Goal: Task Accomplishment & Management: Use online tool/utility

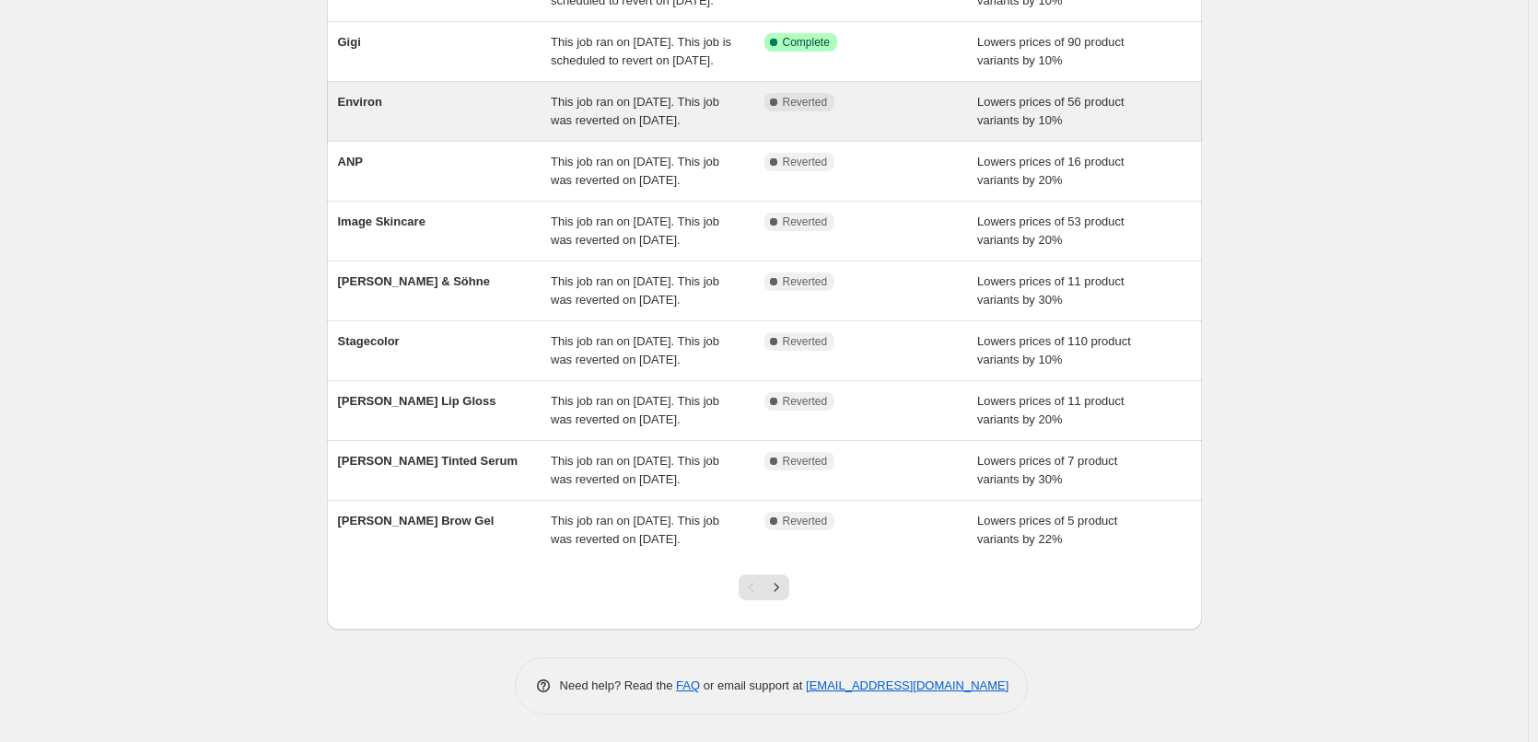
scroll to position [390, 0]
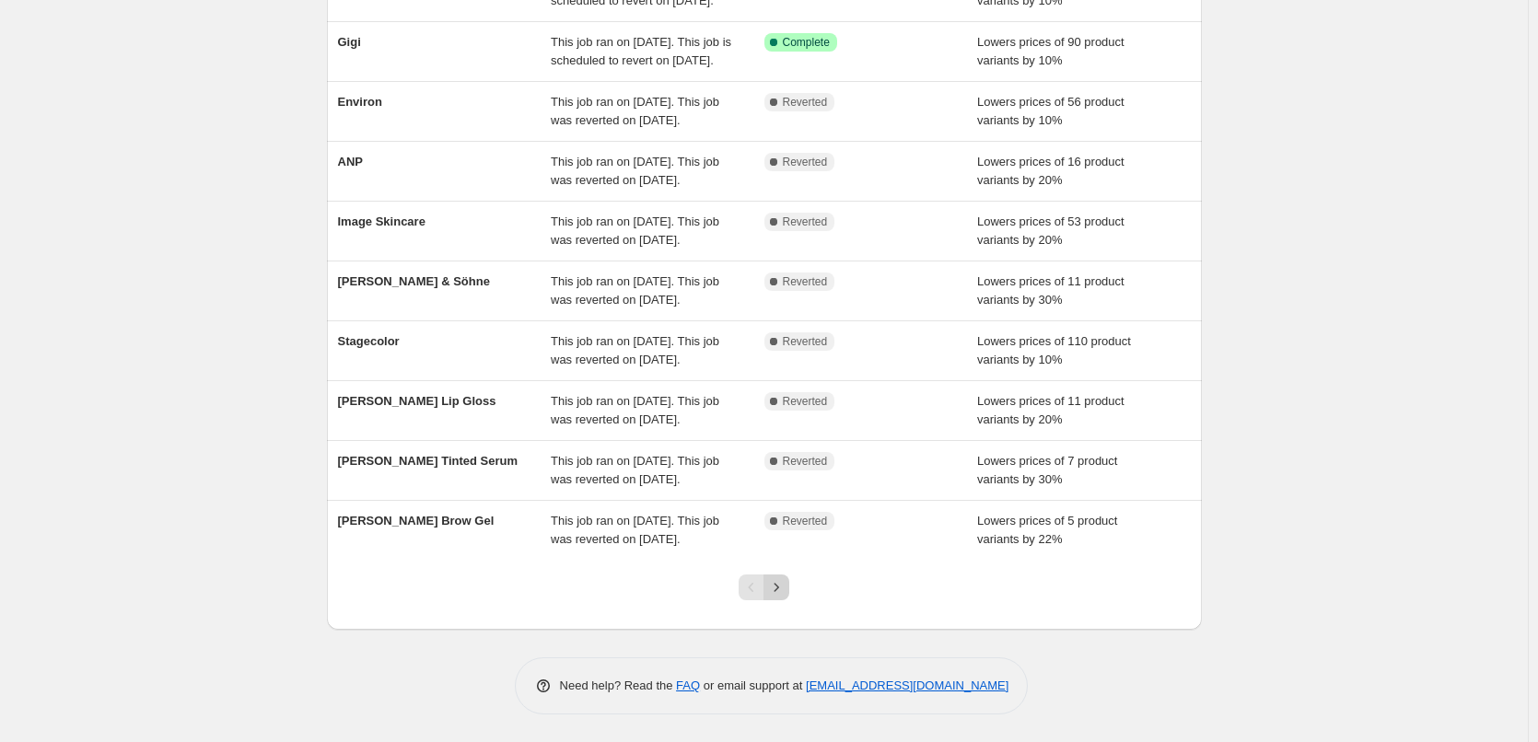
click at [785, 594] on icon "Next" at bounding box center [776, 587] width 18 height 18
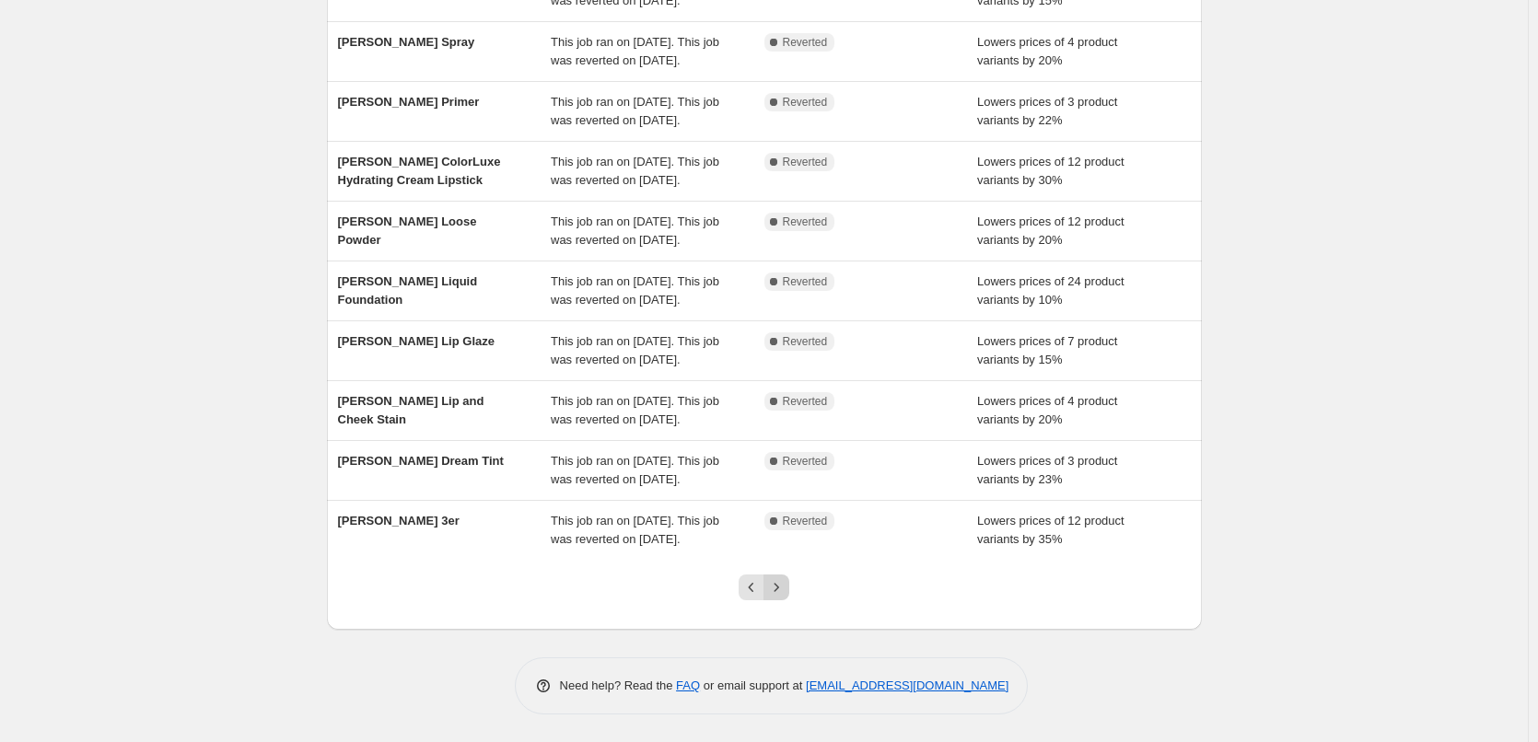
click at [782, 595] on icon "Next" at bounding box center [776, 587] width 18 height 18
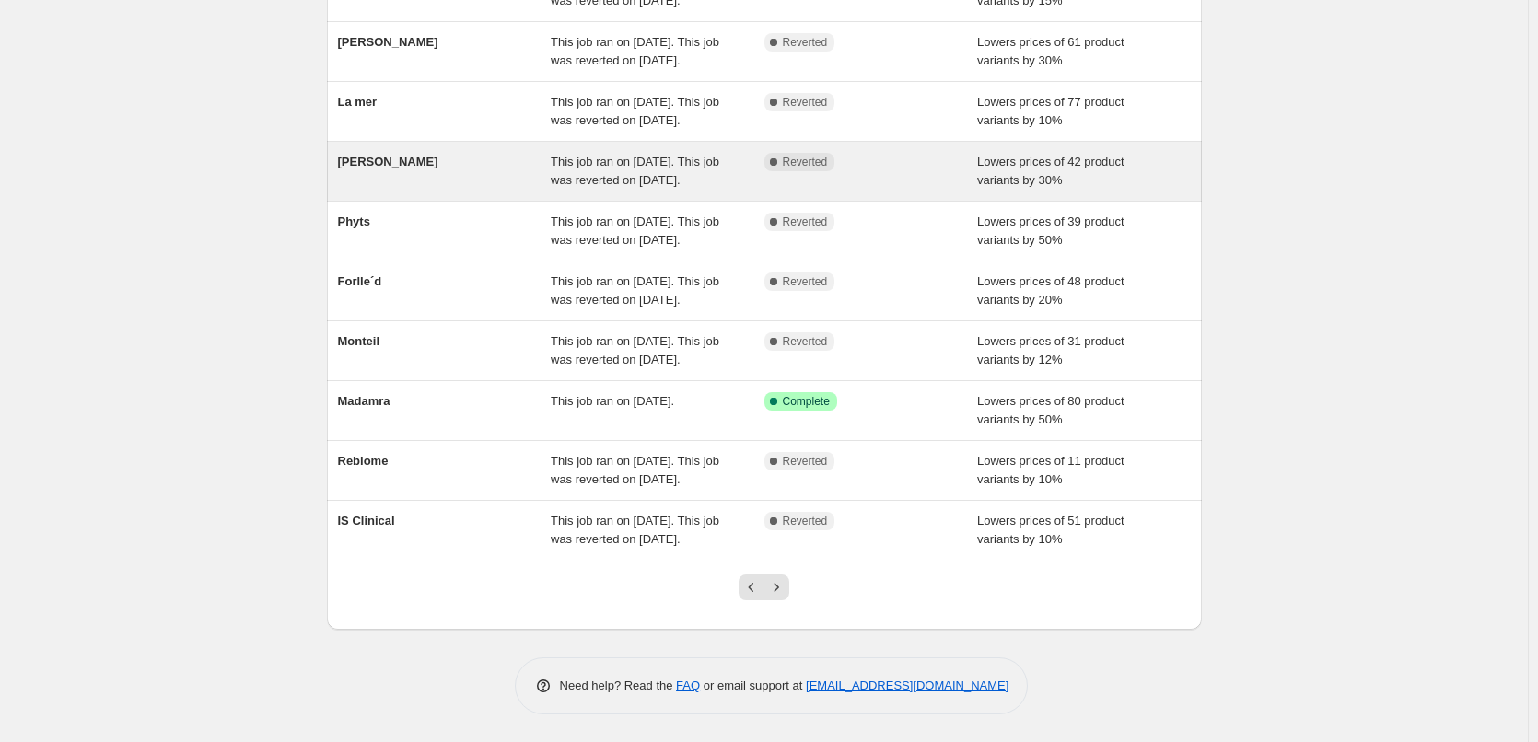
scroll to position [335, 0]
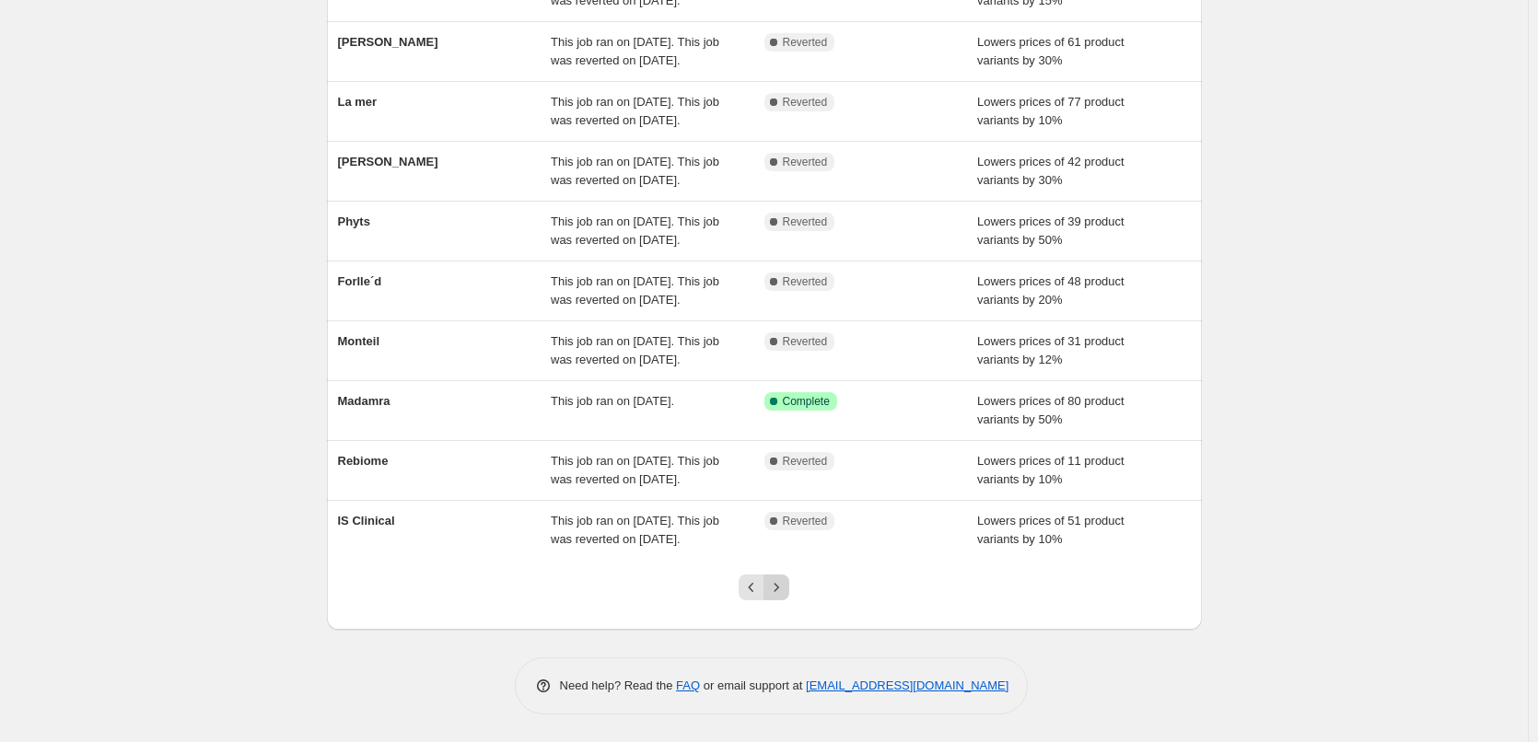
click at [778, 592] on icon "Next" at bounding box center [776, 587] width 18 height 18
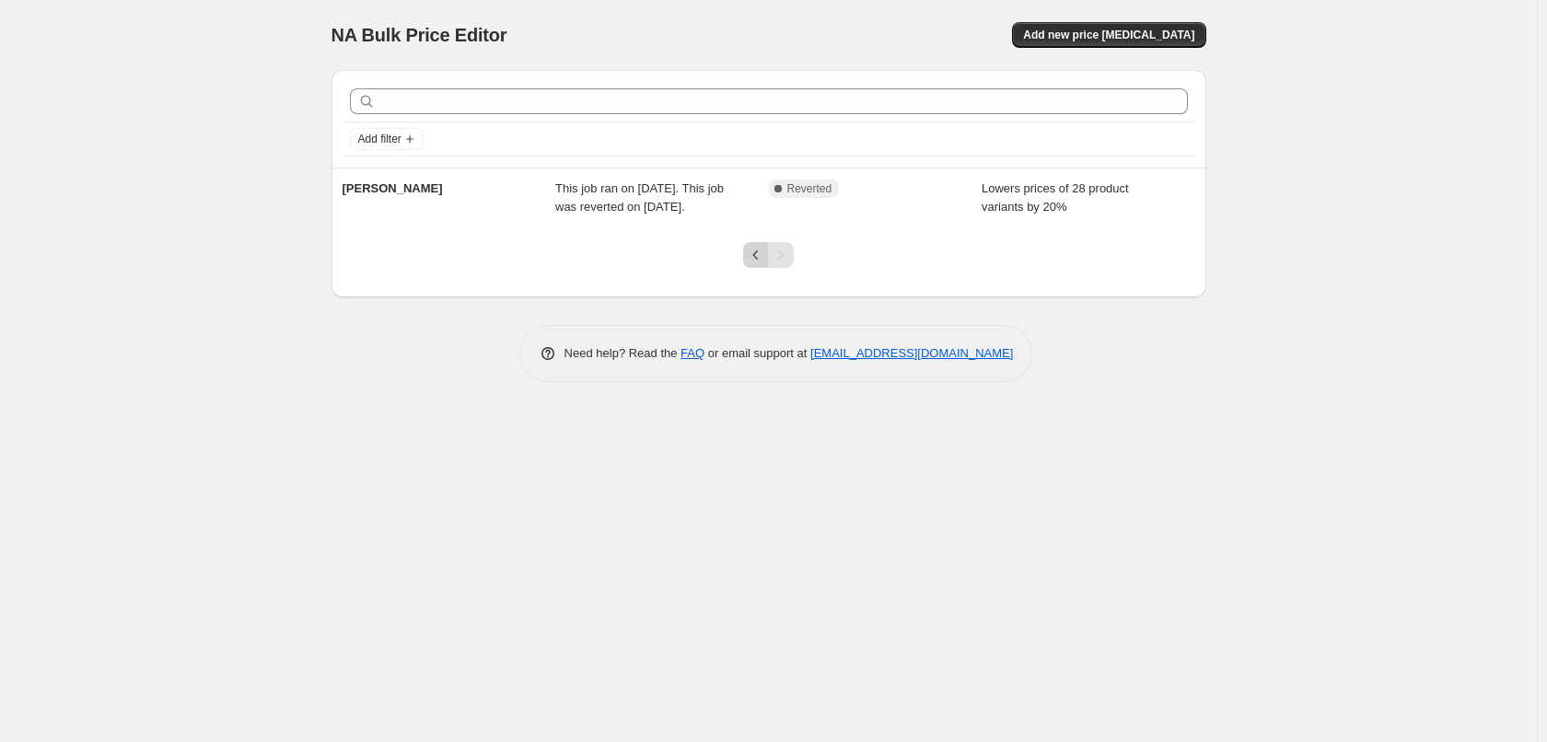
click at [756, 250] on icon "Previous" at bounding box center [756, 255] width 18 height 18
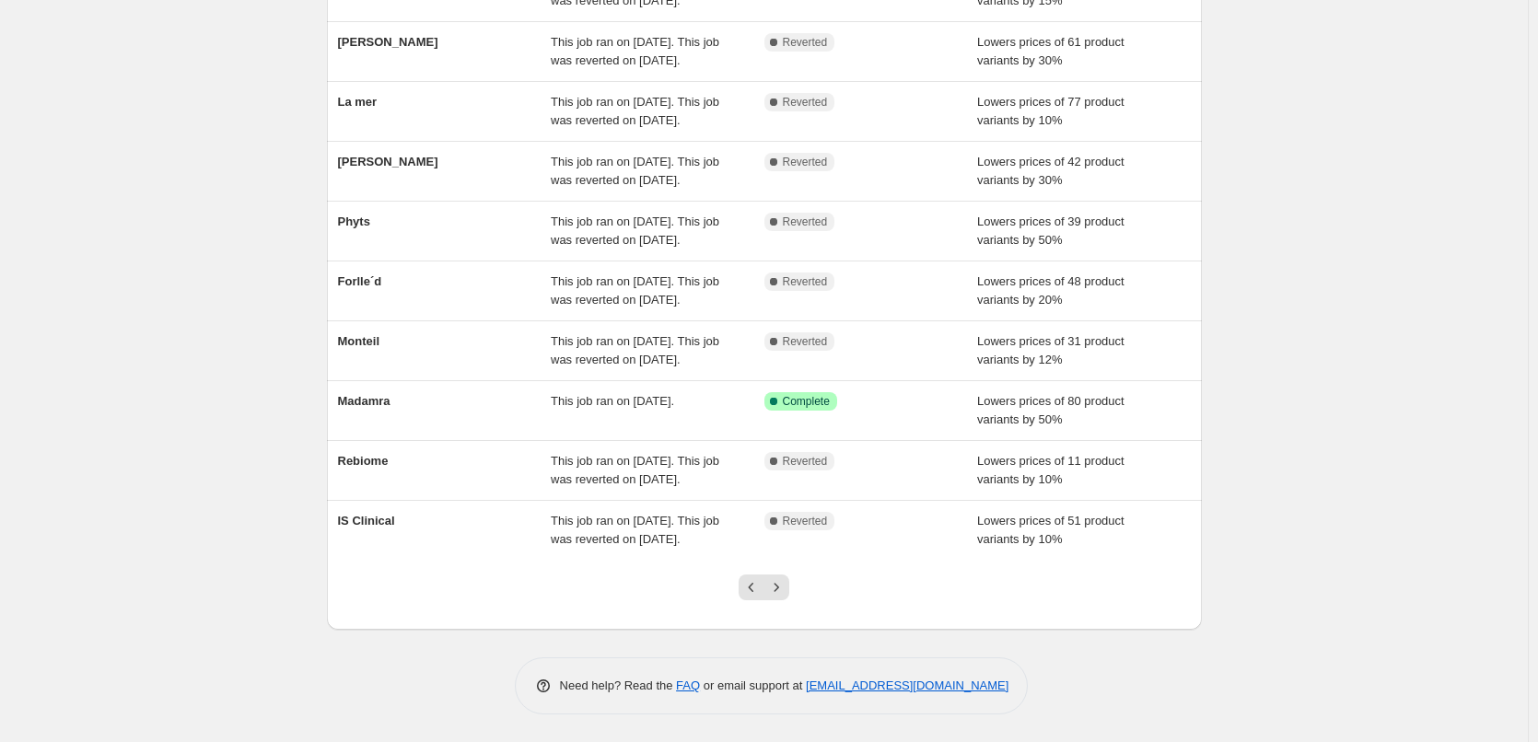
scroll to position [335, 0]
click at [760, 580] on icon "Previous" at bounding box center [751, 587] width 18 height 18
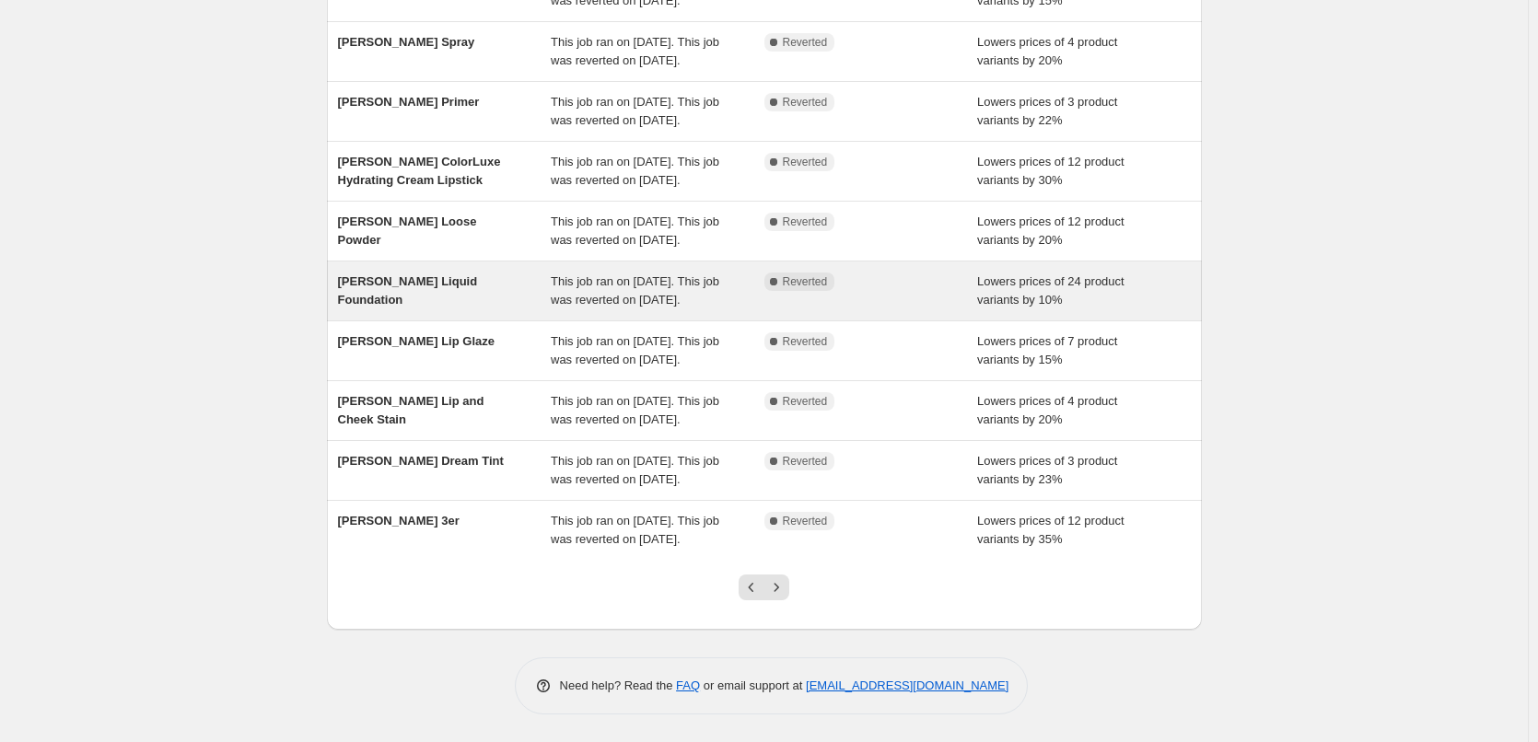
scroll to position [390, 0]
click at [760, 581] on icon "Previous" at bounding box center [751, 587] width 18 height 18
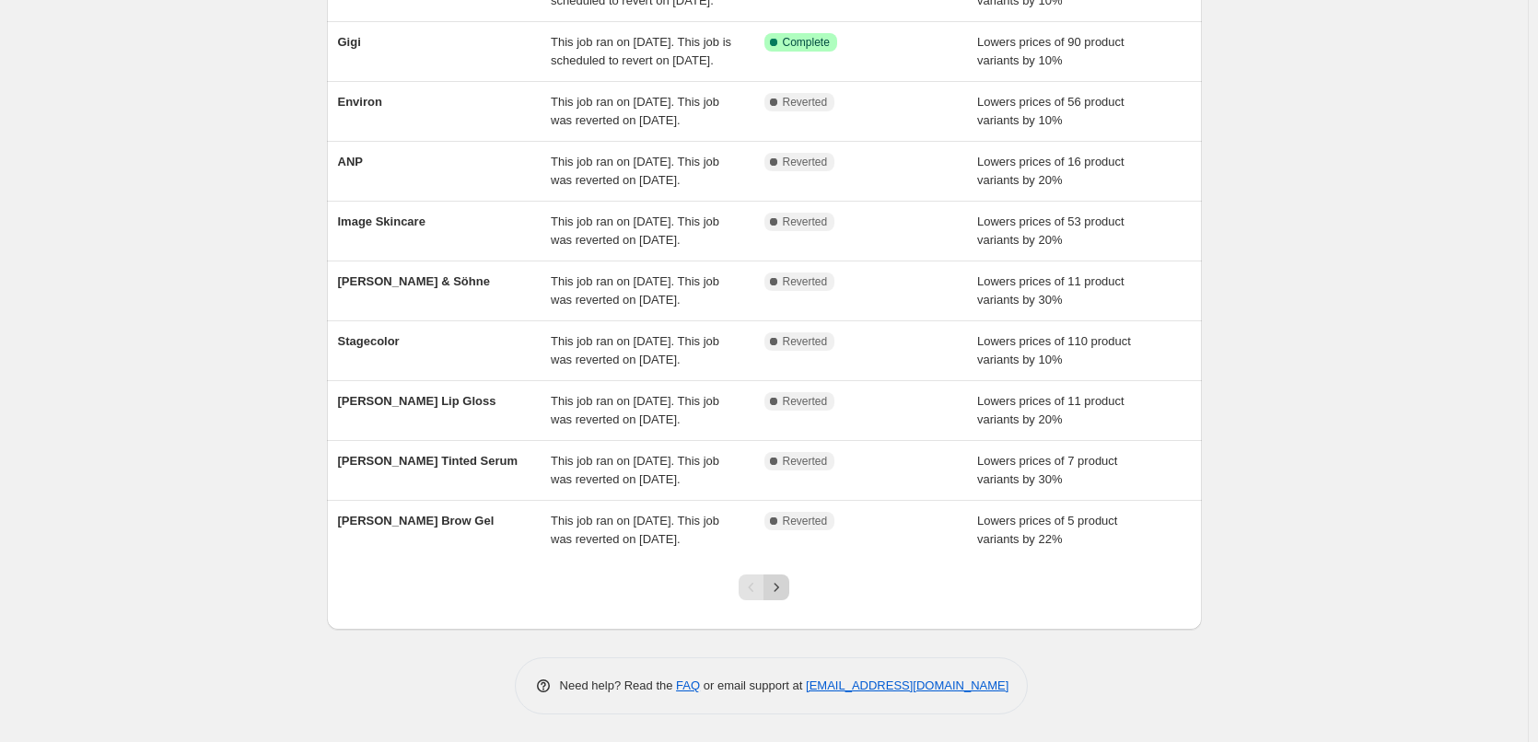
click at [780, 584] on icon "Next" at bounding box center [776, 587] width 18 height 18
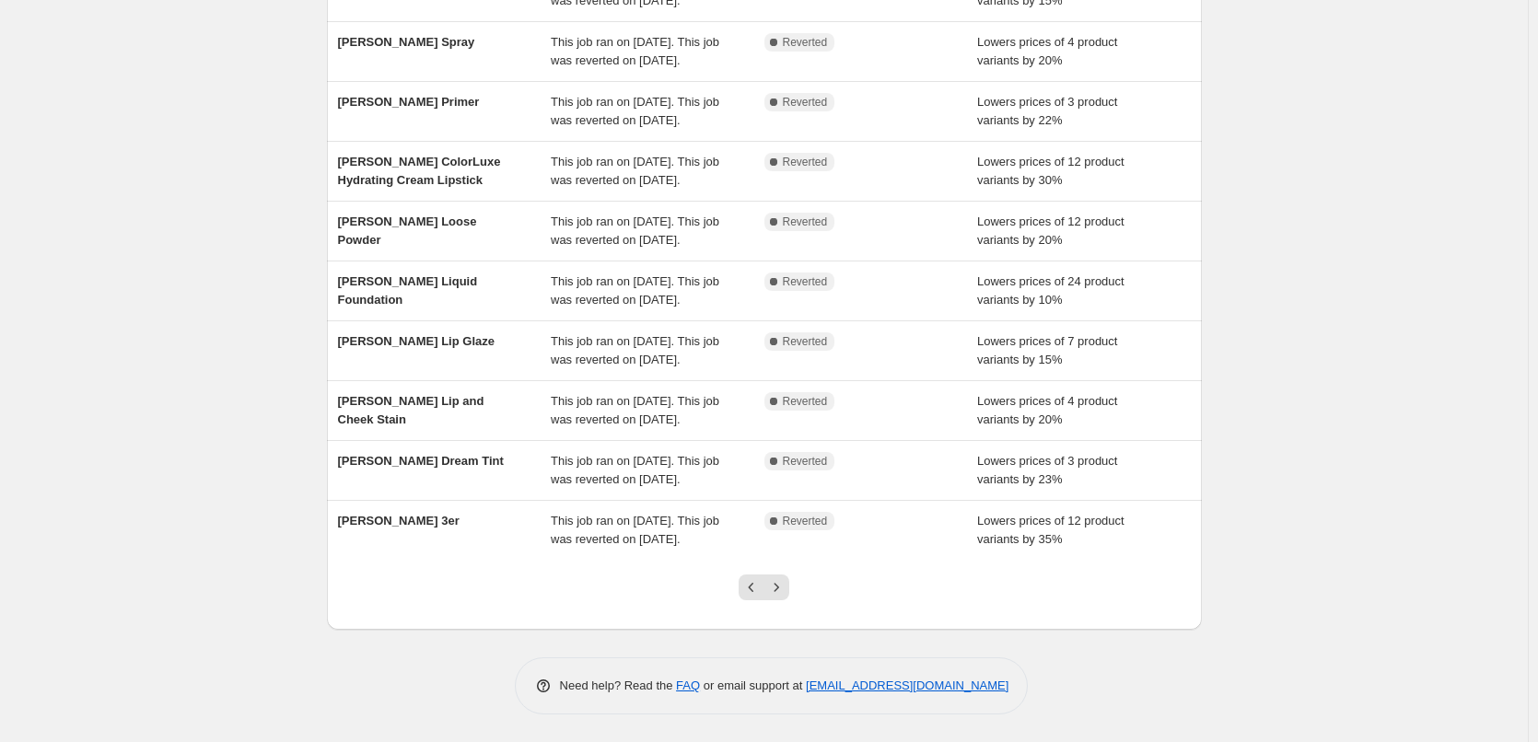
click at [780, 584] on icon "Next" at bounding box center [776, 587] width 18 height 18
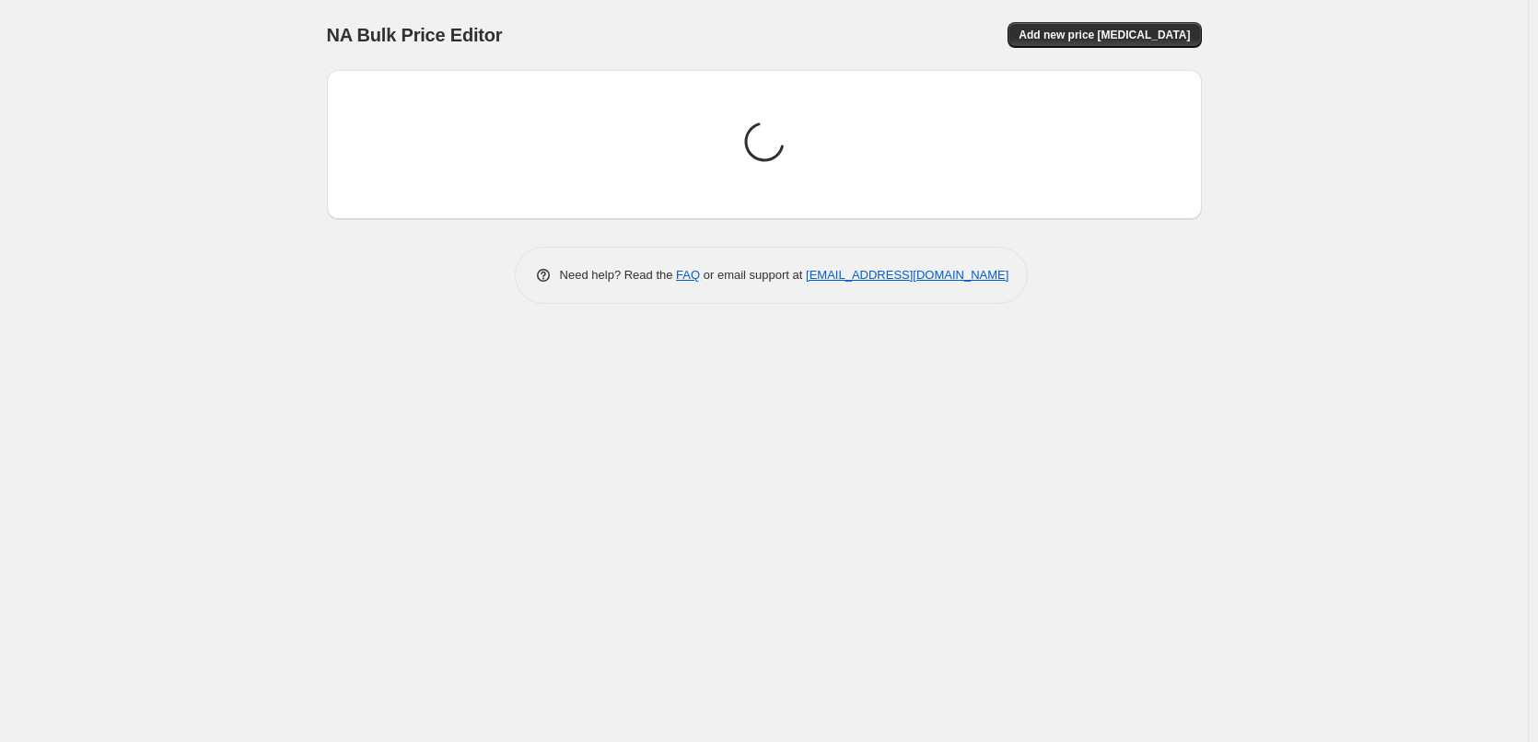
scroll to position [0, 0]
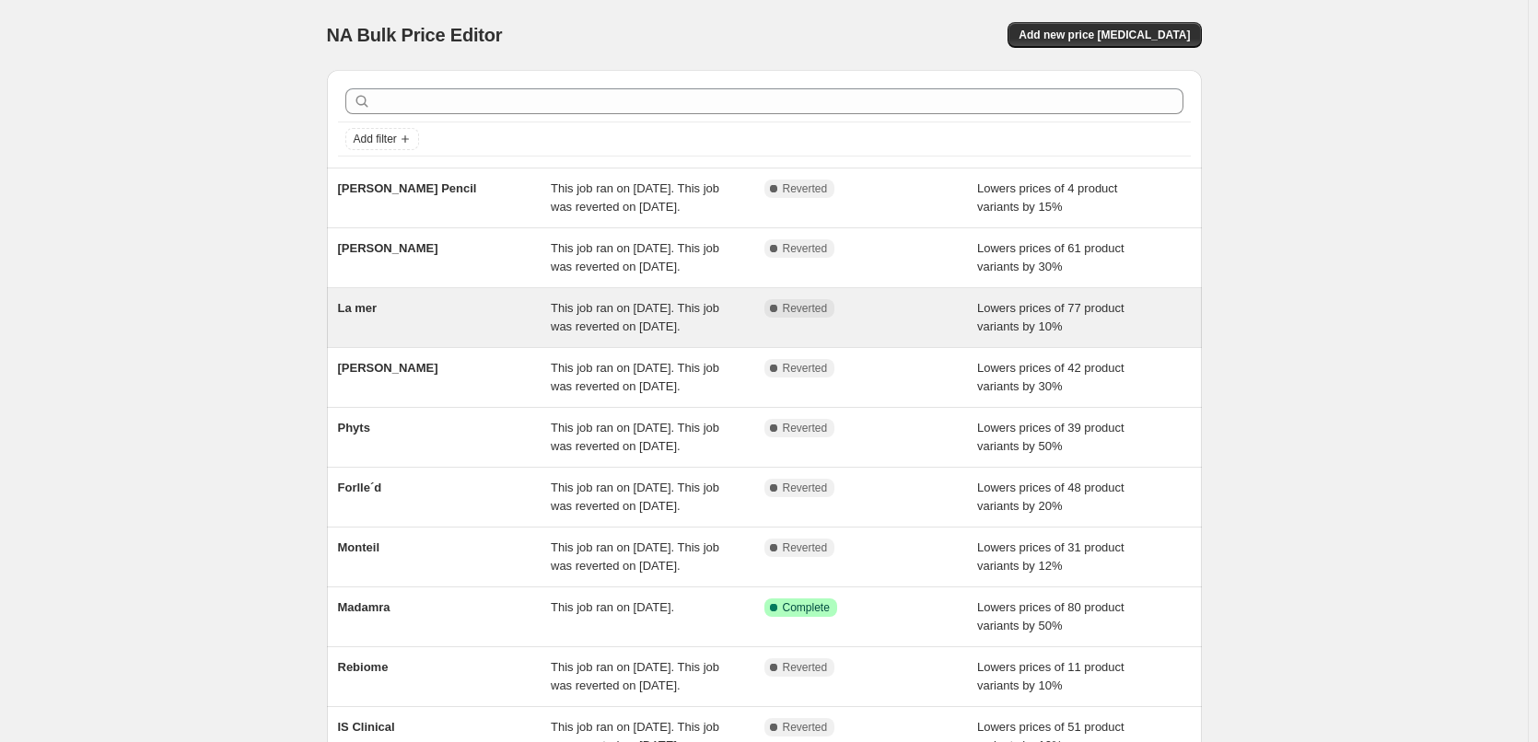
click at [369, 315] on span "La mer" at bounding box center [358, 308] width 40 height 14
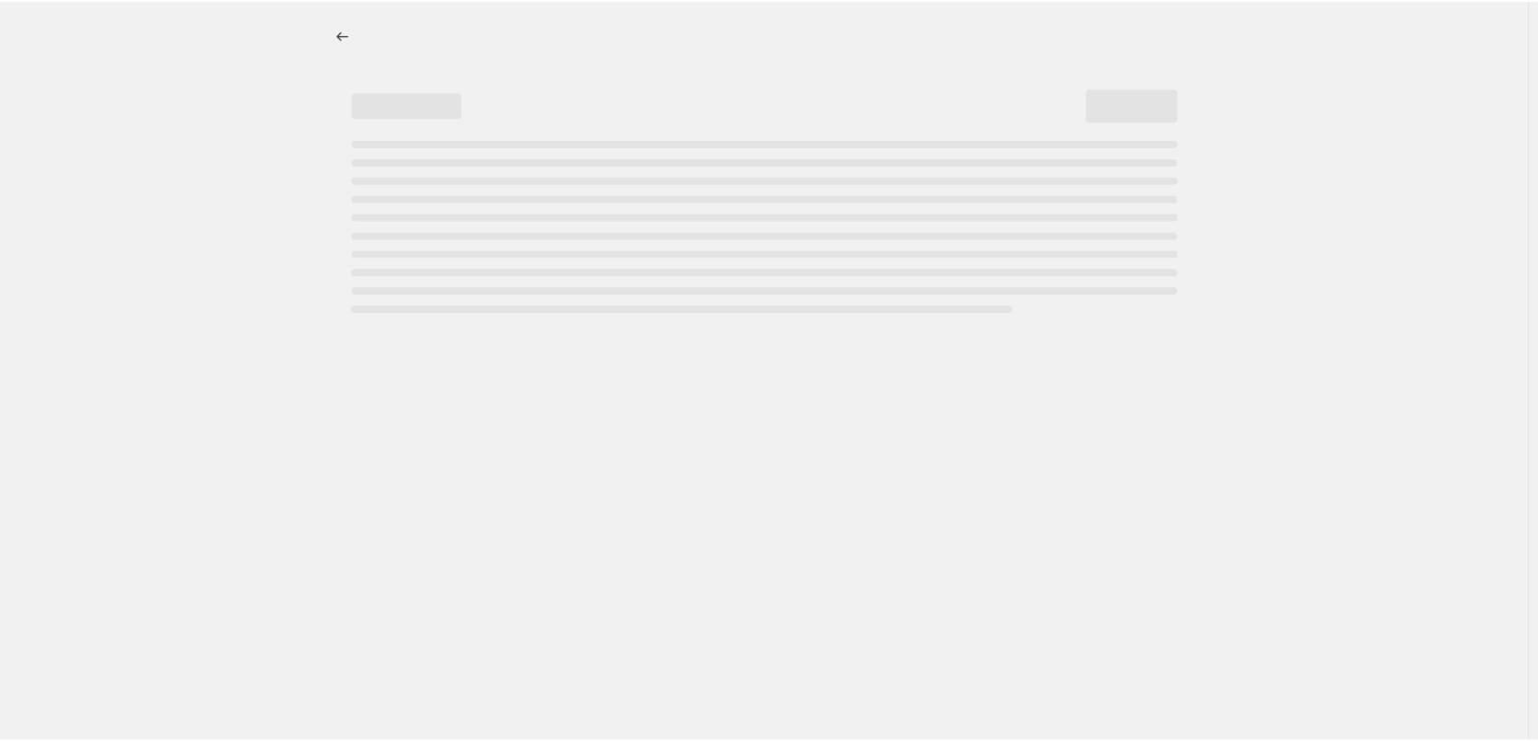
select select "percentage"
select select "vendor"
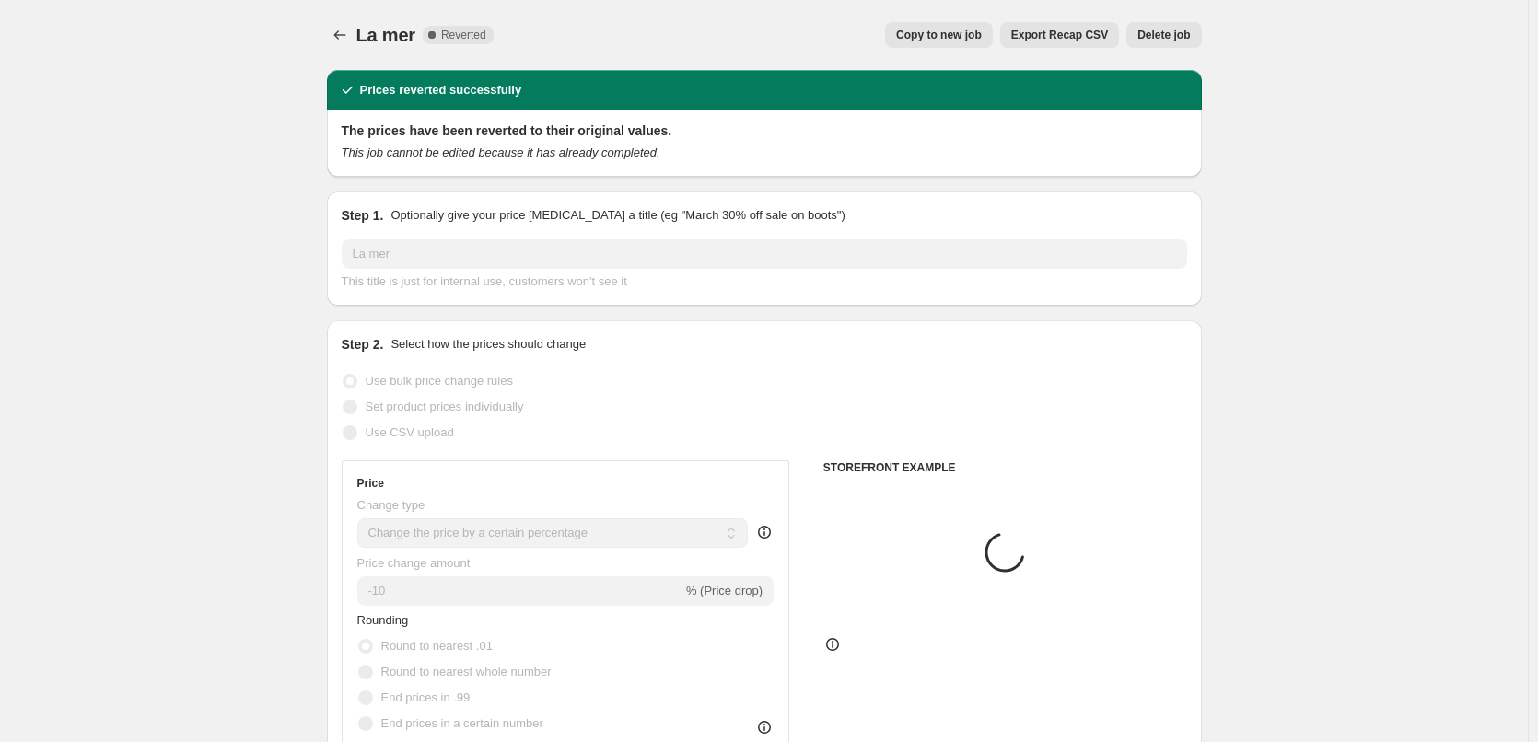
click at [1178, 35] on span "Delete job" at bounding box center [1163, 35] width 52 height 15
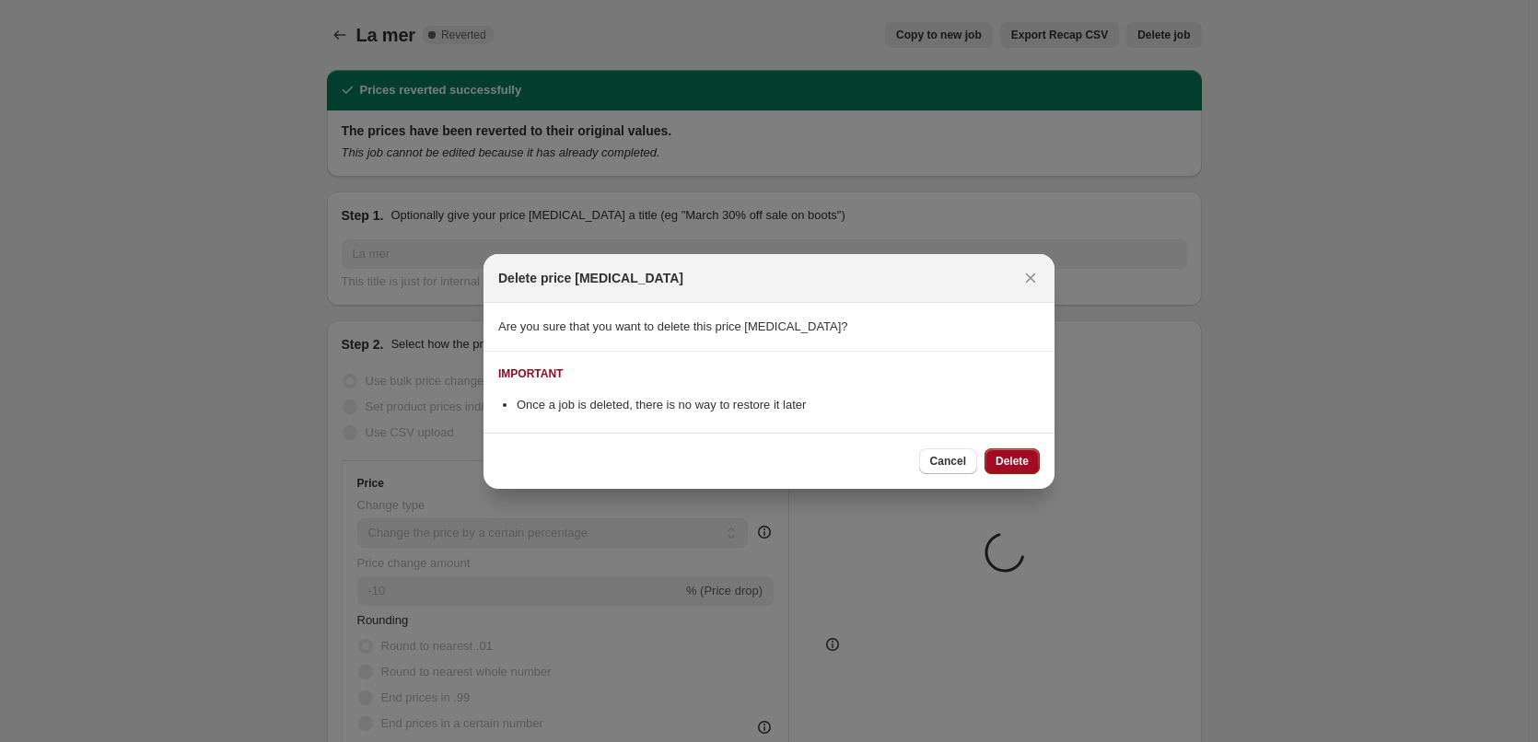
click at [1024, 453] on button "Delete" at bounding box center [1011, 461] width 55 height 26
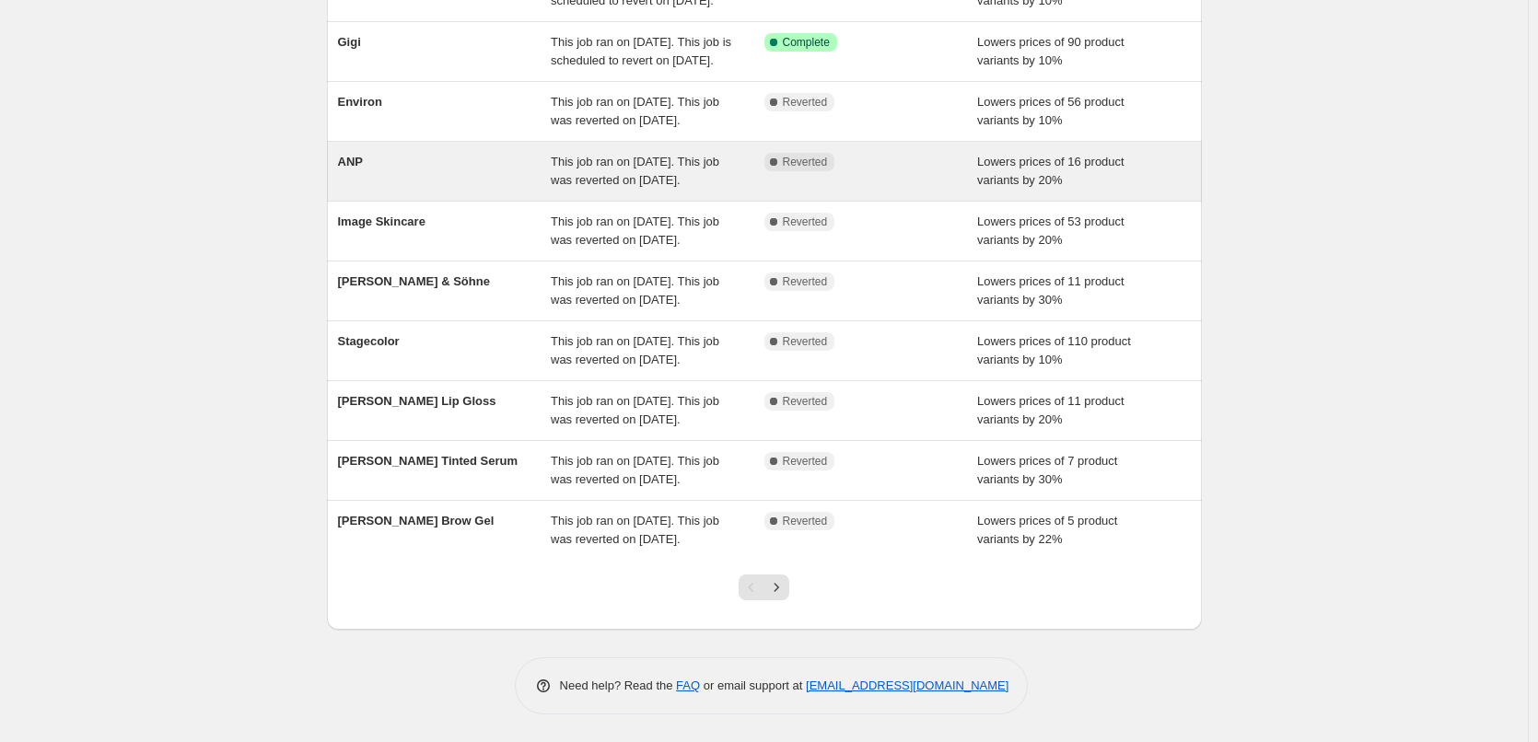
scroll to position [390, 0]
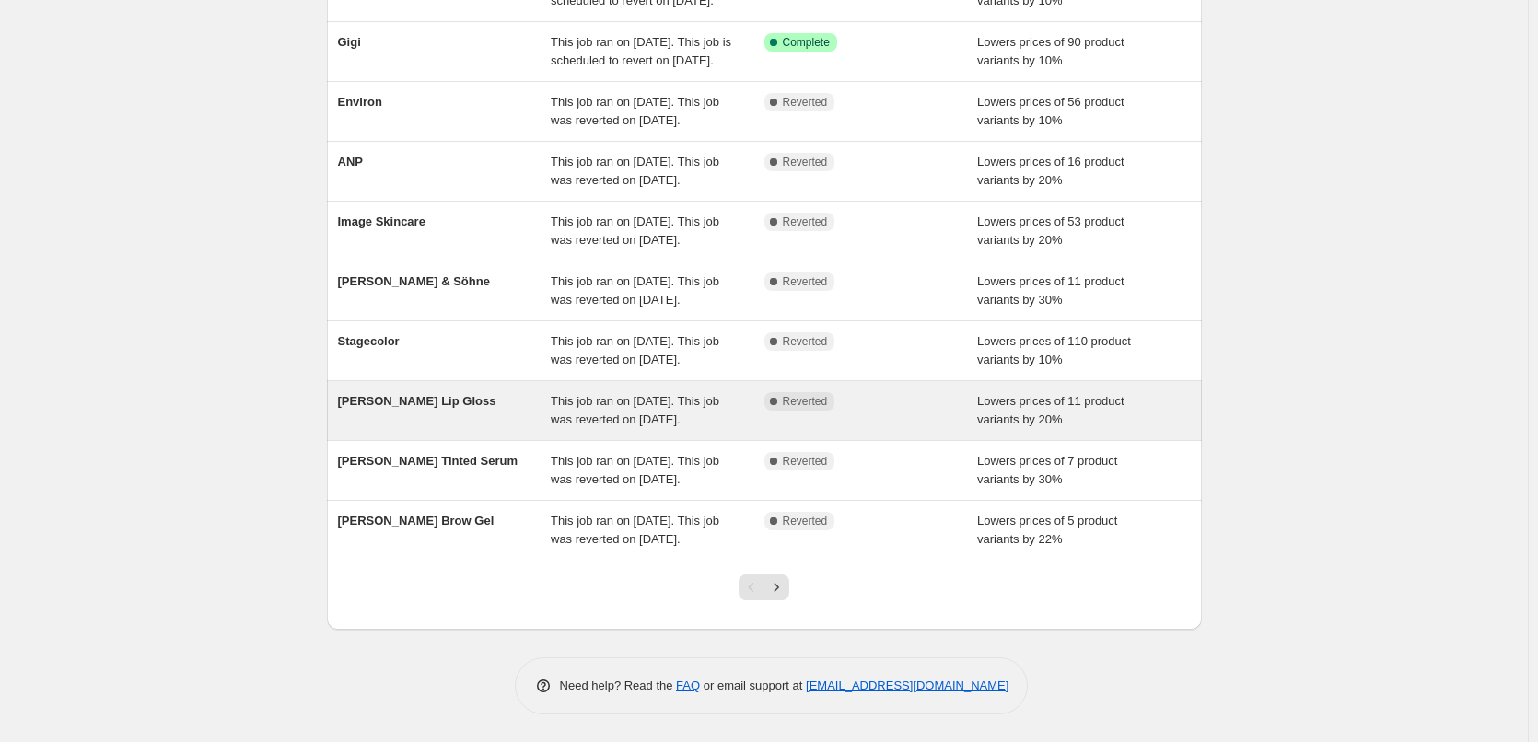
click at [428, 394] on span "Jane Iredale Lip Gloss" at bounding box center [417, 401] width 158 height 14
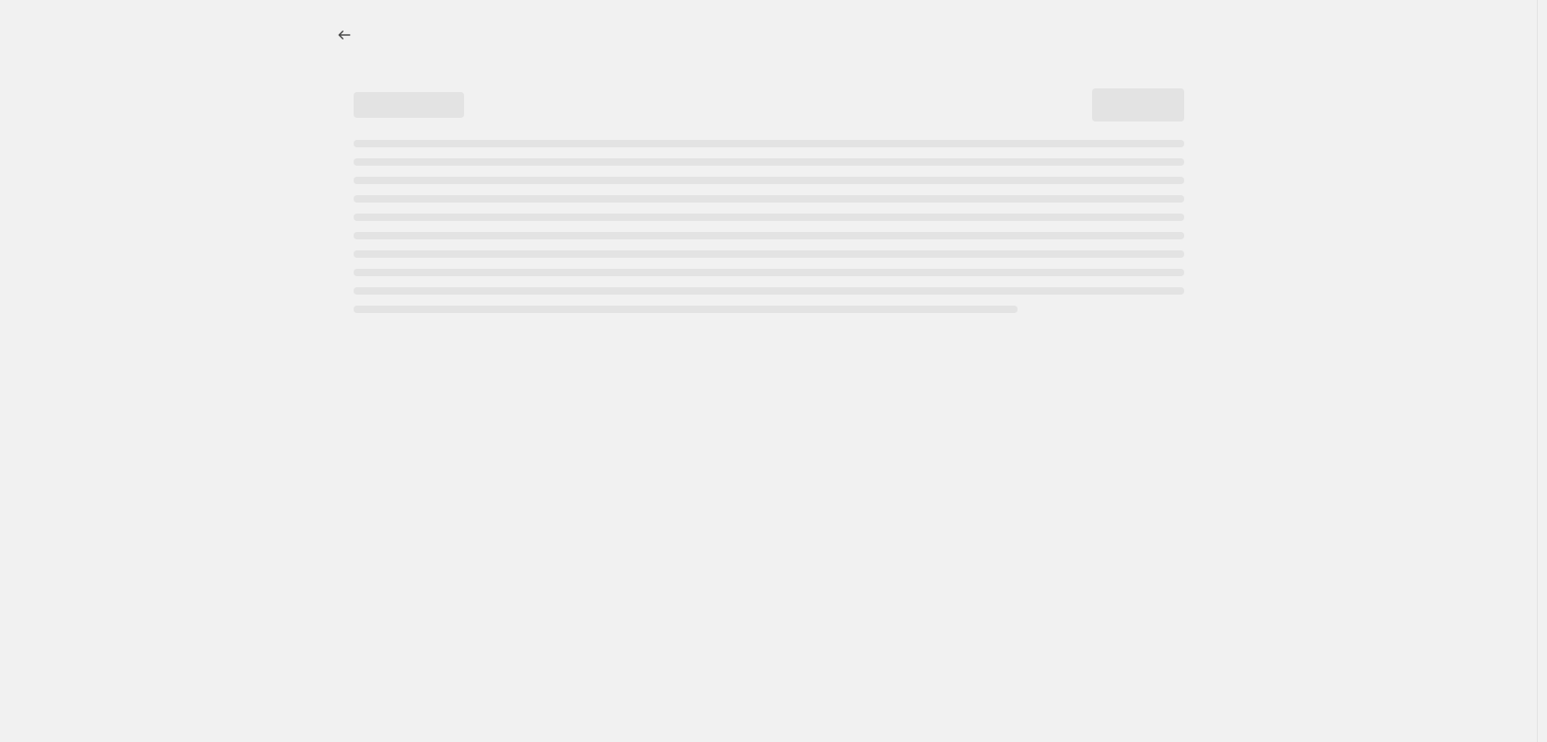
select select "percentage"
select select "tag"
select select "vendor"
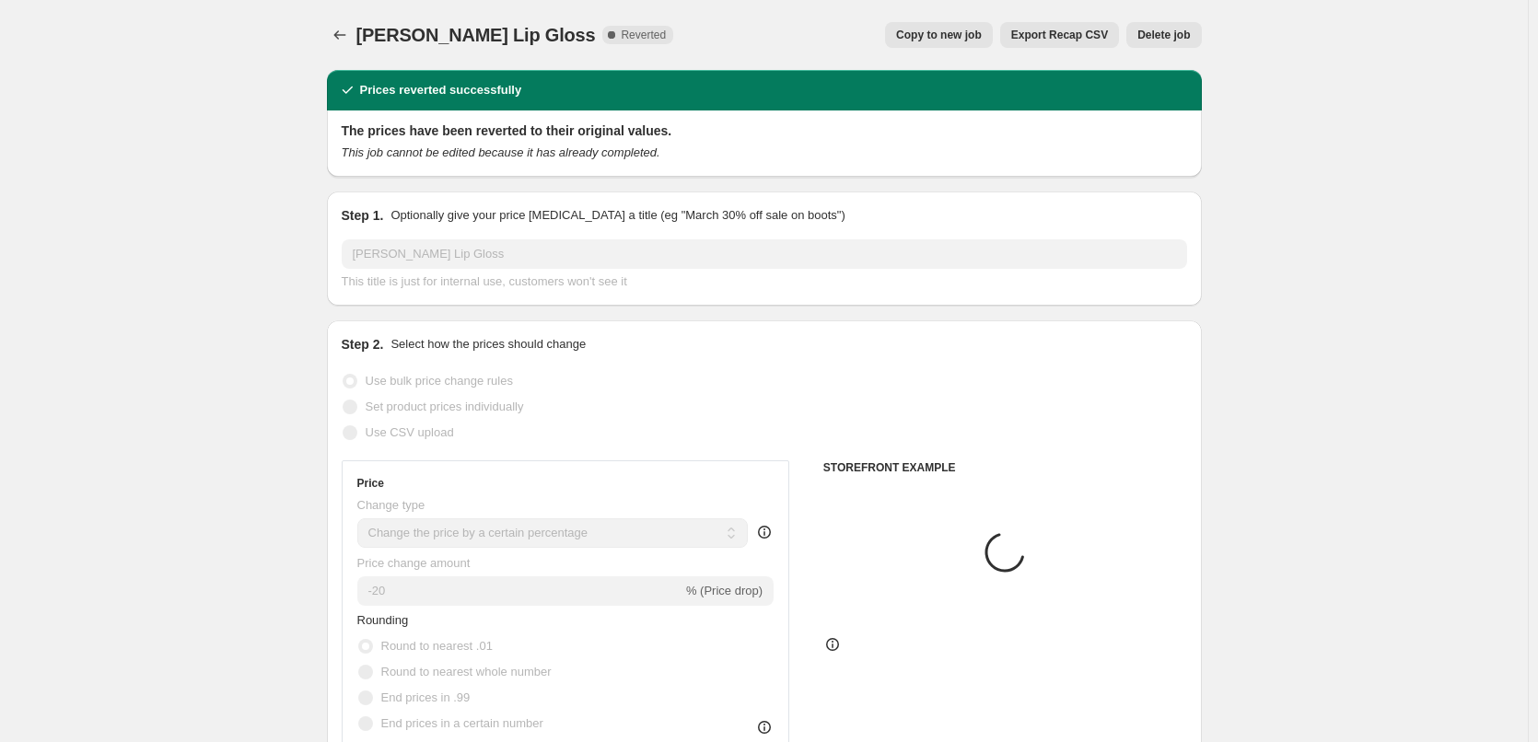
click at [935, 31] on span "Copy to new job" at bounding box center [939, 35] width 86 height 15
select select "percentage"
select select "tag"
select select "vendor"
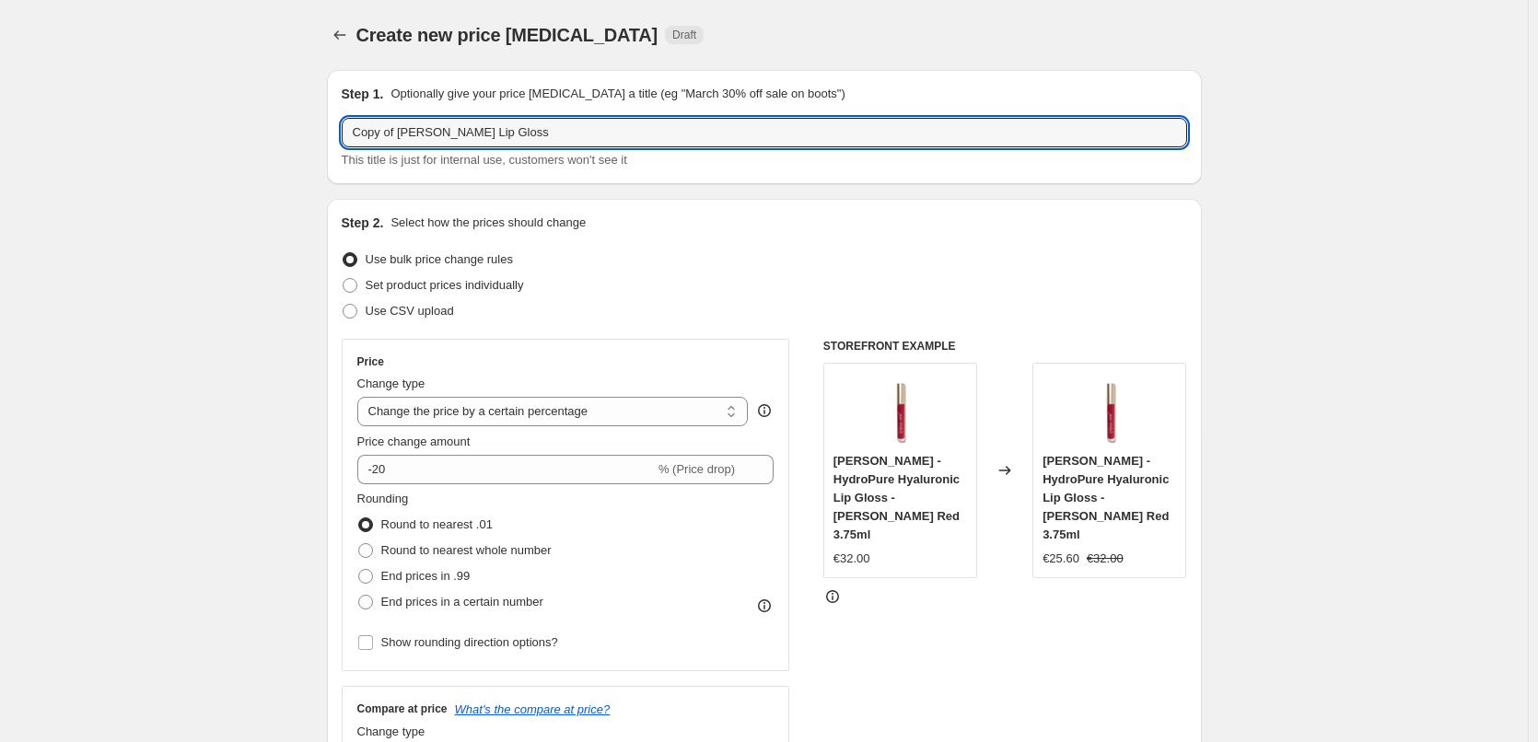
drag, startPoint x: 402, startPoint y: 134, endPoint x: 216, endPoint y: 137, distance: 186.0
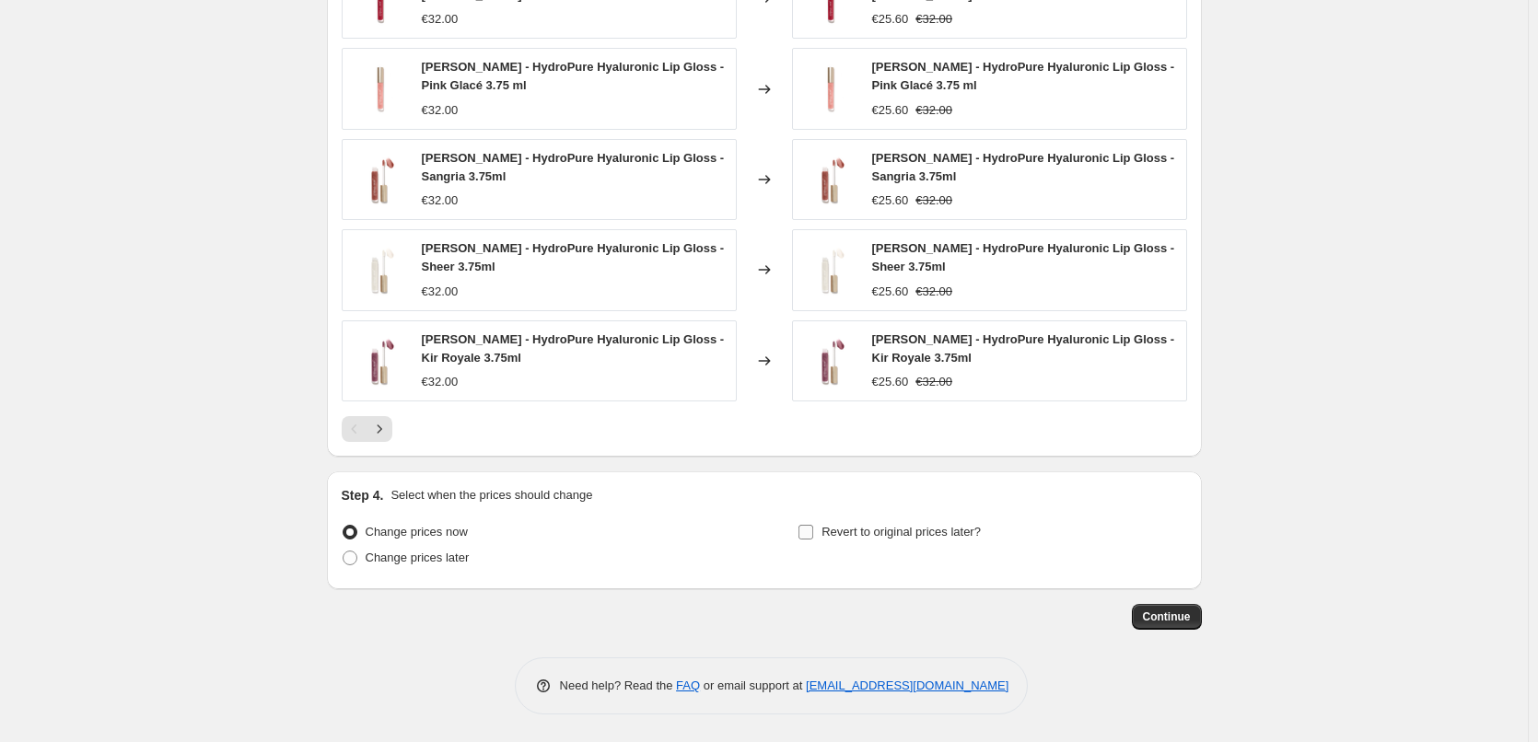
type input "Jane Iredale Lip Gloss"
click at [935, 520] on label "Revert to original prices later?" at bounding box center [888, 532] width 183 height 26
click at [813, 525] on input "Revert to original prices later?" at bounding box center [805, 532] width 15 height 15
checkbox input "true"
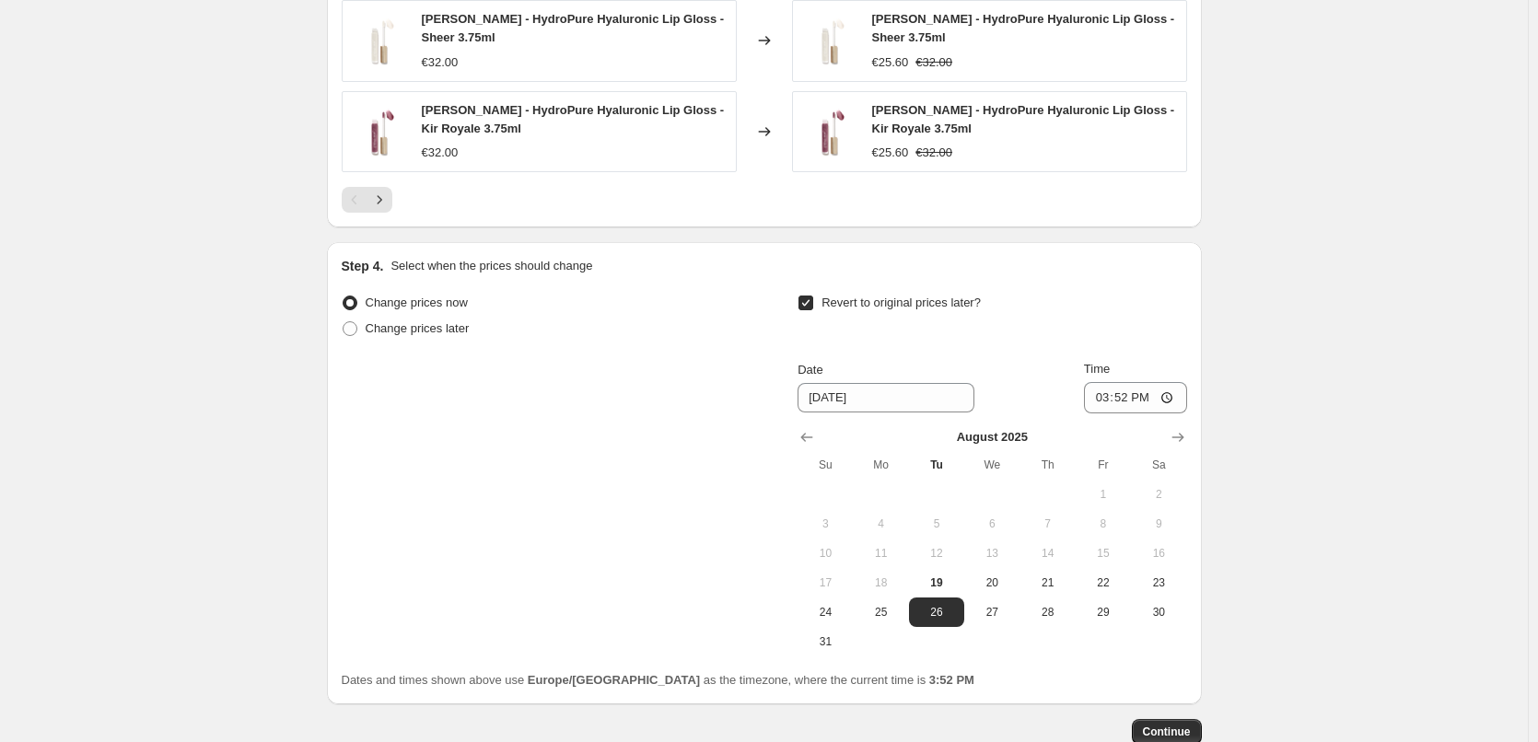
scroll to position [1721, 0]
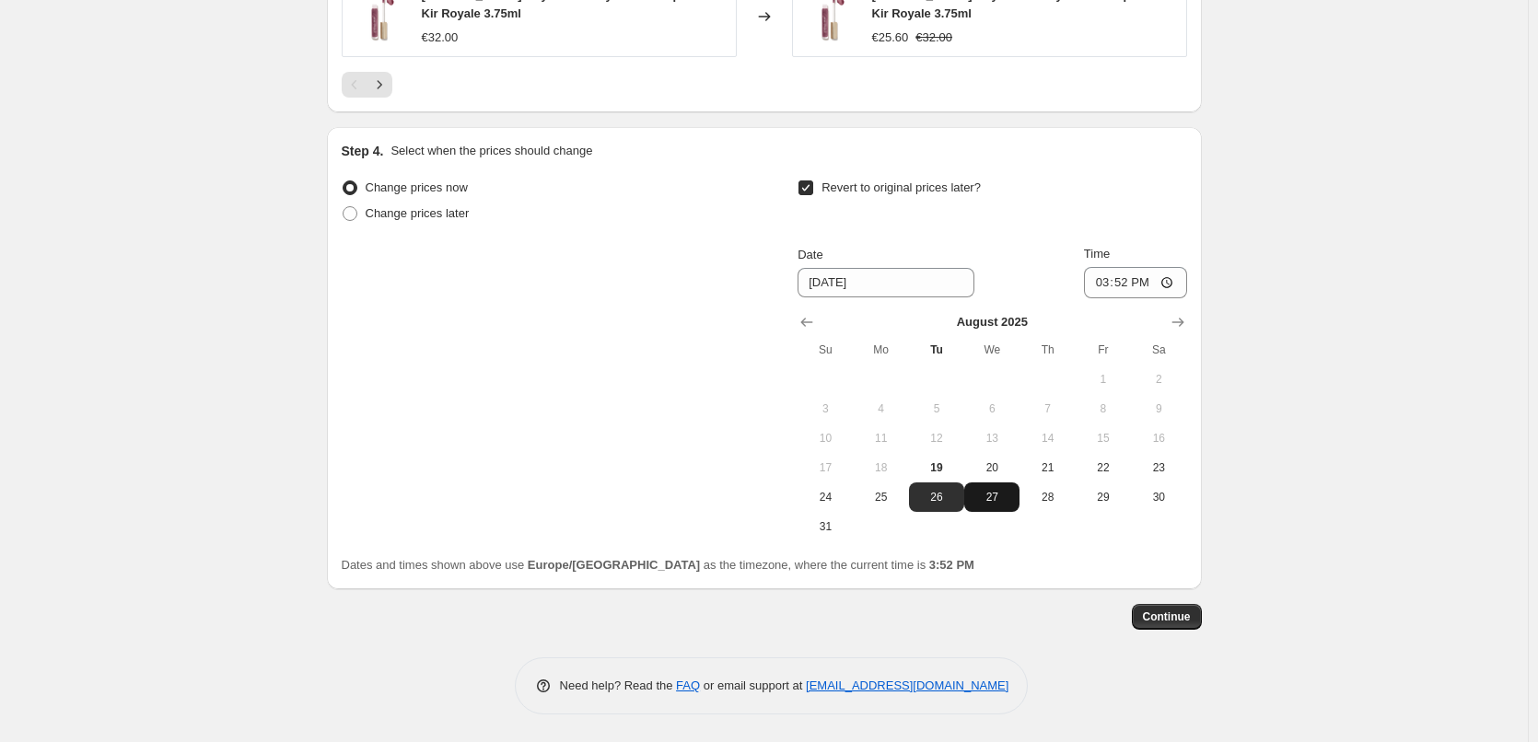
click at [993, 486] on button "27" at bounding box center [991, 496] width 55 height 29
click at [995, 476] on button "20" at bounding box center [991, 467] width 55 height 29
type input "[DATE]"
click at [1106, 291] on input "15:52" at bounding box center [1135, 282] width 103 height 31
type input "03:00"
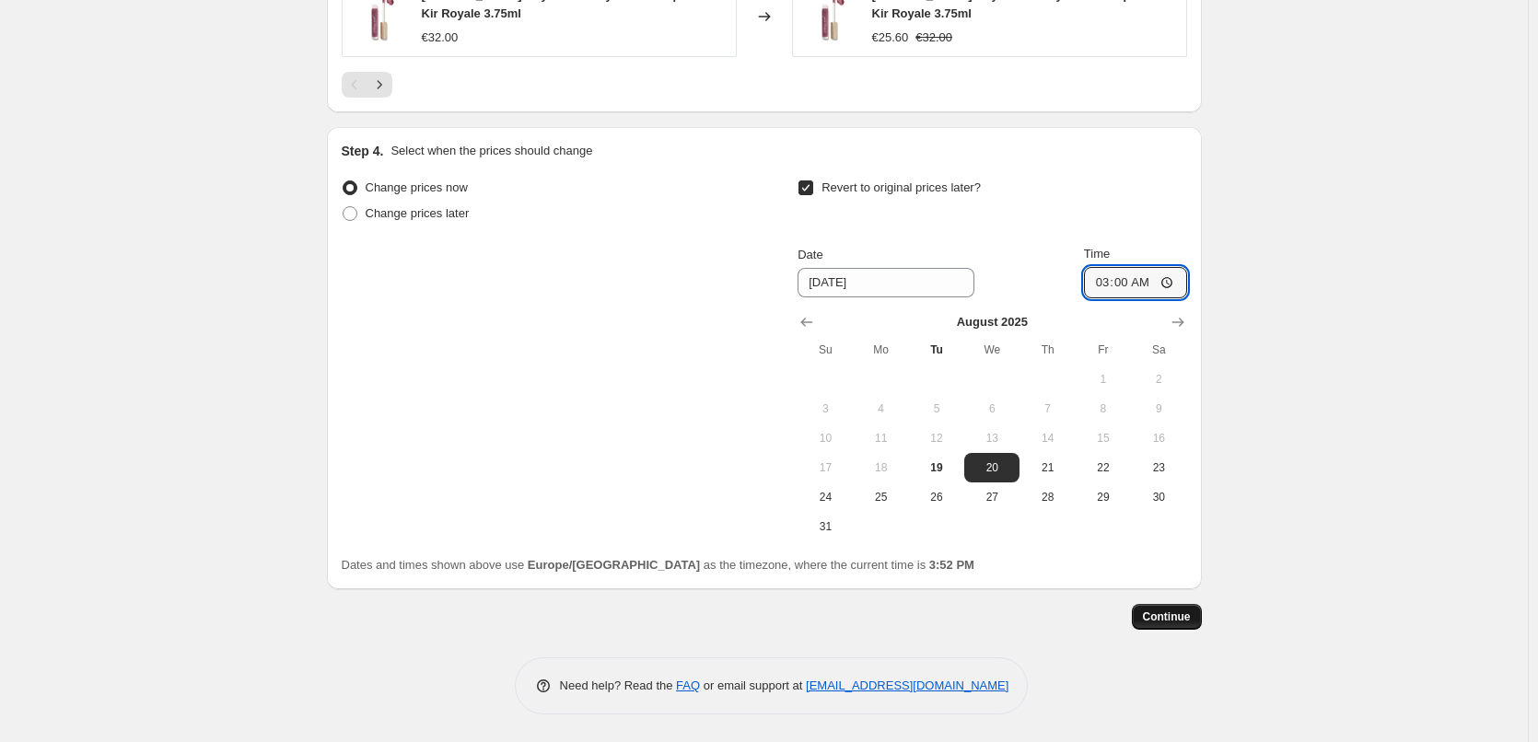
click at [1182, 615] on span "Continue" at bounding box center [1167, 617] width 48 height 15
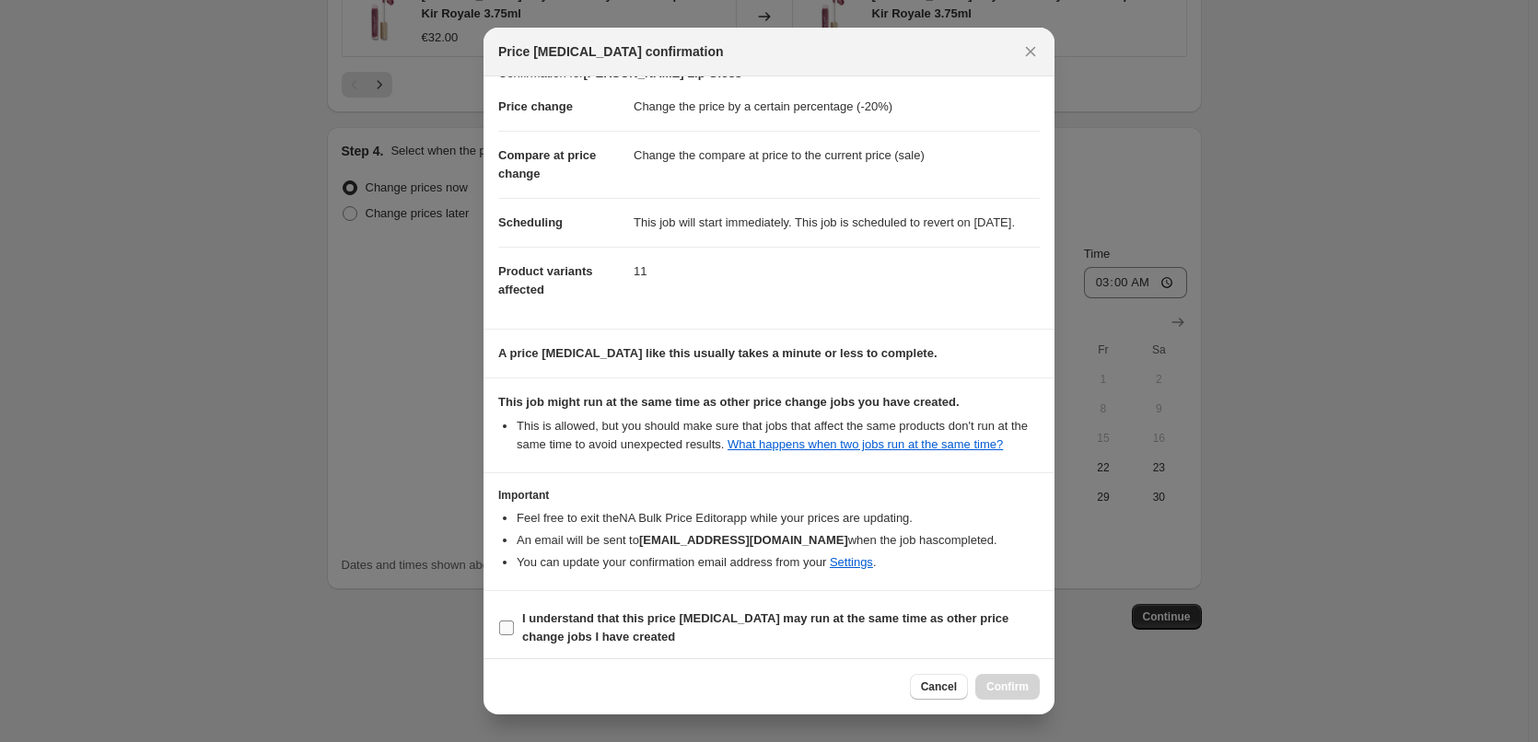
scroll to position [52, 0]
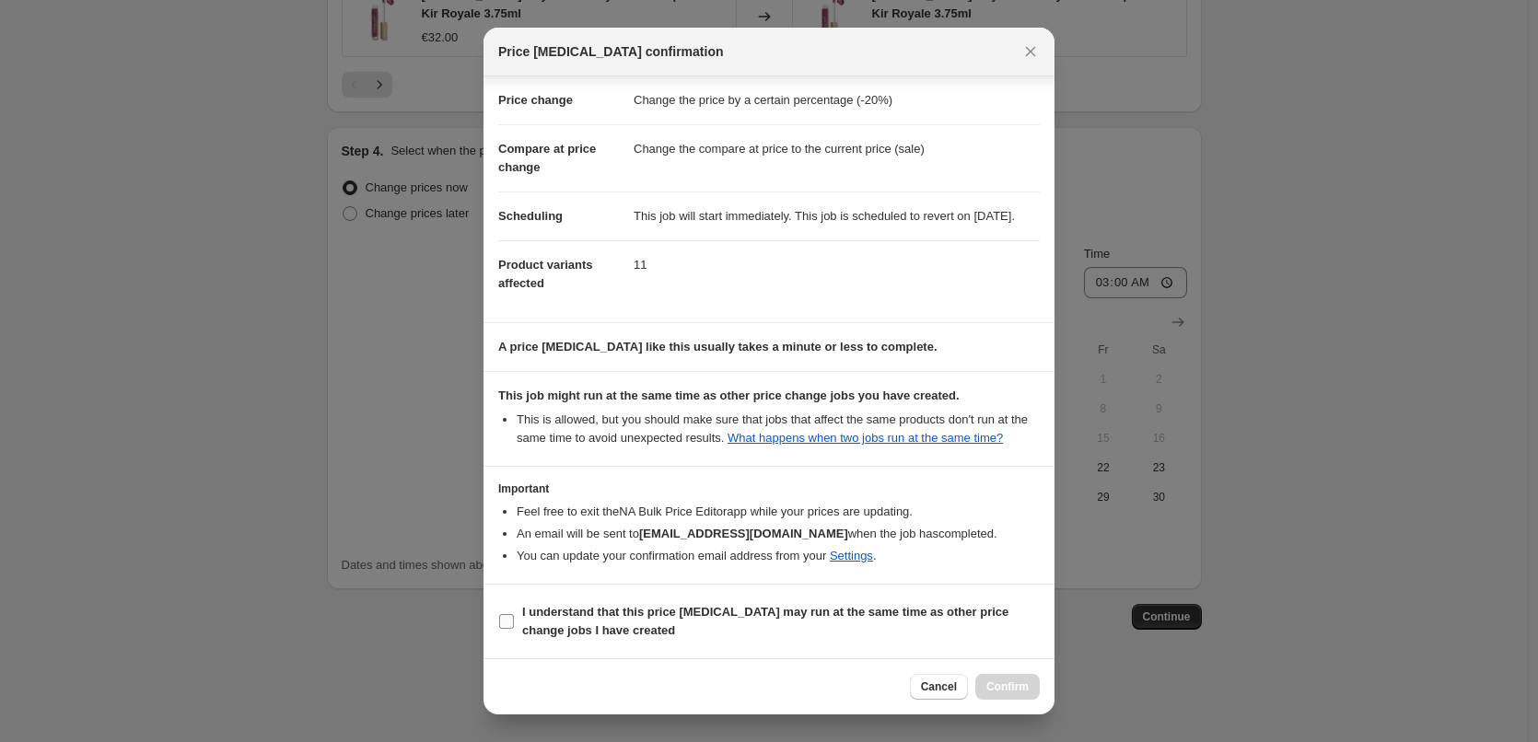
click at [599, 627] on b "I understand that this price [MEDICAL_DATA] may run at the same time as other p…" at bounding box center [765, 621] width 486 height 32
click at [514, 627] on input "I understand that this price [MEDICAL_DATA] may run at the same time as other p…" at bounding box center [506, 621] width 15 height 15
checkbox input "true"
click at [1016, 687] on span "Confirm" at bounding box center [1007, 686] width 42 height 15
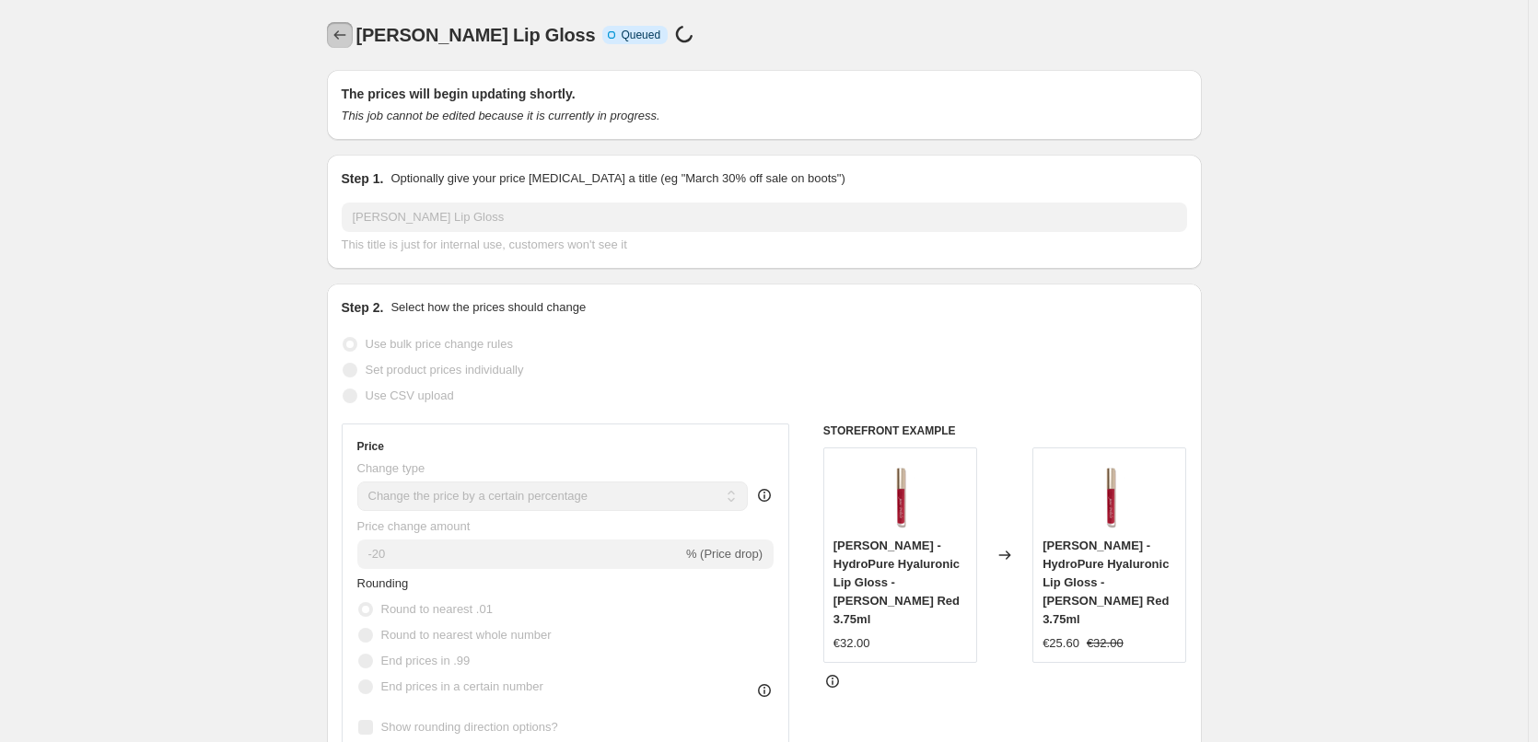
click at [339, 41] on icon "Price change jobs" at bounding box center [340, 35] width 18 height 18
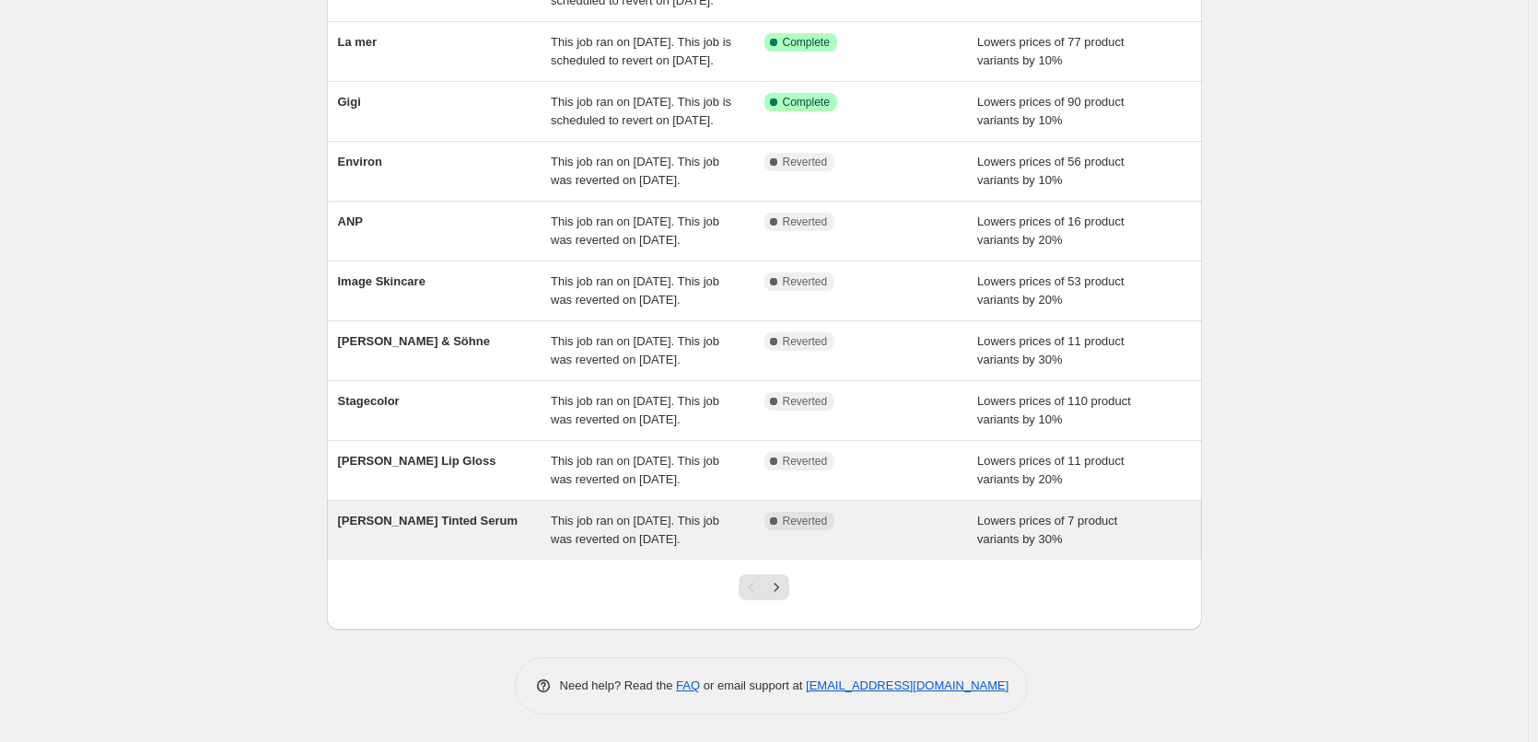
scroll to position [390, 0]
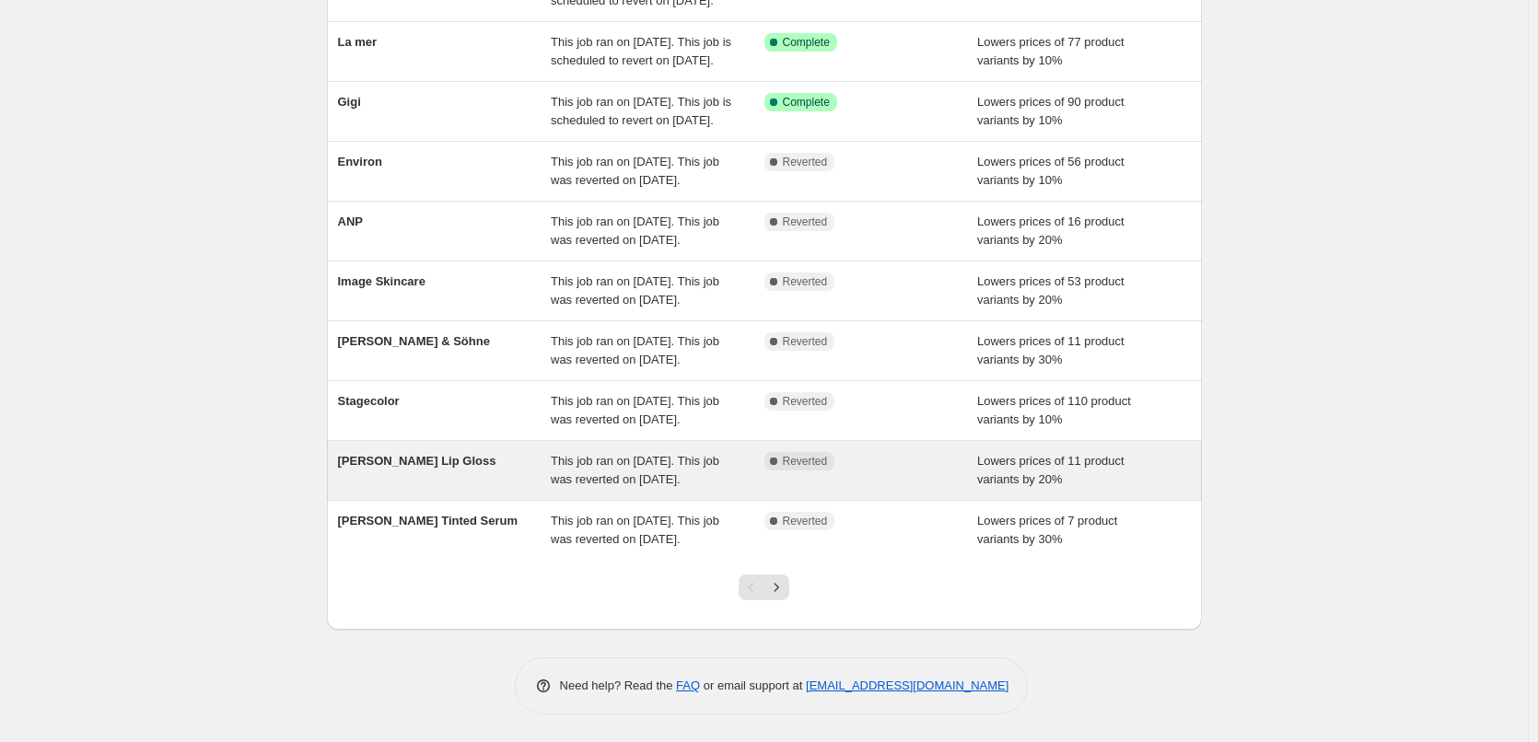
click at [453, 454] on span "[PERSON_NAME] Lip Gloss" at bounding box center [417, 461] width 158 height 14
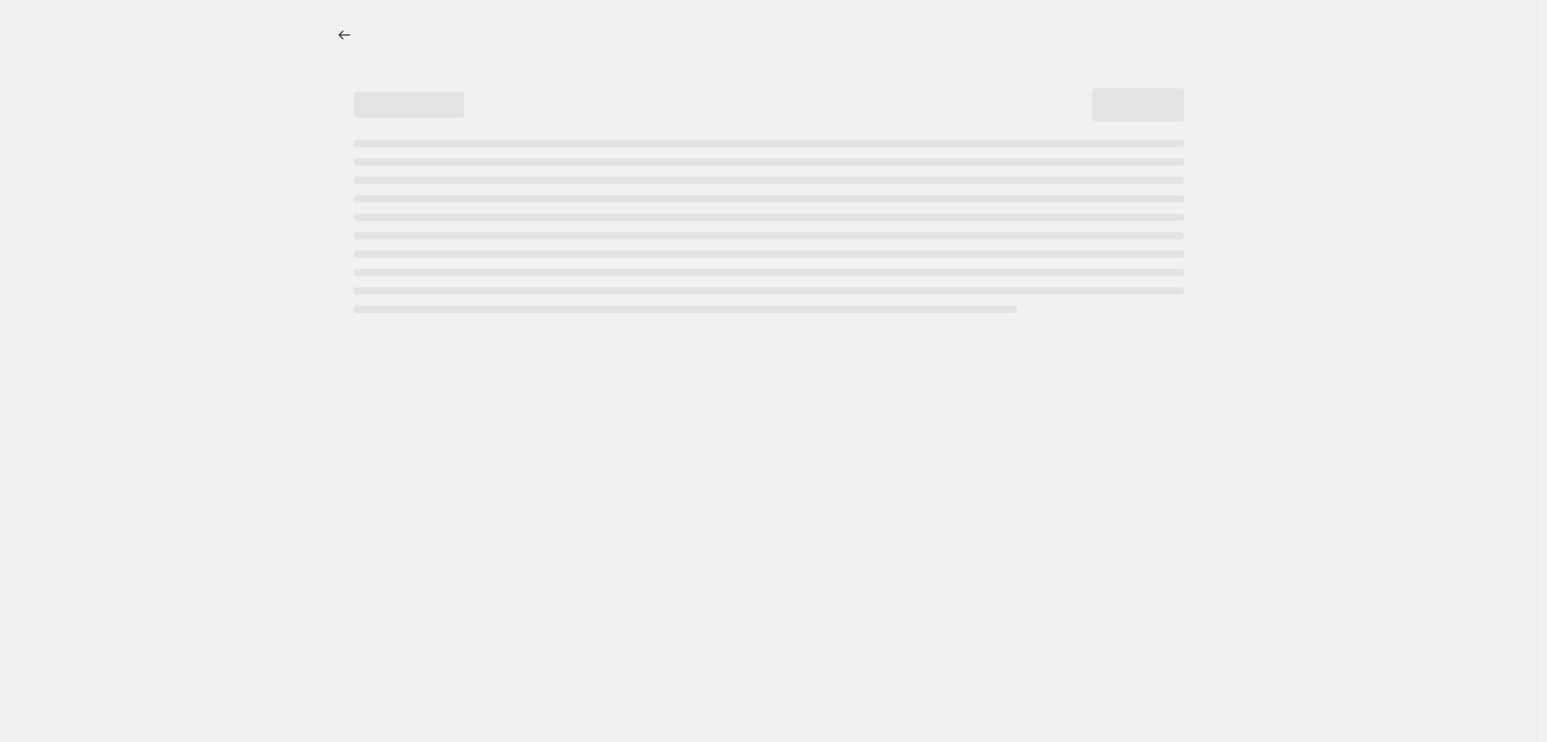
select select "percentage"
select select "tag"
select select "vendor"
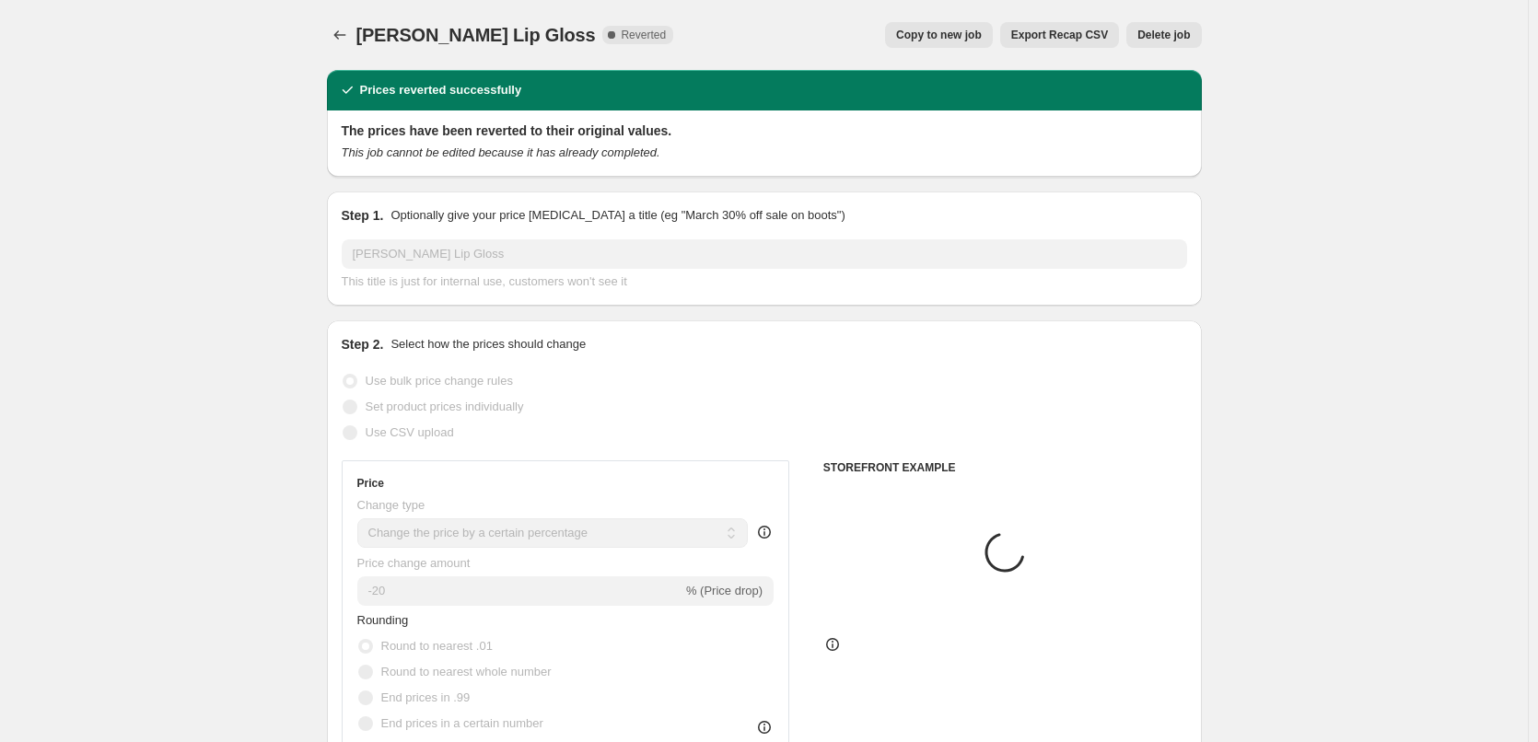
click at [1156, 29] on span "Delete job" at bounding box center [1163, 35] width 52 height 15
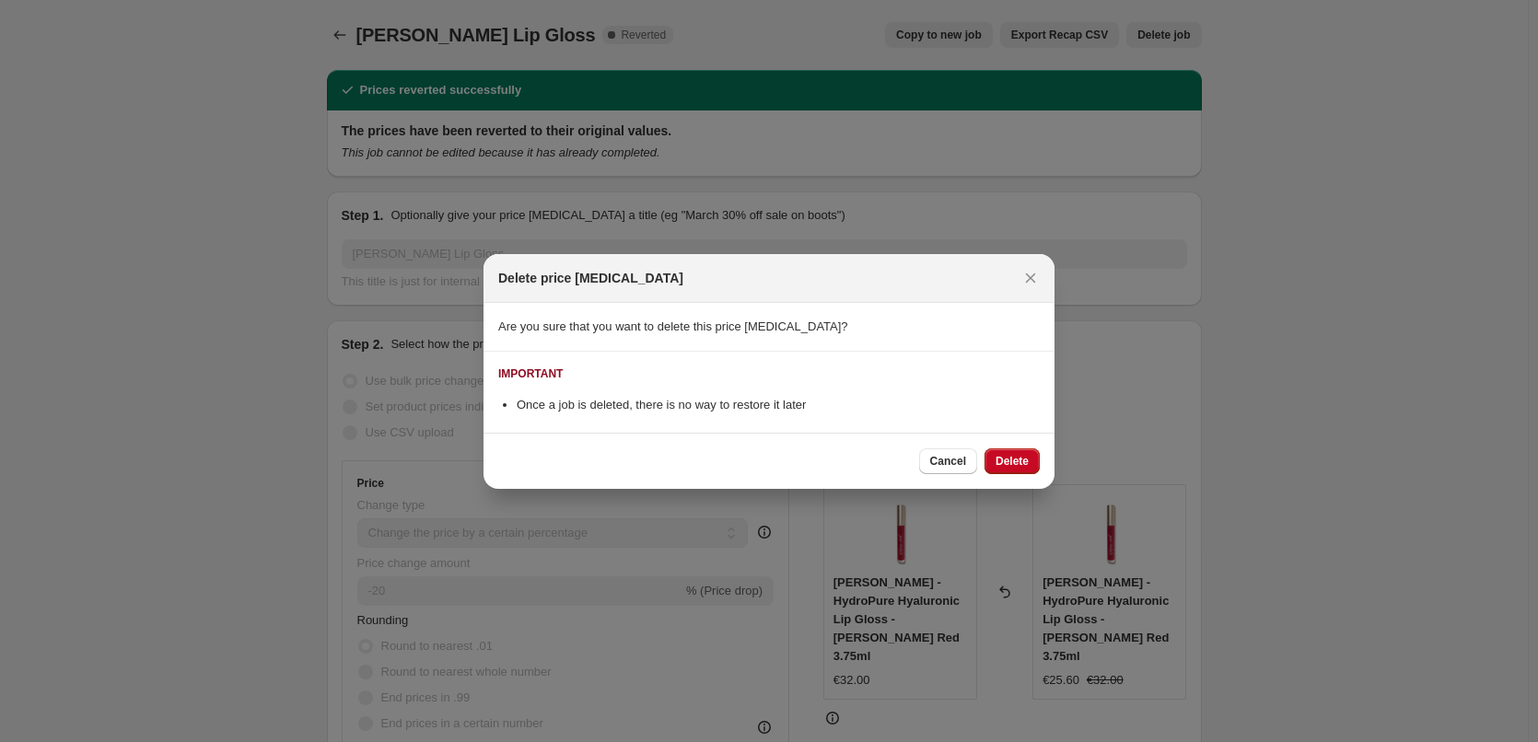
click at [1012, 447] on div "Cancel Delete" at bounding box center [768, 461] width 571 height 56
click at [1012, 460] on span "Delete" at bounding box center [1011, 461] width 33 height 15
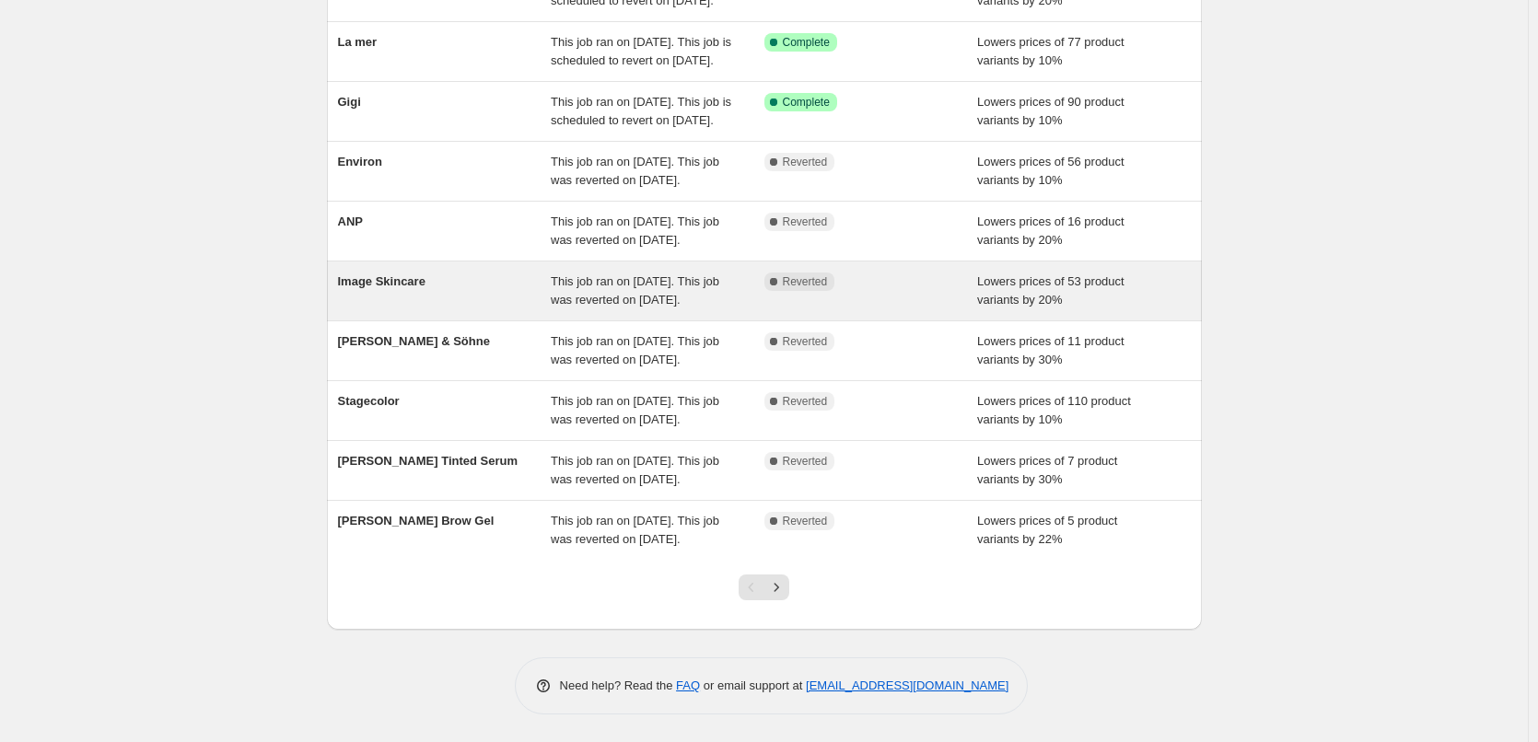
scroll to position [390, 0]
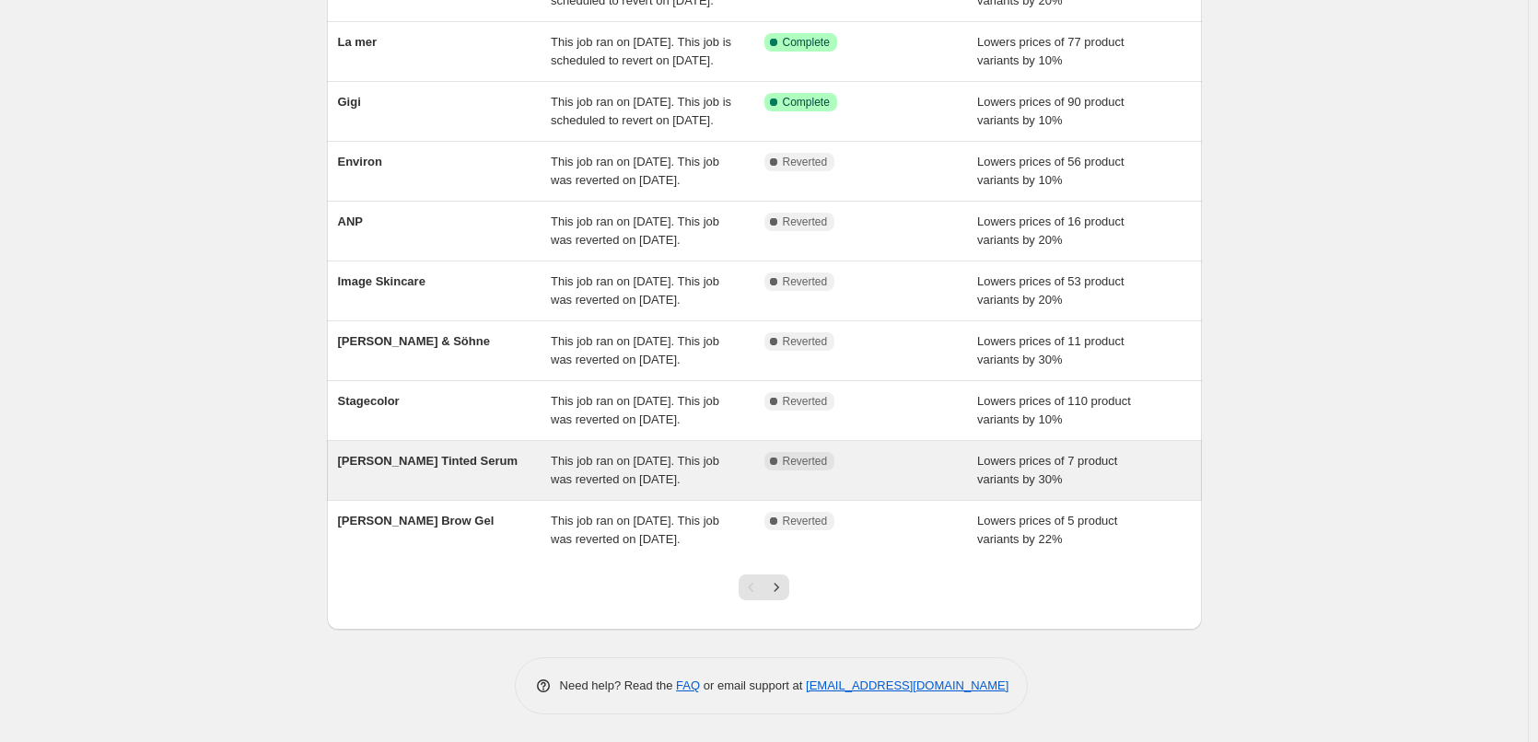
click at [450, 454] on span "[PERSON_NAME] Tinted Serum" at bounding box center [428, 461] width 180 height 14
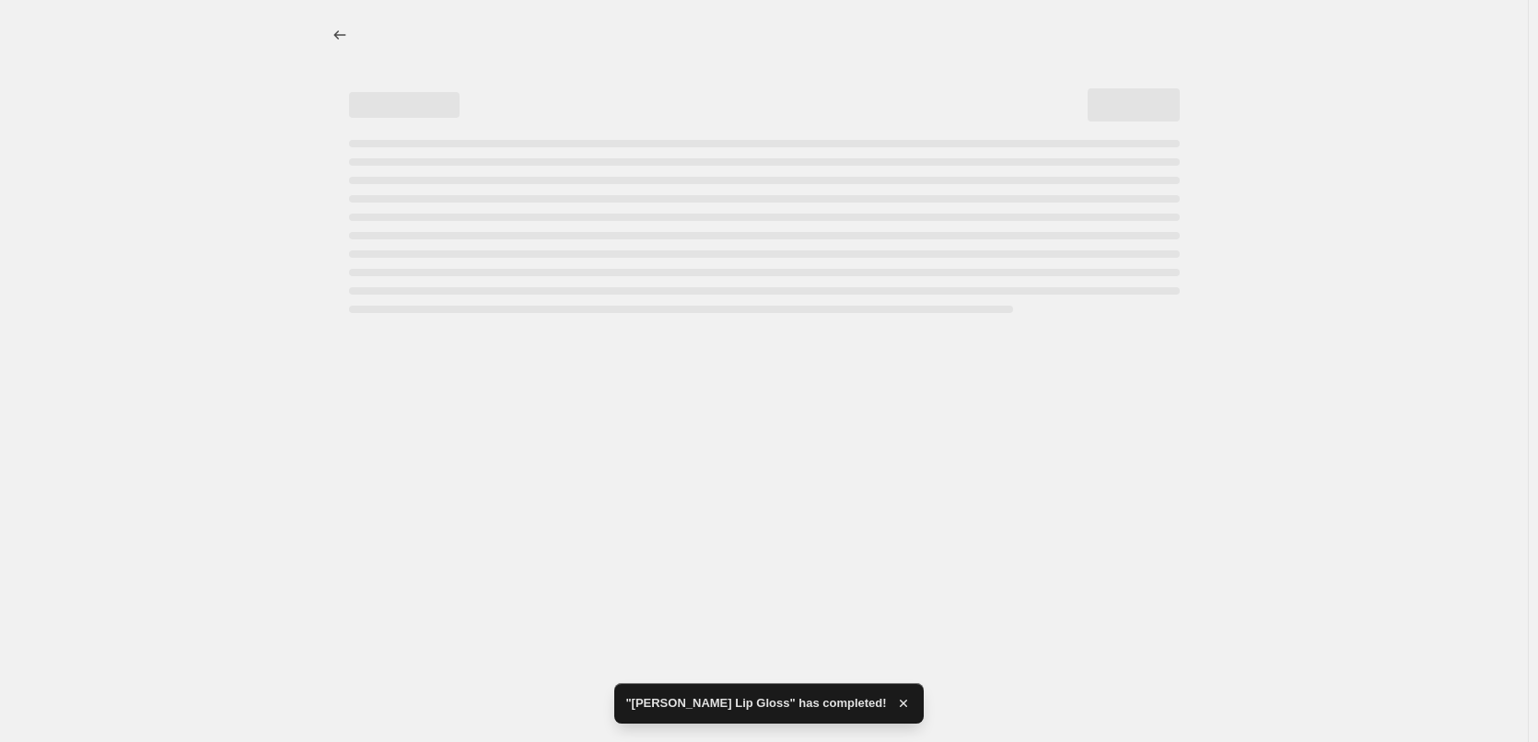
select select "percentage"
select select "tag"
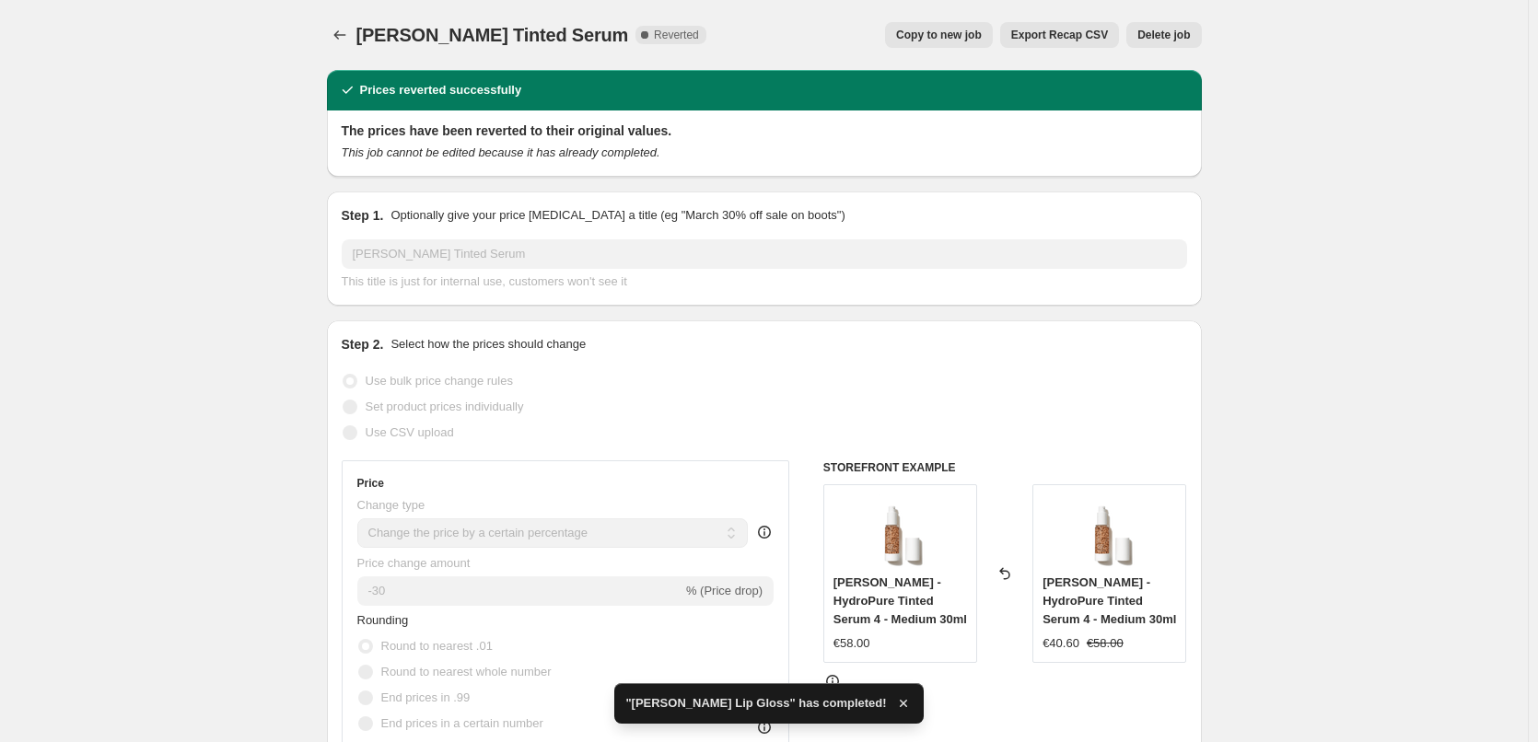
click at [971, 38] on span "Copy to new job" at bounding box center [939, 35] width 86 height 15
select select "percentage"
select select "tag"
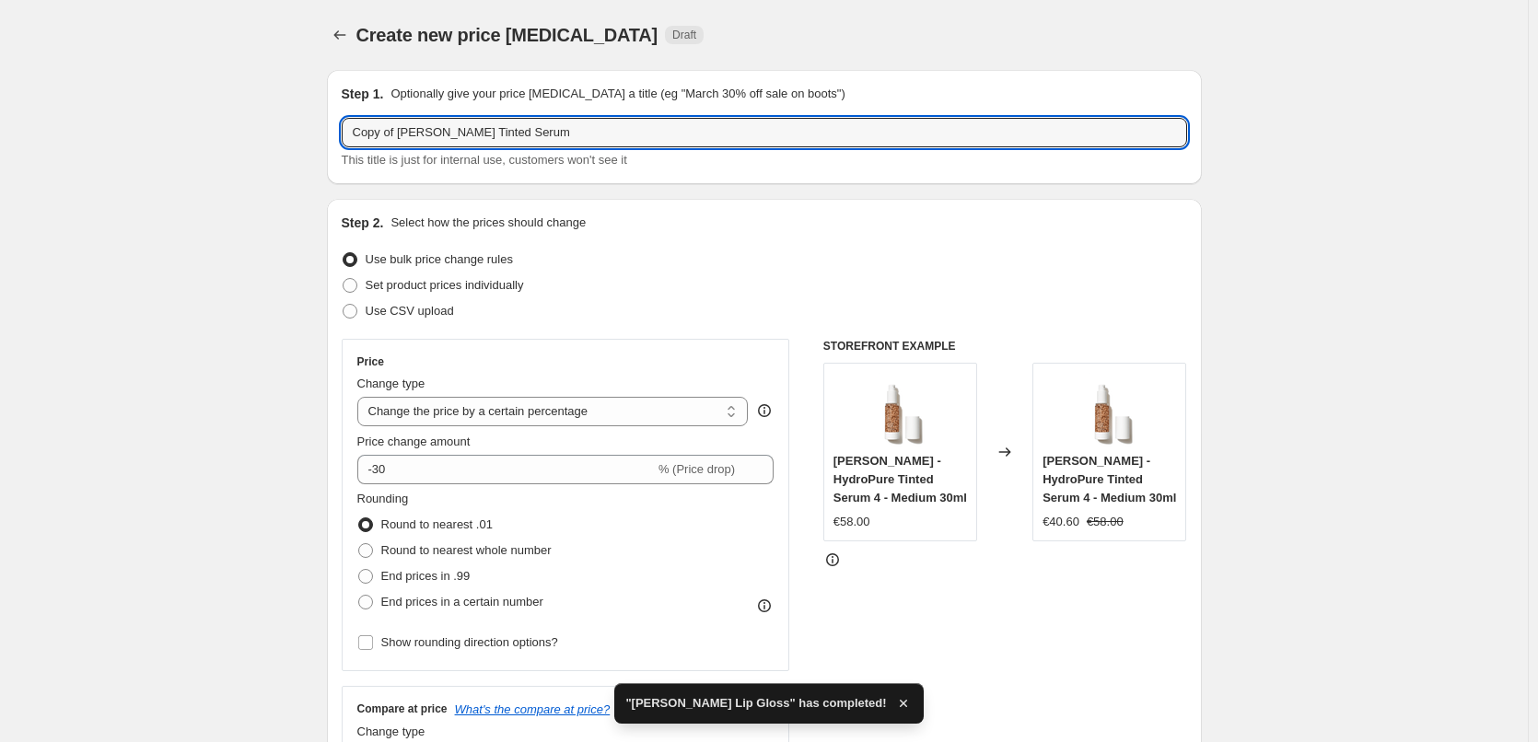
drag, startPoint x: 401, startPoint y: 136, endPoint x: 281, endPoint y: 145, distance: 120.9
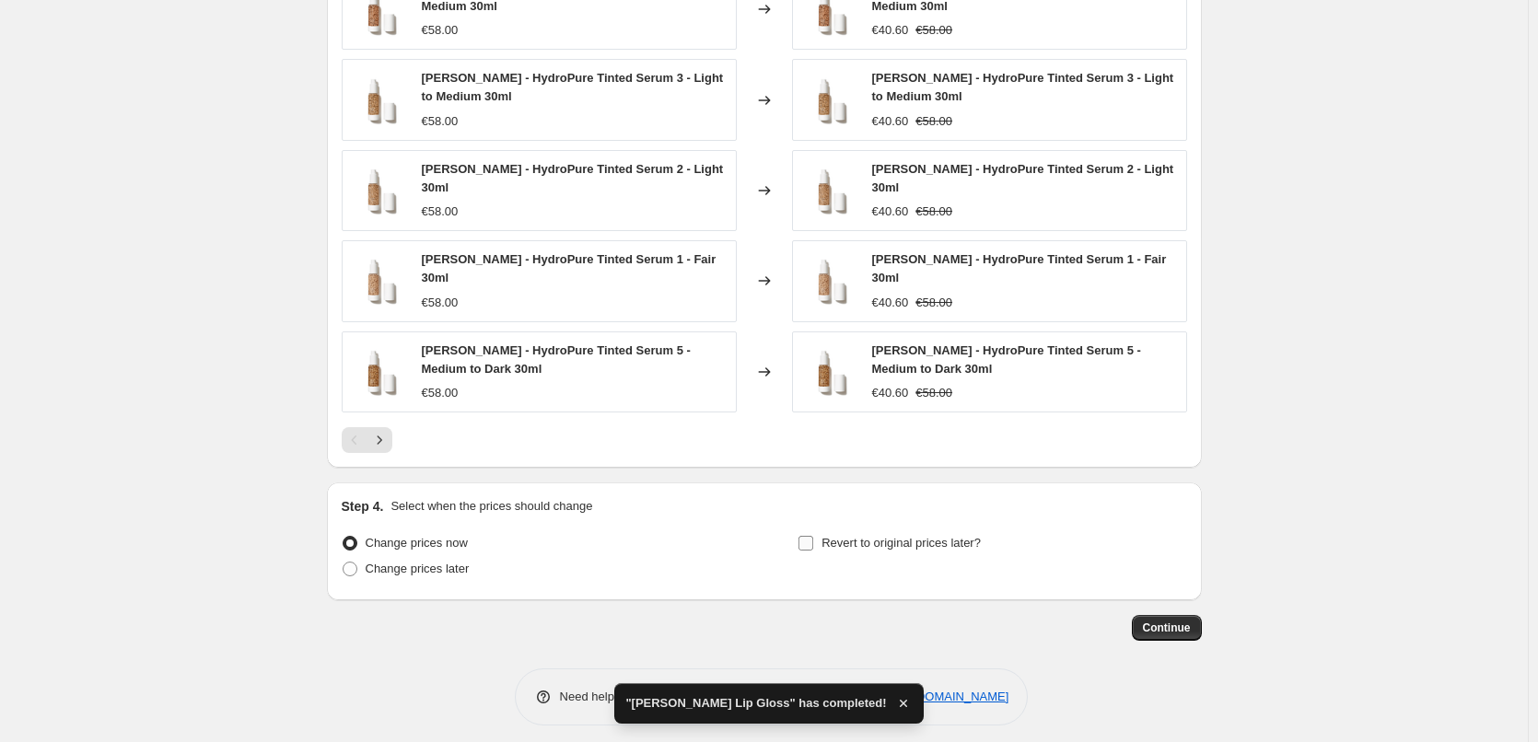
type input "[PERSON_NAME] Tinted Serum"
click at [948, 530] on label "Revert to original prices later?" at bounding box center [888, 543] width 183 height 26
click at [947, 530] on label "Revert to original prices later?" at bounding box center [888, 543] width 183 height 26
click at [813, 536] on input "Revert to original prices later?" at bounding box center [805, 543] width 15 height 15
checkbox input "true"
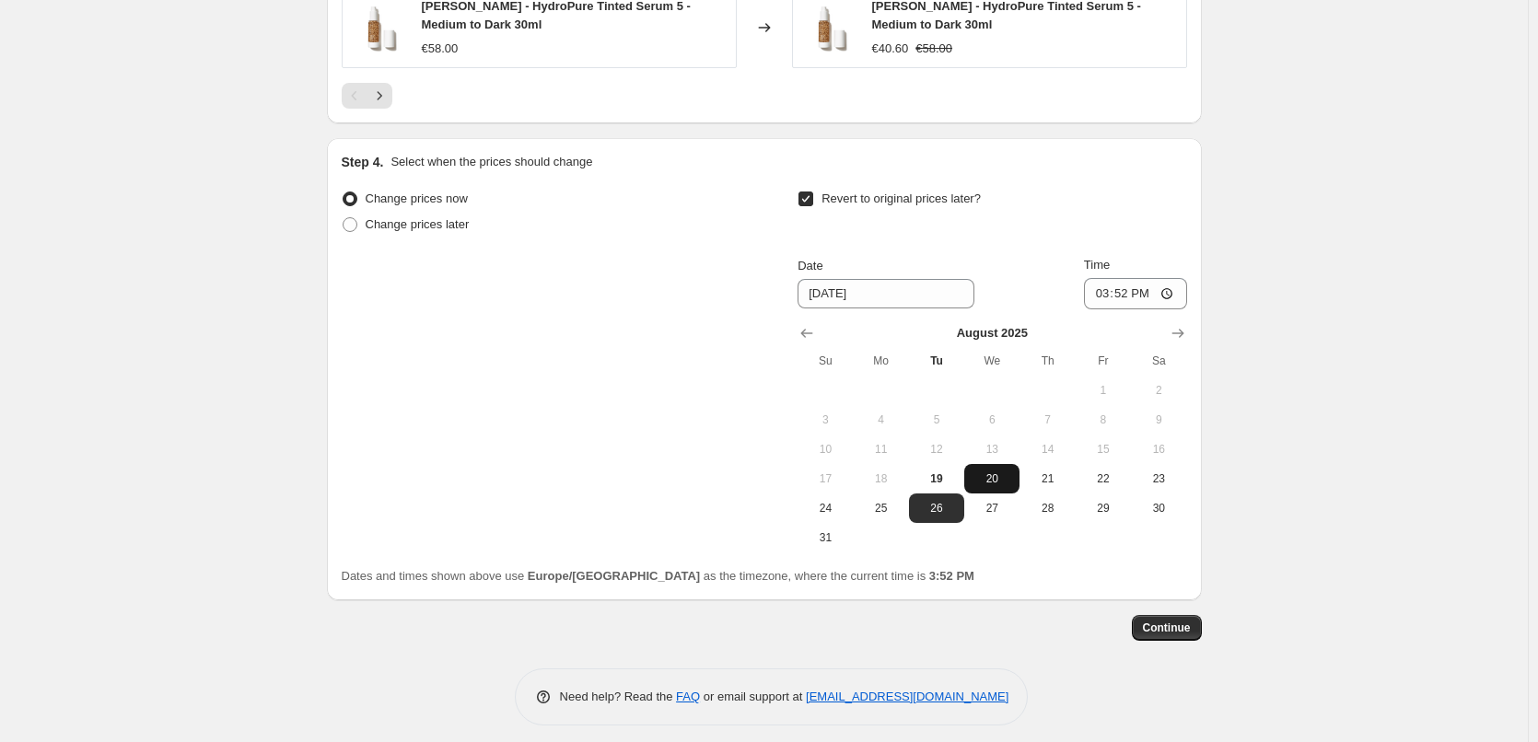
click at [979, 471] on span "20" at bounding box center [991, 478] width 41 height 15
type input "[DATE]"
click at [1107, 288] on input "15:52" at bounding box center [1135, 293] width 103 height 31
type input "03:00"
click at [1175, 615] on button "Continue" at bounding box center [1167, 628] width 70 height 26
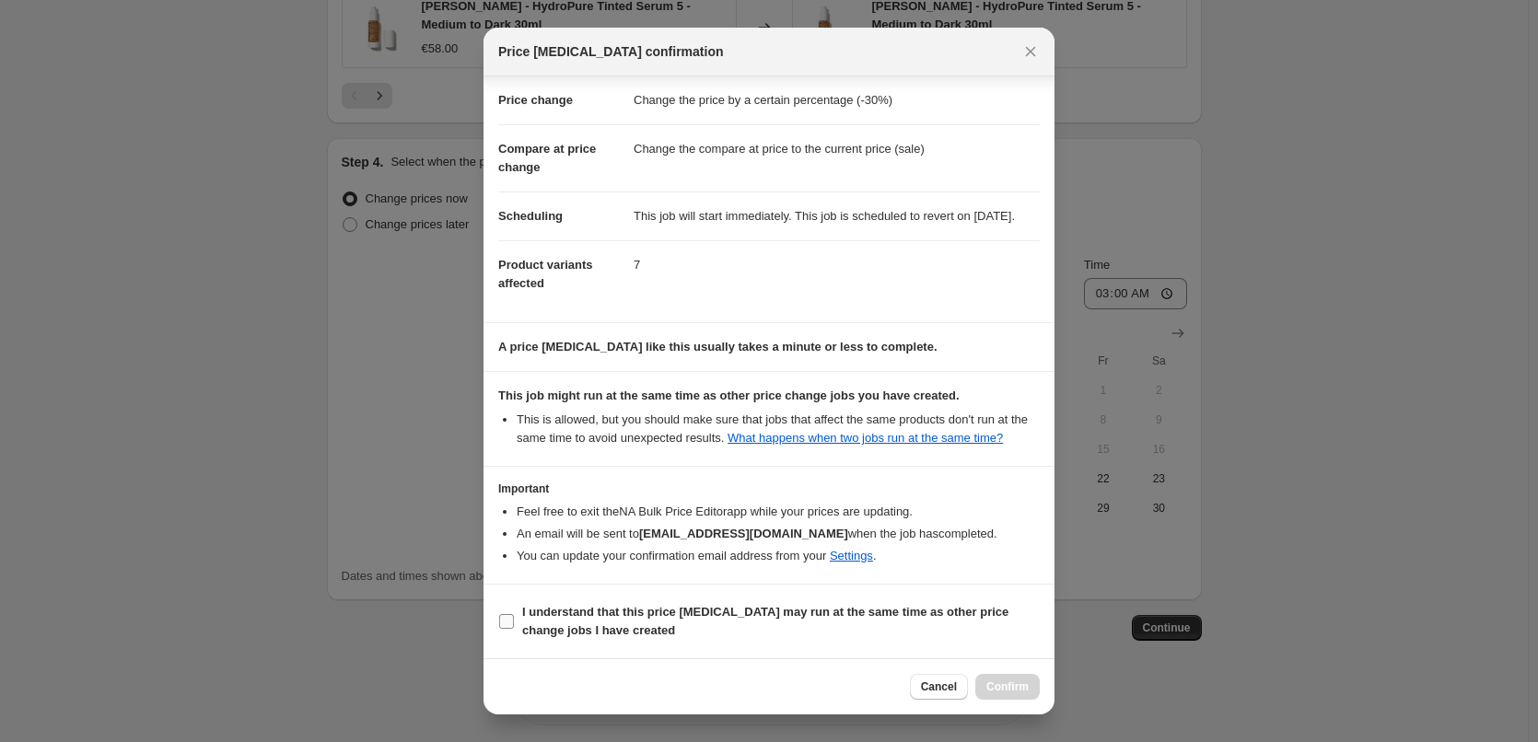
click at [577, 610] on b "I understand that this price [MEDICAL_DATA] may run at the same time as other p…" at bounding box center [765, 621] width 486 height 32
click at [514, 614] on input "I understand that this price [MEDICAL_DATA] may run at the same time as other p…" at bounding box center [506, 621] width 15 height 15
checkbox input "true"
click at [1041, 692] on div "Cancel Confirm" at bounding box center [768, 686] width 571 height 56
click at [1035, 689] on button "Confirm" at bounding box center [1007, 687] width 64 height 26
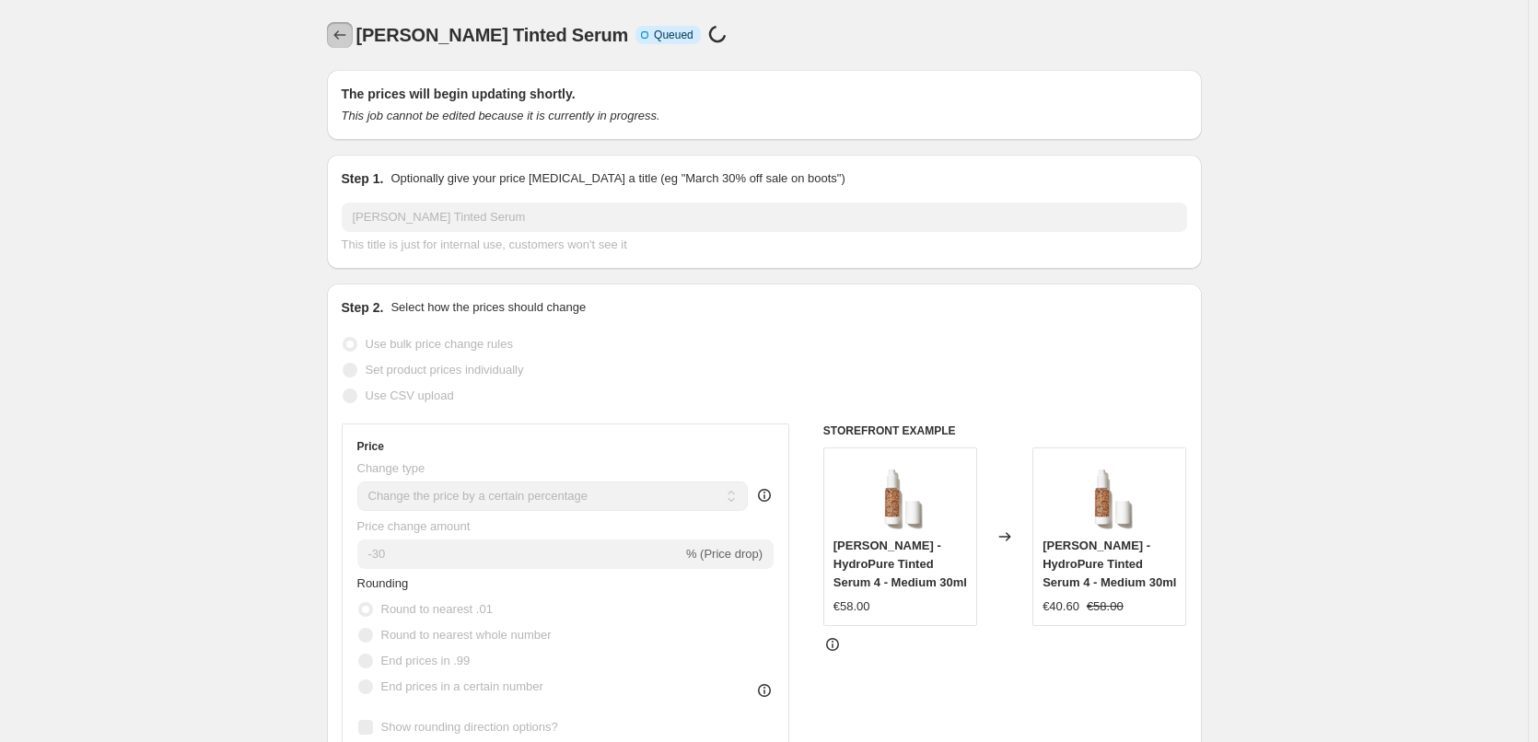
click at [341, 40] on icon "Price change jobs" at bounding box center [340, 35] width 18 height 18
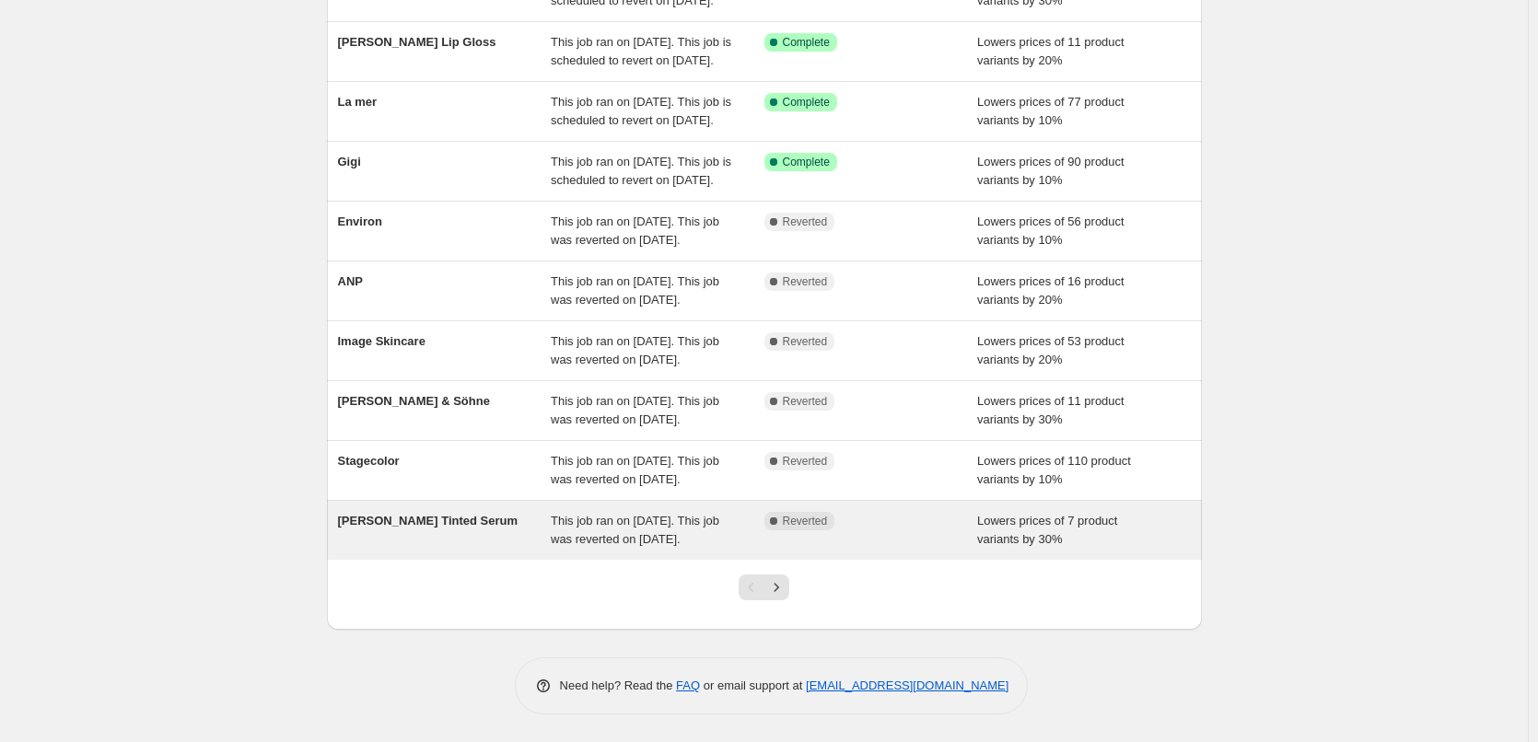
click at [465, 514] on span "[PERSON_NAME] Tinted Serum" at bounding box center [428, 521] width 180 height 14
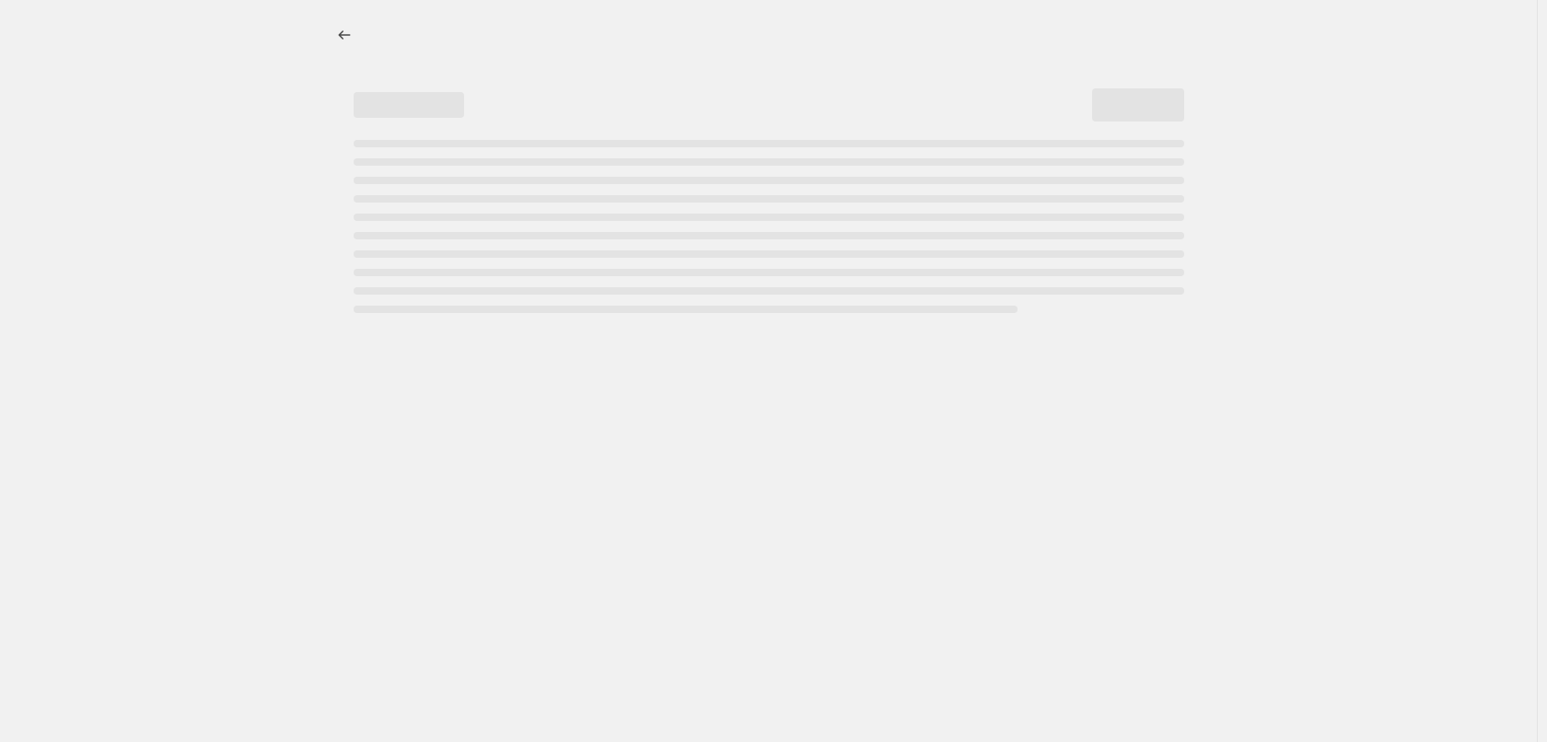
select select "percentage"
select select "tag"
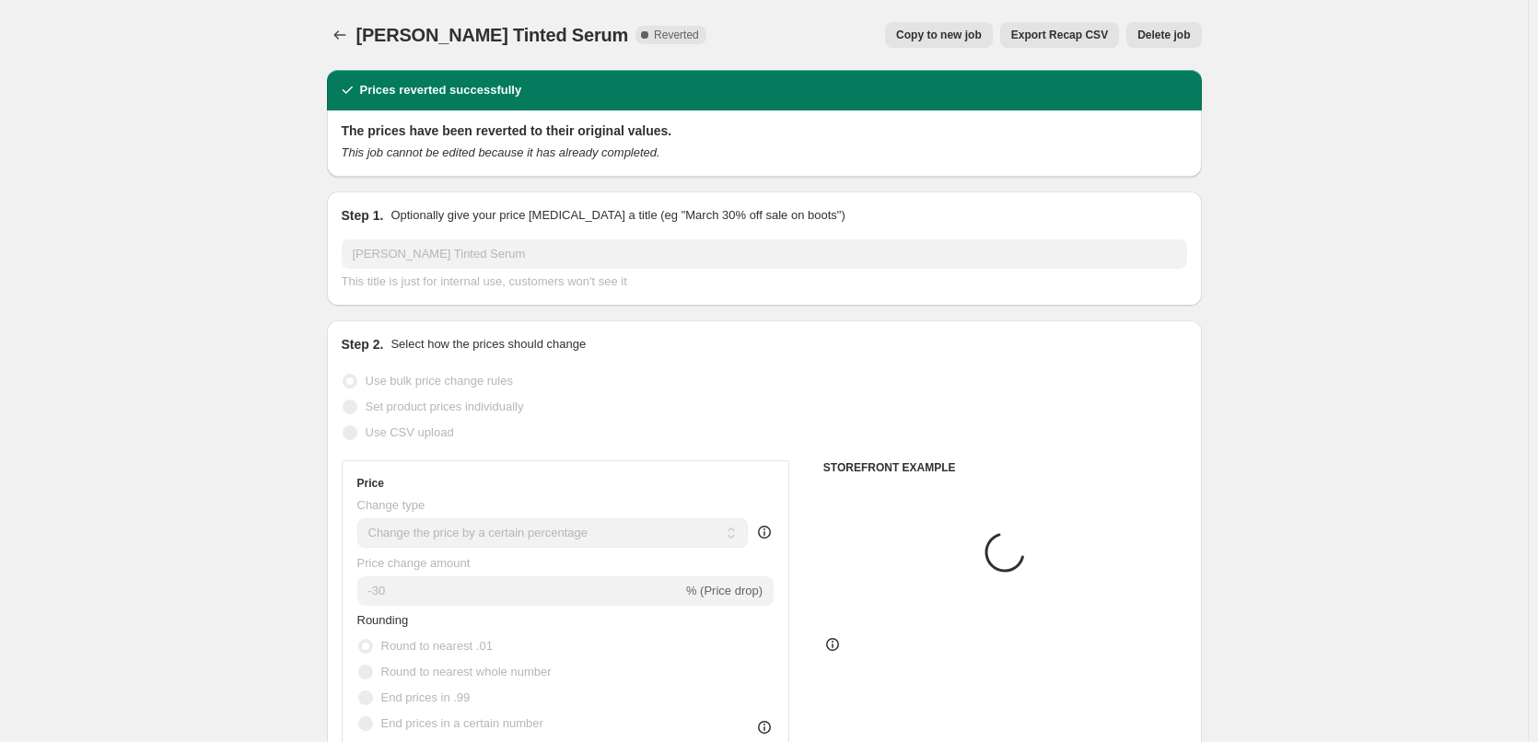
click at [1190, 37] on span "Delete job" at bounding box center [1163, 35] width 52 height 15
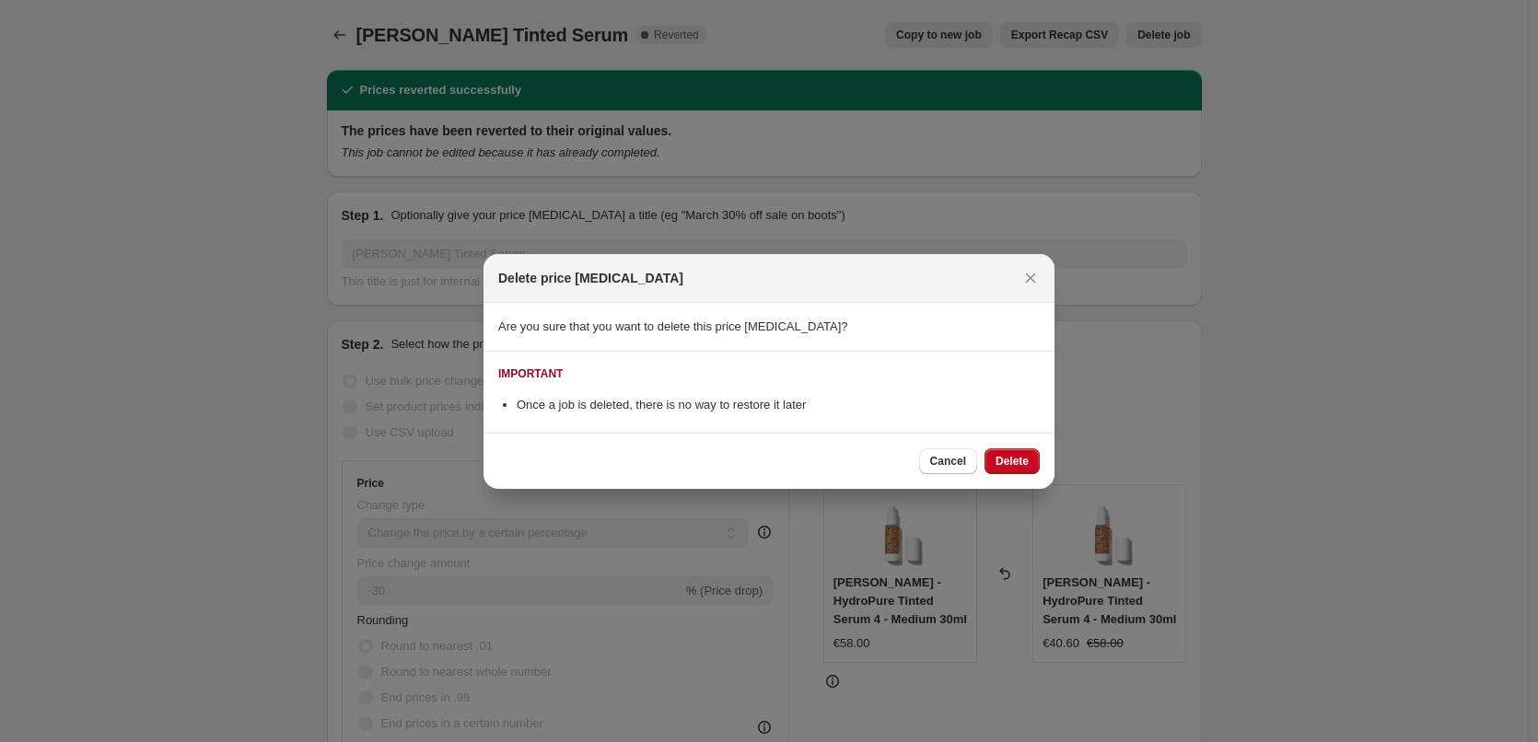
click at [989, 448] on div "Cancel Delete" at bounding box center [979, 461] width 121 height 26
click at [999, 460] on span "Delete" at bounding box center [1011, 461] width 33 height 15
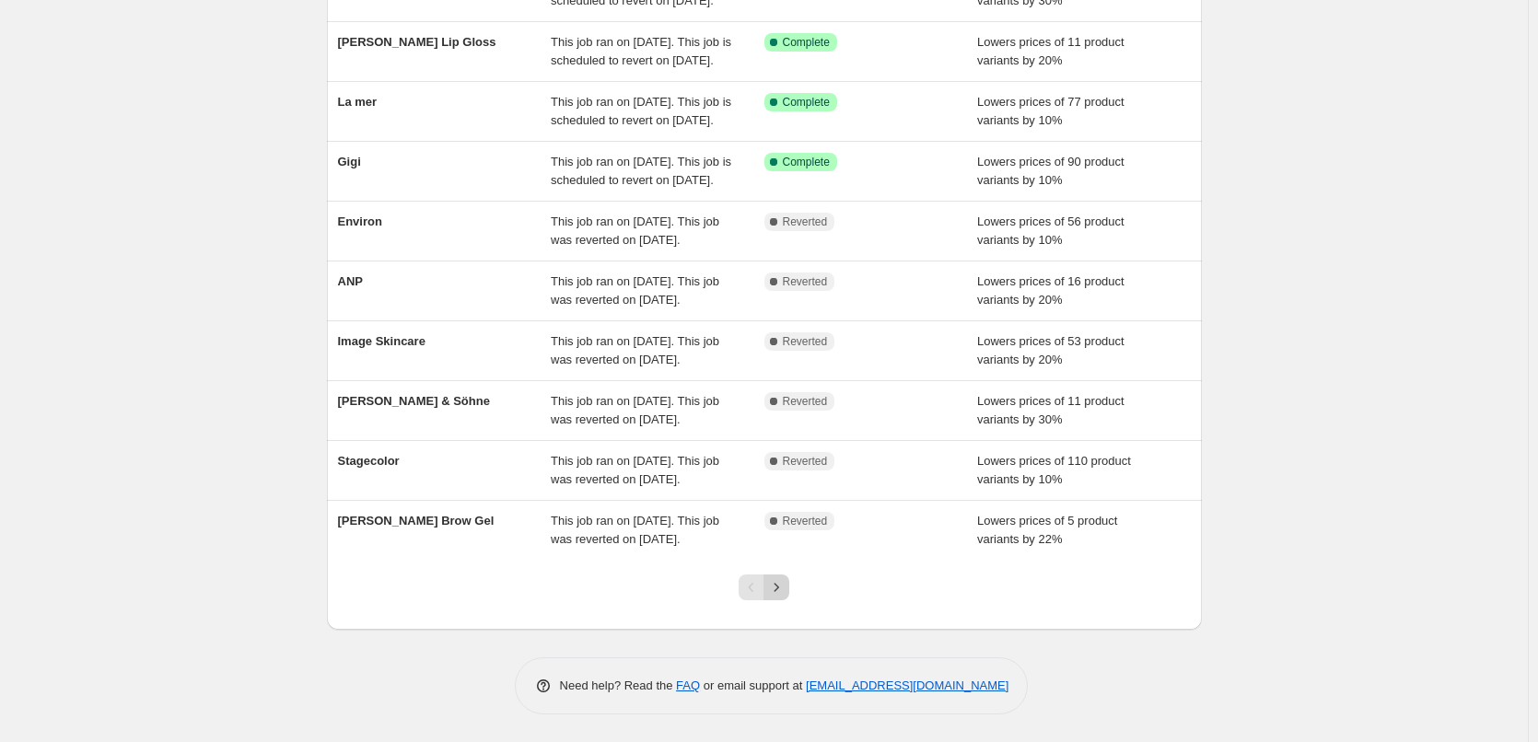
click at [772, 590] on icon "Next" at bounding box center [776, 587] width 18 height 18
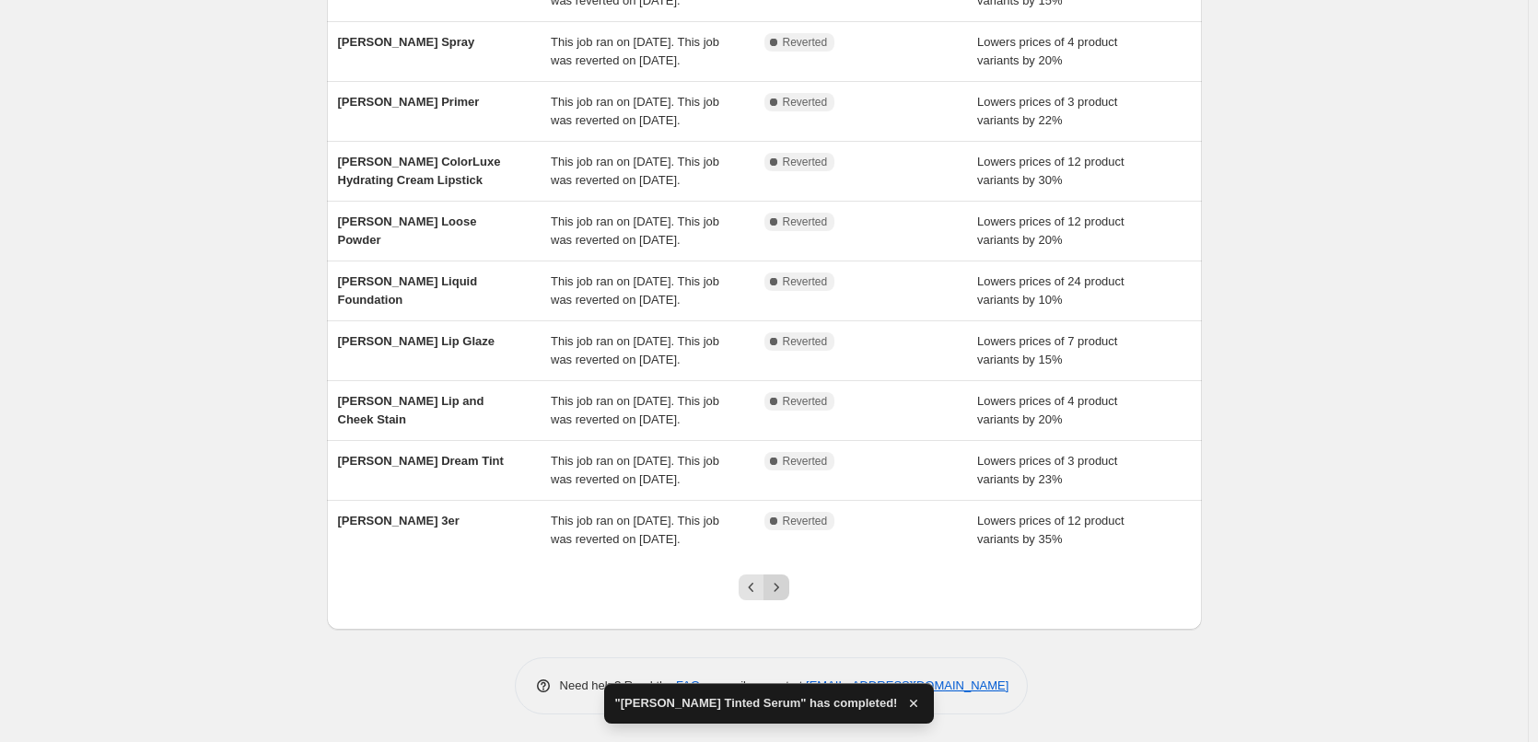
click at [782, 591] on icon "Next" at bounding box center [776, 587] width 18 height 18
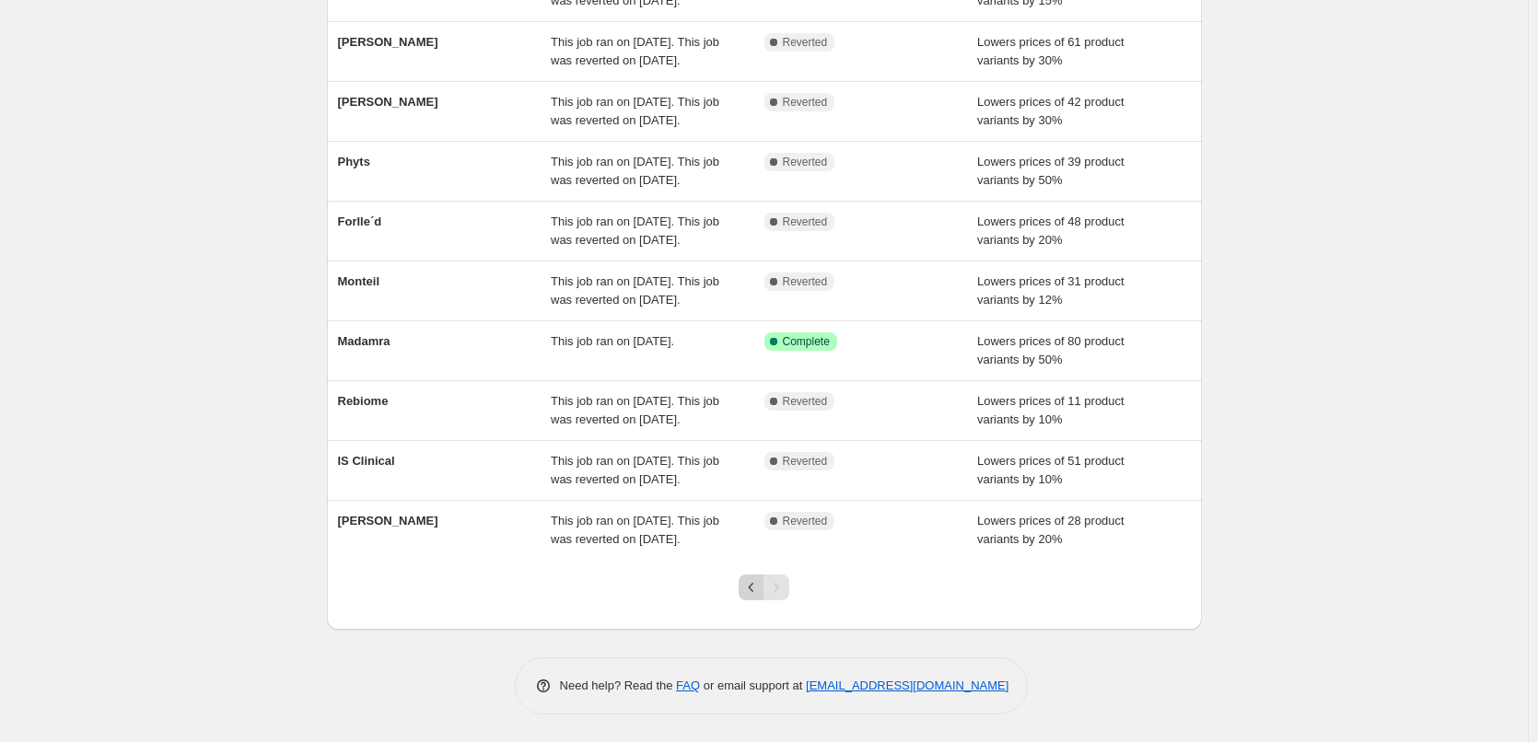
click at [742, 580] on div at bounding box center [763, 595] width 75 height 70
click at [749, 584] on icon "Previous" at bounding box center [751, 587] width 18 height 18
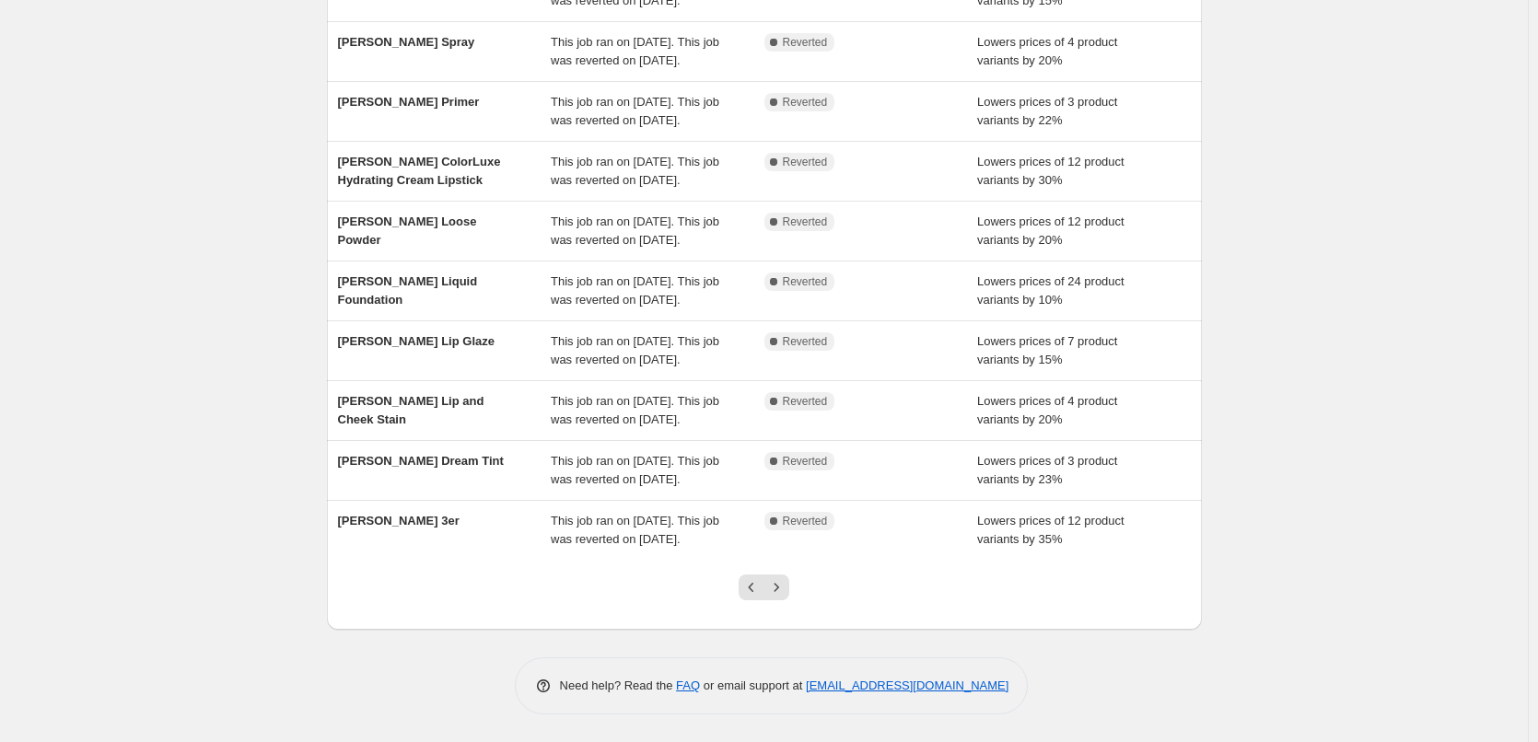
click at [749, 584] on icon "Previous" at bounding box center [751, 587] width 18 height 18
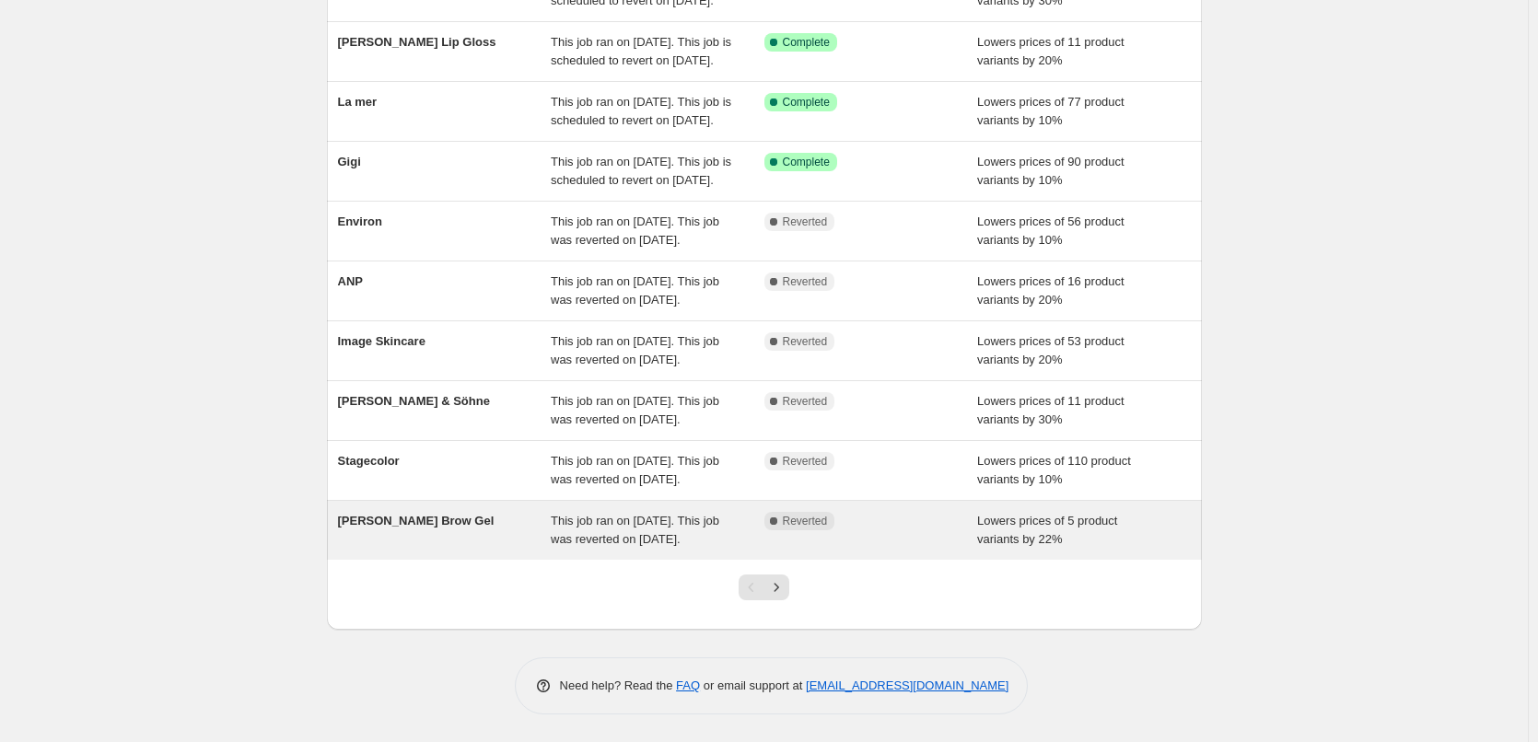
click at [477, 512] on div "[PERSON_NAME] Brow Gel" at bounding box center [445, 530] width 214 height 37
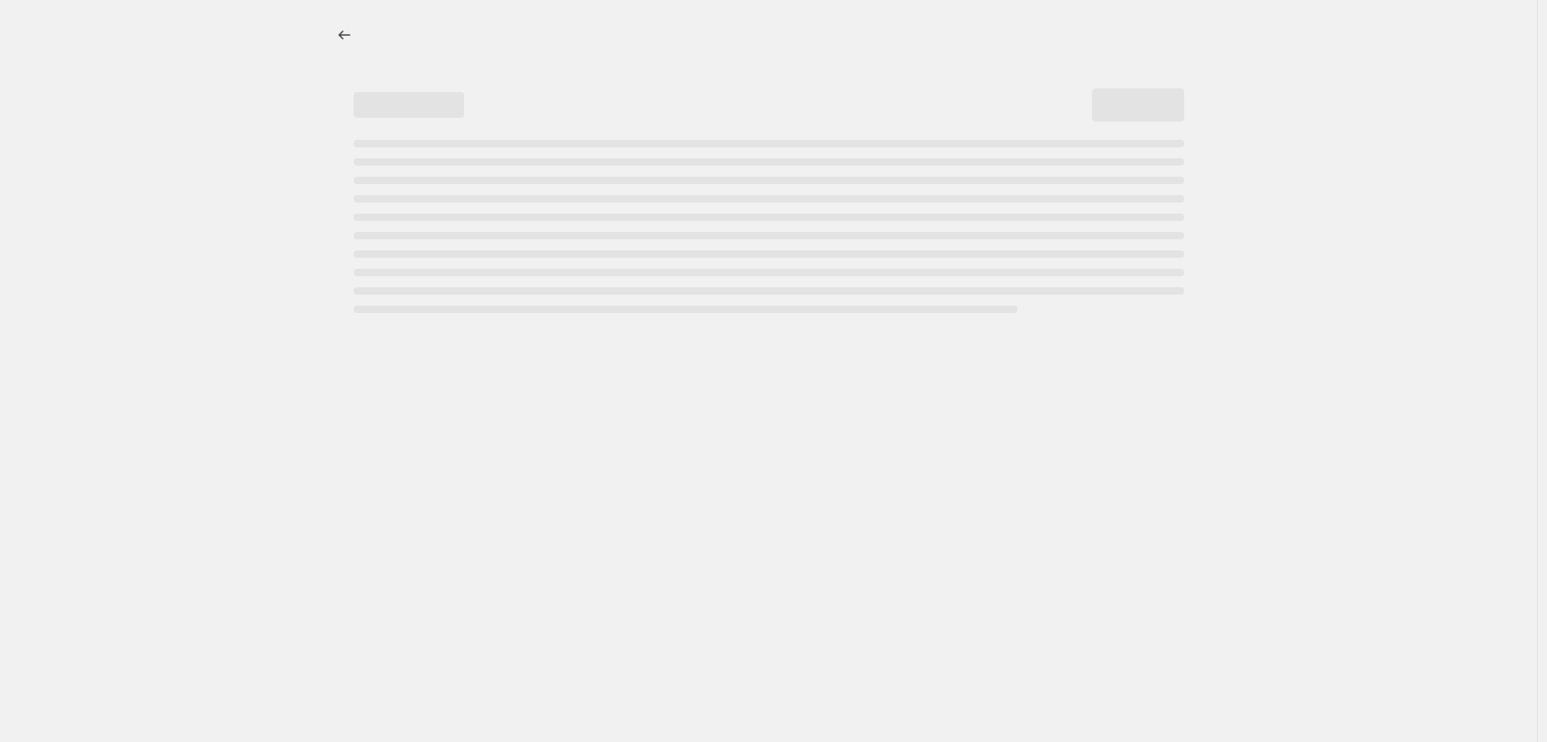
select select "percentage"
select select "tag"
select select "vendor"
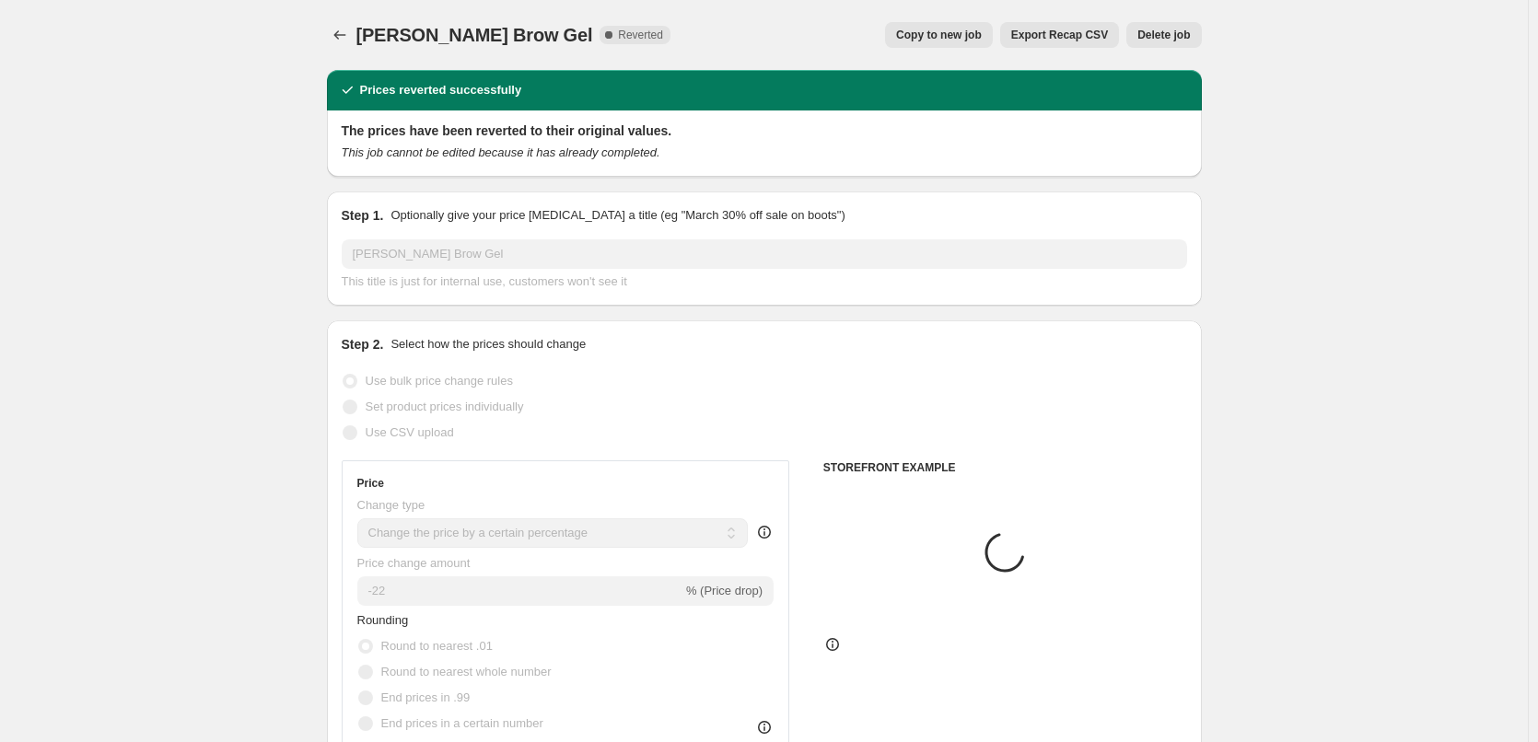
click at [992, 48] on div "Jane Iredale Brow Gel. This page is ready Jane Iredale Brow Gel Complete Revert…" at bounding box center [764, 35] width 875 height 70
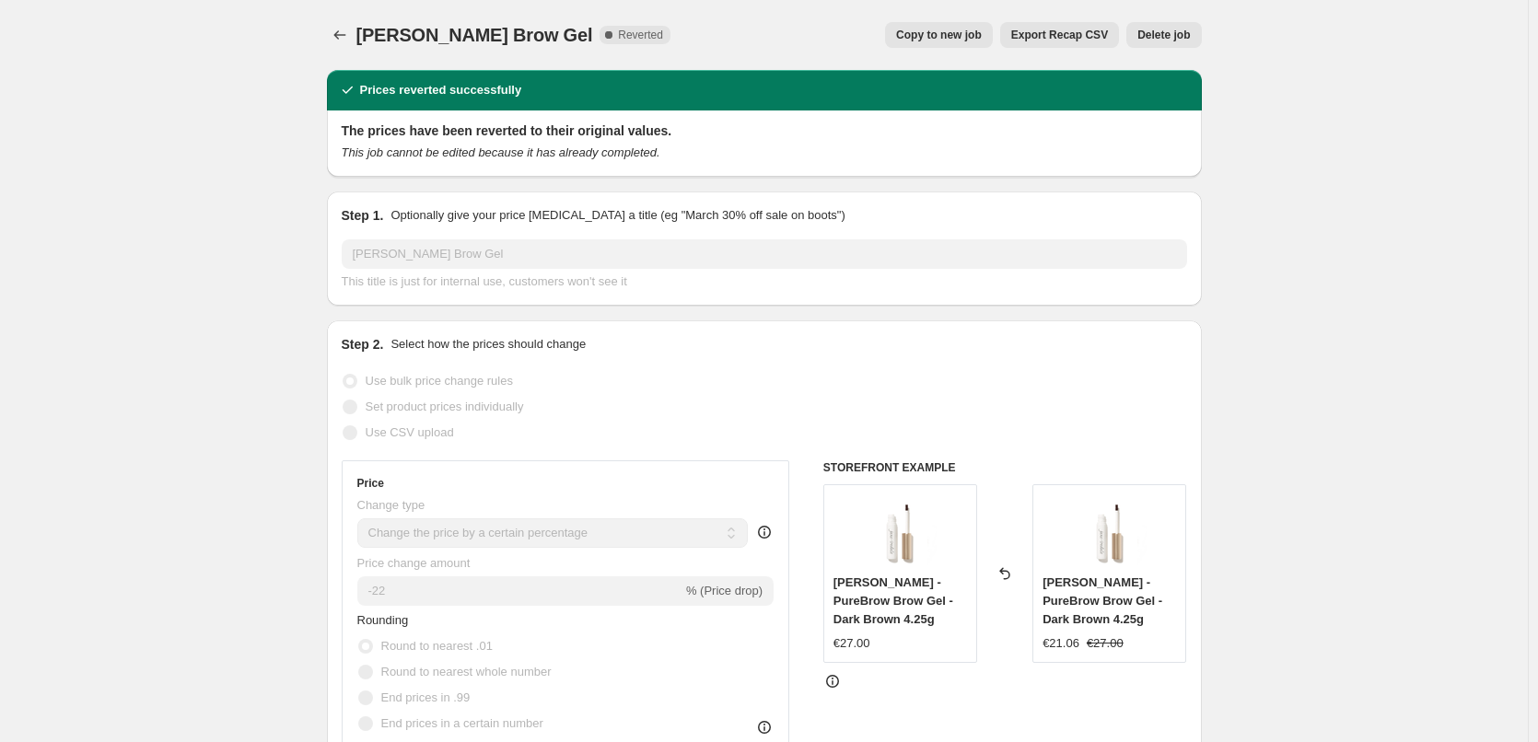
click at [981, 40] on span "Copy to new job" at bounding box center [939, 35] width 86 height 15
select select "percentage"
select select "tag"
select select "vendor"
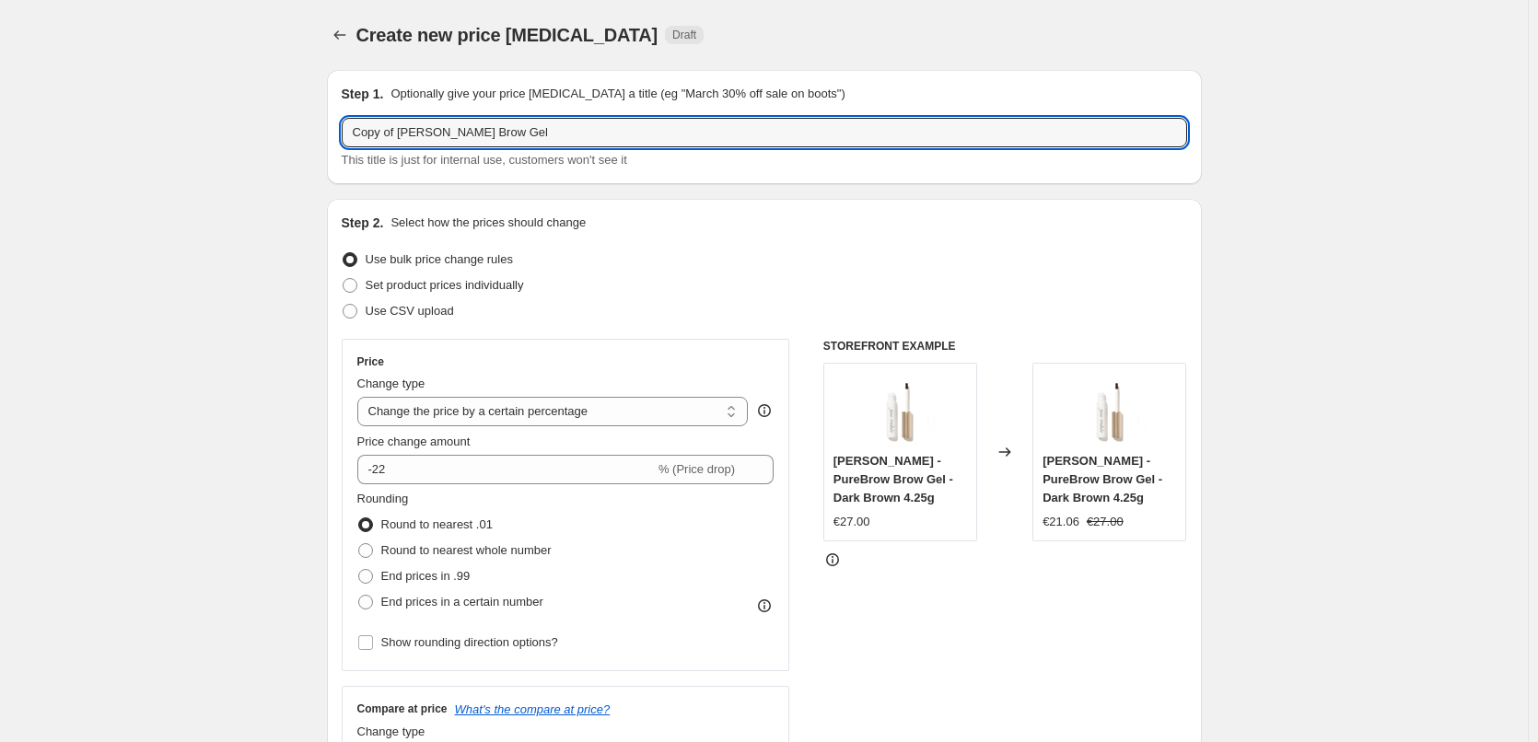
drag, startPoint x: 401, startPoint y: 136, endPoint x: 174, endPoint y: 163, distance: 229.0
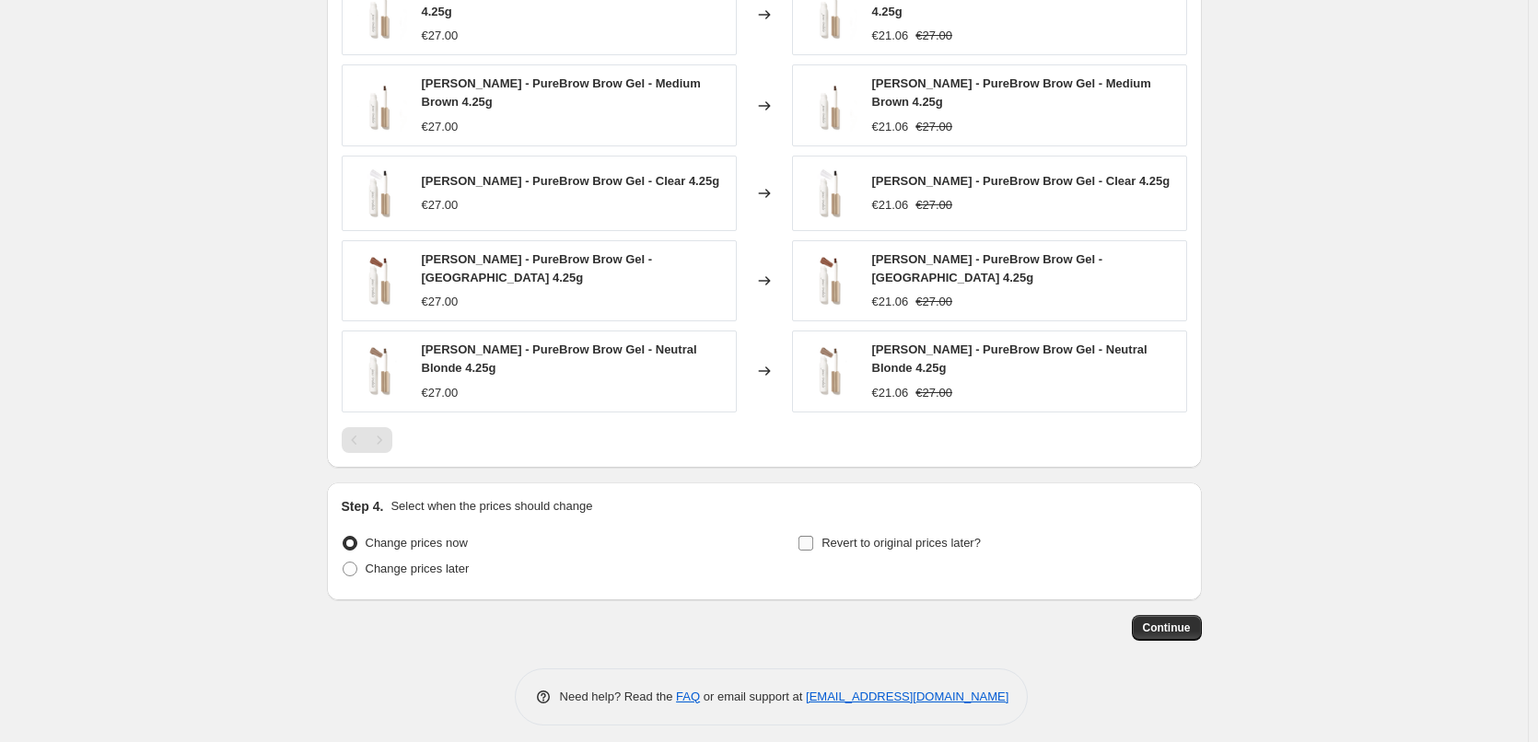
type input "[PERSON_NAME] Brow Gel"
click at [859, 530] on label "Revert to original prices later?" at bounding box center [888, 543] width 183 height 26
click at [813, 536] on input "Revert to original prices later?" at bounding box center [805, 543] width 15 height 15
checkbox input "true"
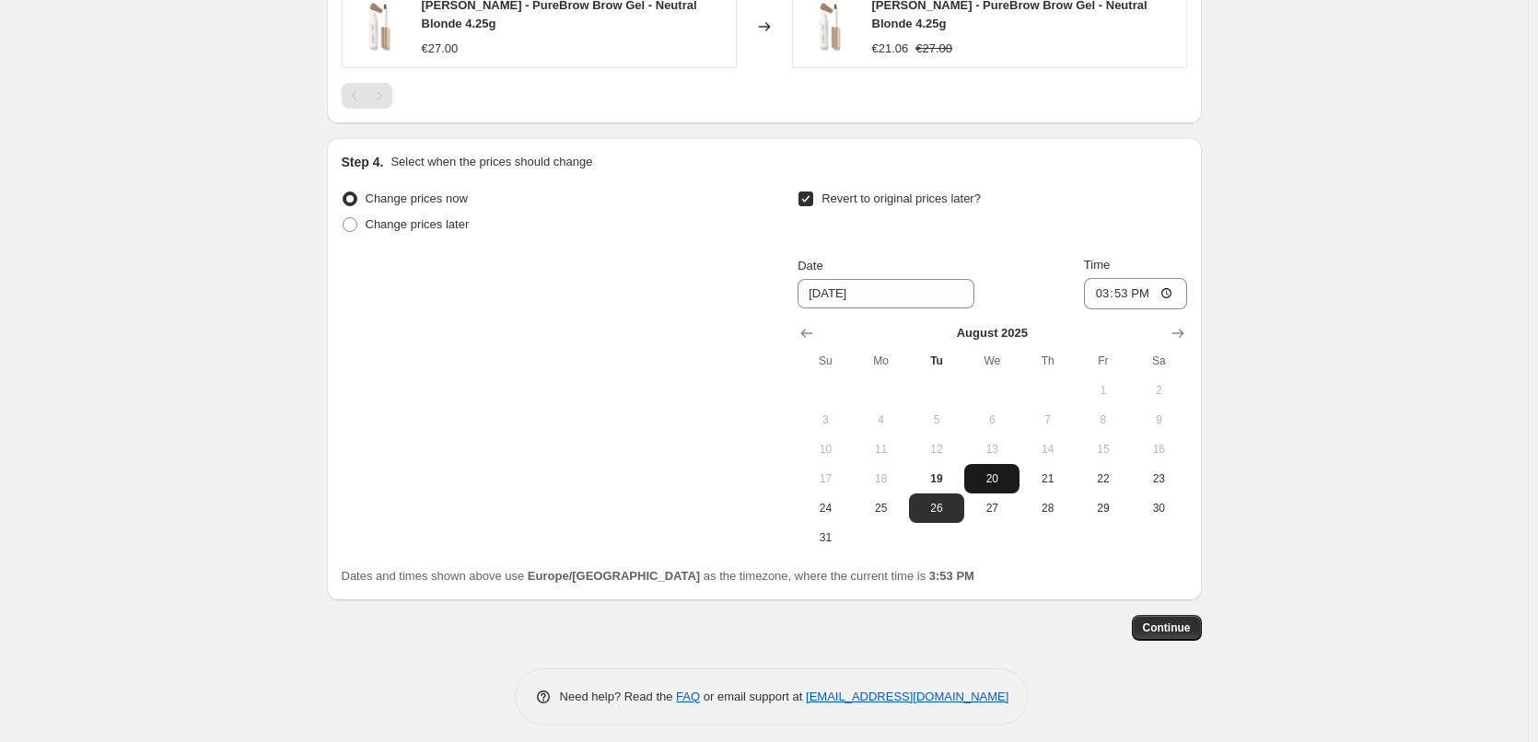
click at [1005, 471] on span "20" at bounding box center [991, 478] width 41 height 15
type input "[DATE]"
click at [1098, 279] on input "15:53" at bounding box center [1135, 293] width 103 height 31
type input "03:00"
click at [1170, 615] on button "Continue" at bounding box center [1167, 628] width 70 height 26
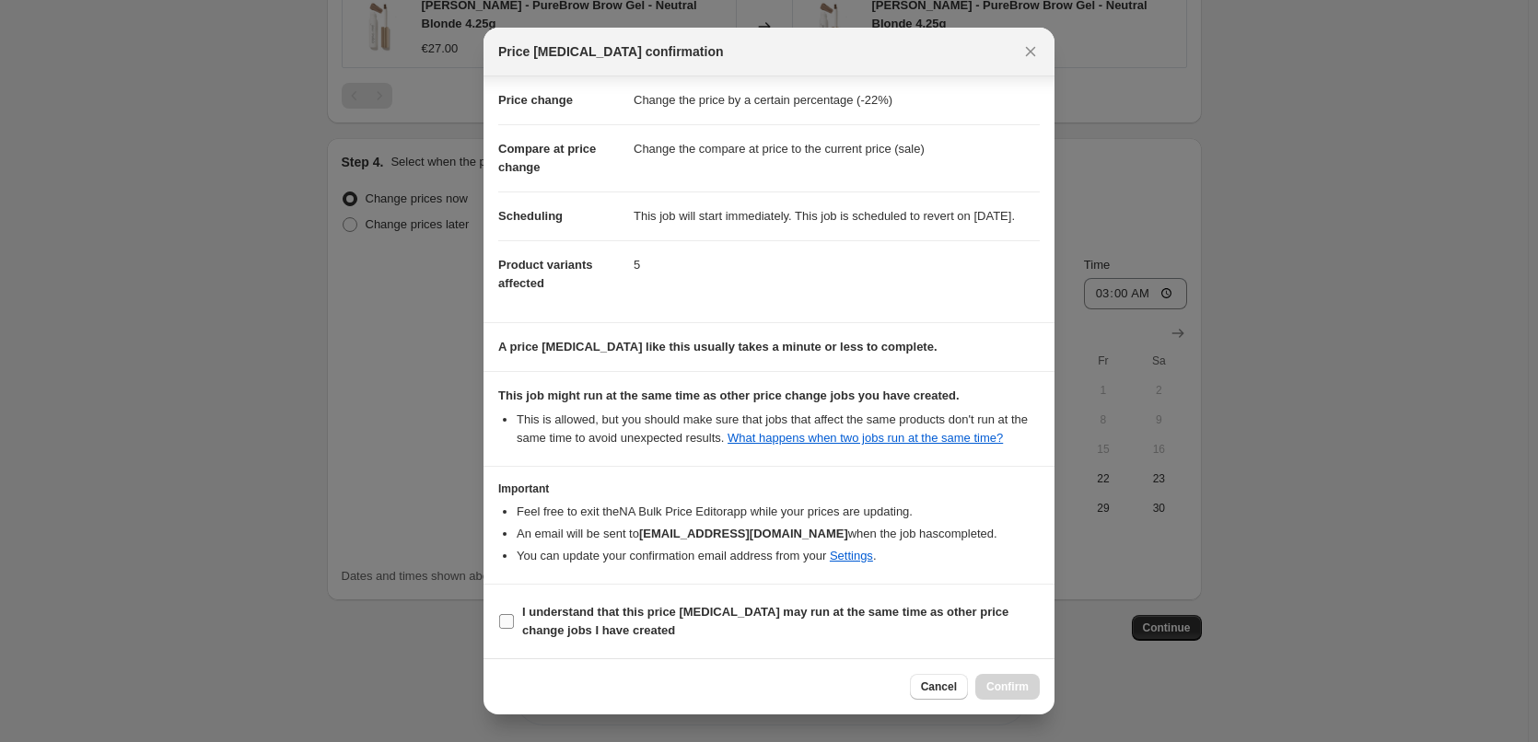
click at [651, 613] on b "I understand that this price [MEDICAL_DATA] may run at the same time as other p…" at bounding box center [765, 621] width 486 height 32
click at [514, 614] on input "I understand that this price [MEDICAL_DATA] may run at the same time as other p…" at bounding box center [506, 621] width 15 height 15
checkbox input "true"
click at [1029, 692] on button "Confirm" at bounding box center [1007, 687] width 64 height 26
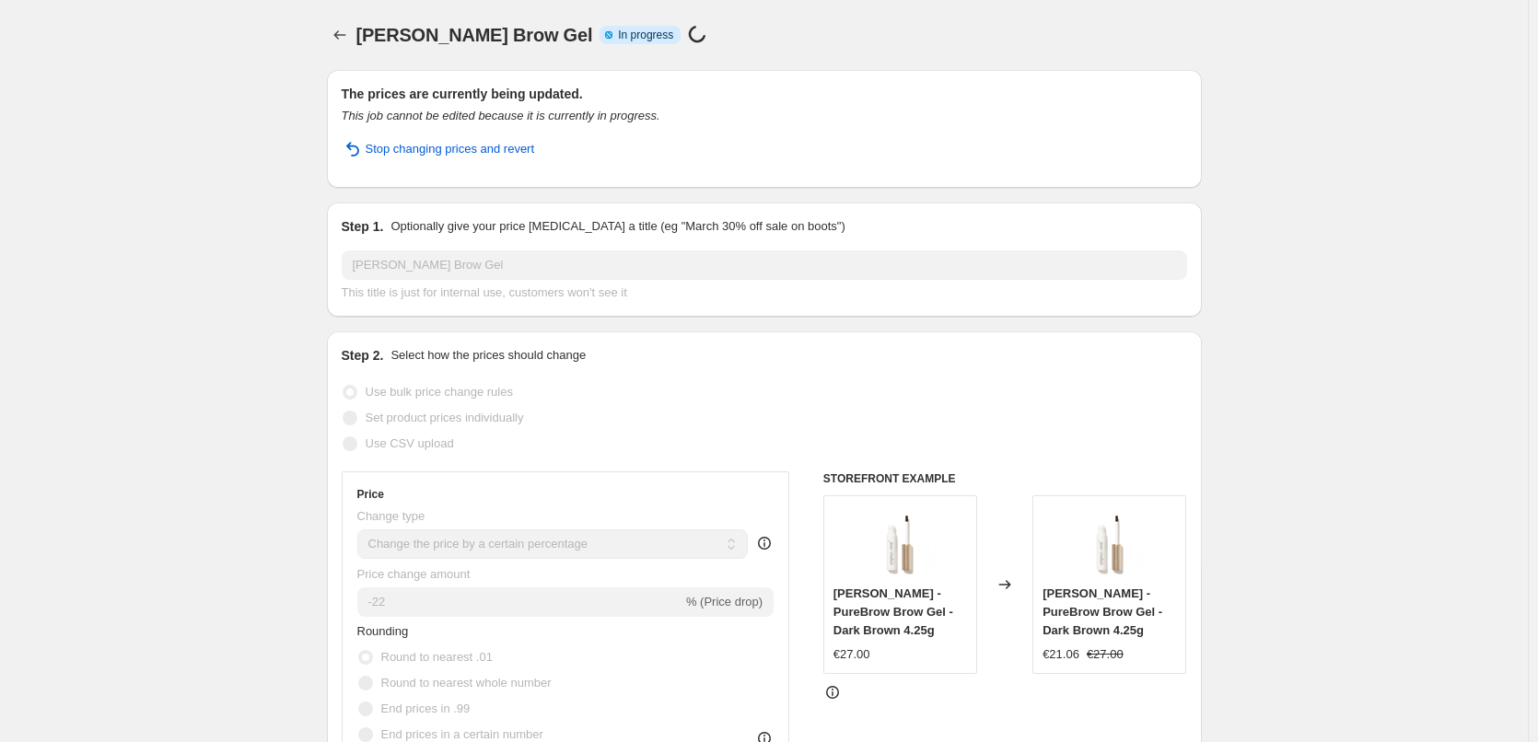
click at [347, 49] on div "Jane Iredale Brow Gel. This page is ready Jane Iredale Brow Gel Info Partially …" at bounding box center [764, 35] width 875 height 70
click at [347, 43] on icon "Price change jobs" at bounding box center [340, 35] width 18 height 18
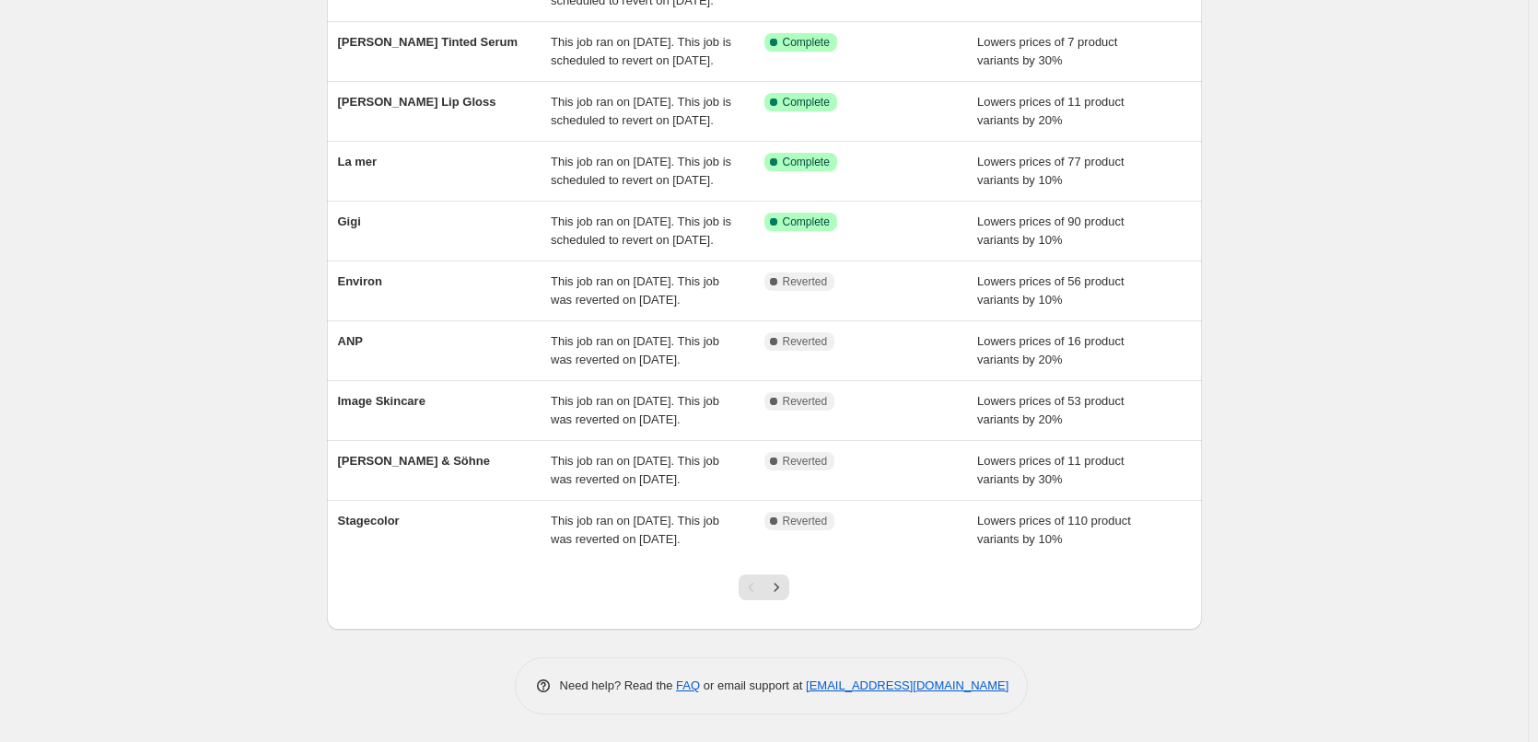
click at [785, 600] on div at bounding box center [763, 595] width 75 height 70
click at [785, 594] on icon "Next" at bounding box center [776, 587] width 18 height 18
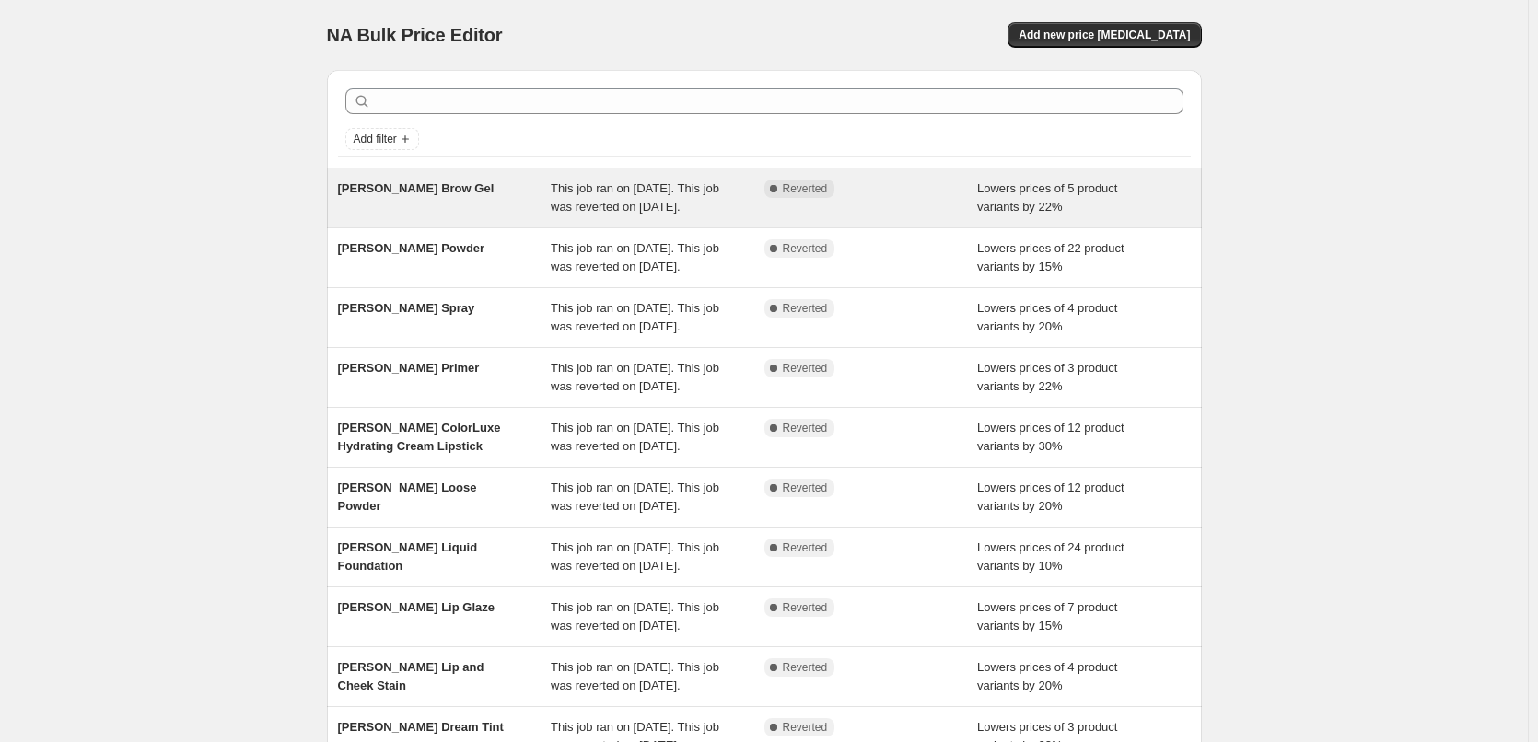
click at [426, 185] on span "[PERSON_NAME] Brow Gel" at bounding box center [416, 188] width 157 height 14
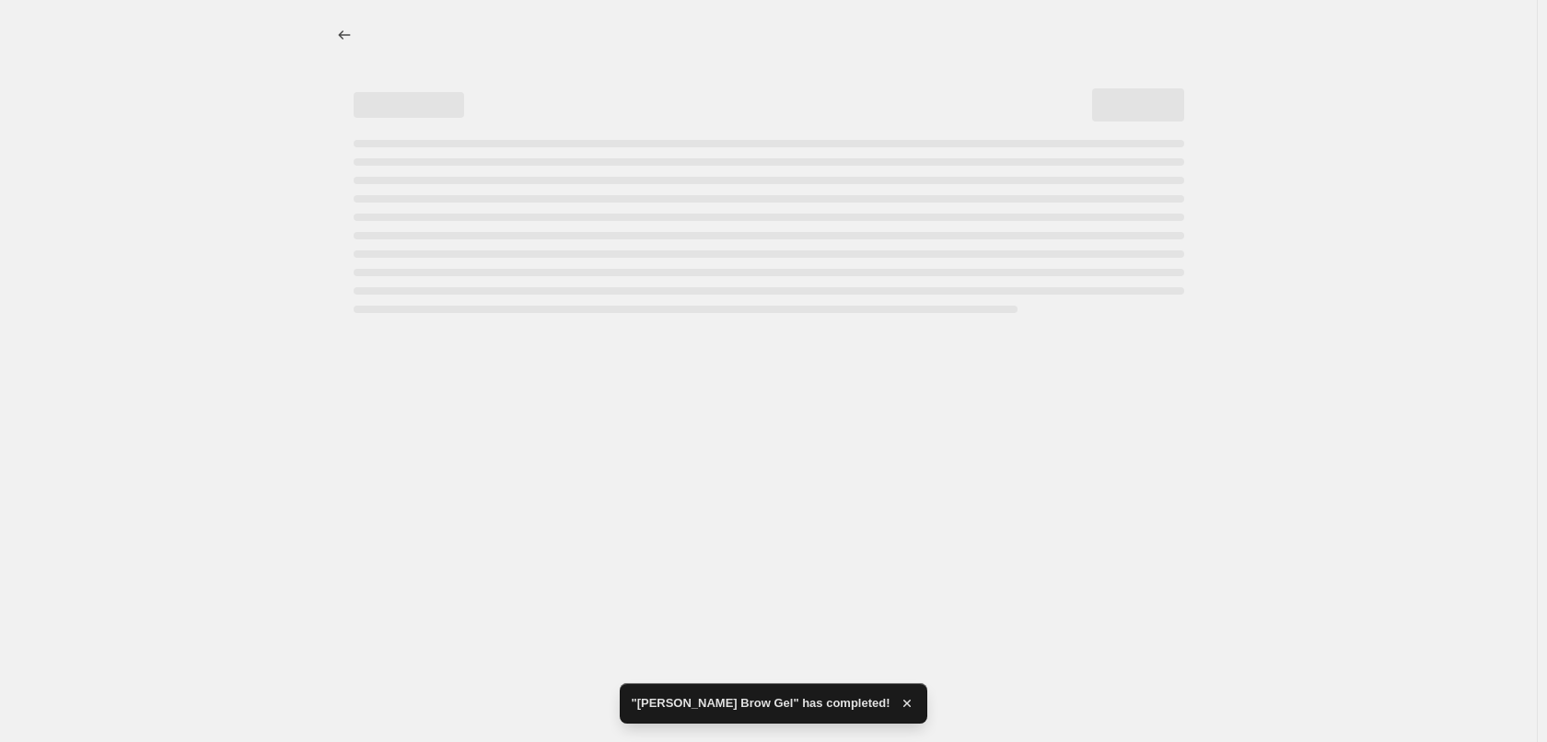
select select "percentage"
select select "tag"
select select "vendor"
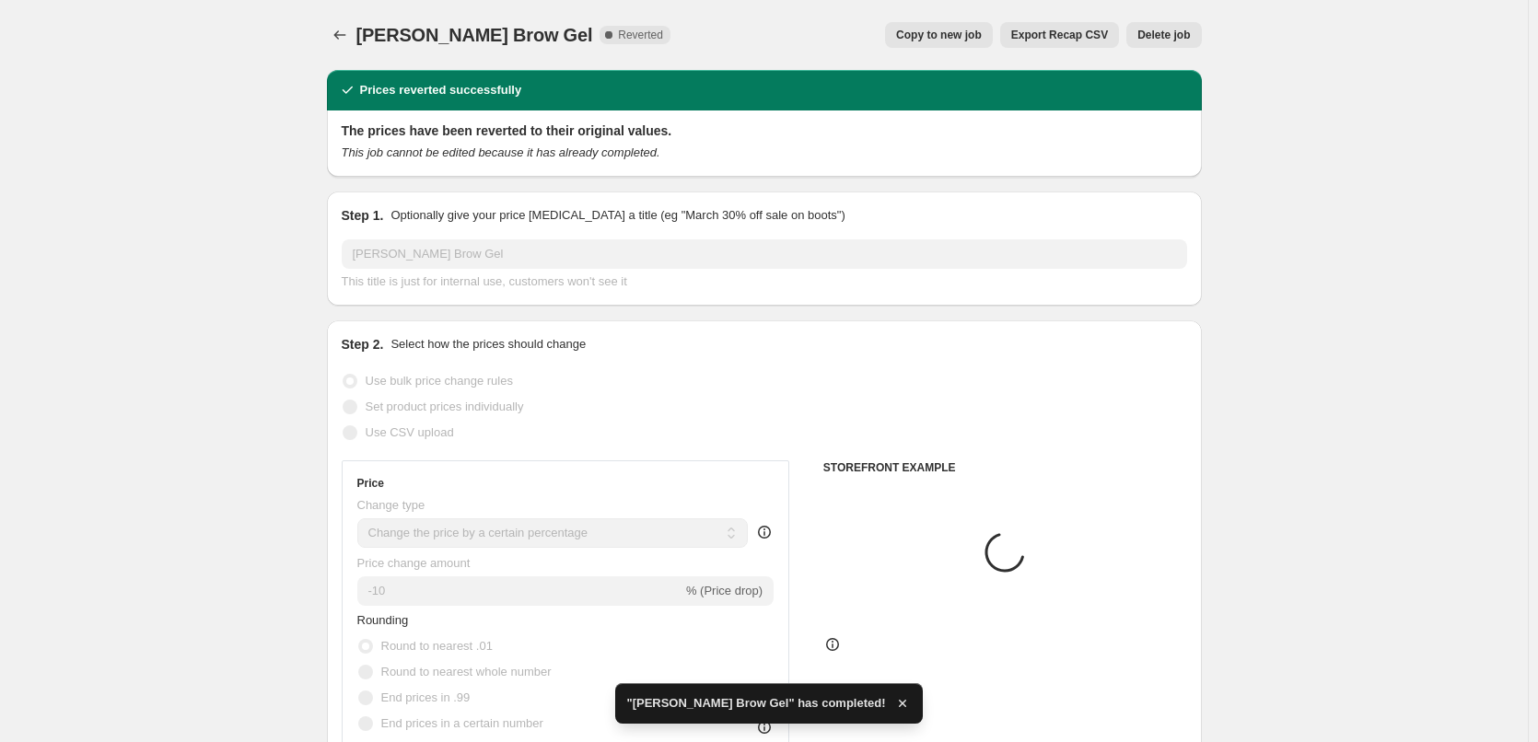
click at [1158, 40] on span "Delete job" at bounding box center [1163, 35] width 52 height 15
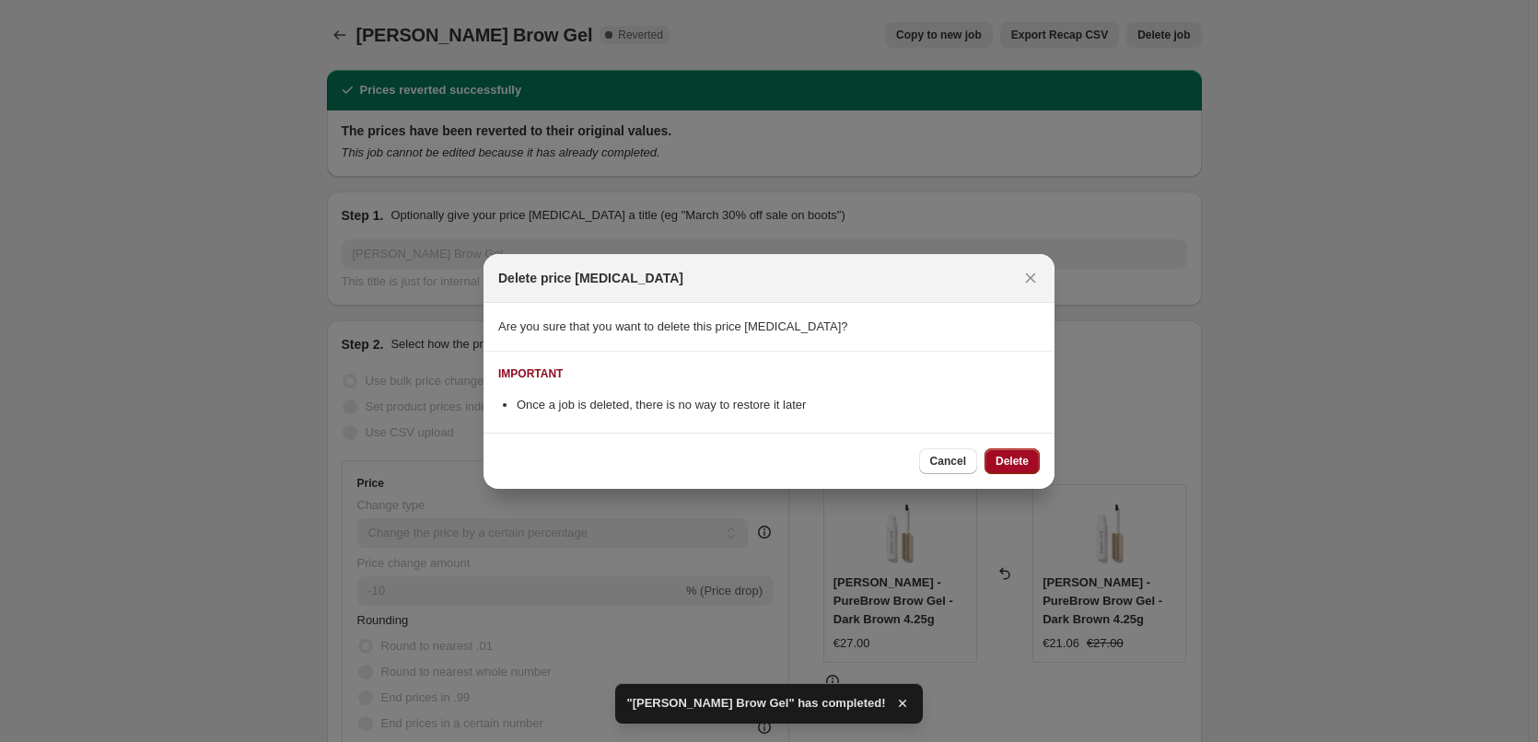
click at [1031, 462] on button "Delete" at bounding box center [1011, 461] width 55 height 26
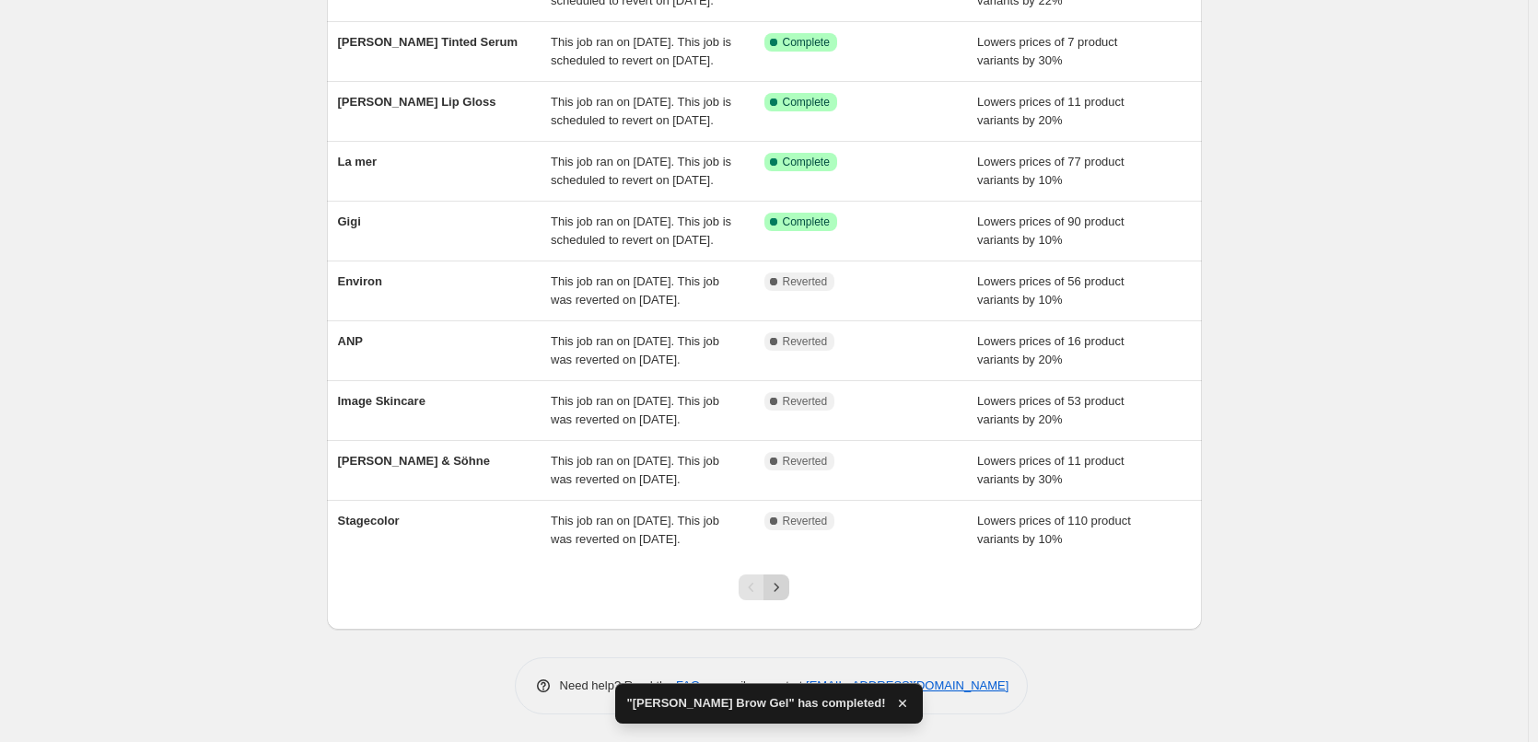
click at [785, 579] on icon "Next" at bounding box center [776, 587] width 18 height 18
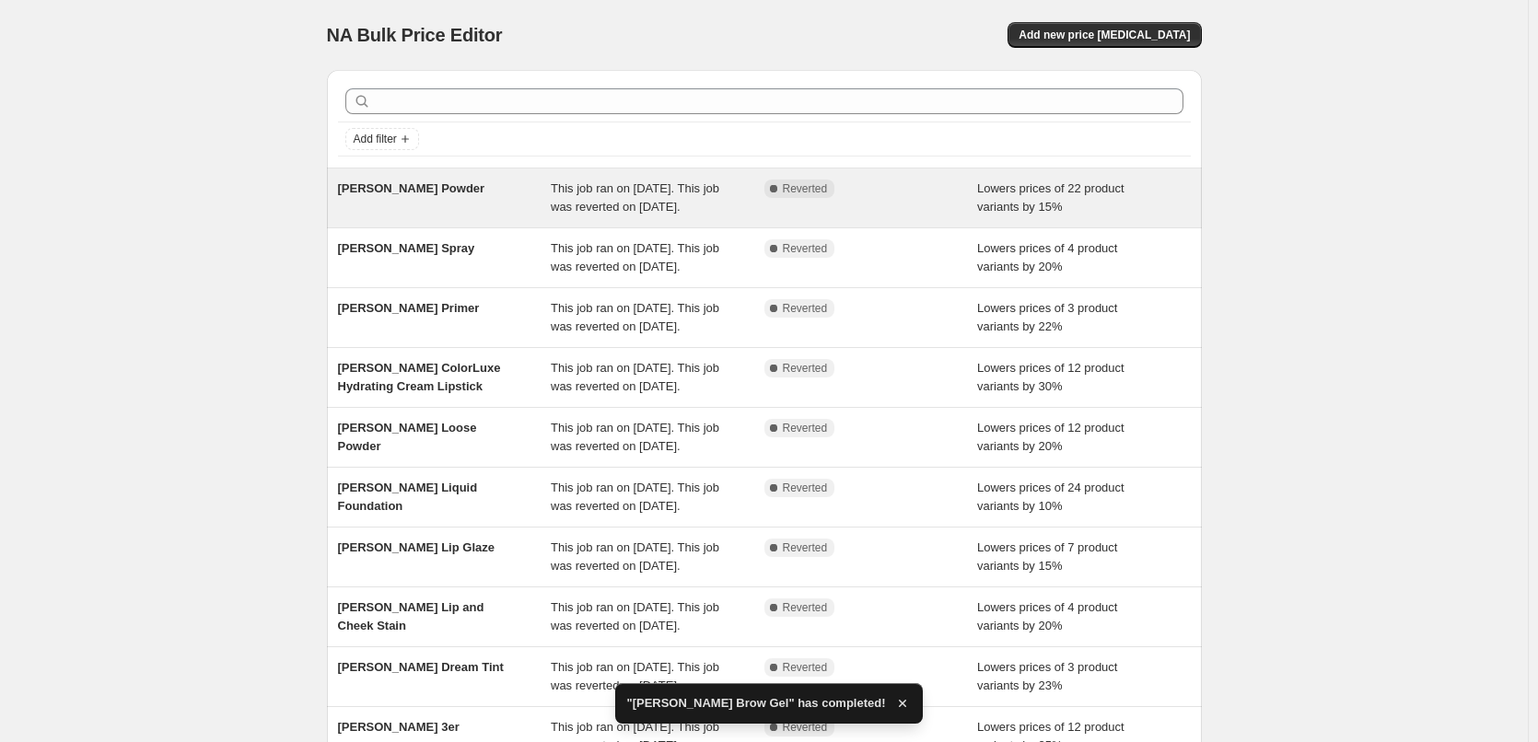
click at [435, 199] on div "[PERSON_NAME] Powder" at bounding box center [445, 198] width 214 height 37
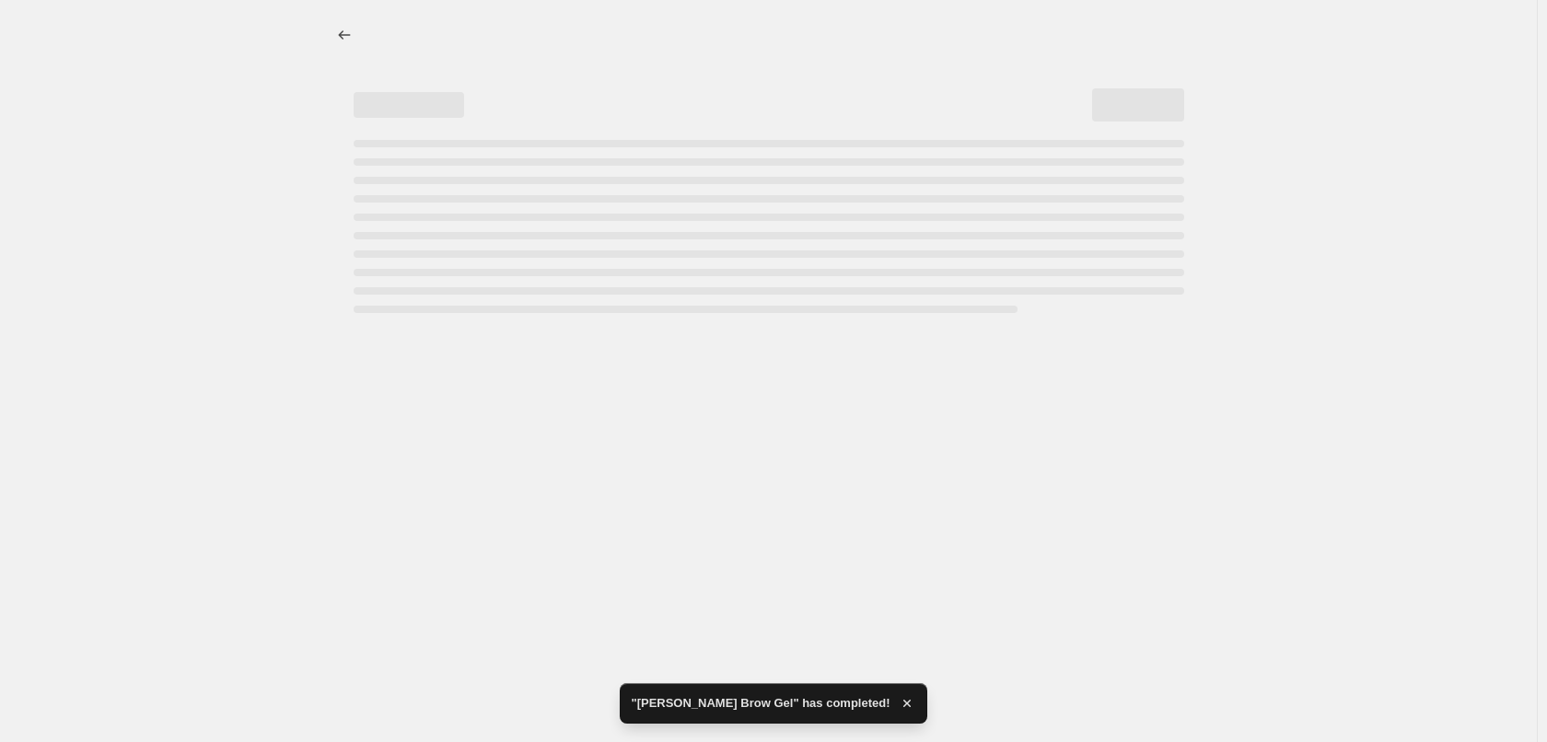
select select "percentage"
select select "tag"
select select "vendor"
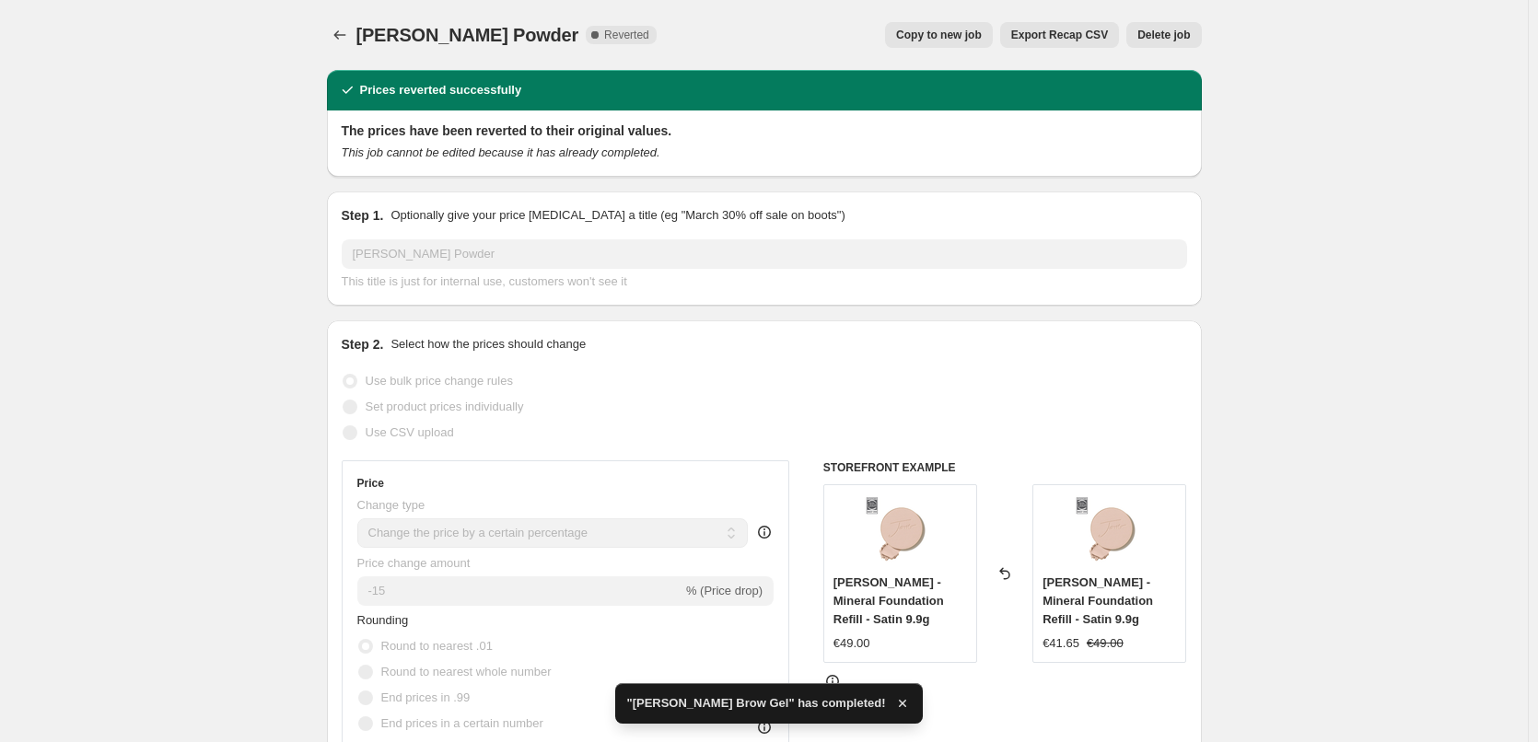
click at [949, 35] on span "Copy to new job" at bounding box center [939, 35] width 86 height 15
select select "percentage"
select select "tag"
select select "vendor"
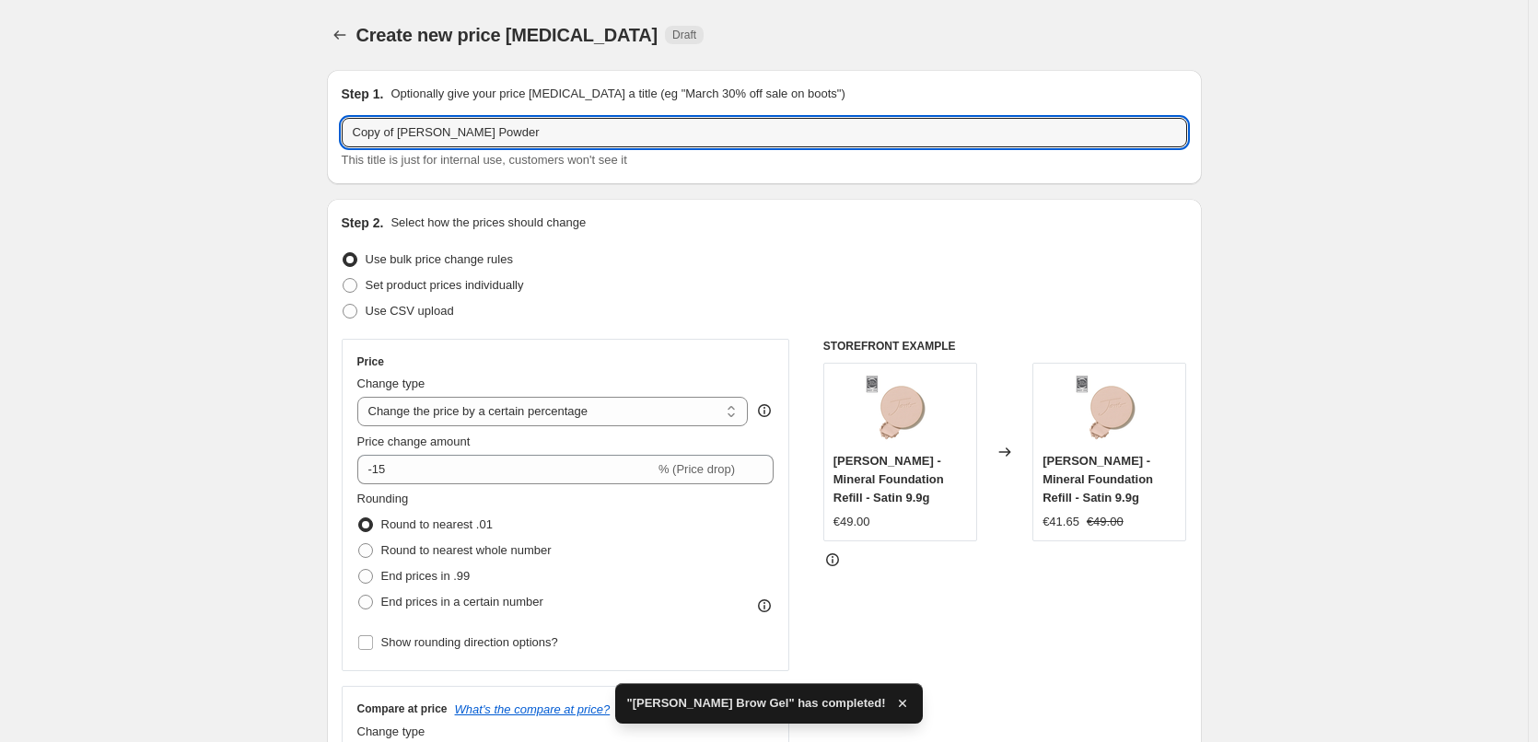
drag, startPoint x: 401, startPoint y: 134, endPoint x: 316, endPoint y: 144, distance: 85.3
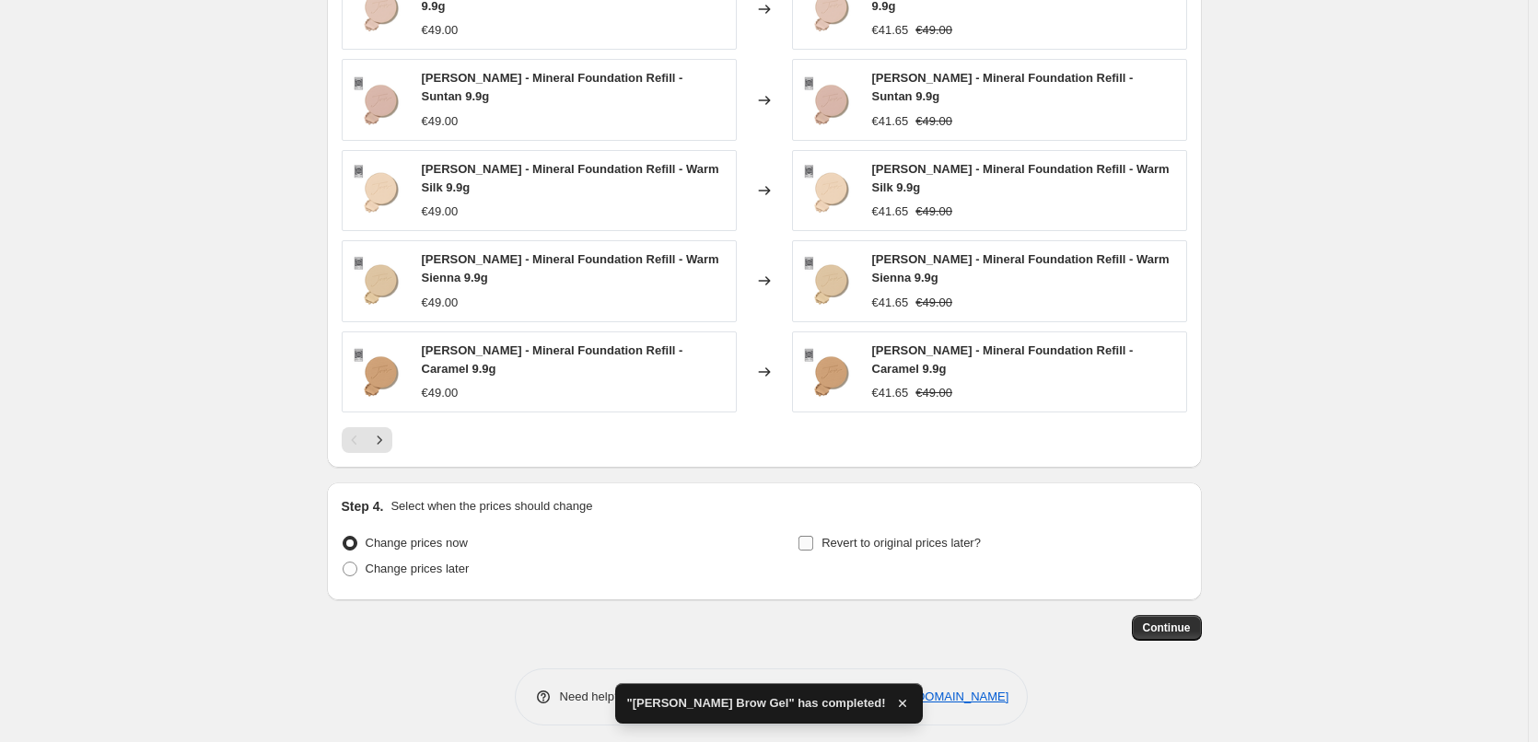
type input "[PERSON_NAME] Powder"
click at [895, 538] on span "Revert to original prices later?" at bounding box center [900, 543] width 159 height 14
click at [813, 538] on input "Revert to original prices later?" at bounding box center [805, 543] width 15 height 15
checkbox input "true"
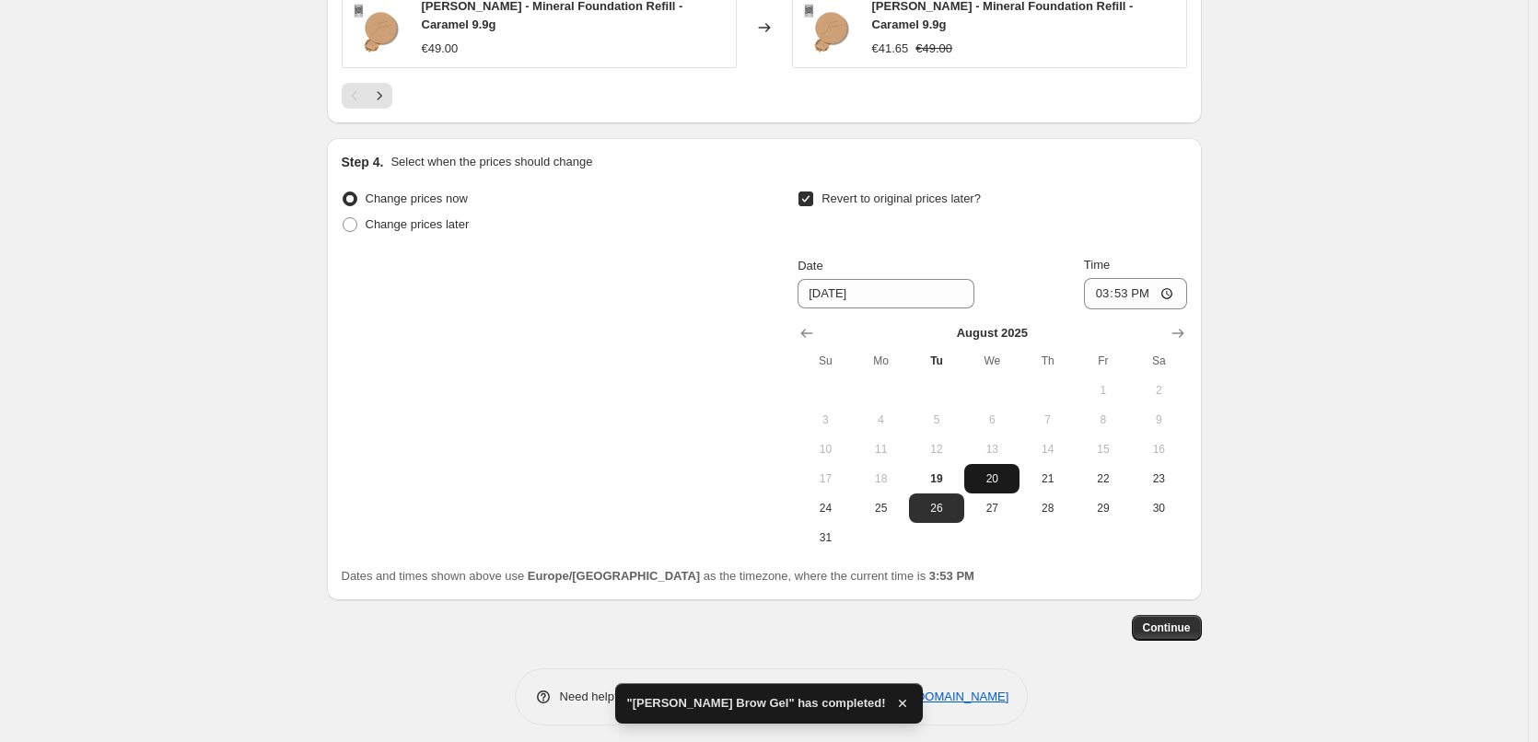
drag, startPoint x: 1007, startPoint y: 475, endPoint x: 1013, endPoint y: 461, distance: 14.9
click at [1006, 475] on span "20" at bounding box center [991, 478] width 41 height 15
type input "[DATE]"
click at [1108, 280] on input "15:53" at bounding box center [1135, 293] width 103 height 31
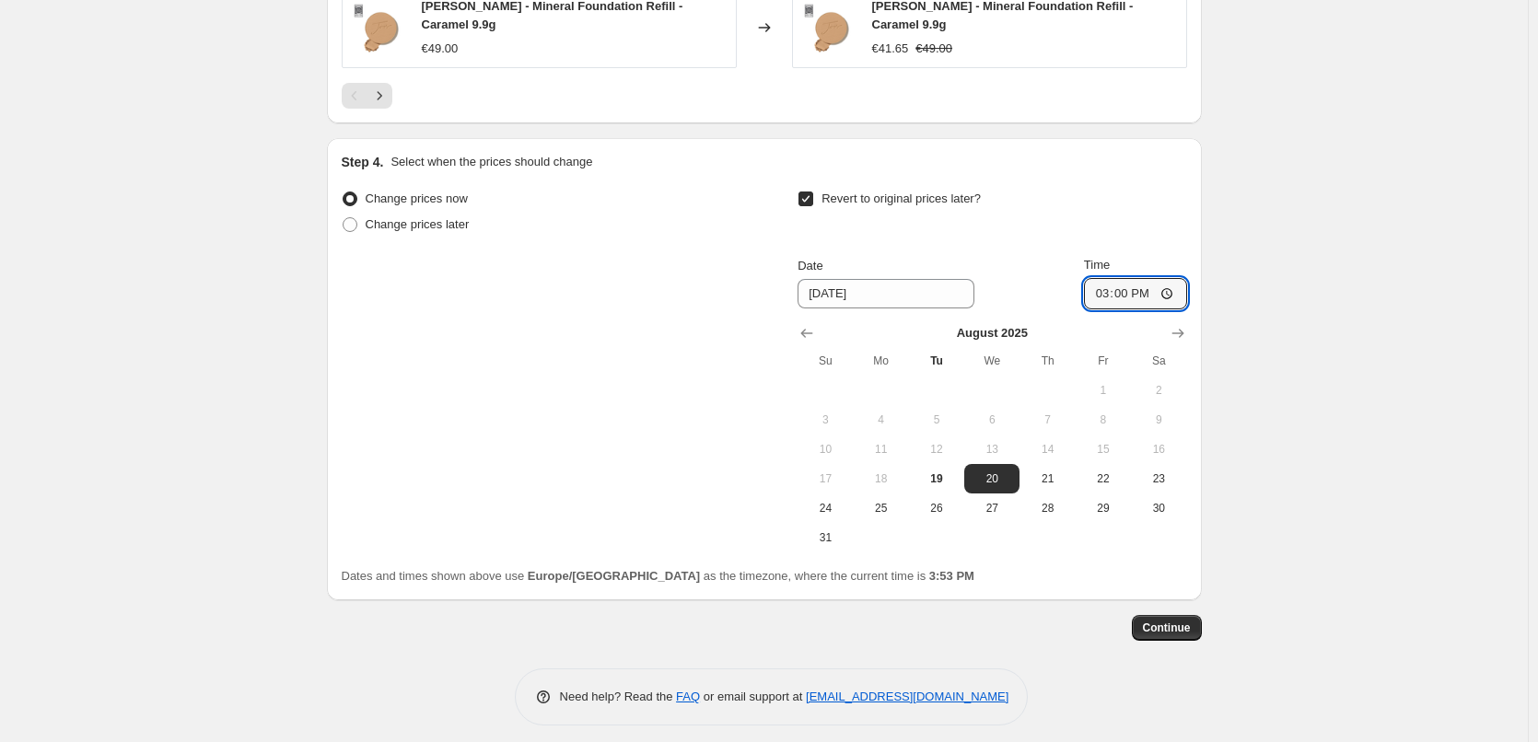
type input "03:00"
click at [1179, 621] on span "Continue" at bounding box center [1167, 628] width 48 height 15
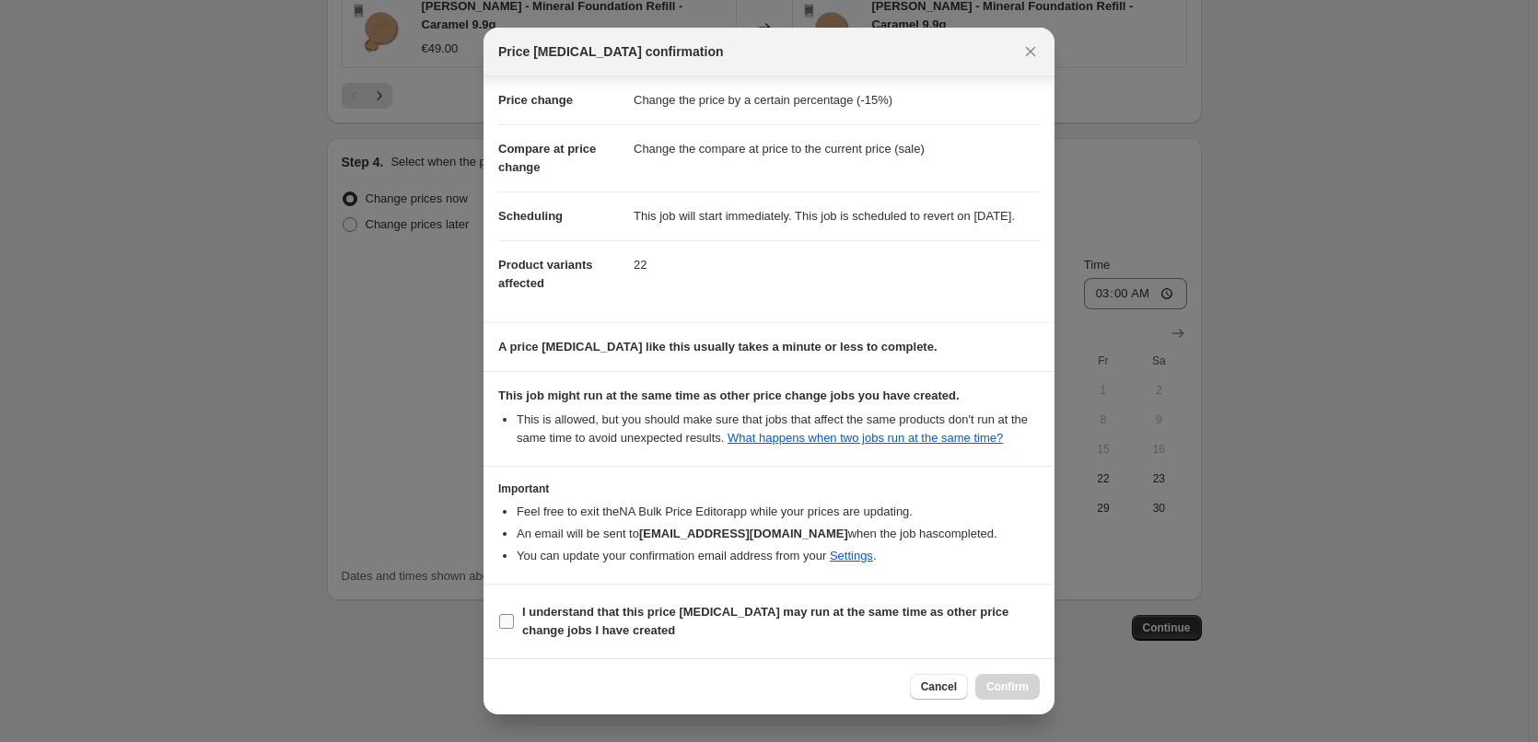
click at [637, 613] on b "I understand that this price [MEDICAL_DATA] may run at the same time as other p…" at bounding box center [765, 621] width 486 height 32
click at [514, 614] on input "I understand that this price [MEDICAL_DATA] may run at the same time as other p…" at bounding box center [506, 621] width 15 height 15
checkbox input "true"
click at [1009, 691] on span "Confirm" at bounding box center [1007, 686] width 42 height 15
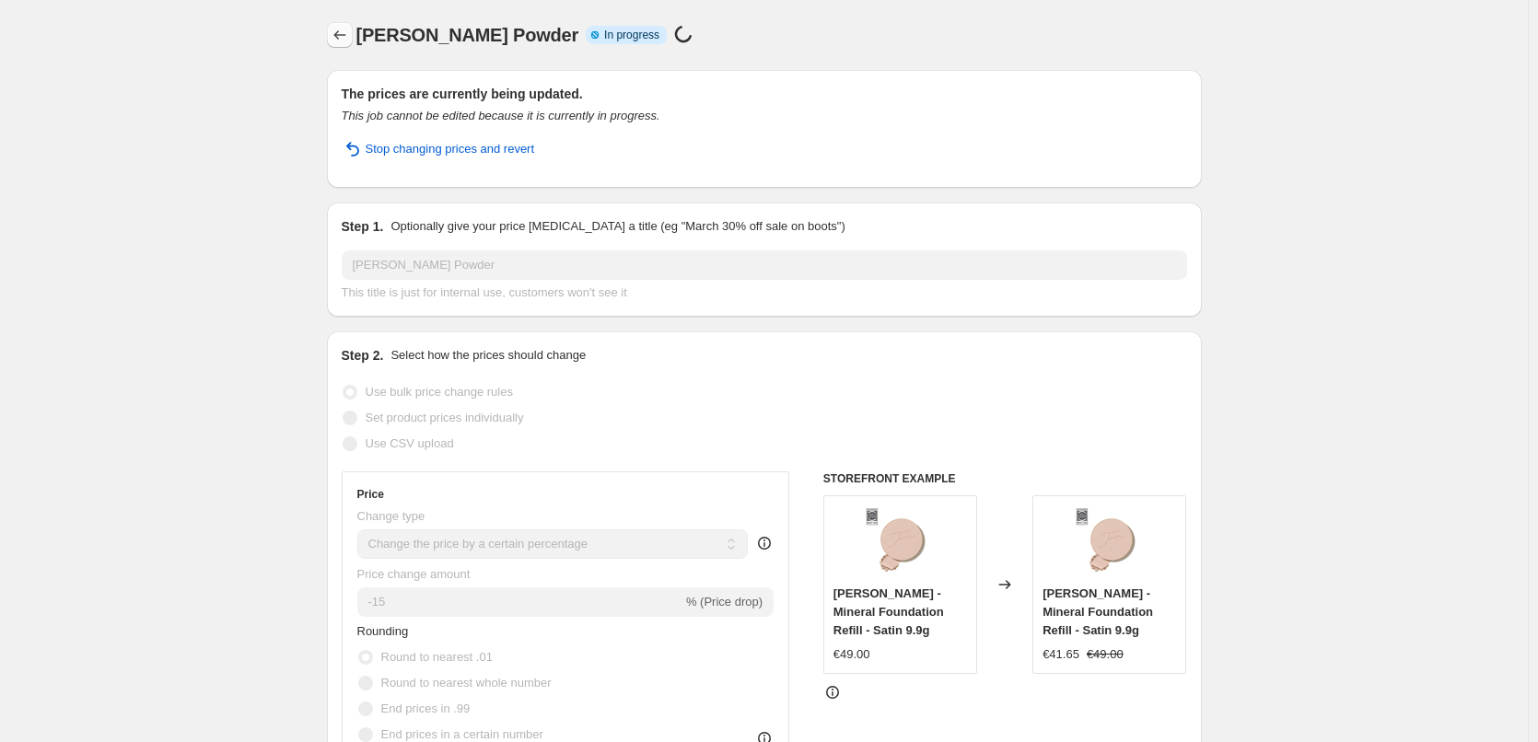
click at [354, 46] on div at bounding box center [341, 35] width 29 height 26
click at [348, 41] on icon "Price change jobs" at bounding box center [340, 35] width 18 height 18
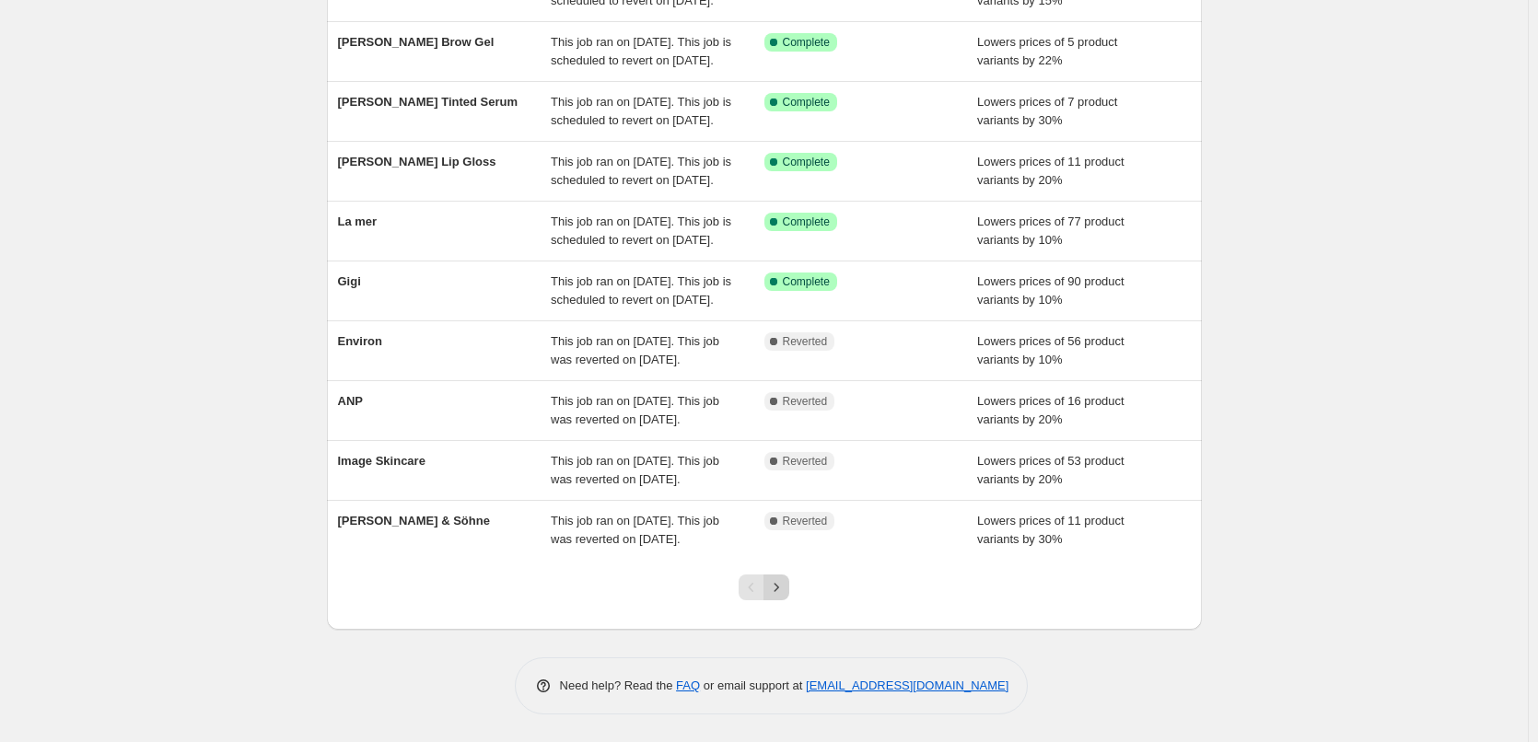
click at [785, 591] on icon "Next" at bounding box center [776, 587] width 18 height 18
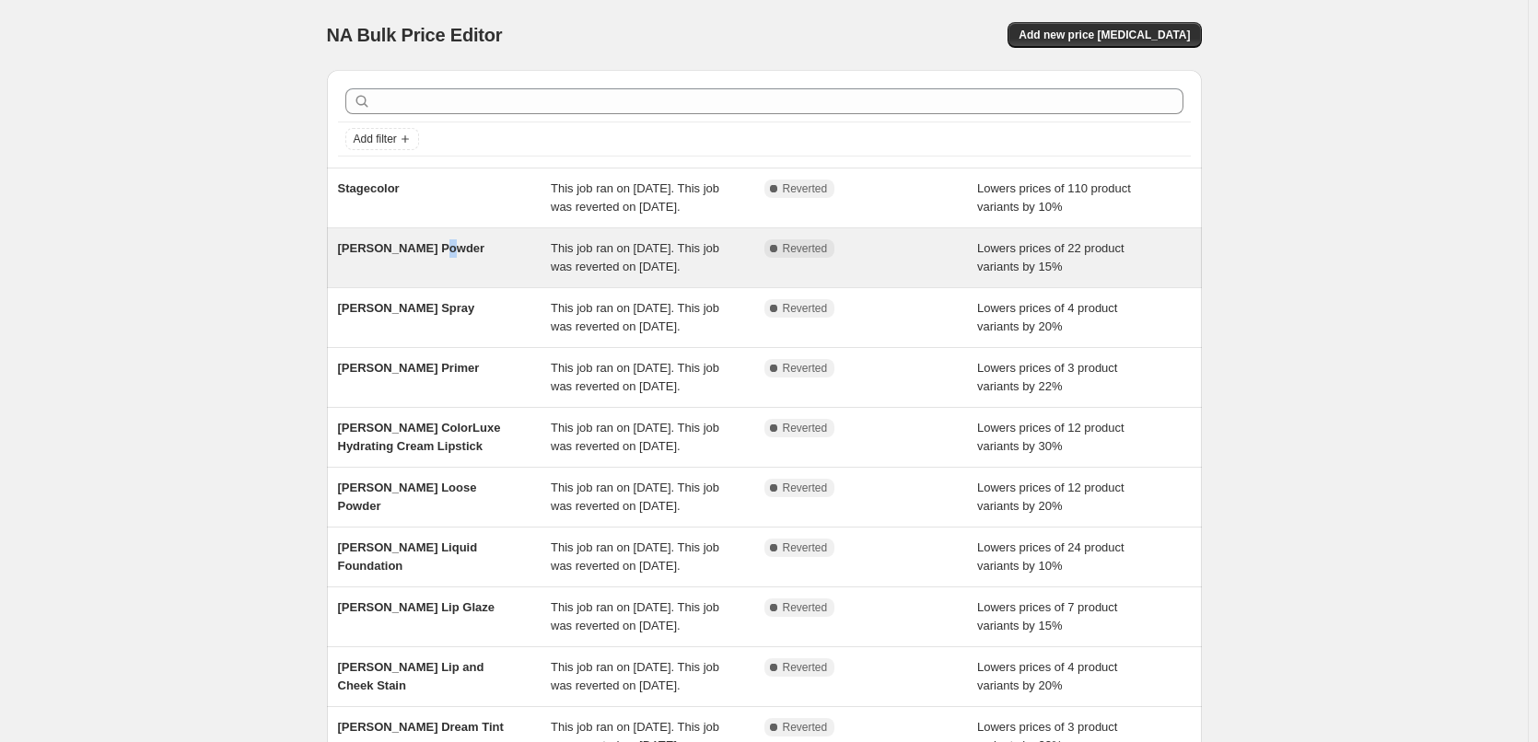
click at [431, 255] on span "[PERSON_NAME] Powder" at bounding box center [411, 248] width 147 height 14
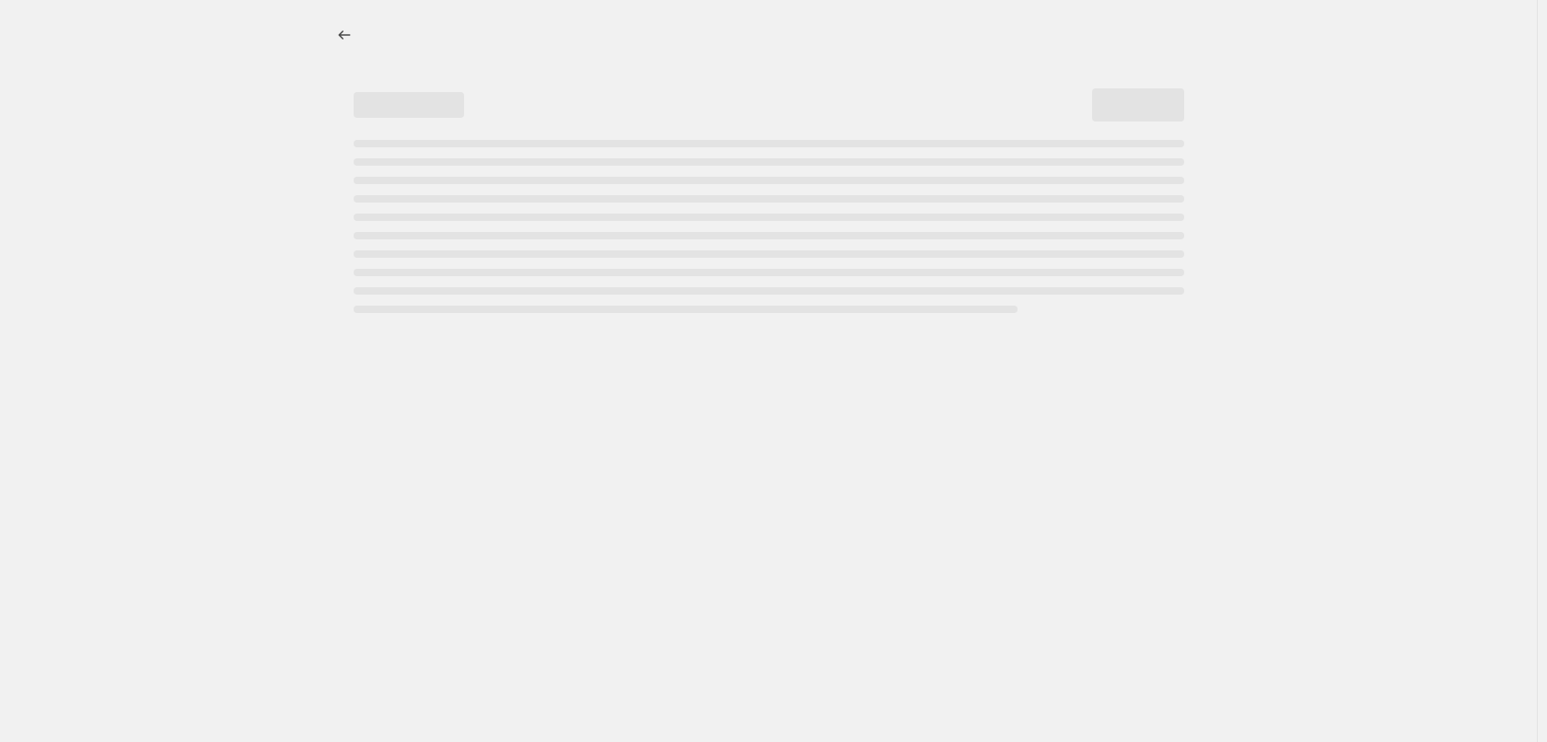
select select "percentage"
select select "tag"
select select "vendor"
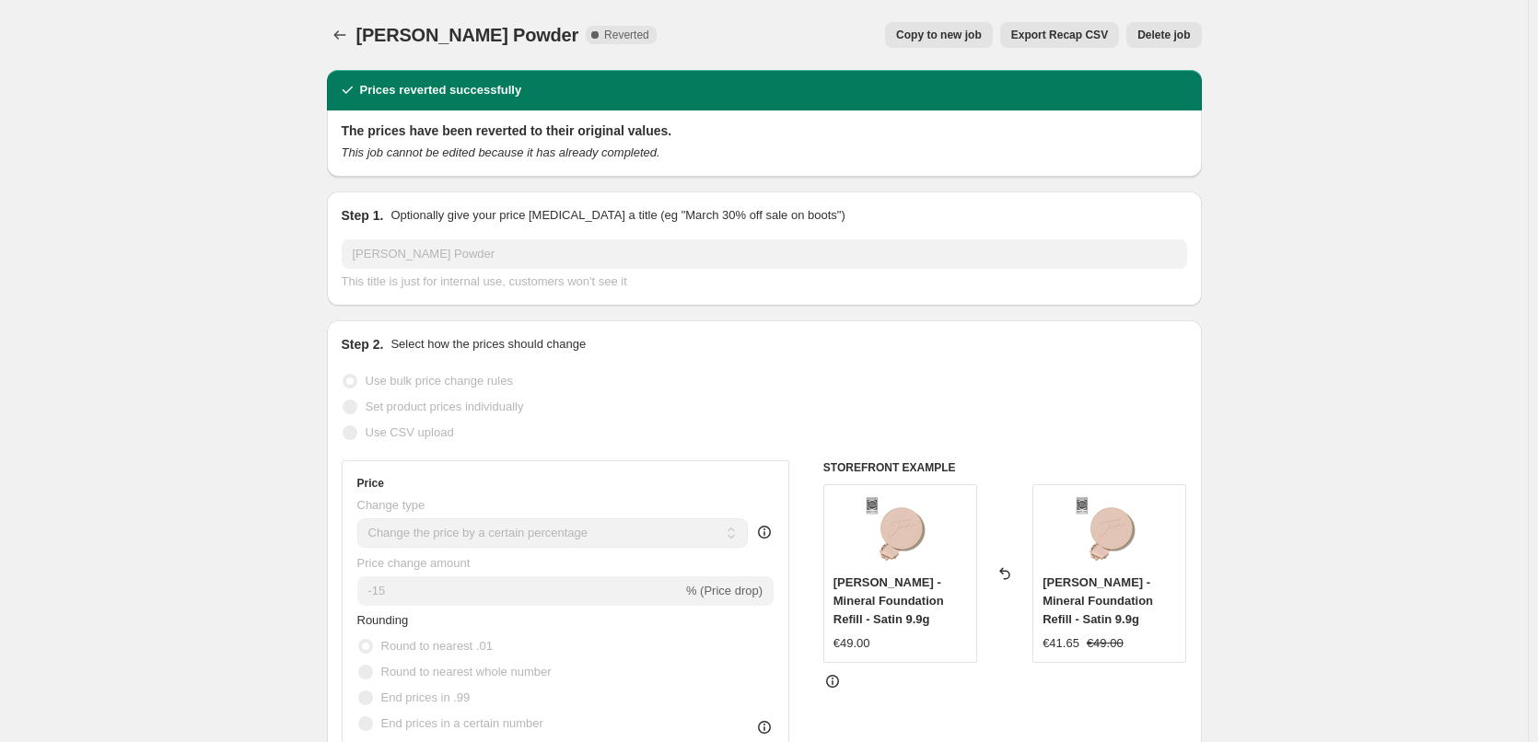
click at [1150, 40] on span "Delete job" at bounding box center [1163, 35] width 52 height 15
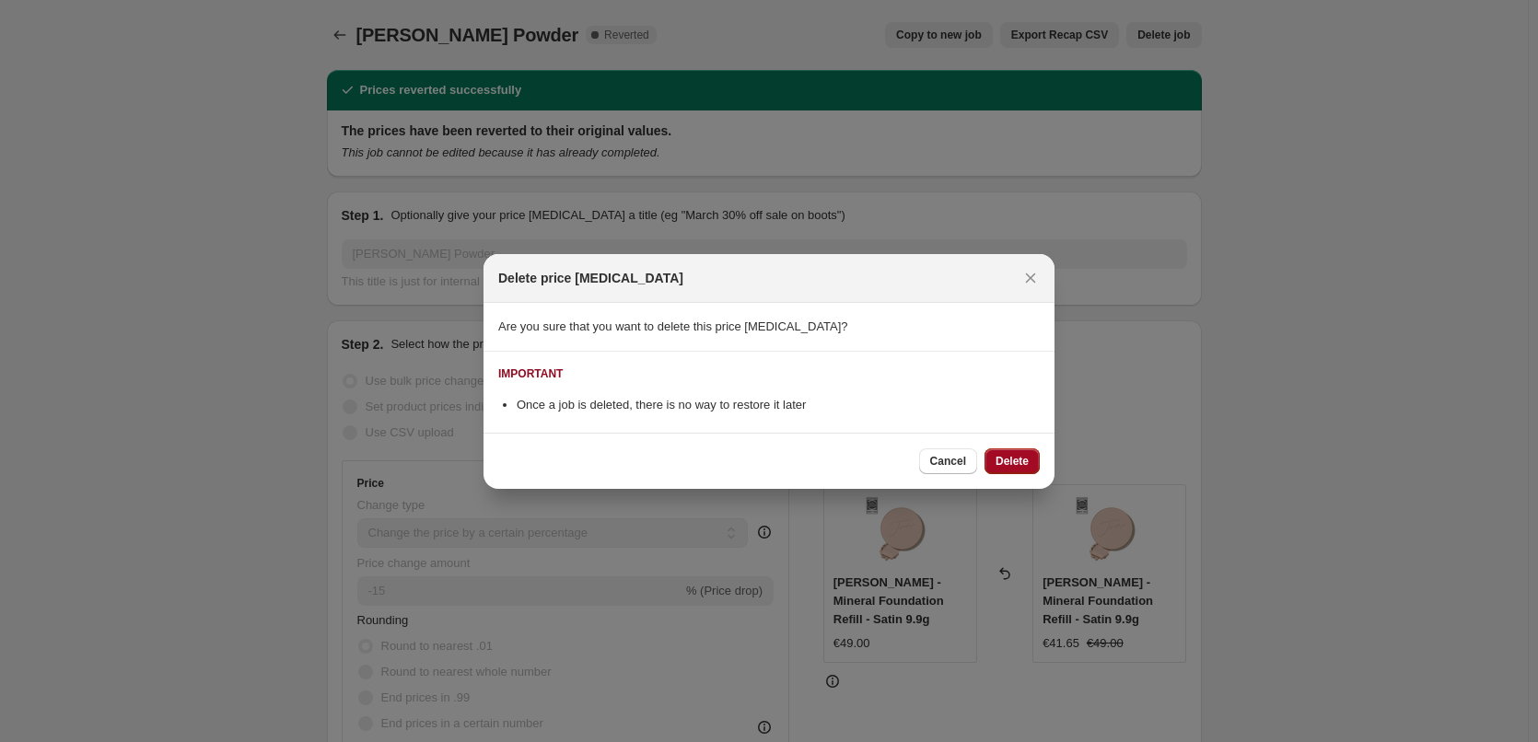
click at [1023, 460] on span "Delete" at bounding box center [1011, 461] width 33 height 15
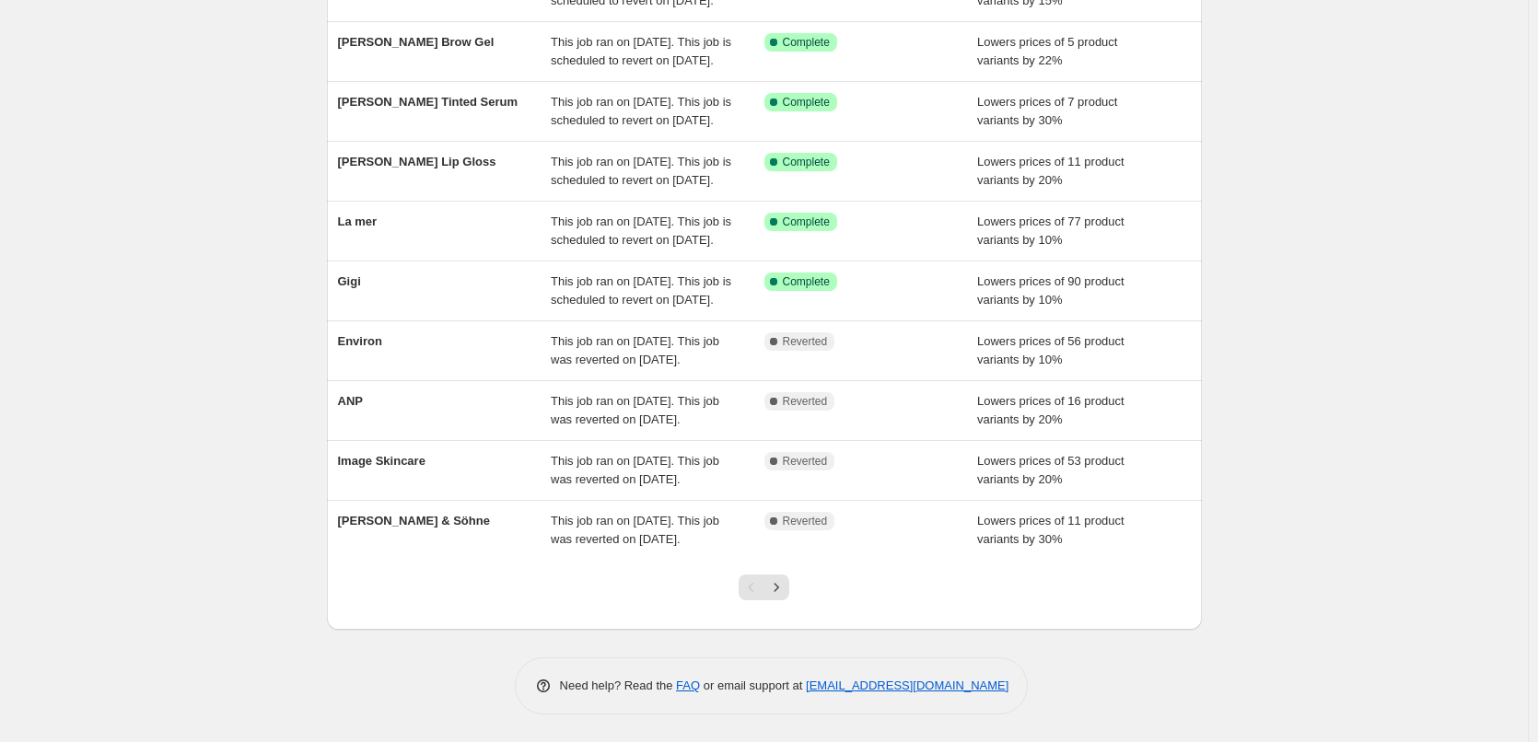
click at [801, 592] on div at bounding box center [763, 595] width 75 height 70
click at [784, 592] on icon "Next" at bounding box center [776, 587] width 18 height 18
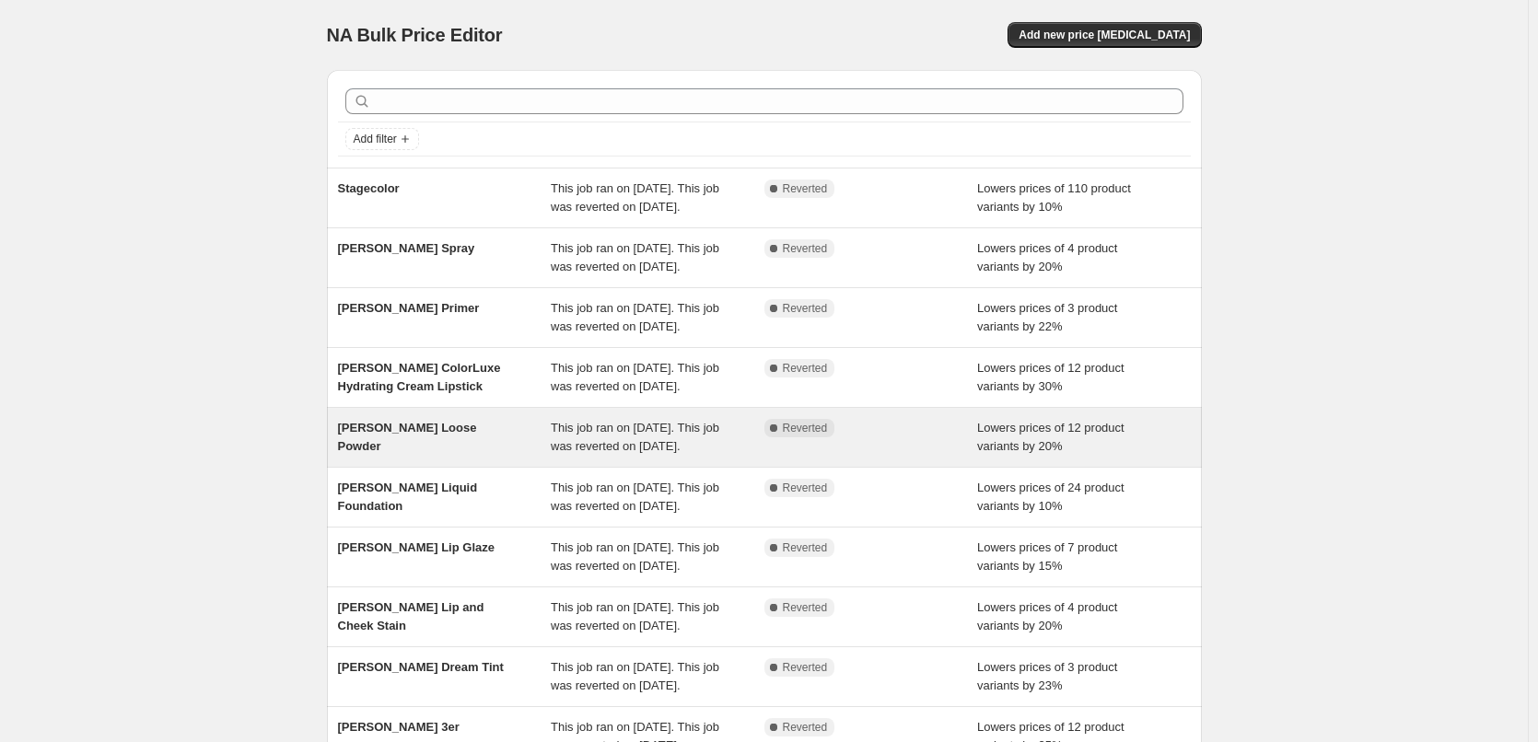
click at [446, 453] on span "[PERSON_NAME] Loose Powder" at bounding box center [407, 437] width 139 height 32
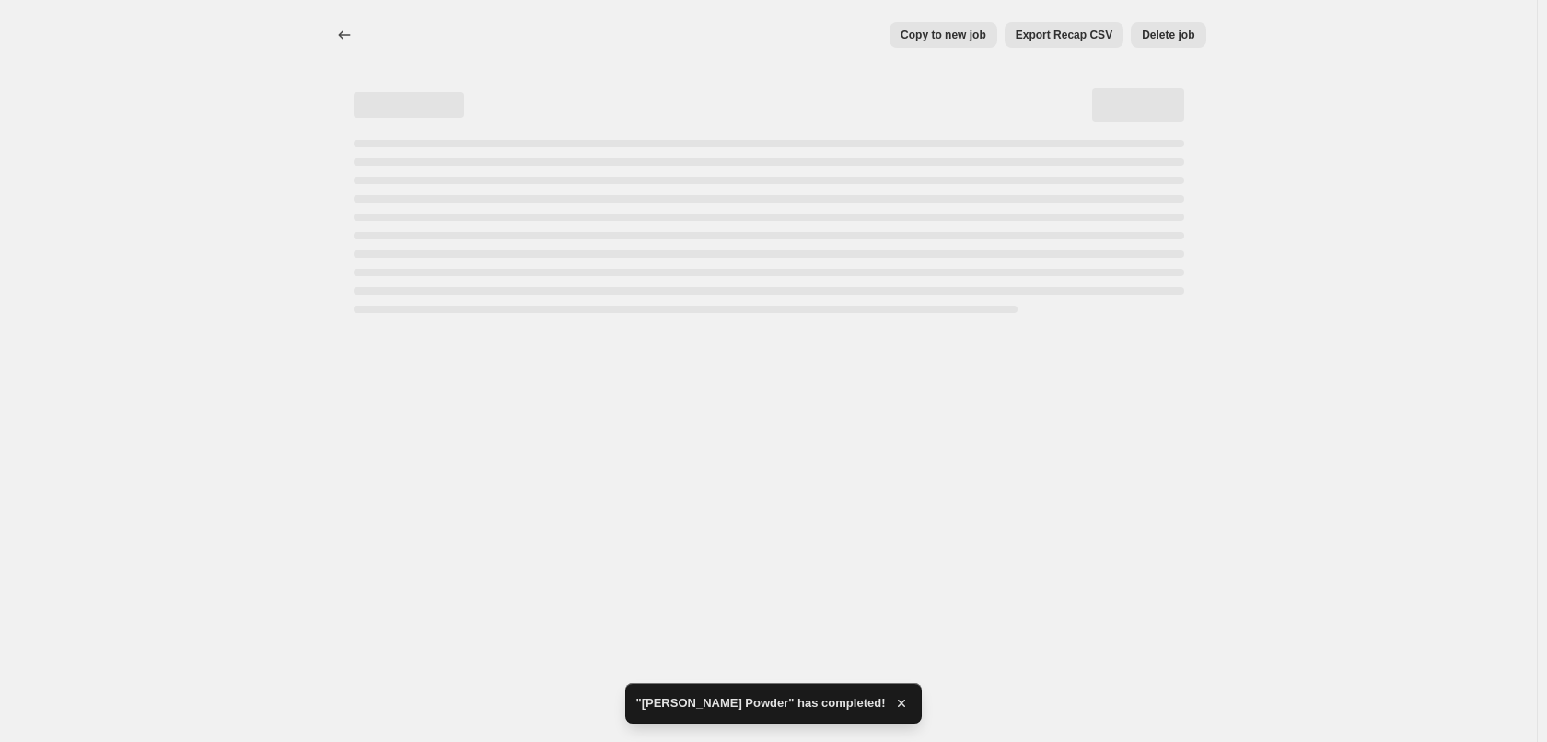
select select "percentage"
select select "tag"
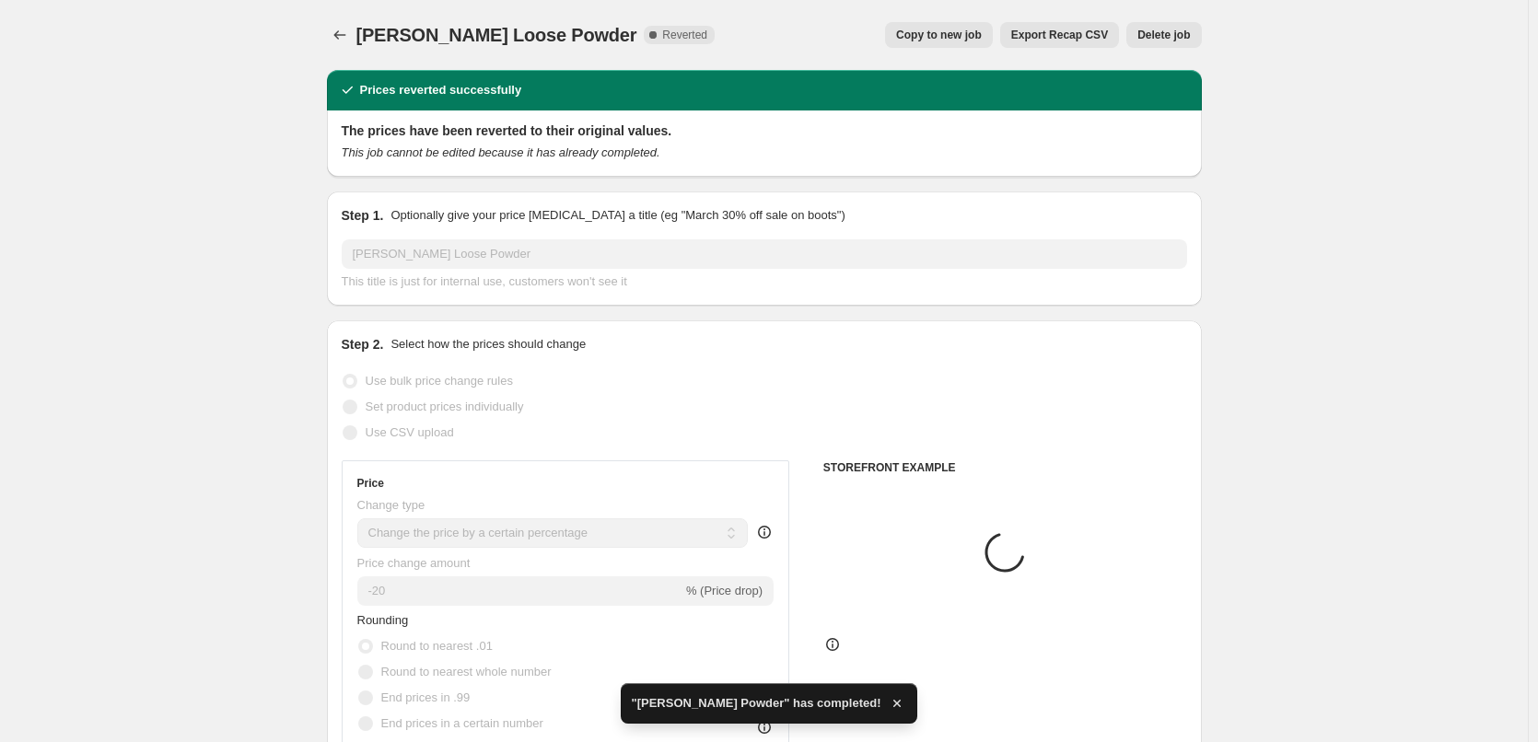
click at [944, 40] on span "Copy to new job" at bounding box center [939, 35] width 86 height 15
select select "percentage"
select select "tag"
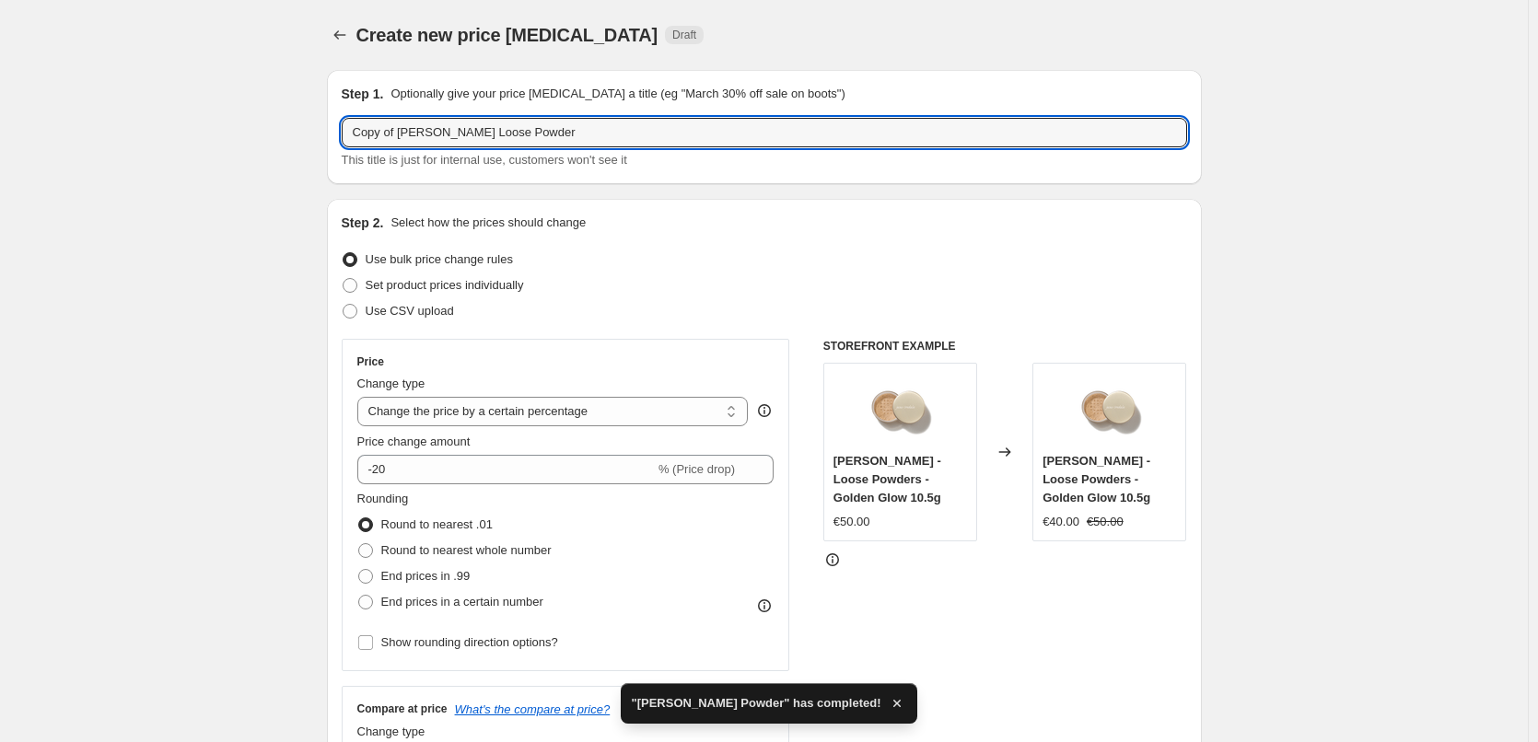
drag, startPoint x: 400, startPoint y: 139, endPoint x: 203, endPoint y: 162, distance: 197.5
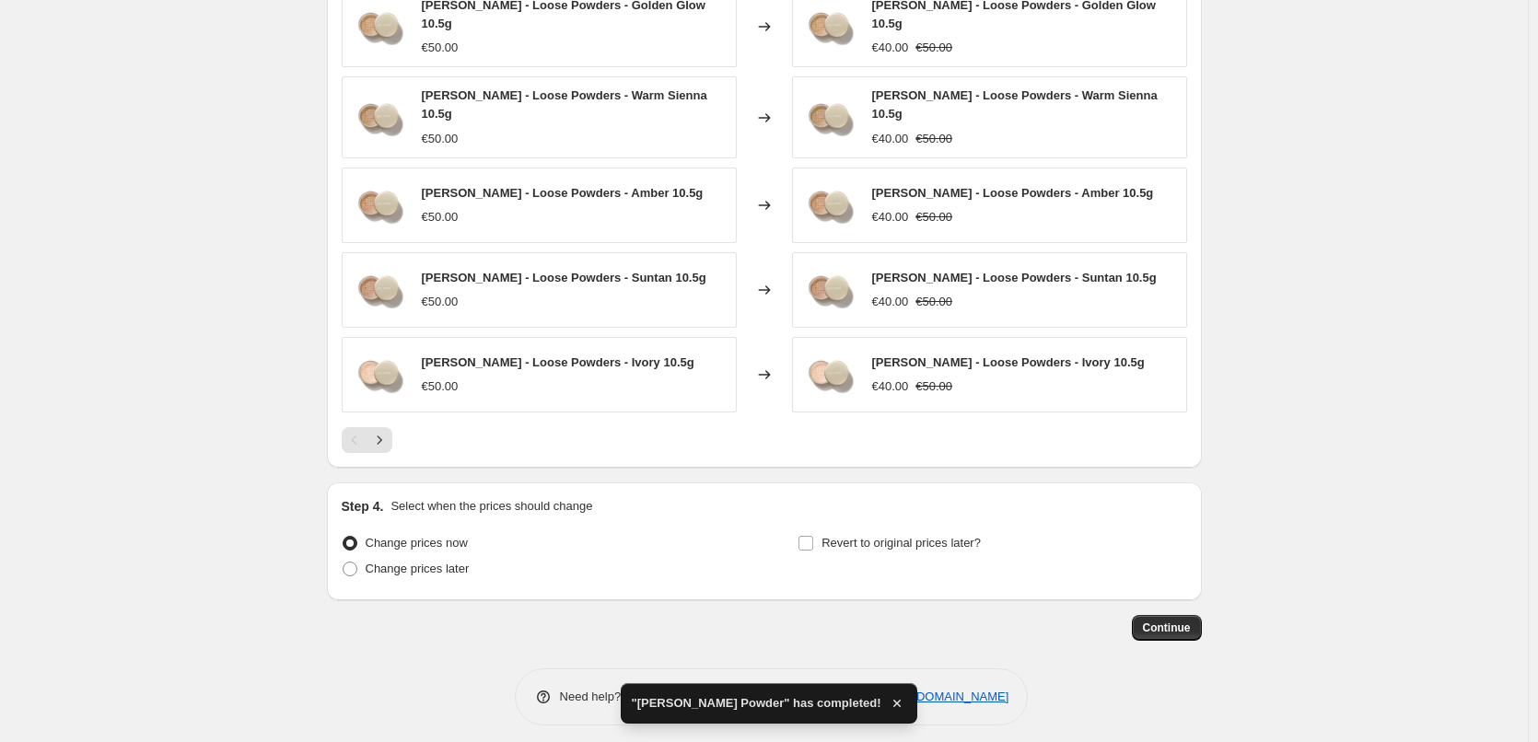
type input "[PERSON_NAME] Loose Powder"
click at [944, 548] on div "Revert to original prices later?" at bounding box center [991, 557] width 389 height 55
click at [934, 536] on span "Revert to original prices later?" at bounding box center [900, 543] width 159 height 14
click at [813, 536] on input "Revert to original prices later?" at bounding box center [805, 543] width 15 height 15
checkbox input "true"
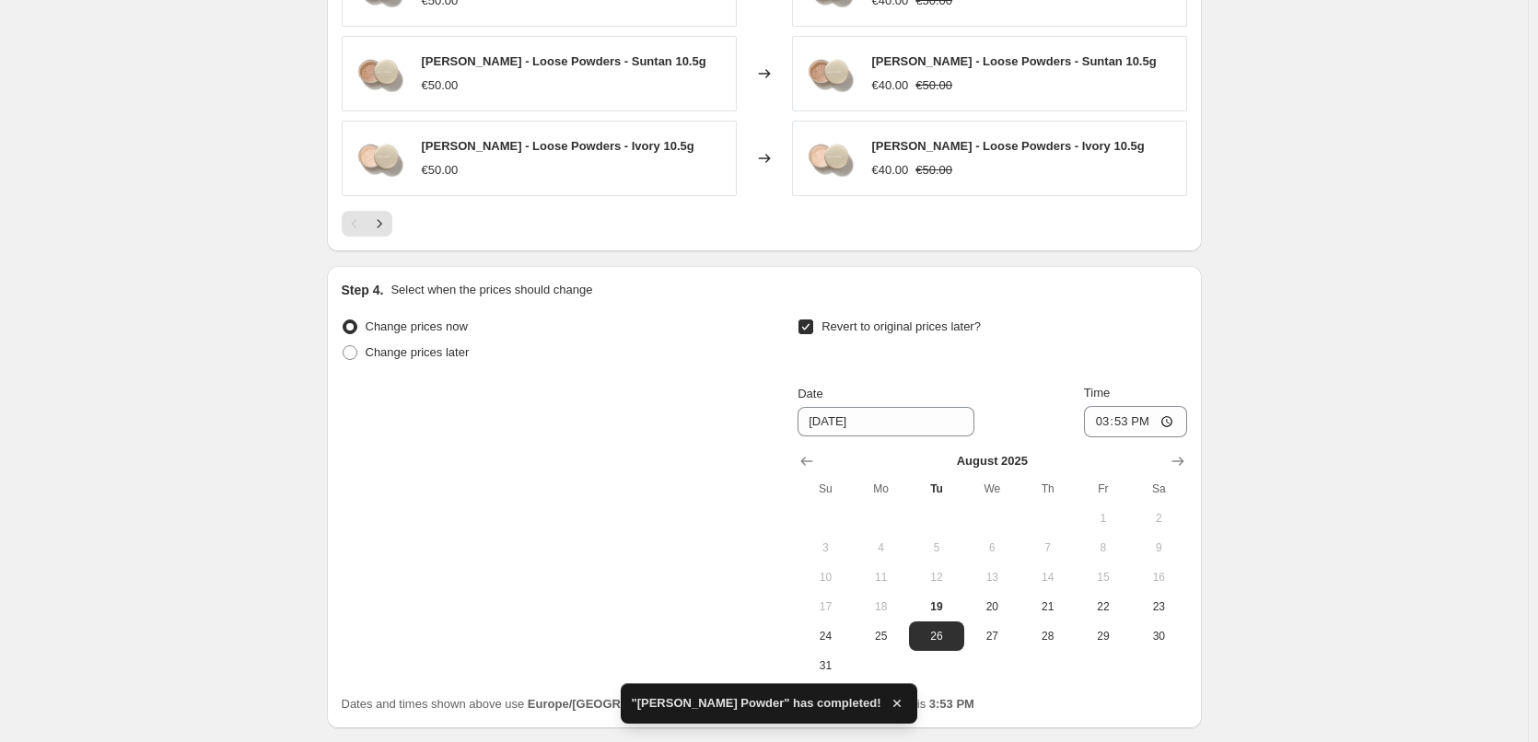
scroll to position [1651, 0]
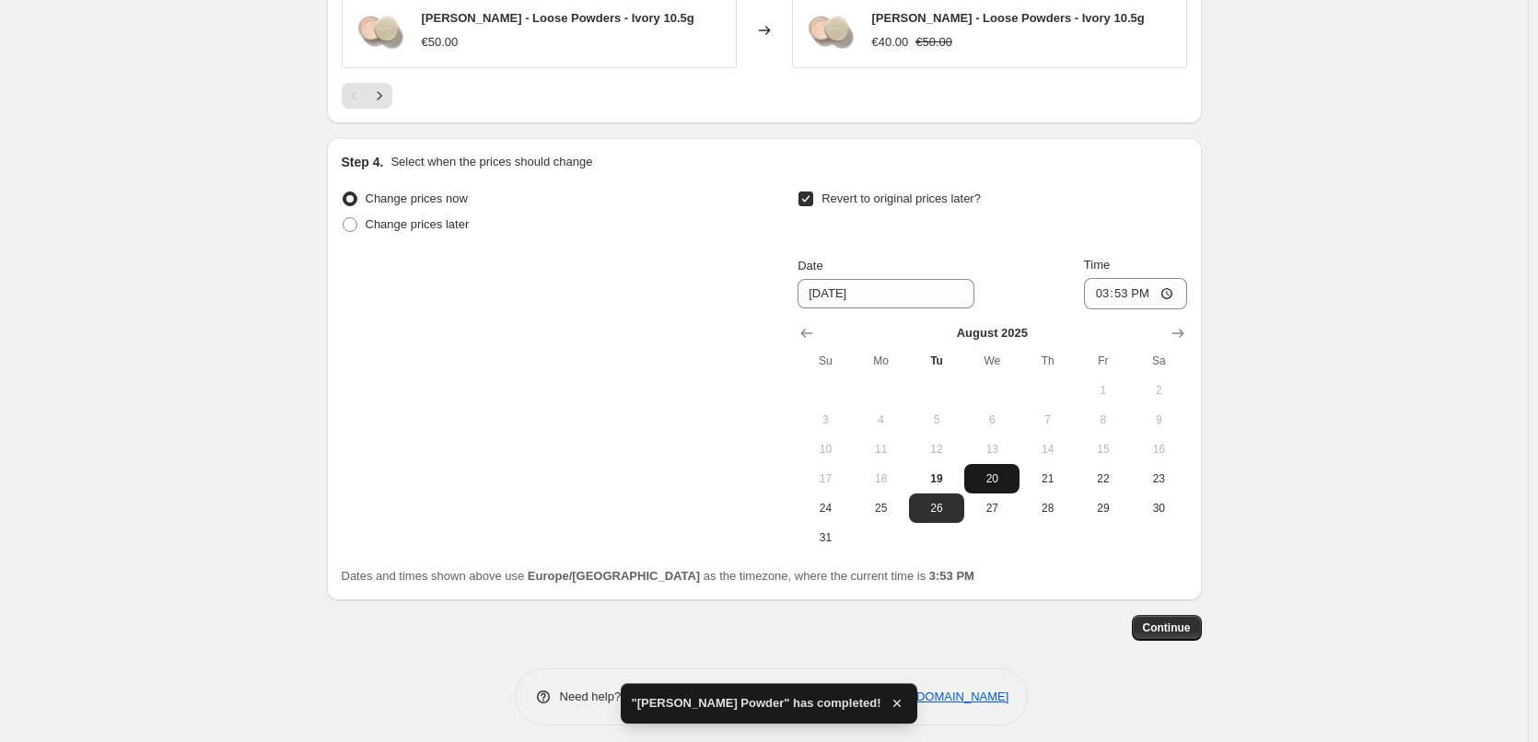
click at [987, 480] on button "20" at bounding box center [991, 478] width 55 height 29
type input "[DATE]"
click at [1097, 286] on input "15:53" at bounding box center [1135, 293] width 103 height 31
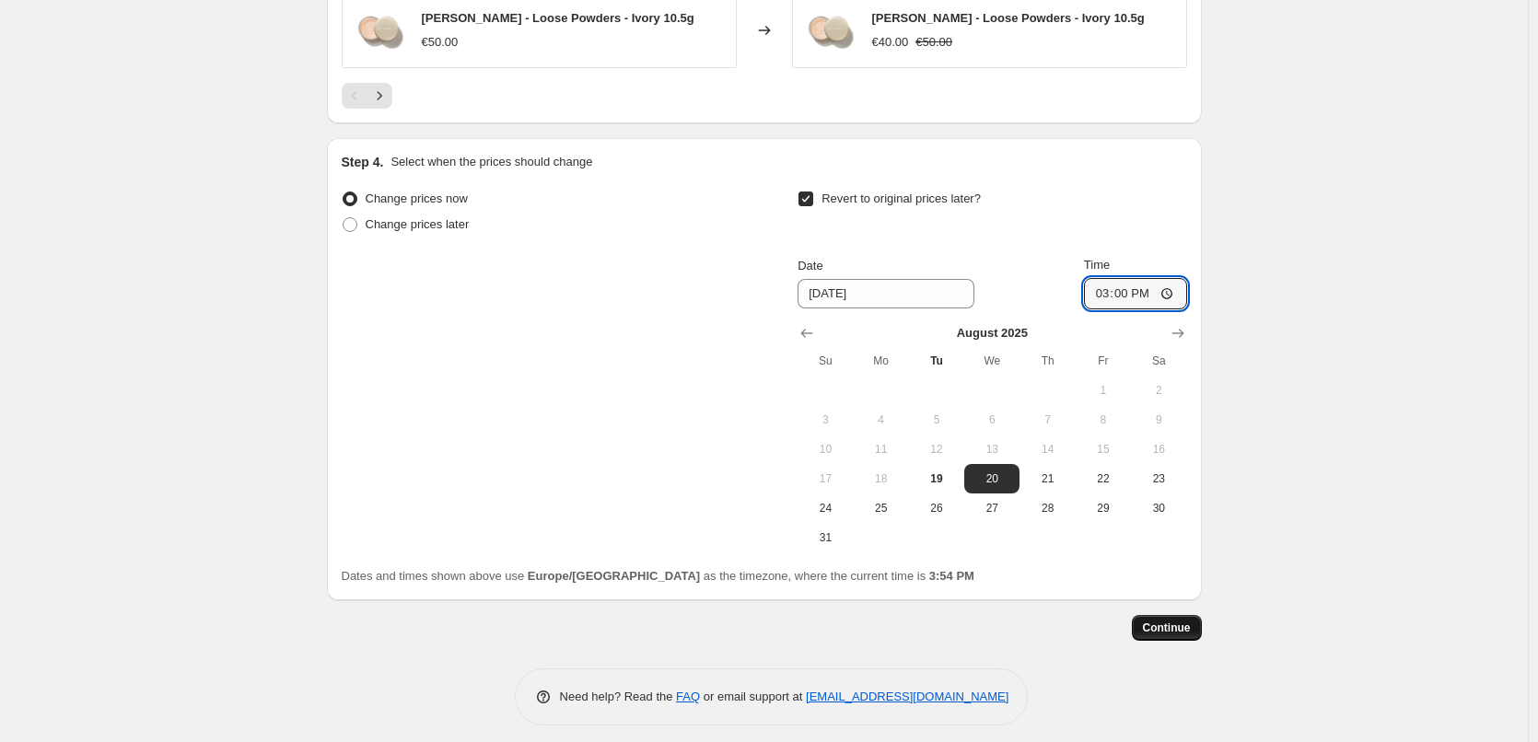
type input "03:00"
click at [1176, 625] on button "Continue" at bounding box center [1167, 628] width 70 height 26
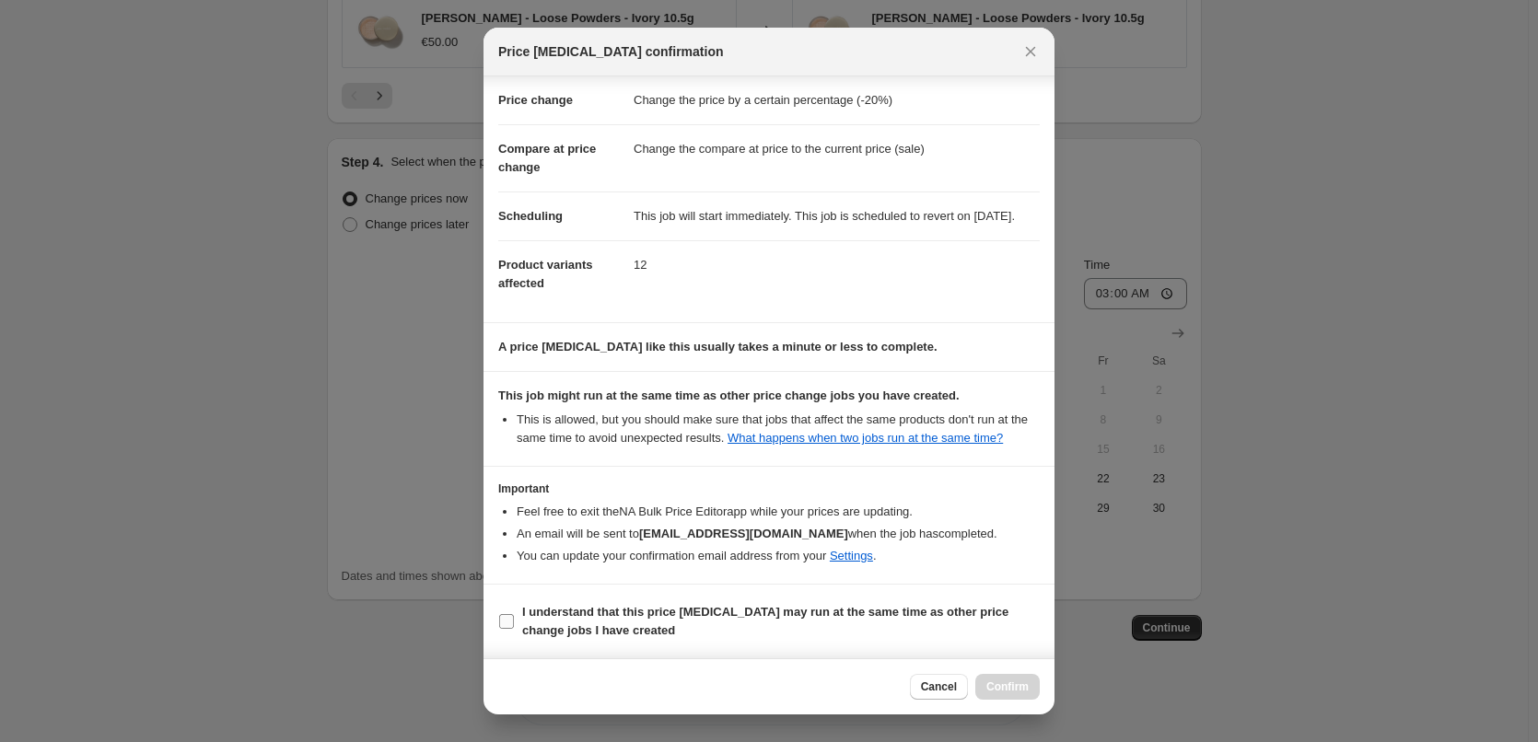
scroll to position [52, 0]
click at [712, 625] on span "I understand that this price [MEDICAL_DATA] may run at the same time as other p…" at bounding box center [780, 621] width 517 height 37
click at [514, 625] on input "I understand that this price [MEDICAL_DATA] may run at the same time as other p…" at bounding box center [506, 621] width 15 height 15
checkbox input "true"
click at [1000, 683] on span "Confirm" at bounding box center [1007, 686] width 42 height 15
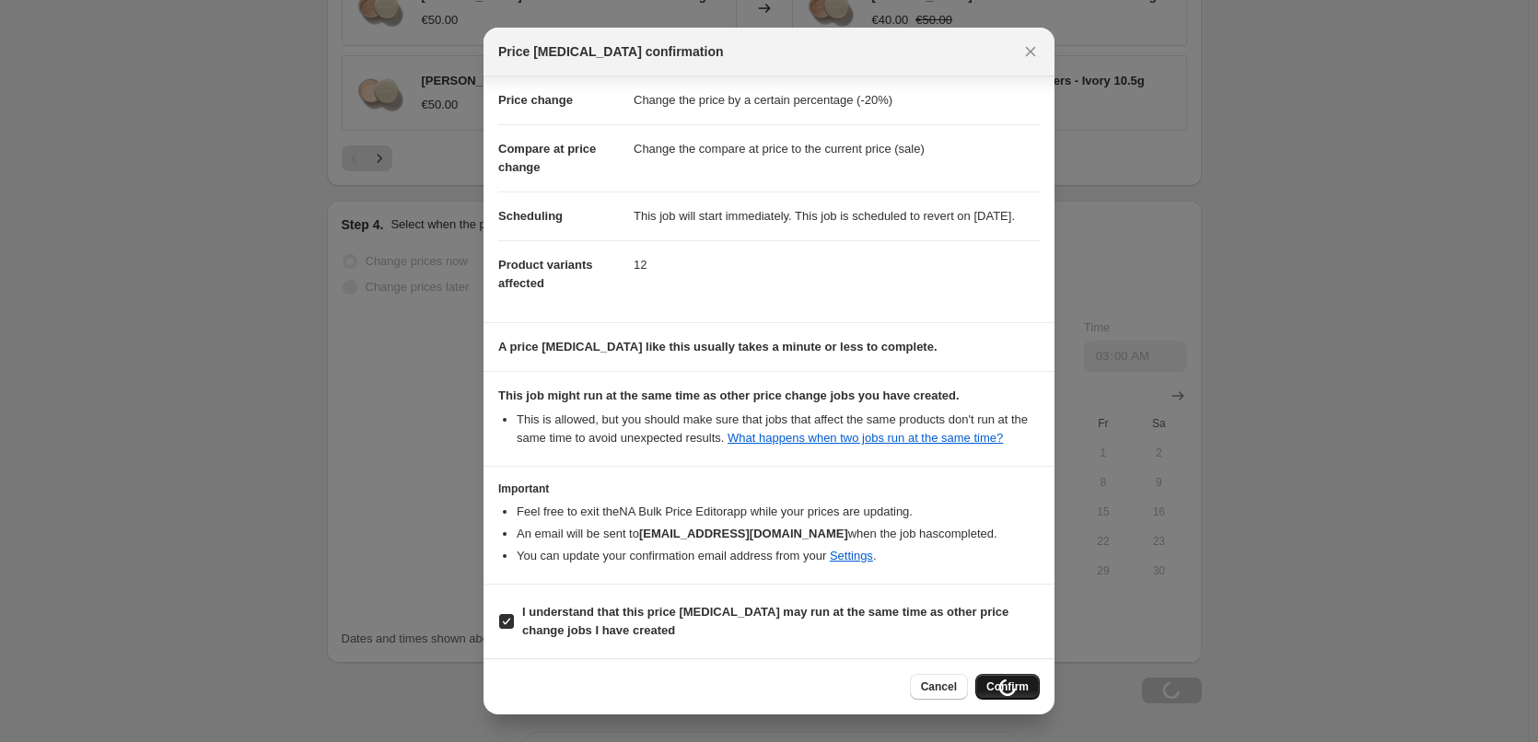
scroll to position [1713, 0]
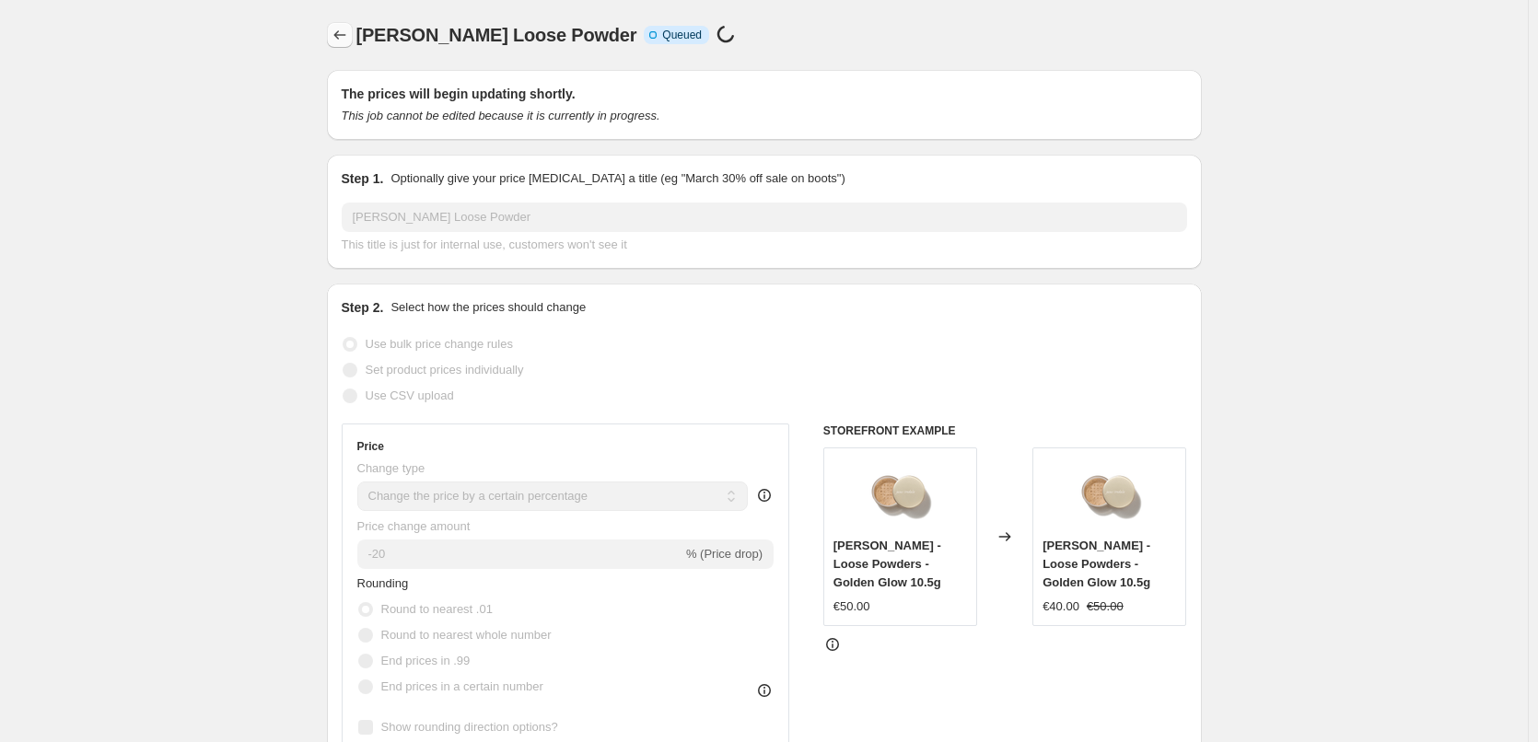
click at [331, 29] on button "Price change jobs" at bounding box center [340, 35] width 26 height 26
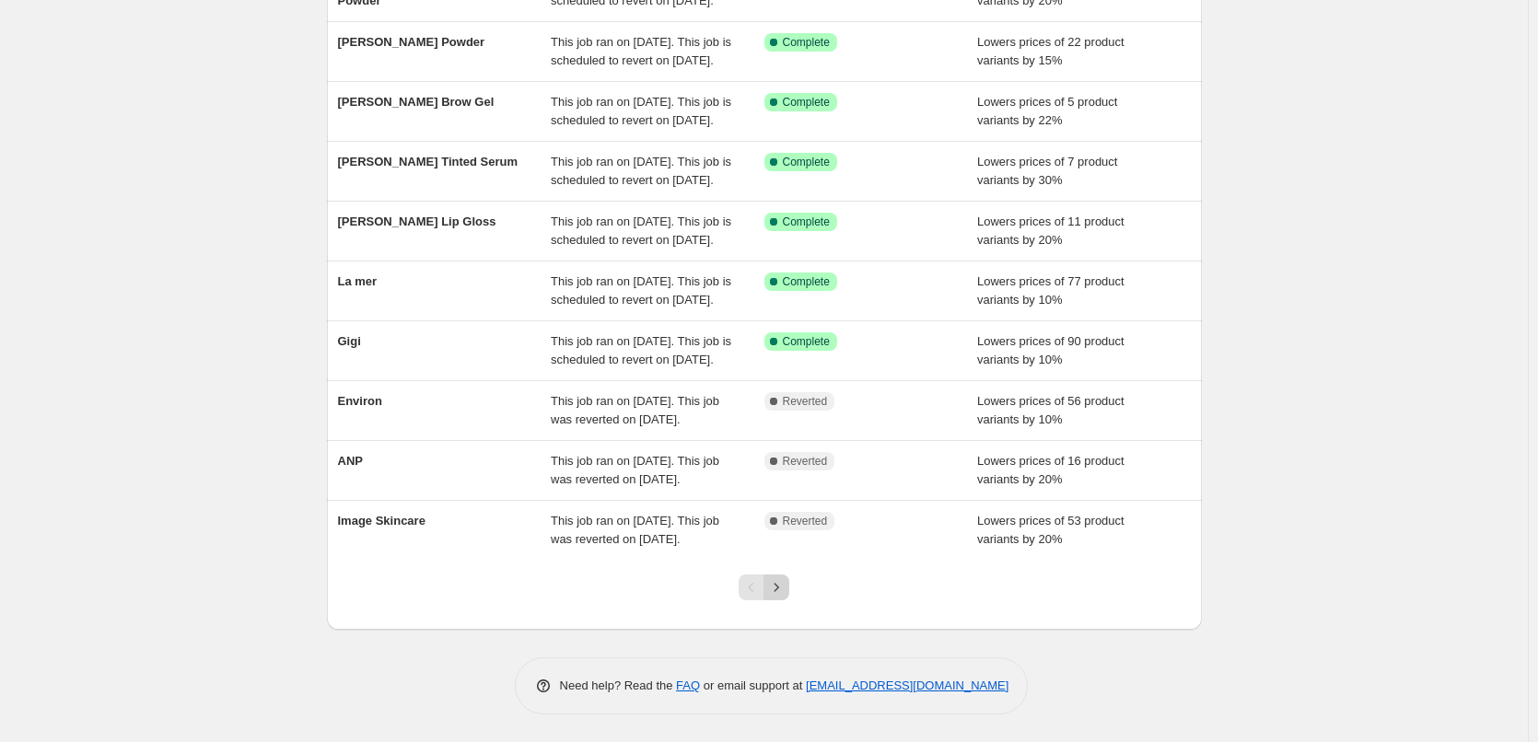
click at [784, 575] on button "Next" at bounding box center [776, 588] width 26 height 26
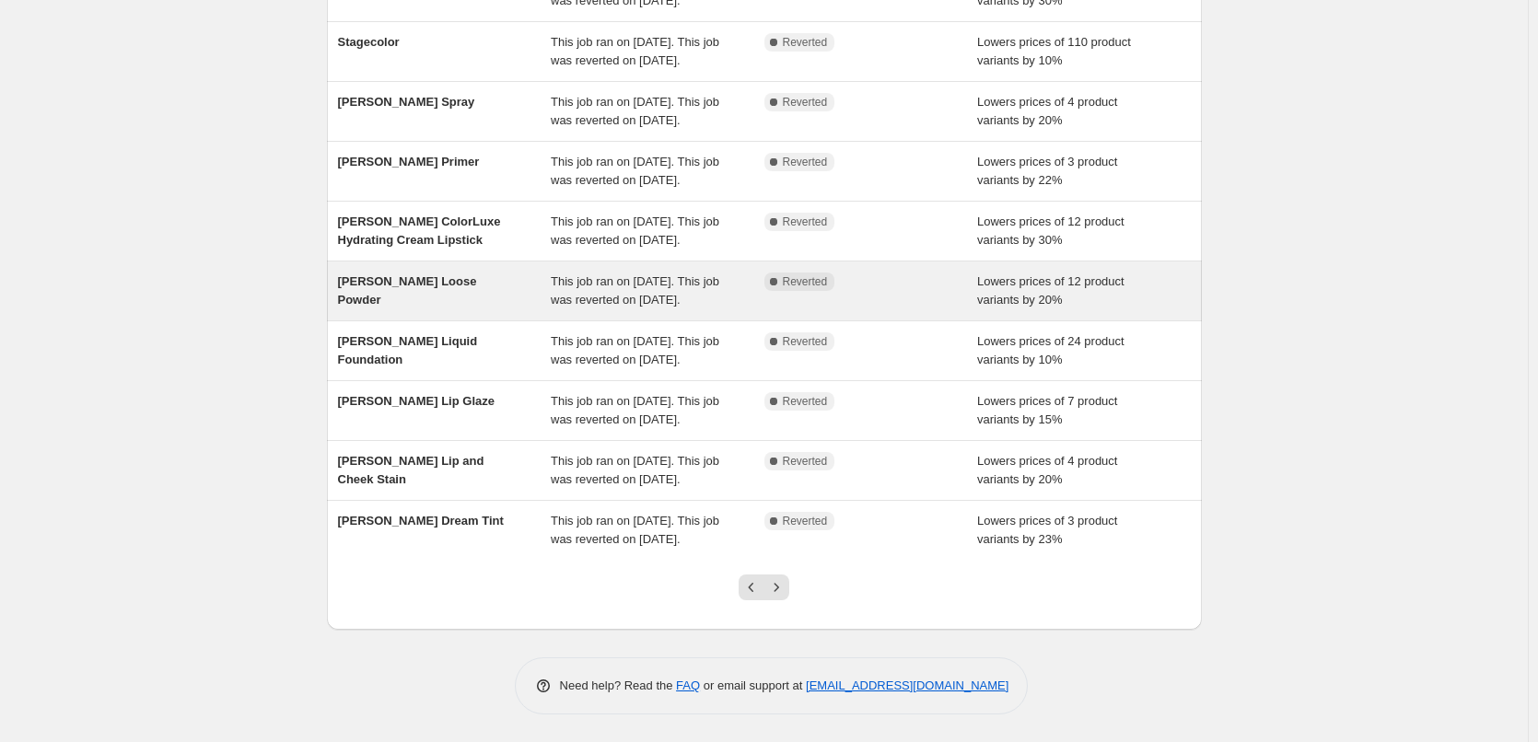
click at [464, 306] on span "[PERSON_NAME] Loose Powder" at bounding box center [407, 290] width 139 height 32
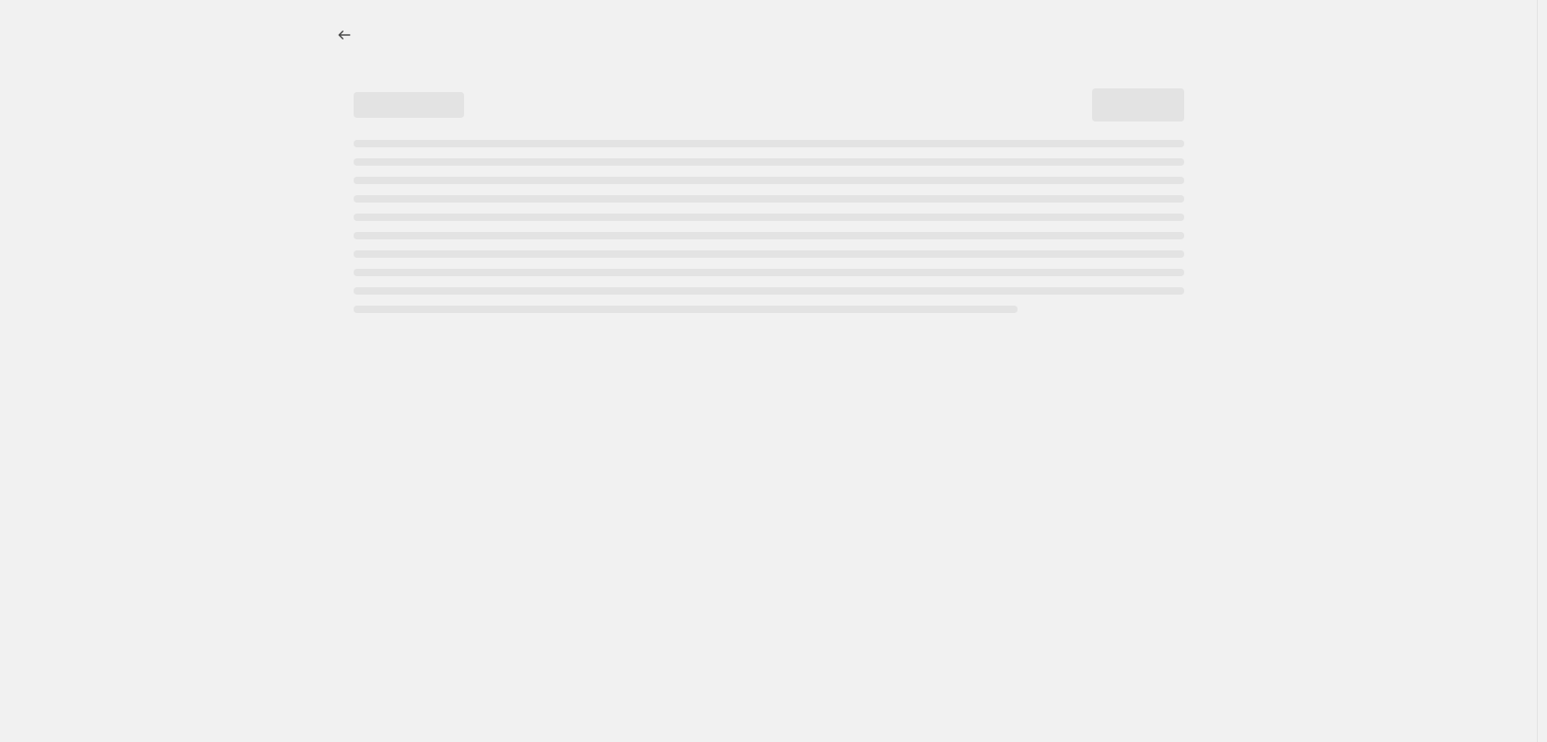
select select "percentage"
select select "tag"
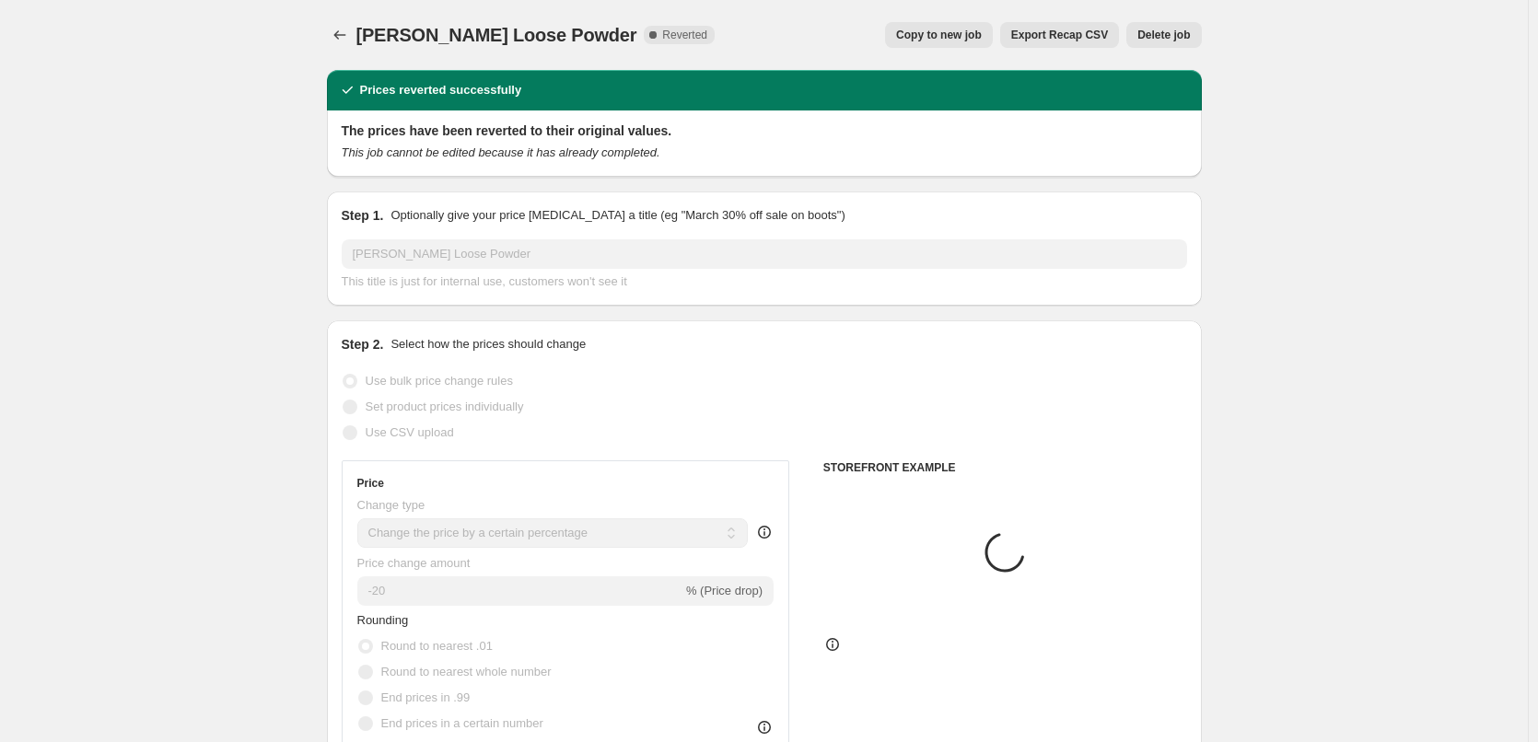
click at [1188, 26] on button "Delete job" at bounding box center [1163, 35] width 75 height 26
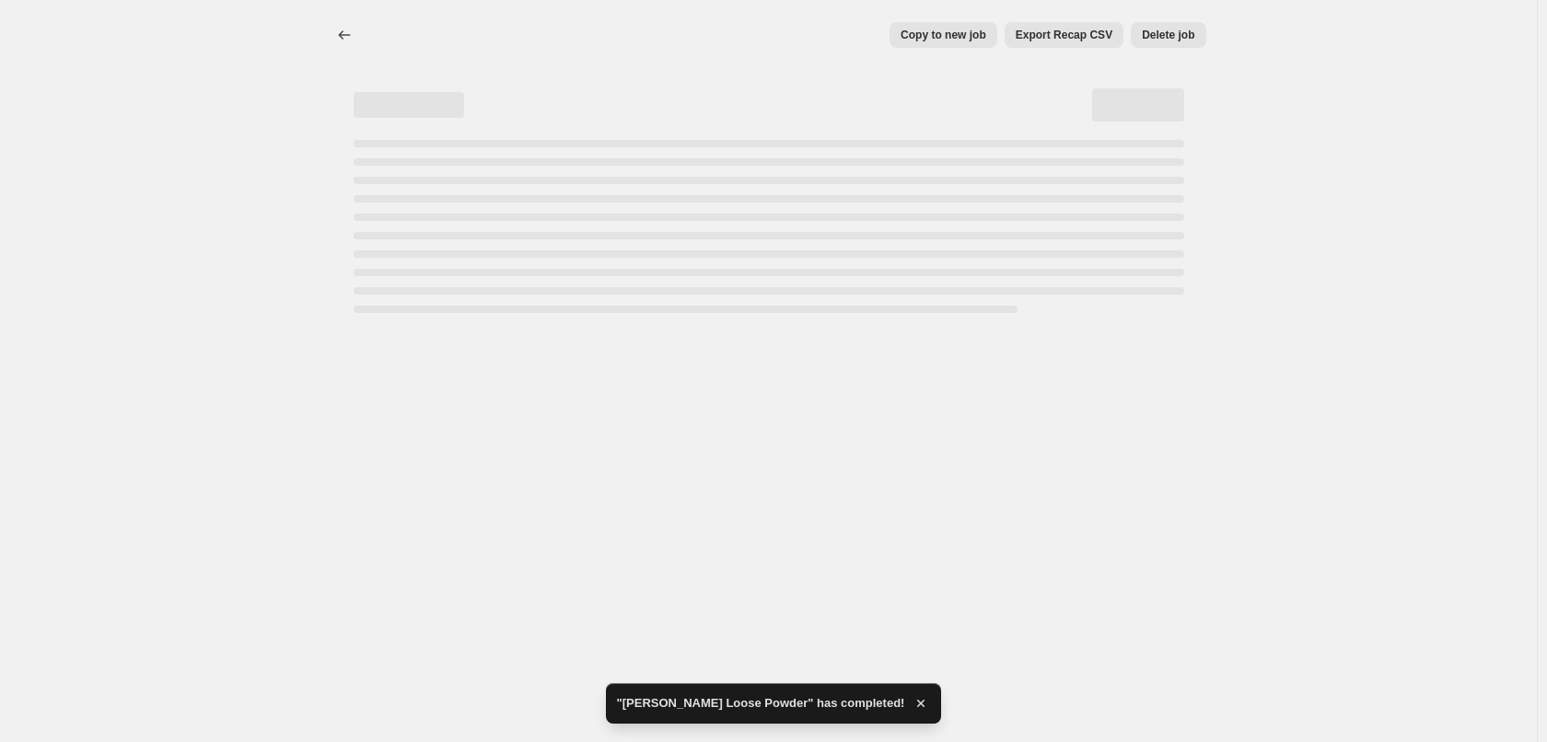
click at [1009, 458] on div "Copy to new job Export Recap CSV Delete job More actions Copy to new job Export…" at bounding box center [768, 371] width 1537 height 742
select select "percentage"
select select "tag"
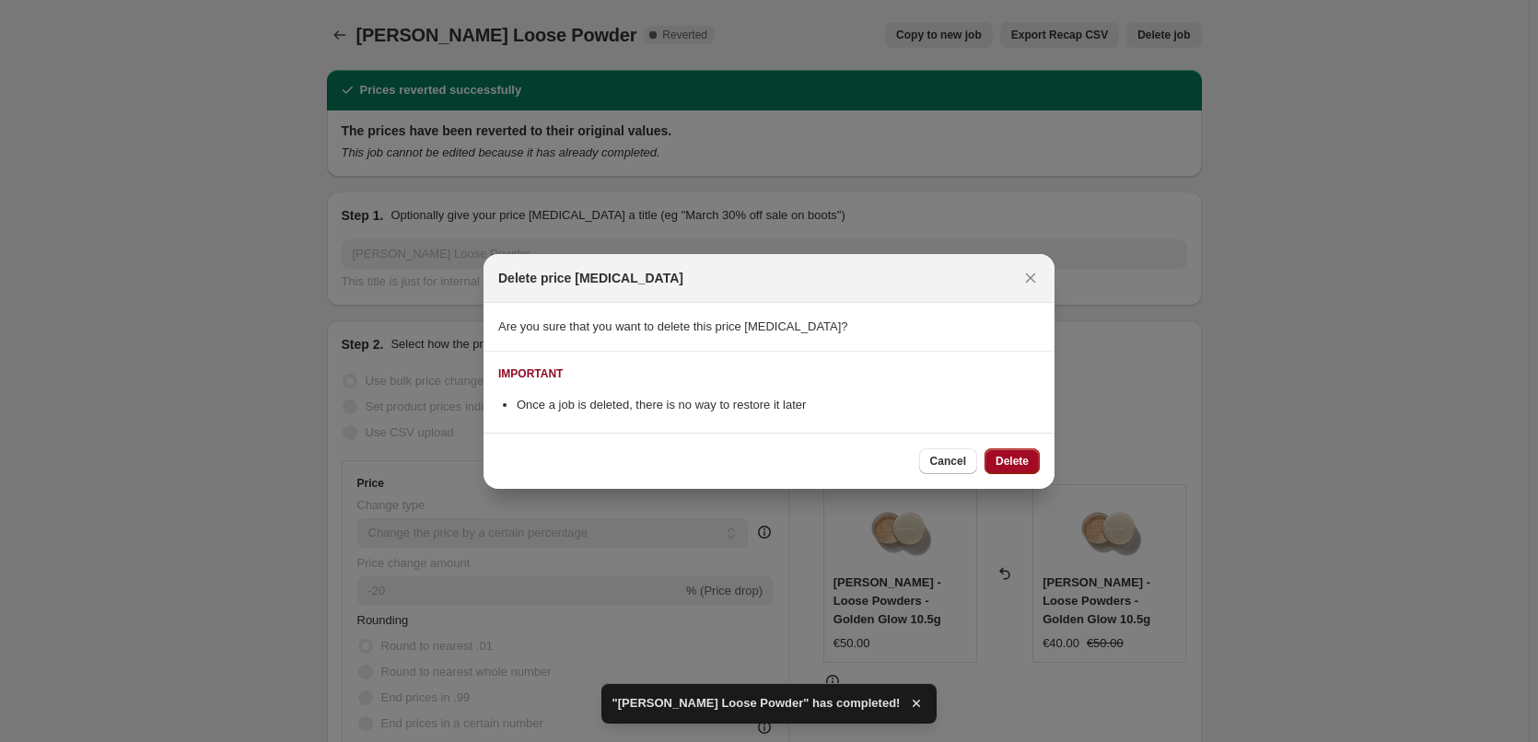
click at [1010, 452] on button "Delete" at bounding box center [1011, 461] width 55 height 26
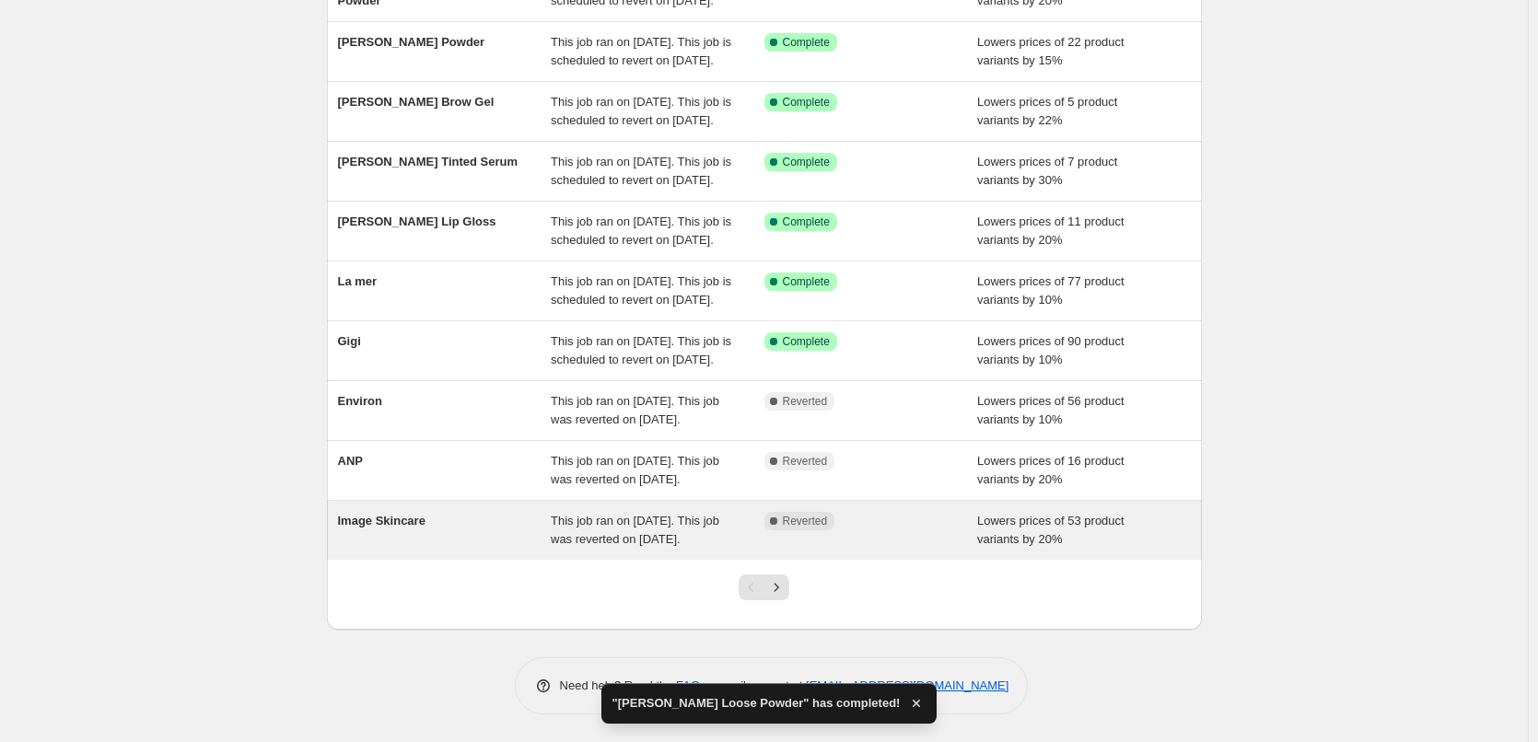
scroll to position [390, 0]
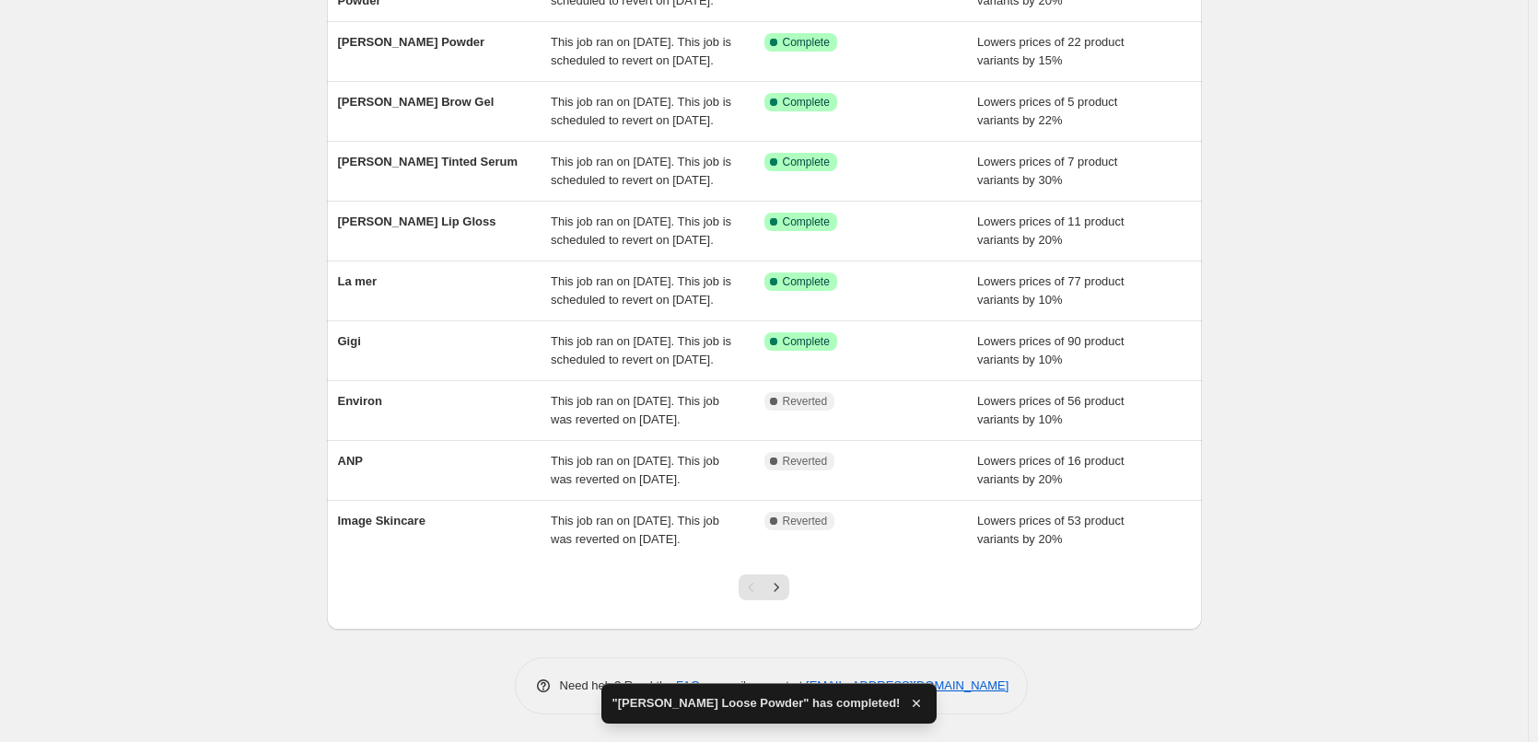
click at [789, 601] on div at bounding box center [763, 595] width 75 height 70
click at [785, 595] on icon "Next" at bounding box center [776, 587] width 18 height 18
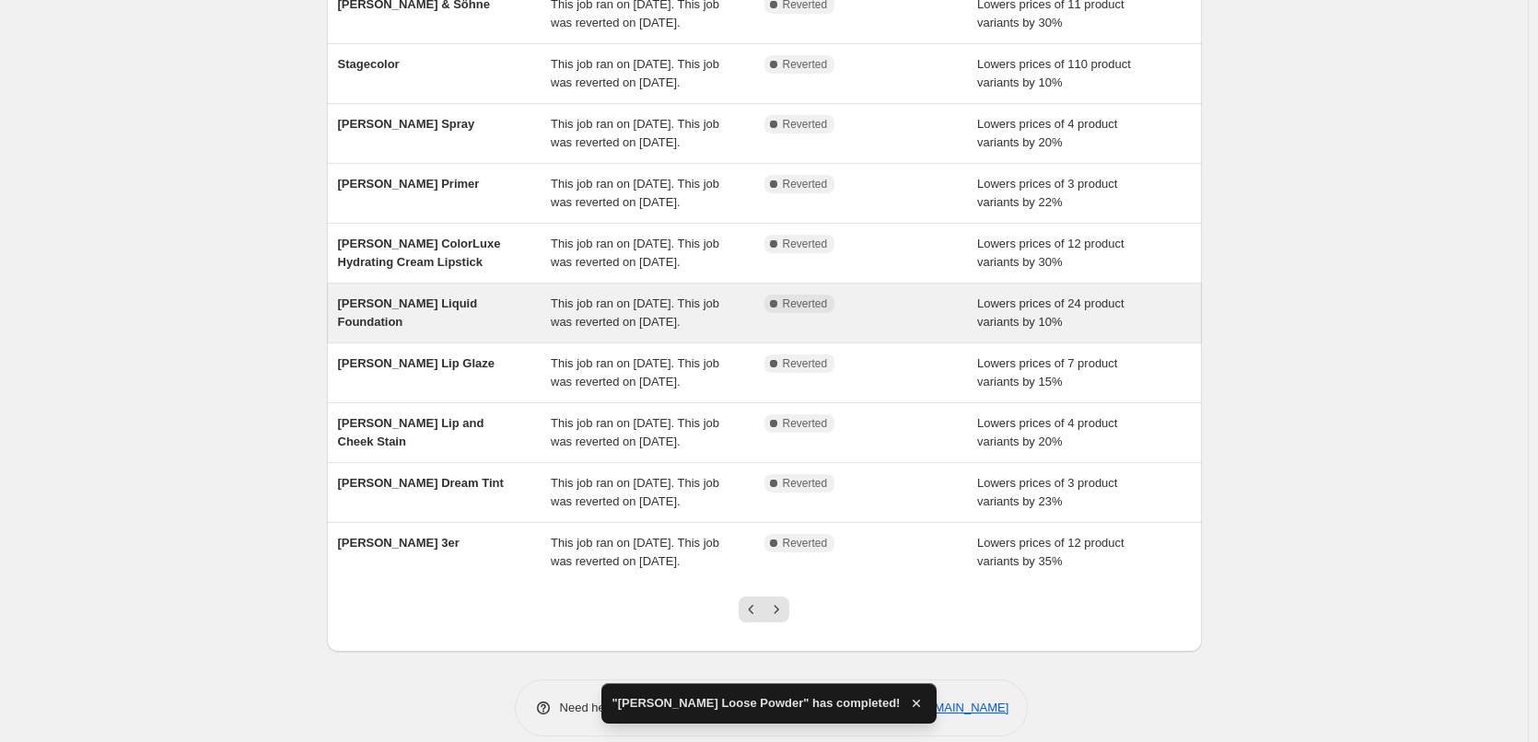
click at [454, 331] on div "[PERSON_NAME] Liquid Foundation" at bounding box center [445, 313] width 214 height 37
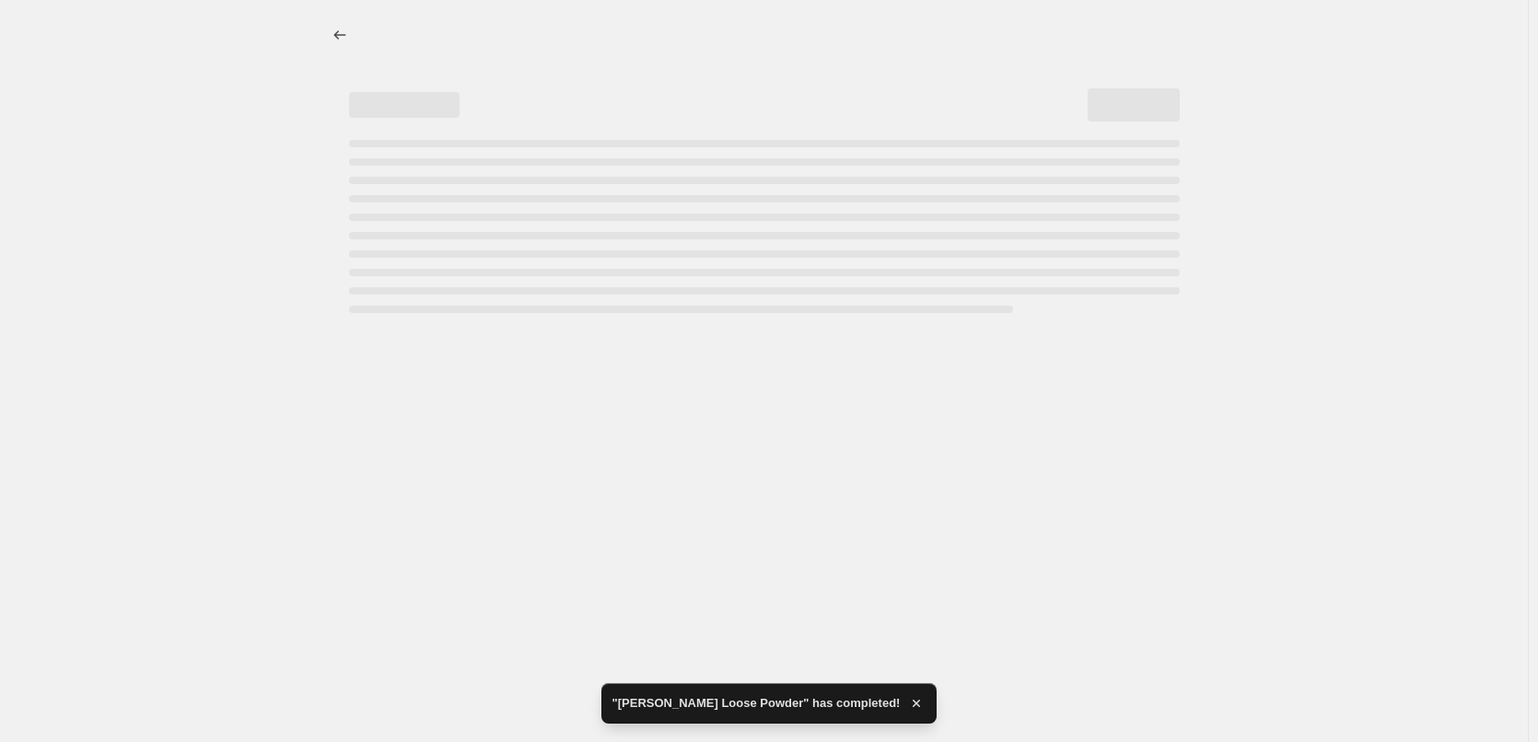
select select "percentage"
select select "tag"
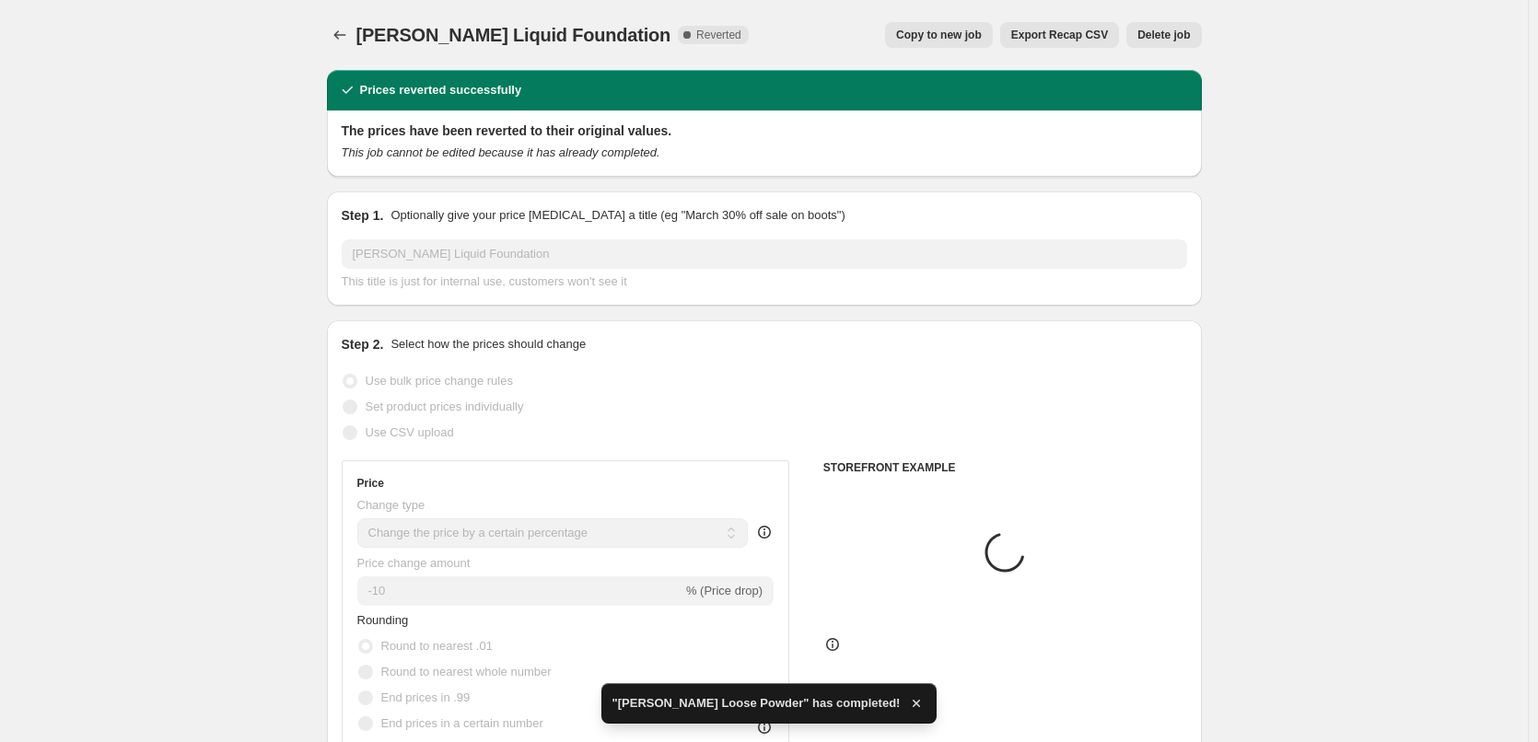
click at [978, 36] on span "Copy to new job" at bounding box center [939, 35] width 86 height 15
select select "percentage"
select select "tag"
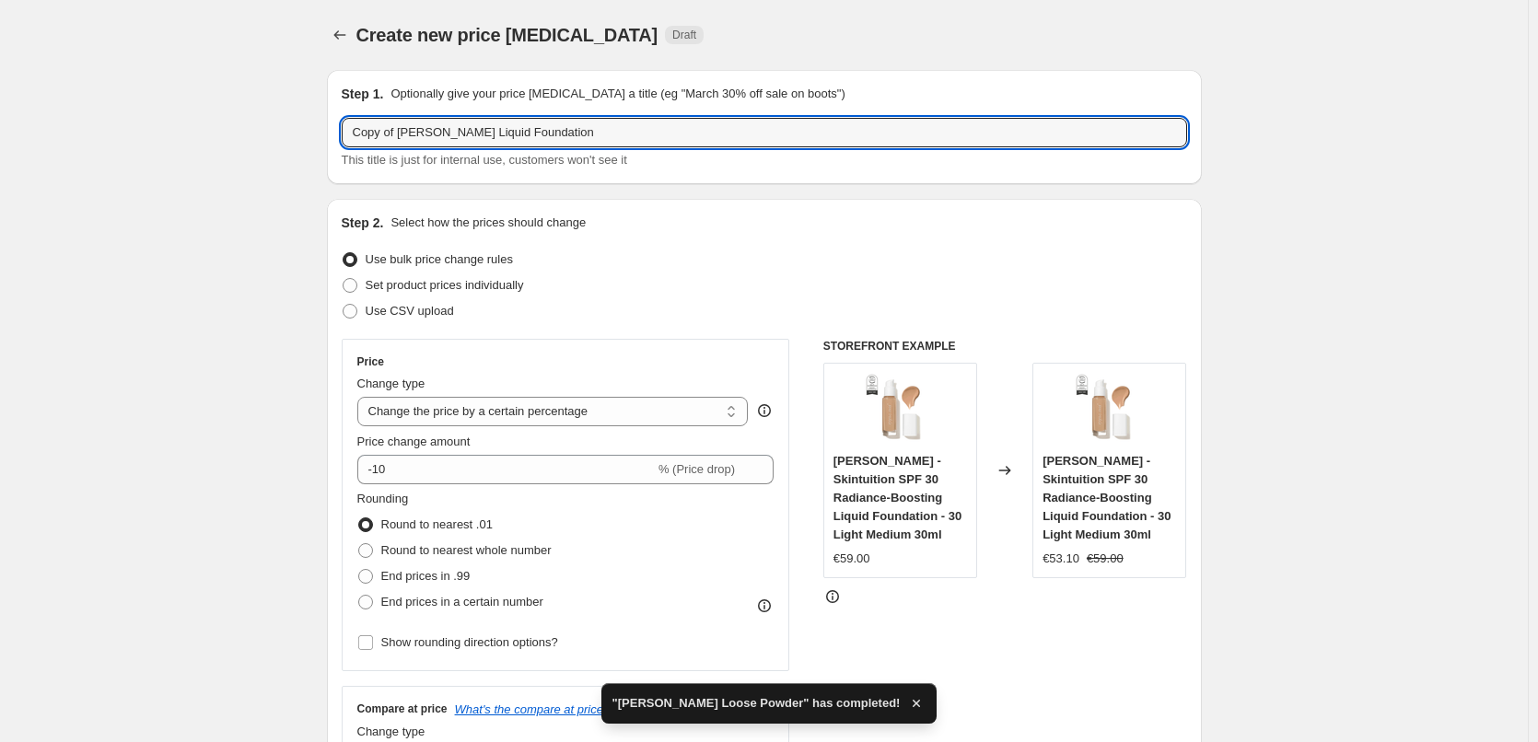
drag, startPoint x: 402, startPoint y: 132, endPoint x: 188, endPoint y: 139, distance: 214.7
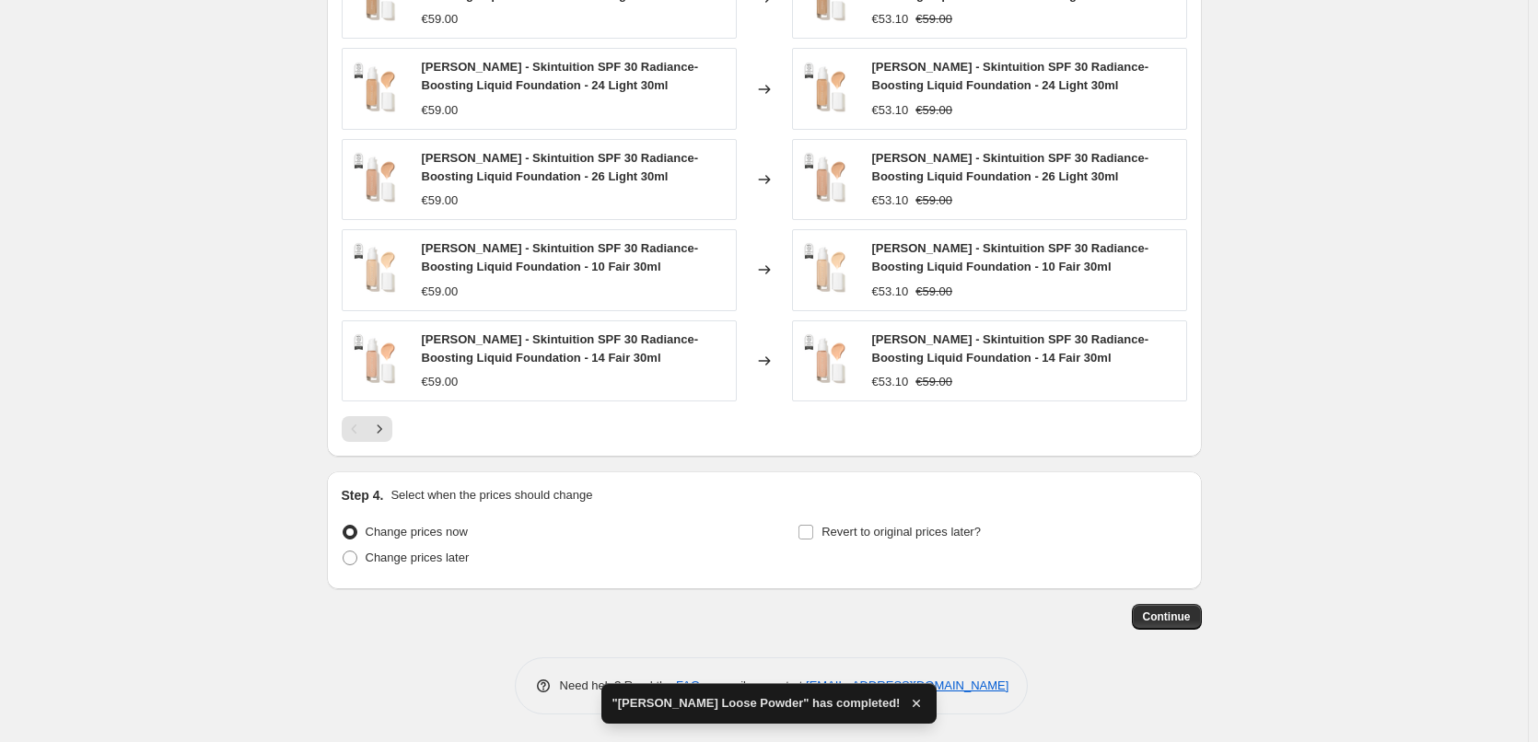
type input "[PERSON_NAME] Liquid Foundation"
drag, startPoint x: 854, startPoint y: 546, endPoint x: 864, endPoint y: 535, distance: 14.4
click at [855, 544] on div "Revert to original prices later?" at bounding box center [991, 546] width 389 height 55
click at [864, 535] on span "Revert to original prices later?" at bounding box center [900, 532] width 159 height 14
click at [813, 535] on input "Revert to original prices later?" at bounding box center [805, 532] width 15 height 15
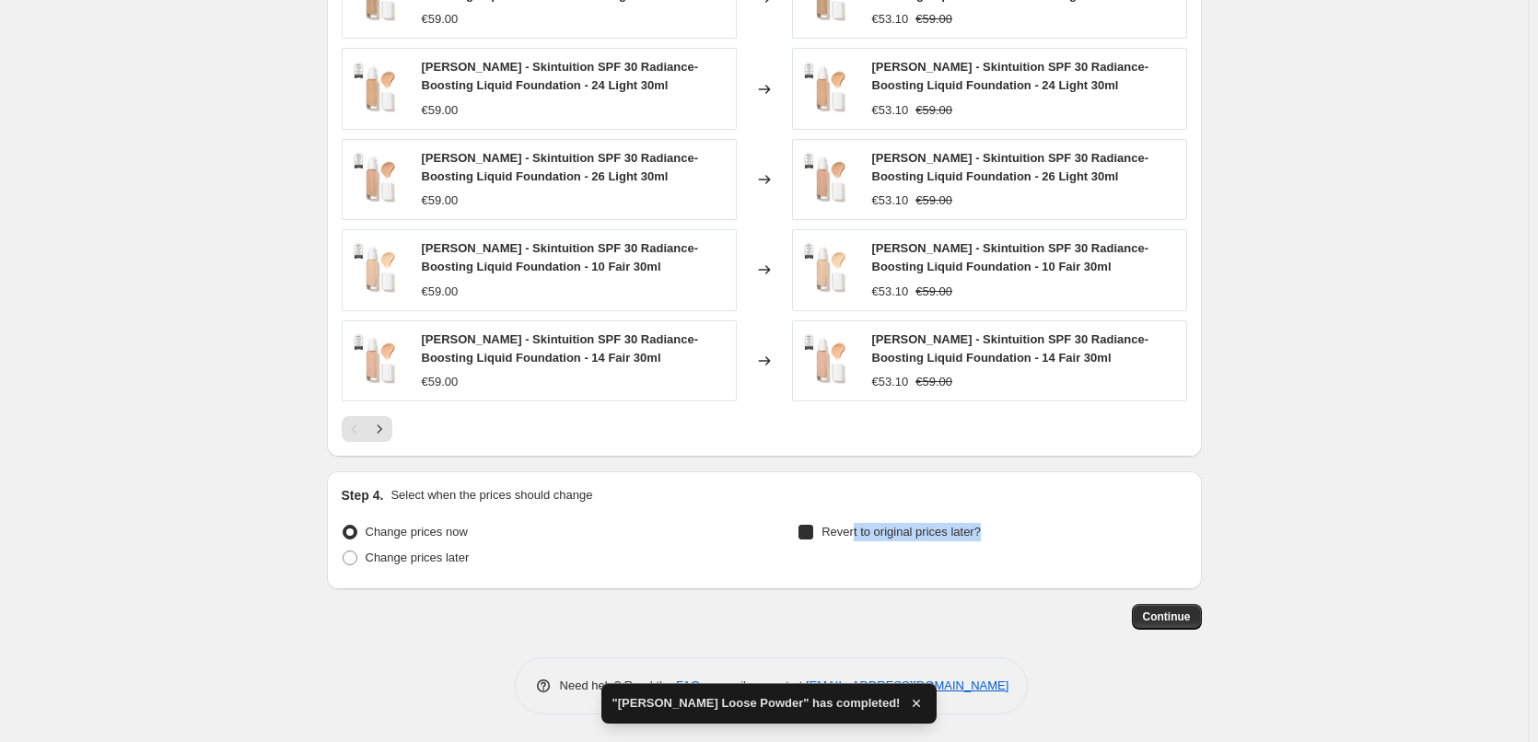
checkbox input "true"
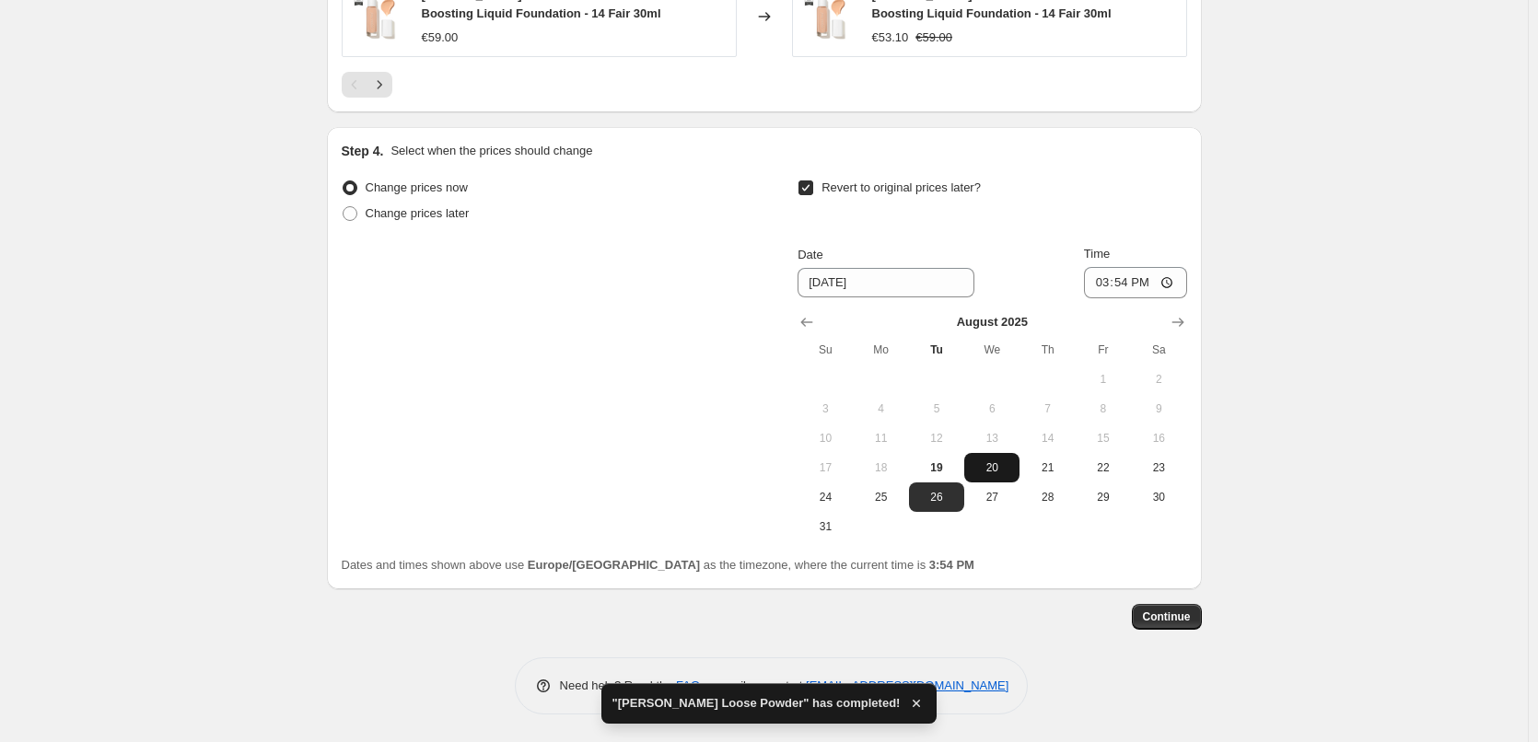
click at [1007, 465] on span "20" at bounding box center [991, 467] width 41 height 15
type input "[DATE]"
click at [1109, 285] on input "15:54" at bounding box center [1135, 282] width 103 height 31
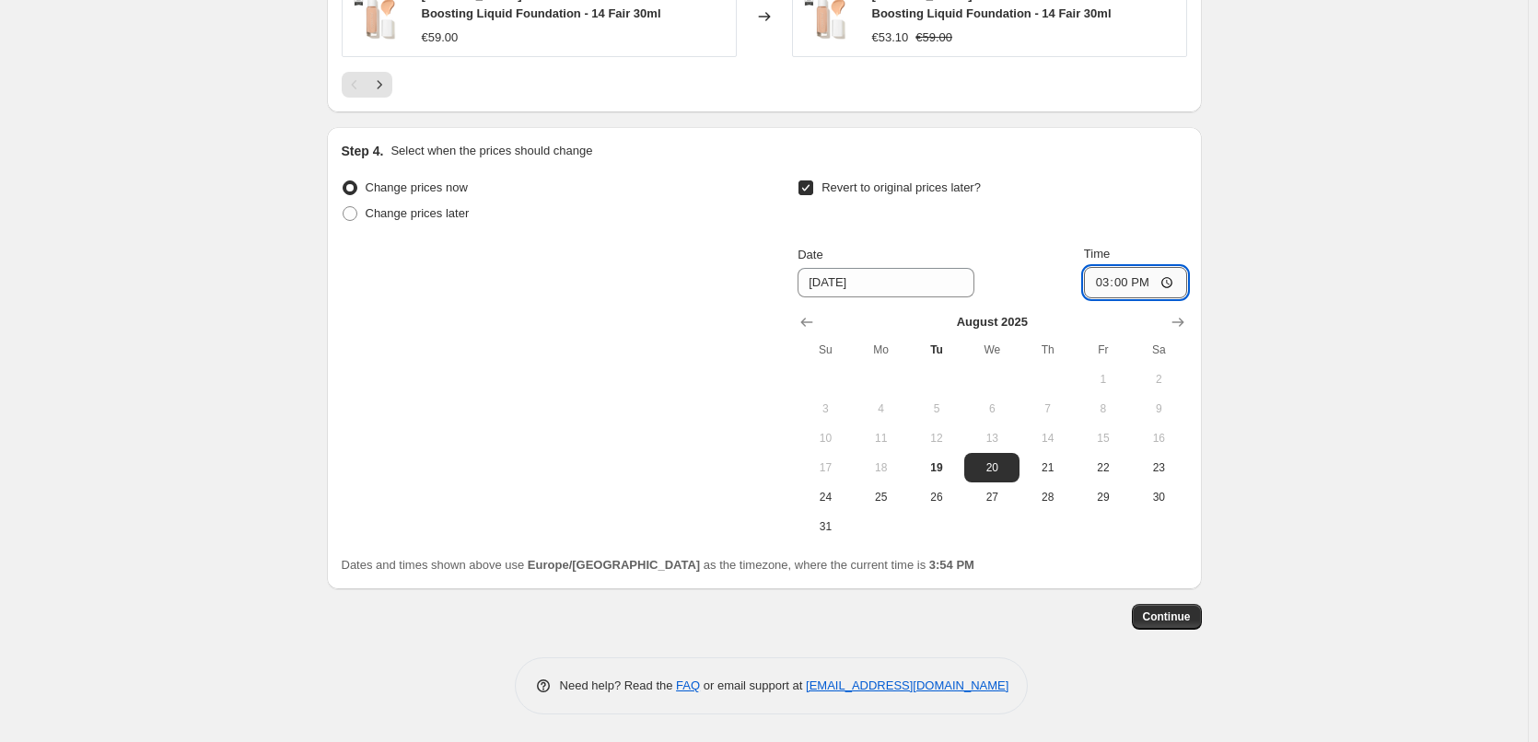
type input "03:00"
click at [1162, 612] on span "Continue" at bounding box center [1167, 617] width 48 height 15
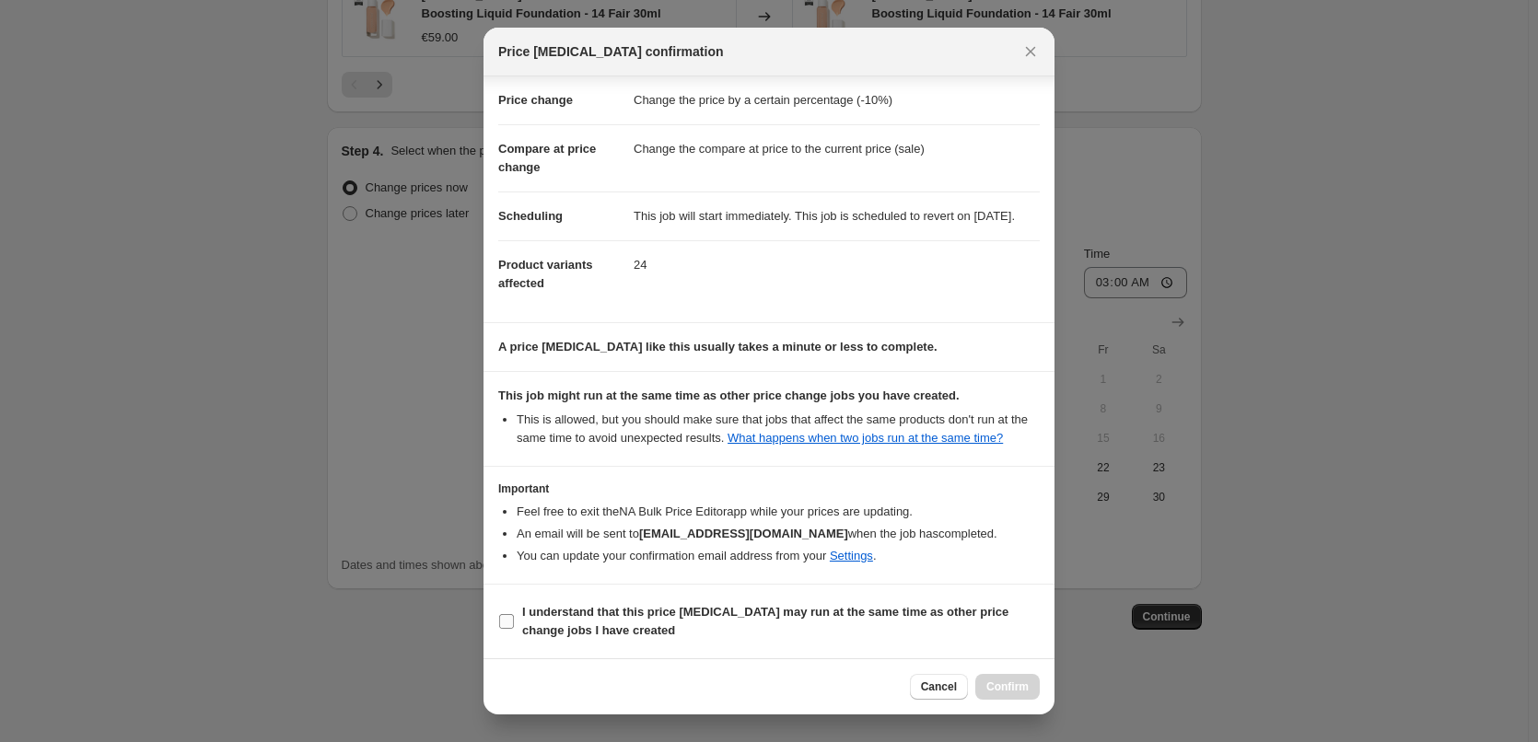
click at [564, 611] on b "I understand that this price [MEDICAL_DATA] may run at the same time as other p…" at bounding box center [765, 621] width 486 height 32
click at [514, 614] on input "I understand that this price [MEDICAL_DATA] may run at the same time as other p…" at bounding box center [506, 621] width 15 height 15
checkbox input "true"
click at [1025, 688] on span "Confirm" at bounding box center [1007, 686] width 42 height 15
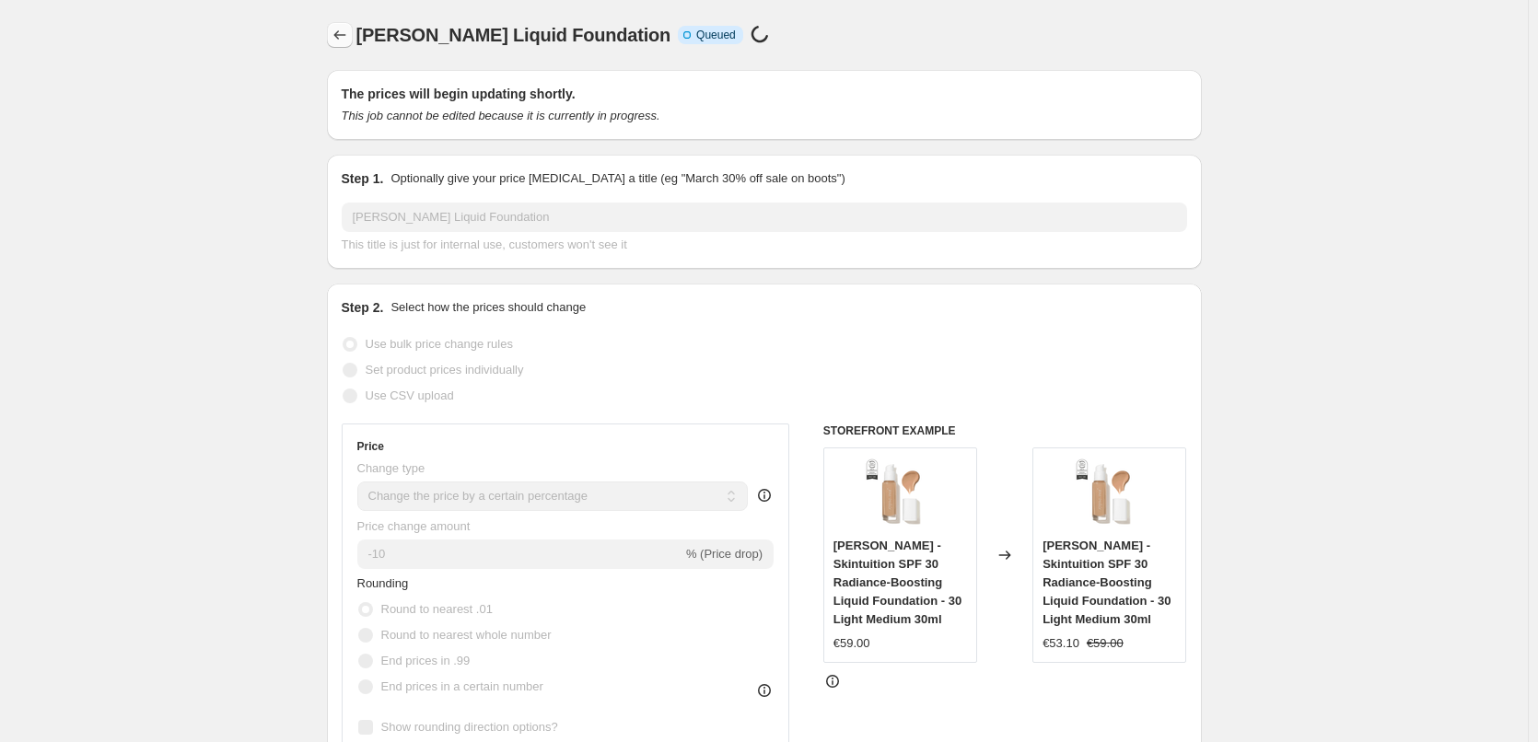
click at [342, 29] on icon "Price change jobs" at bounding box center [340, 35] width 18 height 18
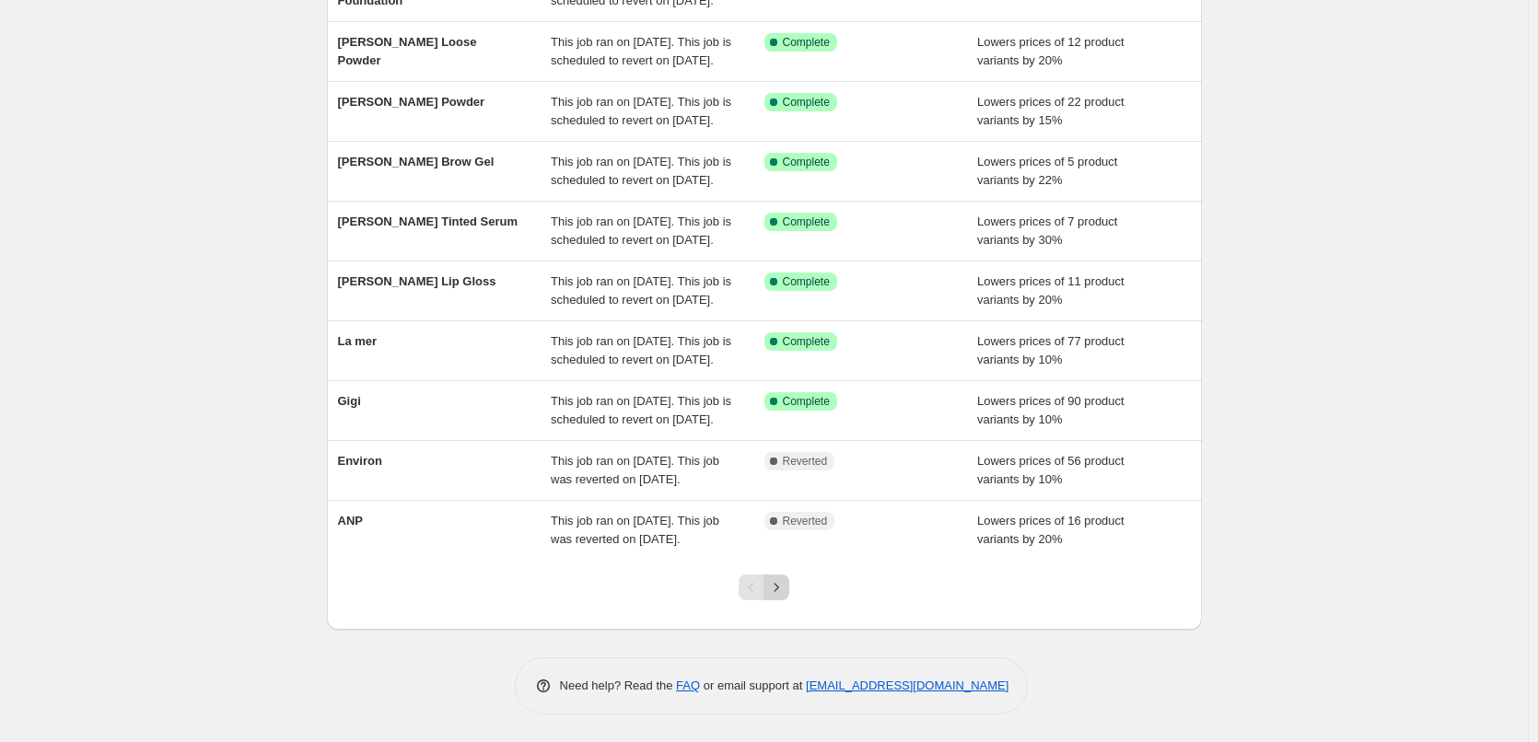
click at [789, 598] on button "Next" at bounding box center [776, 588] width 26 height 26
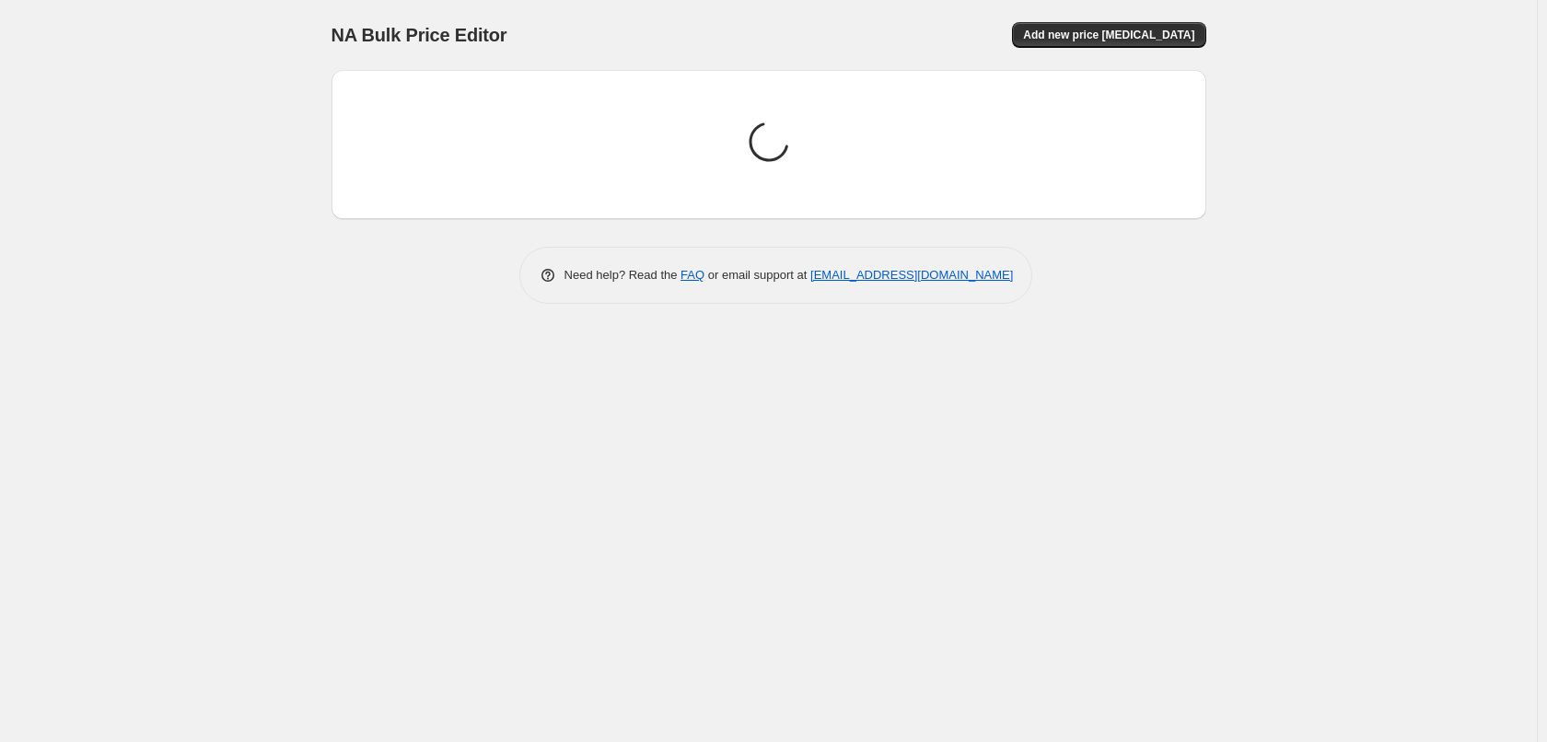
click at [786, 593] on div "NA Bulk Price Editor. This page is ready NA Bulk Price Editor Add new price cha…" at bounding box center [768, 371] width 1537 height 742
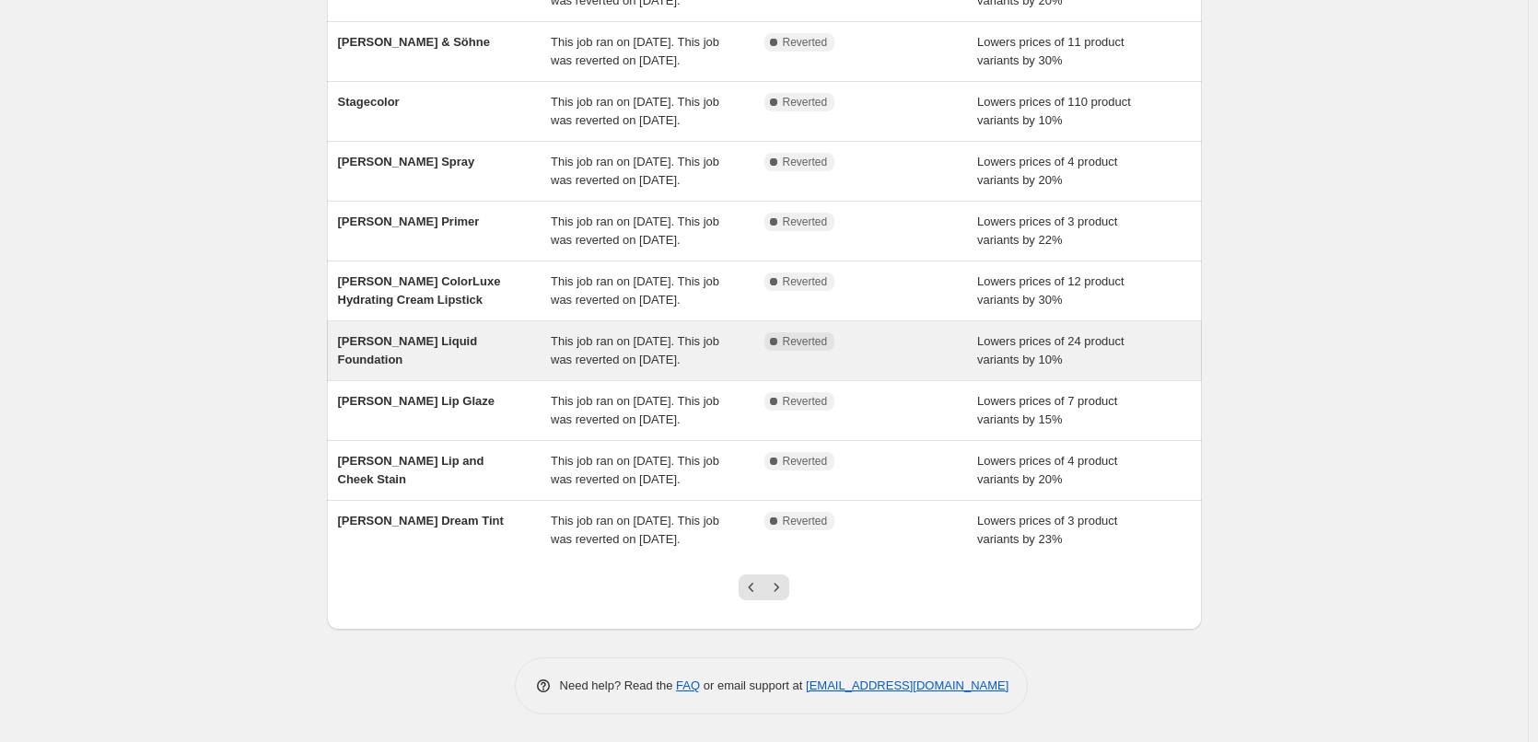
click at [473, 332] on div "[PERSON_NAME] Liquid Foundation" at bounding box center [445, 350] width 214 height 37
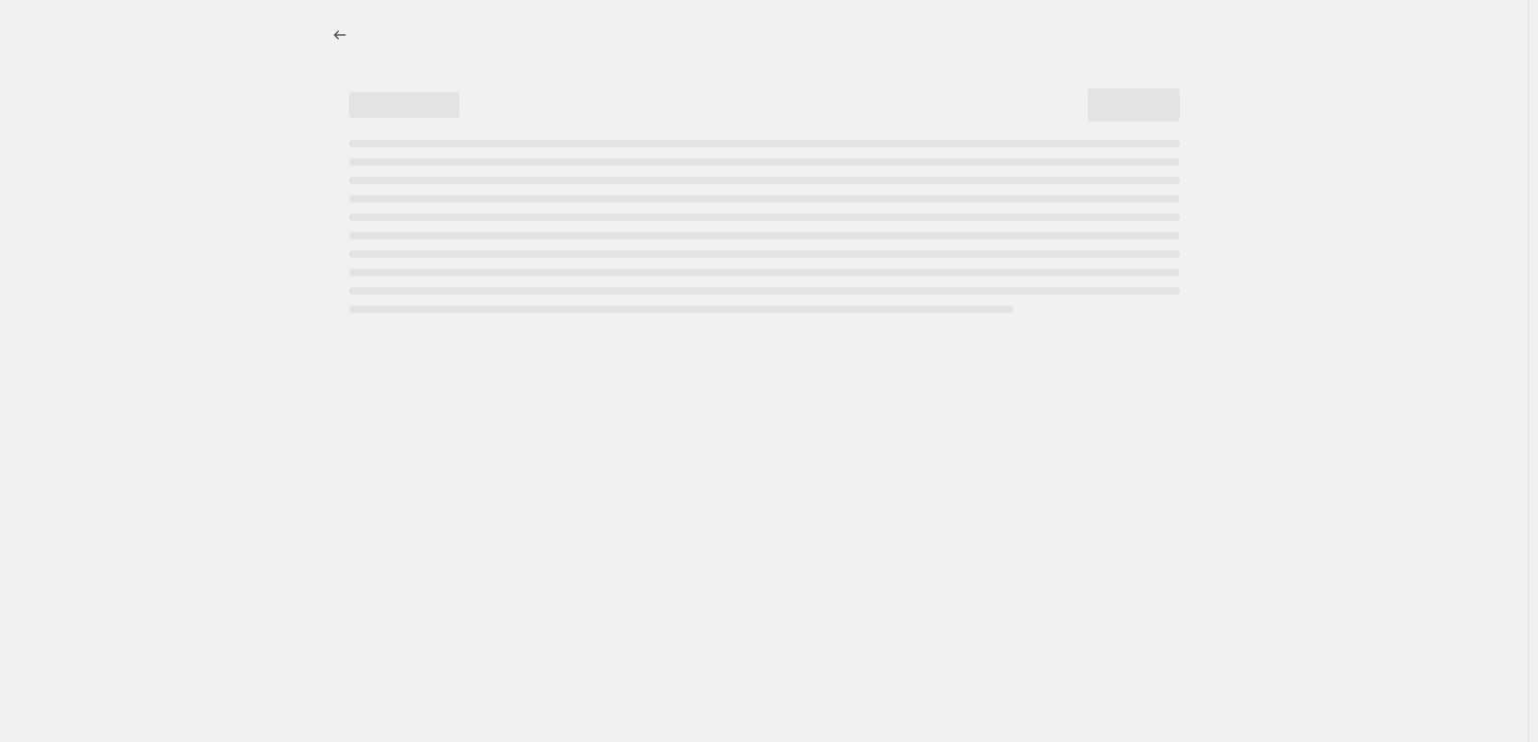
select select "percentage"
select select "tag"
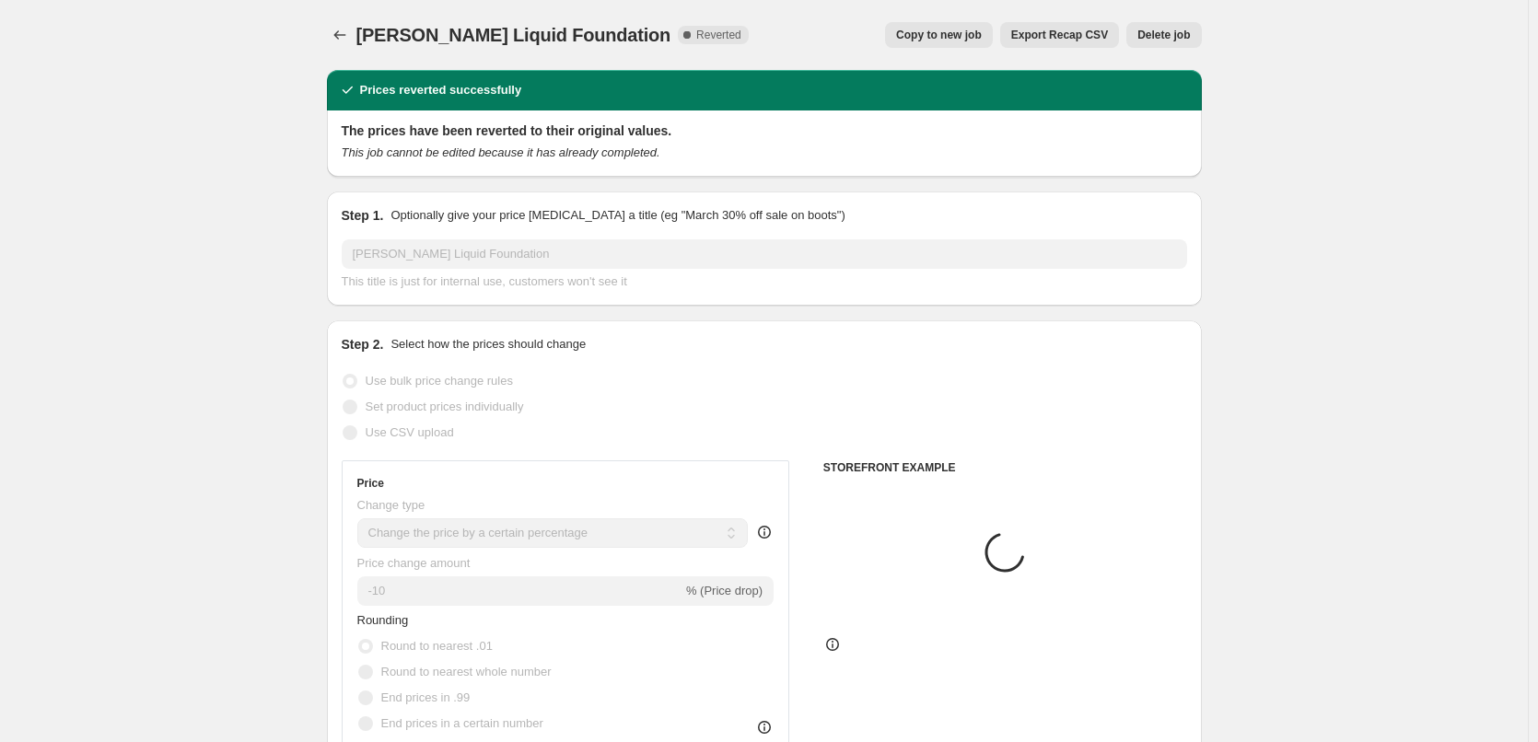
click at [1178, 40] on span "Delete job" at bounding box center [1163, 35] width 52 height 15
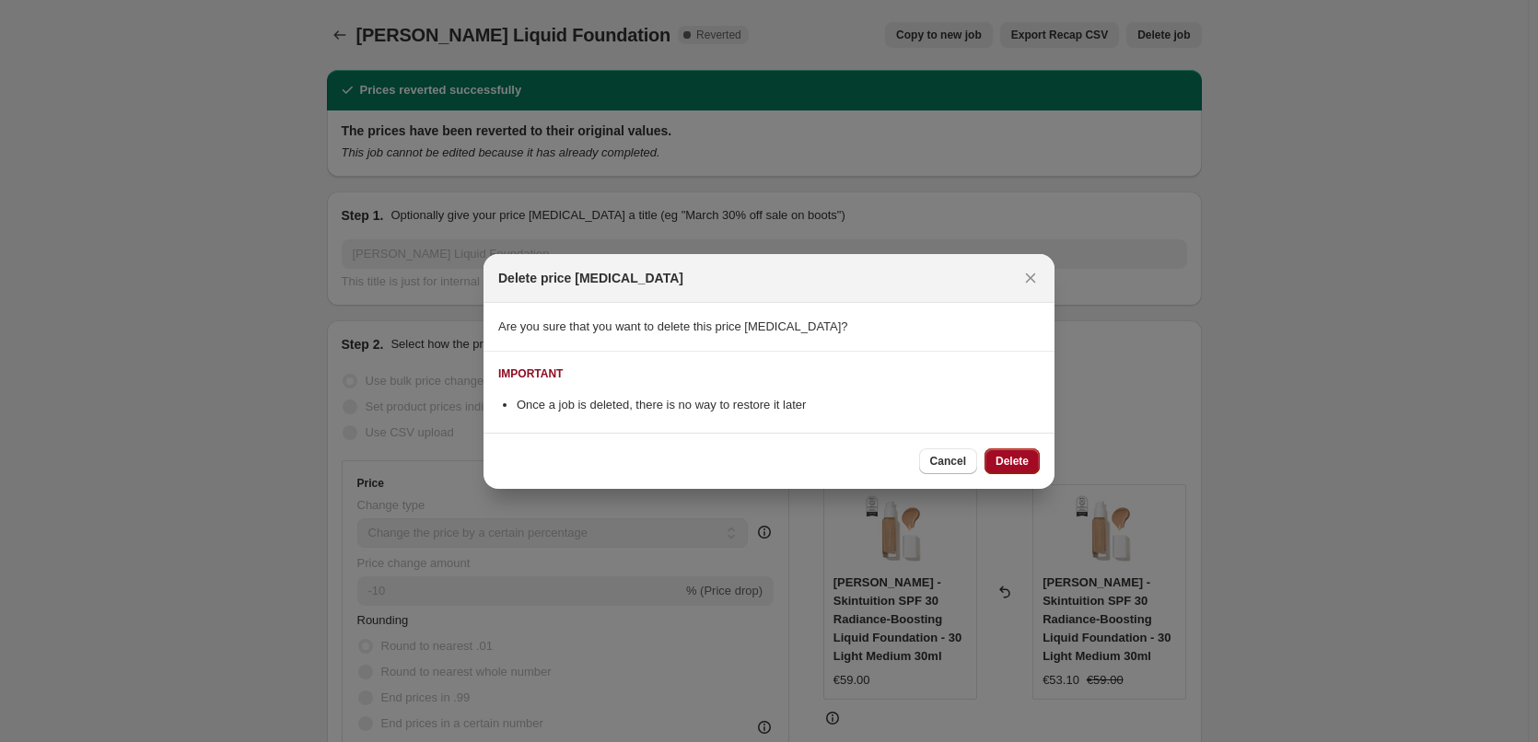
click at [1026, 462] on span "Delete" at bounding box center [1011, 461] width 33 height 15
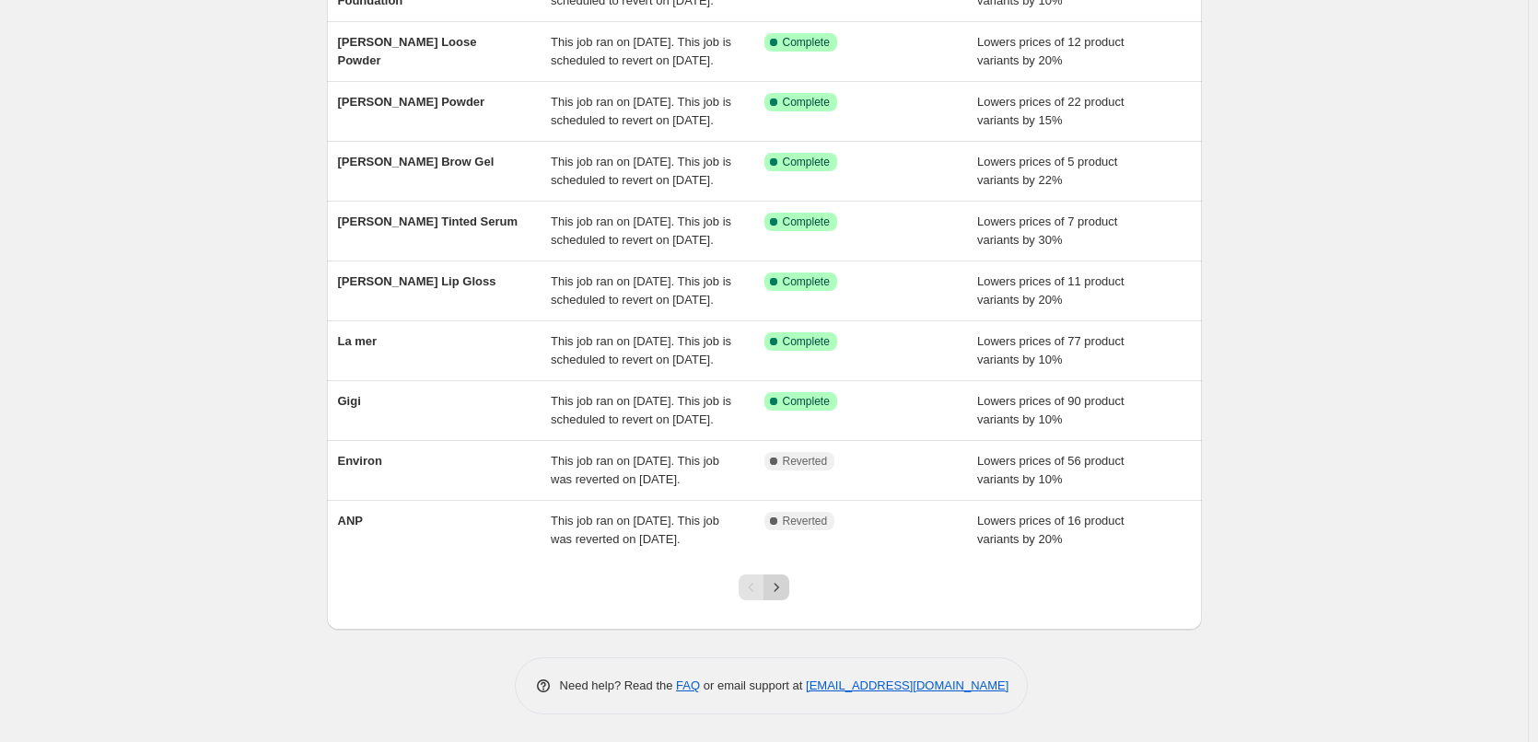
click at [784, 585] on icon "Next" at bounding box center [776, 587] width 18 height 18
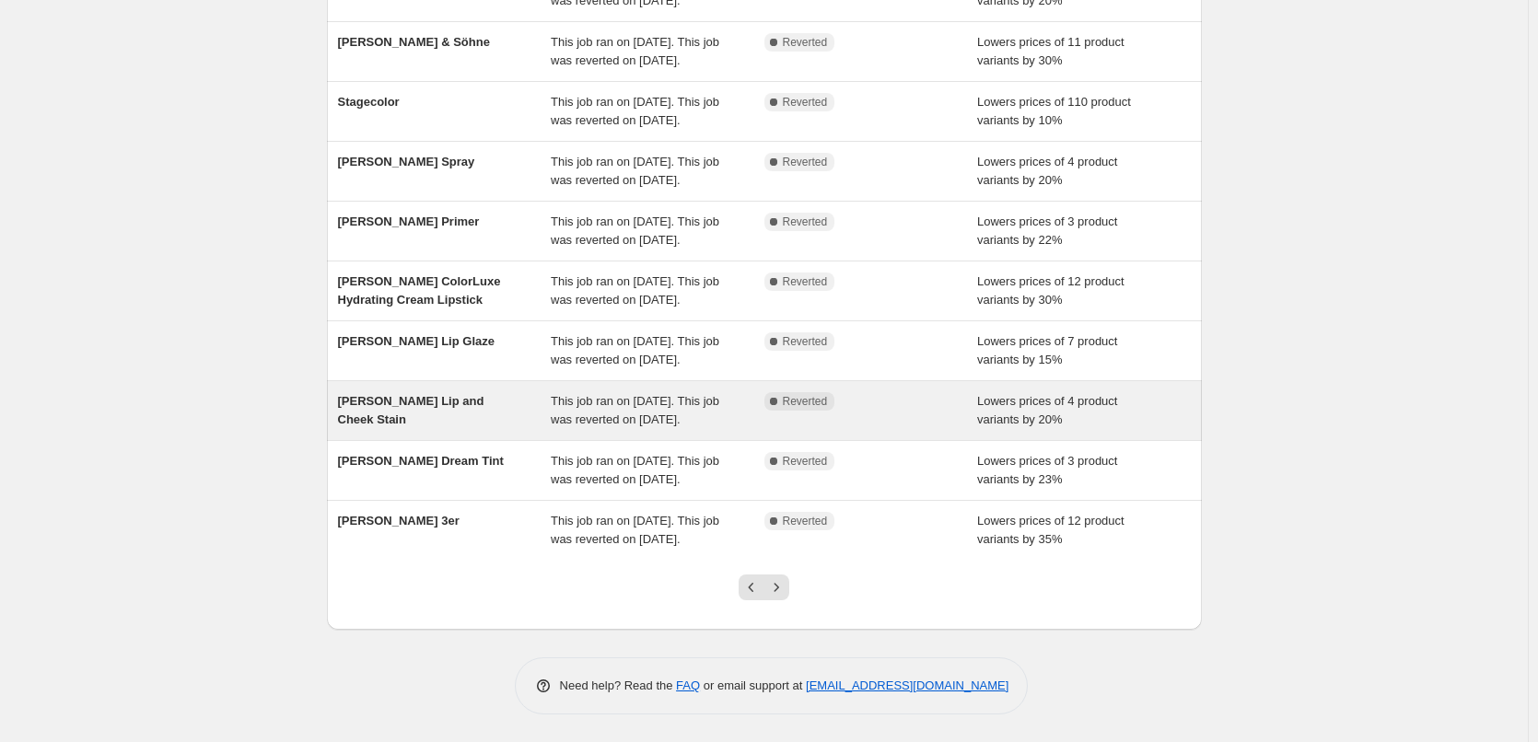
click at [448, 429] on div "[PERSON_NAME] Lip and Cheek Stain" at bounding box center [445, 410] width 214 height 37
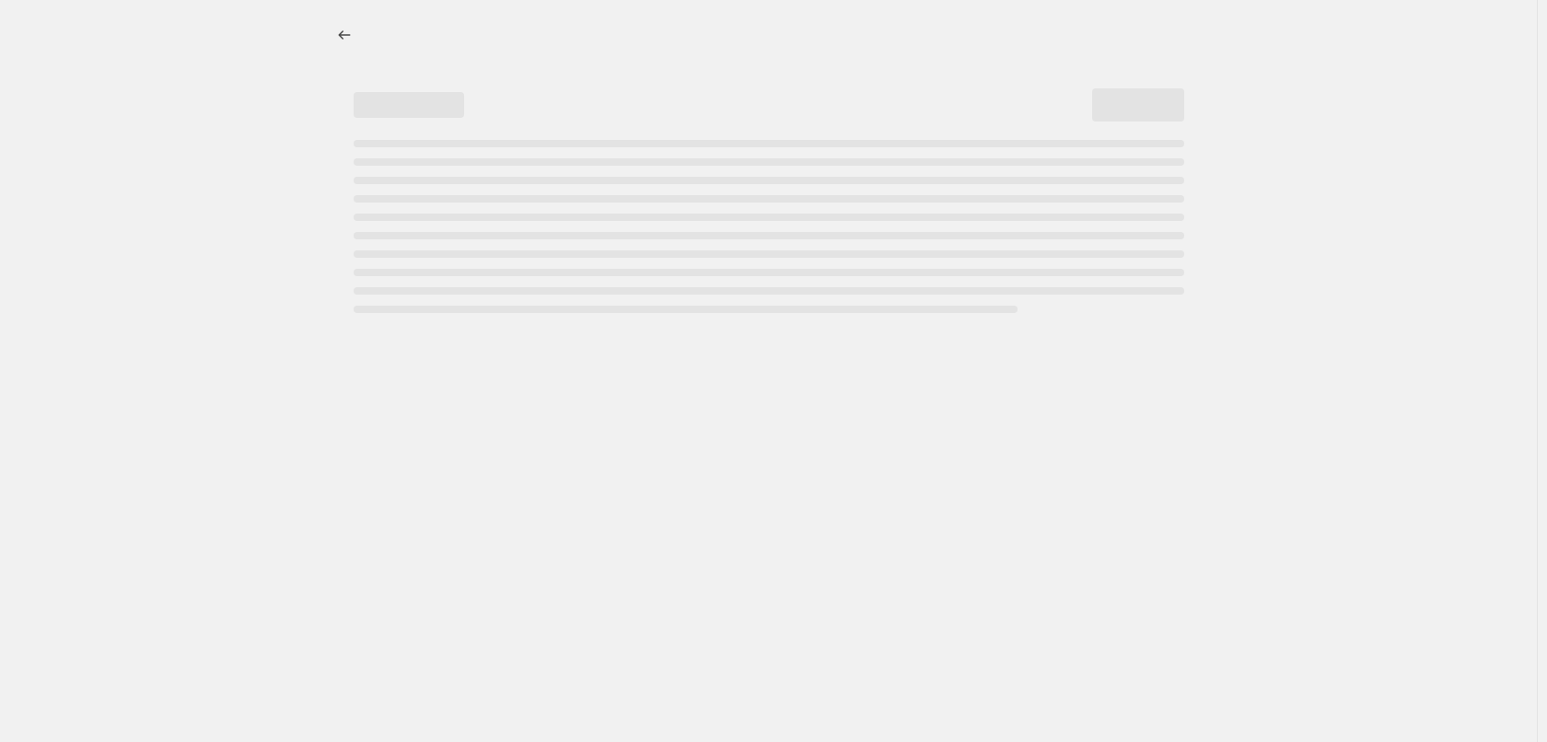
select select "percentage"
select select "tag"
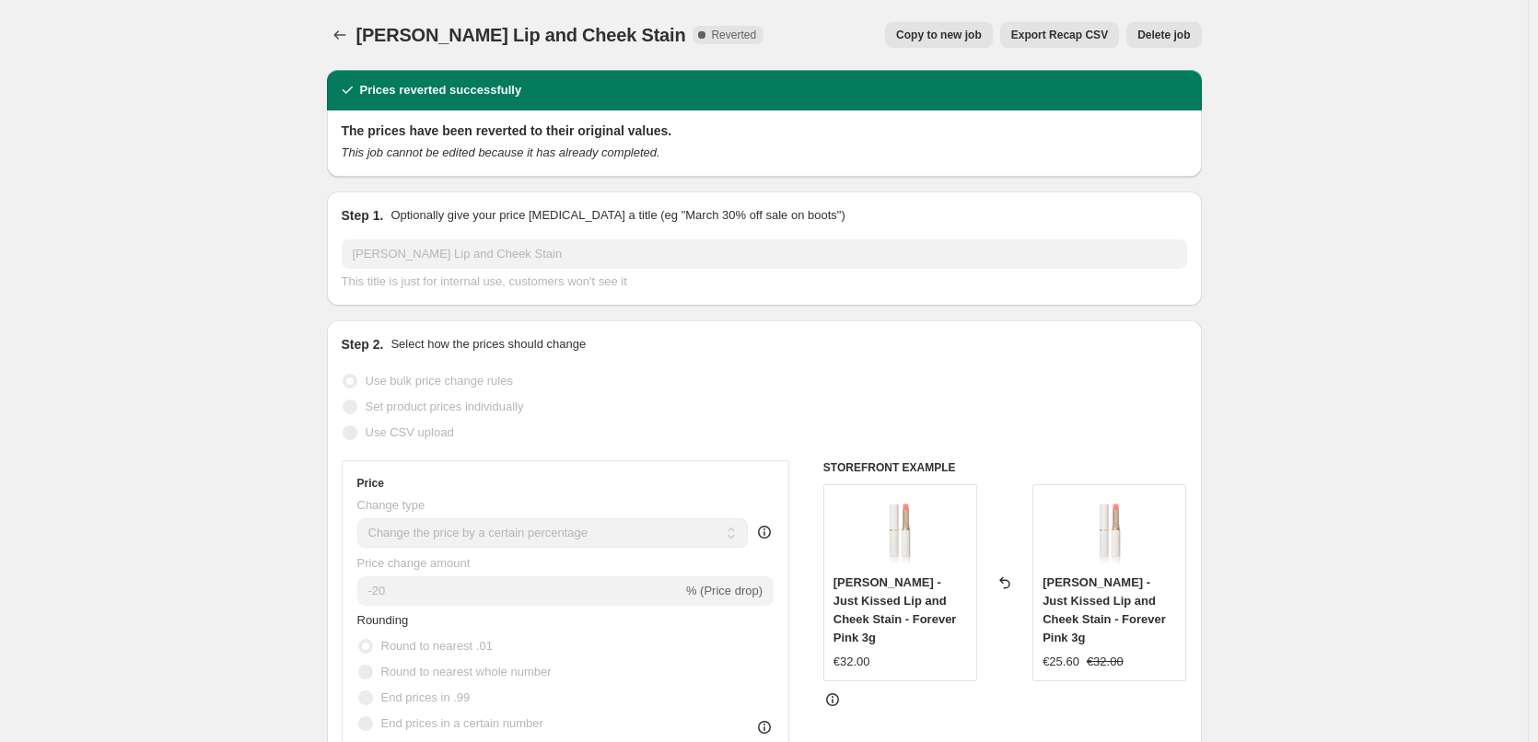
click at [958, 37] on span "Copy to new job" at bounding box center [939, 35] width 86 height 15
select select "percentage"
select select "tag"
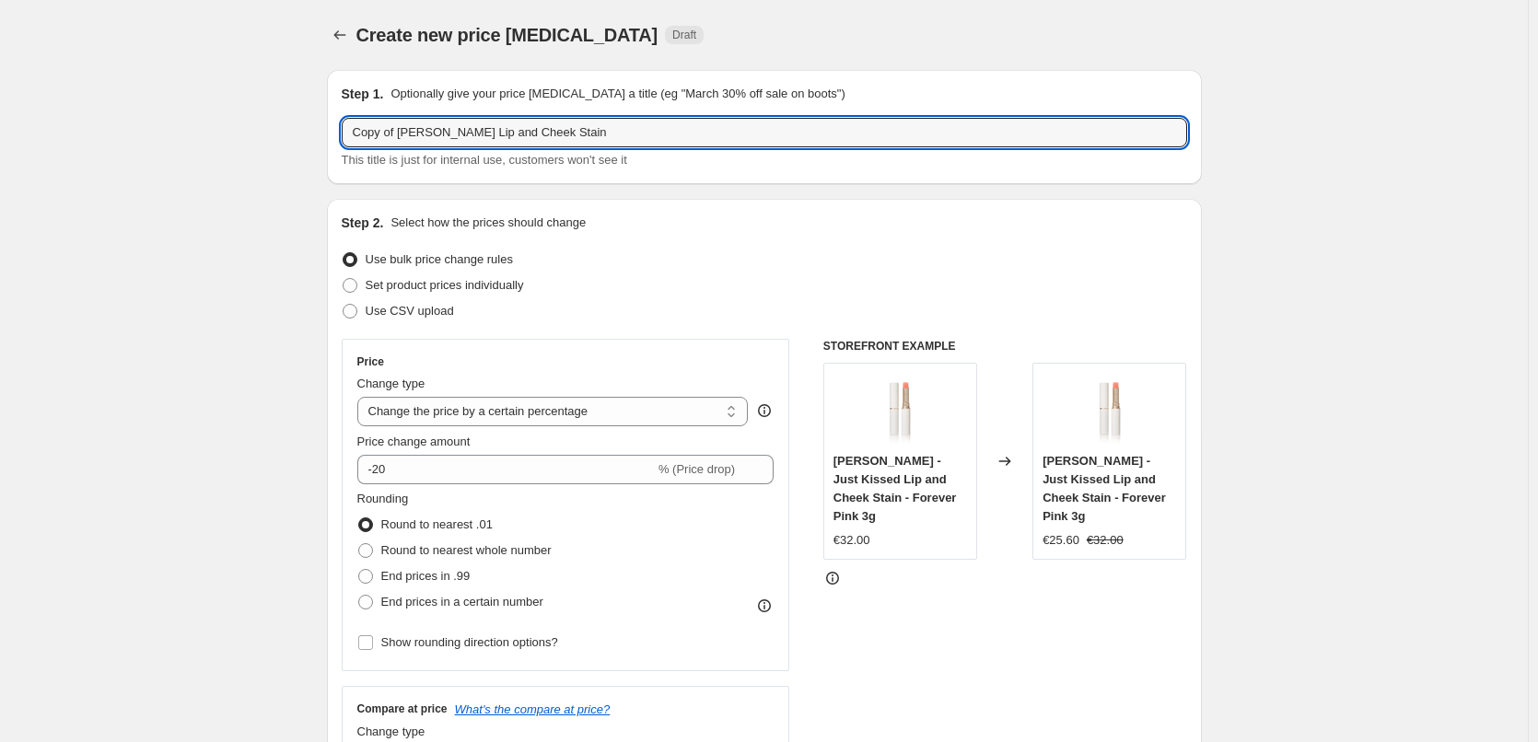
drag, startPoint x: 401, startPoint y: 136, endPoint x: 213, endPoint y: 141, distance: 187.9
type input "[PERSON_NAME] Lip and Cheek Stain"
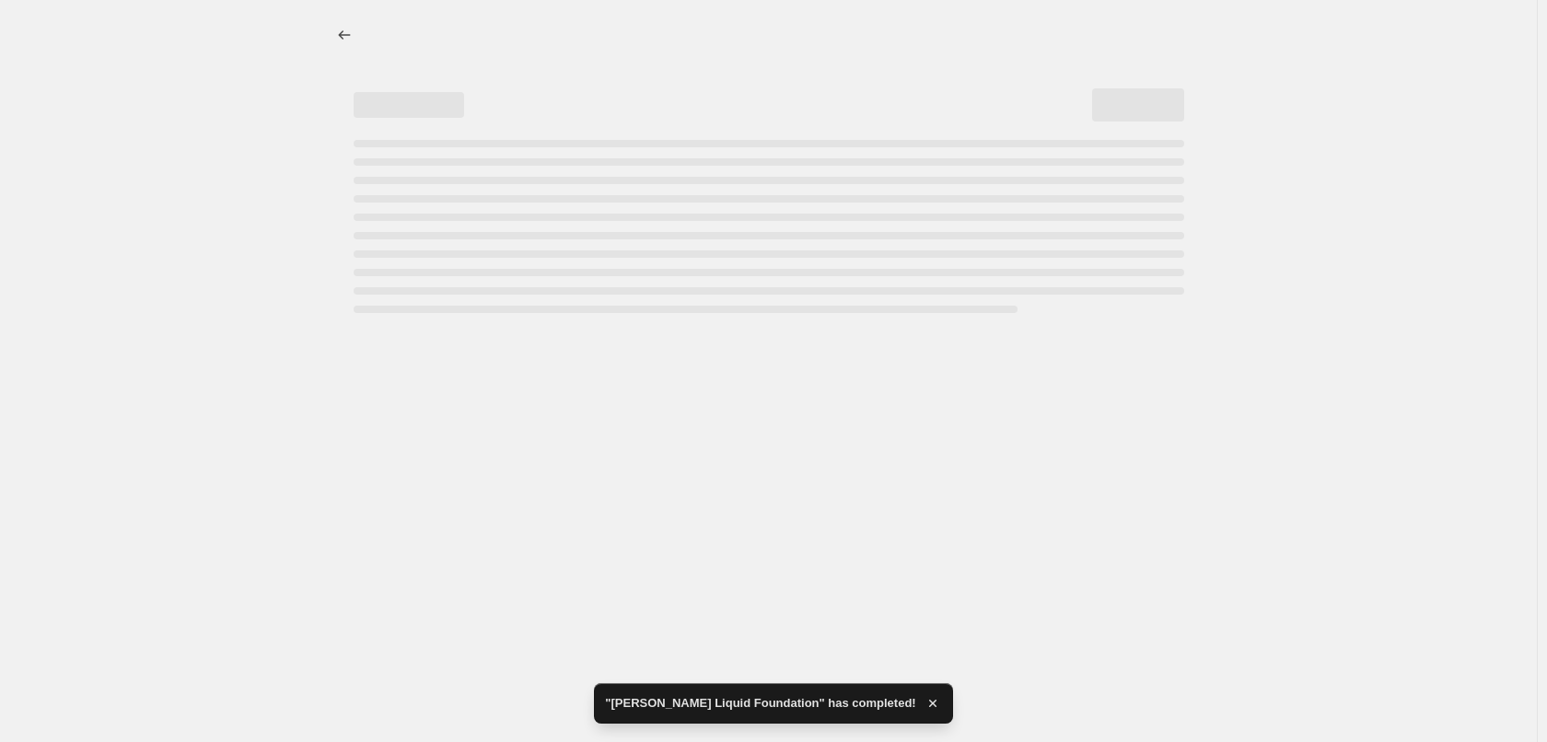
select select "percentage"
select select "tag"
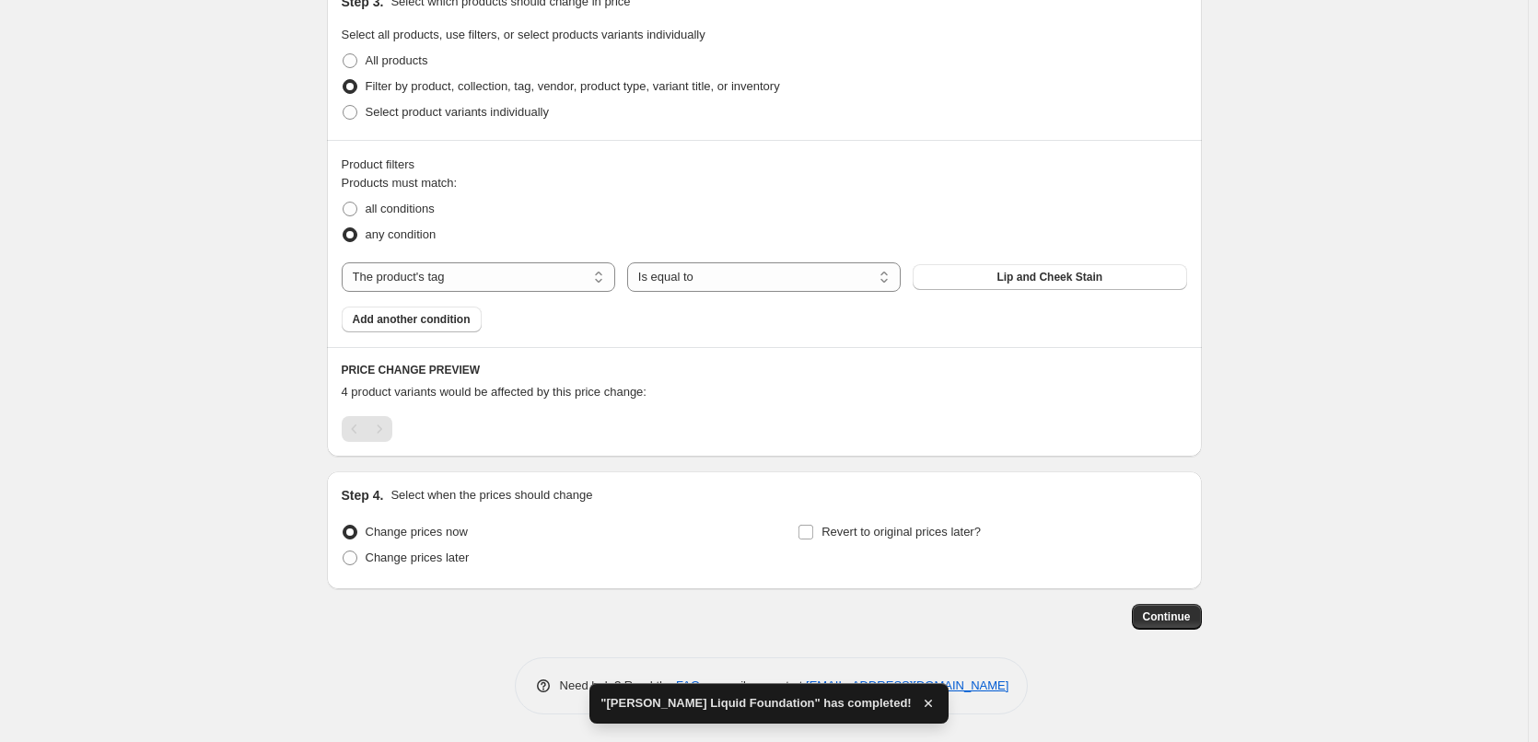
click at [823, 507] on div "Step 4. Select when the prices should change Change prices now Change prices la…" at bounding box center [764, 530] width 845 height 88
click at [825, 521] on label "Revert to original prices later?" at bounding box center [888, 532] width 183 height 26
click at [813, 525] on input "Revert to original prices later?" at bounding box center [805, 532] width 15 height 15
checkbox input "true"
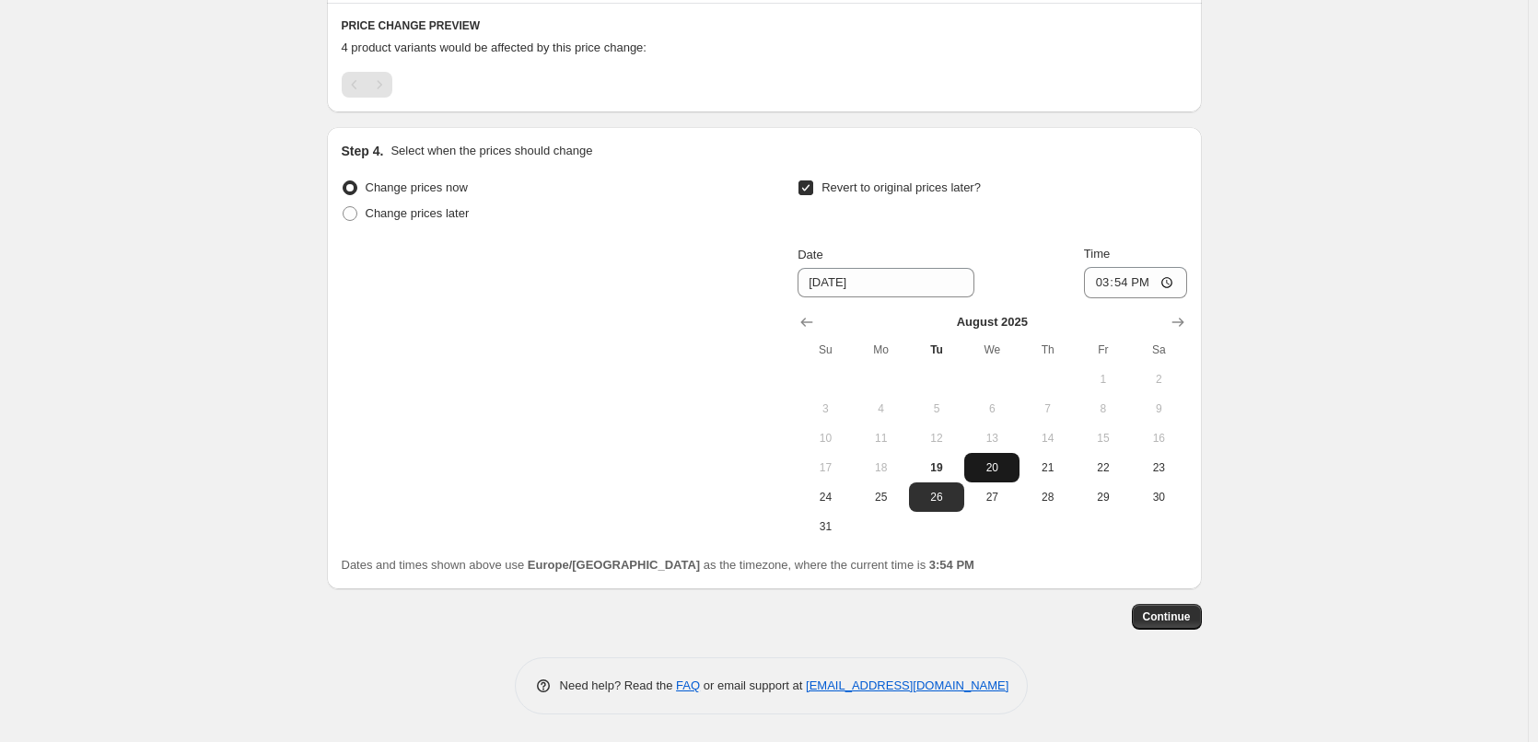
click at [995, 460] on span "20" at bounding box center [991, 467] width 41 height 15
type input "[DATE]"
click at [1098, 285] on input "15:54" at bounding box center [1135, 282] width 103 height 31
type input "03:00"
click at [1170, 620] on span "Continue" at bounding box center [1167, 617] width 48 height 15
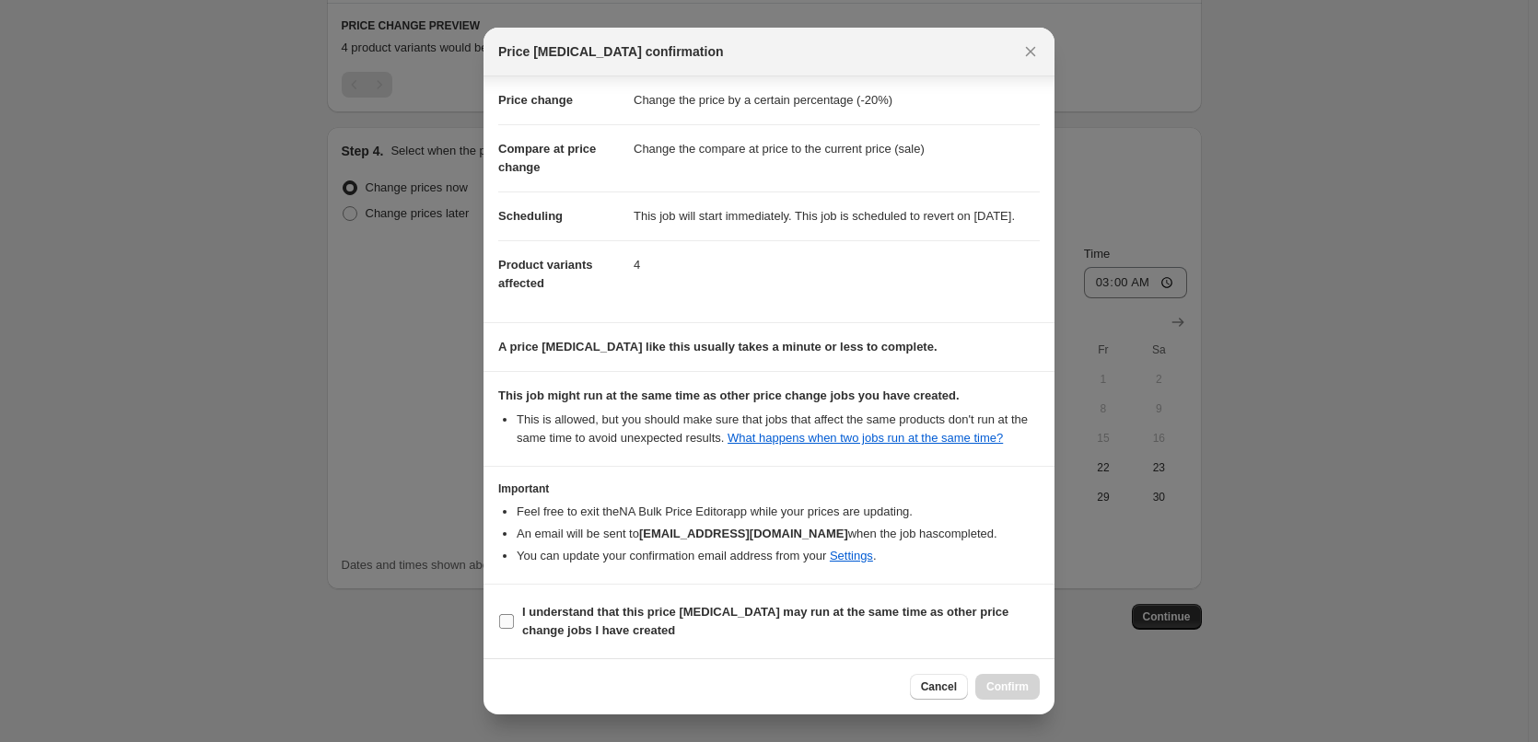
click at [579, 631] on b "I understand that this price [MEDICAL_DATA] may run at the same time as other p…" at bounding box center [765, 621] width 486 height 32
click at [514, 629] on input "I understand that this price [MEDICAL_DATA] may run at the same time as other p…" at bounding box center [506, 621] width 15 height 15
checkbox input "true"
click at [1000, 692] on span "Confirm" at bounding box center [1007, 686] width 42 height 15
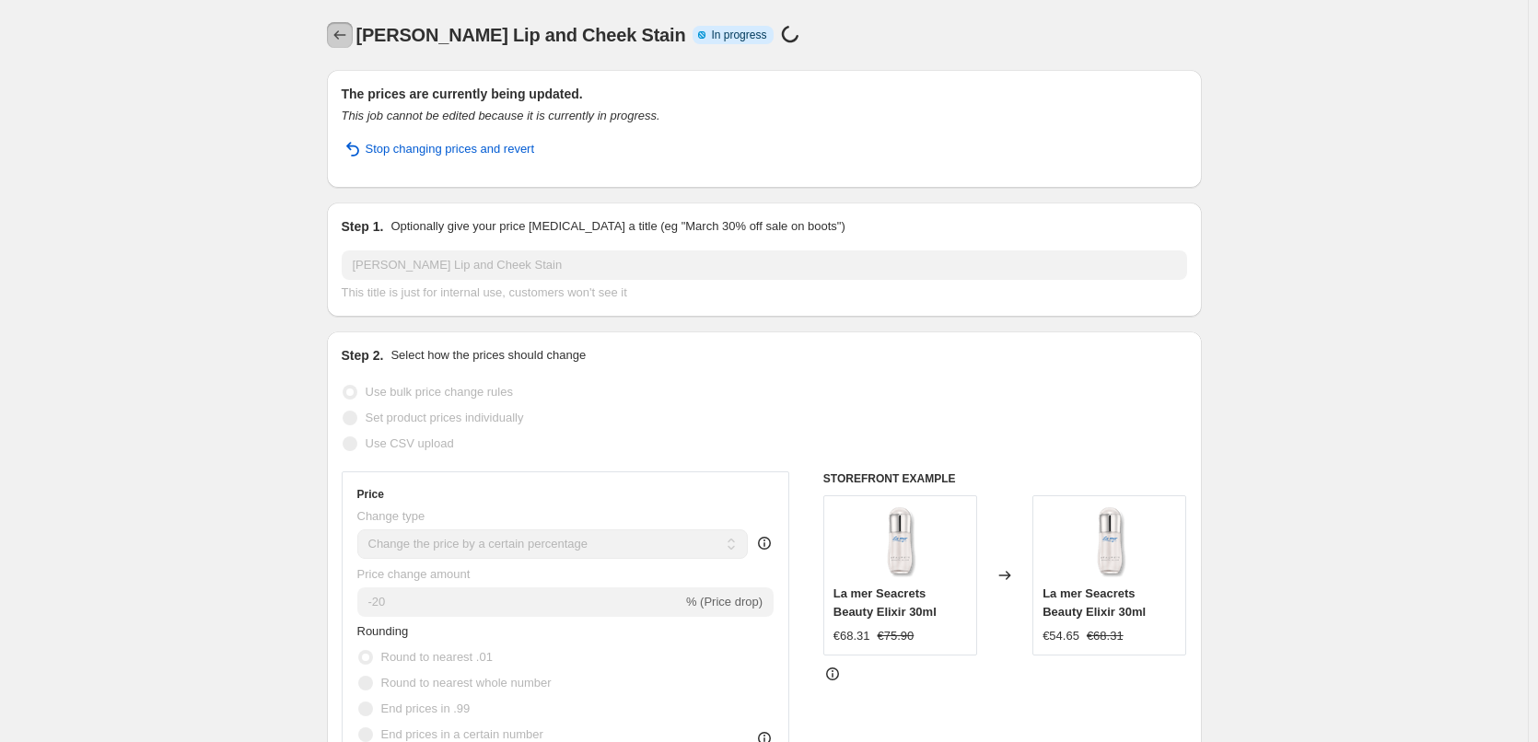
click at [343, 27] on icon "Price change jobs" at bounding box center [340, 35] width 18 height 18
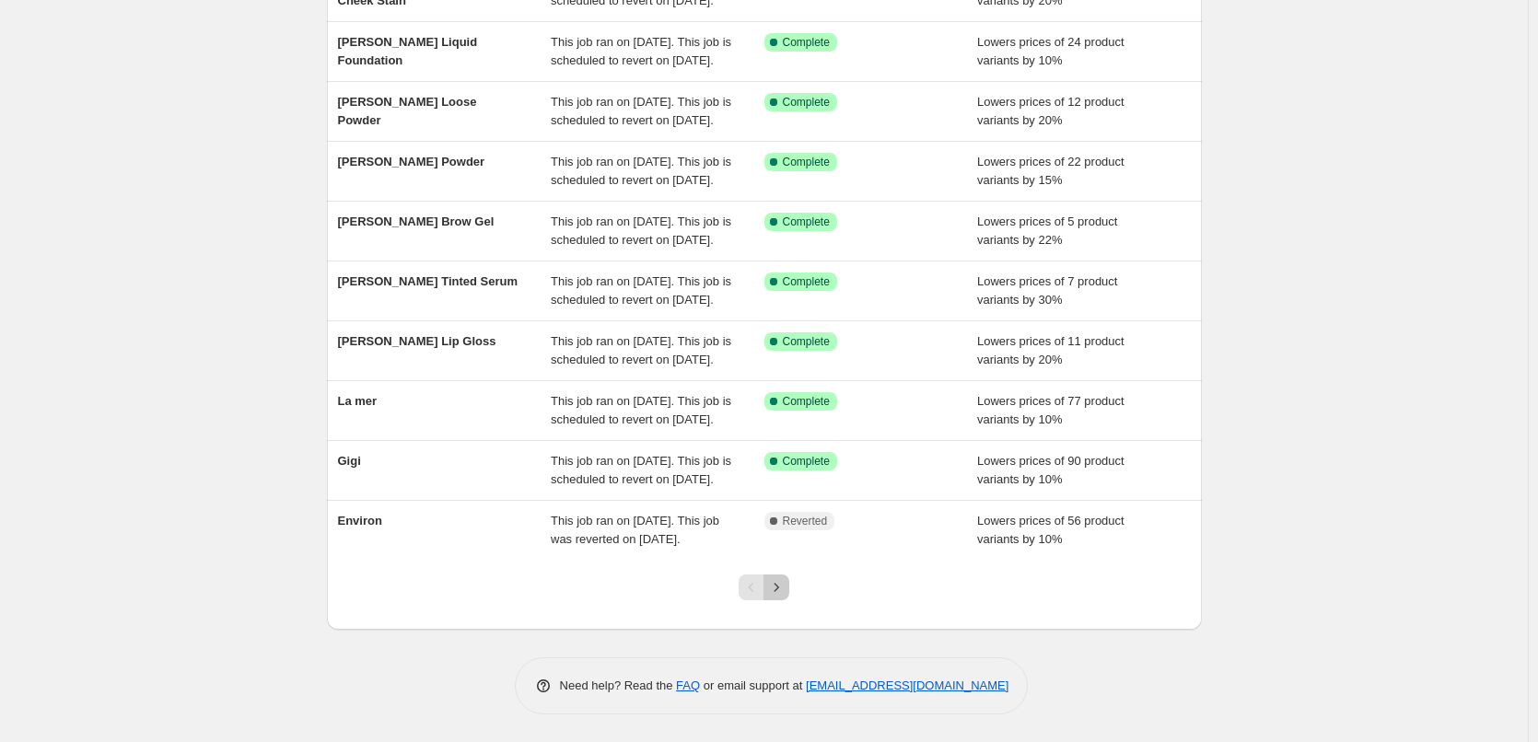
click at [785, 586] on icon "Next" at bounding box center [776, 587] width 18 height 18
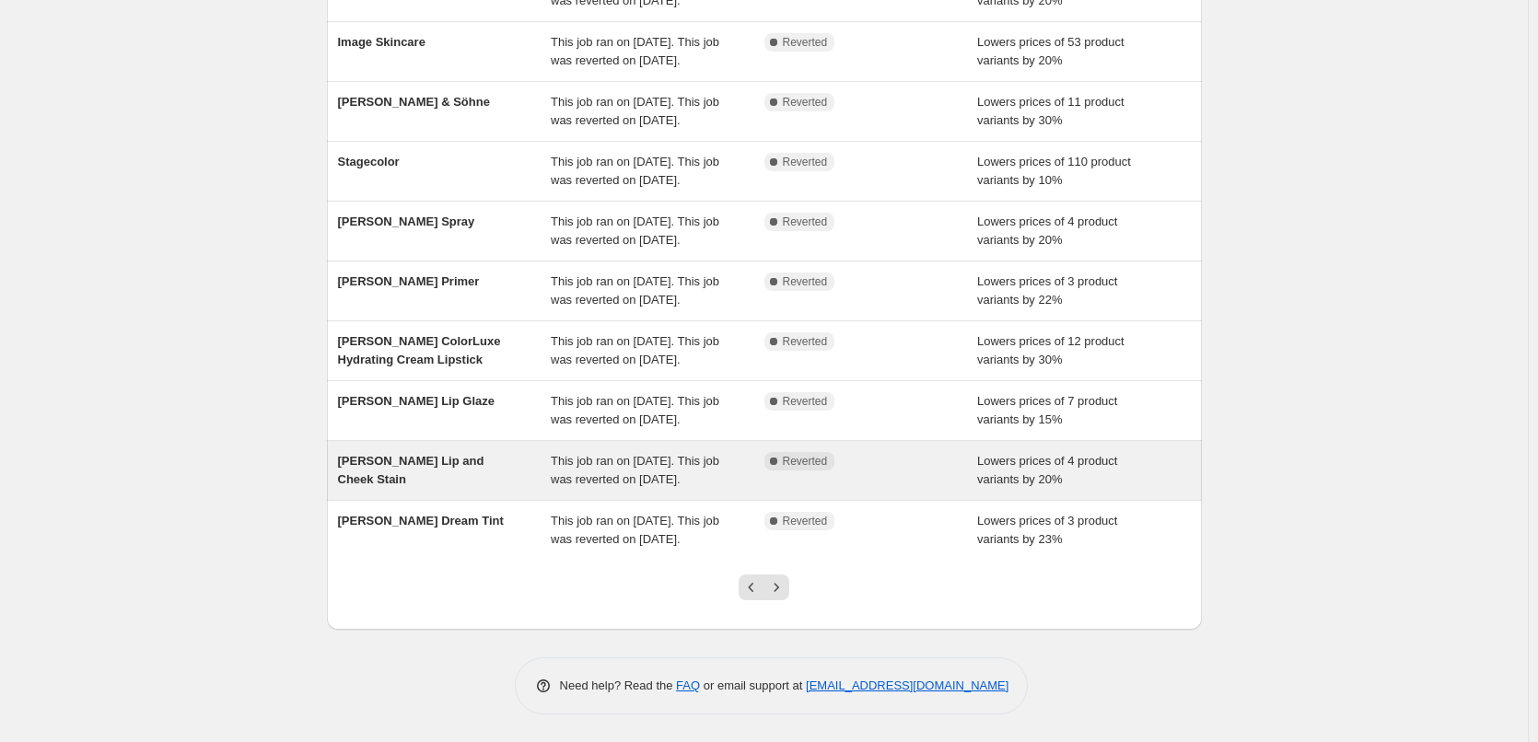
click at [479, 454] on span "[PERSON_NAME] Lip and Cheek Stain" at bounding box center [411, 470] width 146 height 32
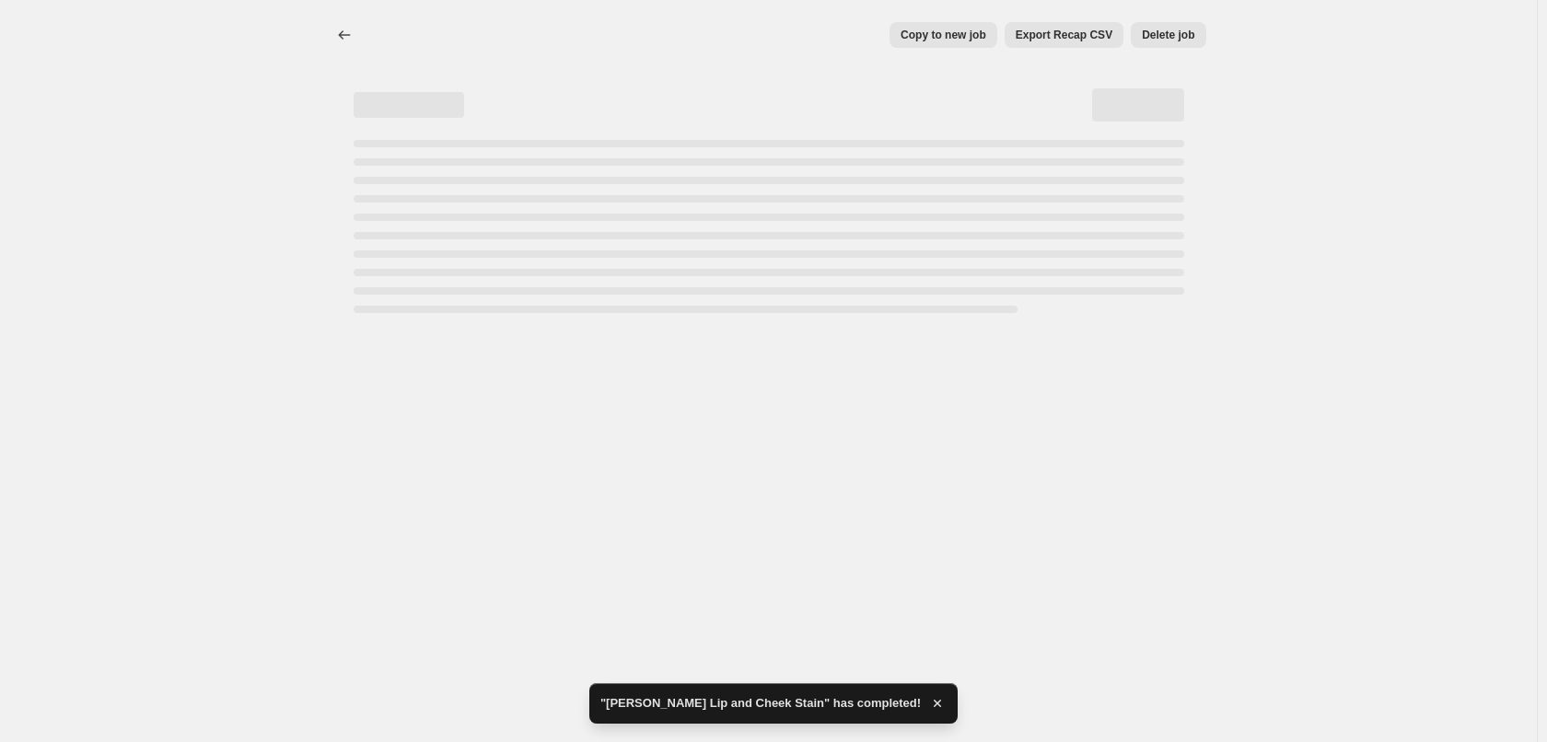
select select "percentage"
select select "tag"
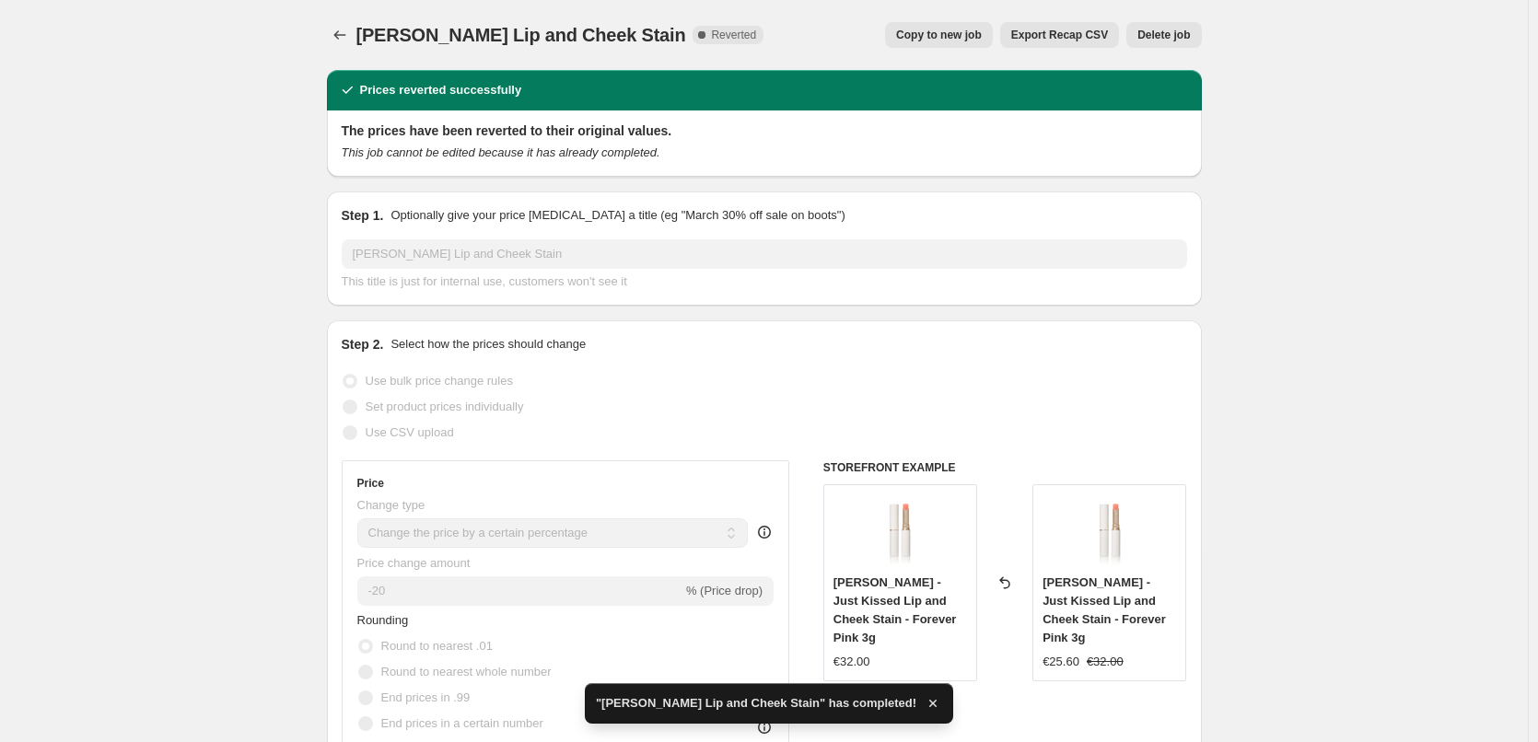
click at [1162, 40] on span "Delete job" at bounding box center [1163, 35] width 52 height 15
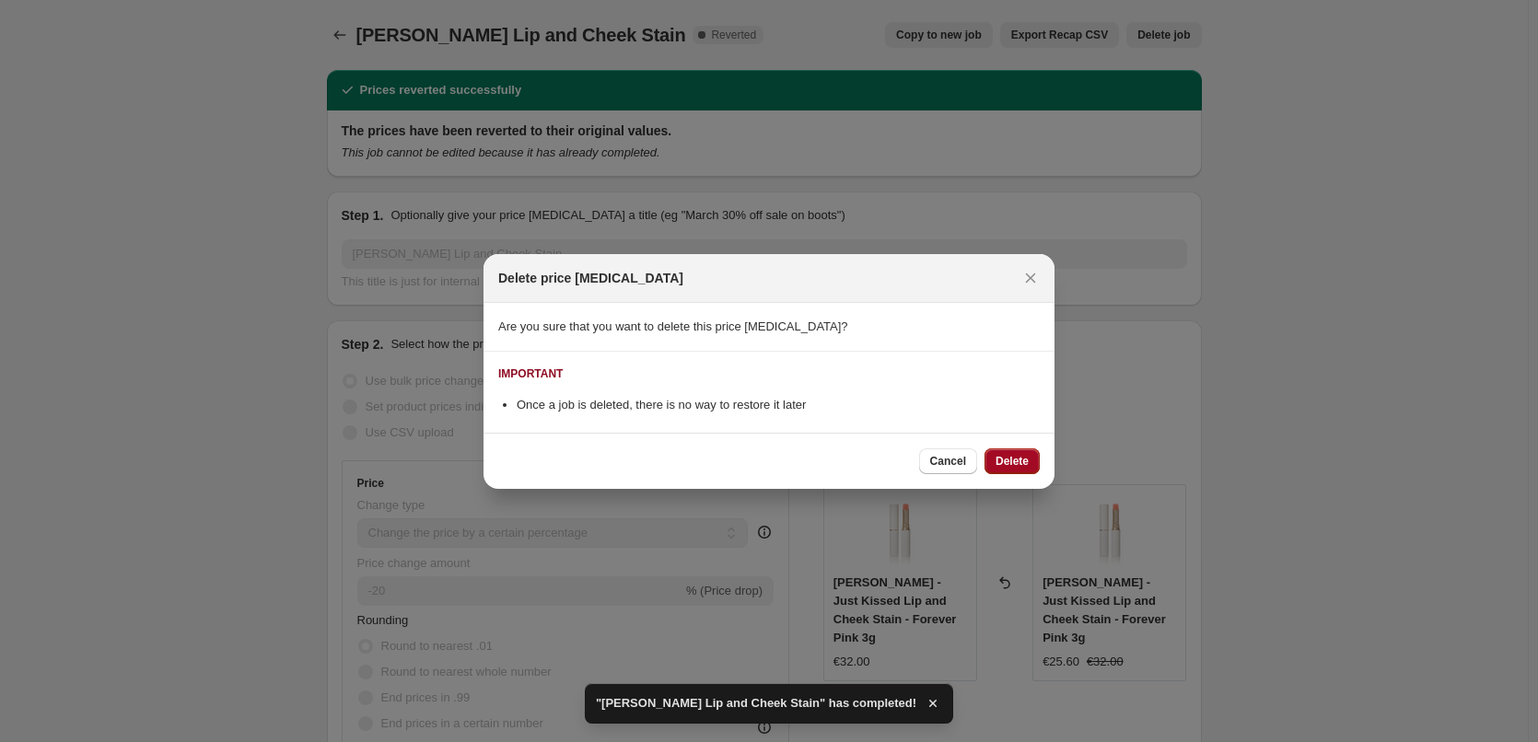
click at [1009, 473] on button "Delete" at bounding box center [1011, 461] width 55 height 26
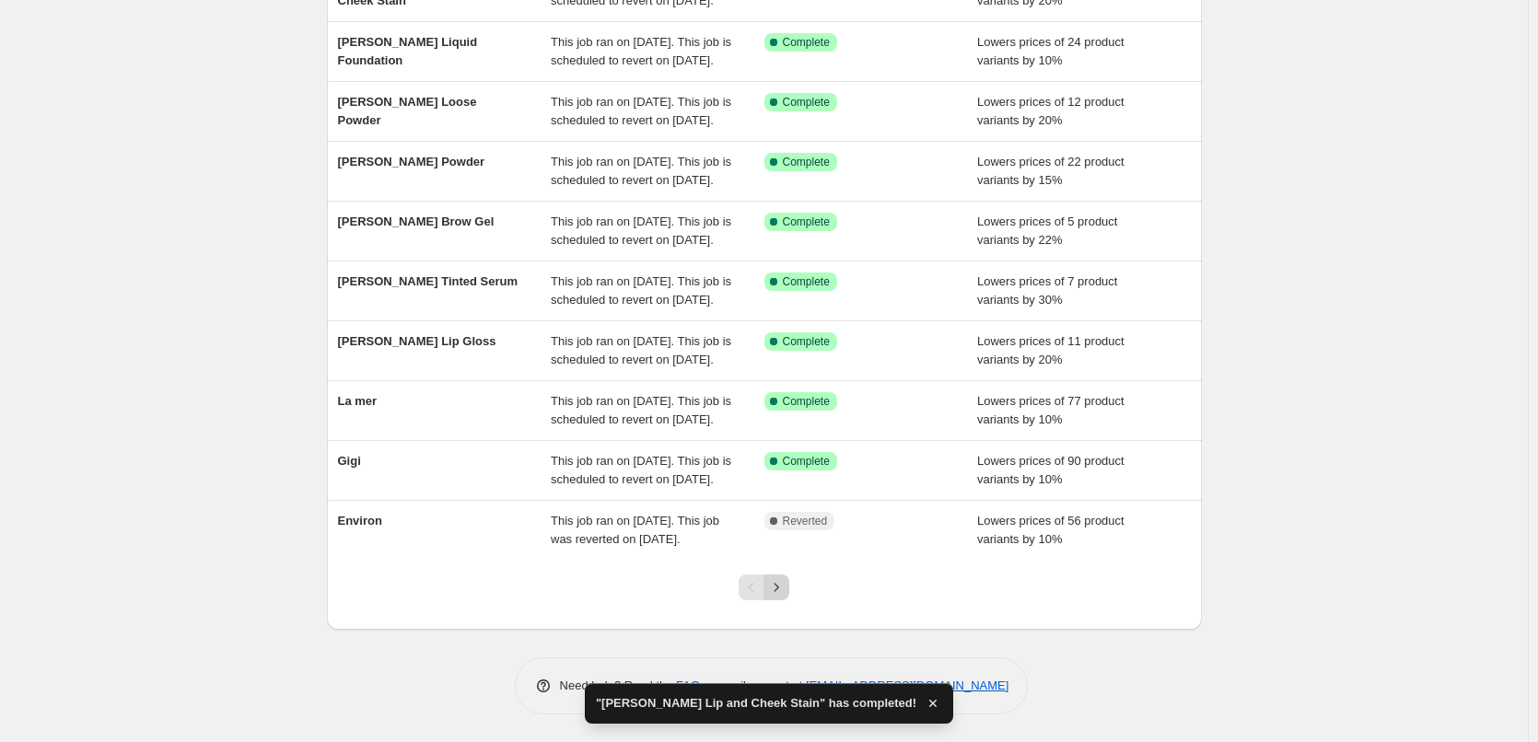
click at [778, 592] on icon "Next" at bounding box center [776, 587] width 18 height 18
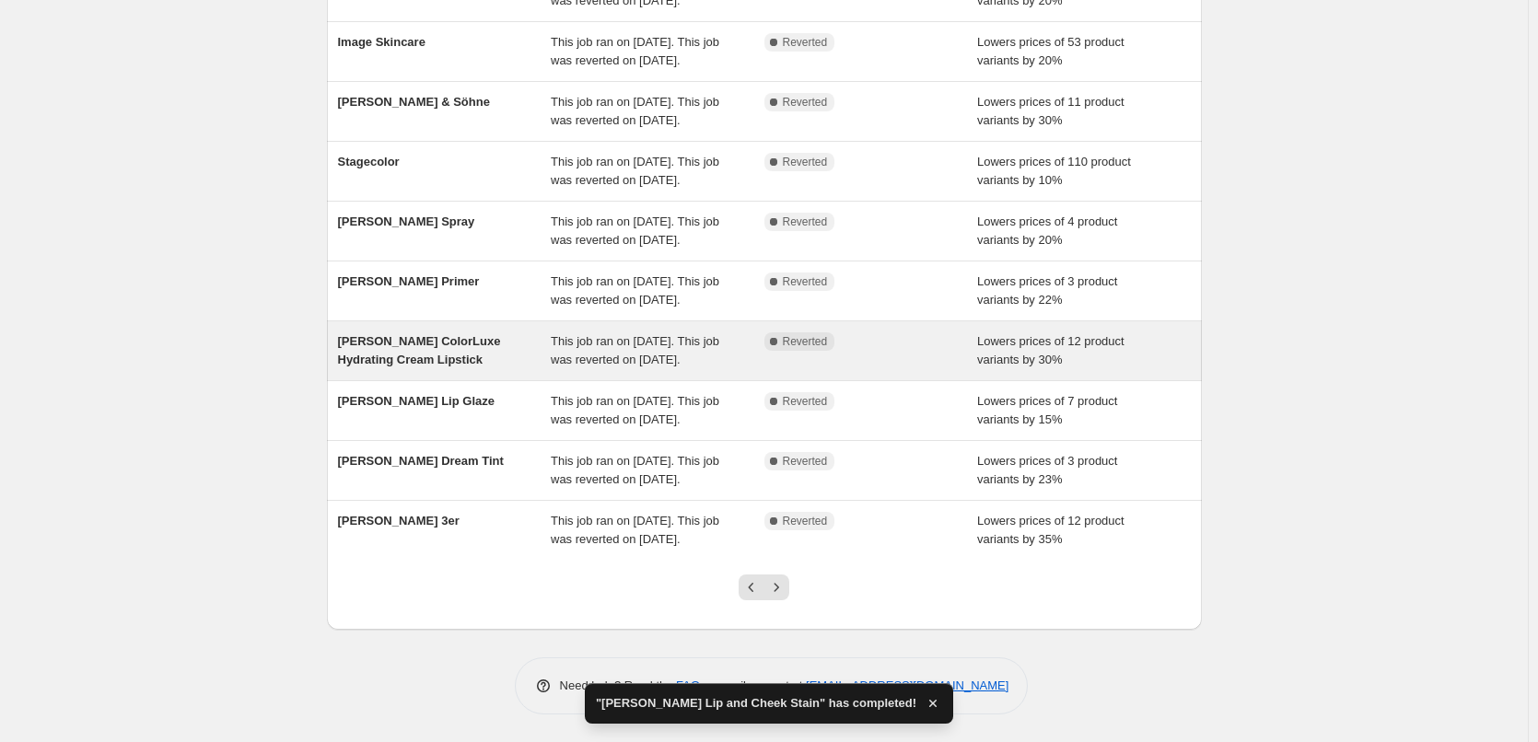
click at [439, 332] on div "[PERSON_NAME] ColorLuxe Hydrating Cream Lipstick" at bounding box center [445, 350] width 214 height 37
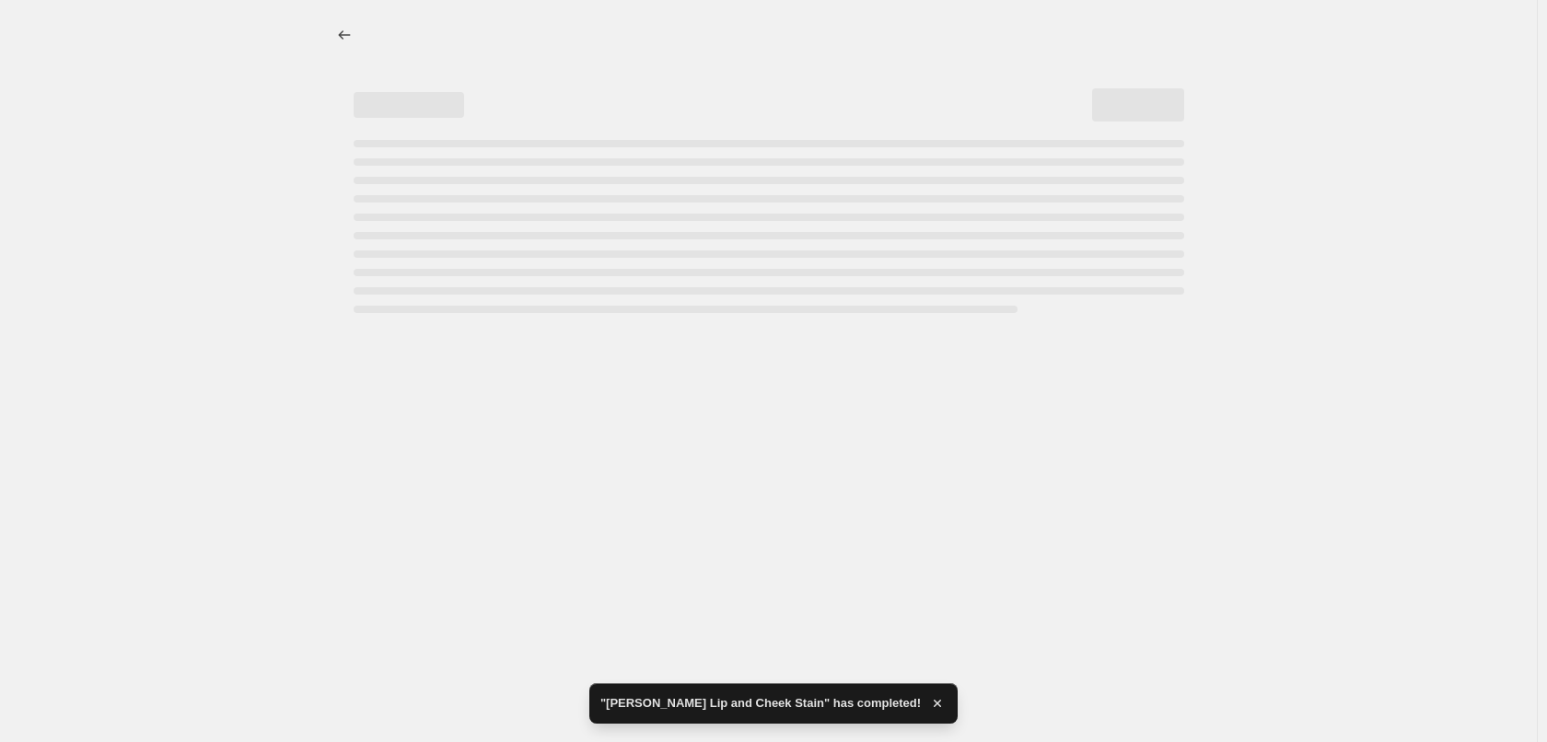
select select "percentage"
select select "tag"
select select "vendor"
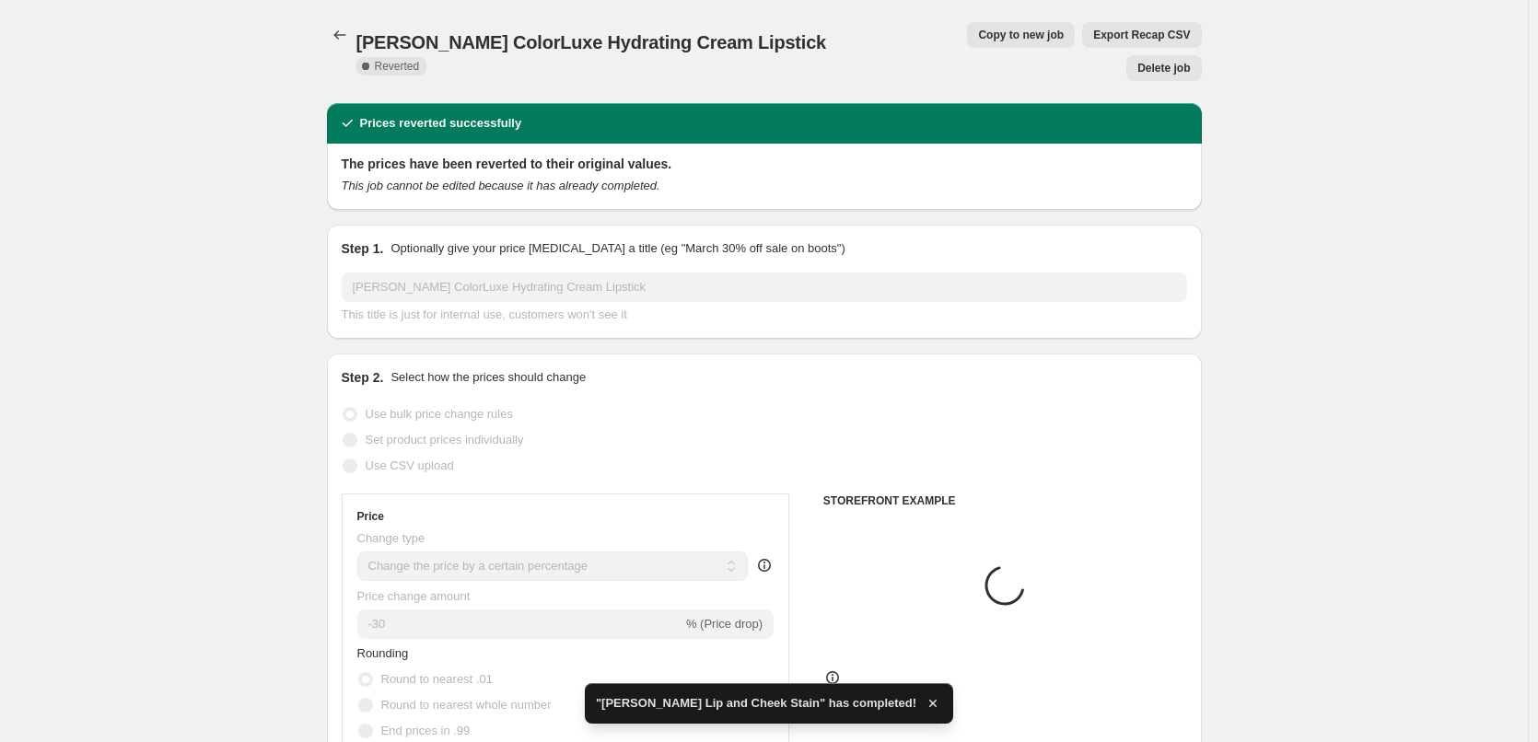
click at [980, 42] on button "Copy to new job" at bounding box center [1021, 35] width 108 height 26
select select "percentage"
select select "tag"
select select "vendor"
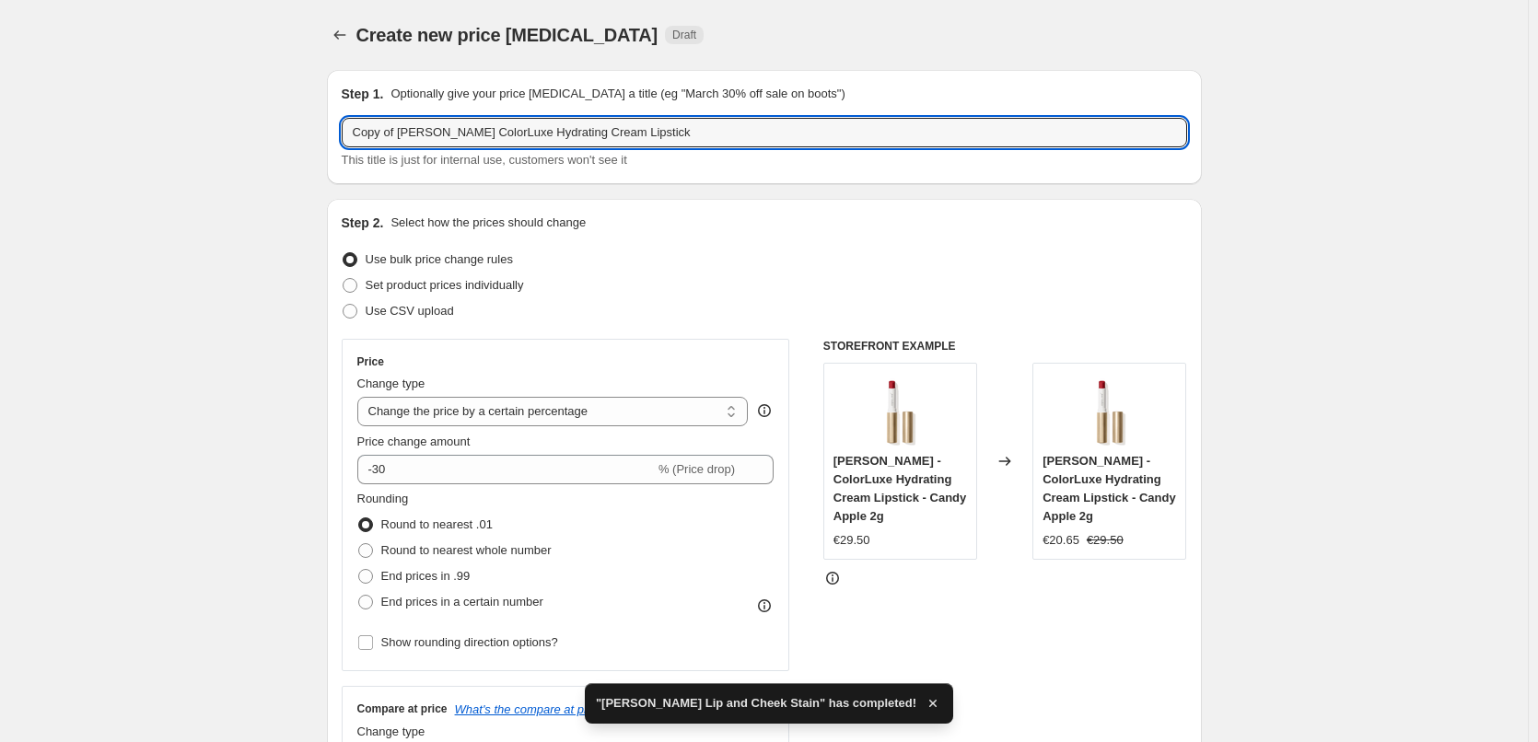
drag, startPoint x: 403, startPoint y: 134, endPoint x: 213, endPoint y: 130, distance: 190.6
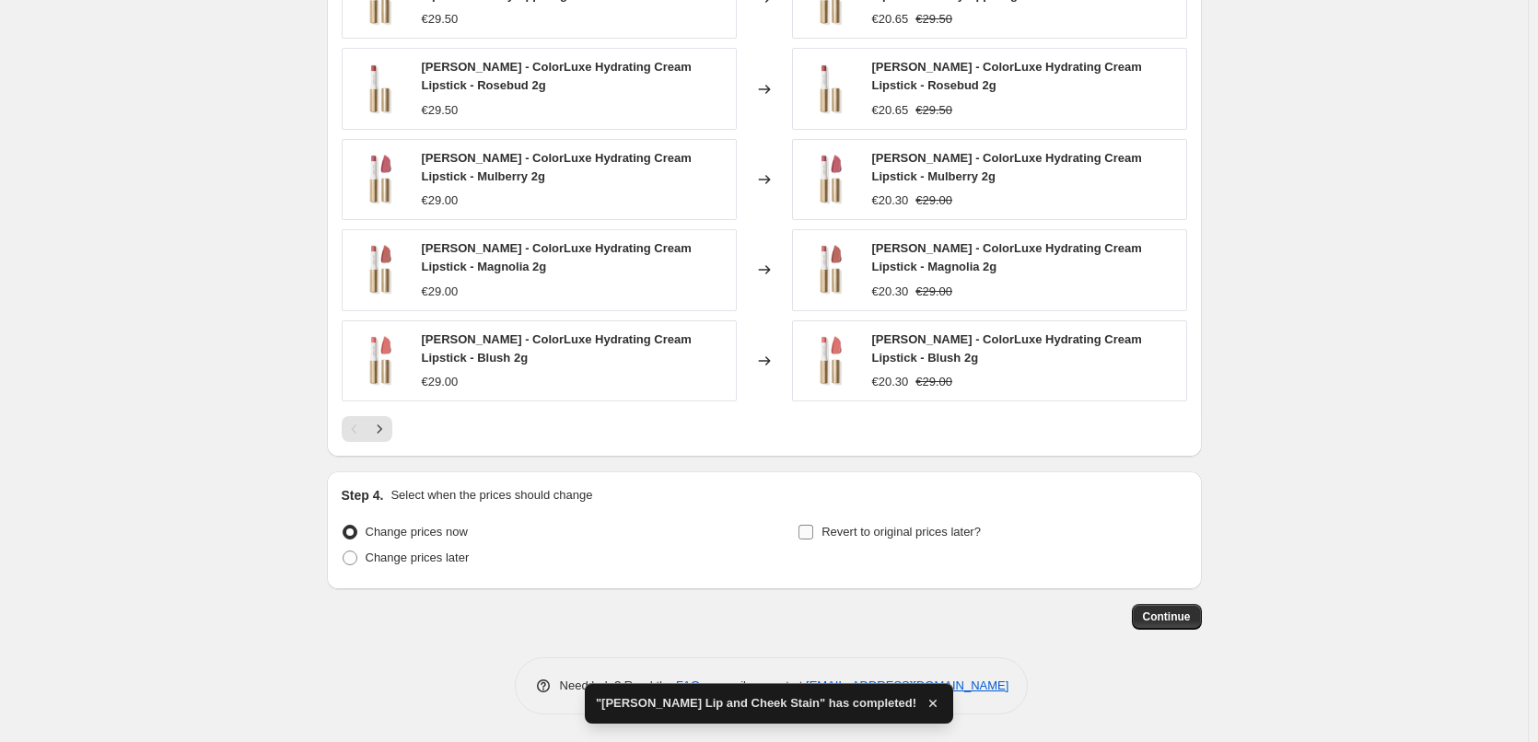
type input "[PERSON_NAME] ColorLuxe Hydrating Cream Lipstick"
click at [907, 531] on span "Revert to original prices later?" at bounding box center [900, 532] width 159 height 14
click at [813, 531] on input "Revert to original prices later?" at bounding box center [805, 532] width 15 height 15
checkbox input "true"
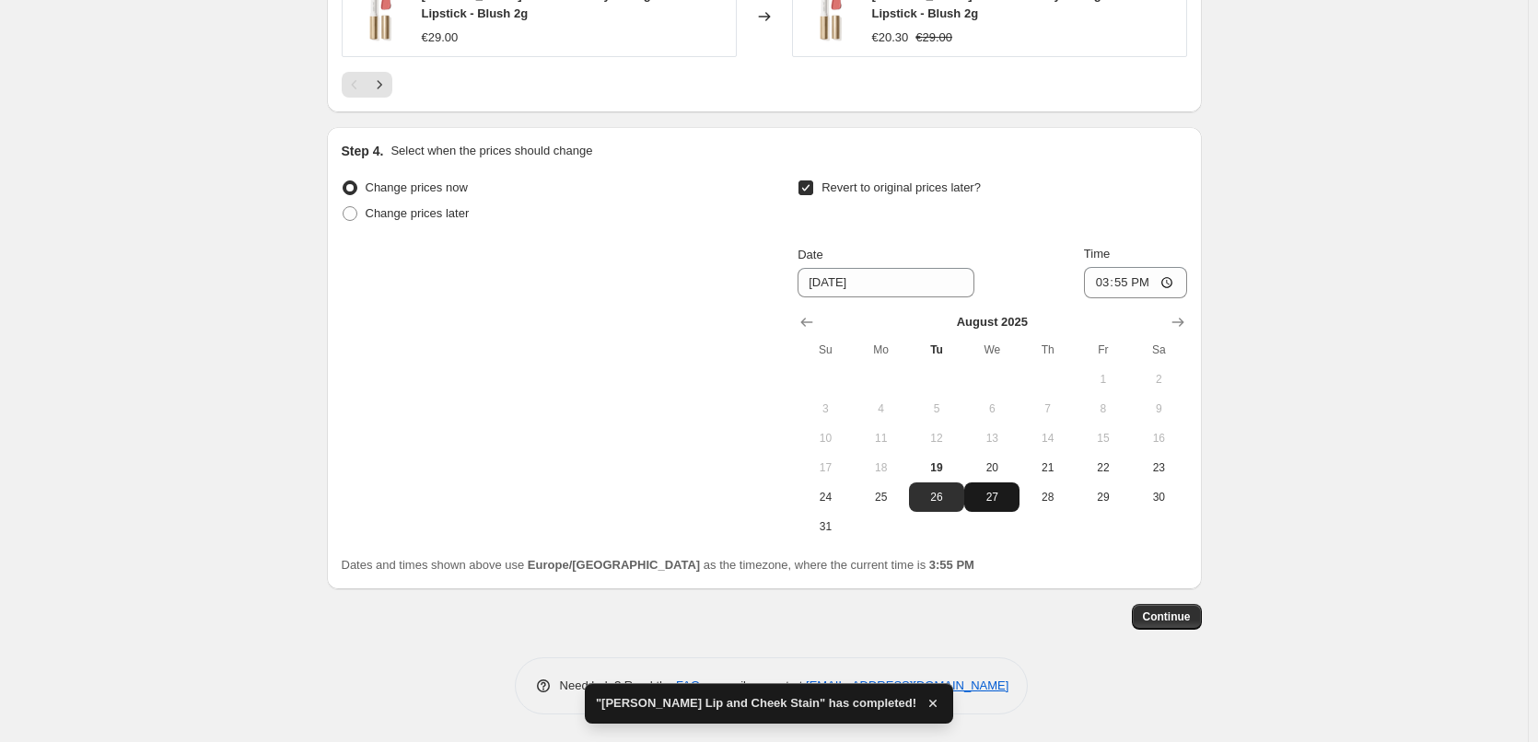
click at [986, 482] on button "27" at bounding box center [991, 496] width 55 height 29
click at [995, 469] on span "20" at bounding box center [991, 467] width 41 height 15
type input "[DATE]"
click at [1098, 283] on input "15:55" at bounding box center [1135, 282] width 103 height 31
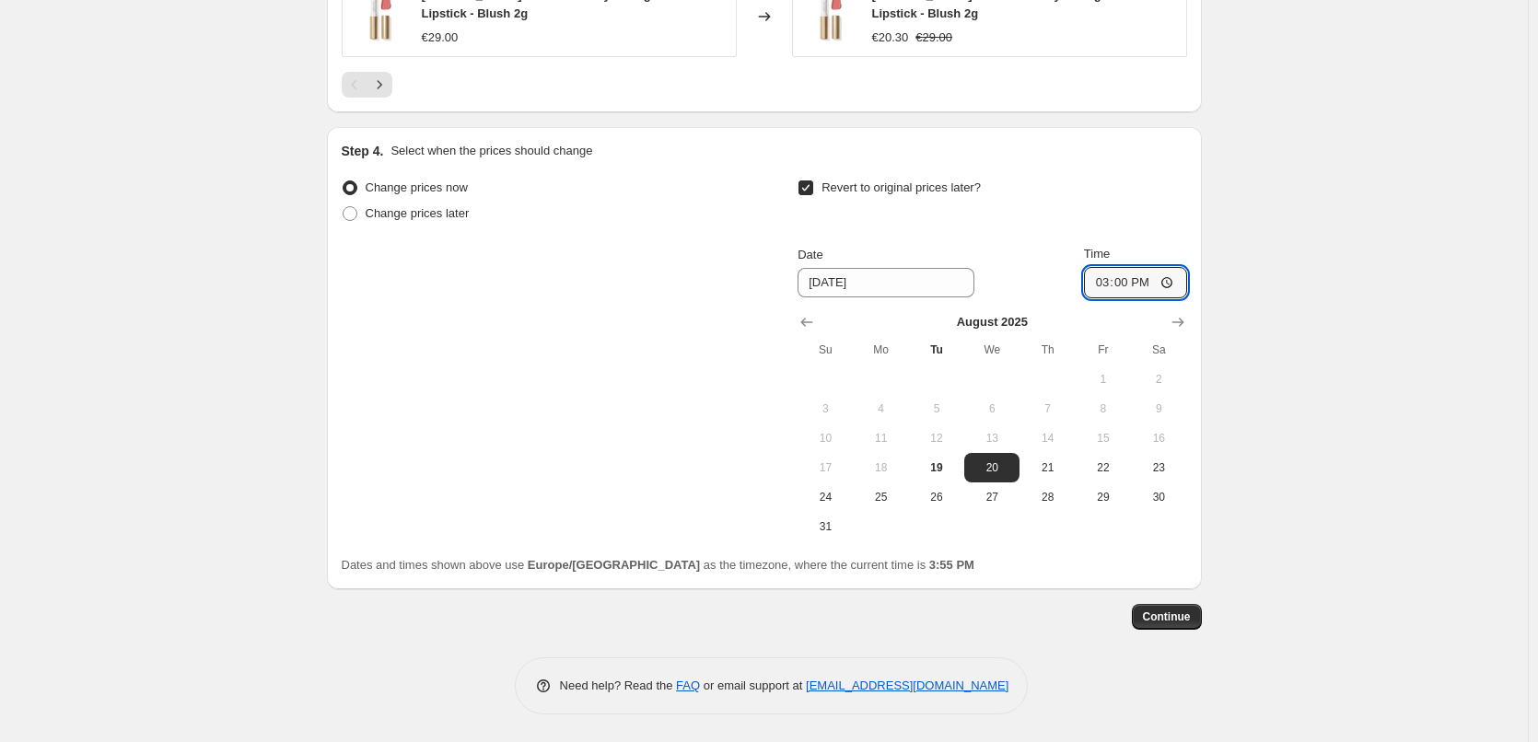
type input "03:00"
click at [1196, 610] on button "Continue" at bounding box center [1167, 617] width 70 height 26
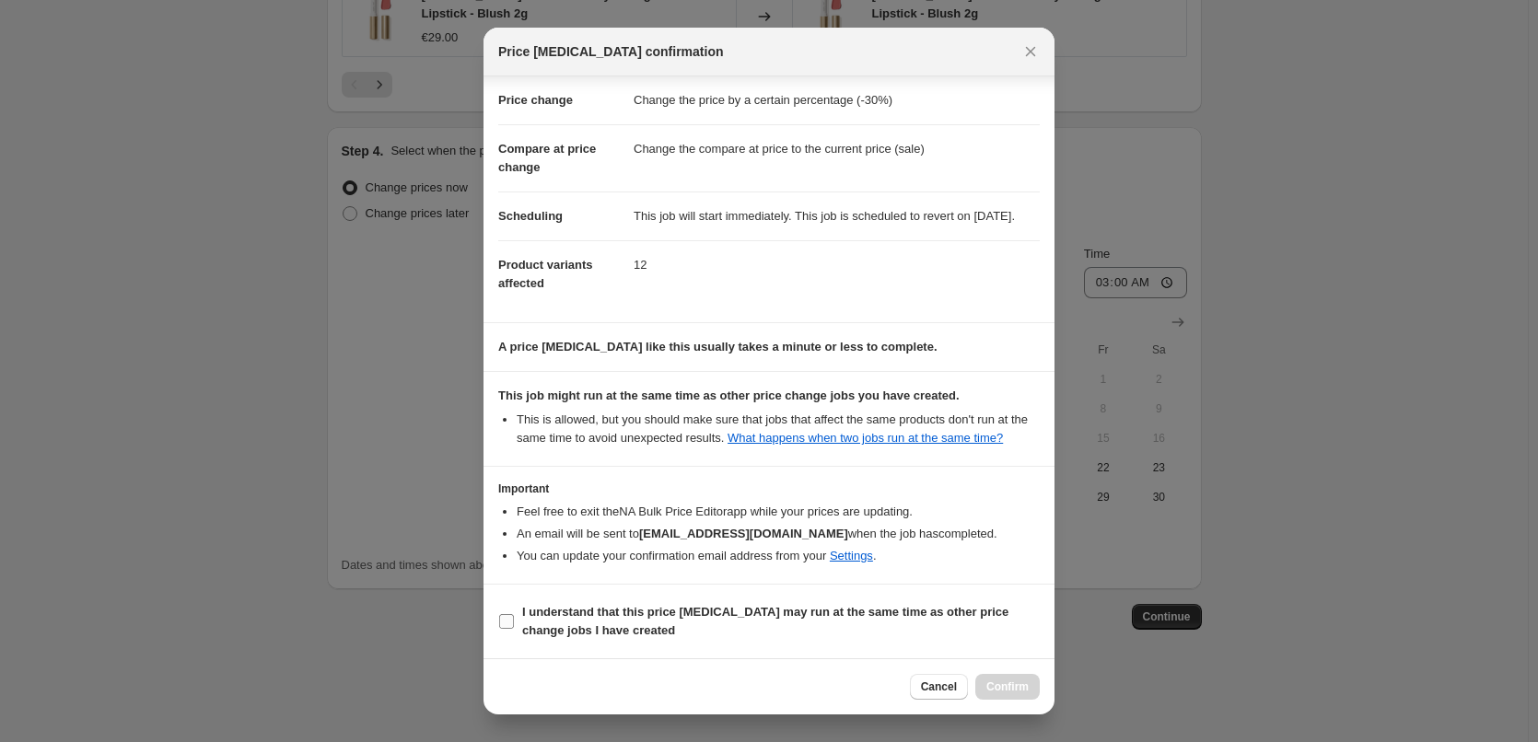
drag, startPoint x: 592, startPoint y: 610, endPoint x: 842, endPoint y: 647, distance: 252.4
click at [591, 610] on b "I understand that this price [MEDICAL_DATA] may run at the same time as other p…" at bounding box center [765, 621] width 486 height 32
click at [514, 614] on input "I understand that this price [MEDICAL_DATA] may run at the same time as other p…" at bounding box center [506, 621] width 15 height 15
checkbox input "true"
click at [1016, 685] on span "Confirm" at bounding box center [1007, 686] width 42 height 15
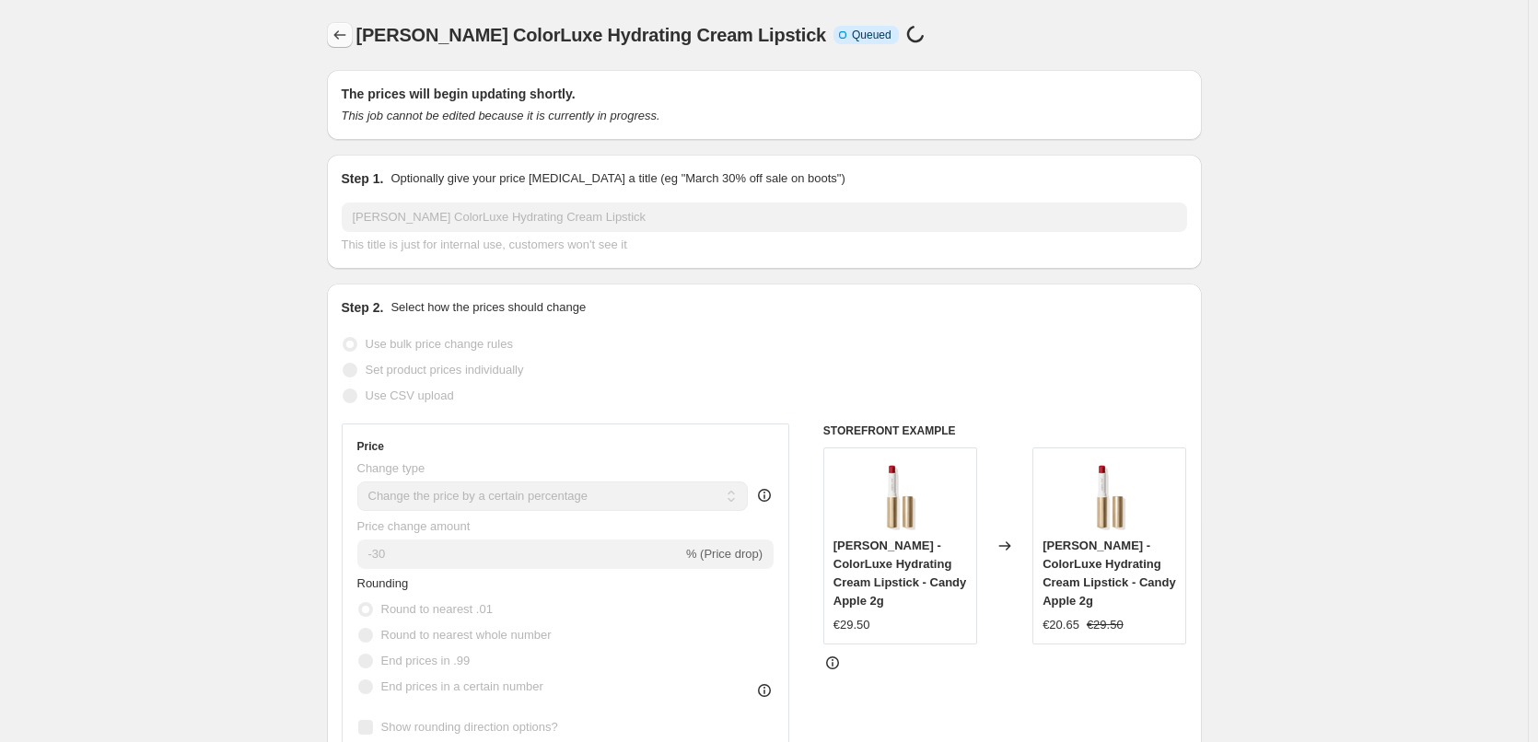
click at [348, 36] on icon "Price change jobs" at bounding box center [340, 35] width 18 height 18
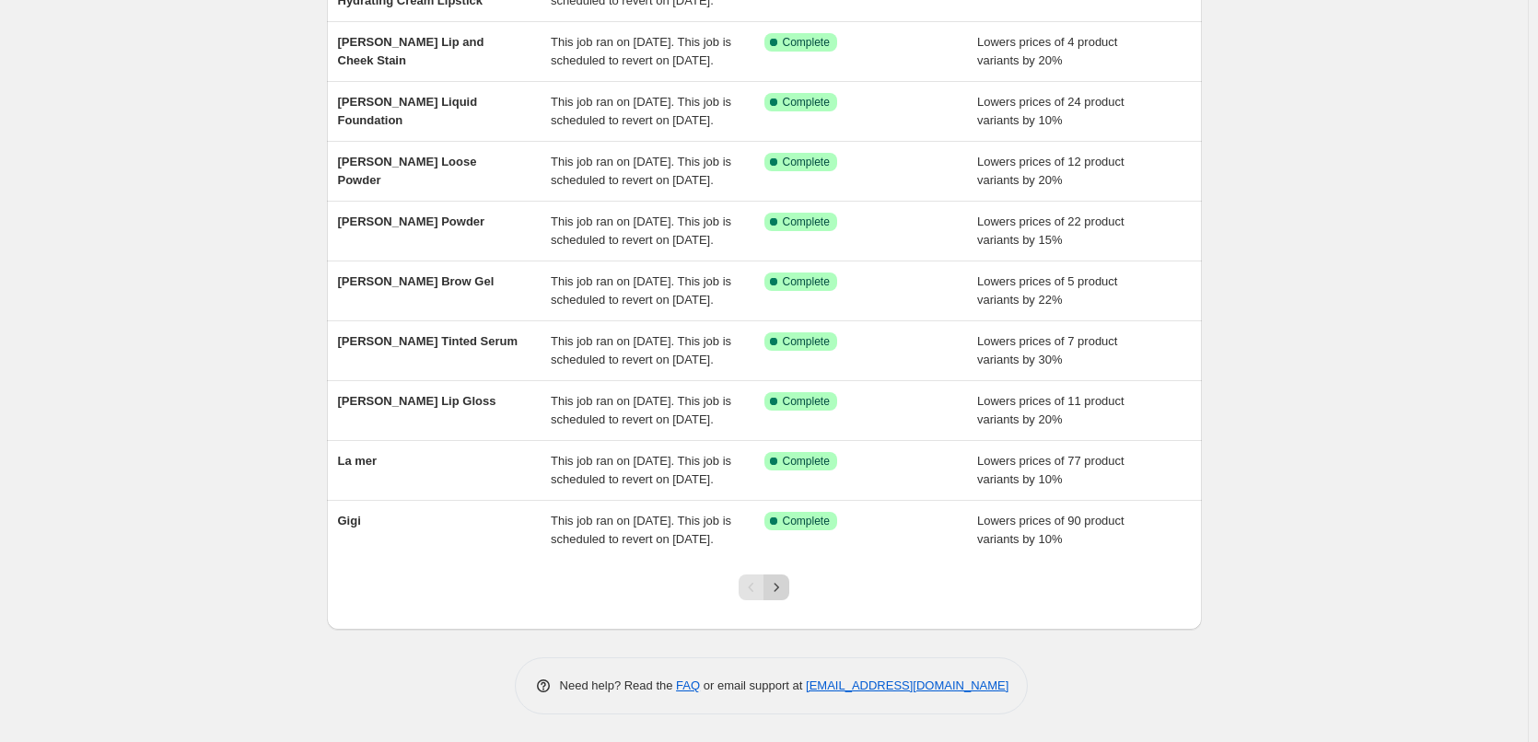
click at [785, 587] on icon "Next" at bounding box center [776, 587] width 18 height 18
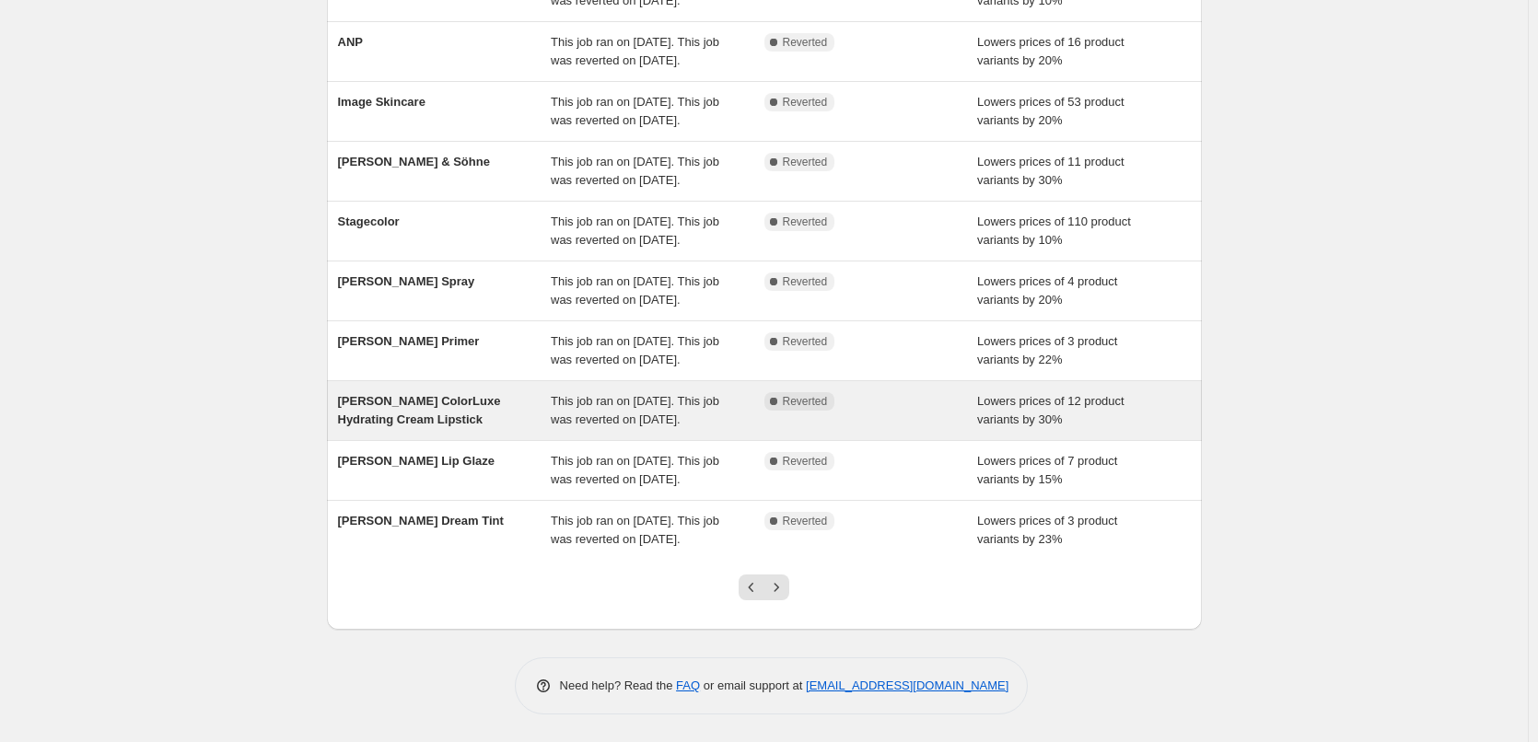
click at [434, 394] on span "[PERSON_NAME] ColorLuxe Hydrating Cream Lipstick" at bounding box center [419, 410] width 163 height 32
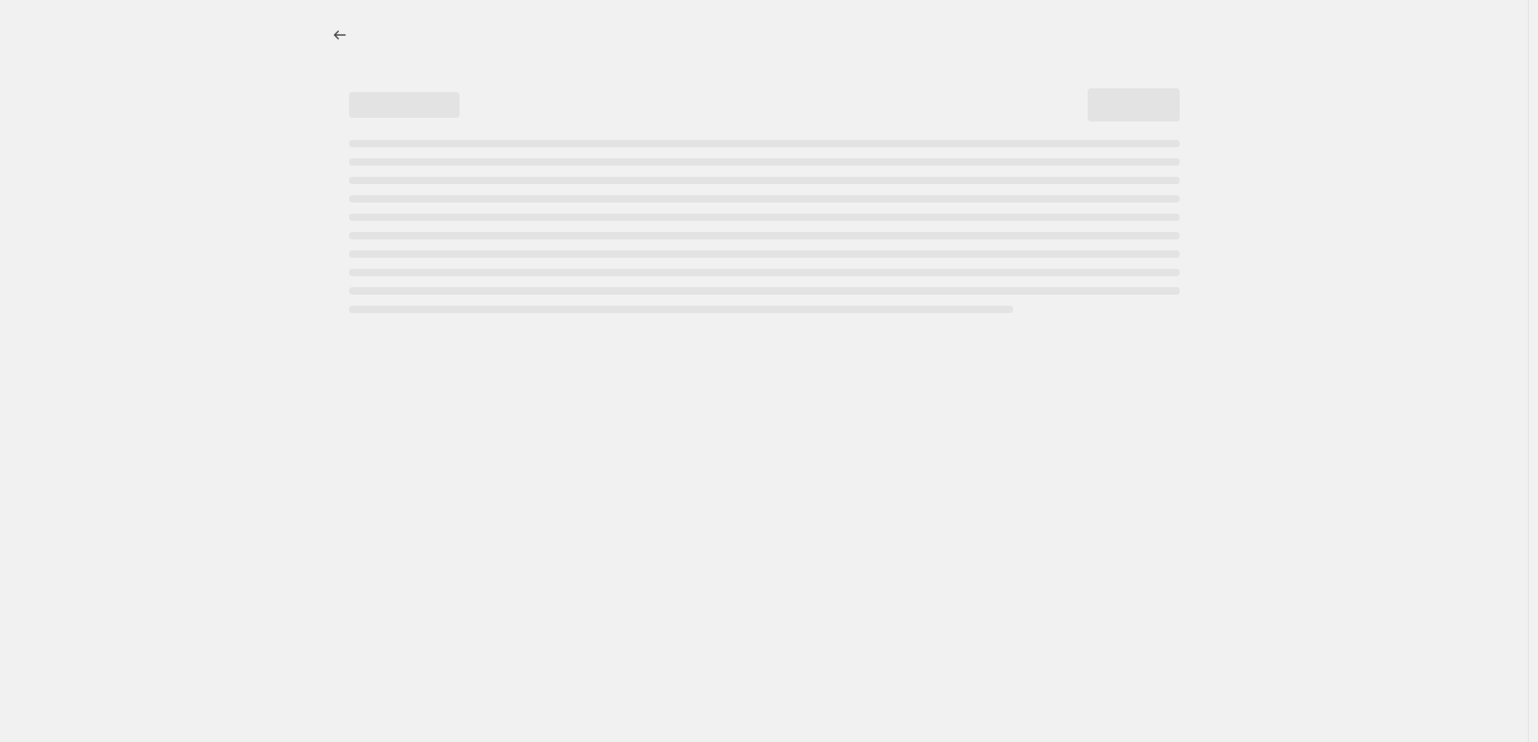
select select "percentage"
select select "tag"
select select "vendor"
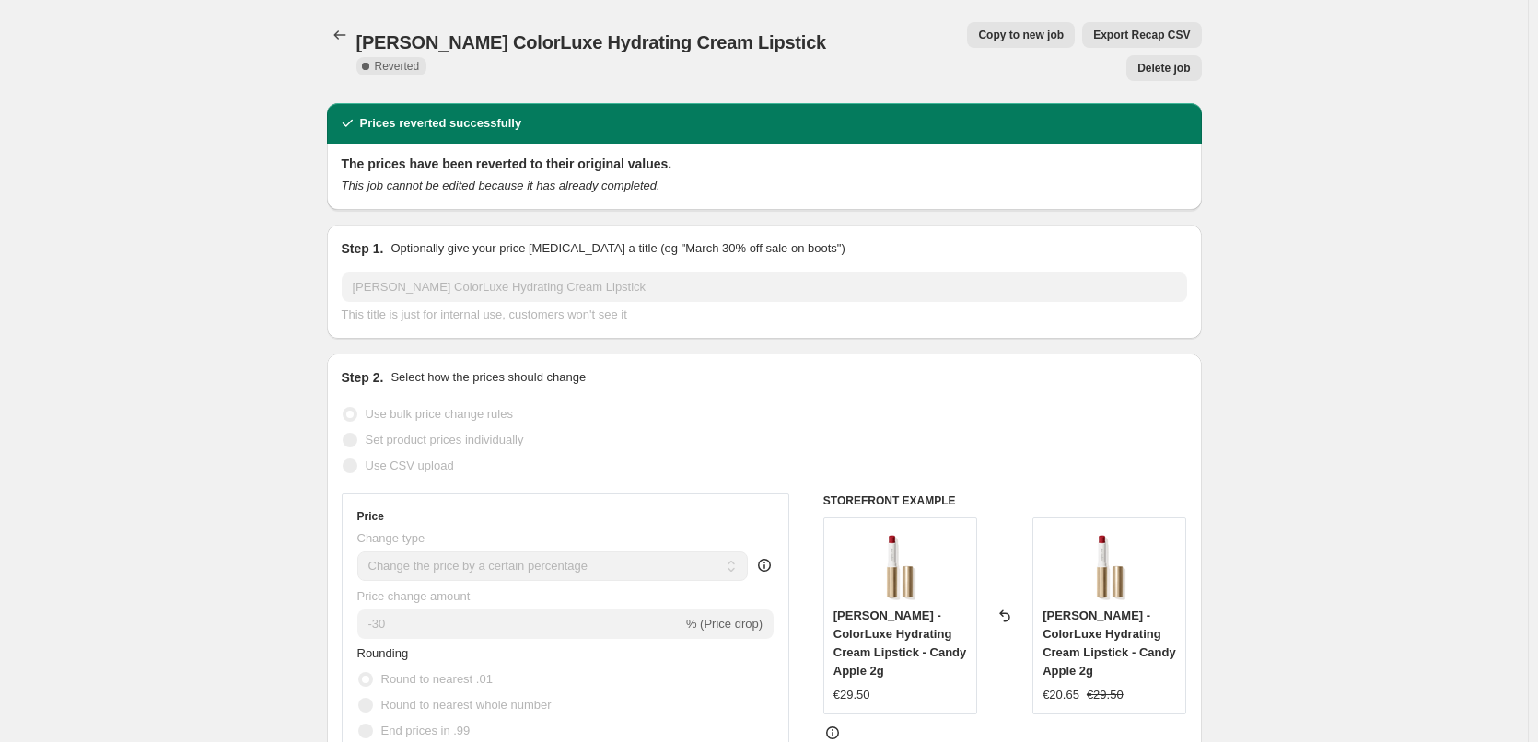
click at [1176, 55] on button "Delete job" at bounding box center [1163, 68] width 75 height 26
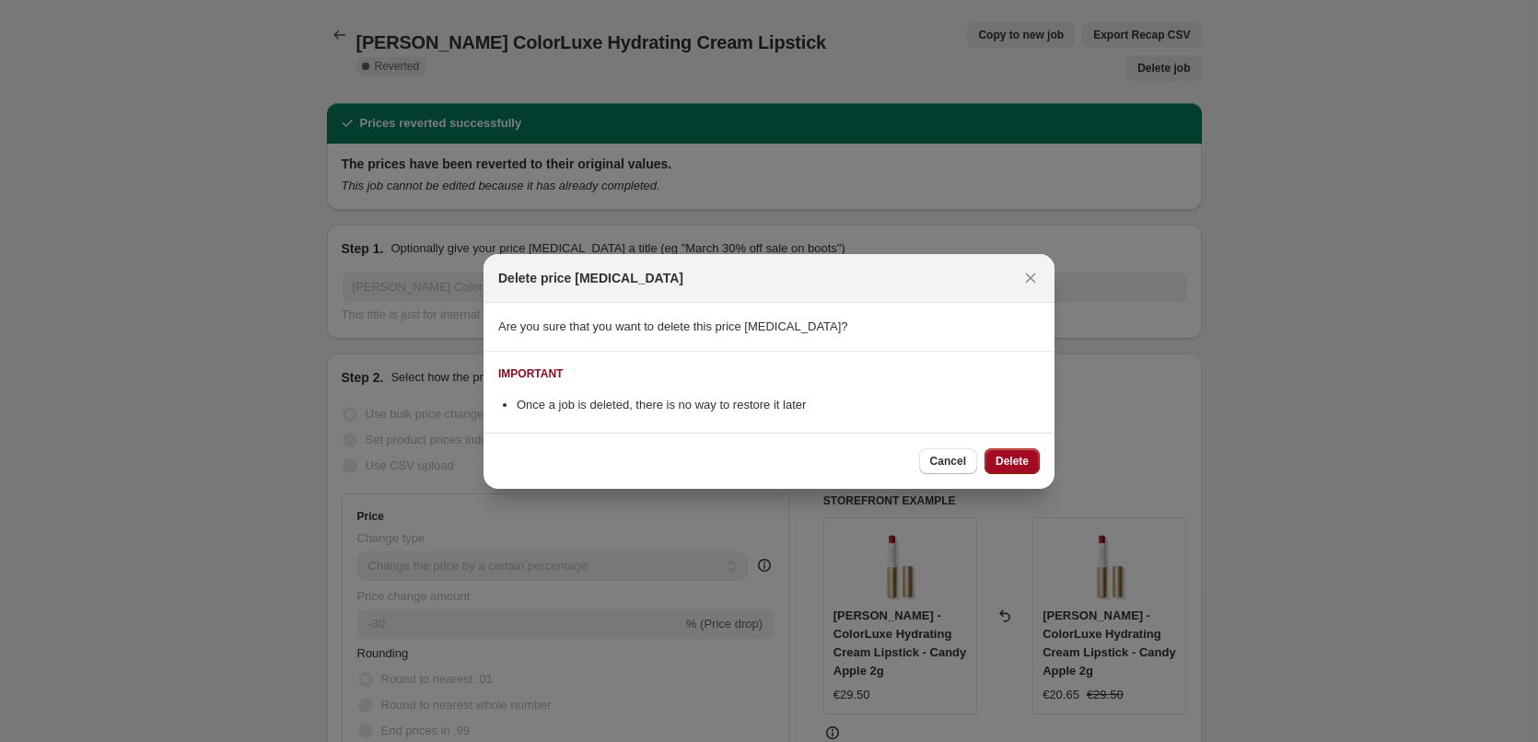
click at [1010, 462] on span "Delete" at bounding box center [1011, 461] width 33 height 15
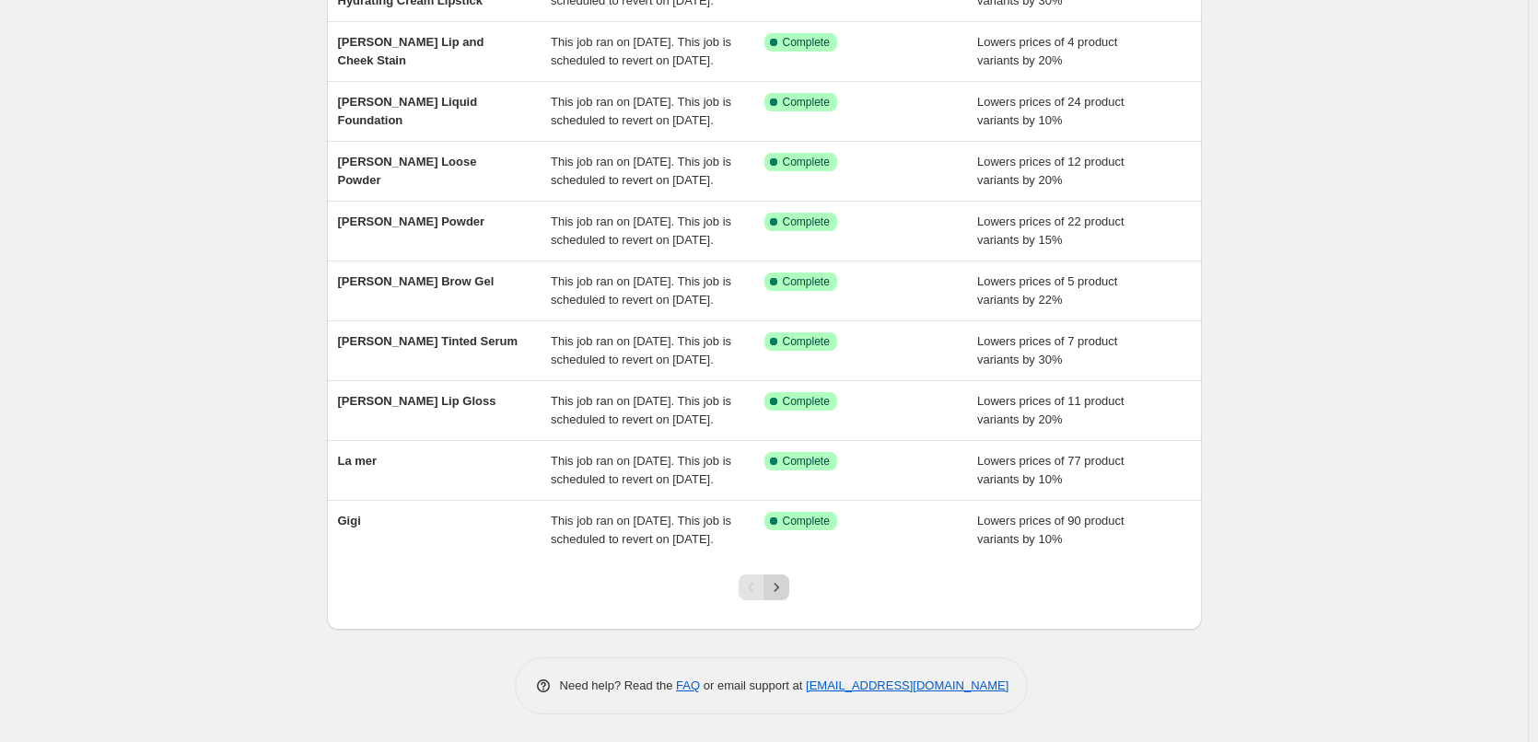
click at [785, 591] on icon "Next" at bounding box center [776, 587] width 18 height 18
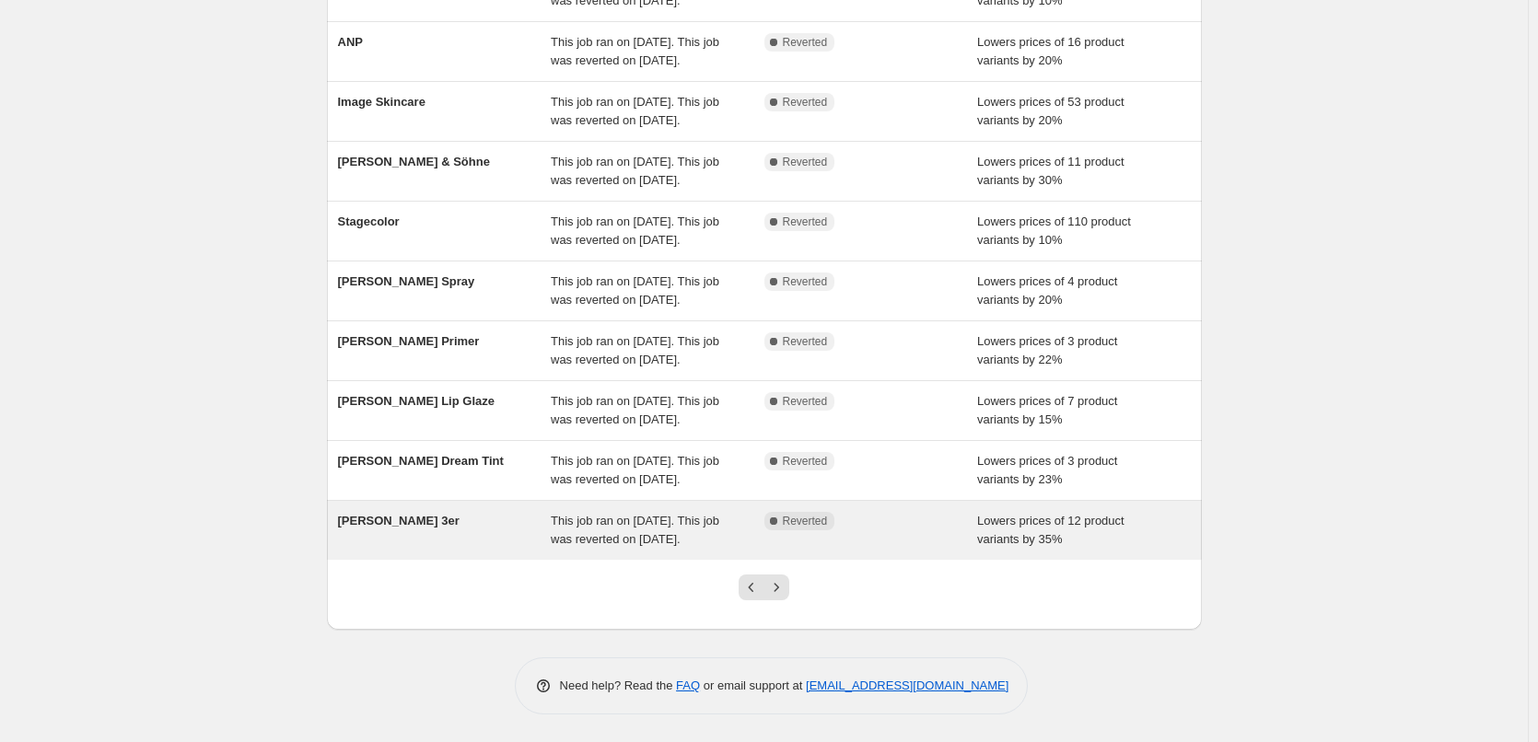
click at [444, 512] on div "[PERSON_NAME] 3er" at bounding box center [445, 530] width 214 height 37
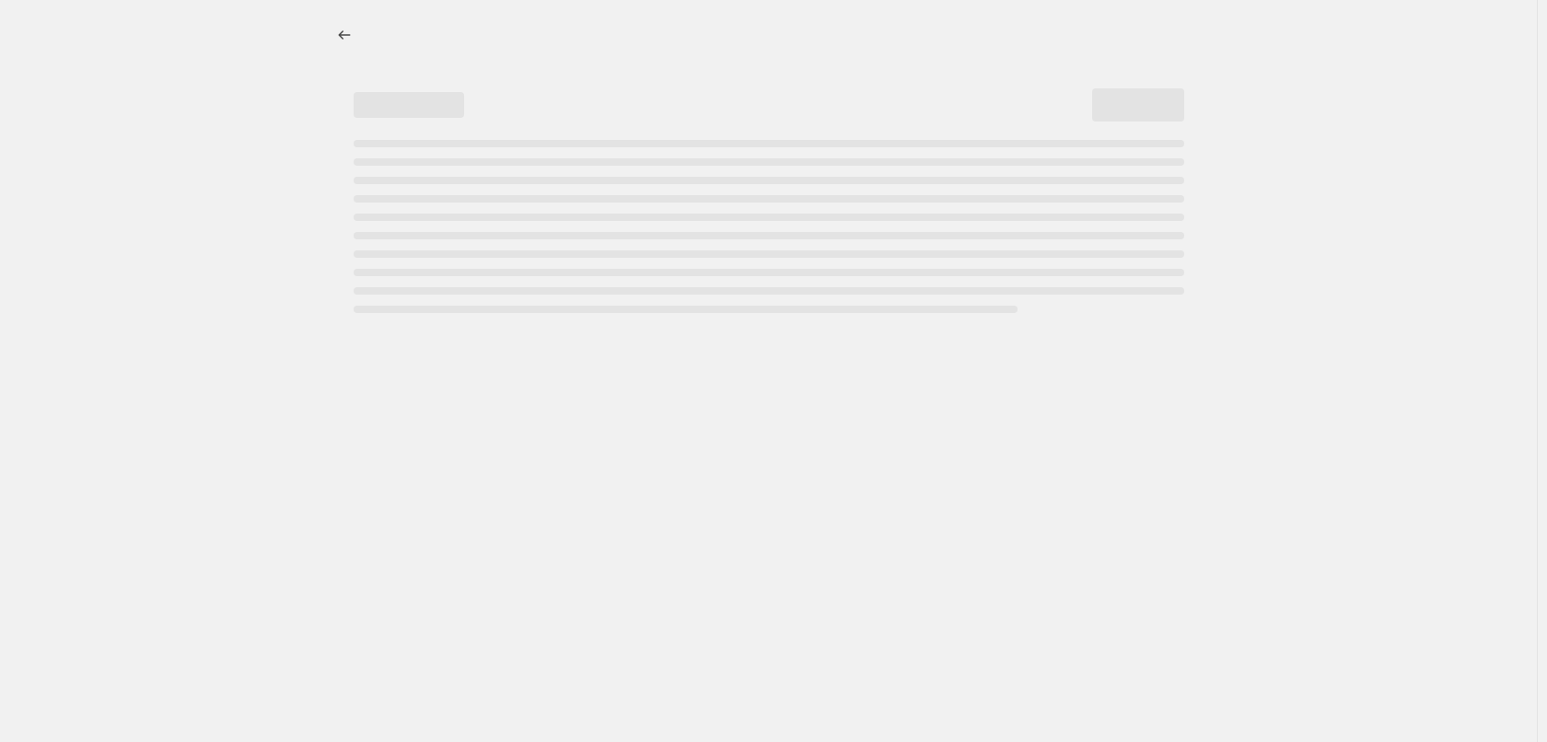
select select "percentage"
select select "tag"
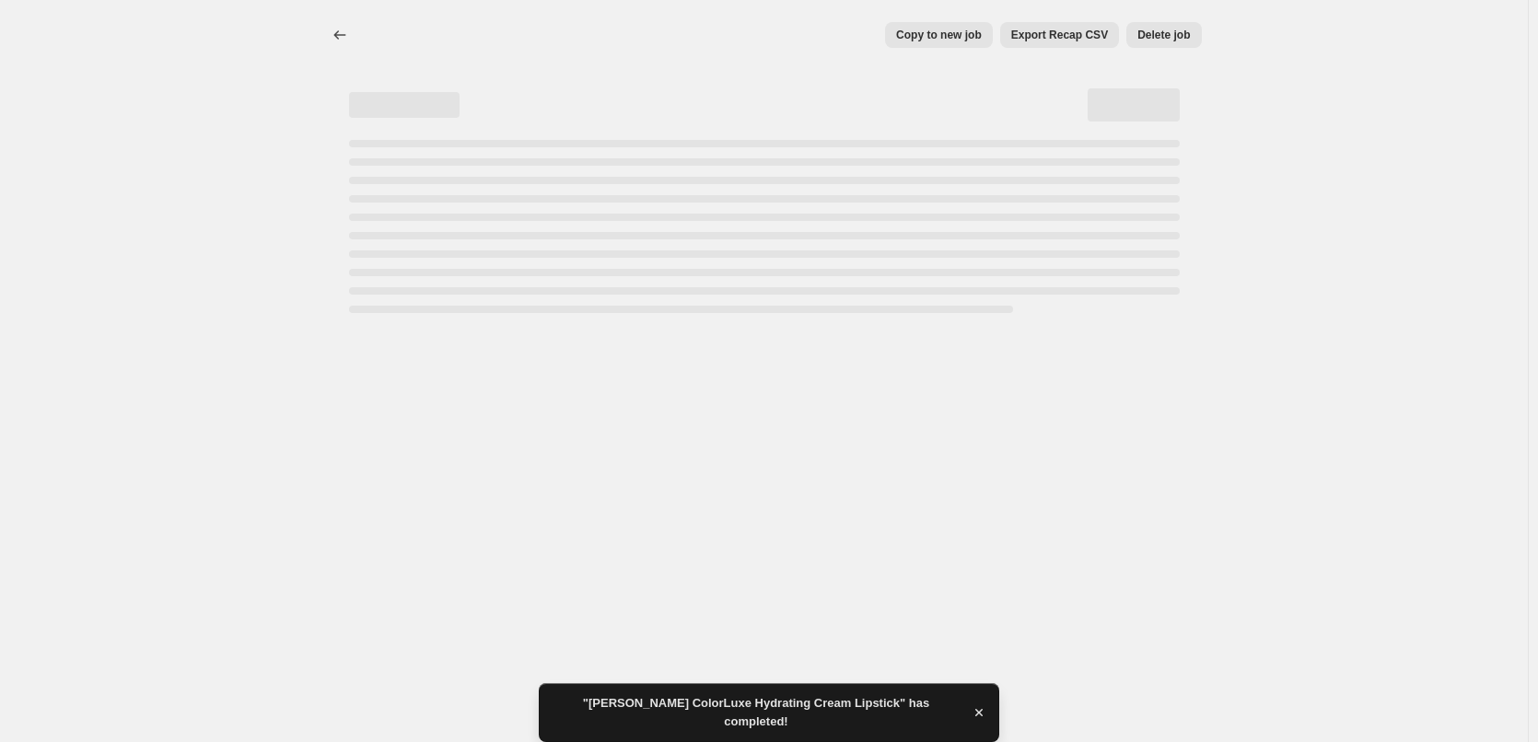
select select "percentage"
select select "tag"
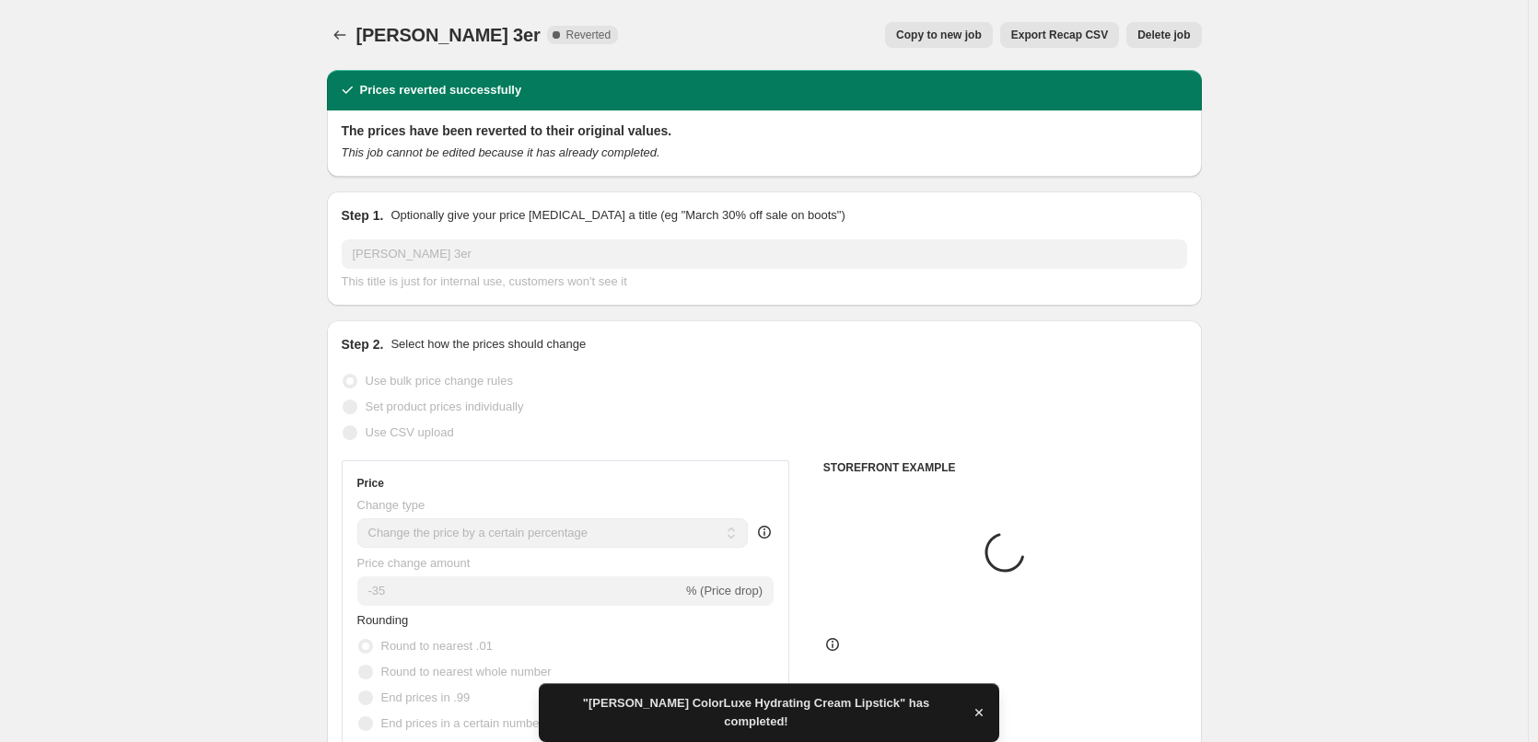
click at [962, 42] on button "Copy to new job" at bounding box center [939, 35] width 108 height 26
select select "percentage"
select select "tag"
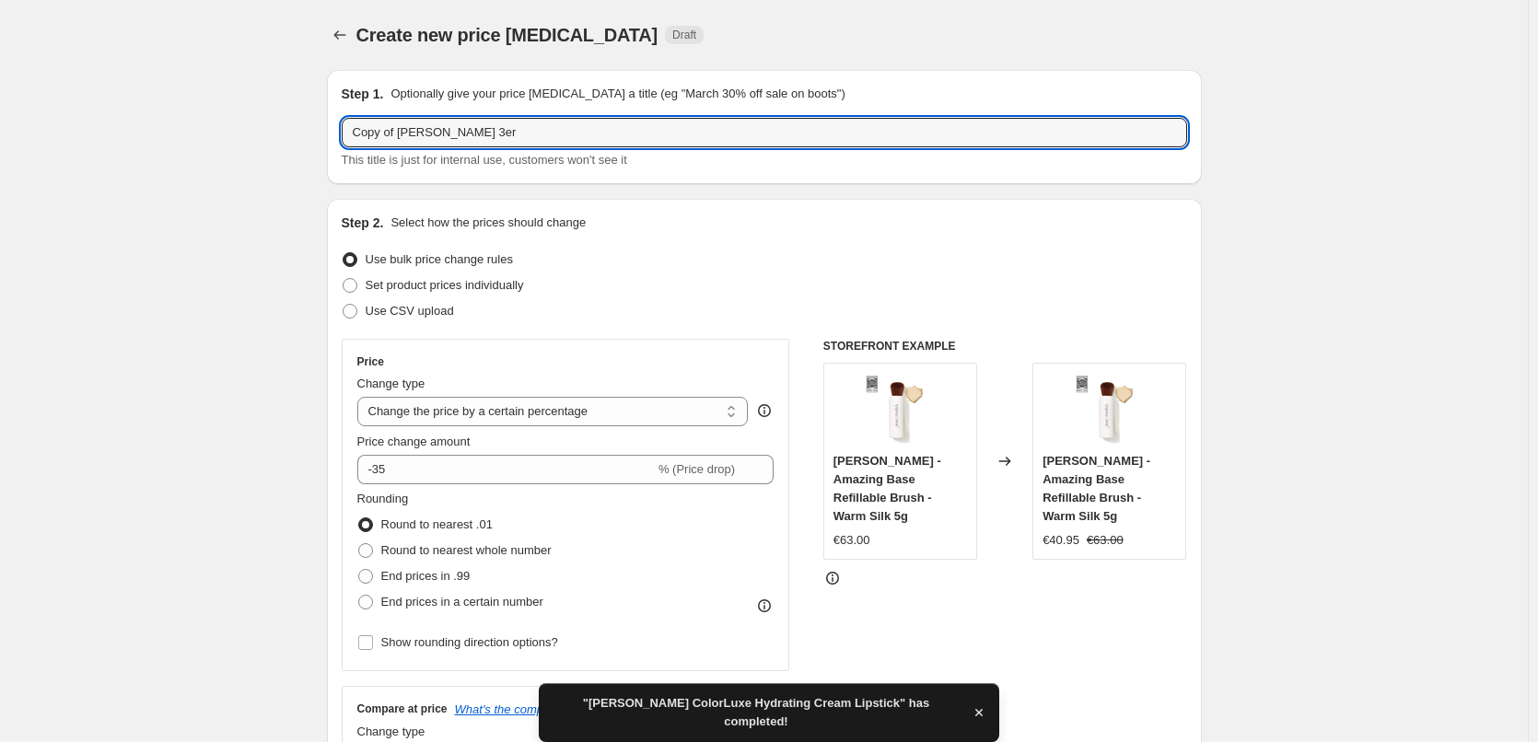
drag, startPoint x: 402, startPoint y: 134, endPoint x: 268, endPoint y: 130, distance: 134.5
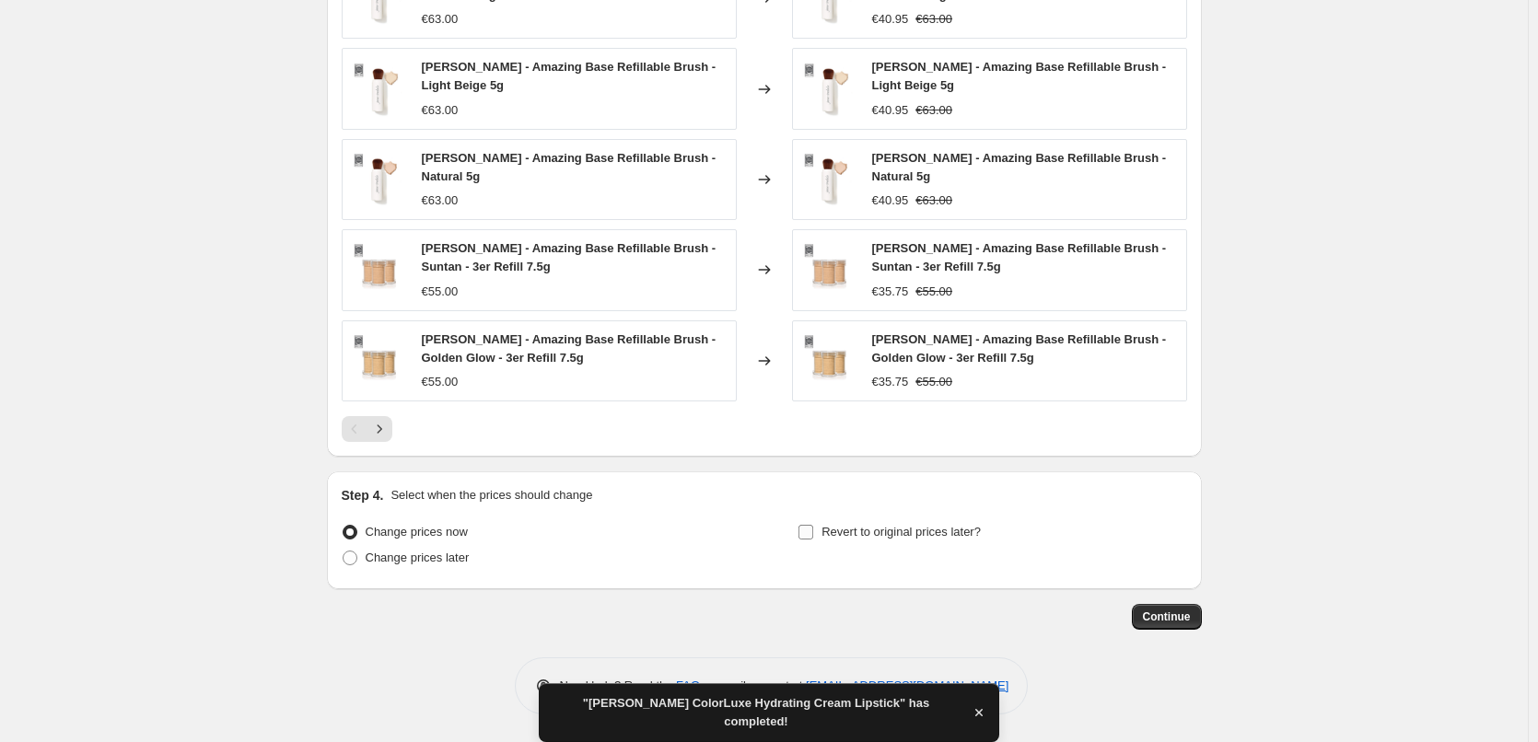
type input "[PERSON_NAME] 3er"
click at [934, 525] on span "Revert to original prices later?" at bounding box center [900, 532] width 159 height 14
click at [813, 525] on input "Revert to original prices later?" at bounding box center [805, 532] width 15 height 15
checkbox input "true"
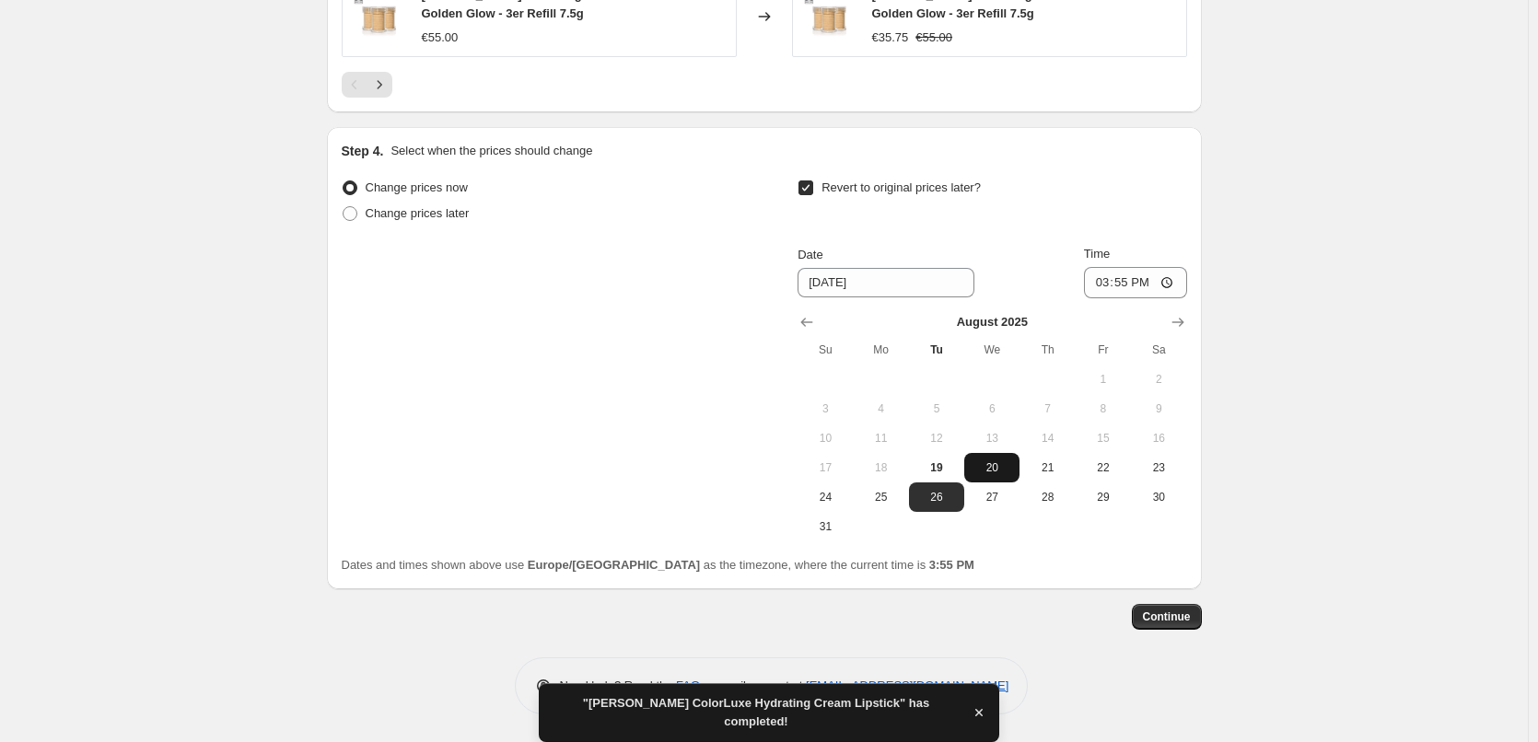
click at [1005, 454] on button "20" at bounding box center [991, 467] width 55 height 29
type input "[DATE]"
click at [1110, 282] on input "15:55" at bounding box center [1135, 282] width 103 height 31
type input "03:00"
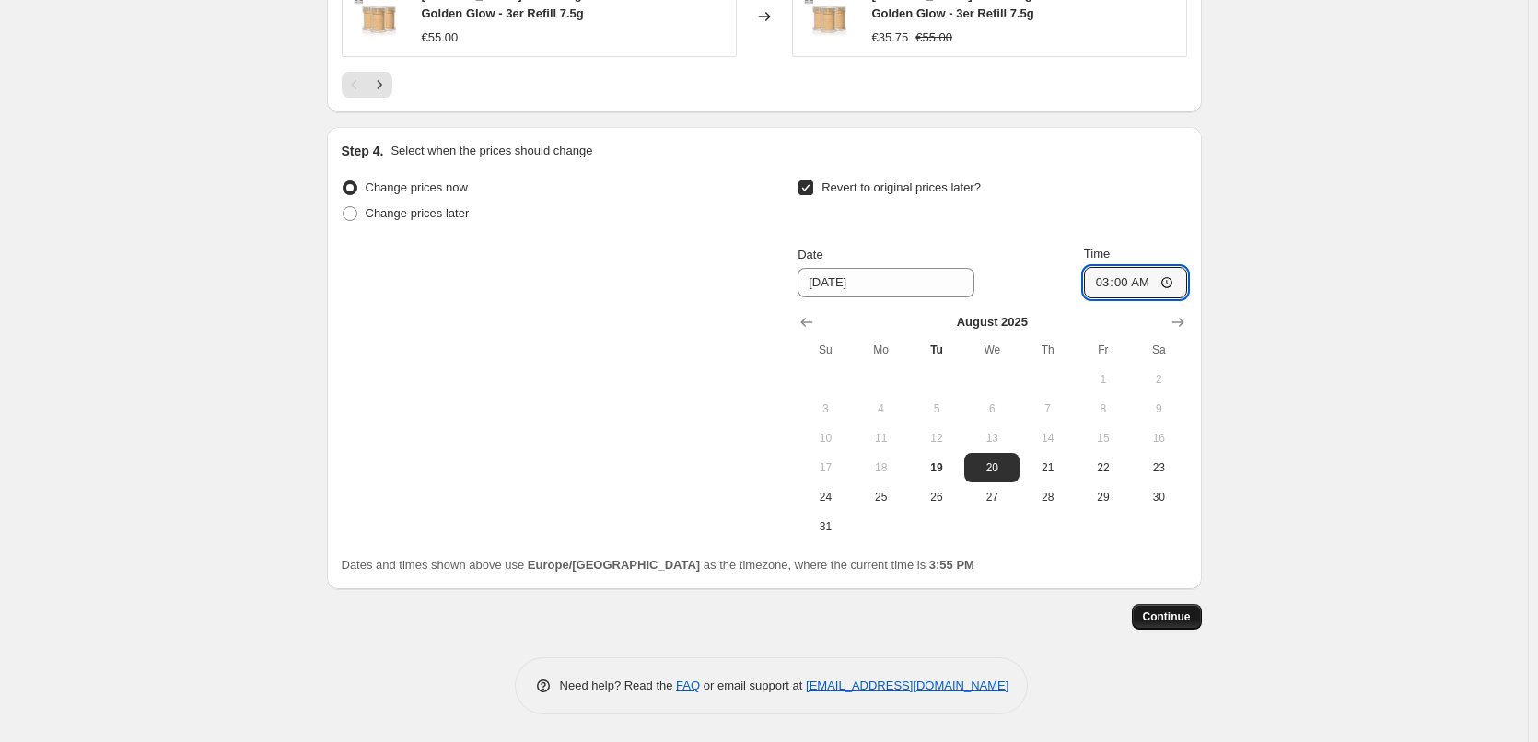
click at [1190, 620] on span "Continue" at bounding box center [1167, 617] width 48 height 15
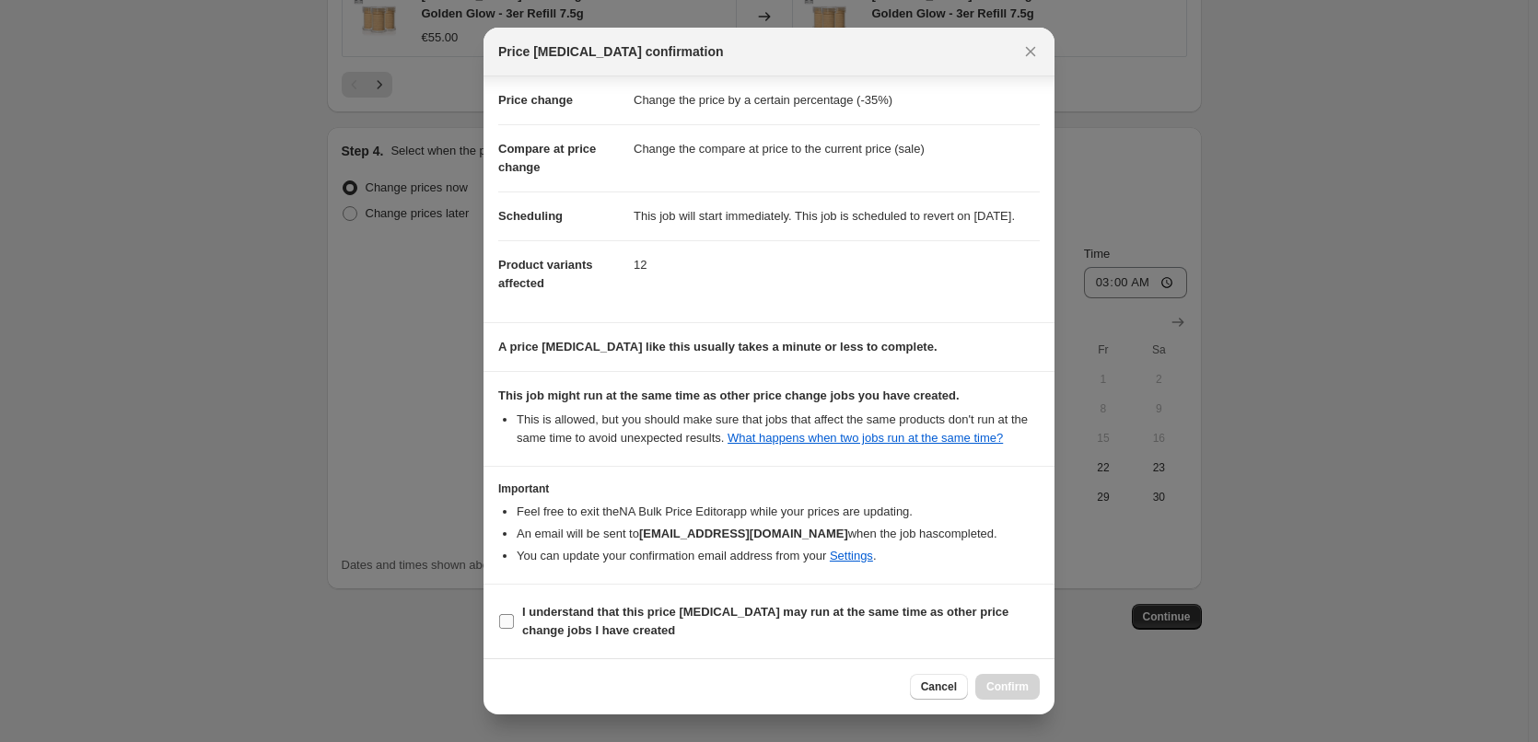
click at [642, 616] on b "I understand that this price [MEDICAL_DATA] may run at the same time as other p…" at bounding box center [765, 621] width 486 height 32
click at [514, 616] on input "I understand that this price [MEDICAL_DATA] may run at the same time as other p…" at bounding box center [506, 621] width 15 height 15
checkbox input "true"
click at [1021, 689] on span "Confirm" at bounding box center [1007, 686] width 42 height 15
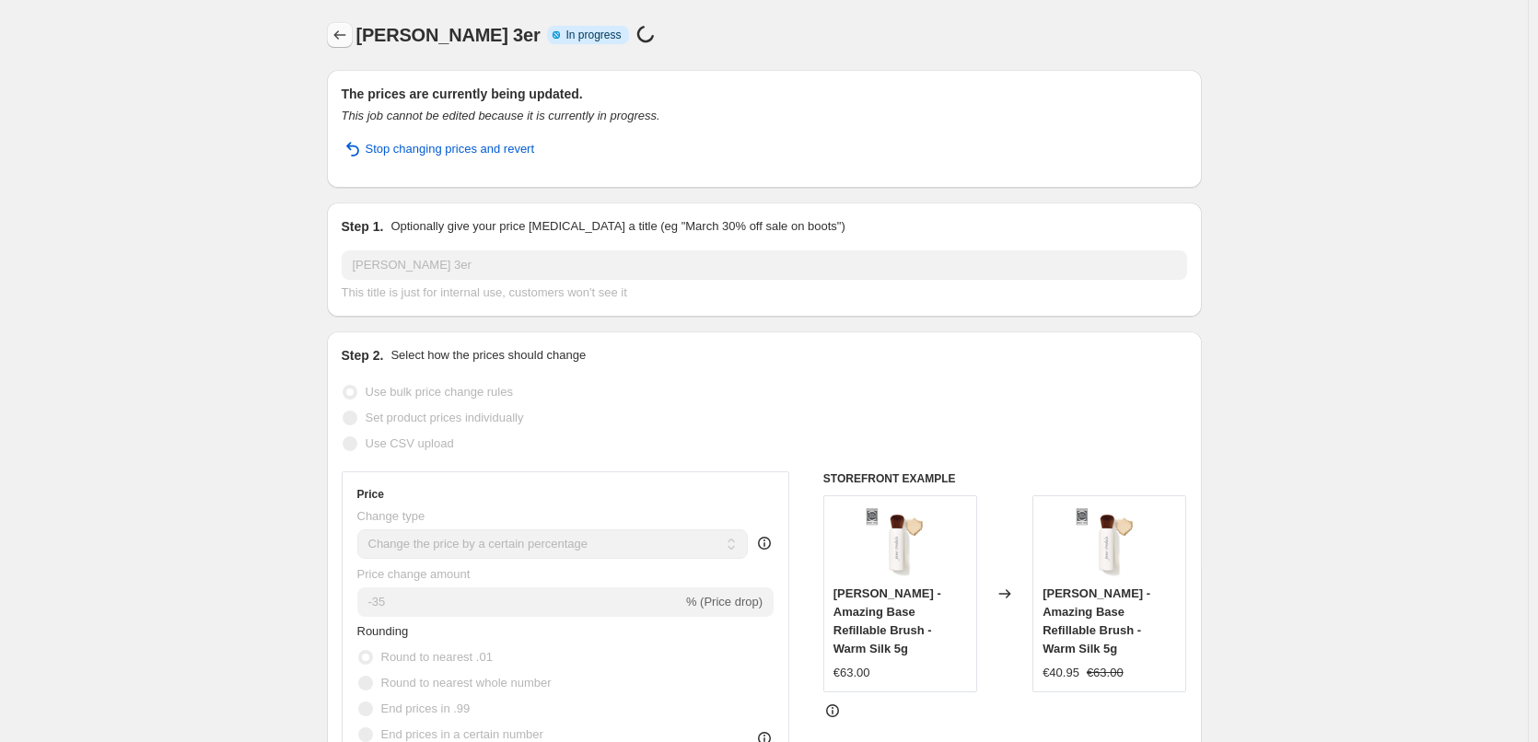
click at [342, 27] on icon "Price change jobs" at bounding box center [340, 35] width 18 height 18
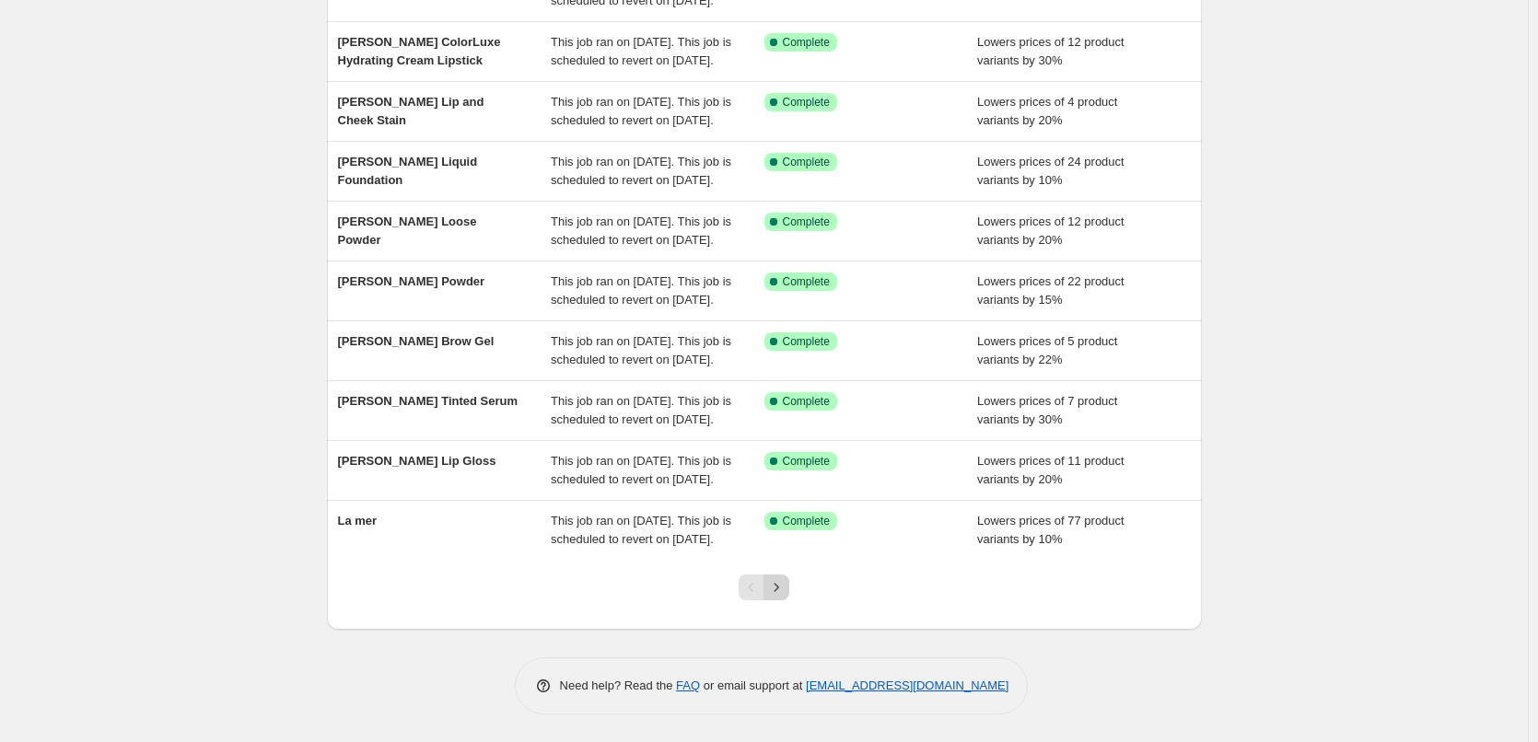
click at [785, 583] on icon "Next" at bounding box center [776, 587] width 18 height 18
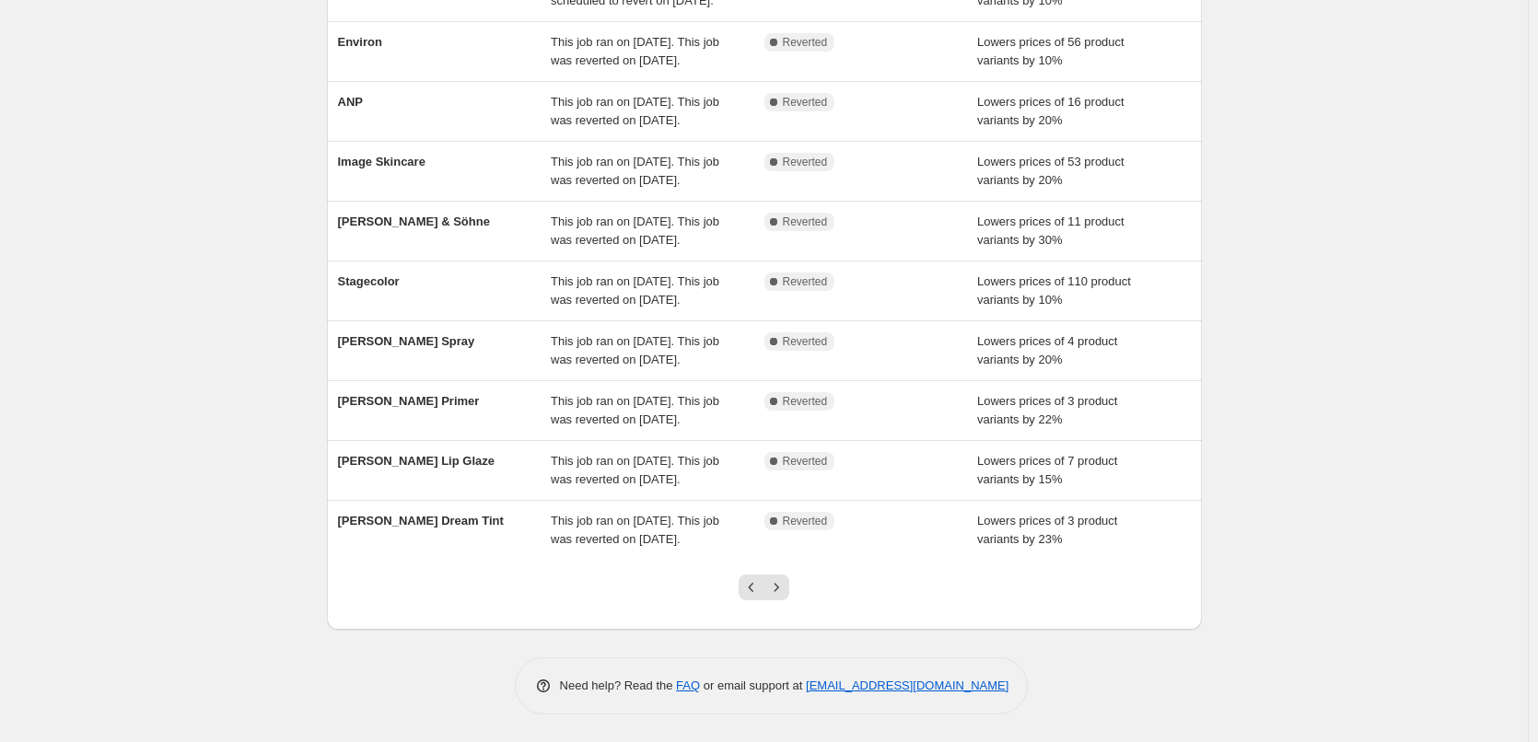
click at [785, 582] on icon "Next" at bounding box center [776, 587] width 18 height 18
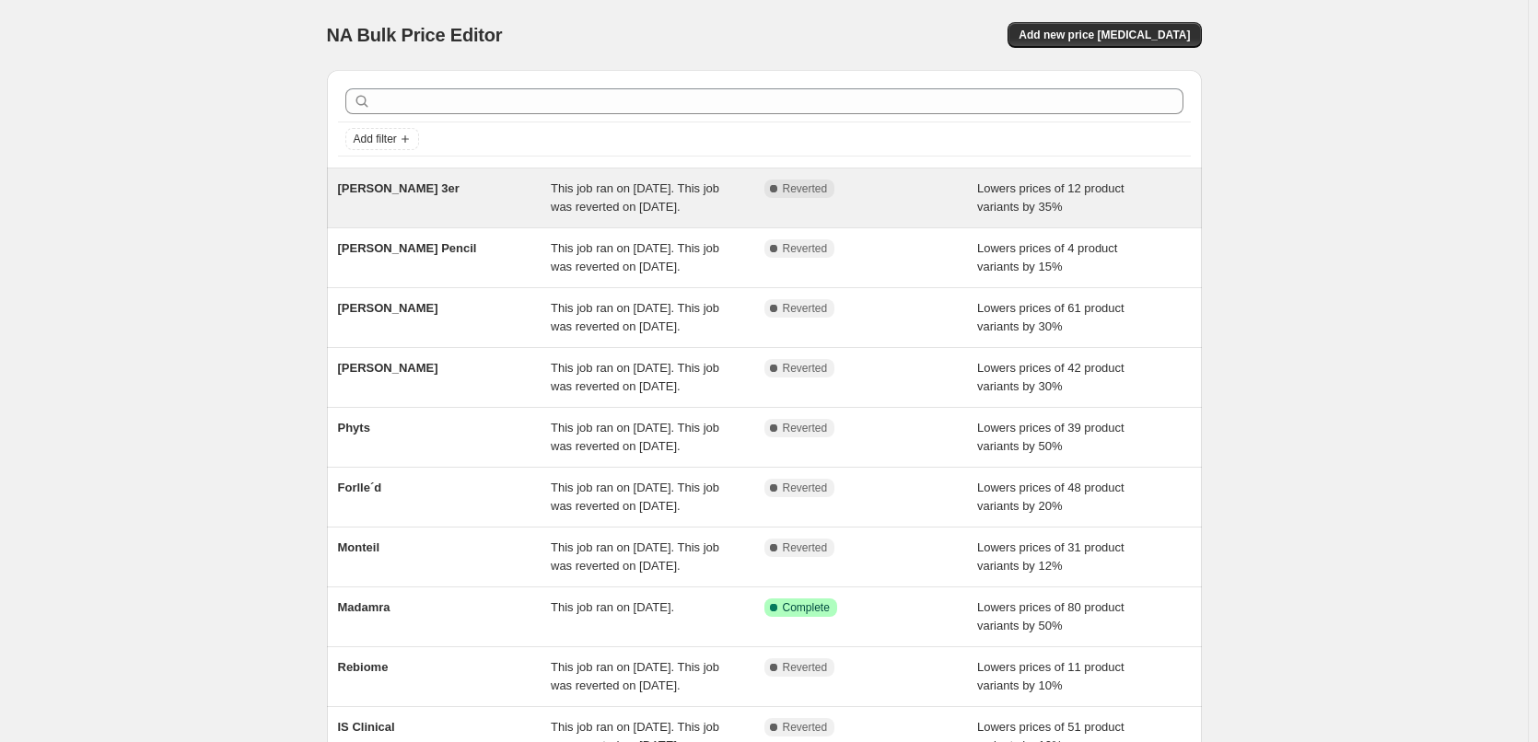
click at [415, 193] on span "[PERSON_NAME] 3er" at bounding box center [399, 188] width 122 height 14
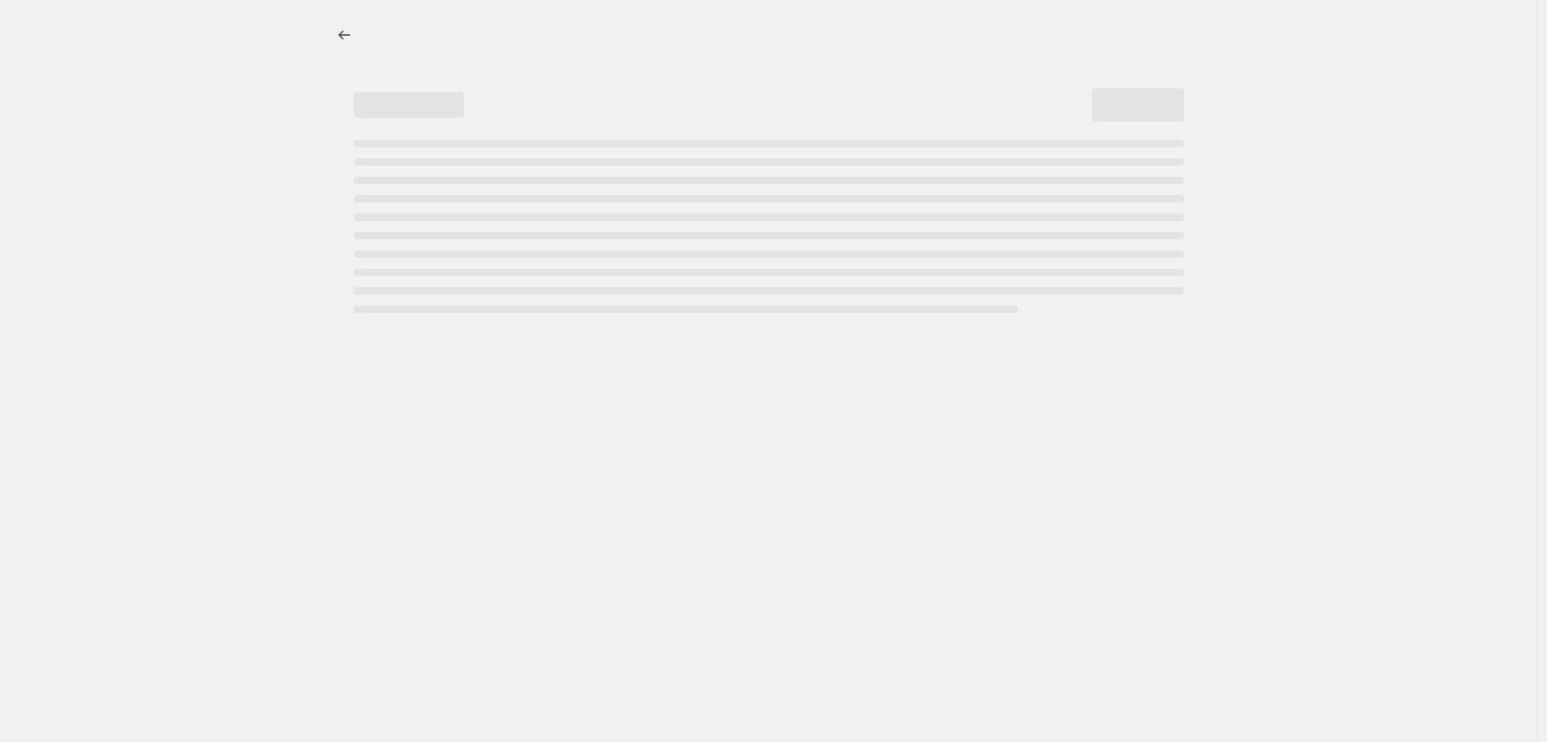
select select "percentage"
select select "tag"
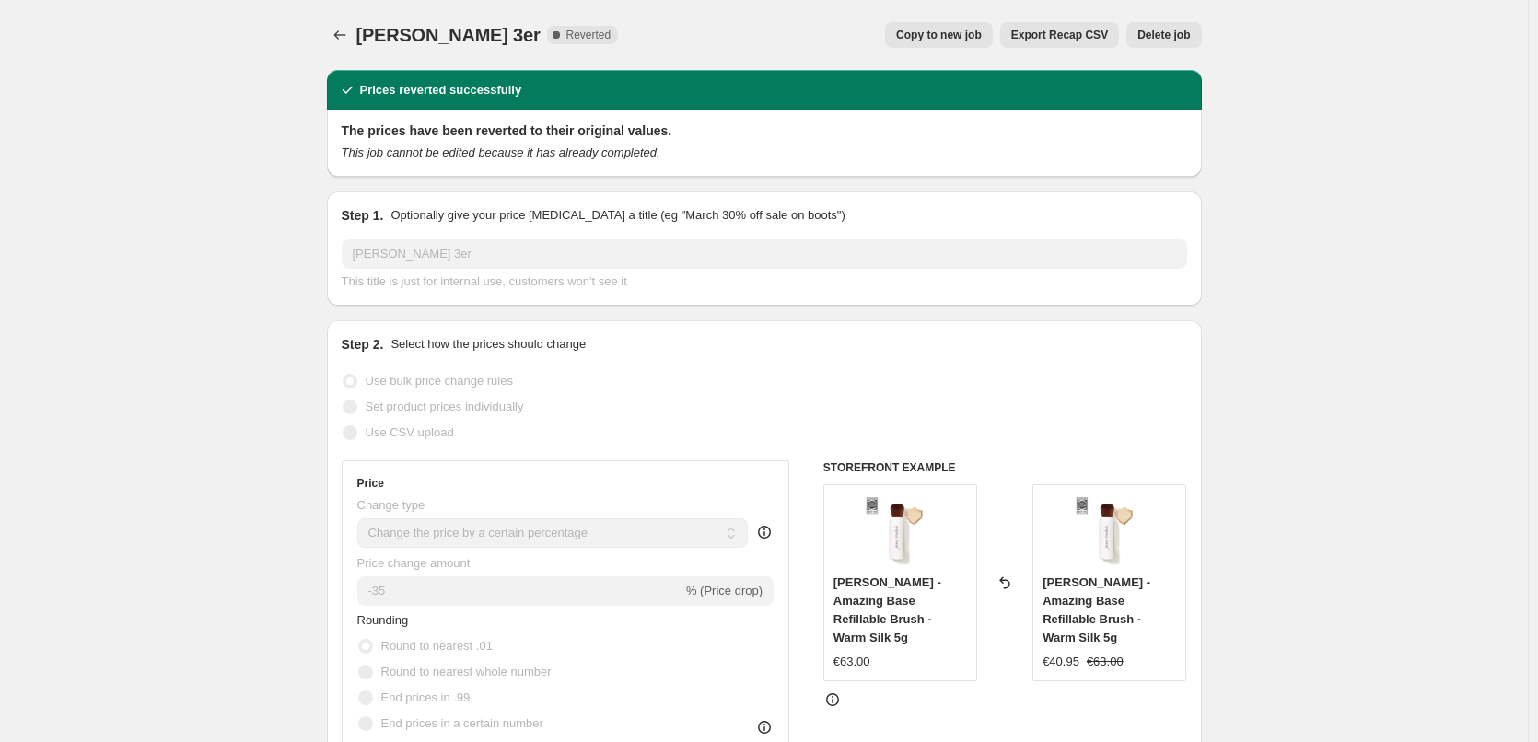
click at [1136, 34] on button "Delete job" at bounding box center [1163, 35] width 75 height 26
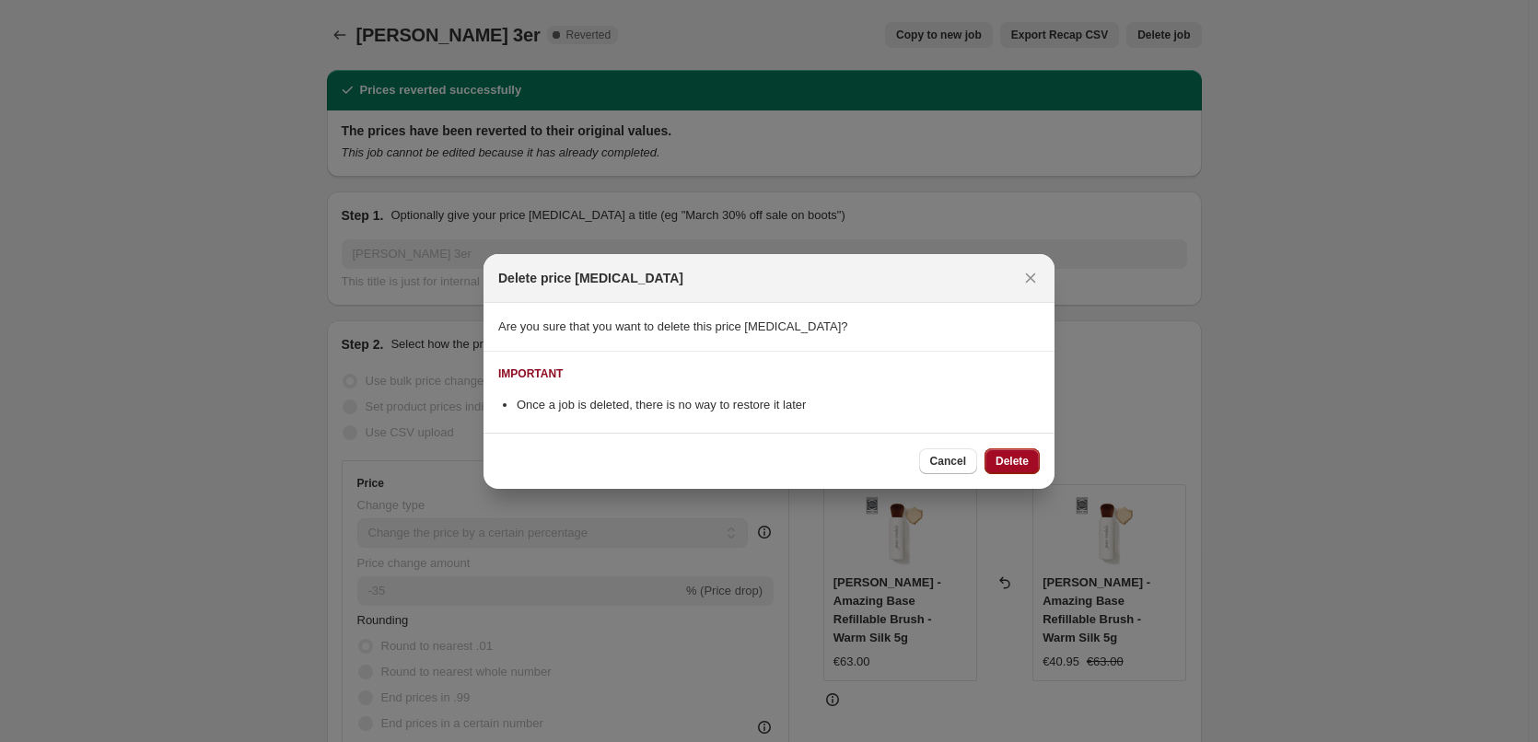
click at [1024, 458] on span "Delete" at bounding box center [1011, 461] width 33 height 15
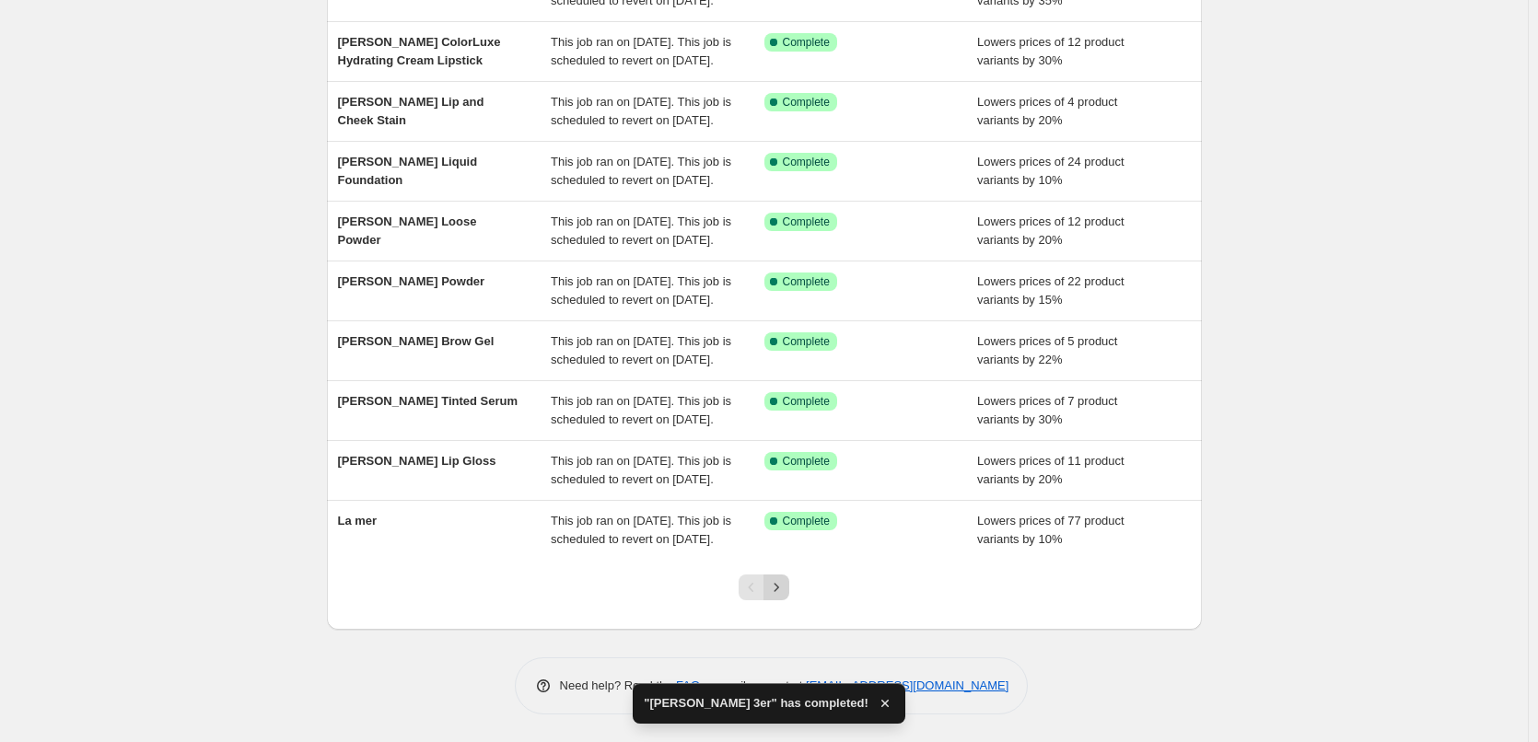
drag, startPoint x: 764, startPoint y: 604, endPoint x: 778, endPoint y: 594, distance: 17.1
click at [766, 603] on div at bounding box center [763, 595] width 75 height 70
click at [778, 594] on icon "Next" at bounding box center [776, 587] width 18 height 18
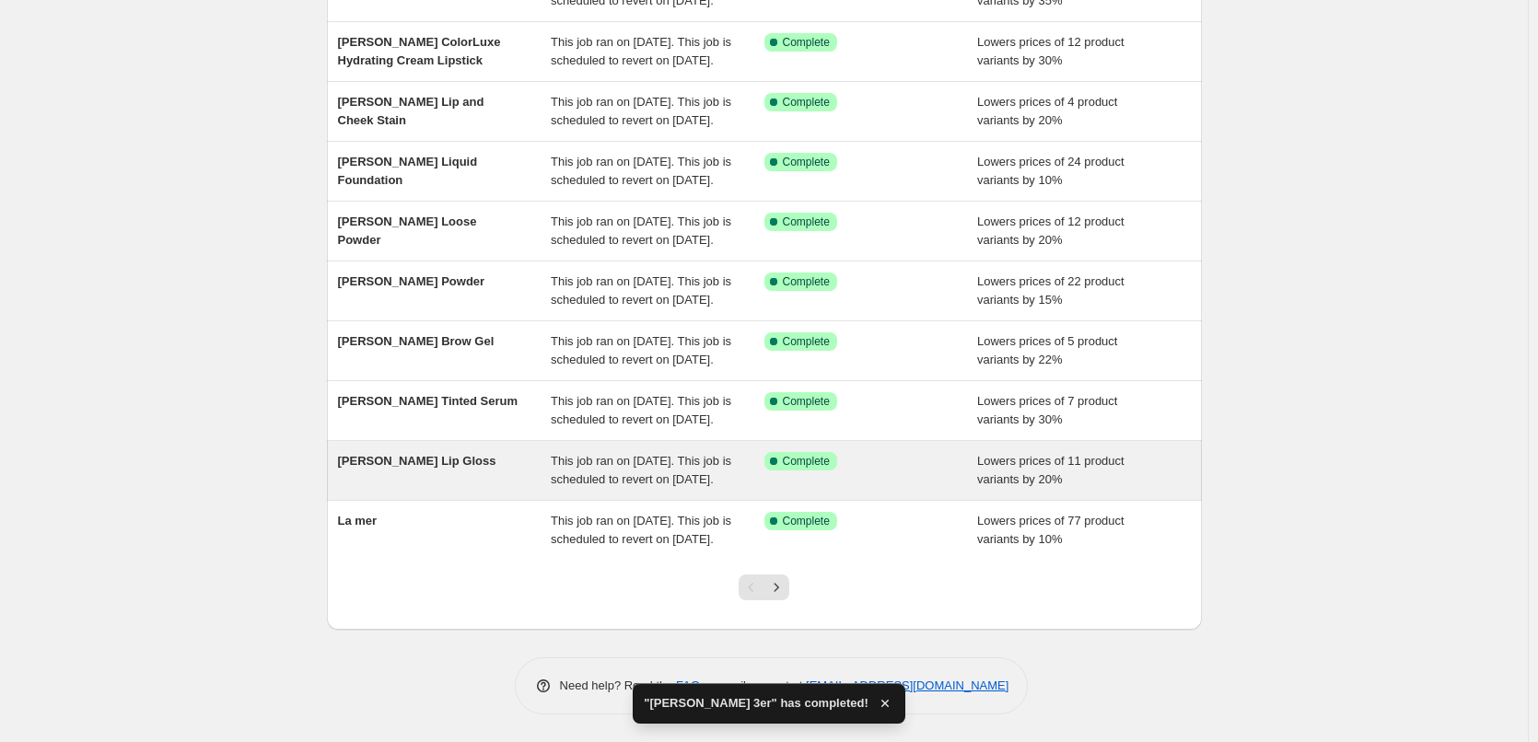
click at [429, 454] on span "[PERSON_NAME] Lip Gloss" at bounding box center [417, 461] width 158 height 14
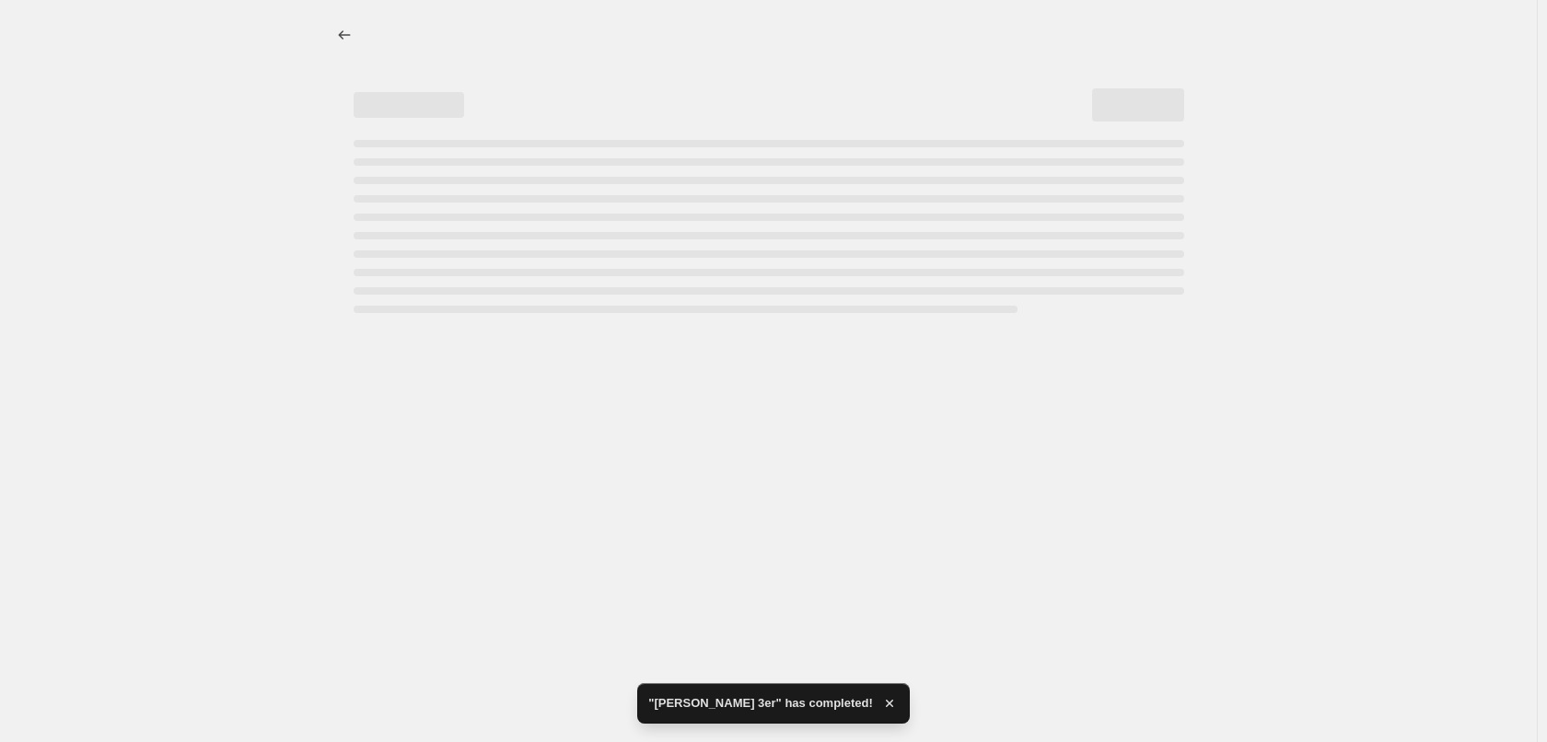
select select "percentage"
select select "tag"
select select "vendor"
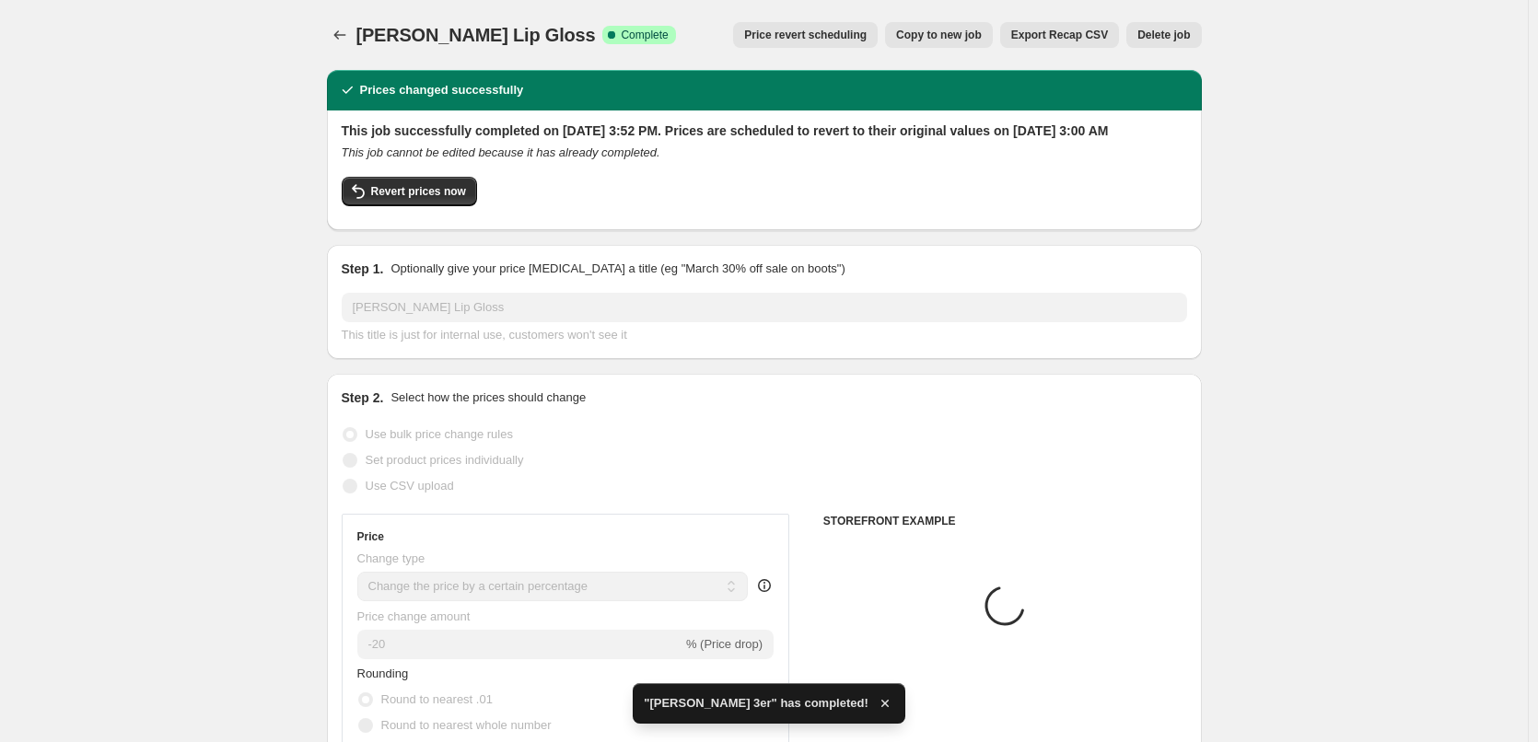
click at [856, 35] on span "Price revert scheduling" at bounding box center [805, 35] width 122 height 15
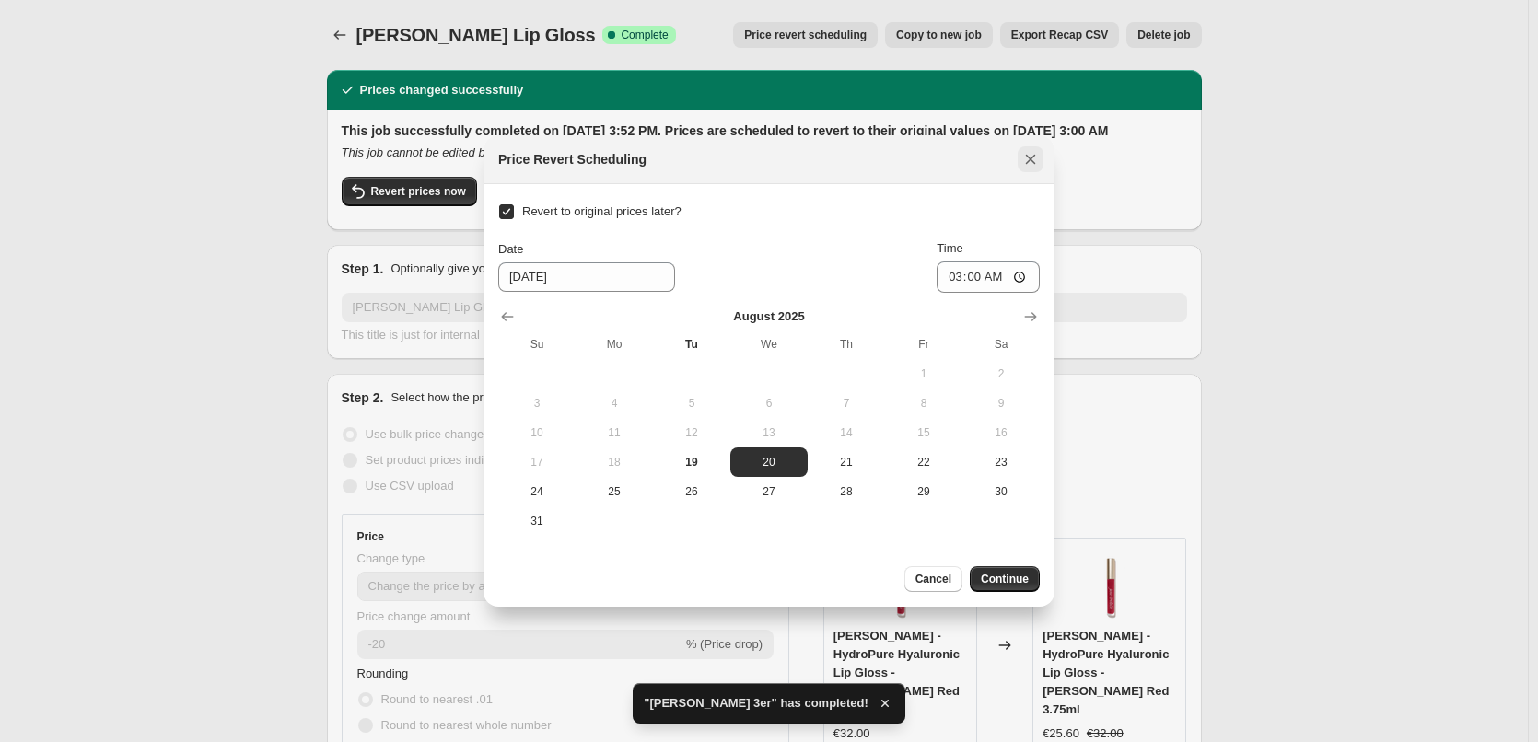
click at [1037, 166] on icon "Close" at bounding box center [1030, 159] width 18 height 18
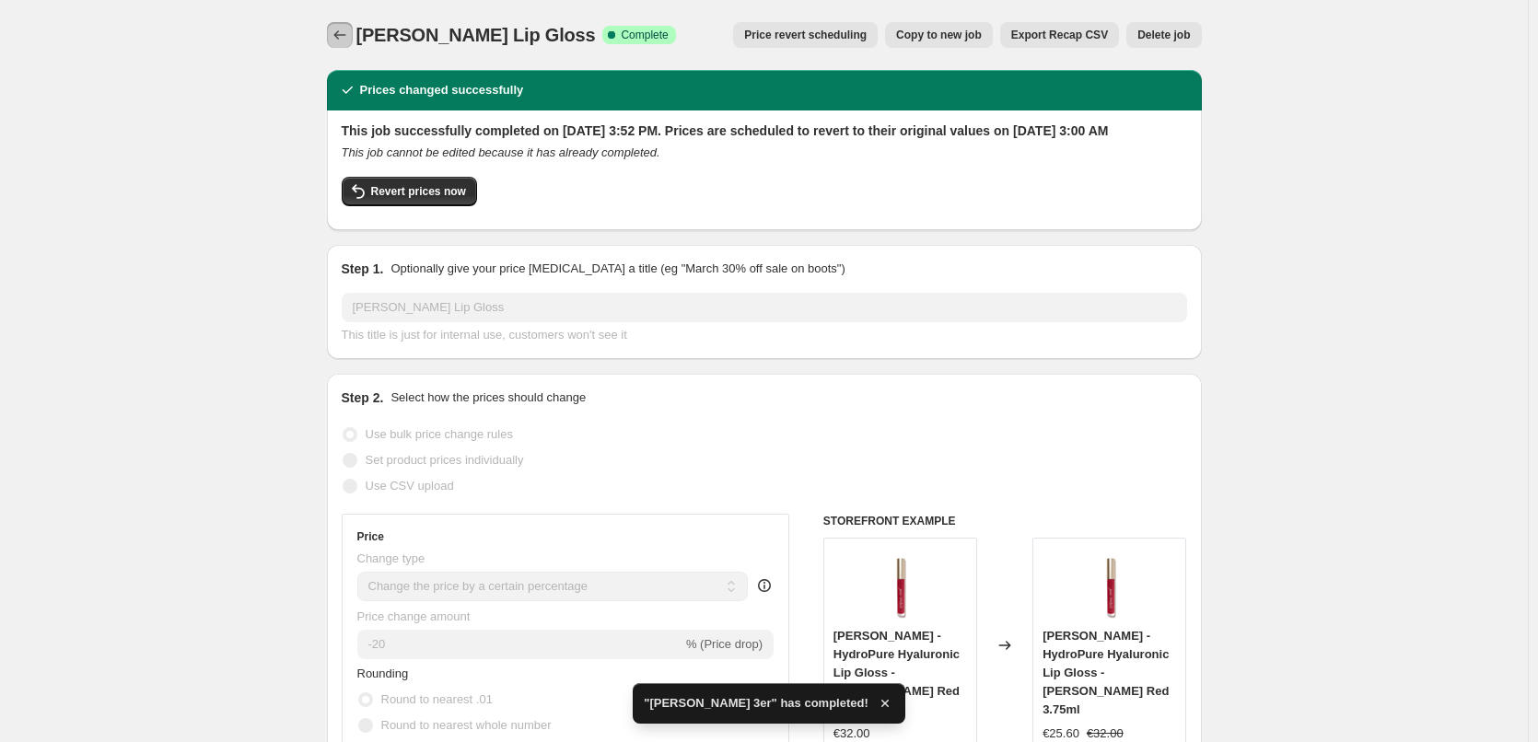
click at [338, 29] on icon "Price change jobs" at bounding box center [340, 35] width 18 height 18
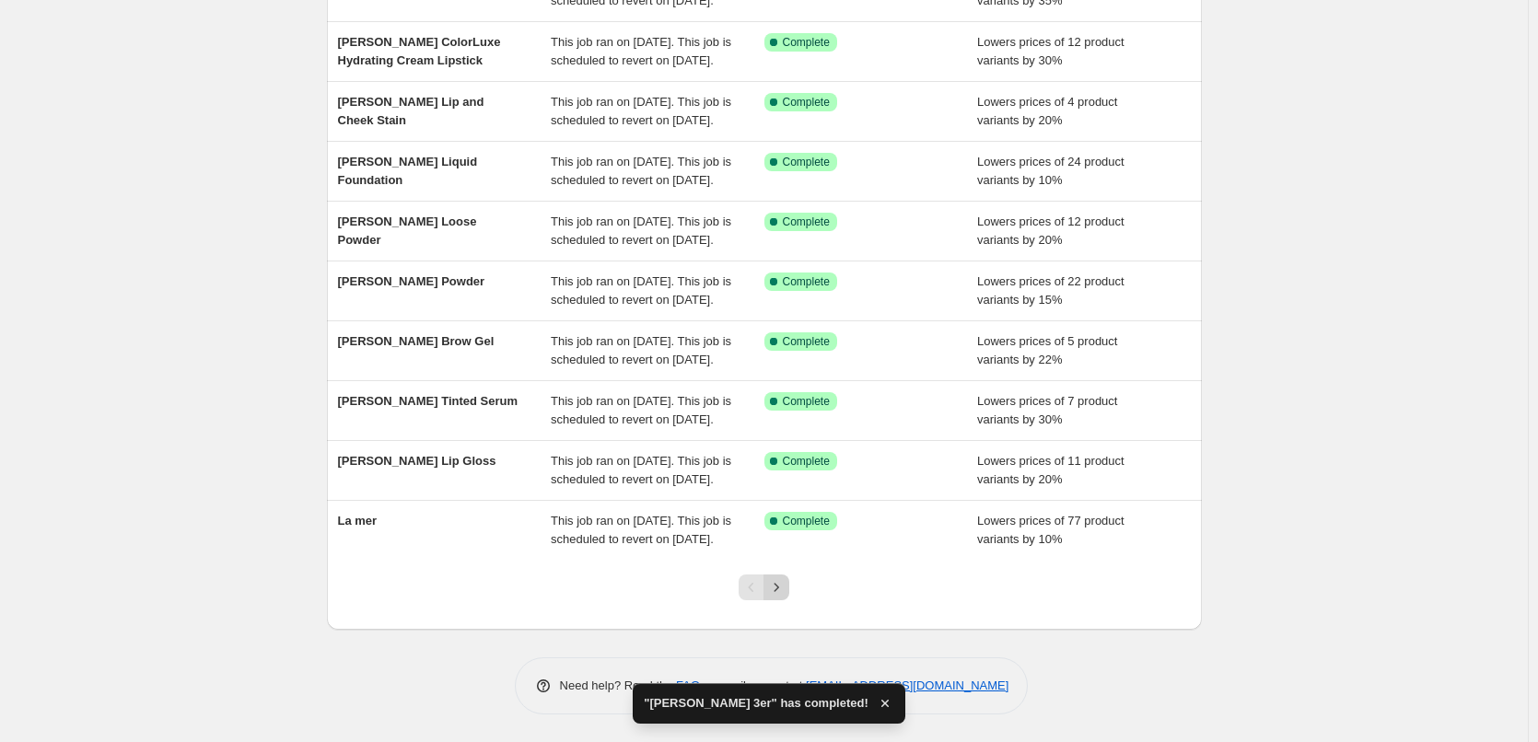
click at [784, 591] on icon "Next" at bounding box center [776, 587] width 18 height 18
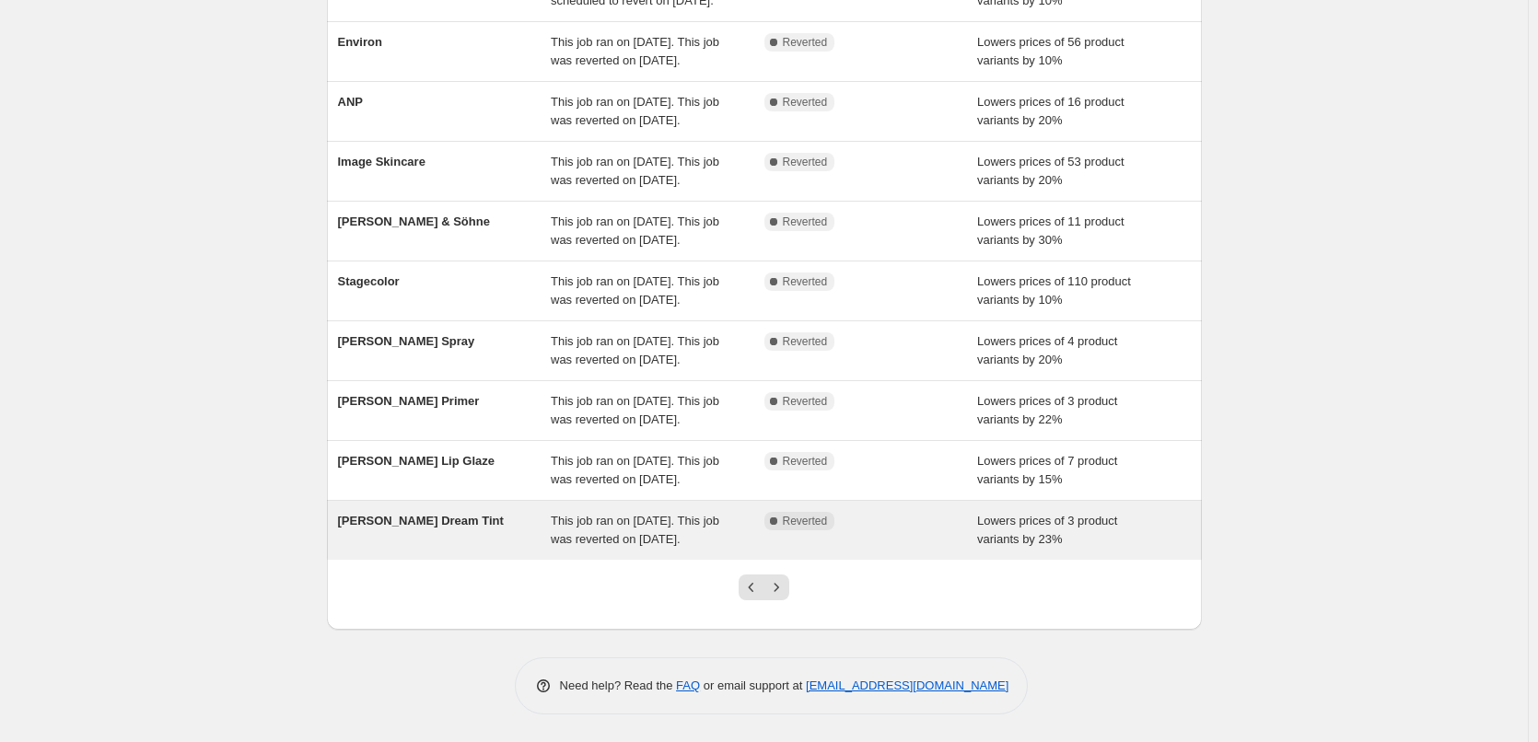
click at [425, 514] on span "[PERSON_NAME] Dream Tint" at bounding box center [421, 521] width 166 height 14
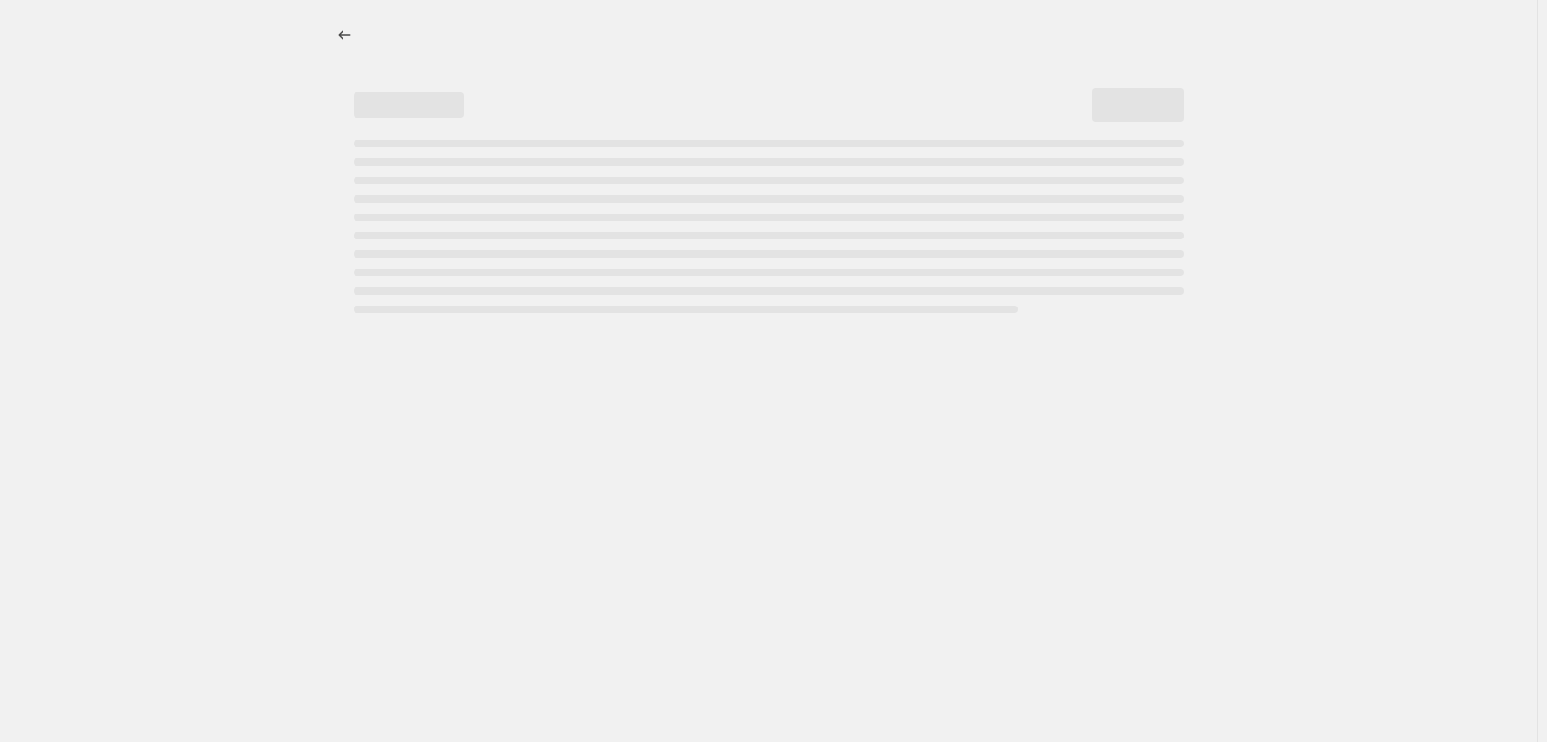
select select "percentage"
select select "vendor"
select select "tag"
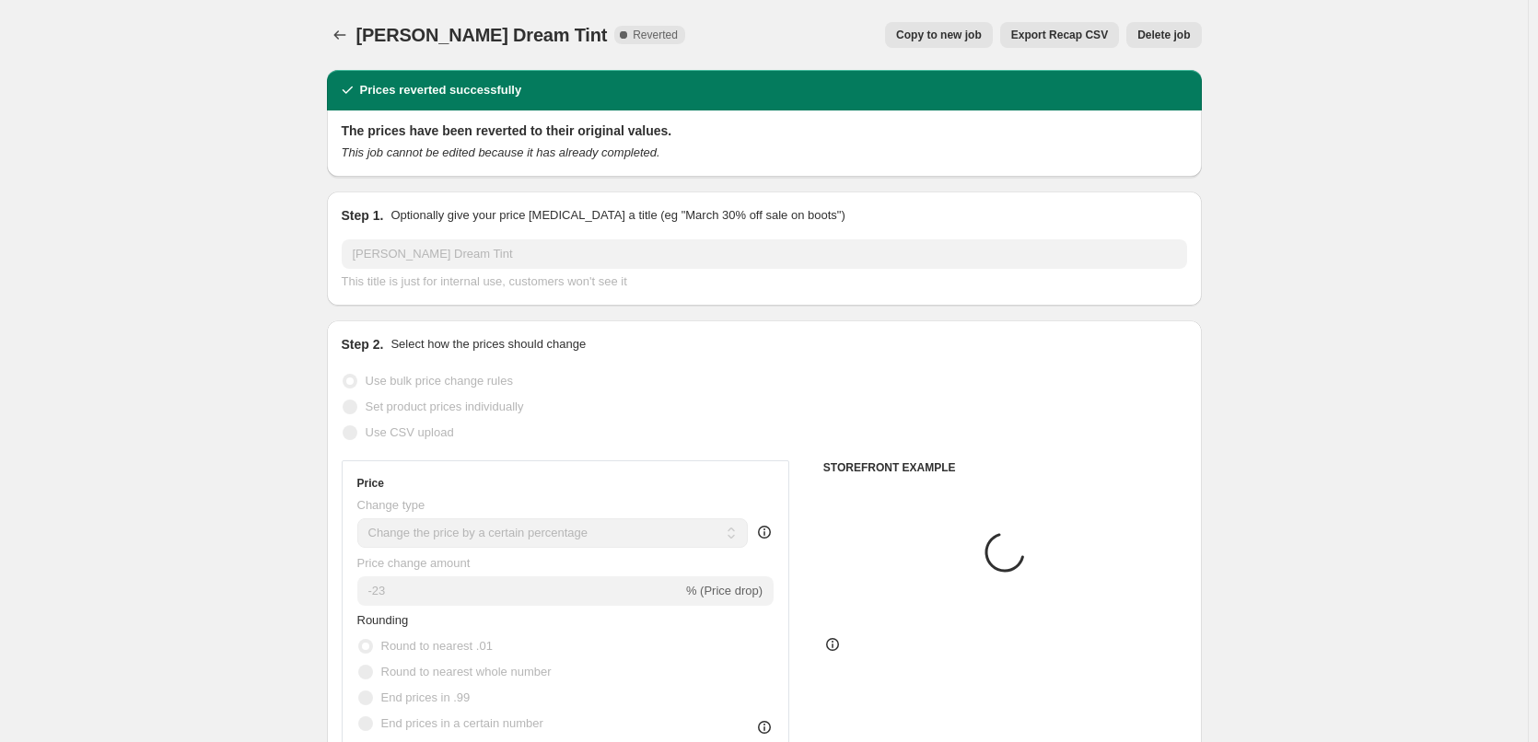
click at [960, 30] on span "Copy to new job" at bounding box center [939, 35] width 86 height 15
select select "percentage"
select select "vendor"
select select "tag"
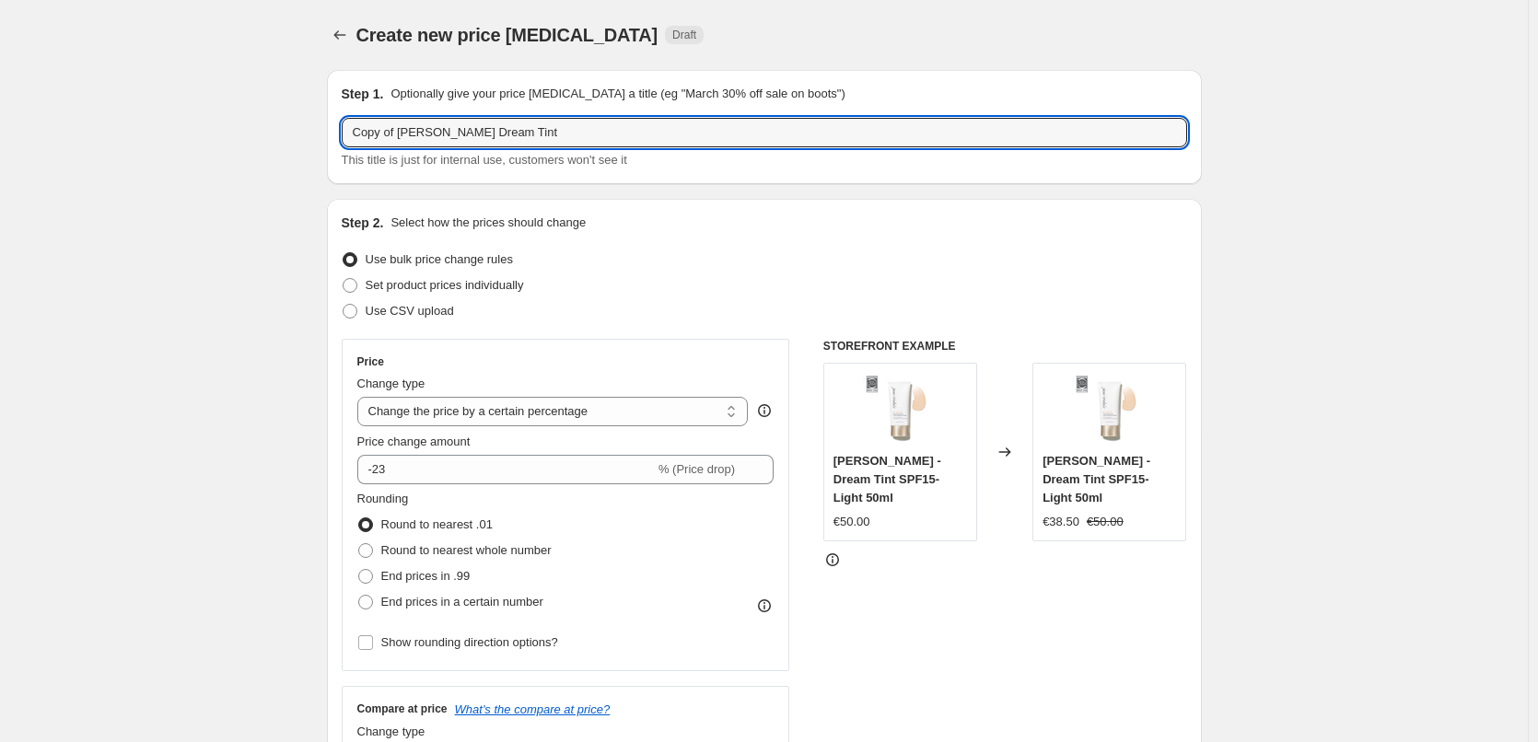
drag, startPoint x: 401, startPoint y: 133, endPoint x: 311, endPoint y: 140, distance: 89.6
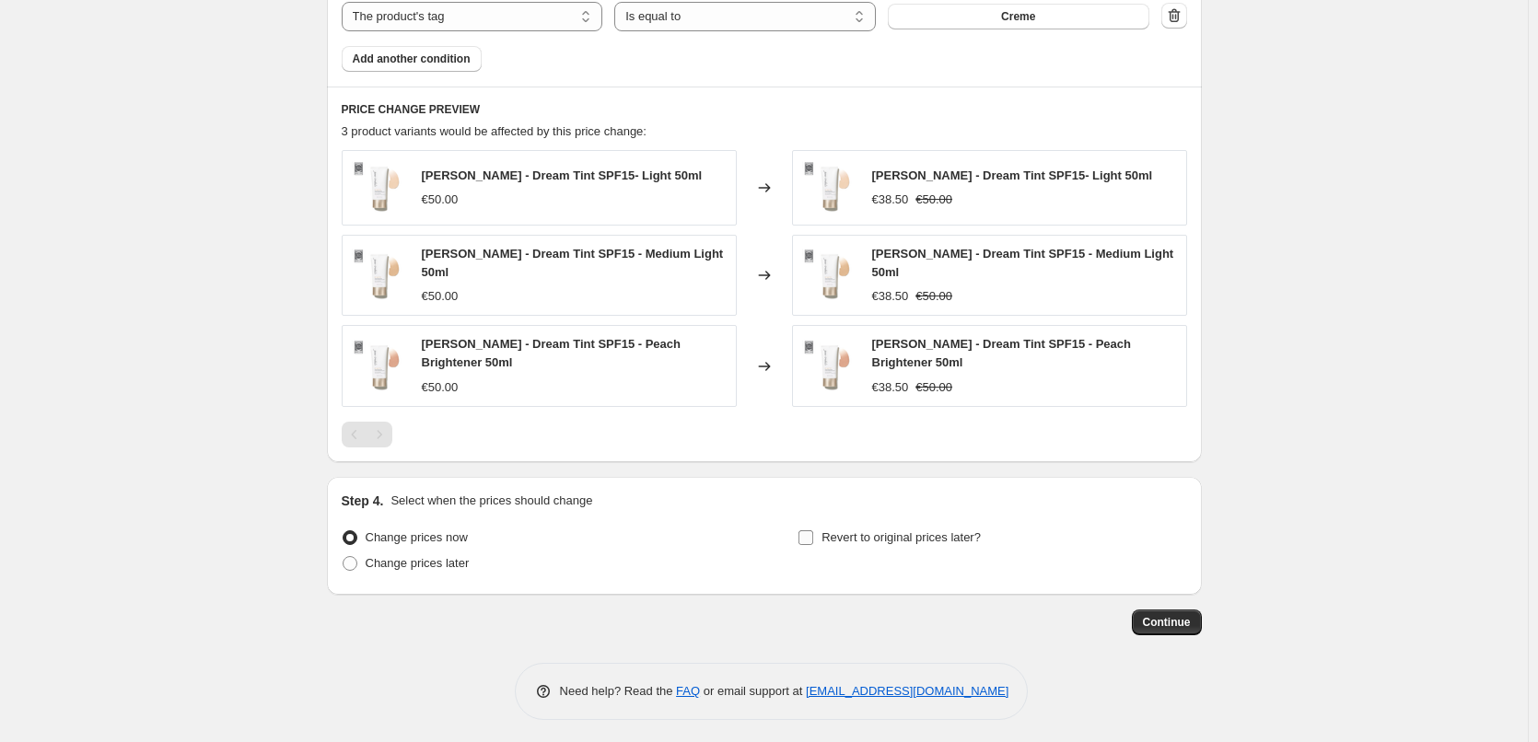
type input "[PERSON_NAME] Dream Tint"
click at [838, 536] on span "Revert to original prices later?" at bounding box center [900, 537] width 159 height 14
click at [813, 536] on input "Revert to original prices later?" at bounding box center [805, 537] width 15 height 15
checkbox input "true"
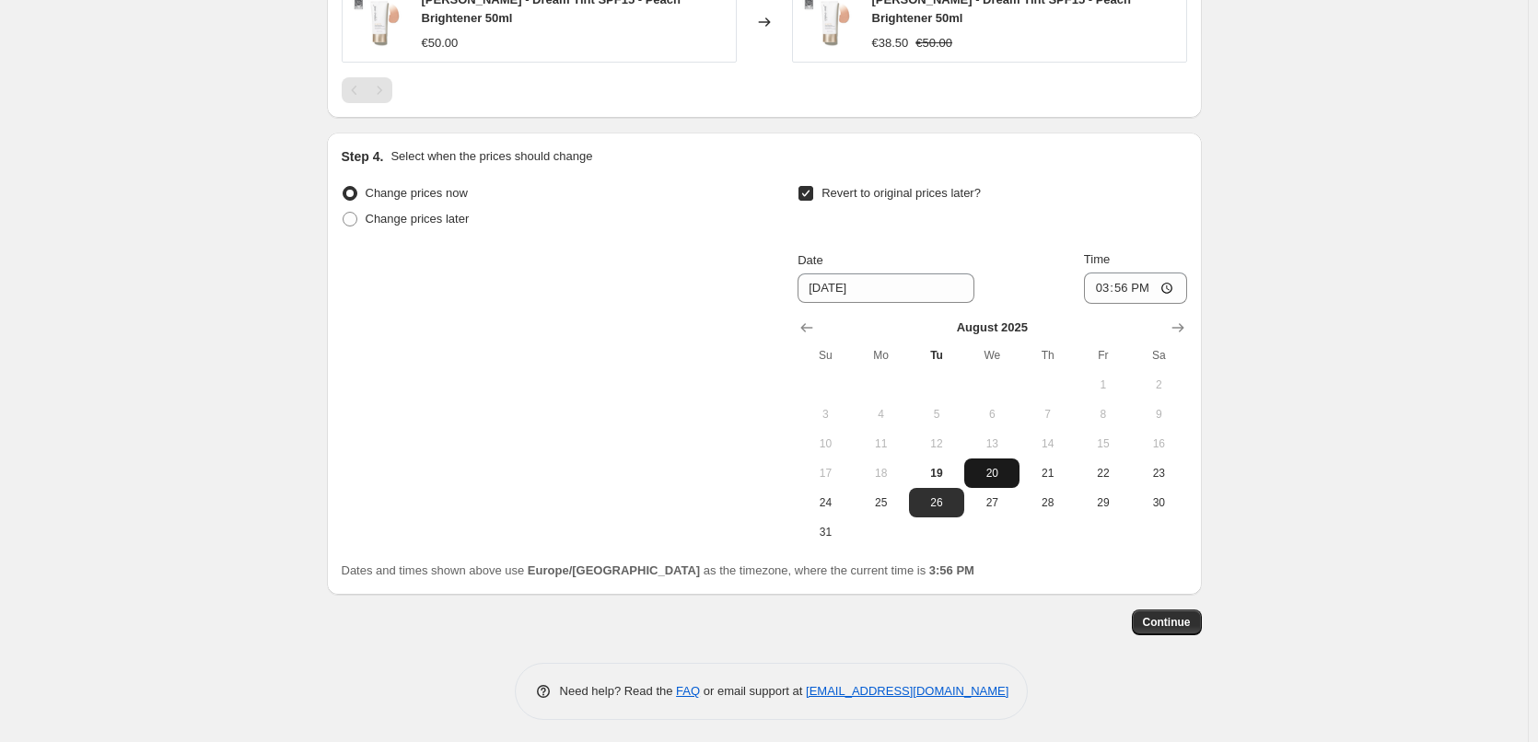
click at [999, 467] on span "20" at bounding box center [991, 473] width 41 height 15
type input "[DATE]"
click at [1104, 280] on input "15:56" at bounding box center [1135, 288] width 103 height 31
type input "03:00"
click at [1191, 622] on span "Continue" at bounding box center [1167, 622] width 48 height 15
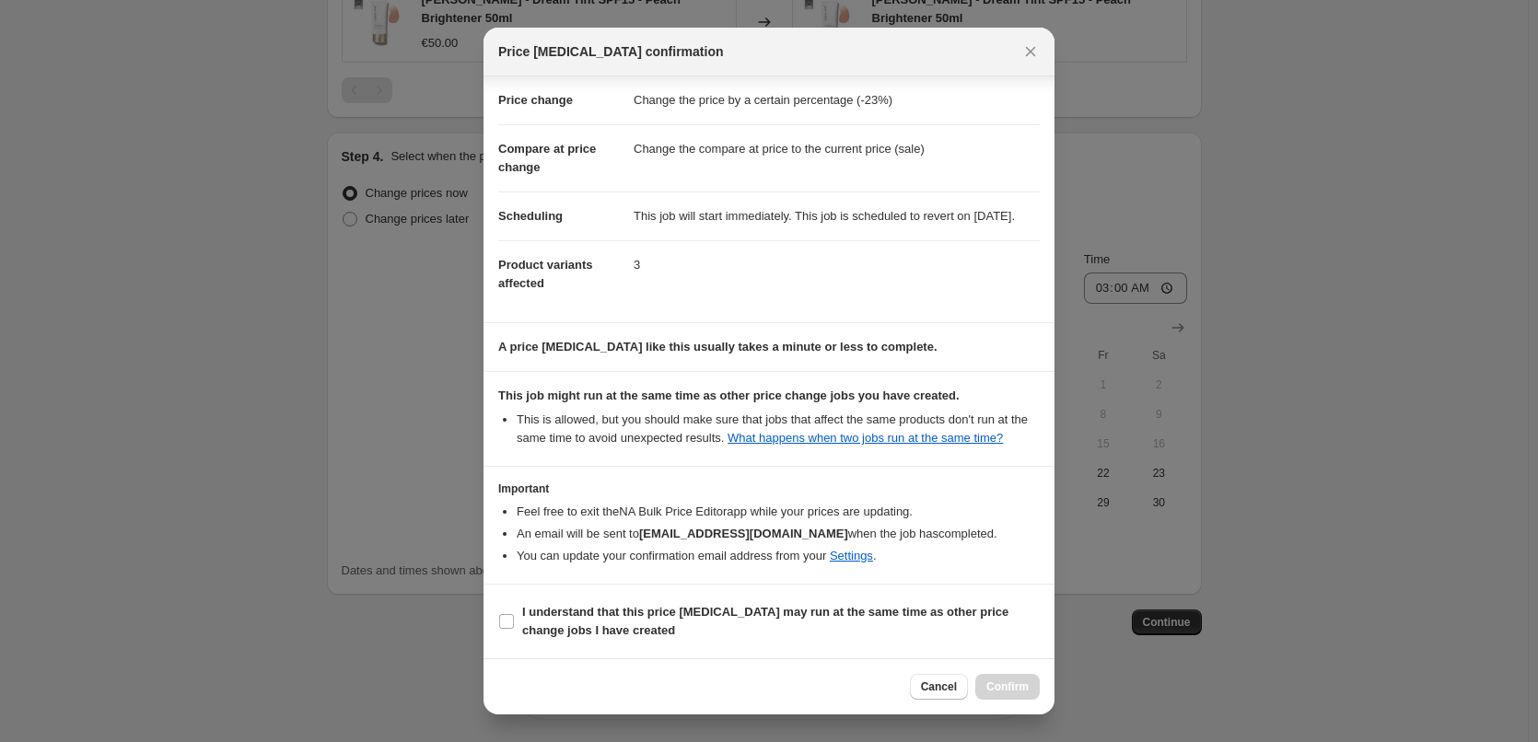
drag, startPoint x: 612, startPoint y: 613, endPoint x: 941, endPoint y: 670, distance: 333.6
click at [613, 611] on b "I understand that this price [MEDICAL_DATA] may run at the same time as other p…" at bounding box center [765, 621] width 486 height 32
click at [514, 614] on input "I understand that this price [MEDICAL_DATA] may run at the same time as other p…" at bounding box center [506, 621] width 15 height 15
checkbox input "true"
click at [1042, 689] on div "Cancel Confirm" at bounding box center [768, 686] width 571 height 56
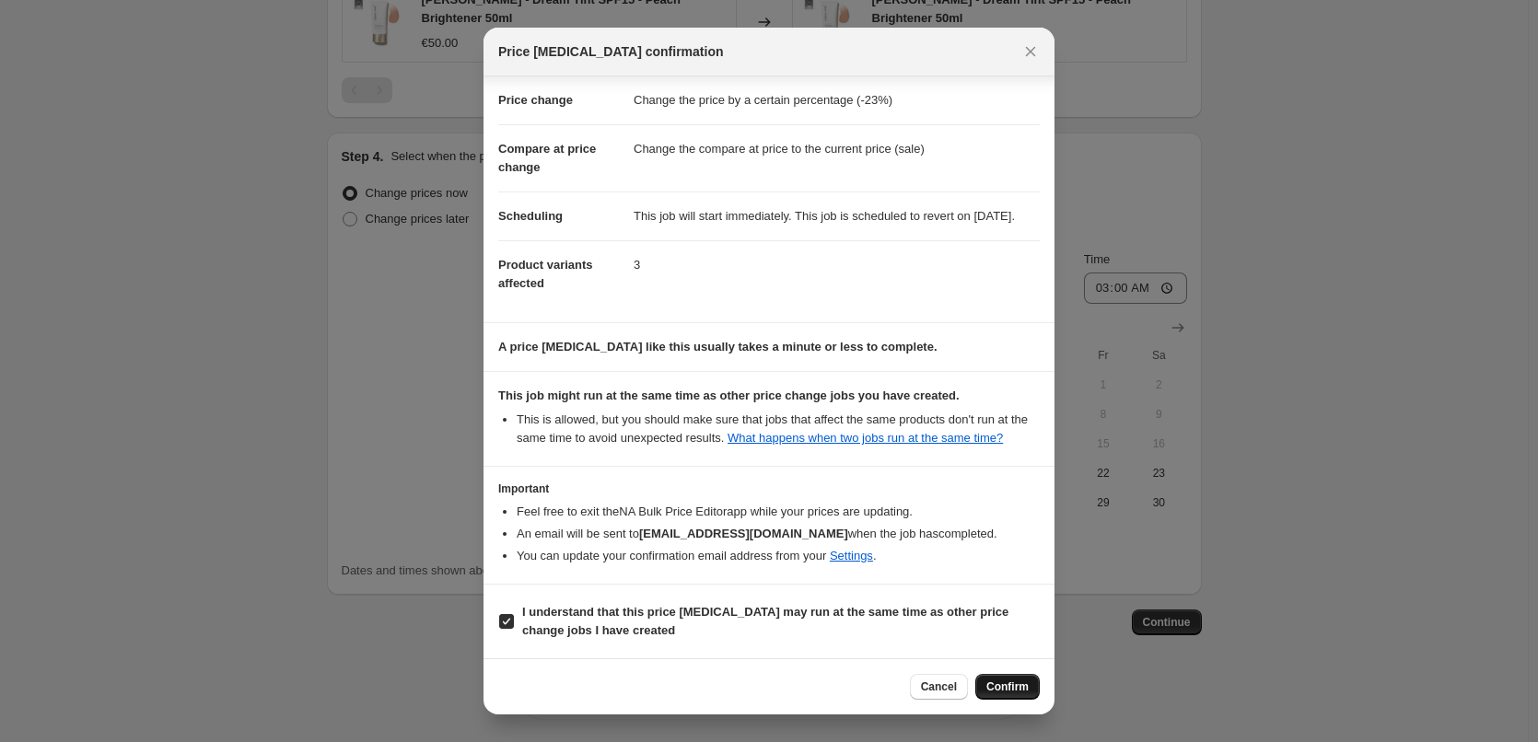
click at [1030, 684] on button "Confirm" at bounding box center [1007, 687] width 64 height 26
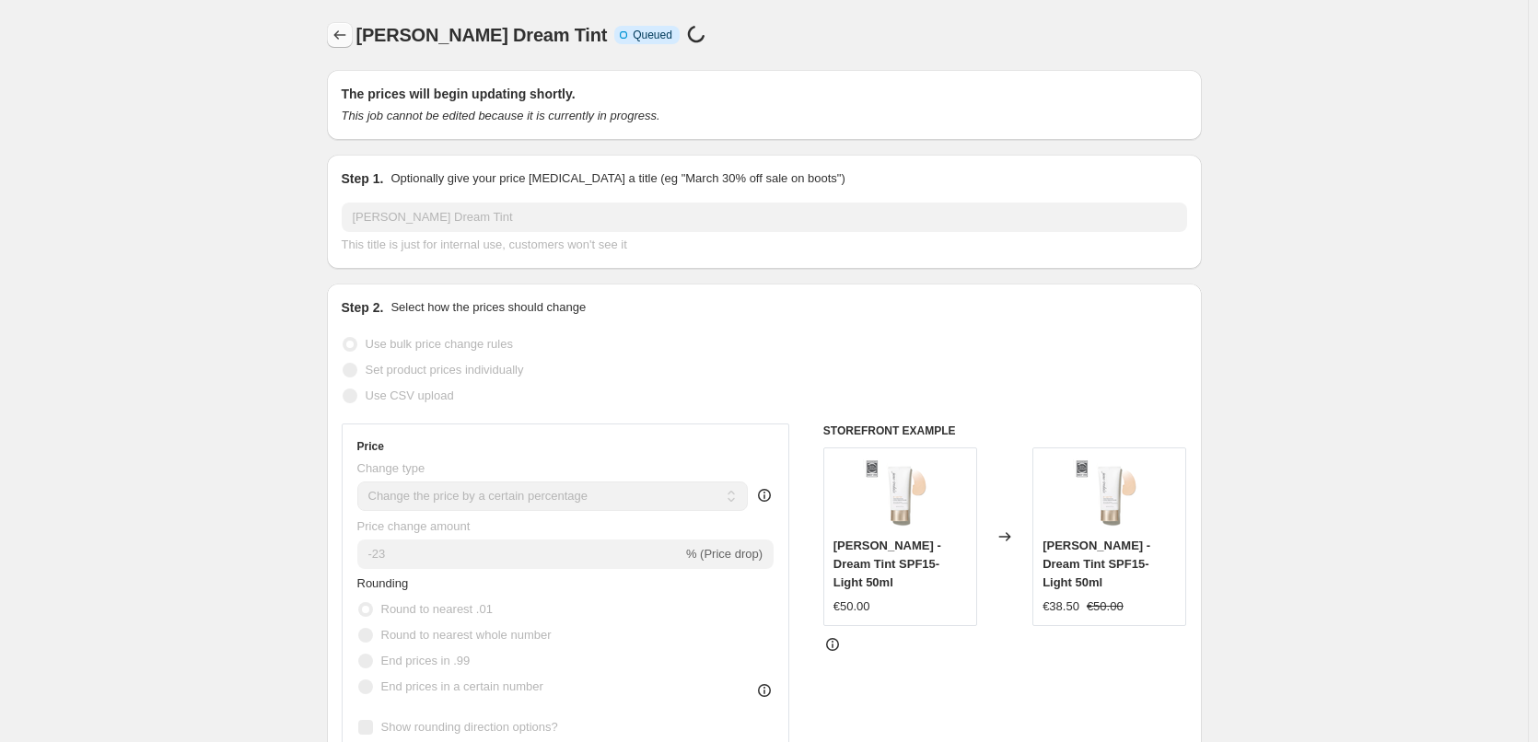
click at [336, 39] on icon "Price change jobs" at bounding box center [340, 35] width 18 height 18
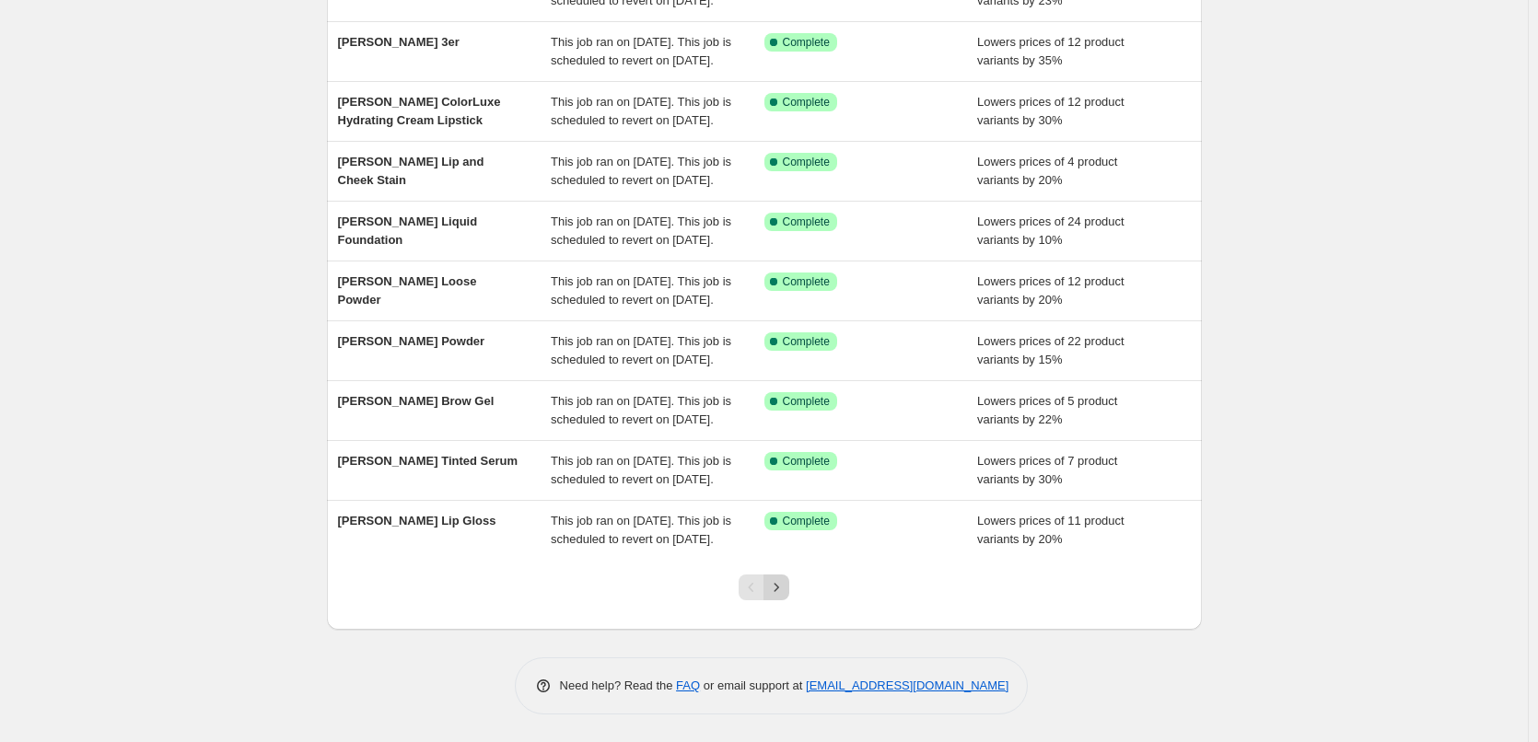
click at [784, 585] on icon "Next" at bounding box center [776, 587] width 18 height 18
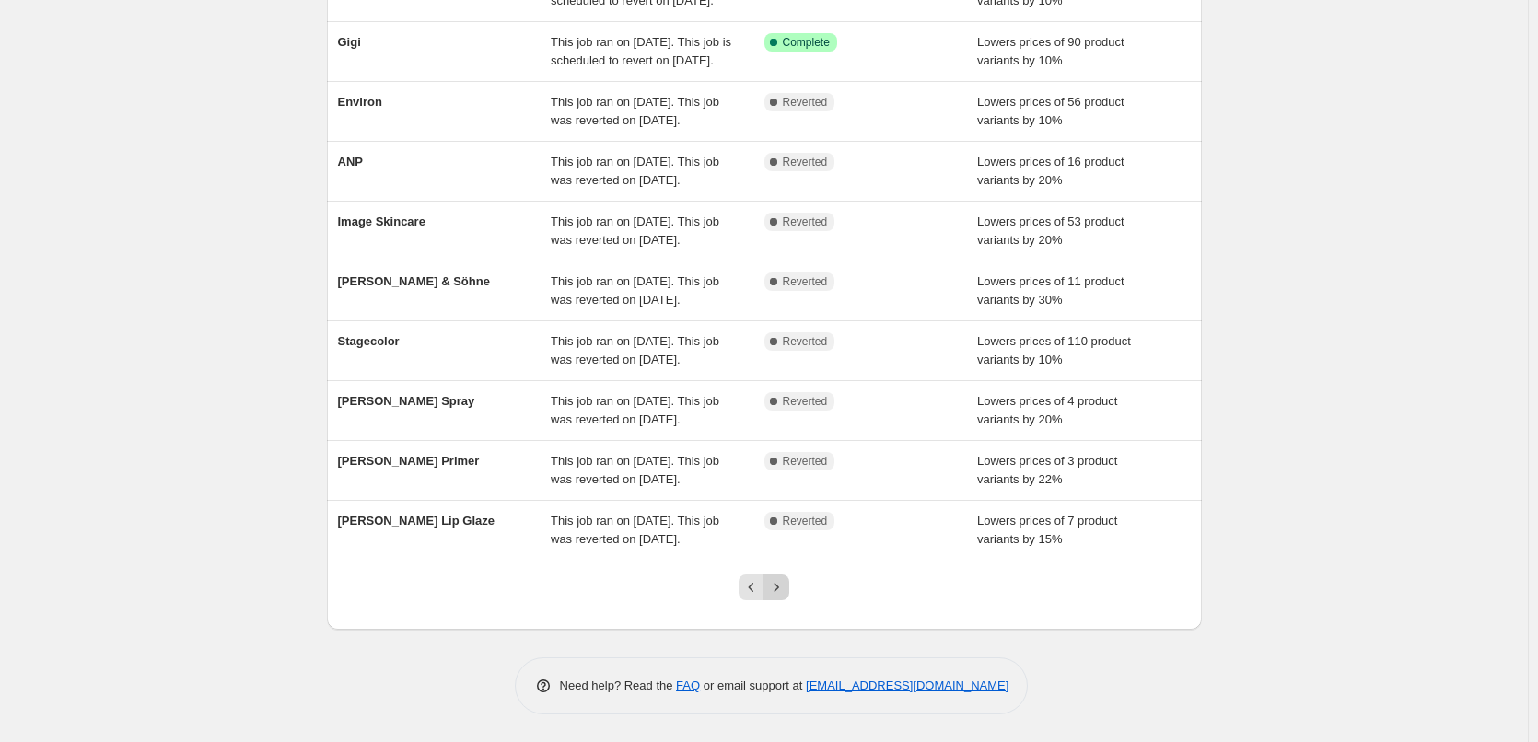
click at [789, 592] on button "Next" at bounding box center [776, 588] width 26 height 26
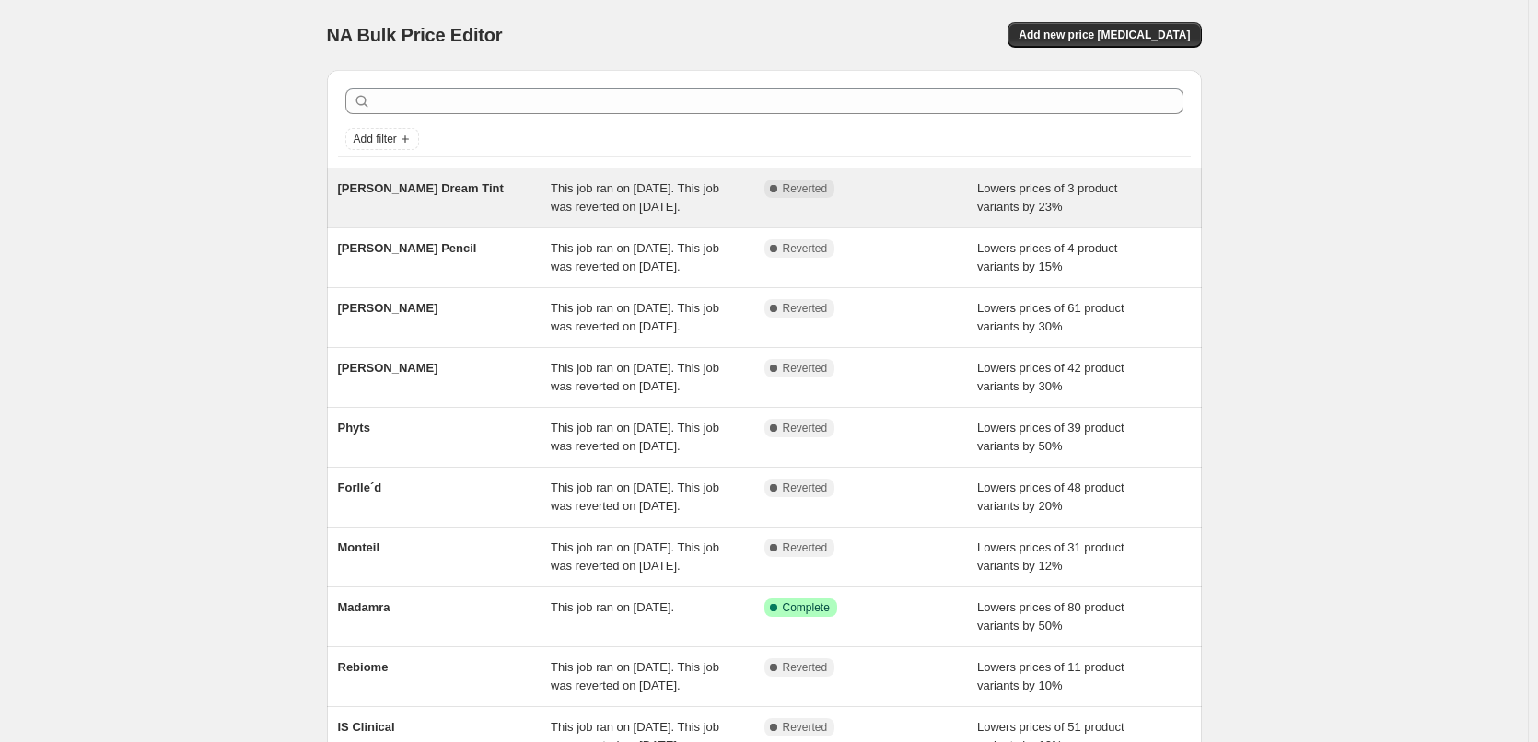
click at [463, 185] on span "[PERSON_NAME] Dream Tint" at bounding box center [421, 188] width 166 height 14
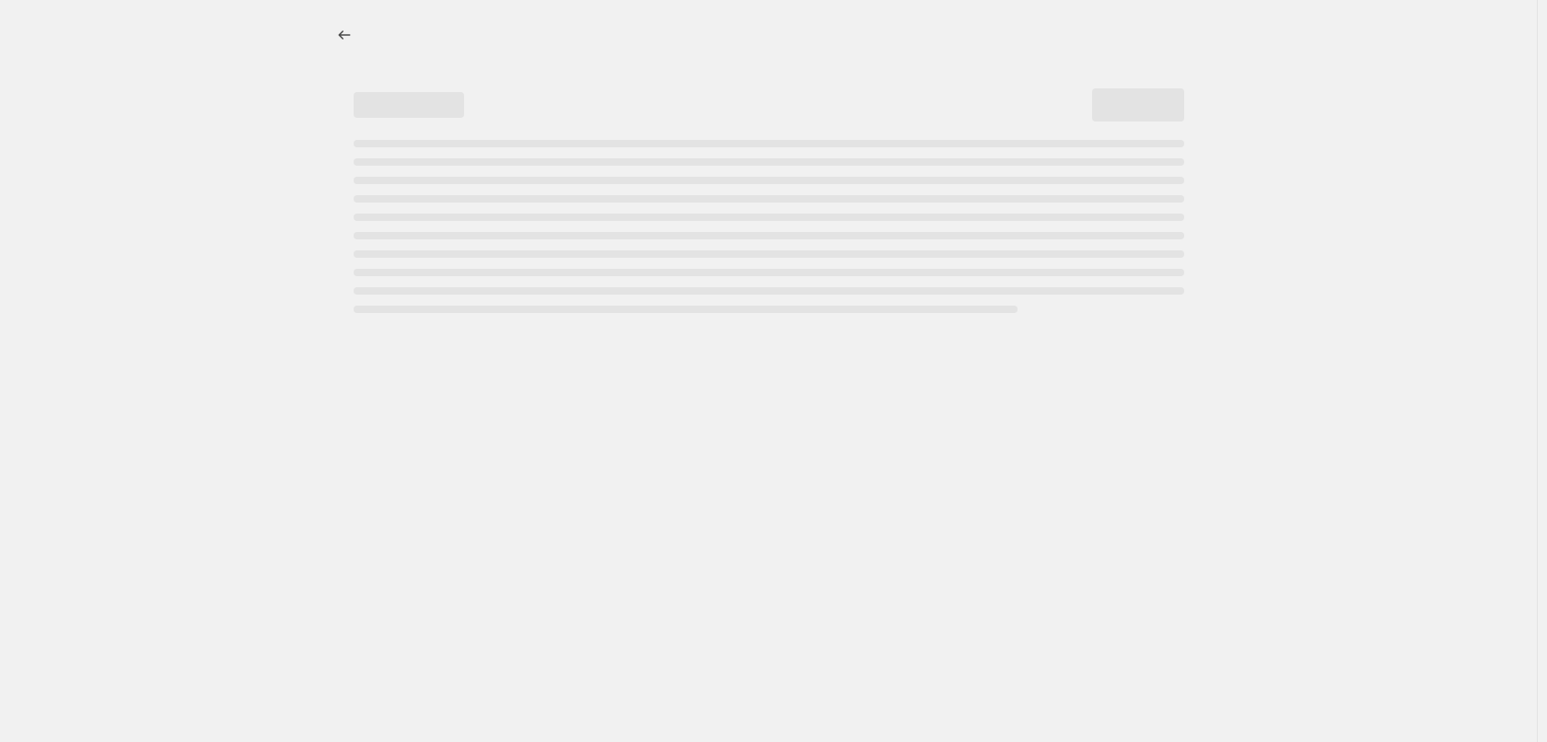
select select "percentage"
select select "vendor"
select select "tag"
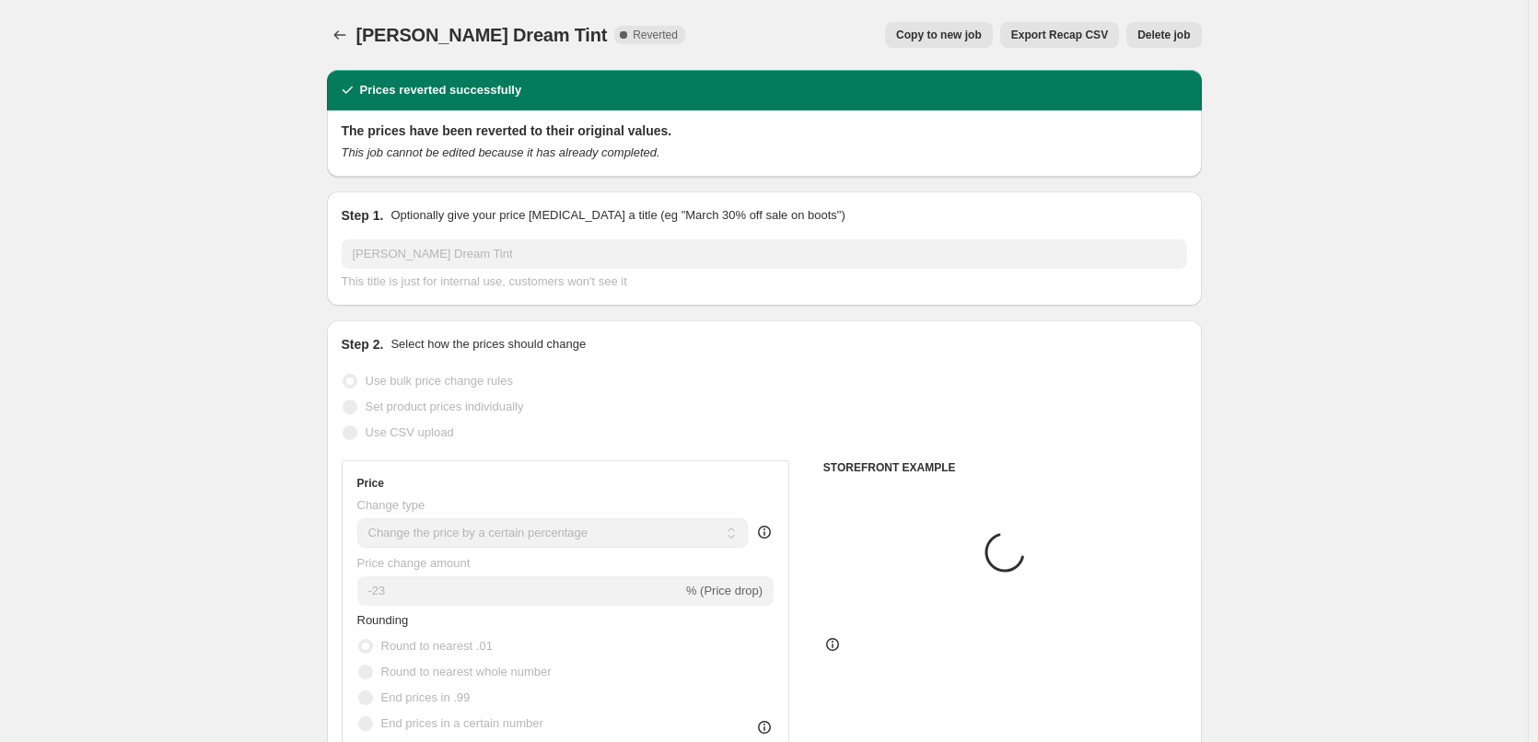
click at [1168, 43] on button "Delete job" at bounding box center [1163, 35] width 75 height 26
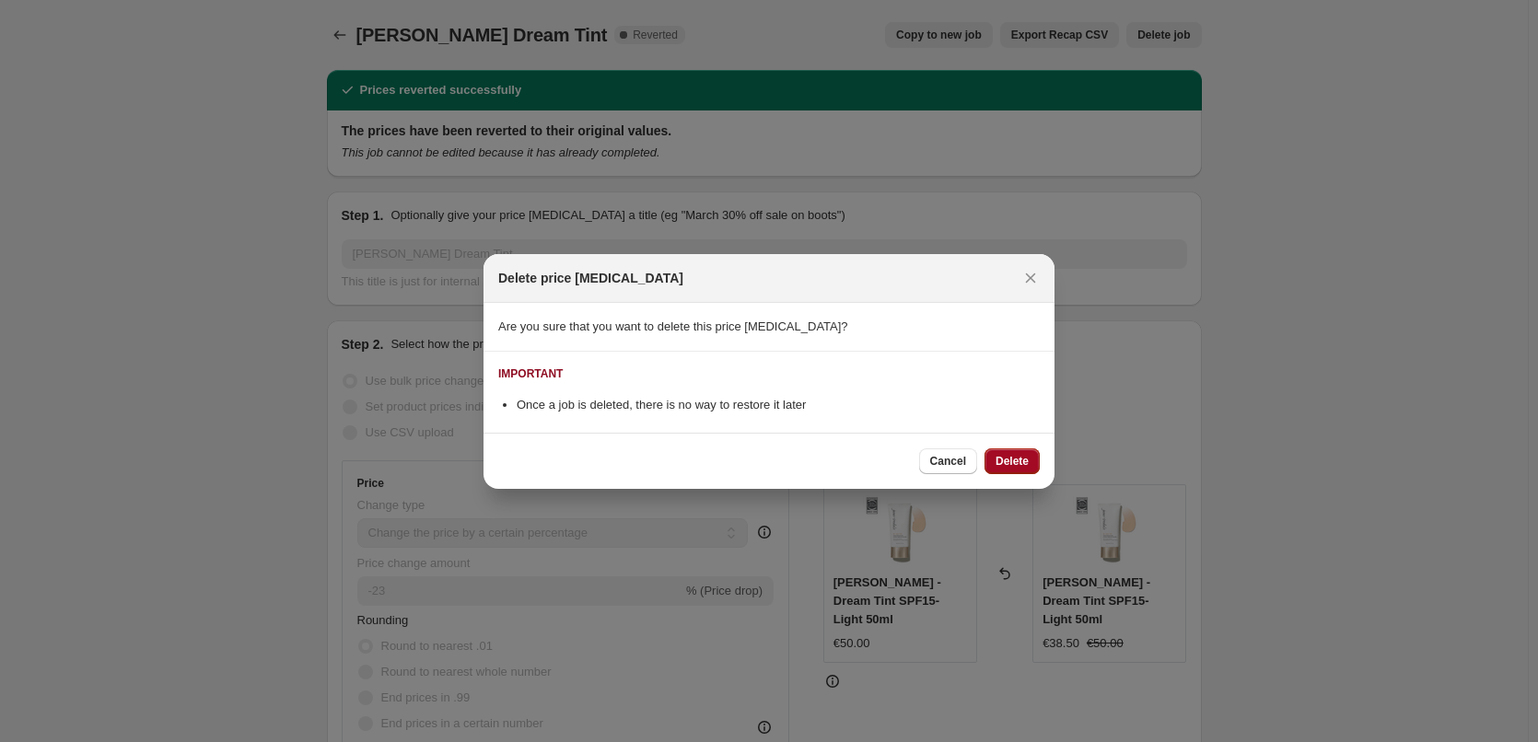
click at [1038, 462] on button "Delete" at bounding box center [1011, 461] width 55 height 26
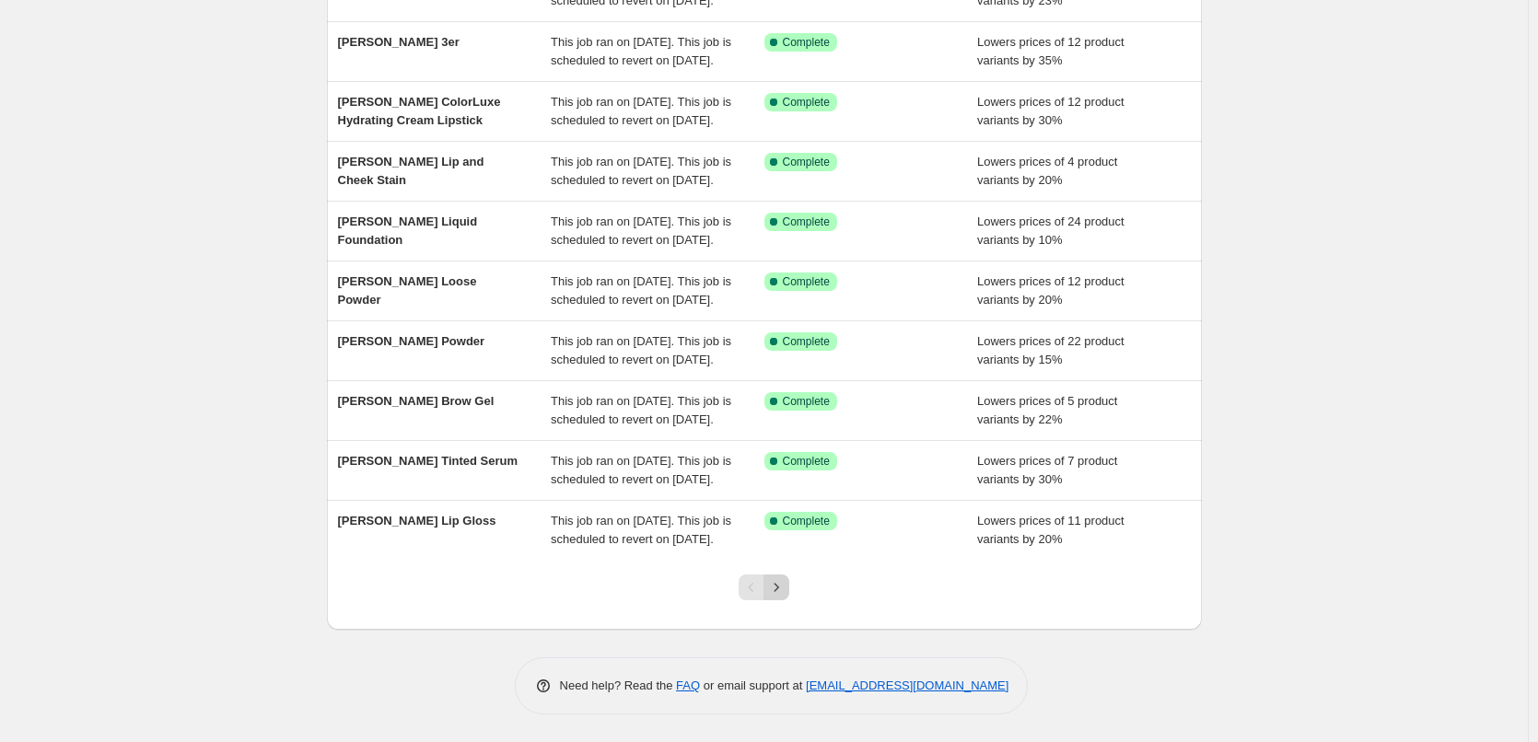
click at [784, 589] on icon "Next" at bounding box center [776, 587] width 18 height 18
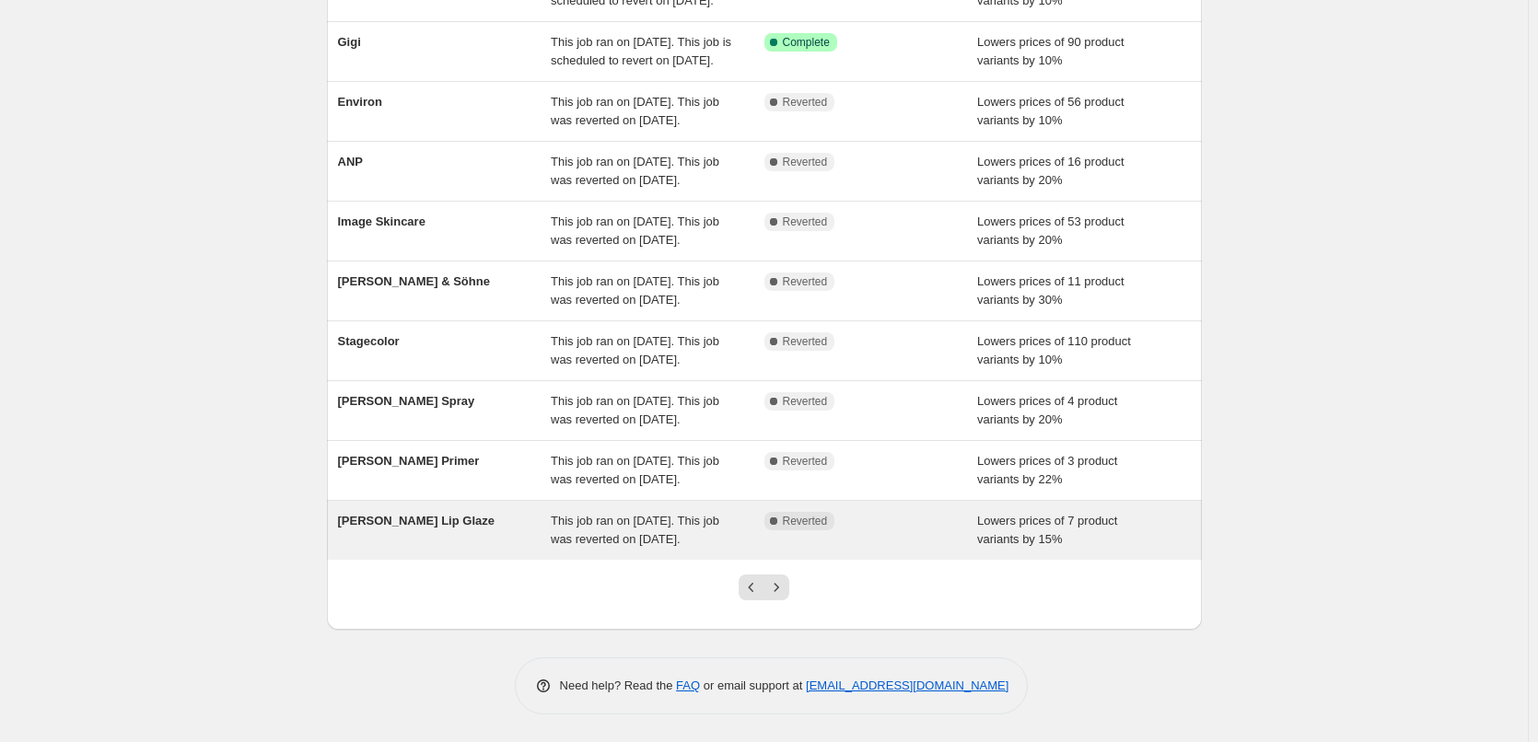
click at [460, 514] on span "[PERSON_NAME] Lip Glaze" at bounding box center [416, 521] width 157 height 14
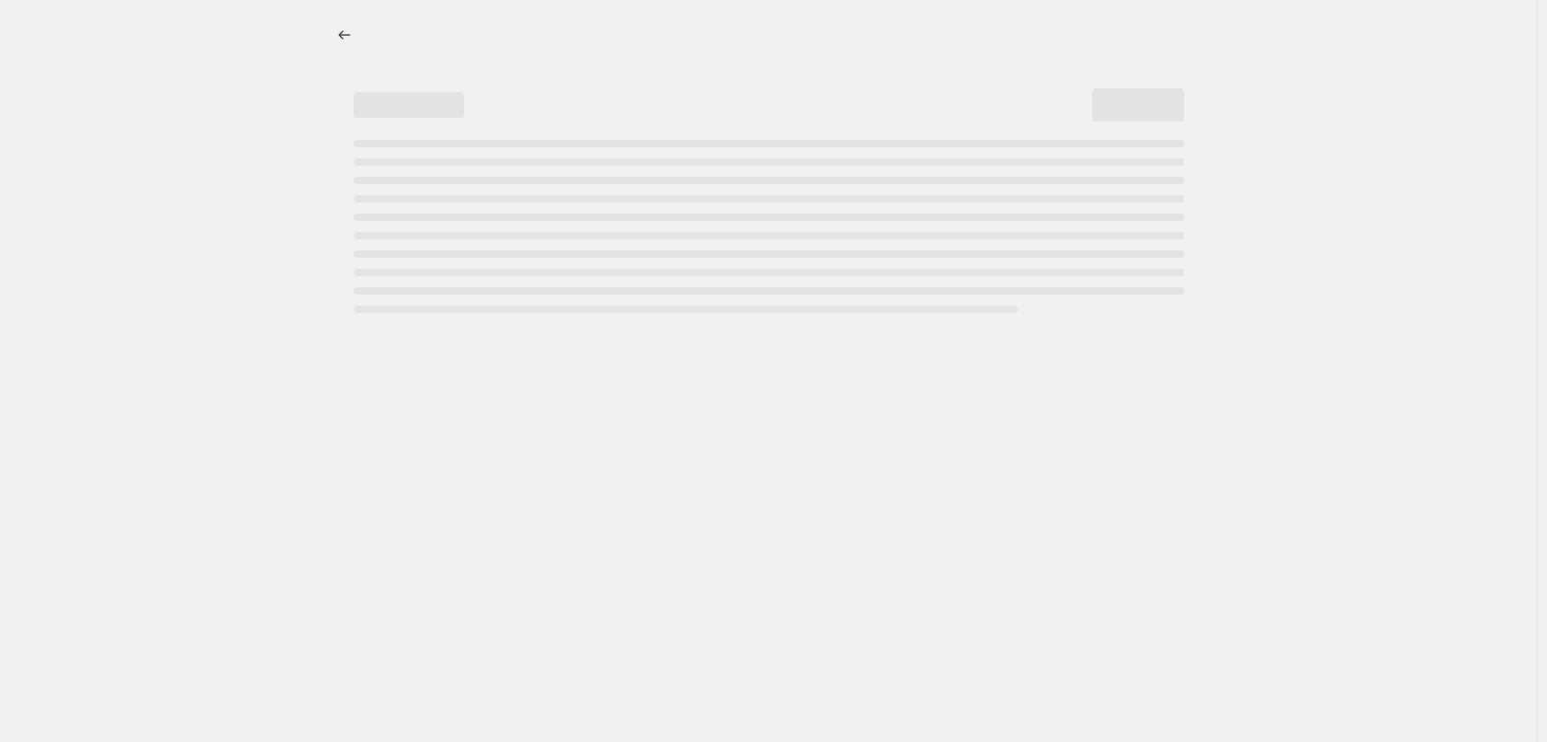
select select "percentage"
select select "tag"
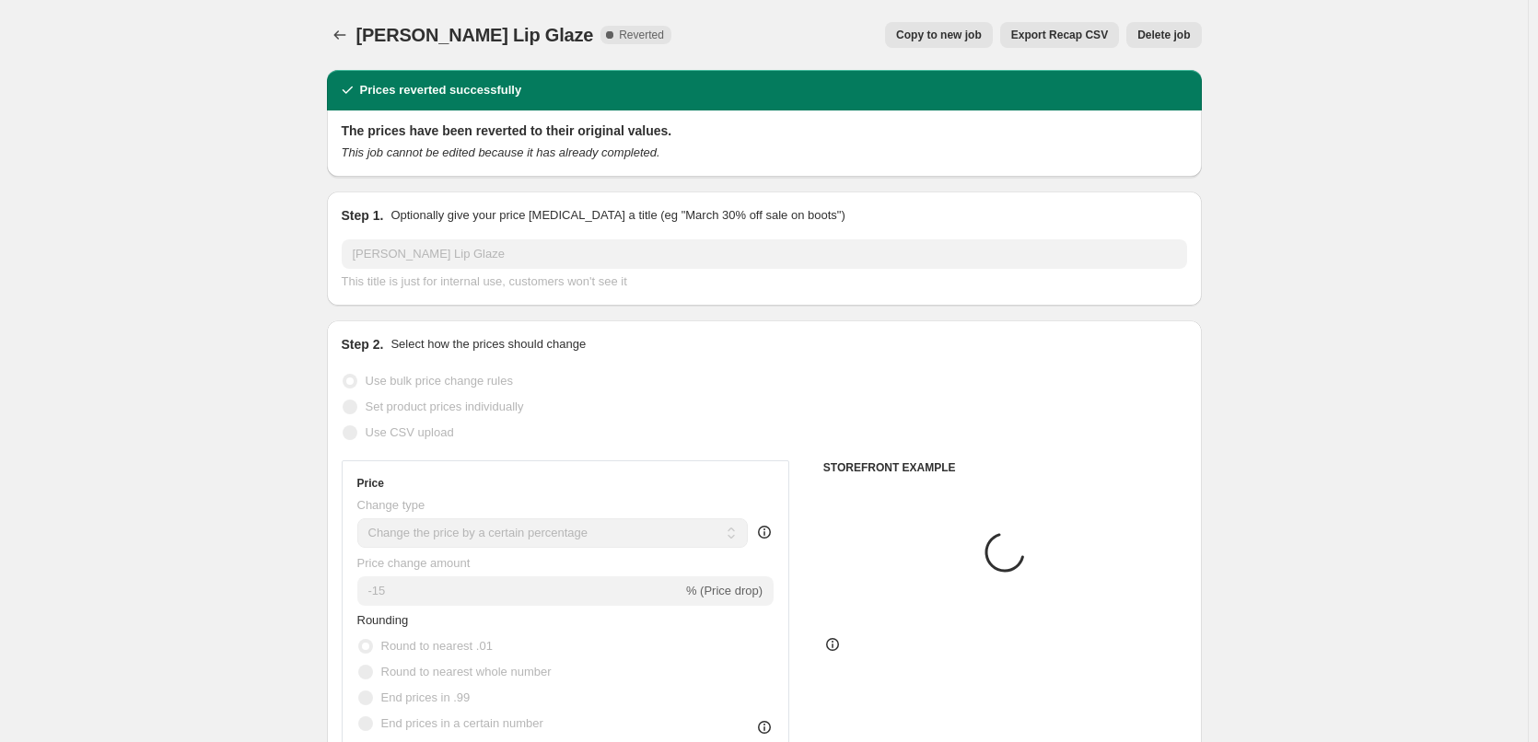
click at [959, 32] on span "Copy to new job" at bounding box center [939, 35] width 86 height 15
select select "percentage"
select select "tag"
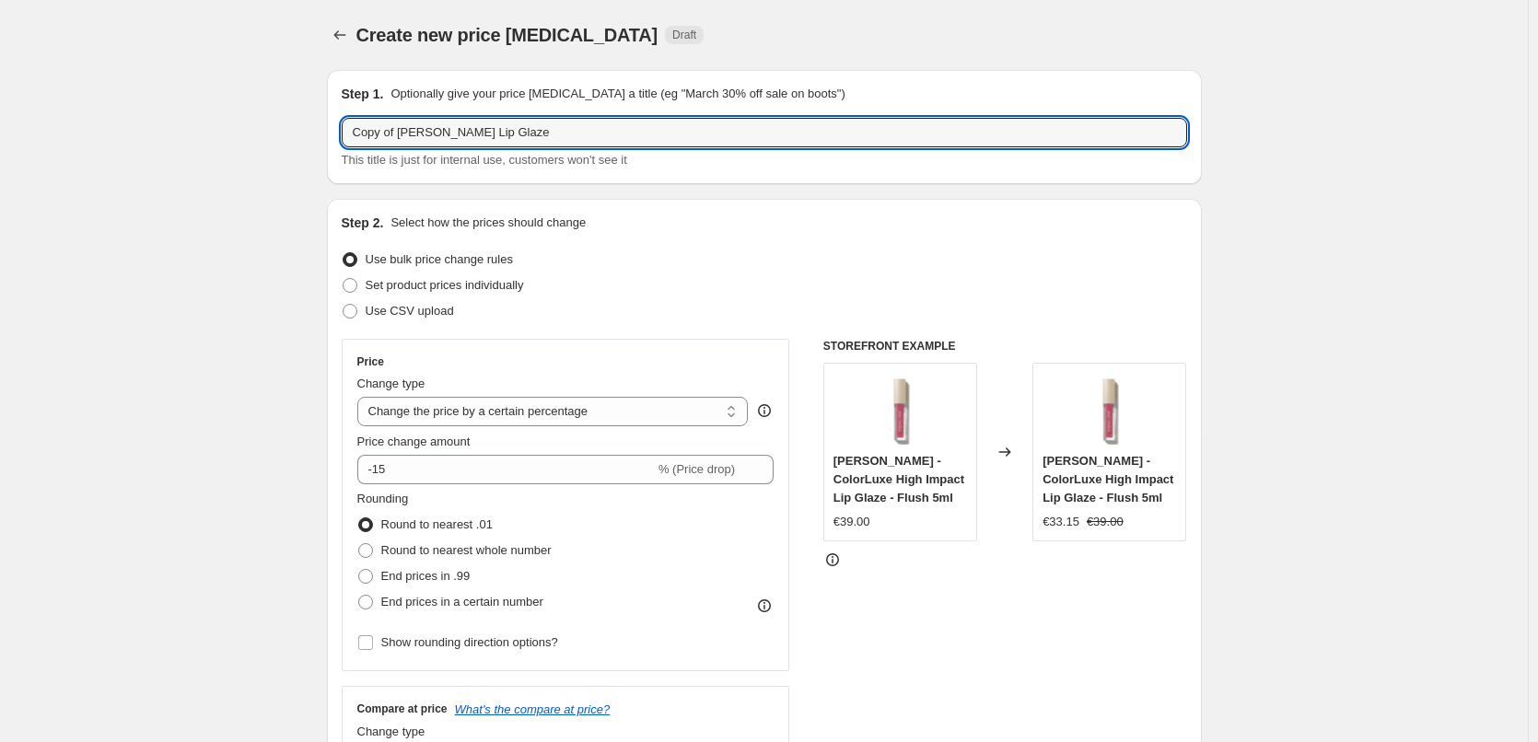
drag, startPoint x: 401, startPoint y: 134, endPoint x: 276, endPoint y: 151, distance: 125.4
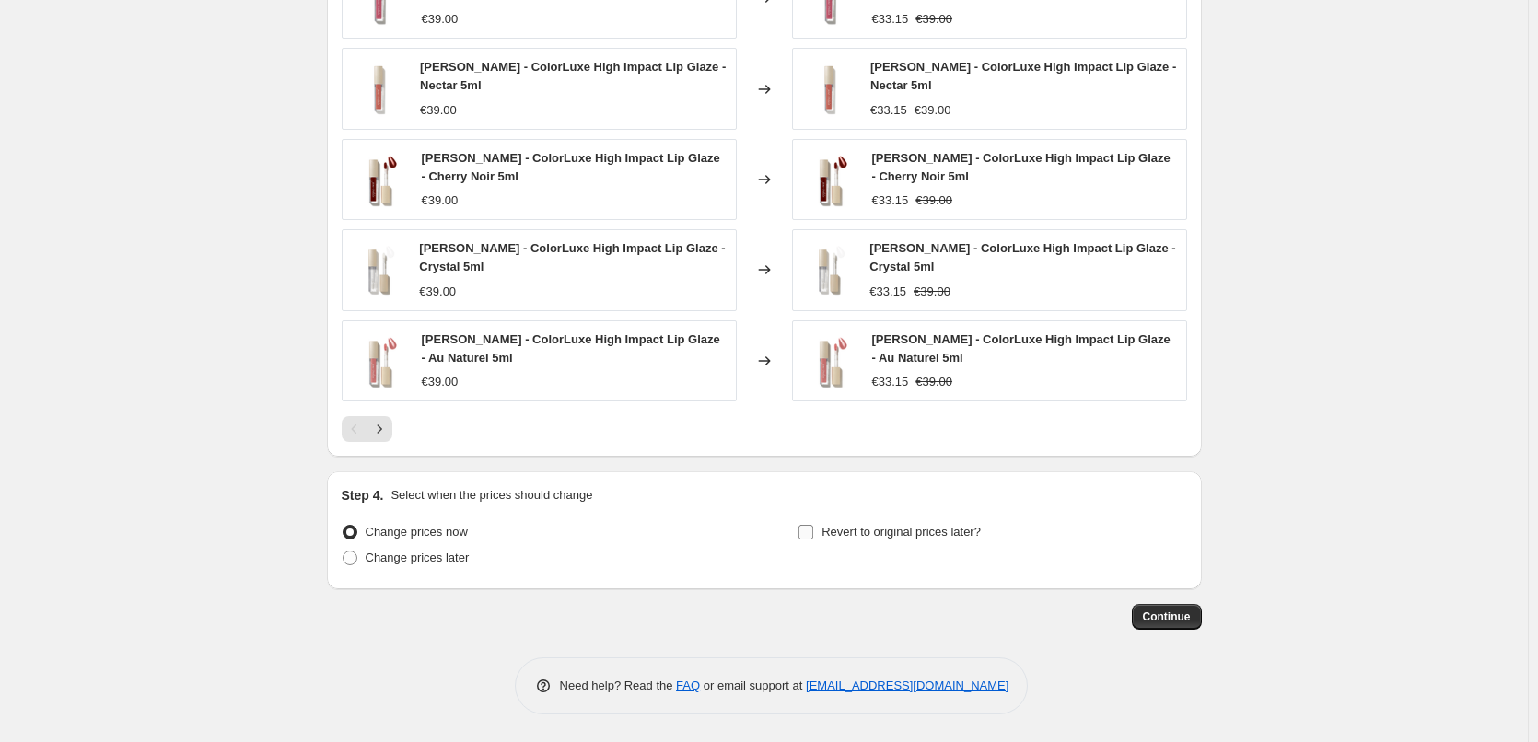
type input "[PERSON_NAME] Lip Glaze"
click at [905, 528] on span "Revert to original prices later?" at bounding box center [900, 532] width 159 height 14
click at [813, 528] on input "Revert to original prices later?" at bounding box center [805, 532] width 15 height 15
checkbox input "true"
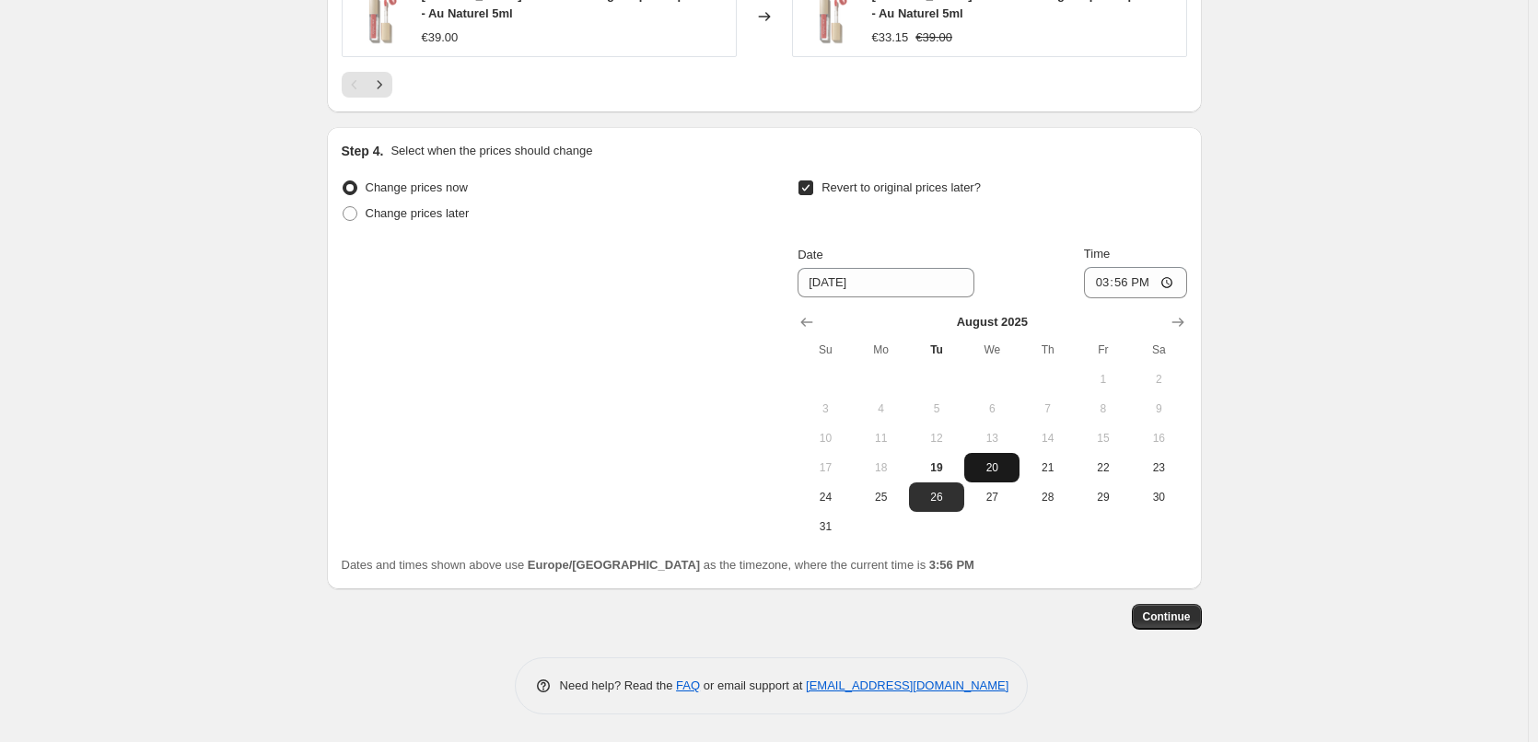
click at [1017, 467] on button "20" at bounding box center [991, 467] width 55 height 29
type input "[DATE]"
click at [1099, 290] on input "15:56" at bounding box center [1135, 282] width 103 height 31
type input "03:00"
click at [1170, 616] on span "Continue" at bounding box center [1167, 617] width 48 height 15
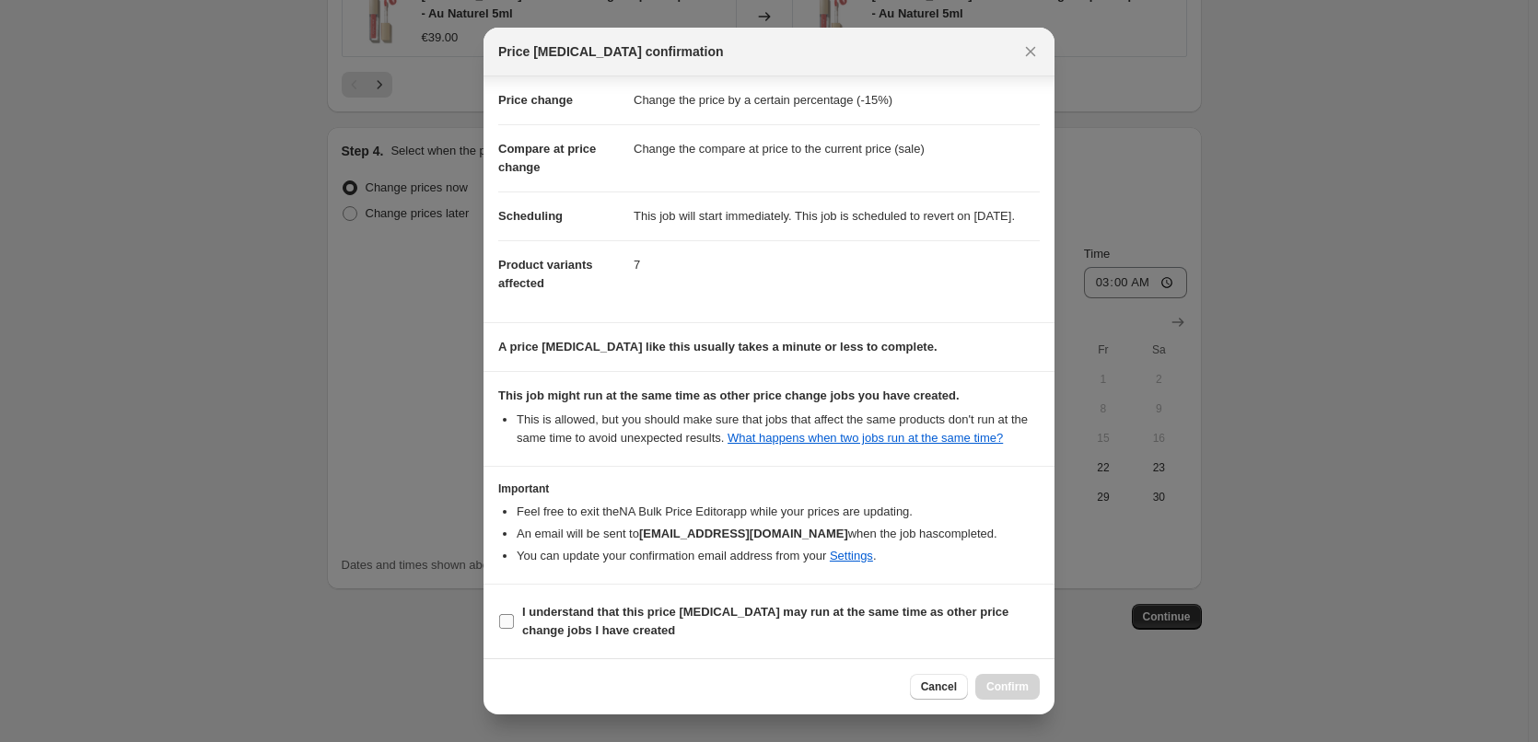
click at [644, 605] on b "I understand that this price [MEDICAL_DATA] may run at the same time as other p…" at bounding box center [765, 621] width 486 height 32
click at [514, 614] on input "I understand that this price [MEDICAL_DATA] may run at the same time as other p…" at bounding box center [506, 621] width 15 height 15
checkbox input "true"
click at [1016, 685] on span "Confirm" at bounding box center [1007, 686] width 42 height 15
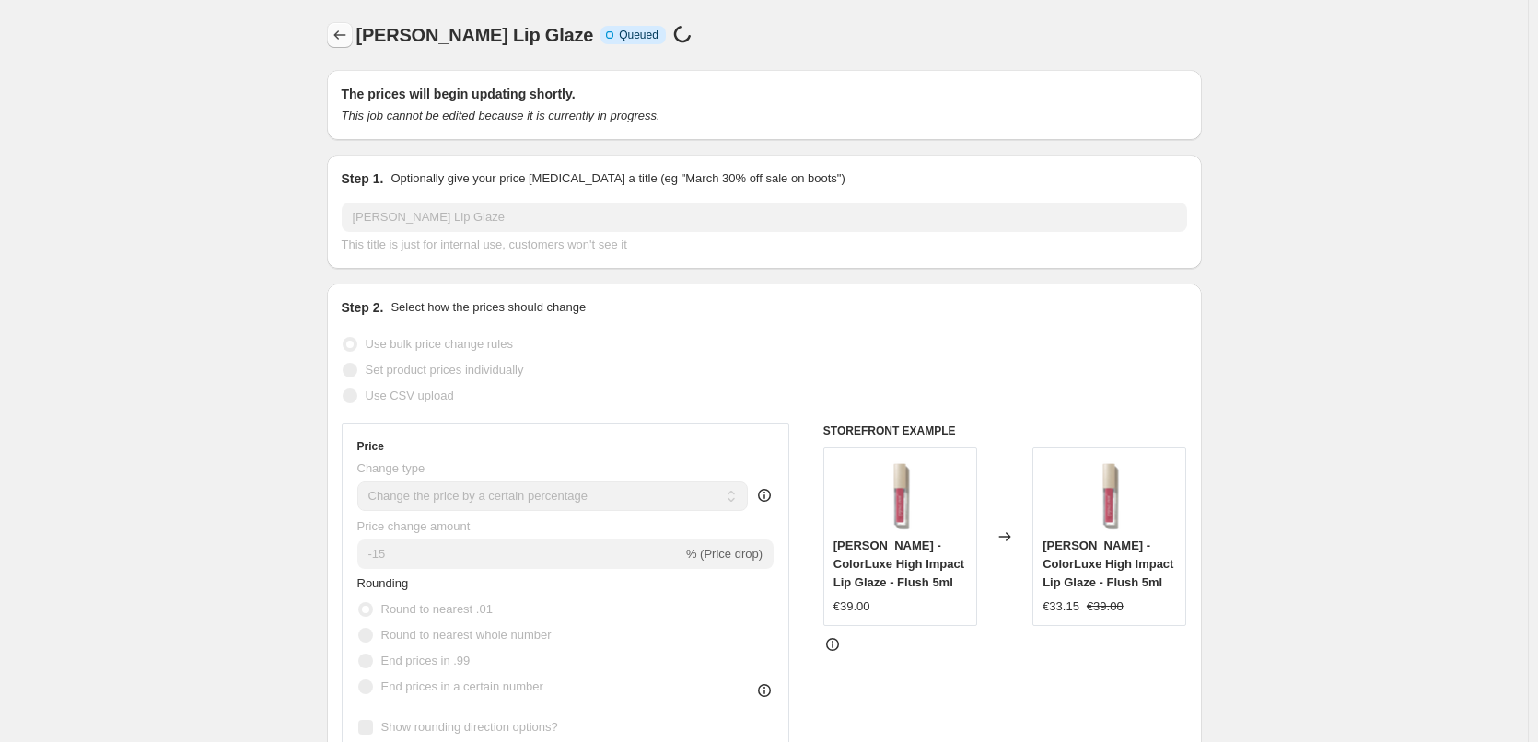
click at [344, 46] on button "Price change jobs" at bounding box center [340, 35] width 26 height 26
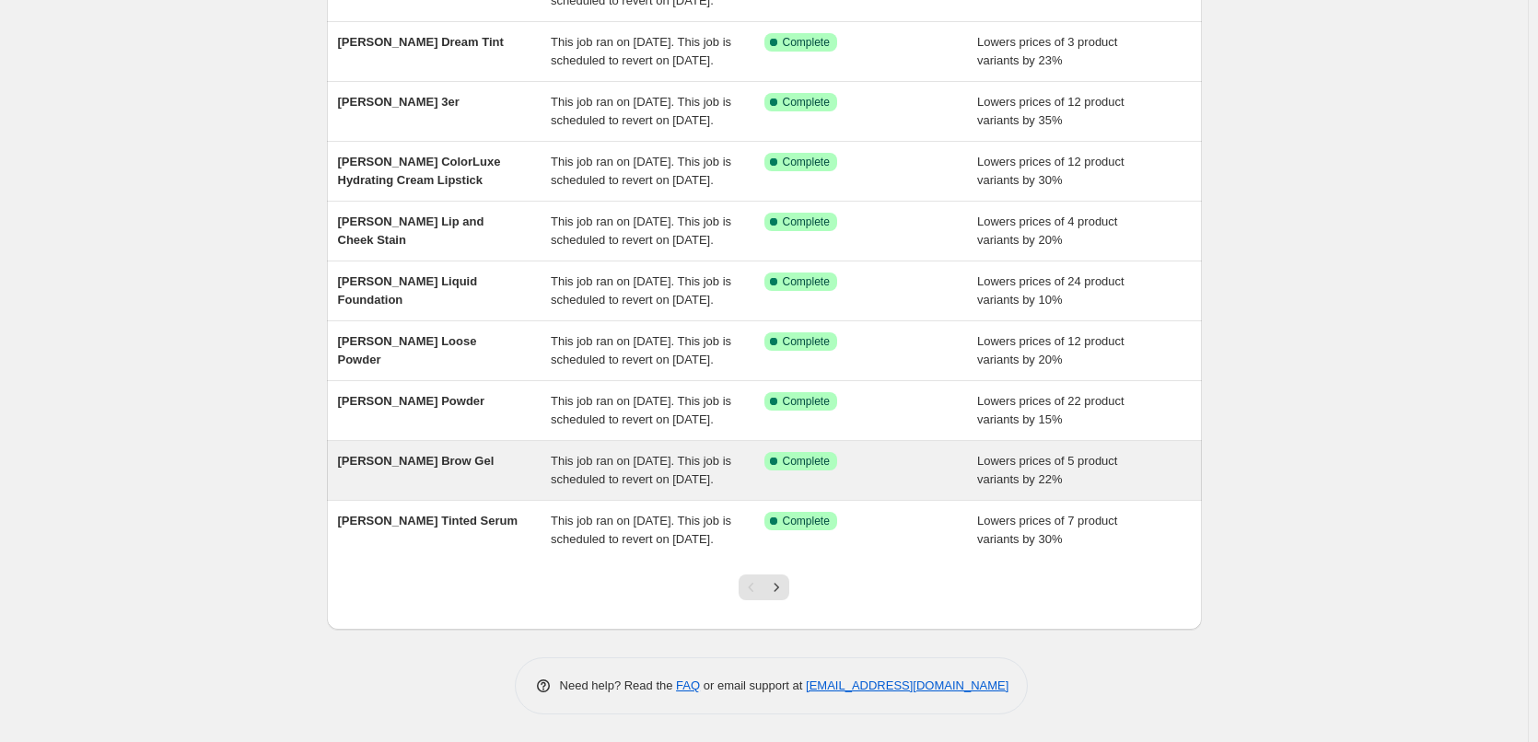
scroll to position [390, 0]
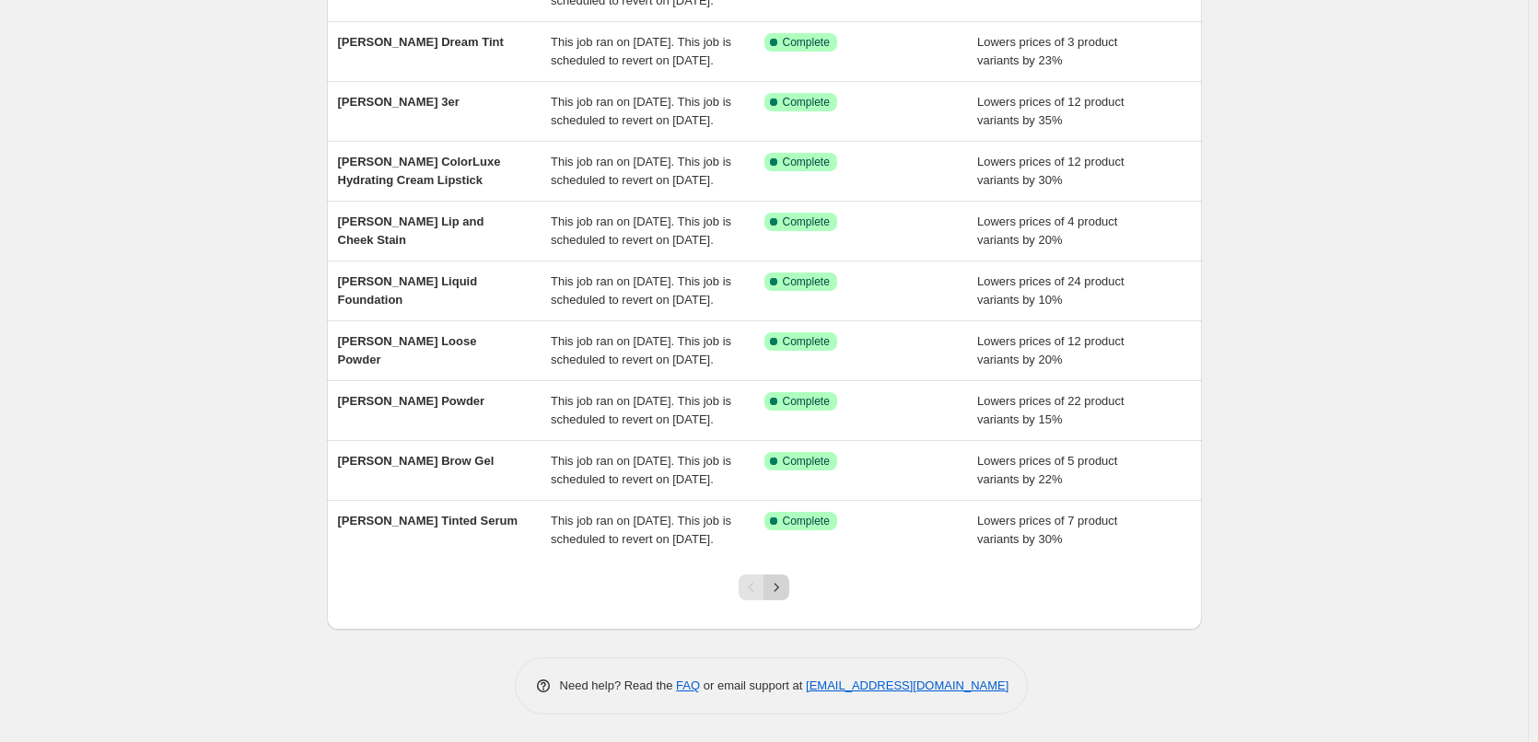
click at [778, 582] on icon "Next" at bounding box center [776, 587] width 18 height 18
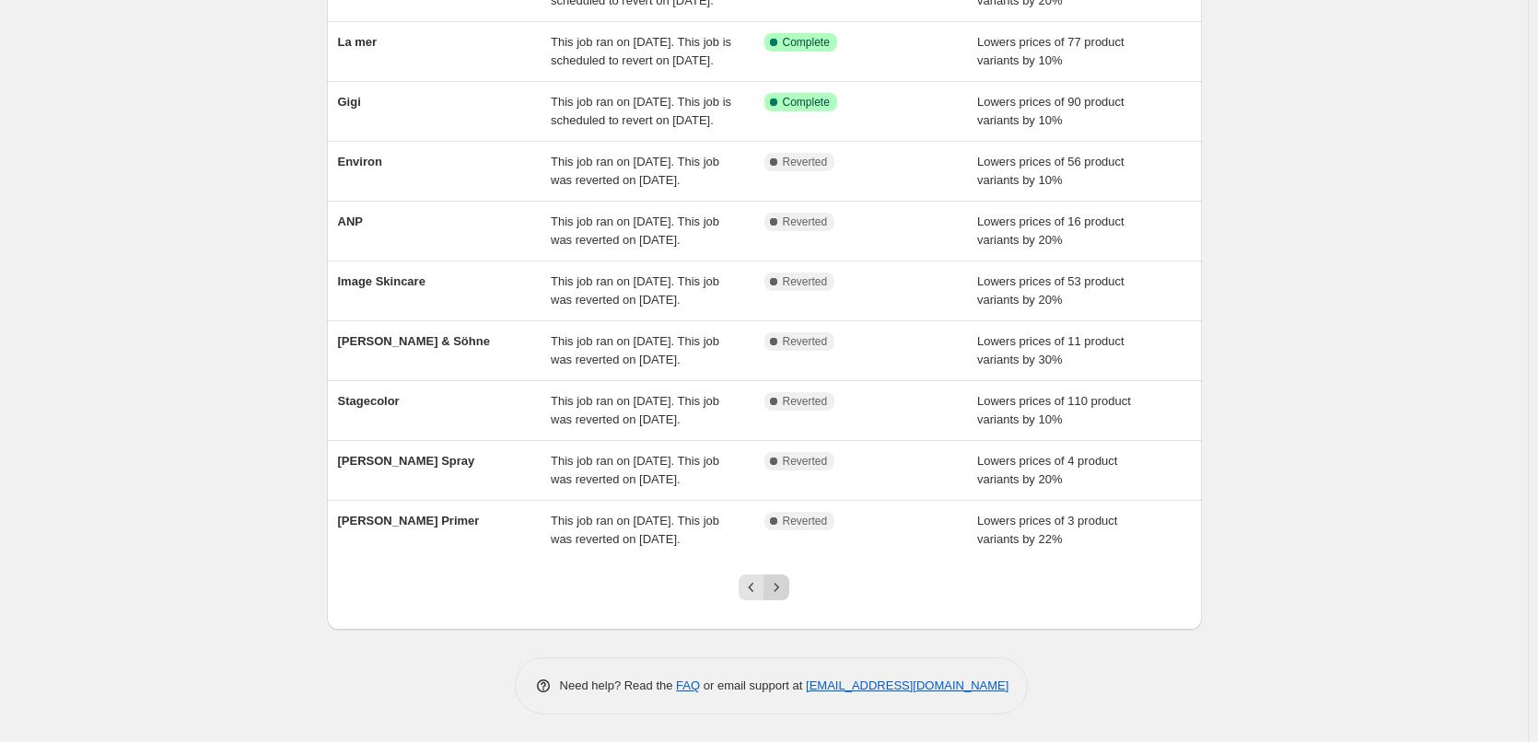
click at [785, 592] on icon "Next" at bounding box center [776, 587] width 18 height 18
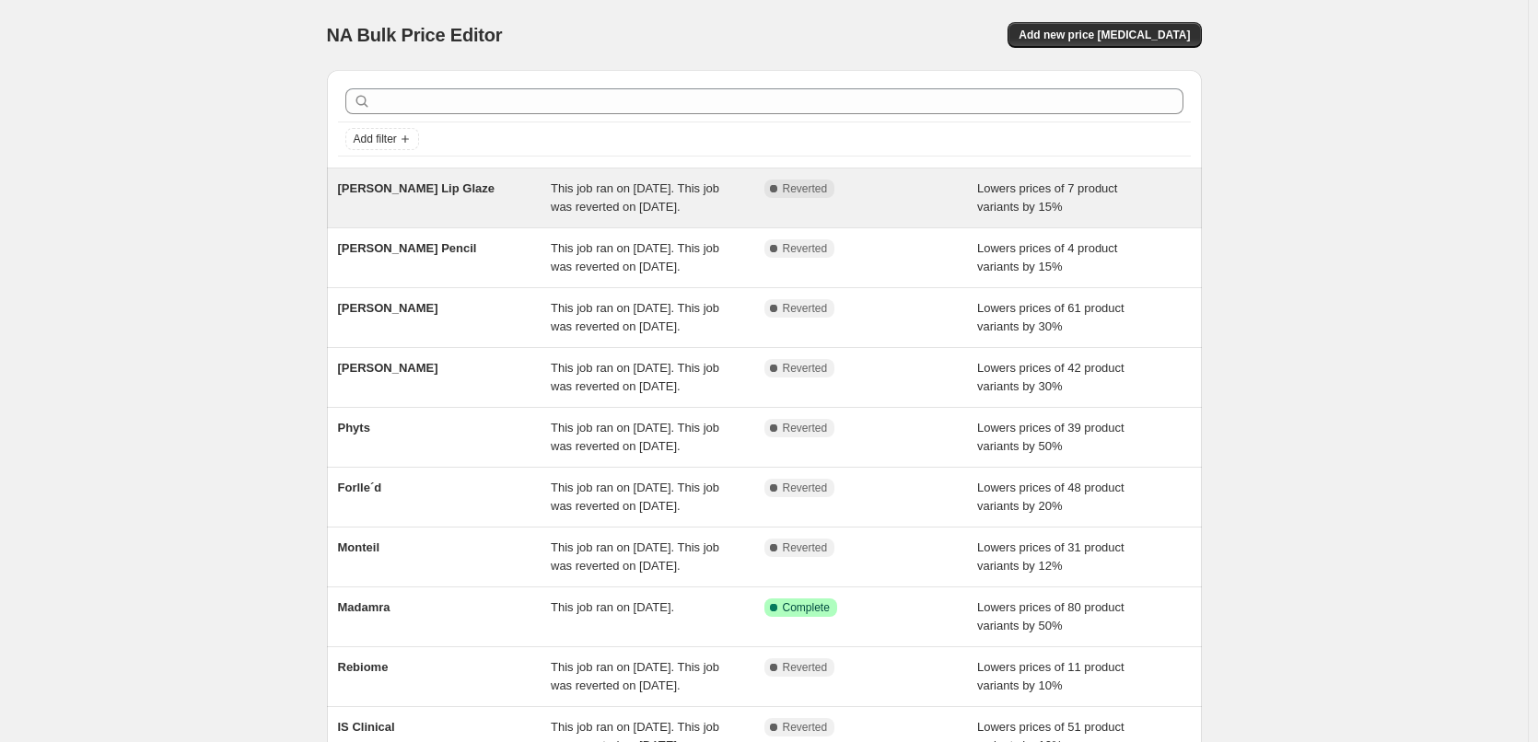
click at [434, 197] on div "[PERSON_NAME] Lip Glaze" at bounding box center [445, 198] width 214 height 37
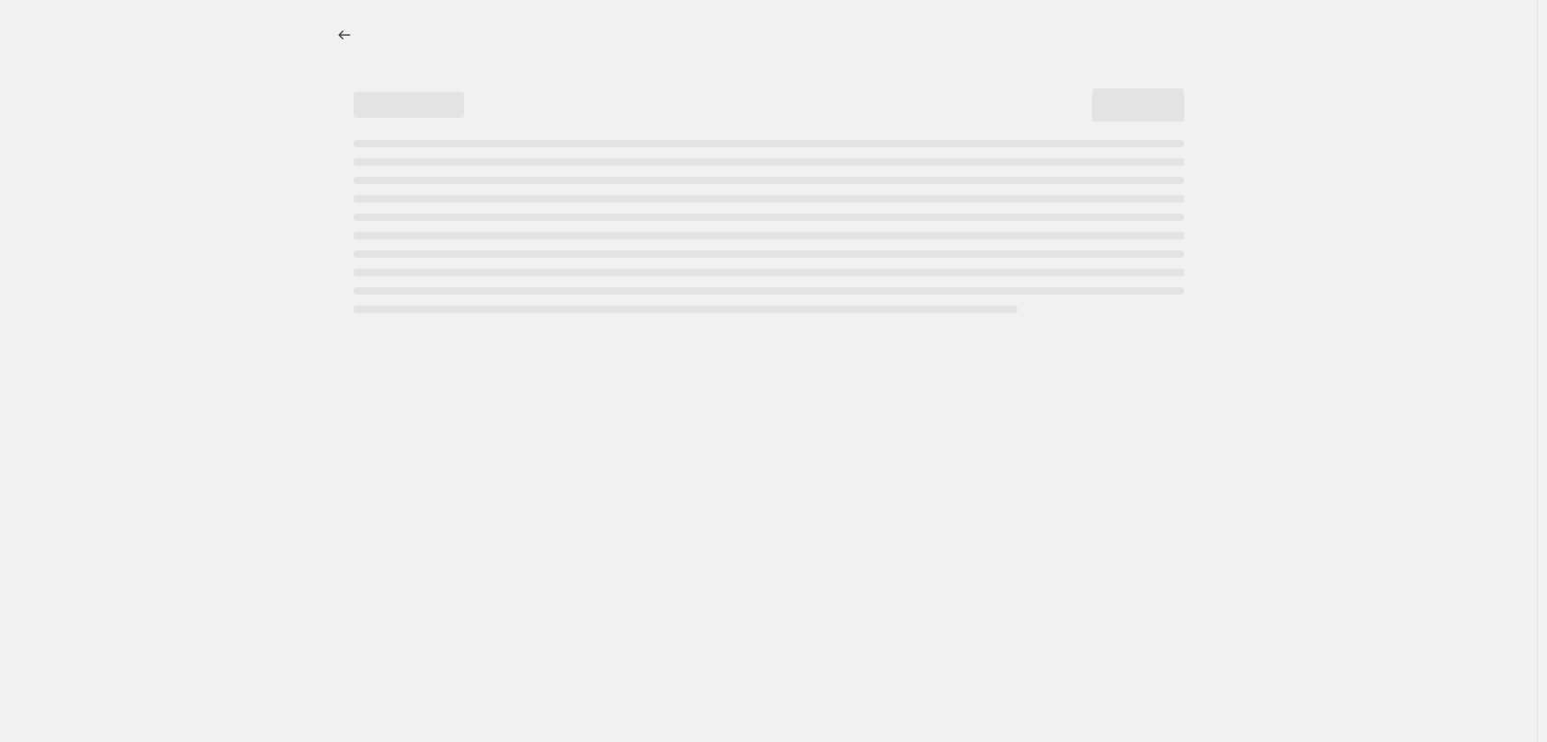
select select "percentage"
select select "tag"
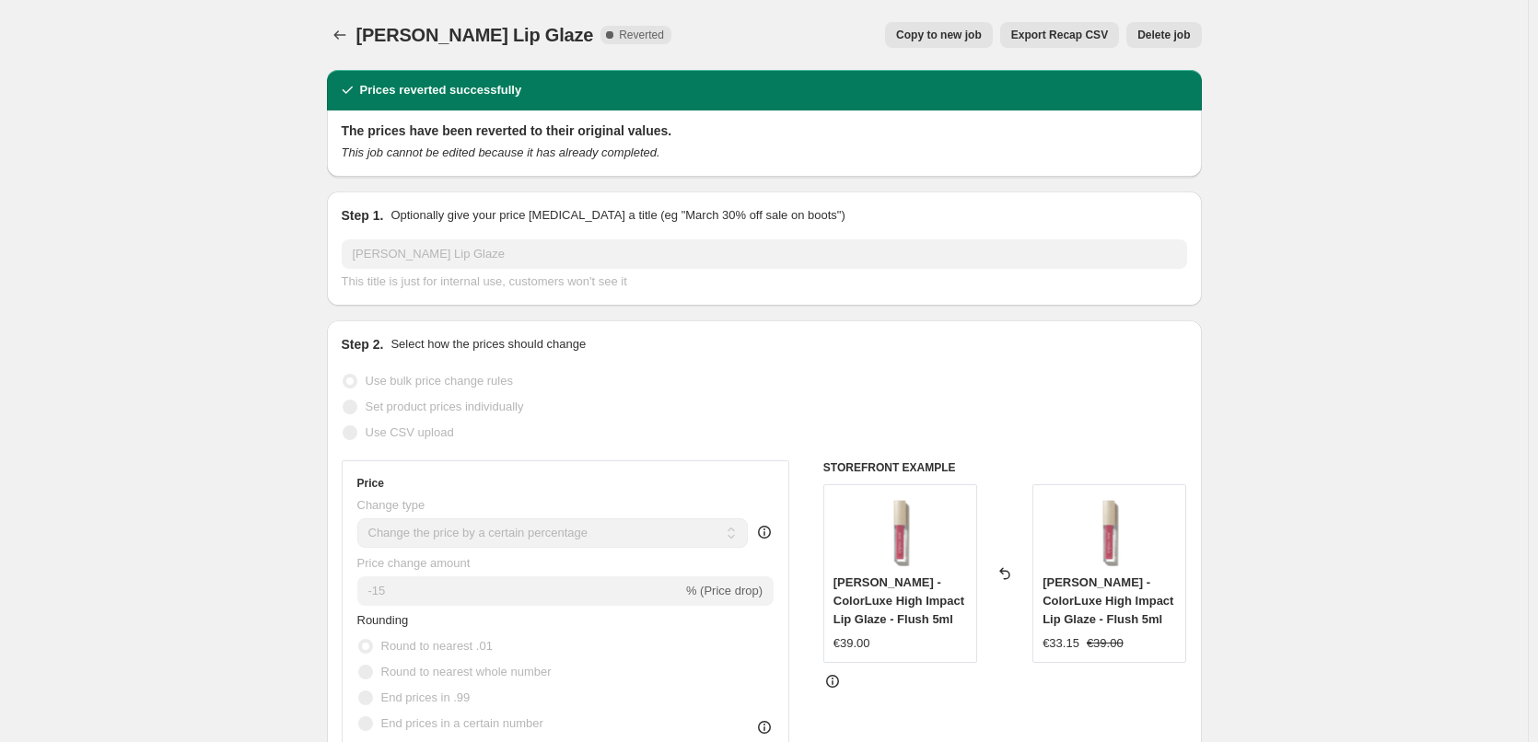
click at [1154, 39] on span "Delete job" at bounding box center [1163, 35] width 52 height 15
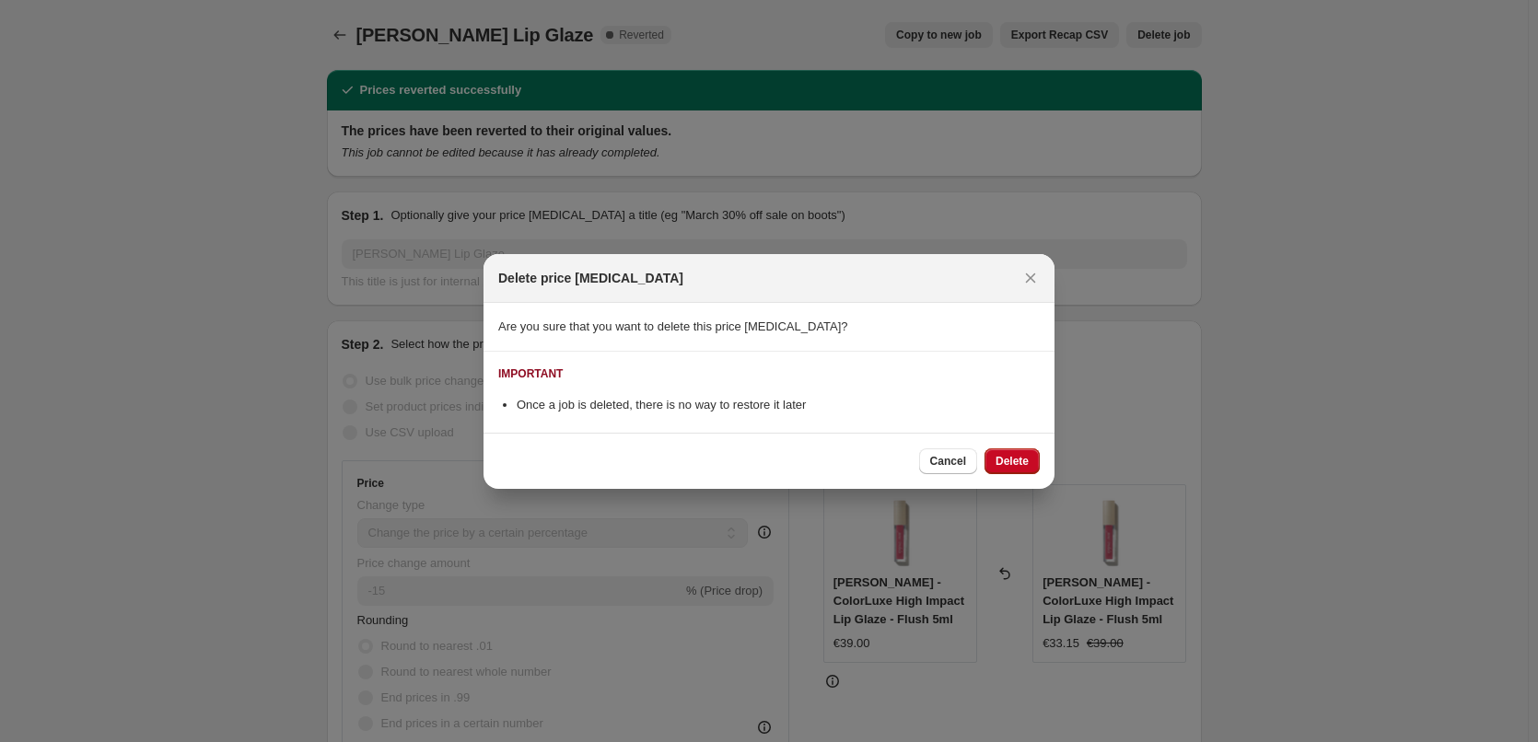
click at [1011, 459] on span "Delete" at bounding box center [1011, 461] width 33 height 15
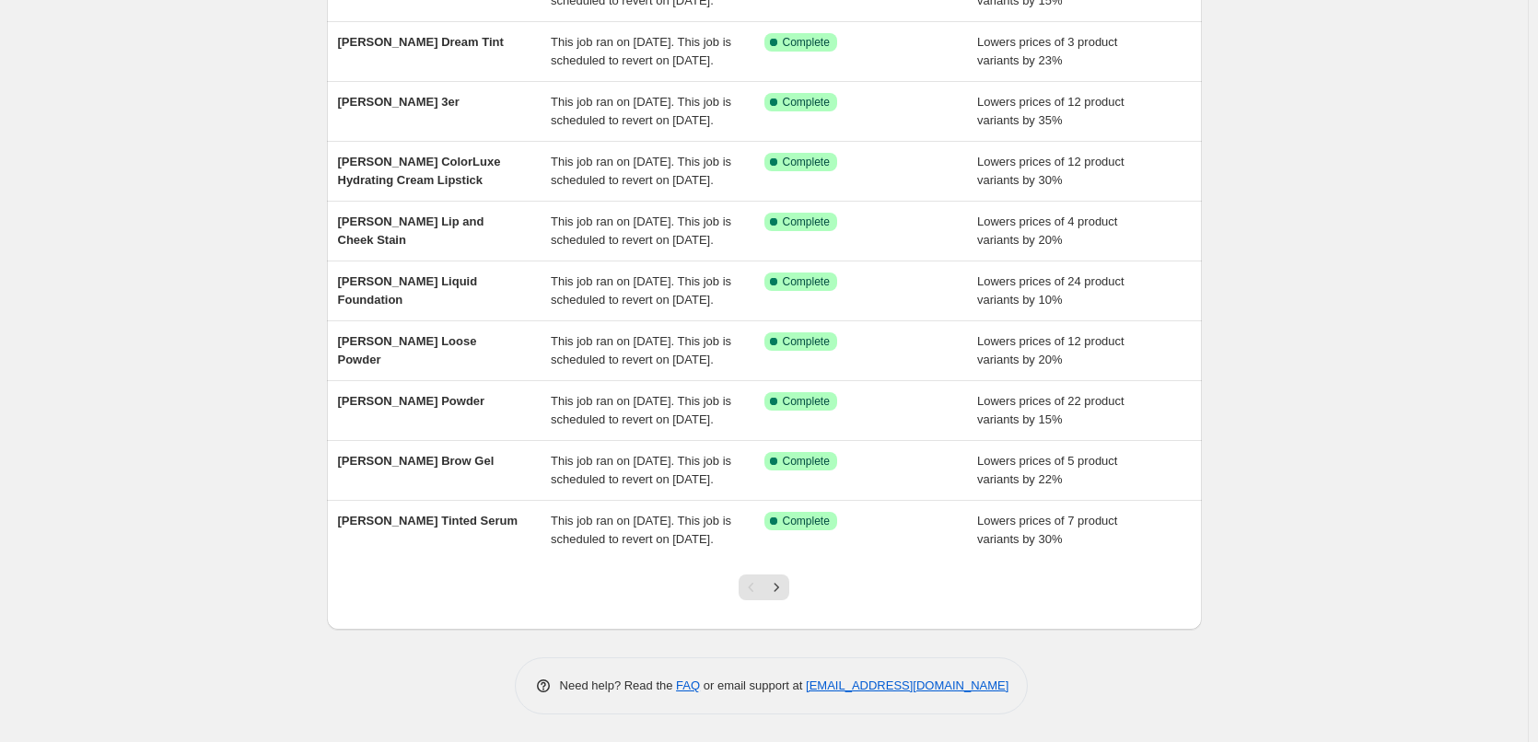
click at [793, 601] on div at bounding box center [763, 595] width 75 height 70
click at [789, 598] on button "Next" at bounding box center [776, 588] width 26 height 26
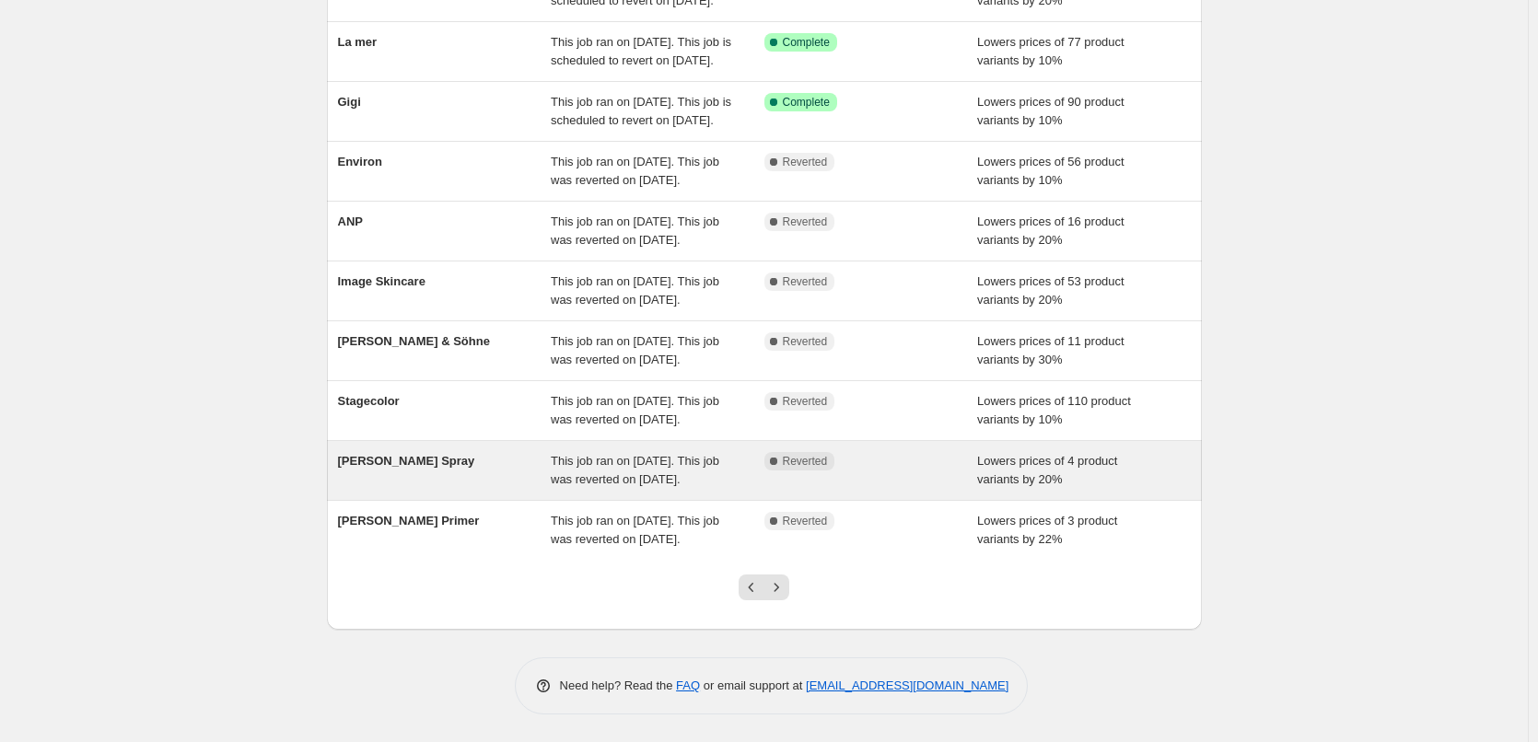
click at [408, 452] on div "[PERSON_NAME] Spray" at bounding box center [445, 470] width 214 height 37
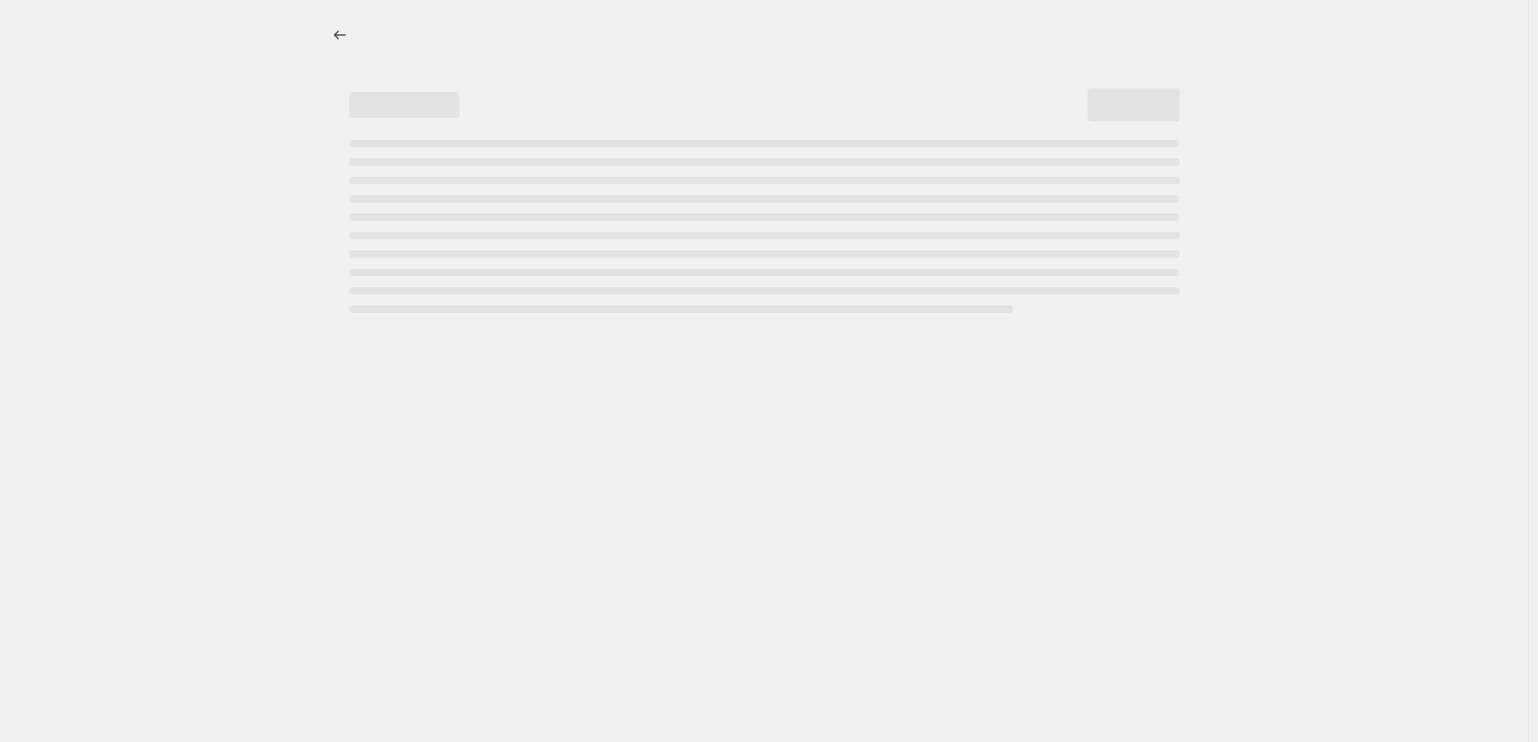
select select "percentage"
select select "tag"
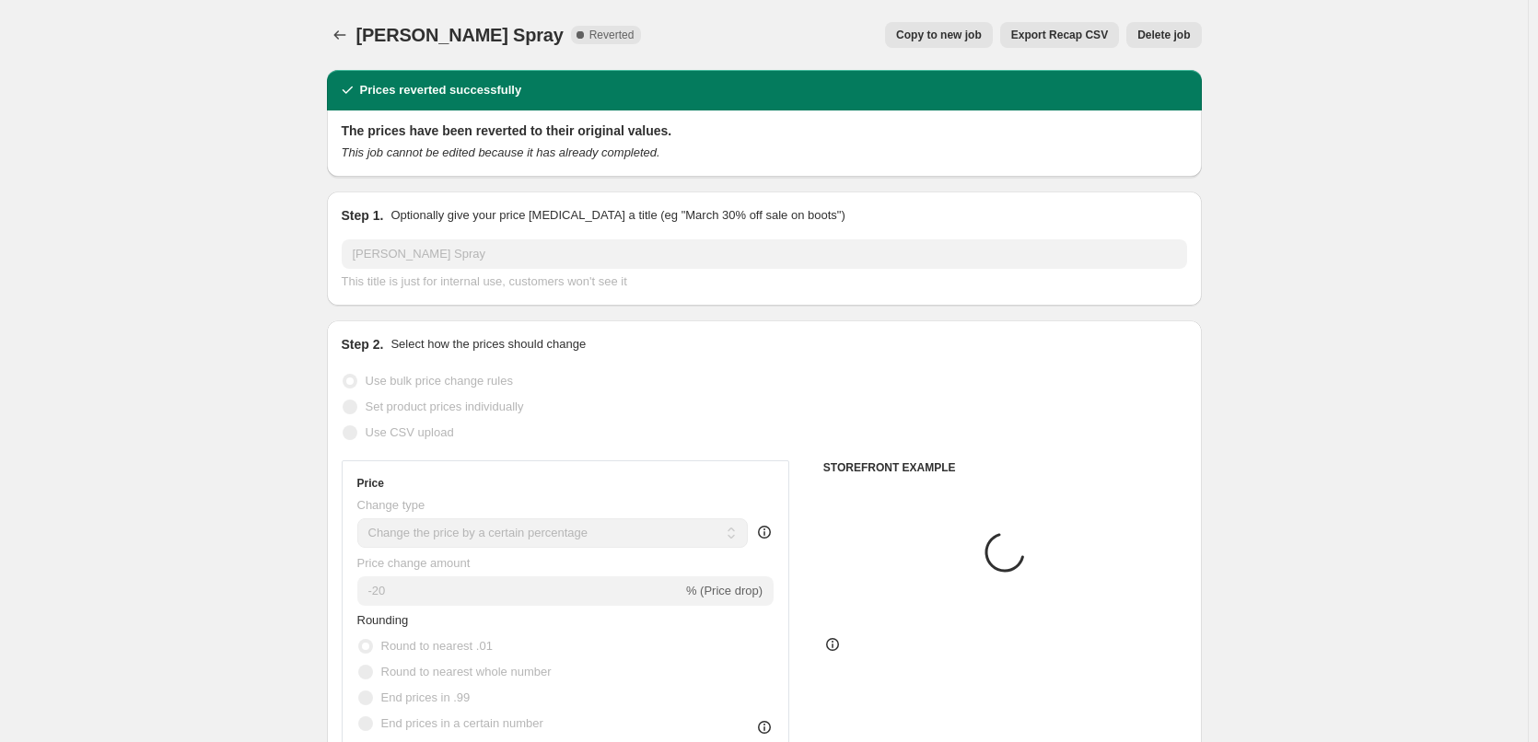
click at [947, 48] on div "Jane Iredale Spray. This page is ready Jane Iredale Spray Complete Reverted Cop…" at bounding box center [764, 35] width 875 height 70
click at [955, 41] on span "Copy to new job" at bounding box center [939, 35] width 86 height 15
select select "percentage"
select select "tag"
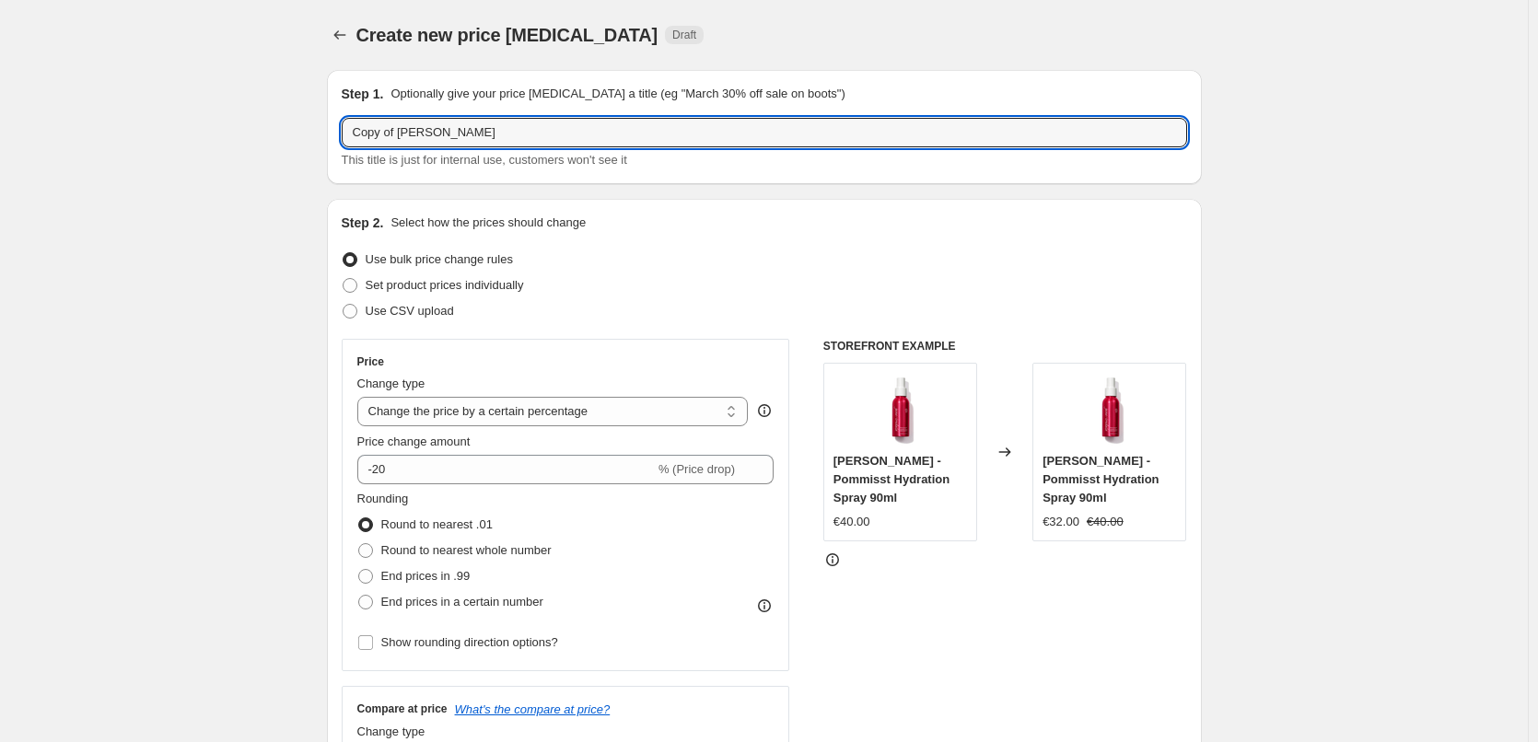
drag, startPoint x: 402, startPoint y: 134, endPoint x: 287, endPoint y: 122, distance: 115.7
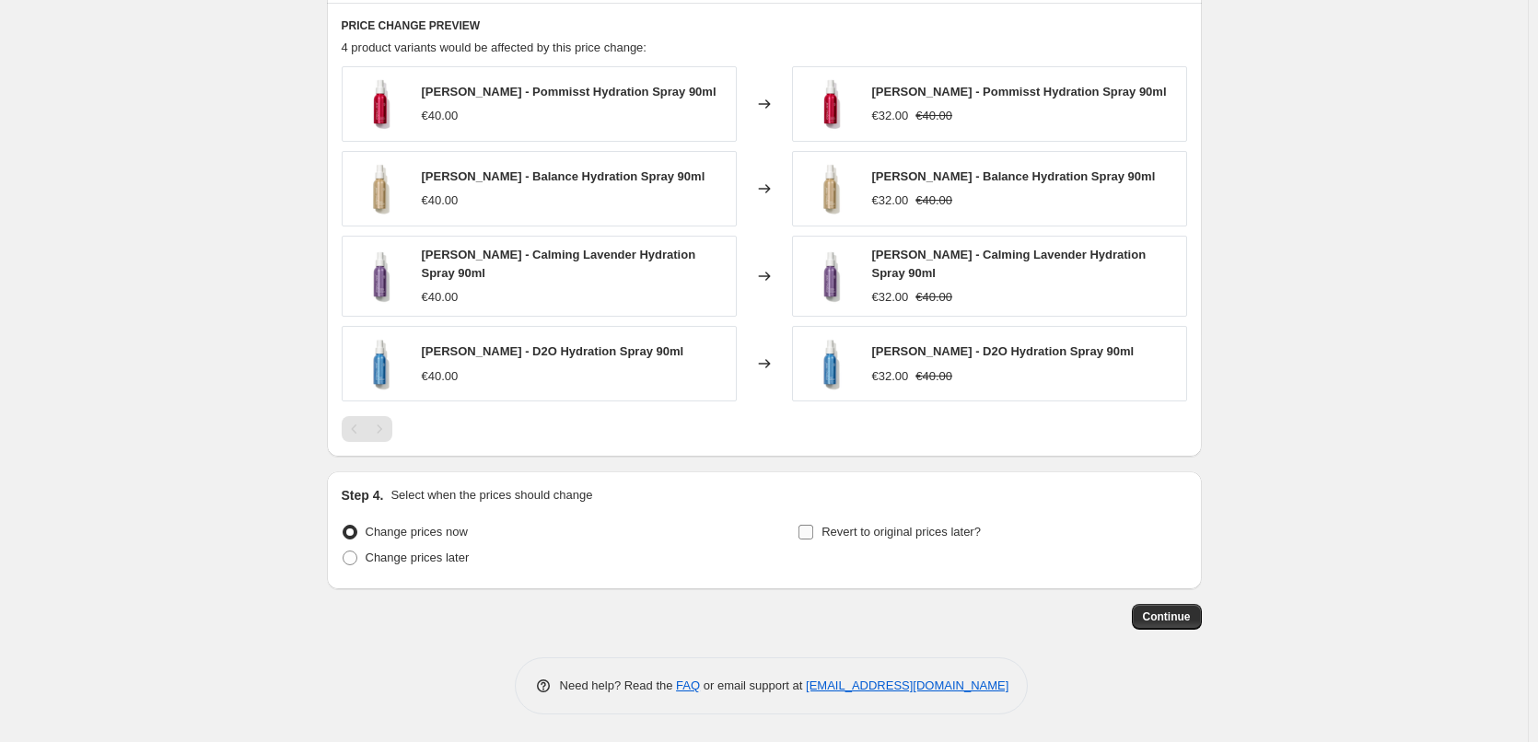
type input "[PERSON_NAME] Spray"
click at [913, 545] on label "Revert to original prices later?" at bounding box center [888, 532] width 183 height 26
click at [813, 540] on input "Revert to original prices later?" at bounding box center [805, 532] width 15 height 15
checkbox input "true"
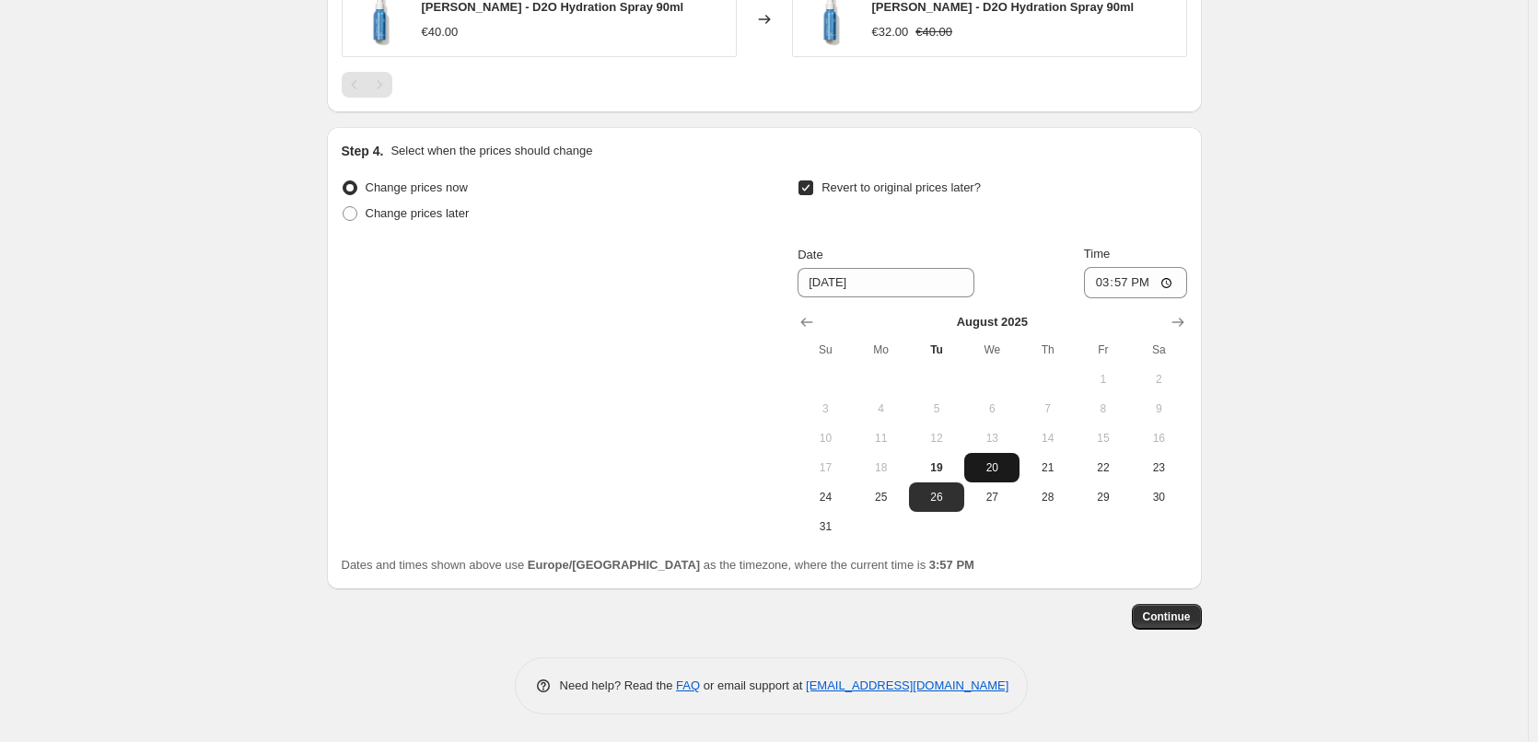
click at [990, 466] on span "20" at bounding box center [991, 467] width 41 height 15
type input "[DATE]"
click at [1104, 294] on input "15:57" at bounding box center [1135, 282] width 103 height 31
type input "03:00"
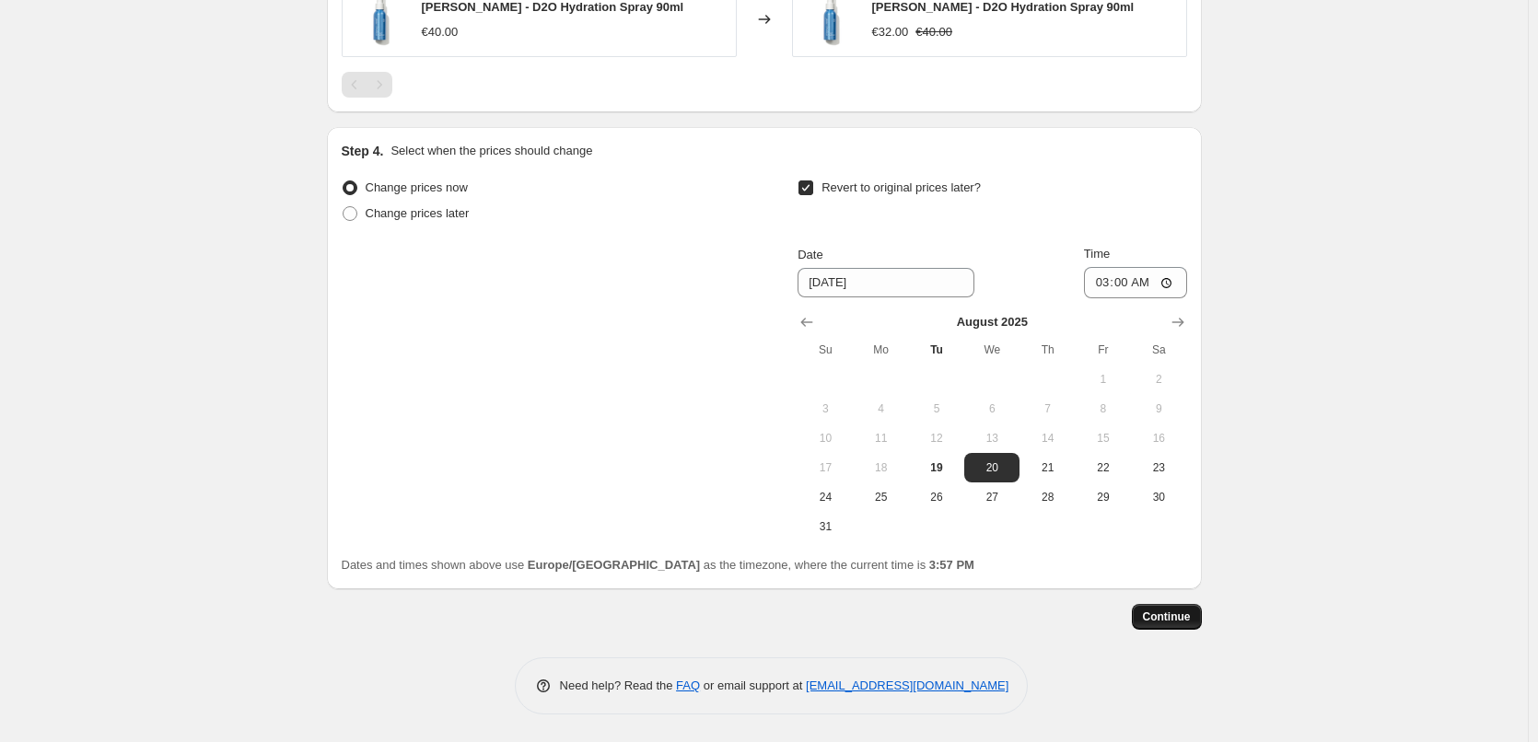
click at [1178, 626] on button "Continue" at bounding box center [1167, 617] width 70 height 26
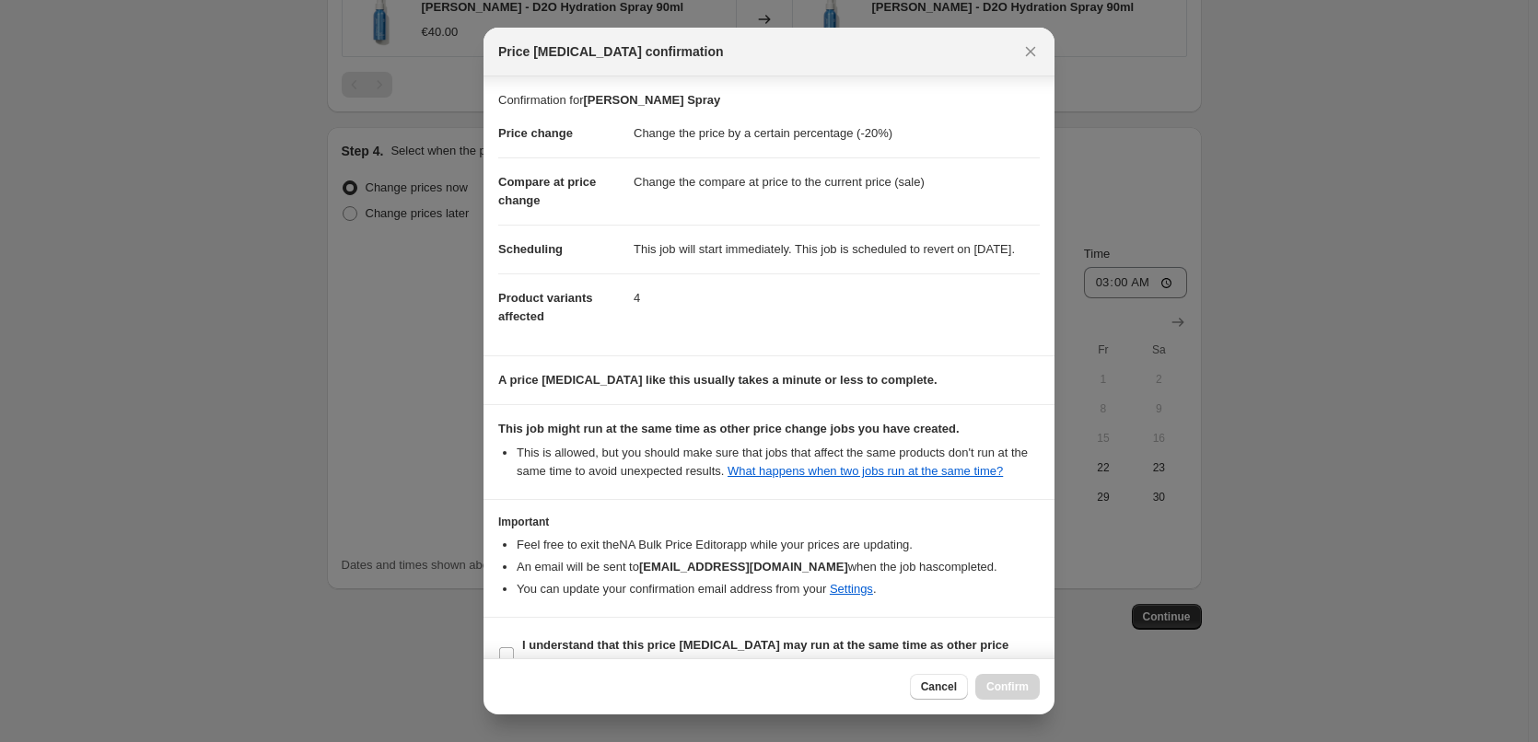
scroll to position [52, 0]
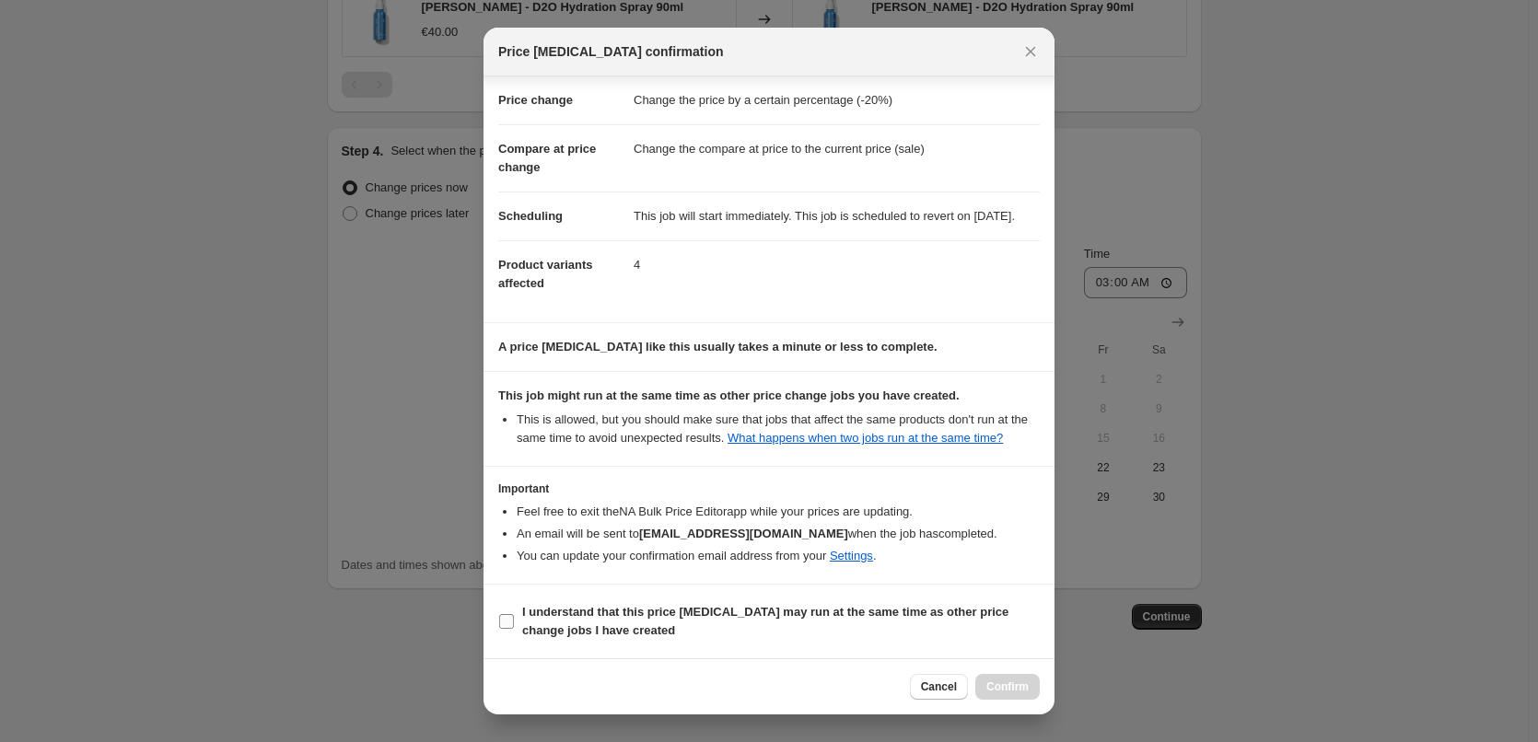
click at [604, 628] on b "I understand that this price [MEDICAL_DATA] may run at the same time as other p…" at bounding box center [765, 621] width 486 height 32
click at [514, 628] on input "I understand that this price [MEDICAL_DATA] may run at the same time as other p…" at bounding box center [506, 621] width 15 height 15
checkbox input "true"
click at [1051, 691] on div "Cancel Confirm" at bounding box center [768, 686] width 571 height 56
click at [1026, 693] on span "Confirm" at bounding box center [1007, 686] width 42 height 15
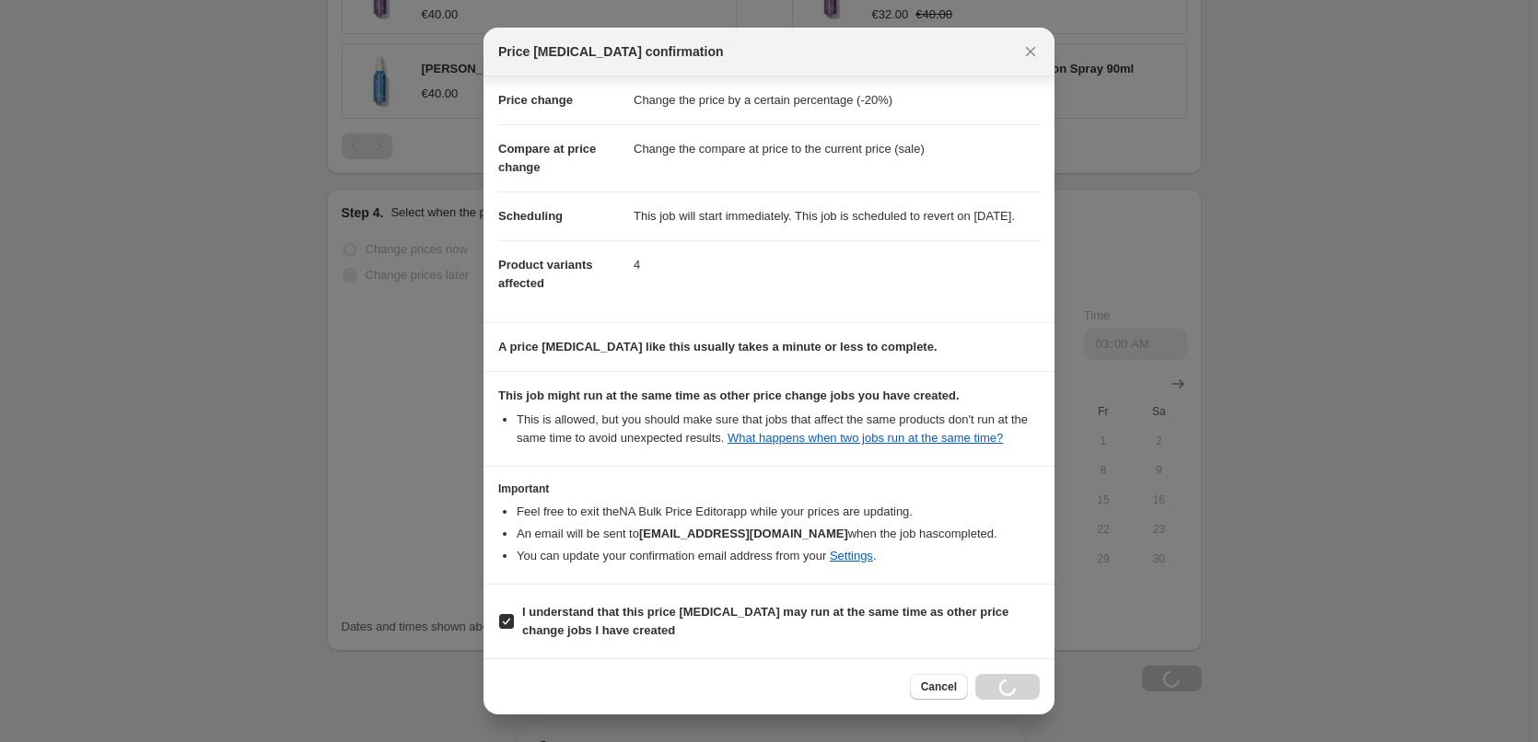
scroll to position [1634, 0]
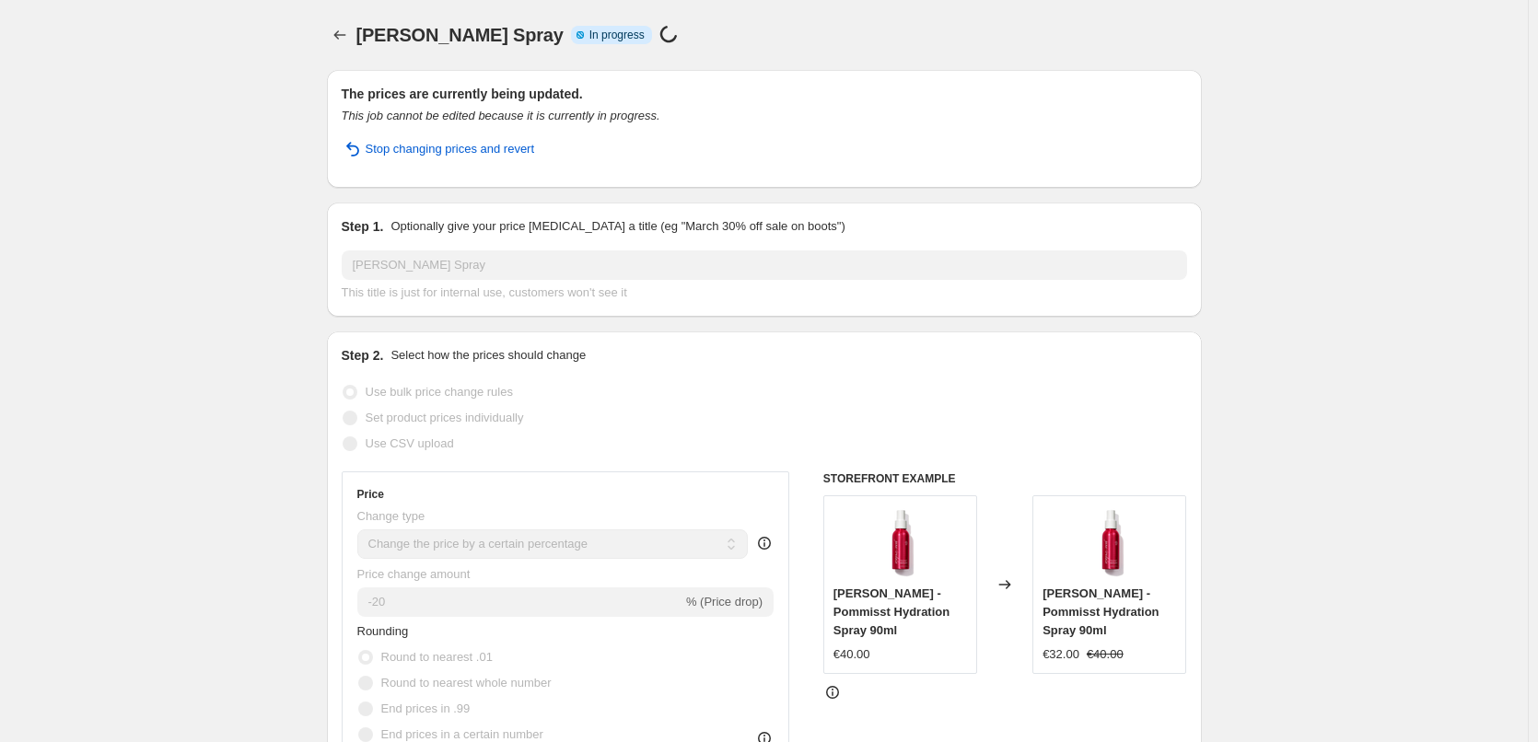
select select "percentage"
select select "tag"
click at [341, 42] on icon "Price change jobs" at bounding box center [340, 35] width 18 height 18
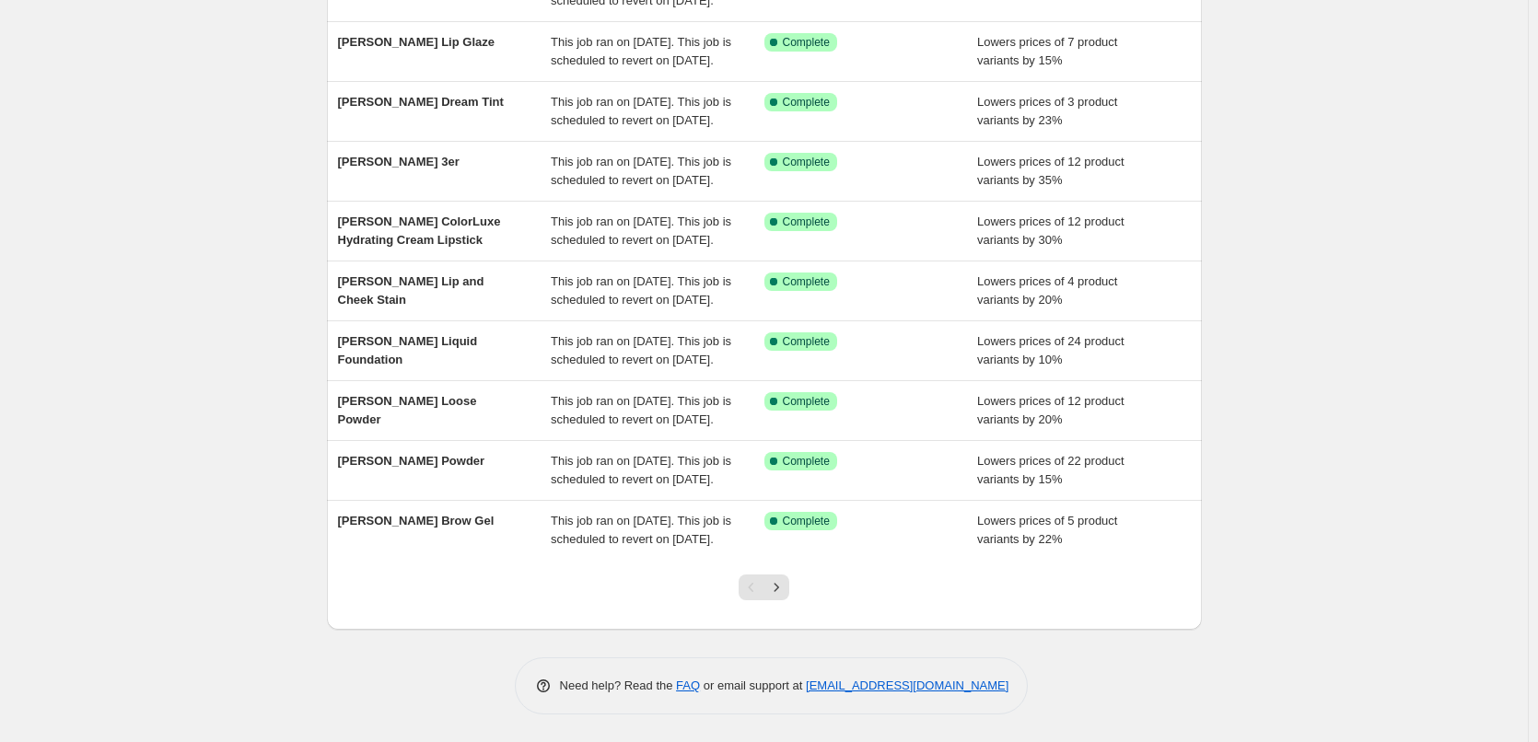
scroll to position [390, 0]
click at [777, 592] on icon "Next" at bounding box center [776, 587] width 18 height 18
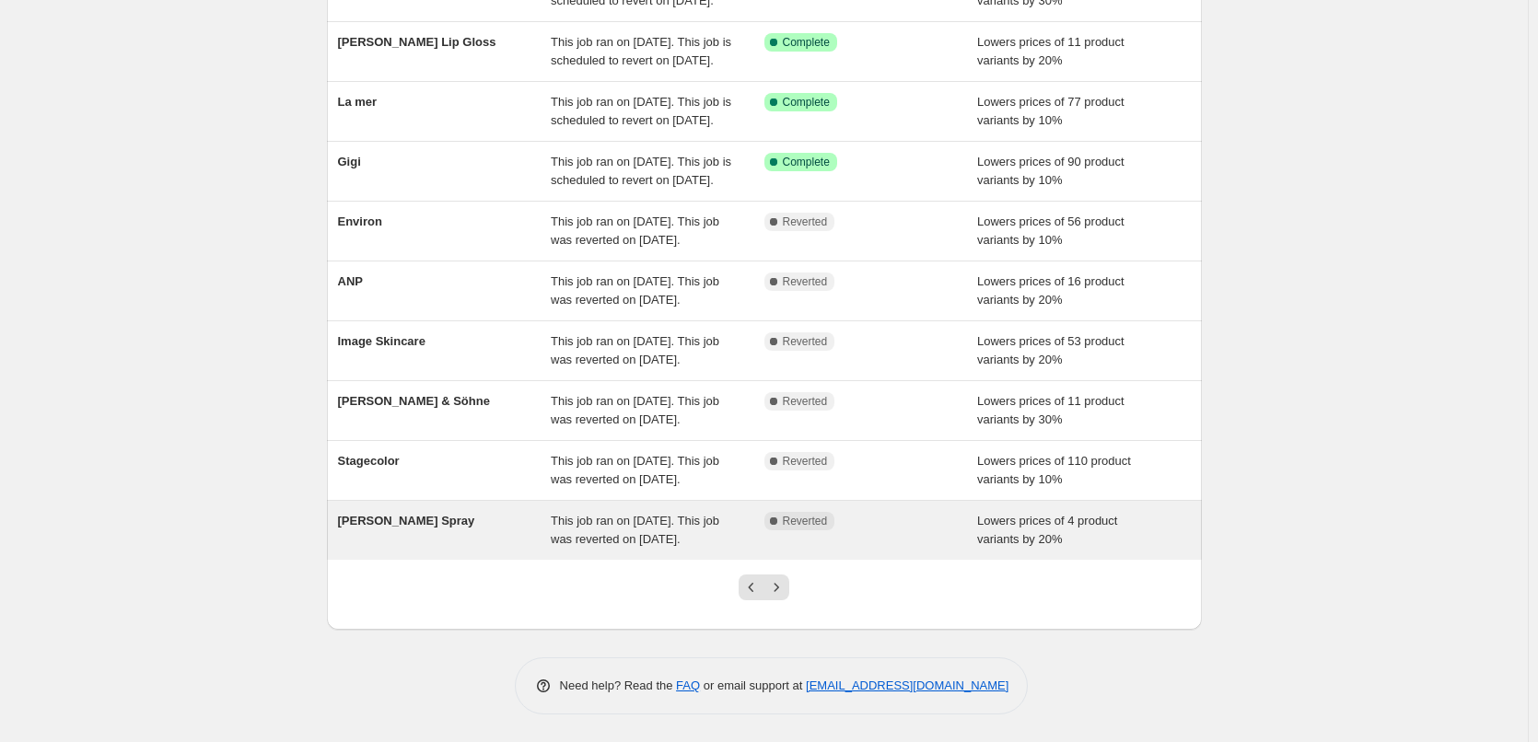
click at [390, 515] on div "[PERSON_NAME] Spray" at bounding box center [445, 530] width 214 height 37
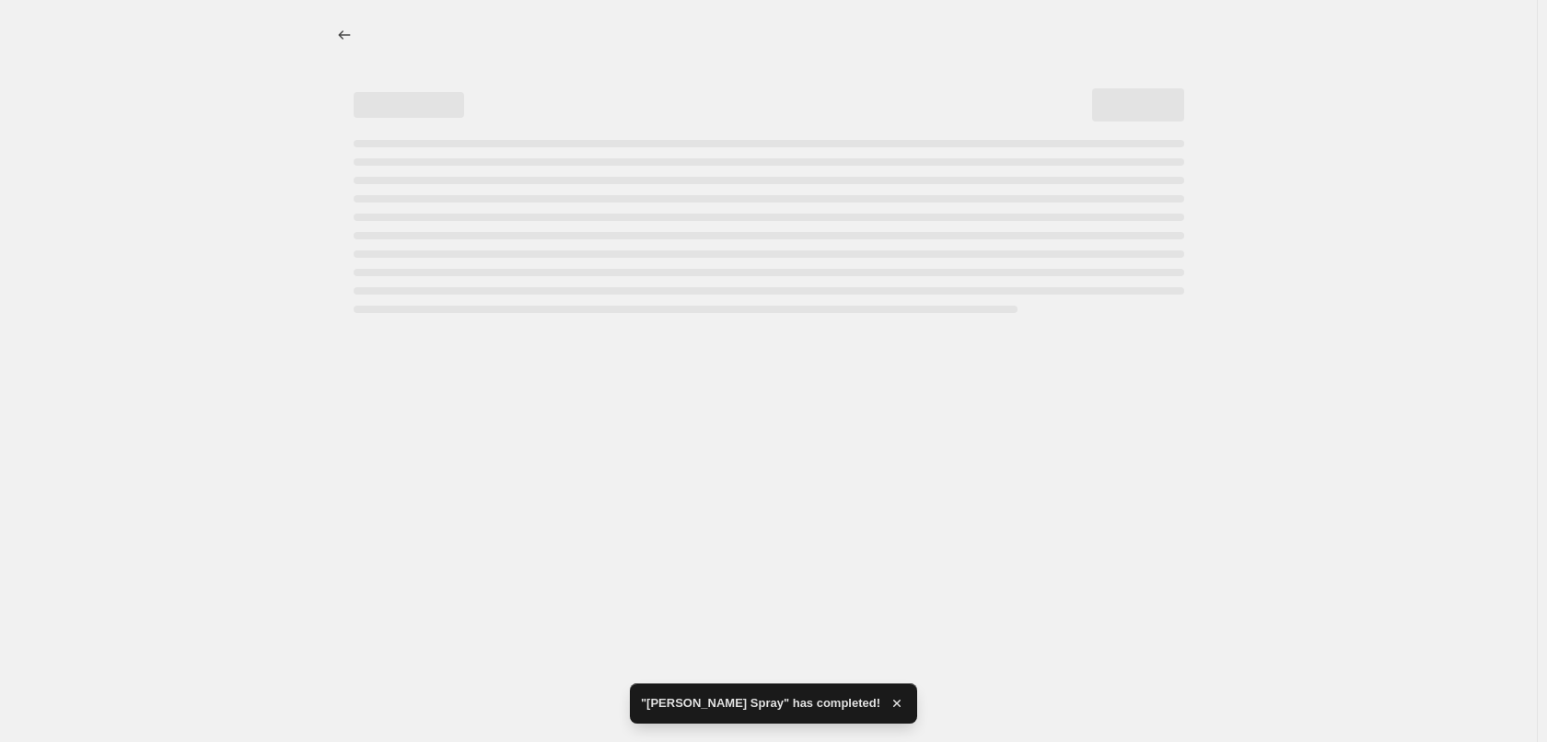
select select "percentage"
select select "tag"
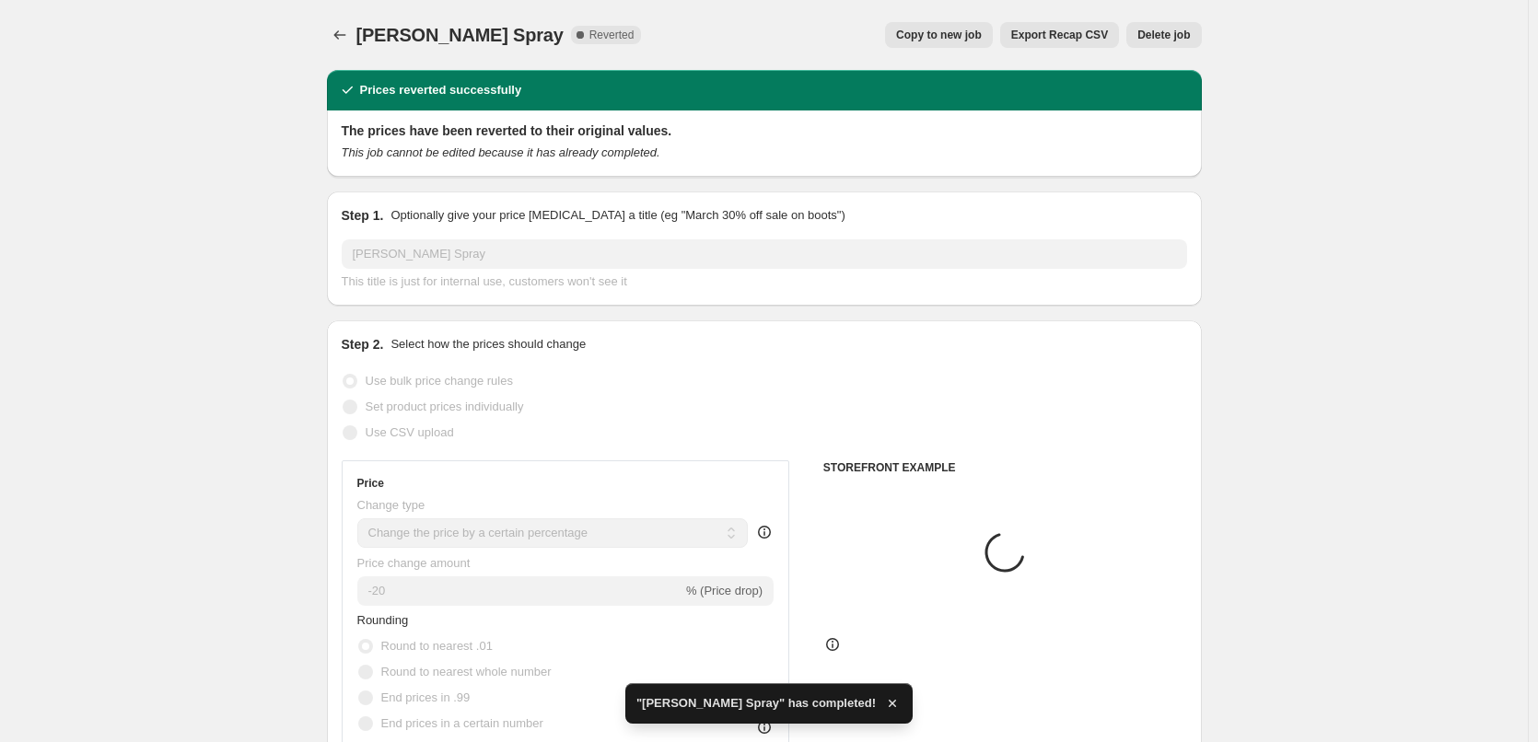
click at [1180, 41] on span "Delete job" at bounding box center [1163, 35] width 52 height 15
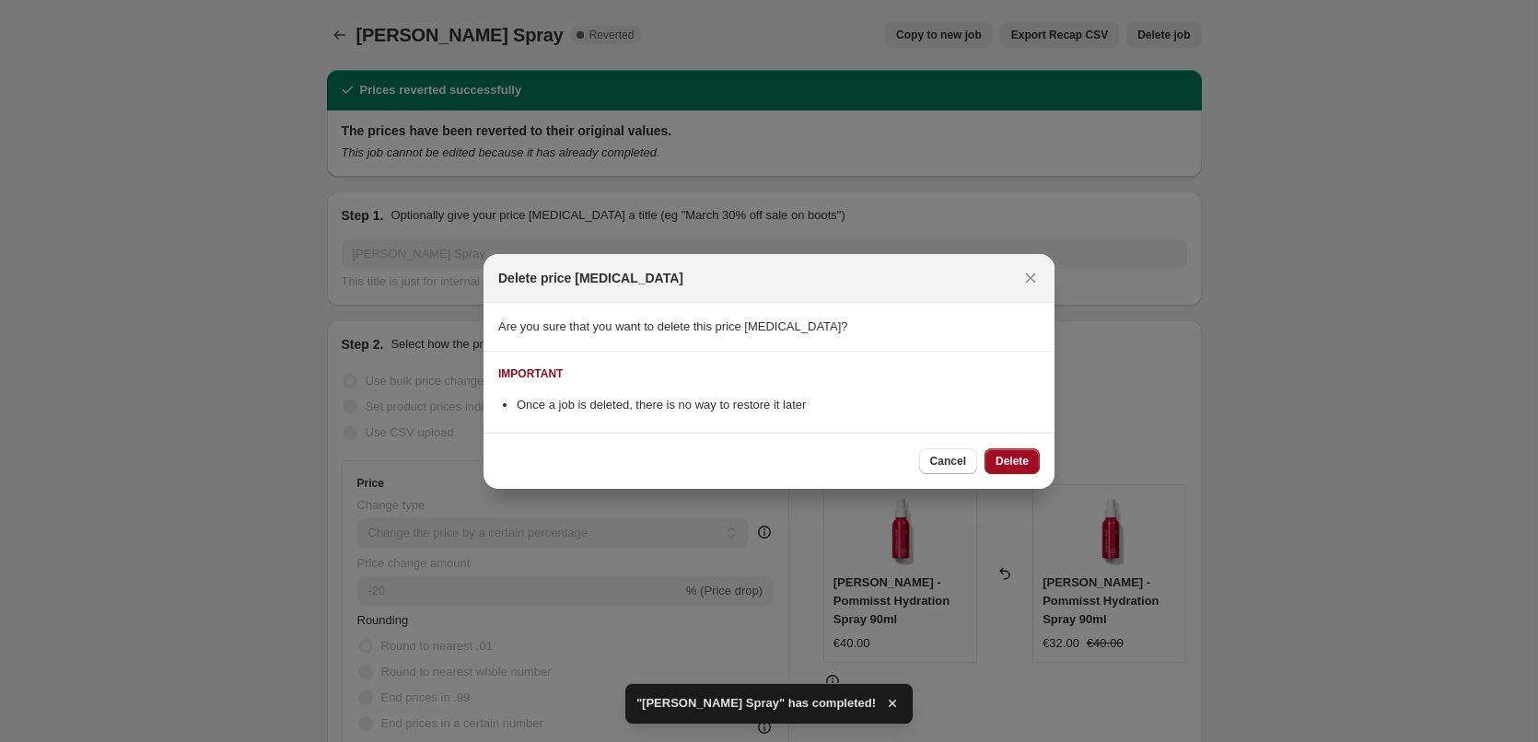
click at [1003, 459] on span "Delete" at bounding box center [1011, 461] width 33 height 15
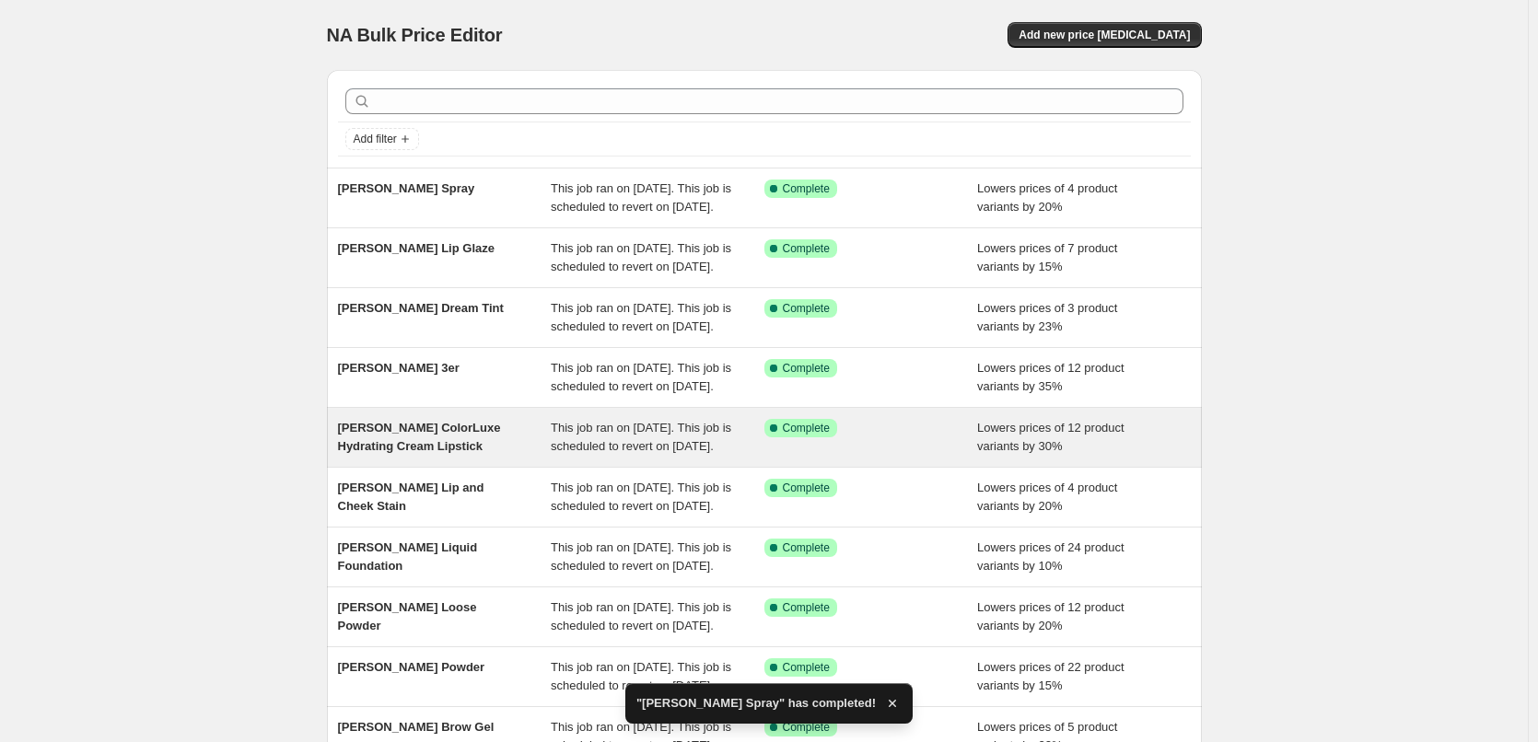
scroll to position [390, 0]
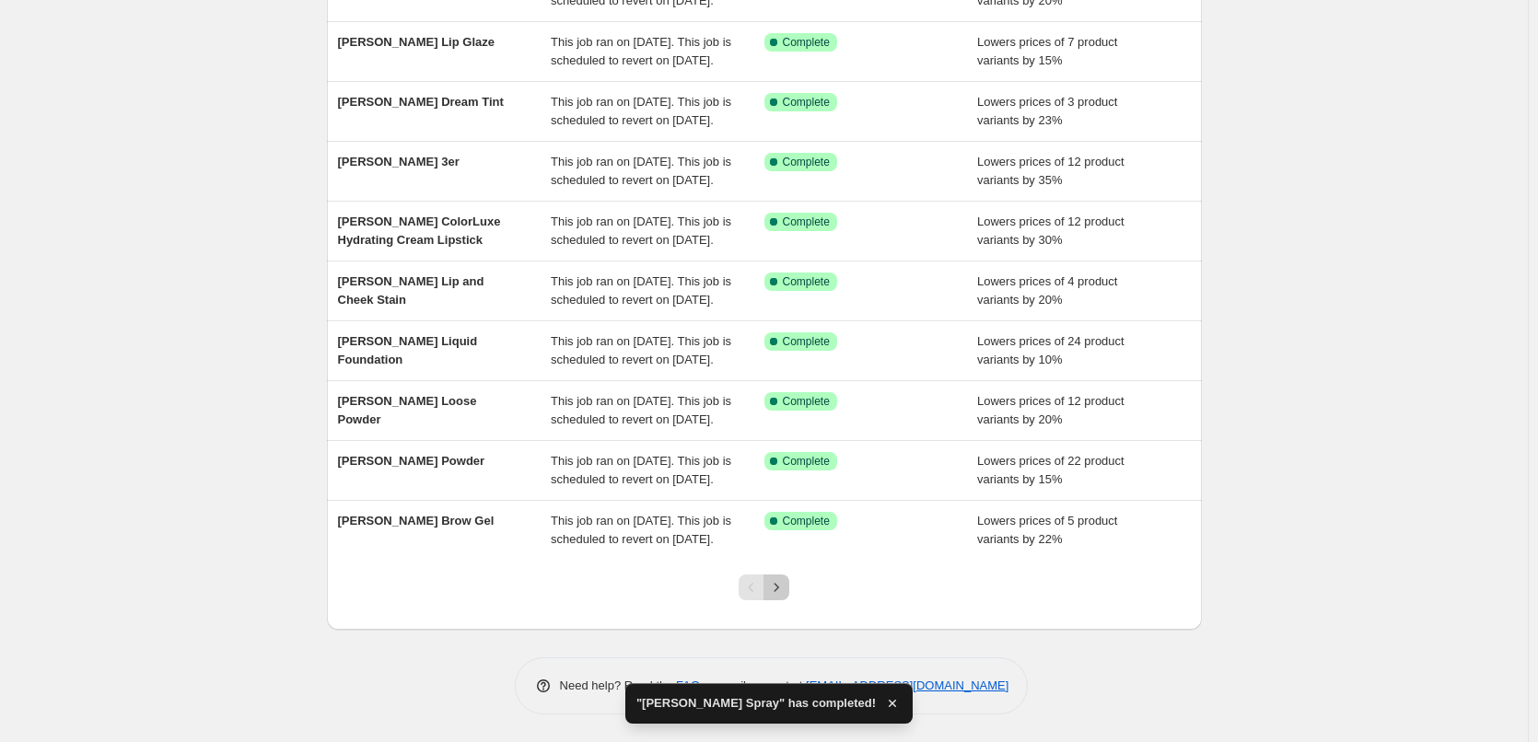
click at [779, 591] on icon "Next" at bounding box center [776, 587] width 18 height 18
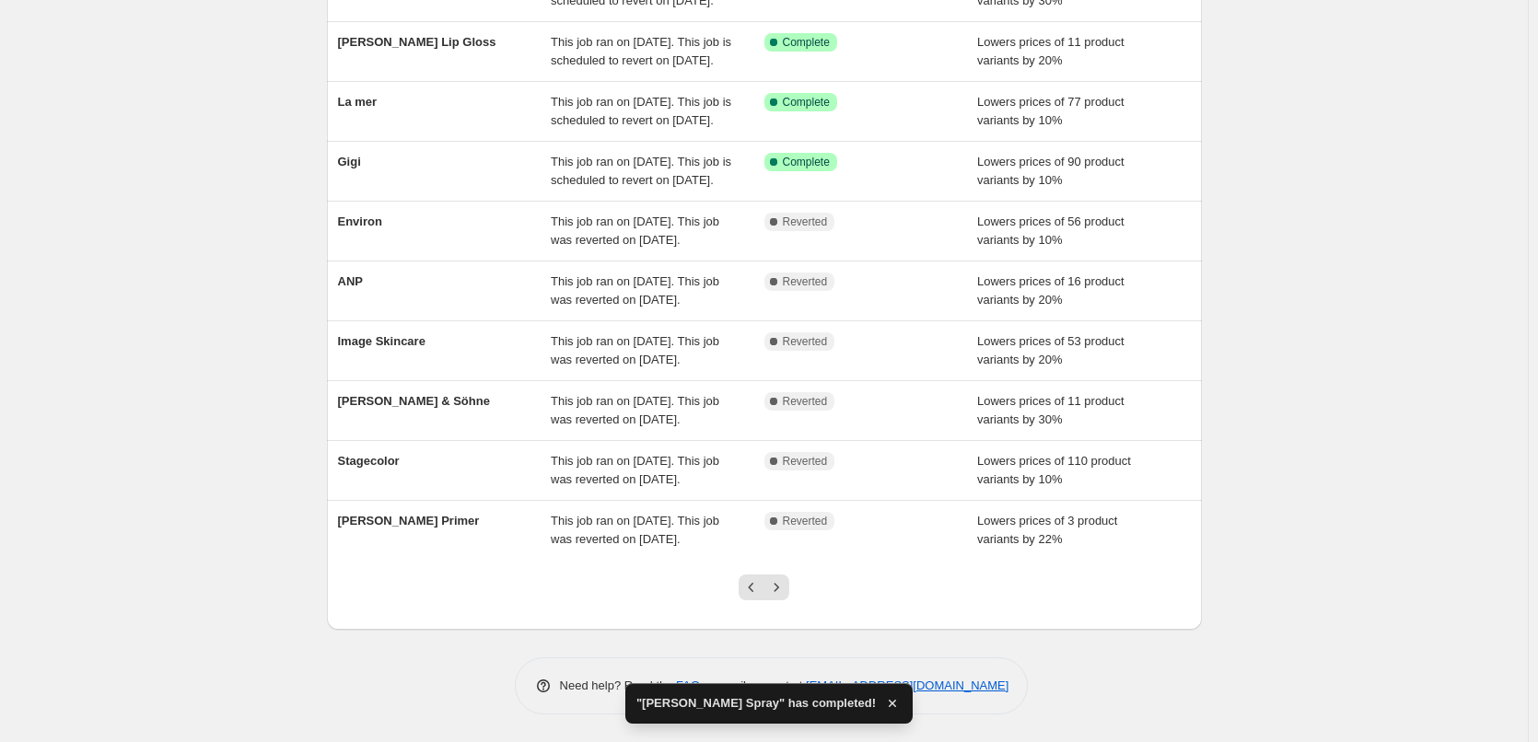
click at [779, 591] on icon "Next" at bounding box center [776, 587] width 18 height 18
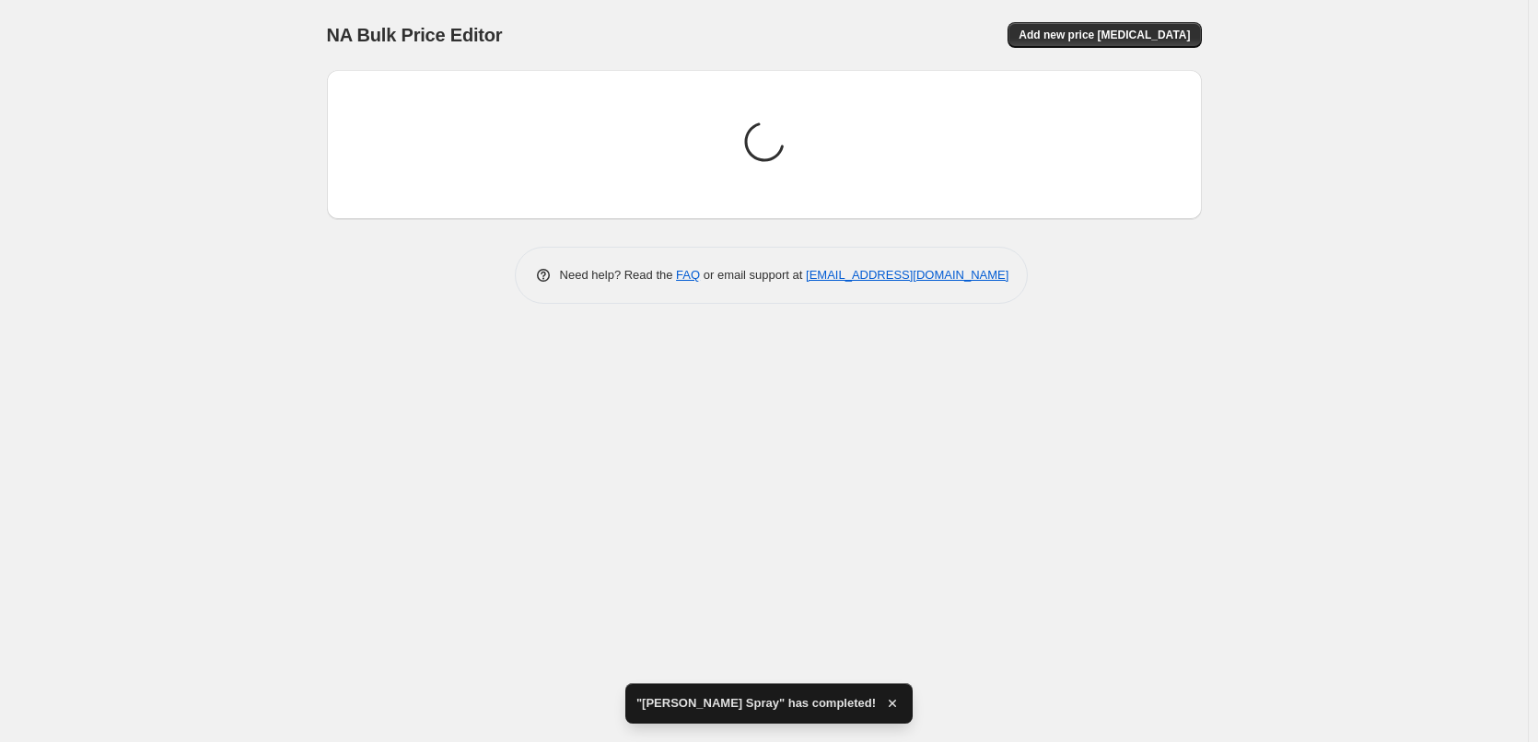
scroll to position [0, 0]
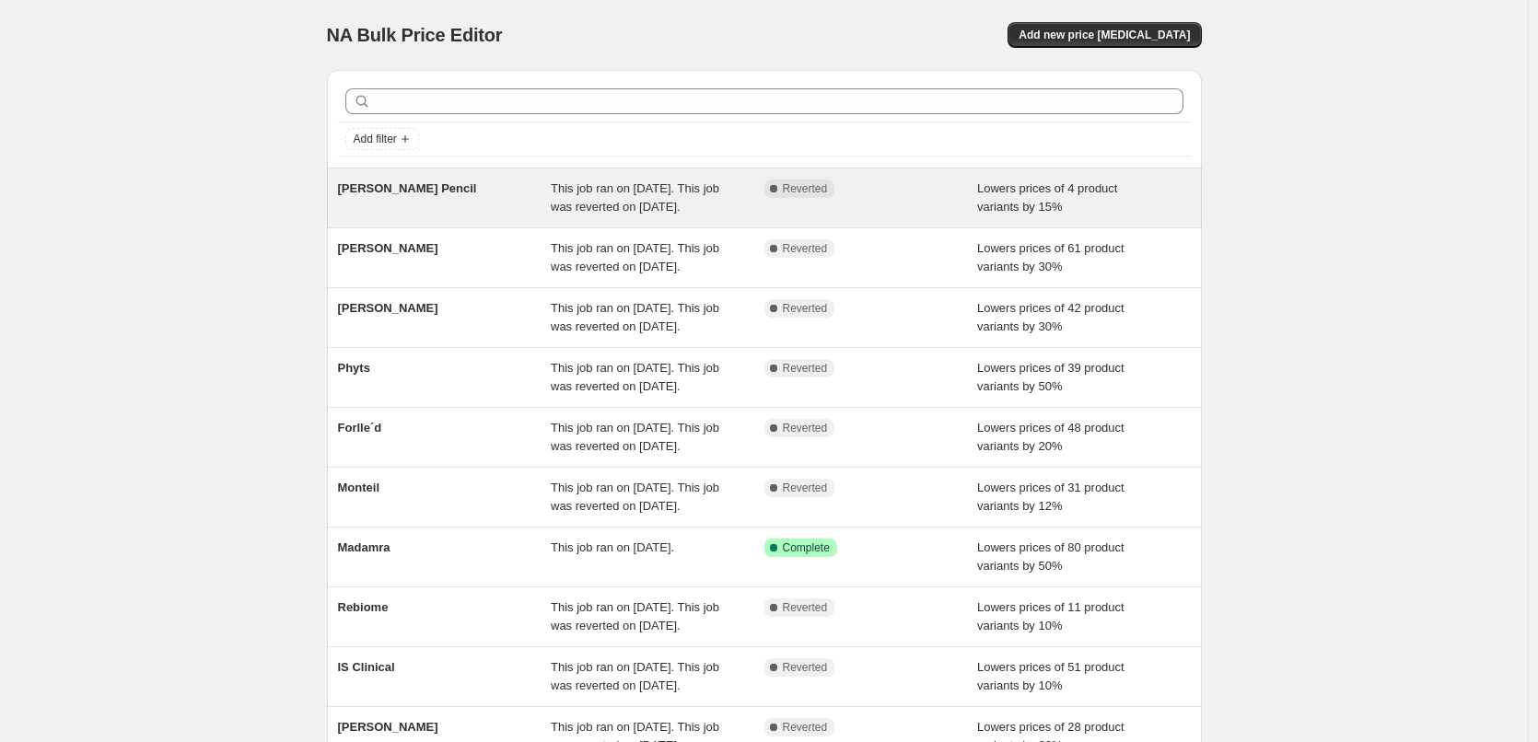
click at [408, 197] on div "[PERSON_NAME] Pencil" at bounding box center [445, 198] width 214 height 37
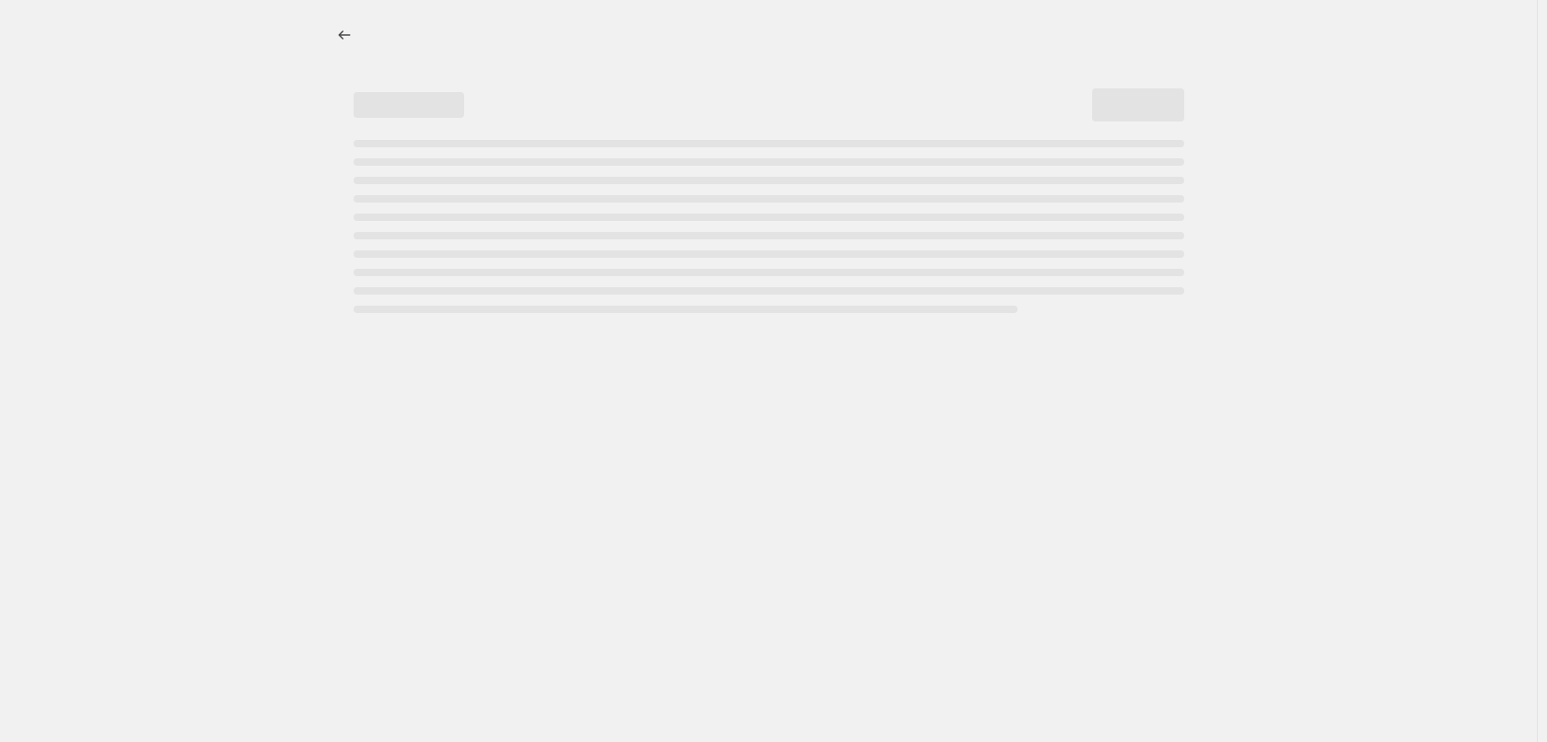
select select "percentage"
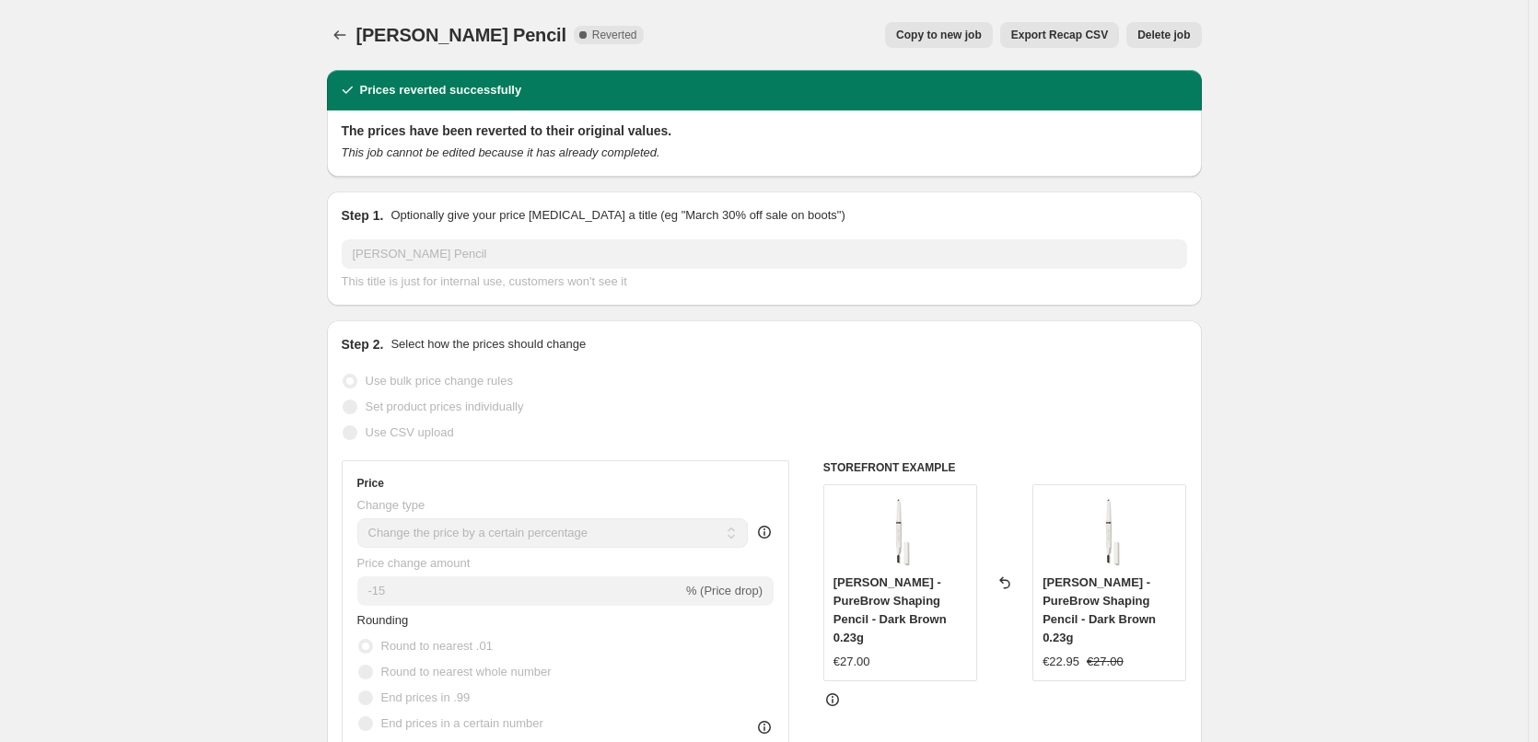
click at [932, 43] on button "Copy to new job" at bounding box center [939, 35] width 108 height 26
select select "percentage"
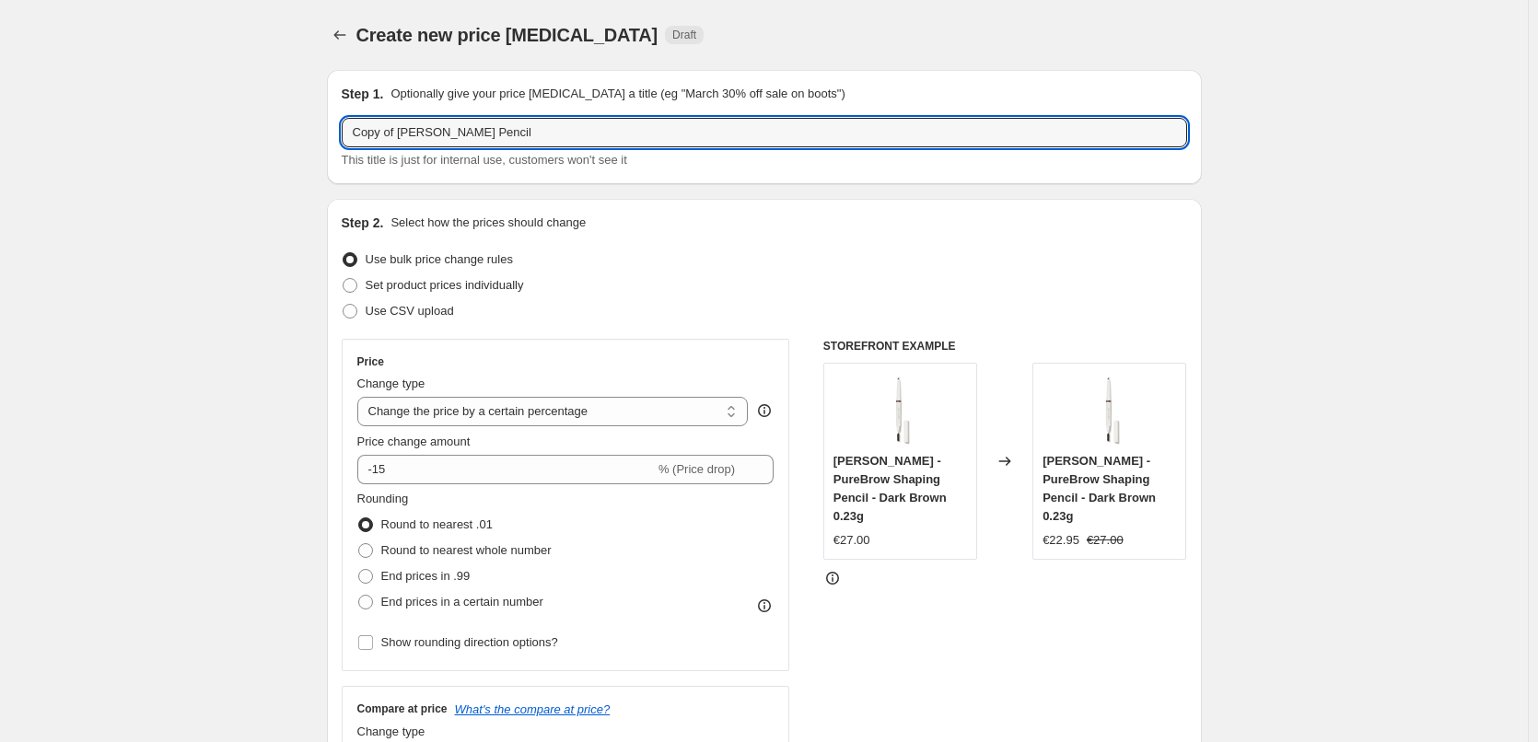
drag, startPoint x: 402, startPoint y: 136, endPoint x: 252, endPoint y: 138, distance: 150.1
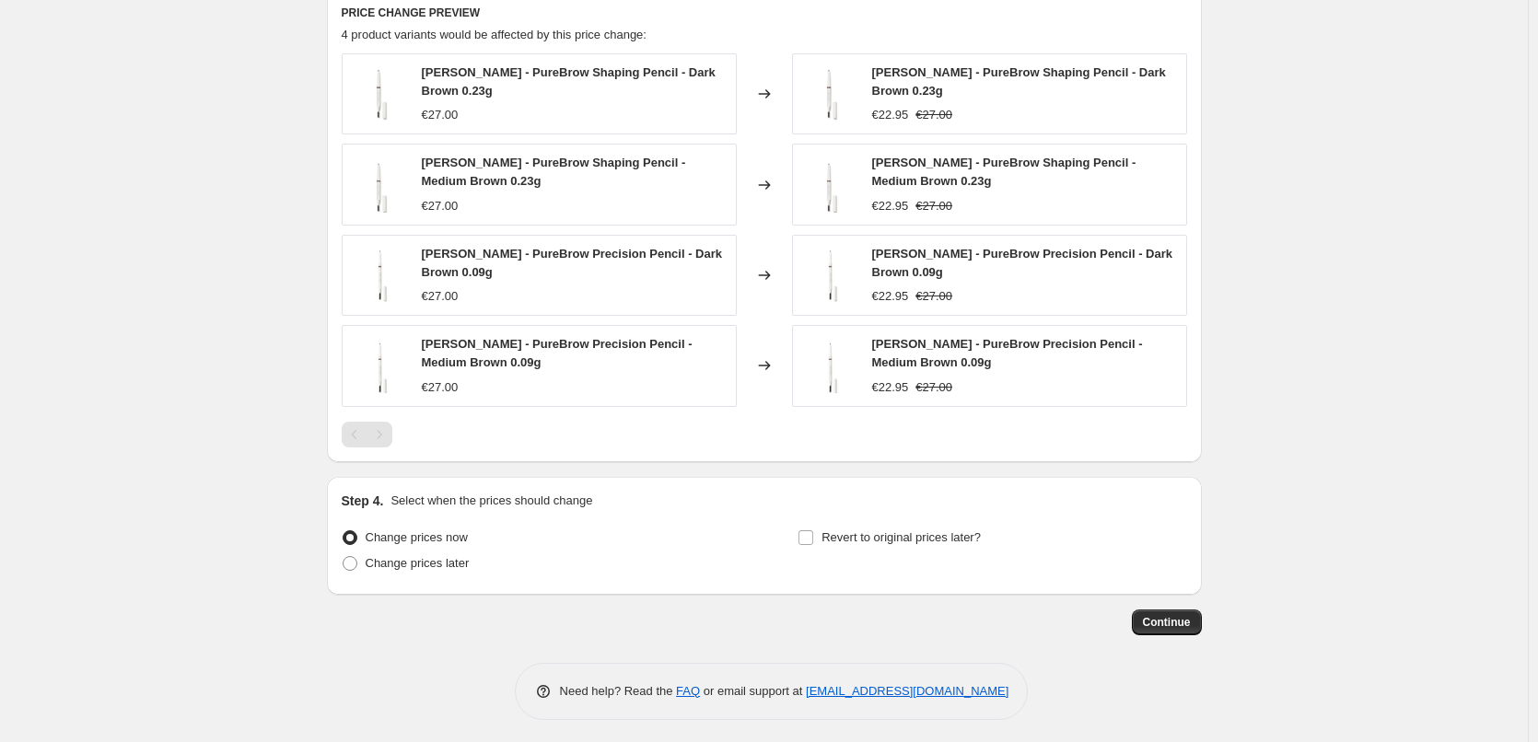
scroll to position [1411, 0]
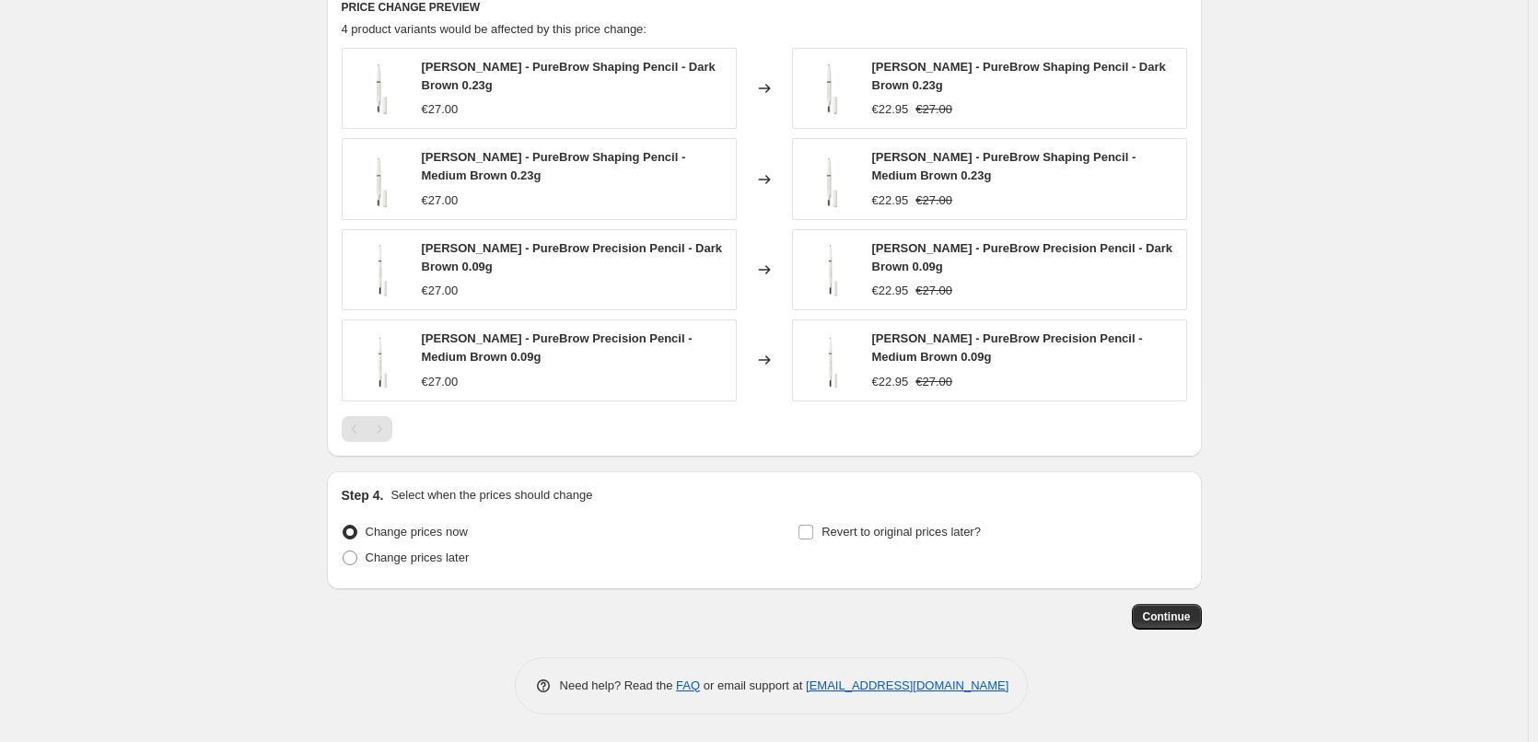
type input "[PERSON_NAME] Pencil"
click at [889, 542] on div "Revert to original prices later?" at bounding box center [991, 546] width 389 height 55
click at [891, 536] on span "Revert to original prices later?" at bounding box center [900, 532] width 159 height 14
click at [813, 536] on input "Revert to original prices later?" at bounding box center [805, 532] width 15 height 15
checkbox input "true"
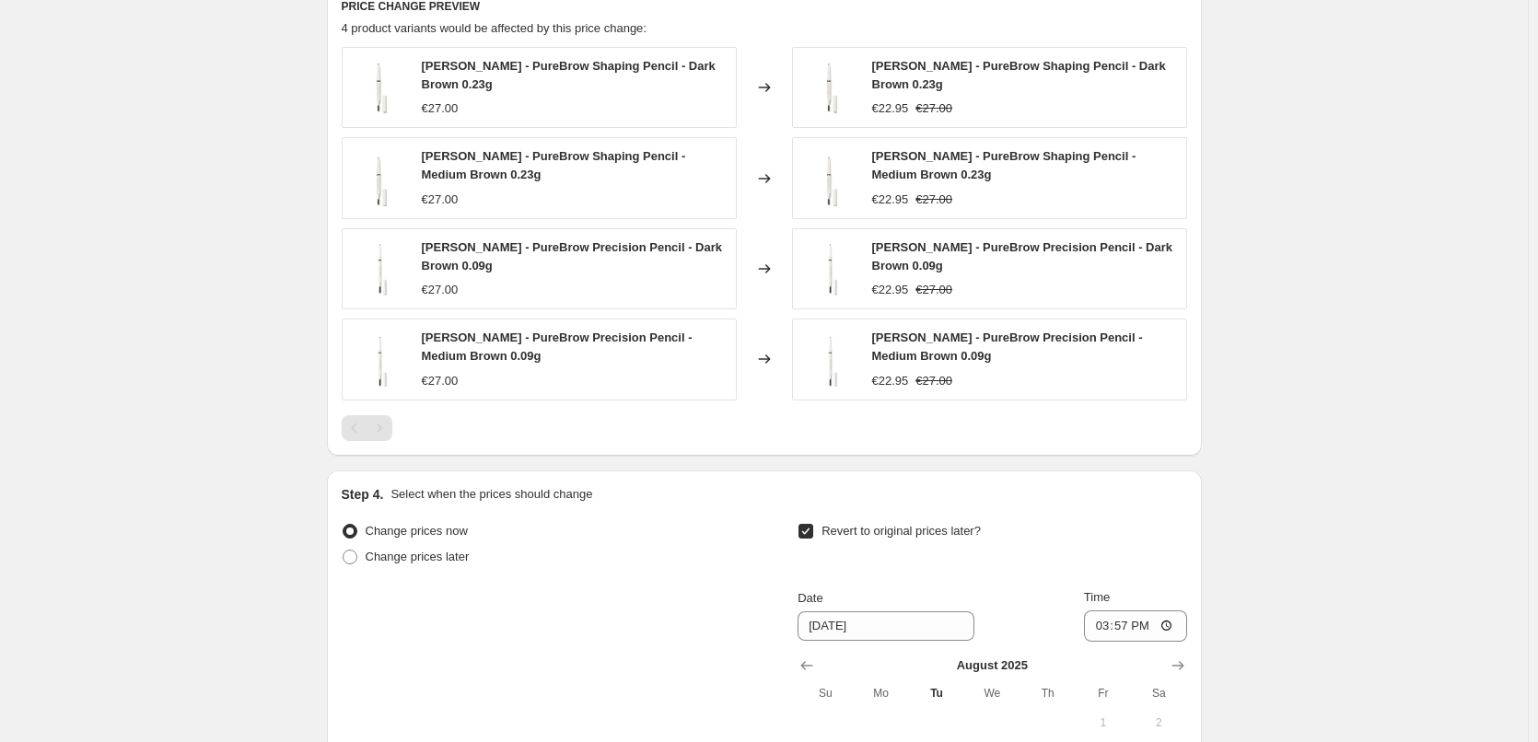
scroll to position [1756, 0]
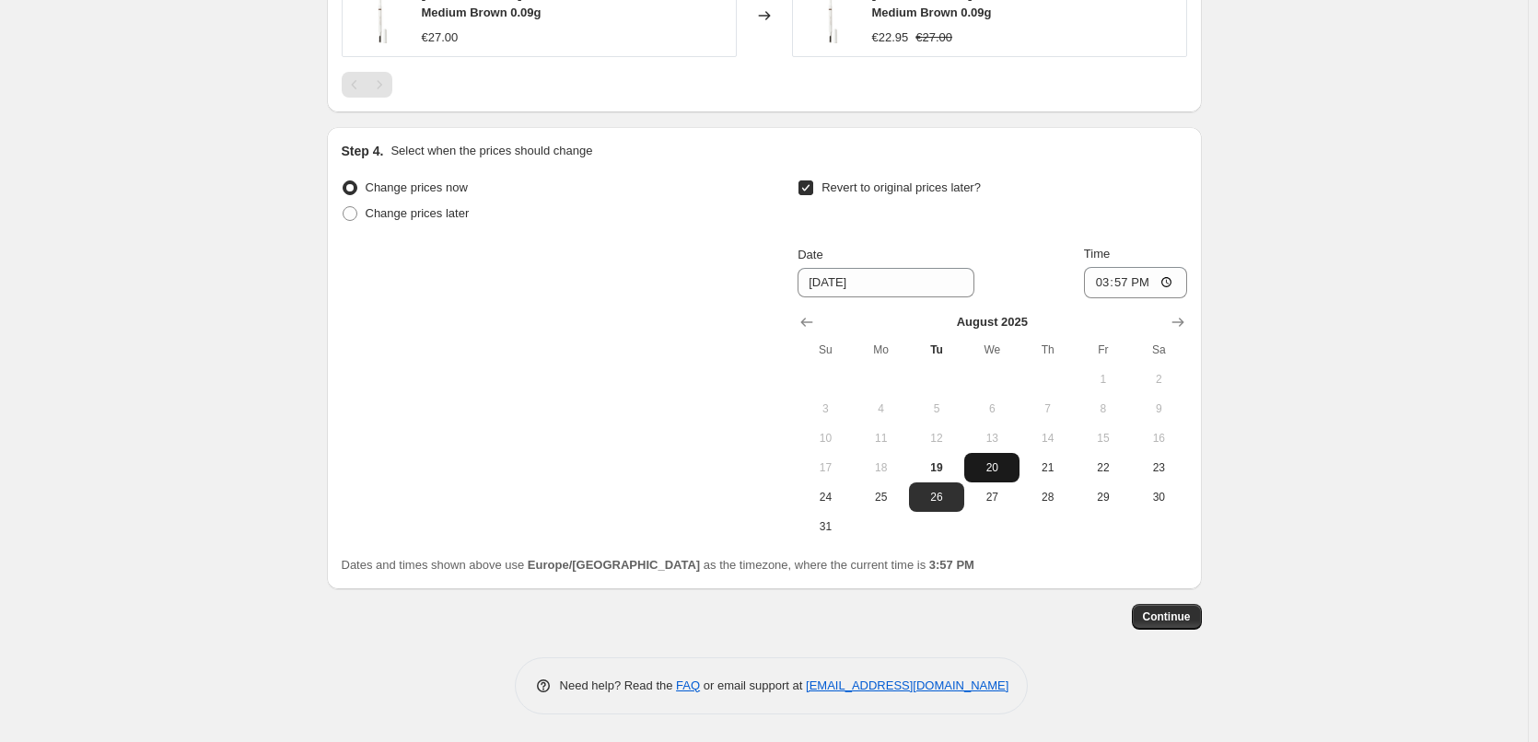
click at [995, 484] on button "27" at bounding box center [991, 496] width 55 height 29
click at [996, 476] on button "20" at bounding box center [991, 467] width 55 height 29
type input "[DATE]"
click at [1108, 292] on input "15:57" at bounding box center [1135, 282] width 103 height 31
type input "03:00"
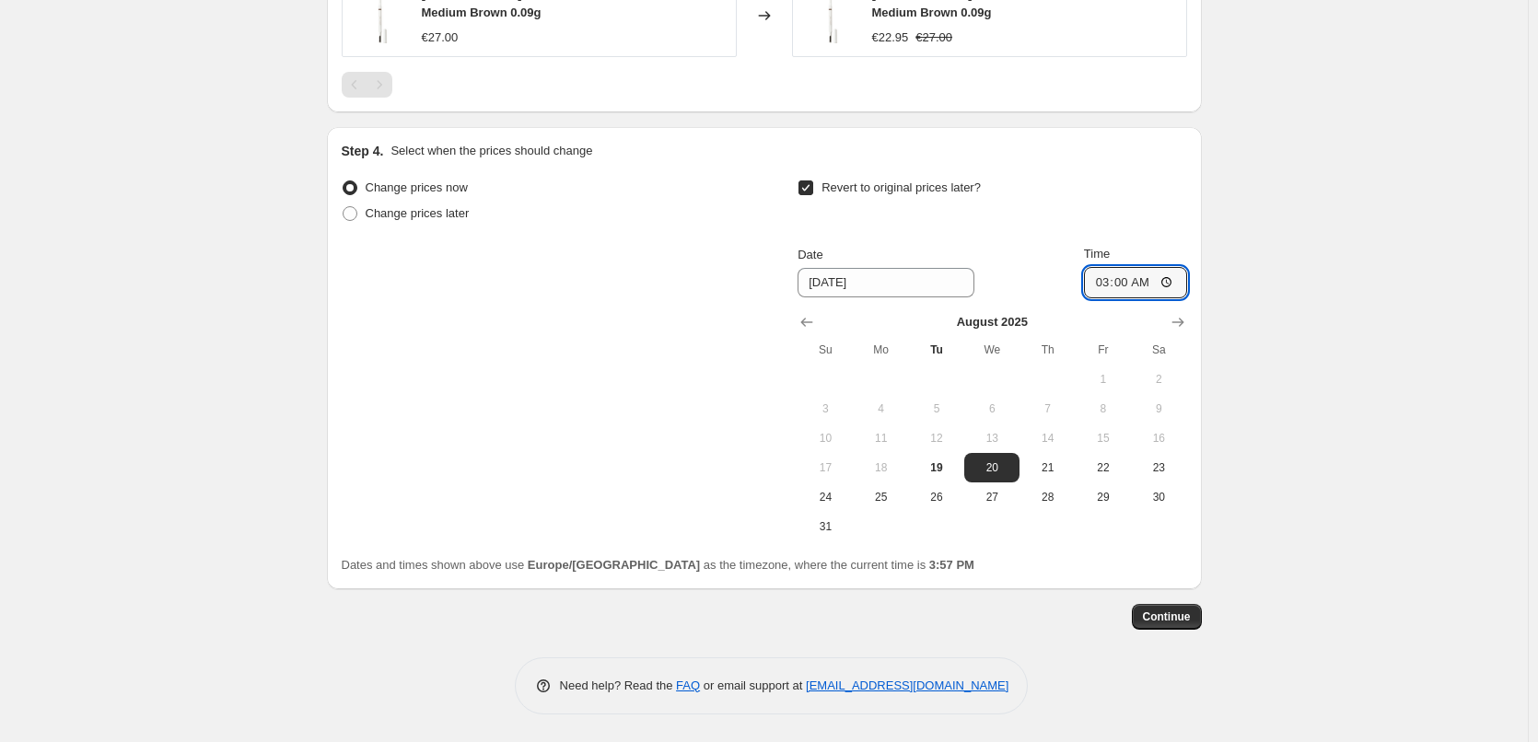
click at [1169, 629] on button "Continue" at bounding box center [1167, 617] width 70 height 26
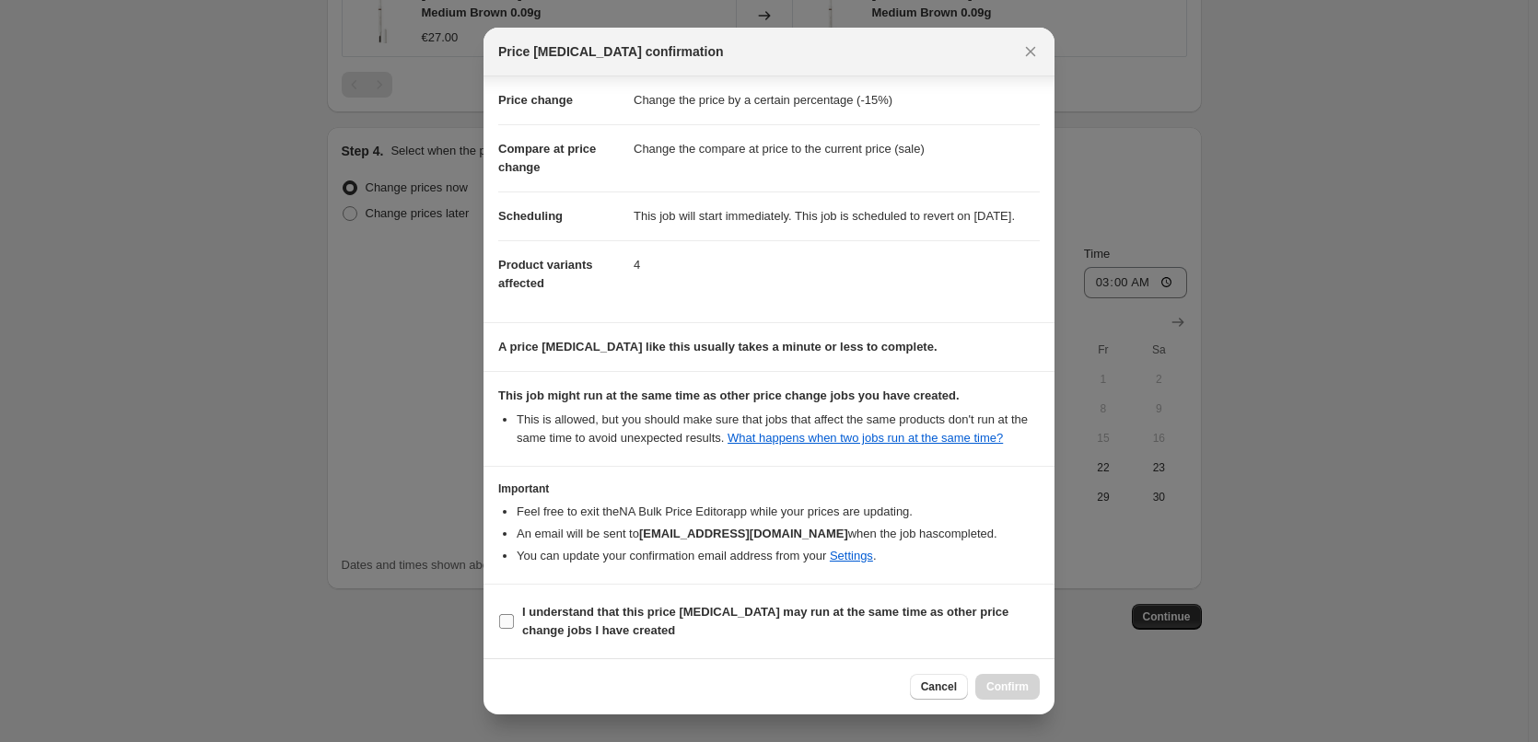
scroll to position [52, 0]
click at [627, 630] on span "I understand that this price [MEDICAL_DATA] may run at the same time as other p…" at bounding box center [780, 621] width 517 height 37
click at [514, 629] on input "I understand that this price [MEDICAL_DATA] may run at the same time as other p…" at bounding box center [506, 621] width 15 height 15
checkbox input "true"
click at [992, 675] on div "Cancel Confirm" at bounding box center [768, 686] width 571 height 56
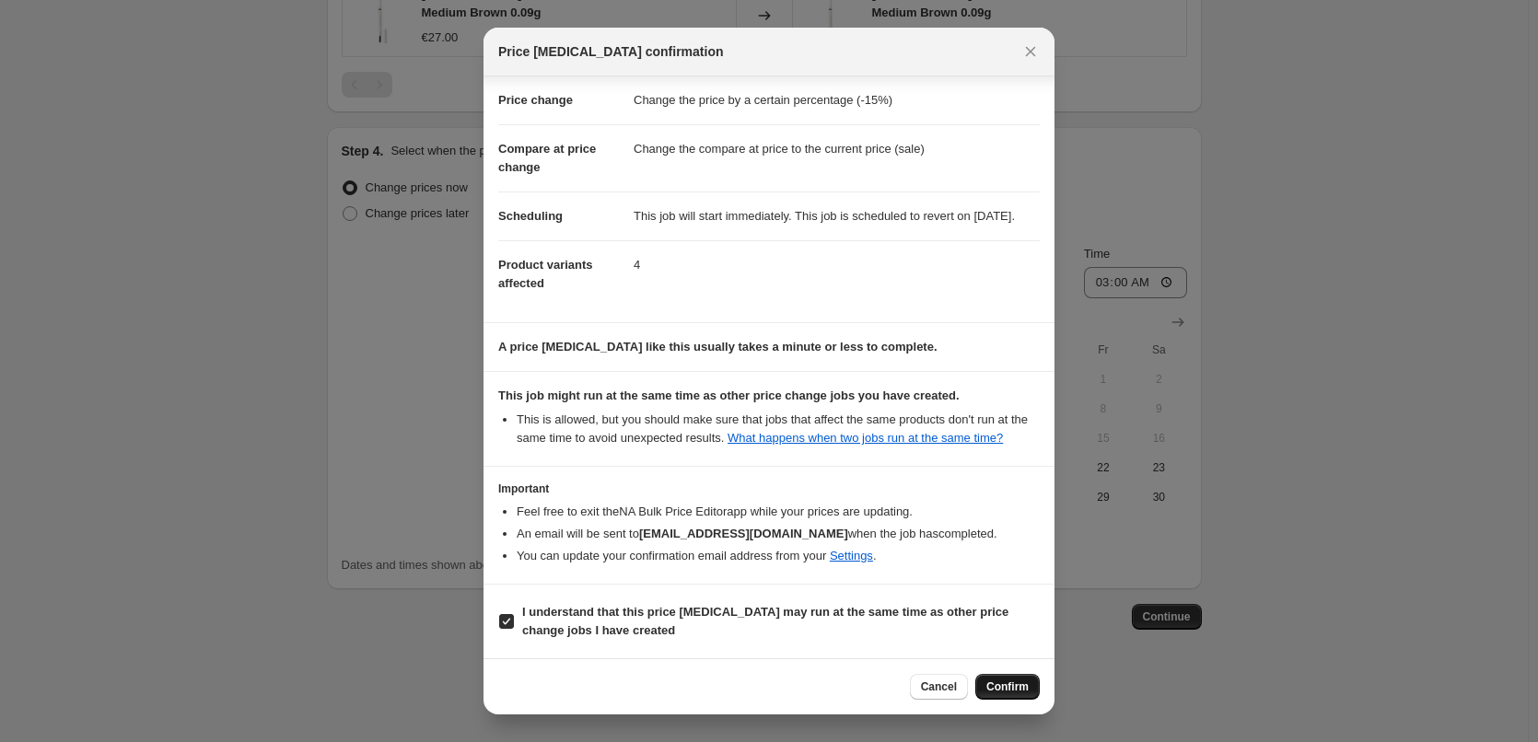
click at [995, 692] on span "Confirm" at bounding box center [1007, 686] width 42 height 15
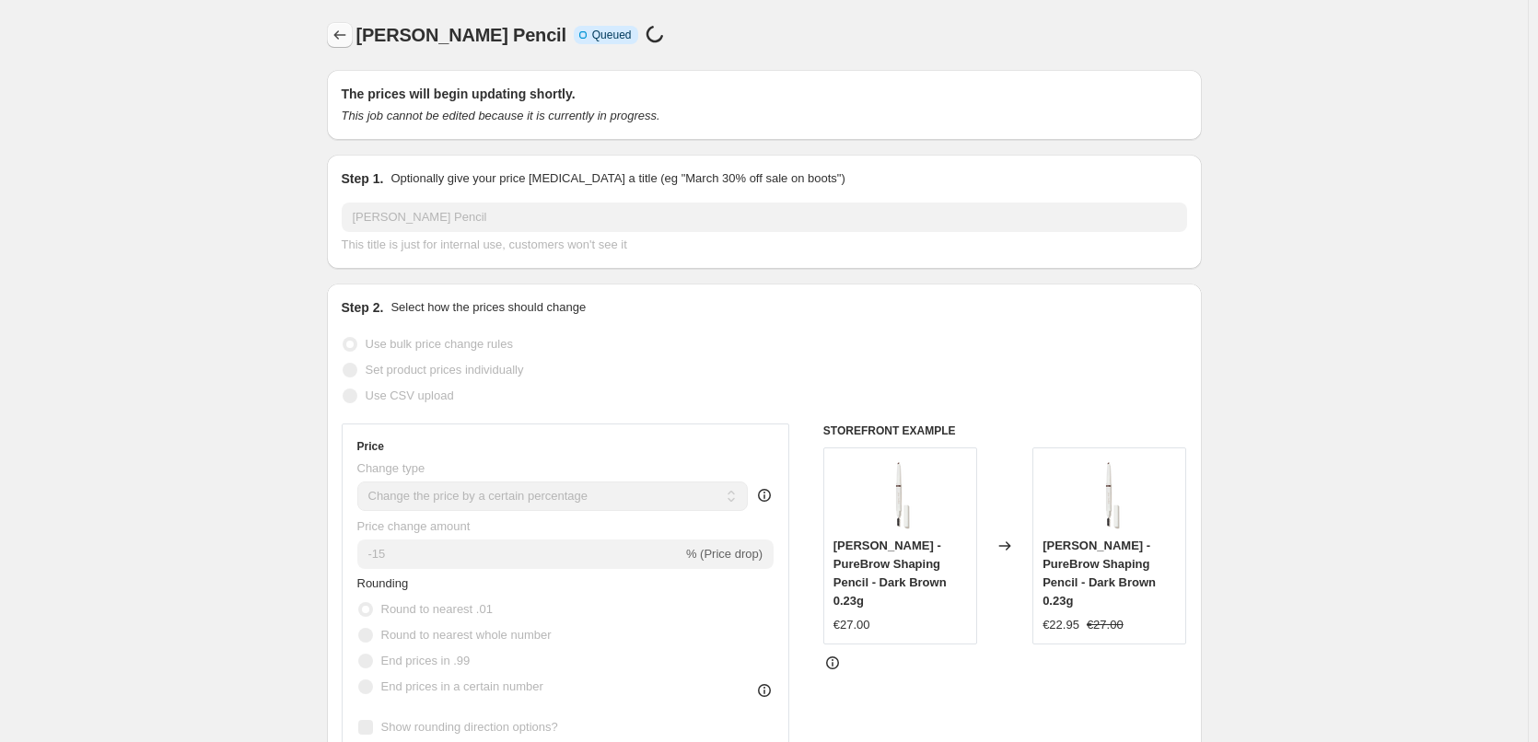
click at [344, 29] on icon "Price change jobs" at bounding box center [340, 35] width 18 height 18
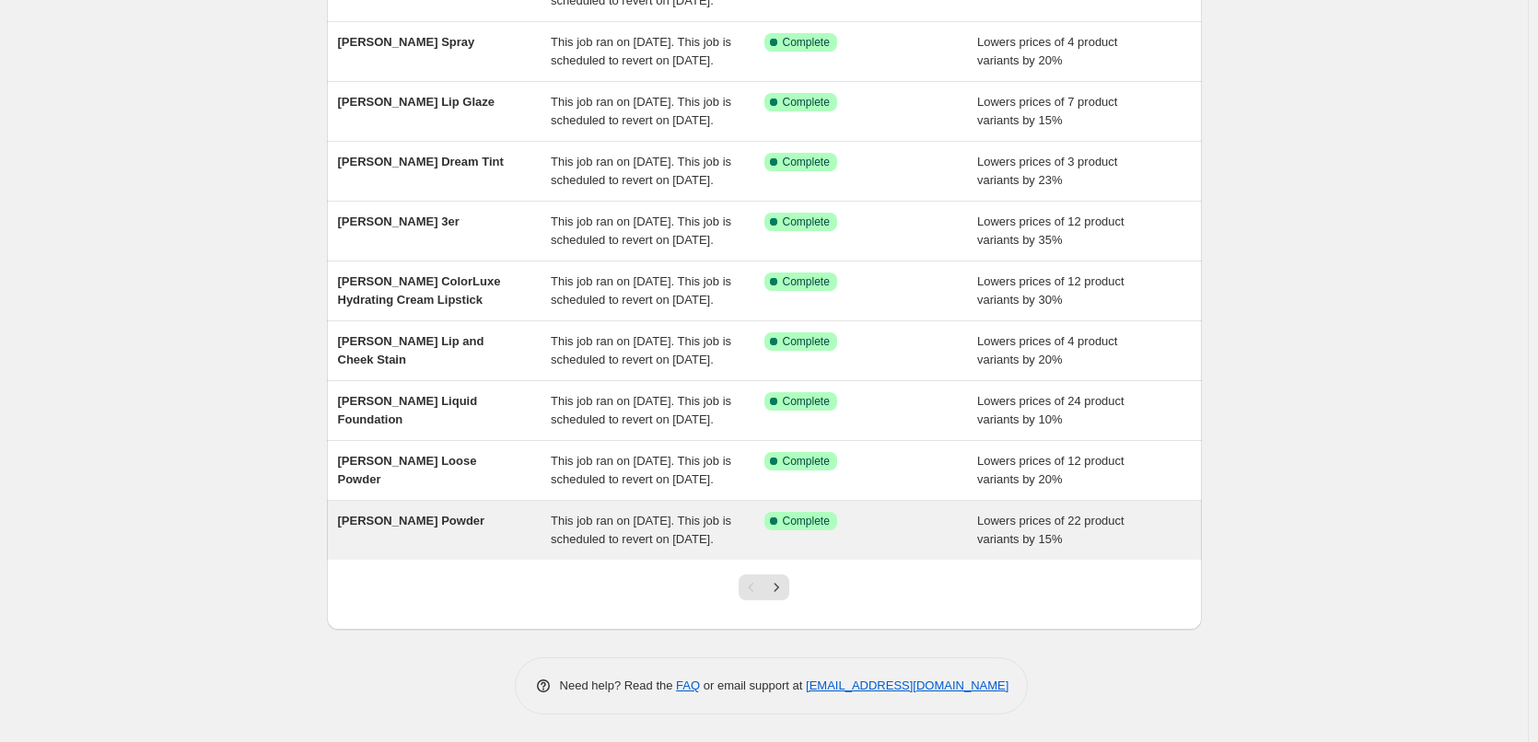
scroll to position [390, 0]
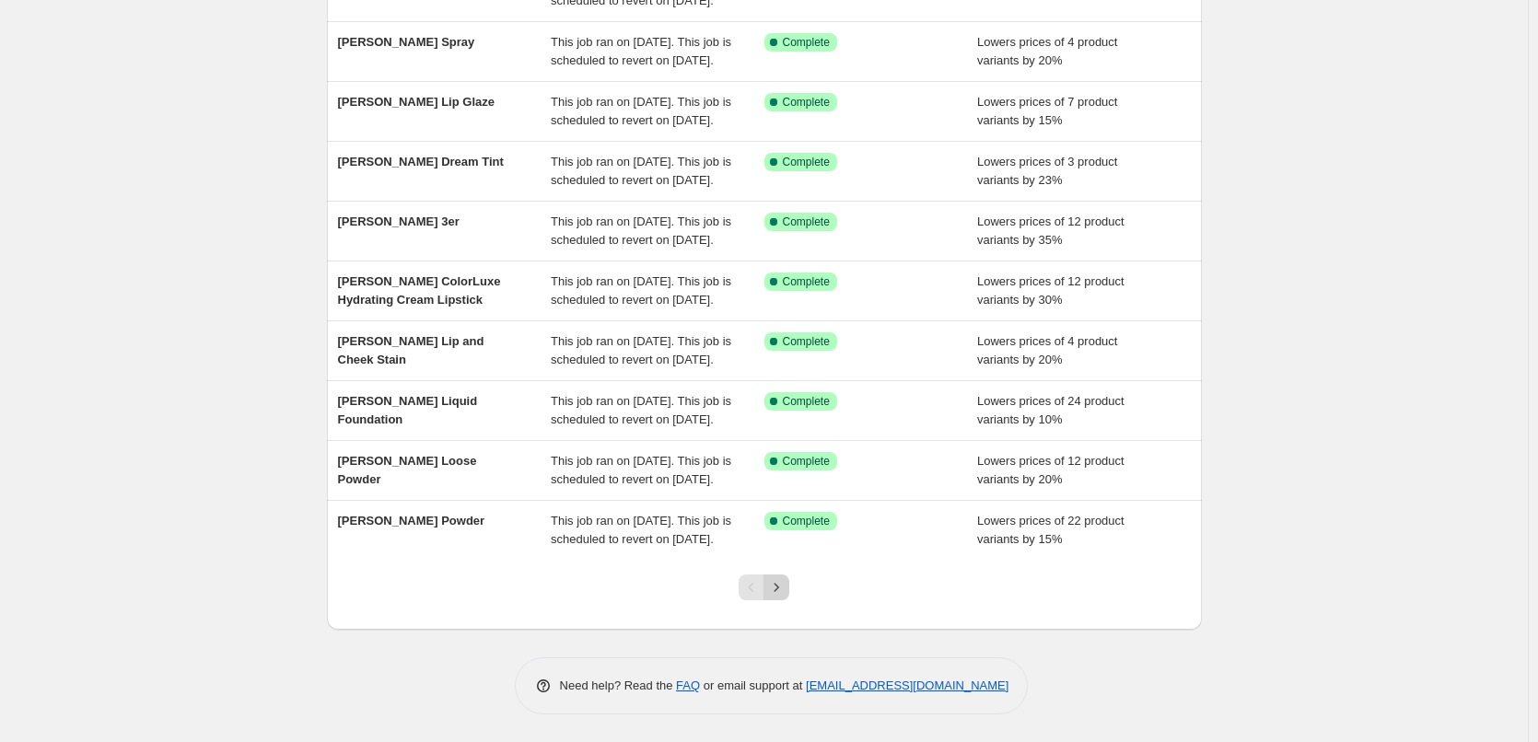
click at [778, 585] on icon "Next" at bounding box center [776, 587] width 18 height 18
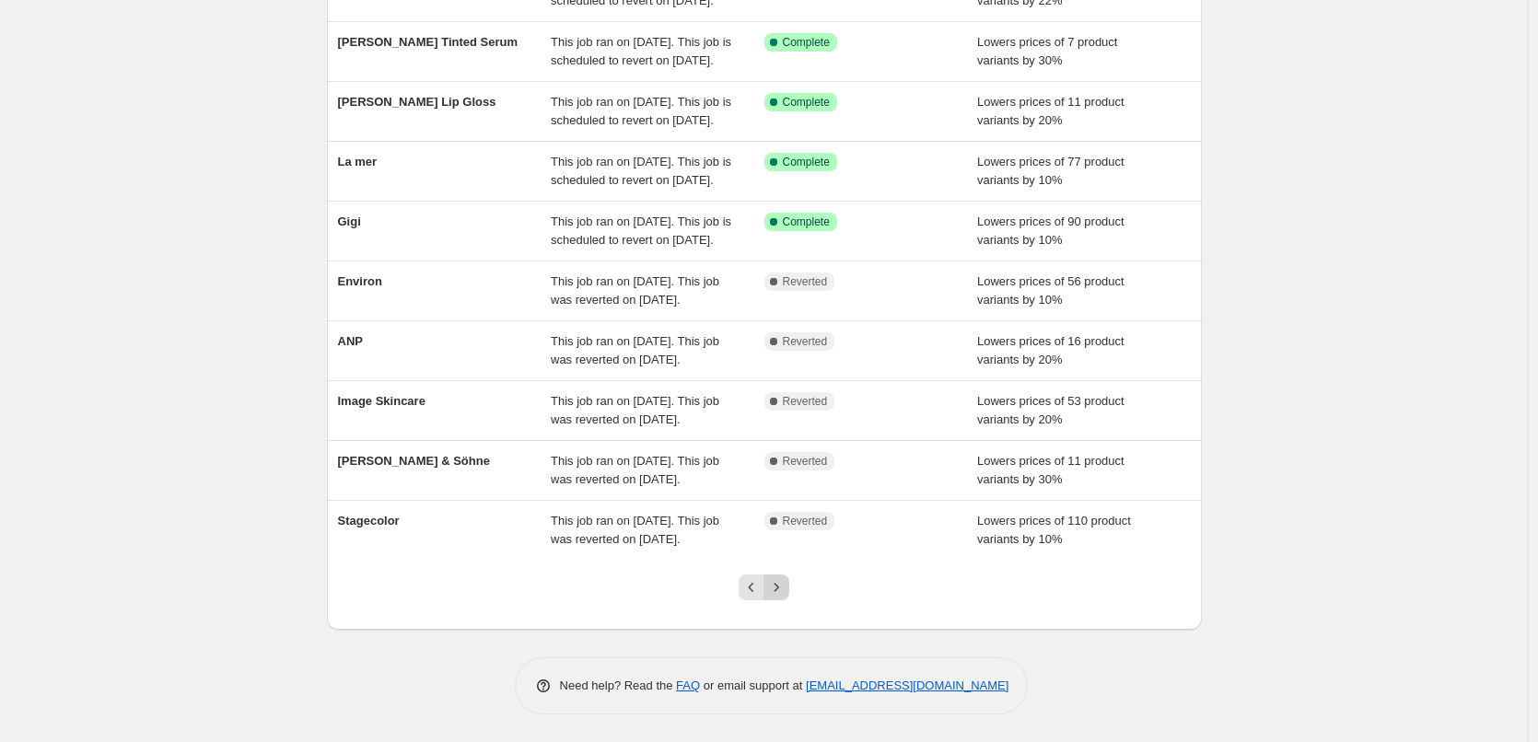
click at [789, 579] on button "Next" at bounding box center [776, 588] width 26 height 26
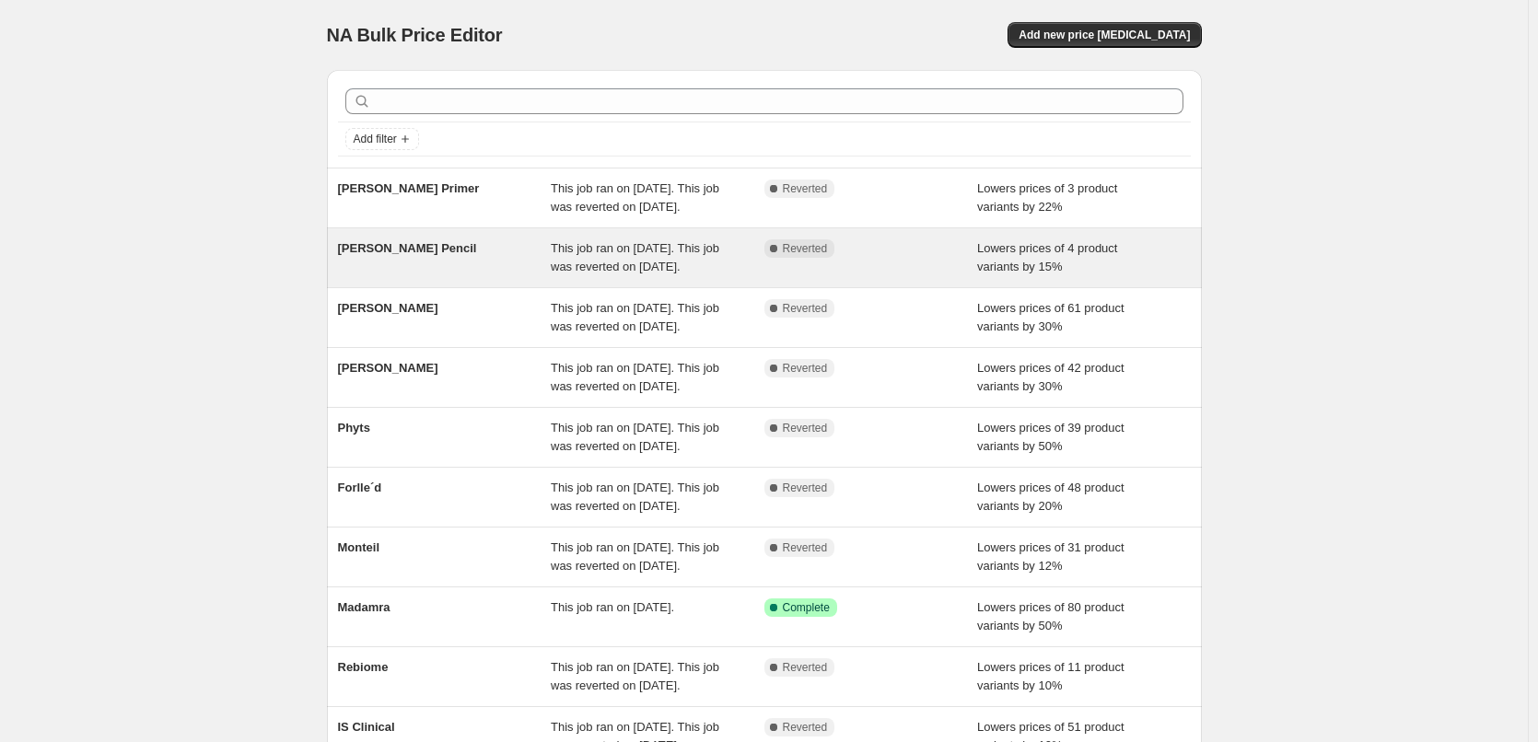
click at [422, 255] on span "[PERSON_NAME] Pencil" at bounding box center [407, 248] width 139 height 14
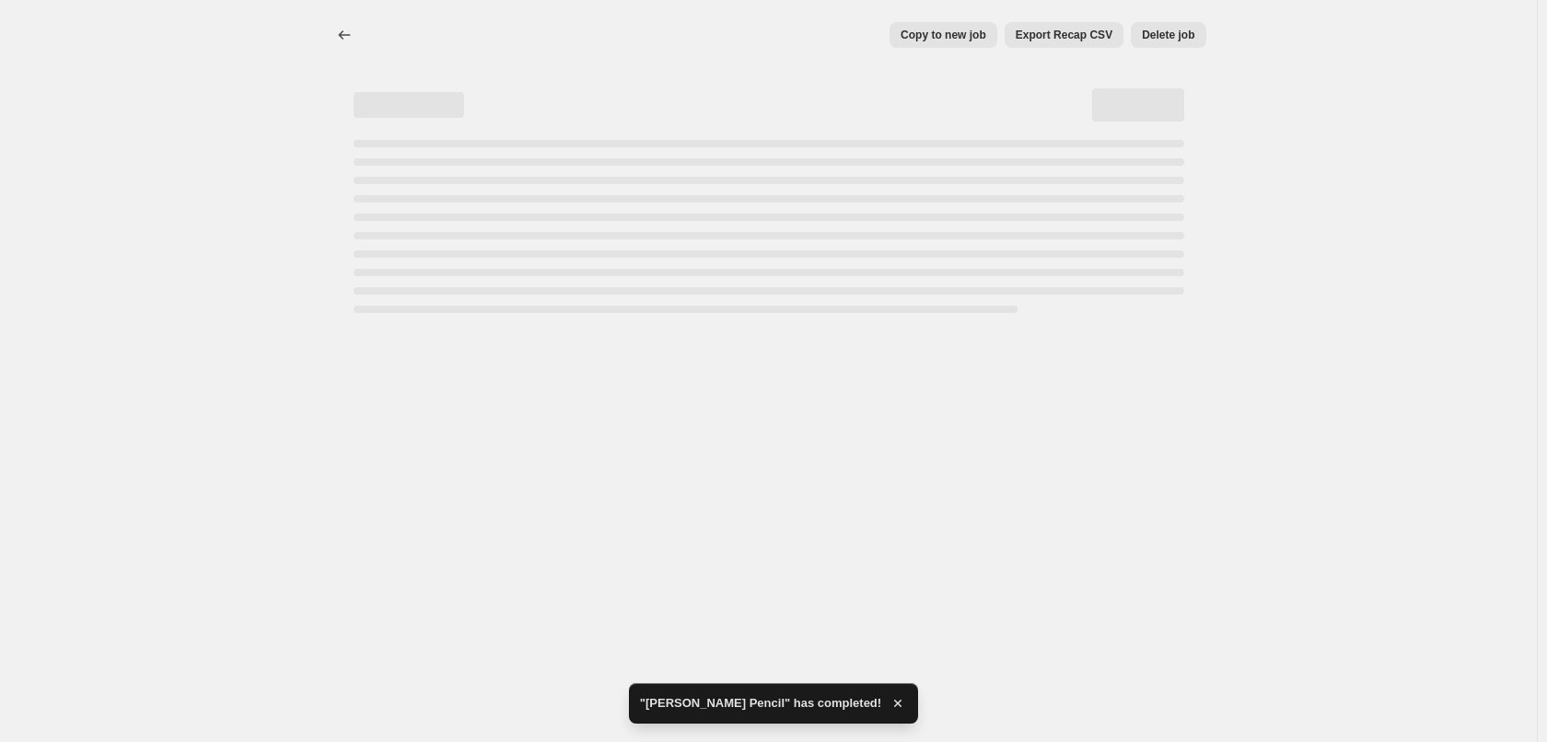
select select "percentage"
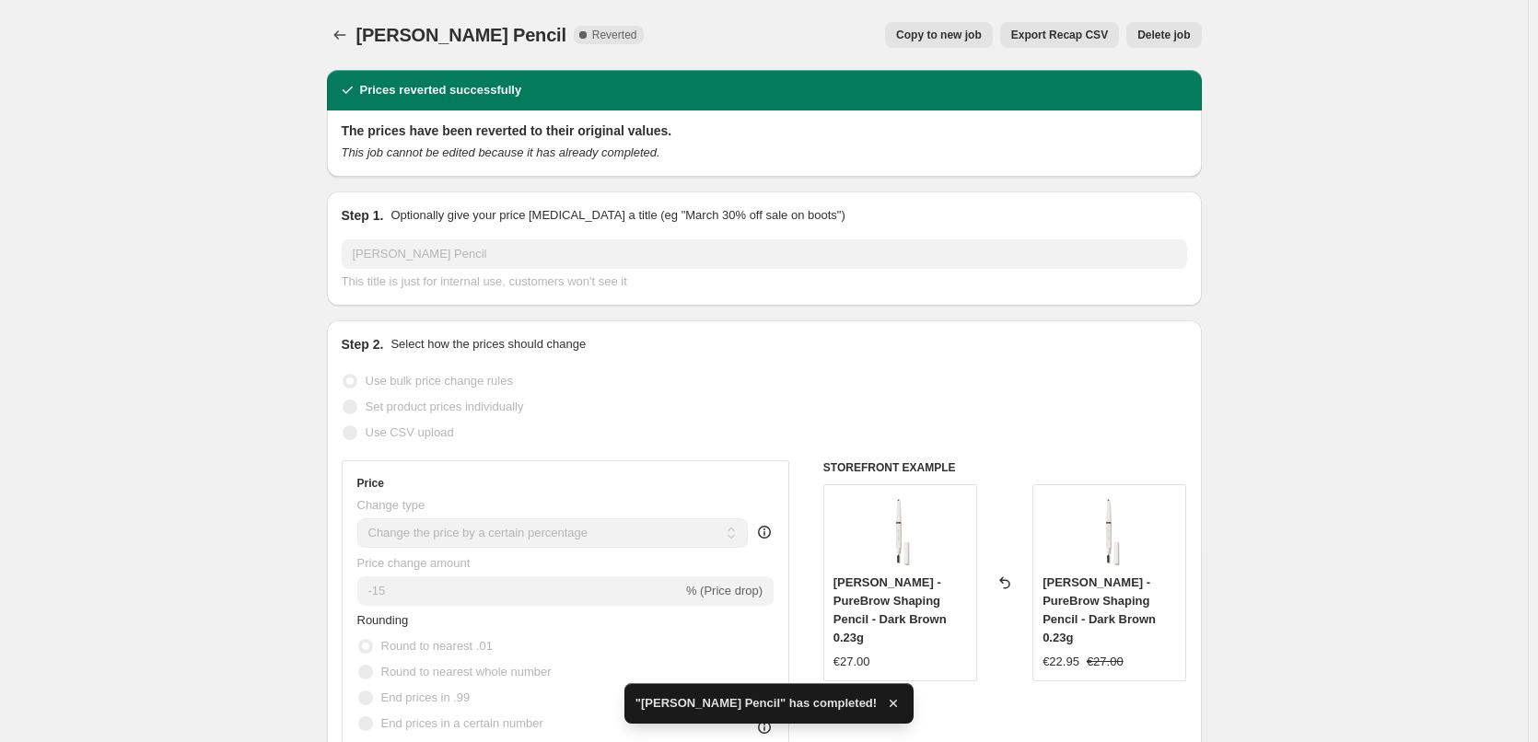
click at [1161, 33] on span "Delete job" at bounding box center [1163, 35] width 52 height 15
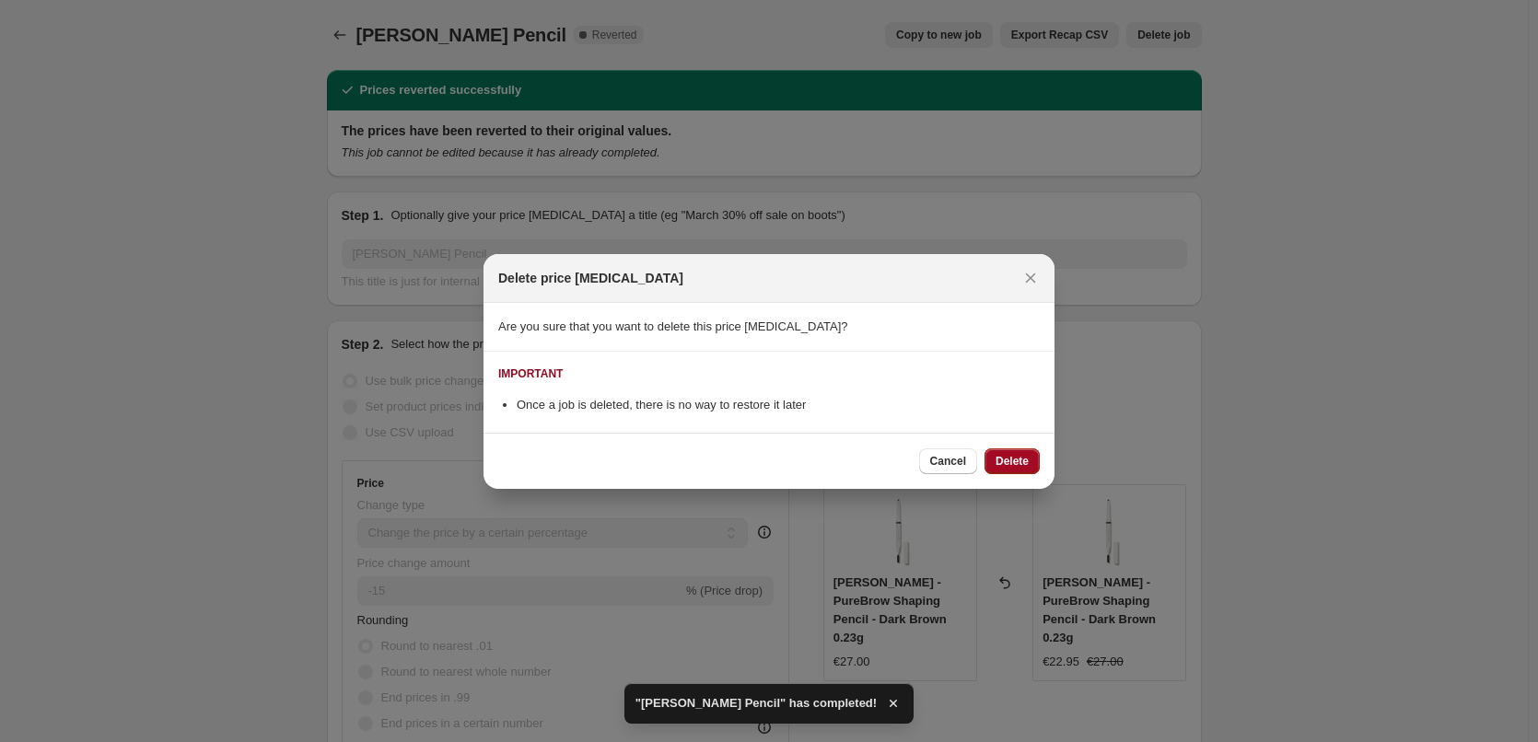
click at [1023, 450] on button "Delete" at bounding box center [1011, 461] width 55 height 26
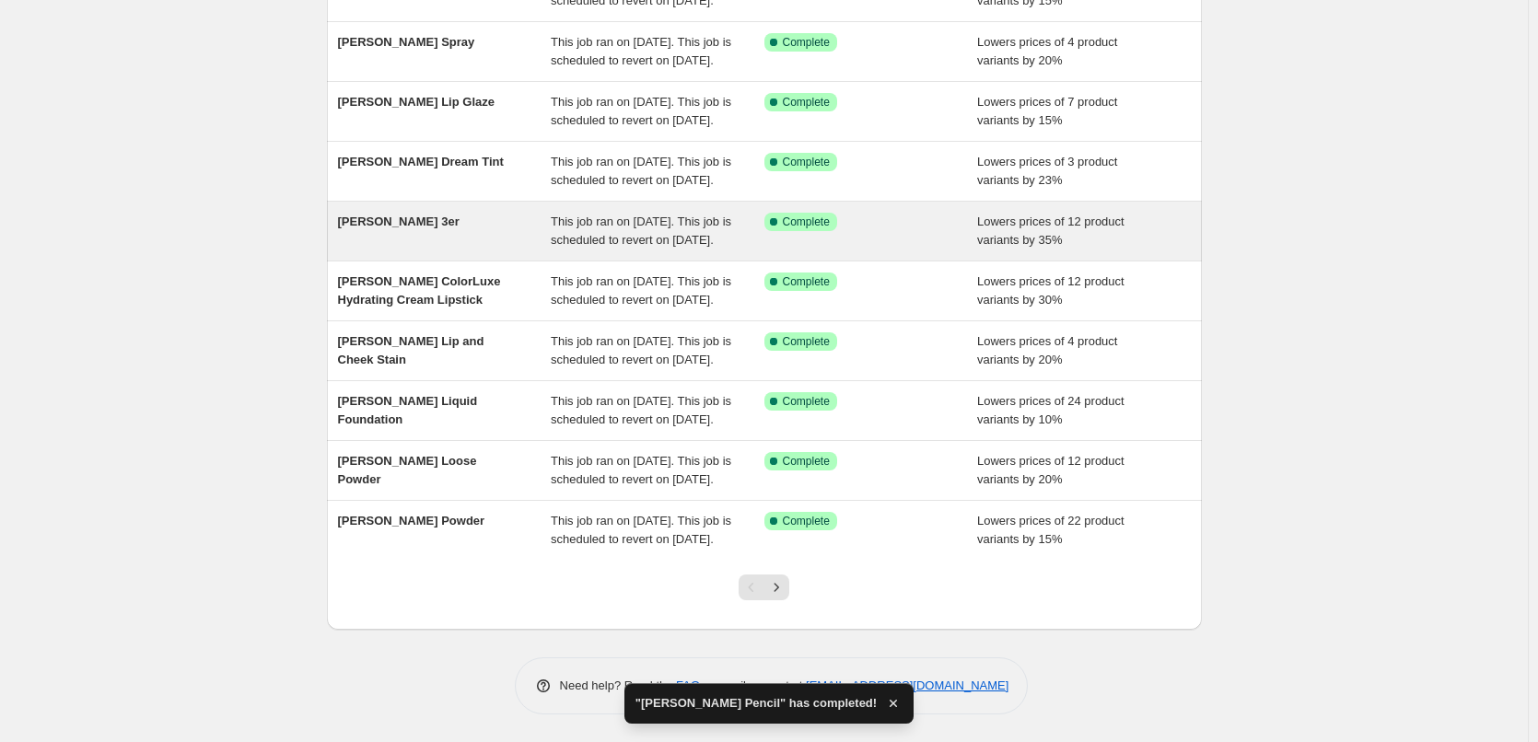
scroll to position [390, 0]
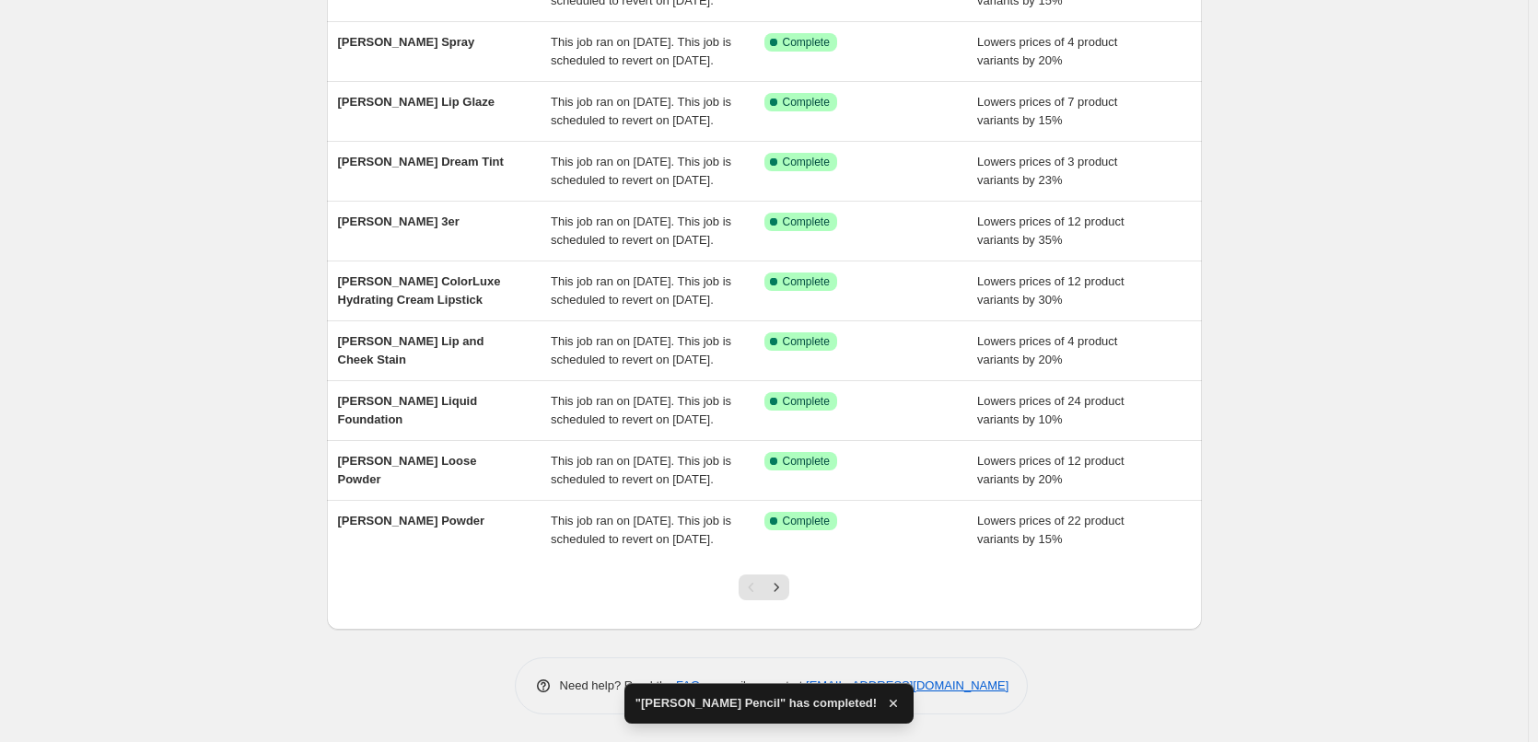
click at [792, 602] on div at bounding box center [763, 595] width 75 height 70
click at [785, 591] on icon "Next" at bounding box center [776, 587] width 18 height 18
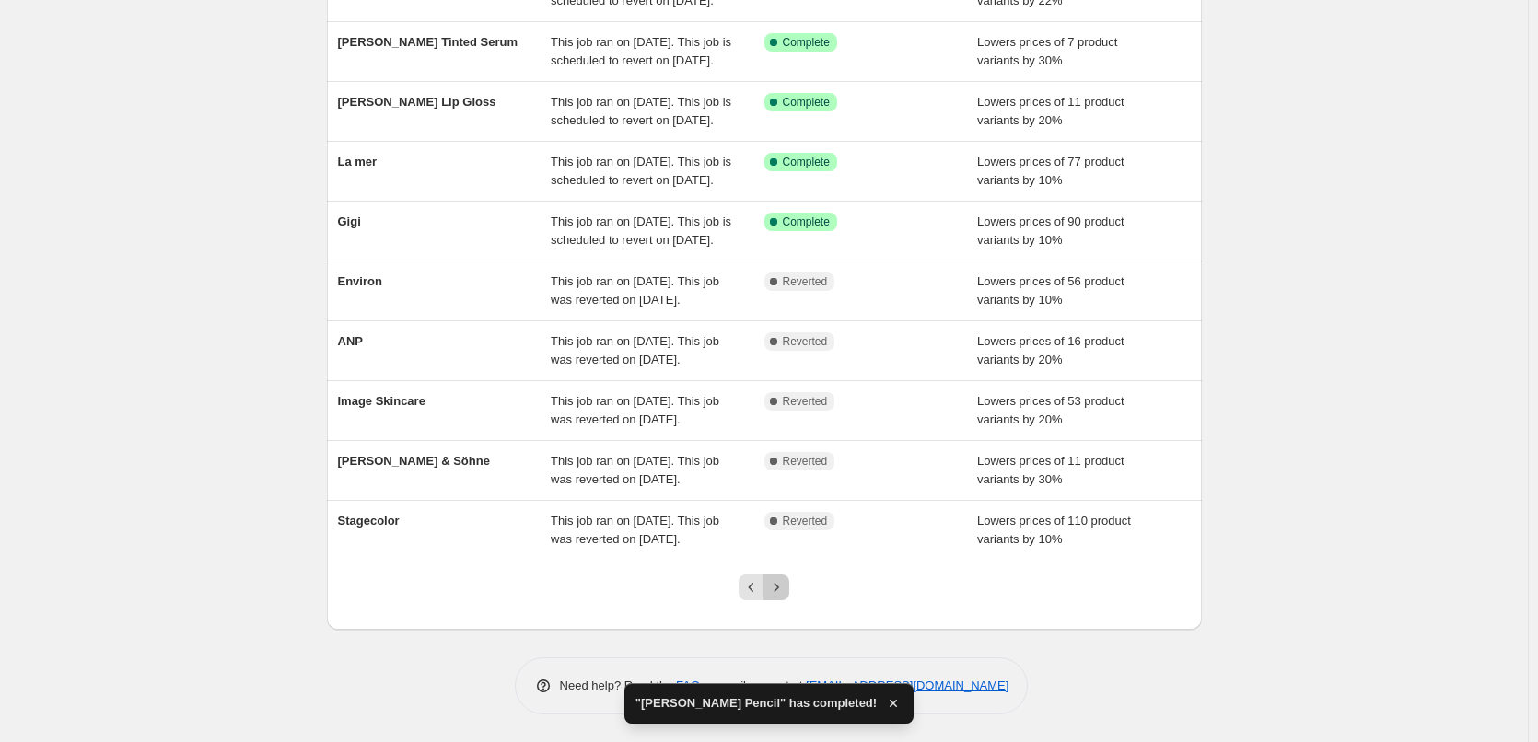
click at [785, 591] on icon "Next" at bounding box center [776, 587] width 18 height 18
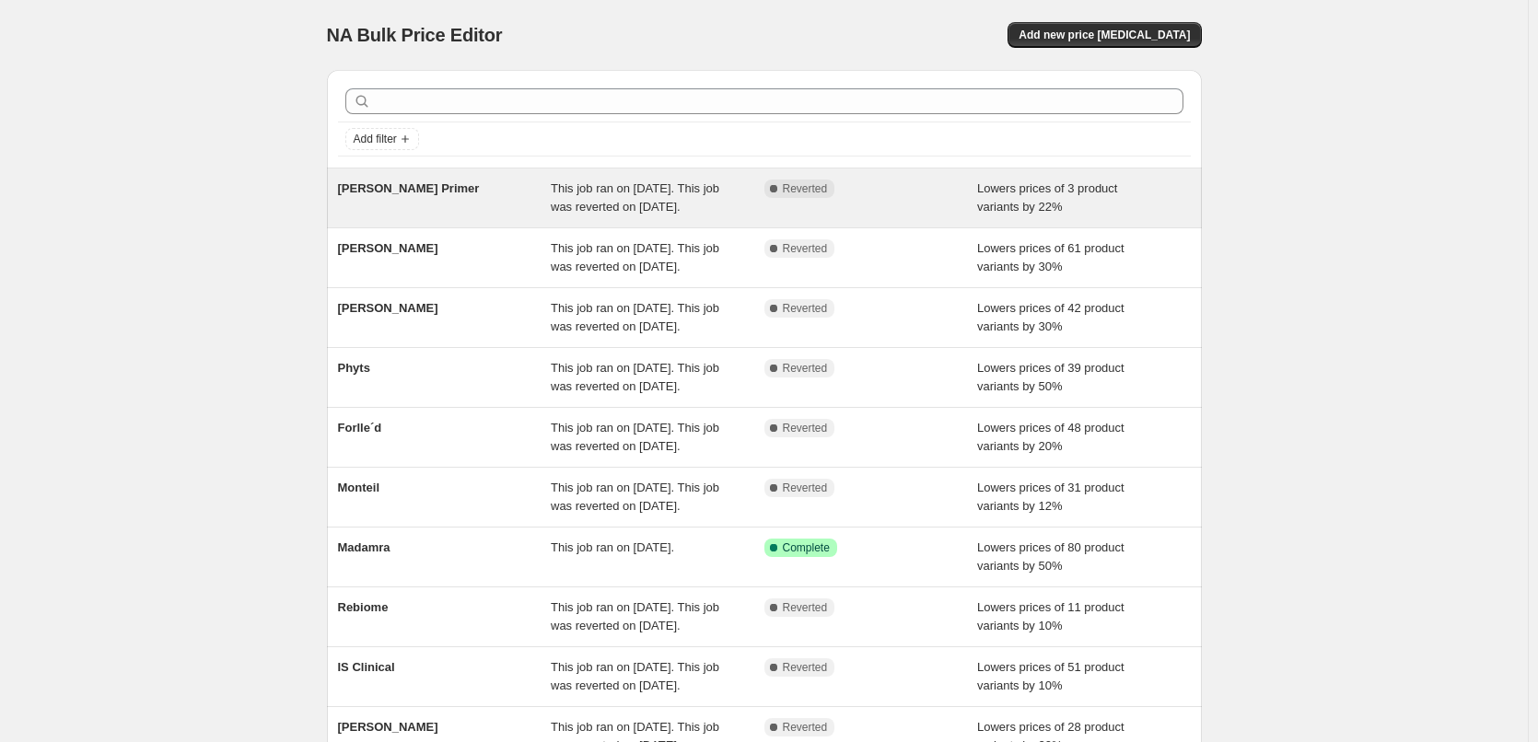
click at [436, 202] on div "[PERSON_NAME] Primer" at bounding box center [445, 198] width 214 height 37
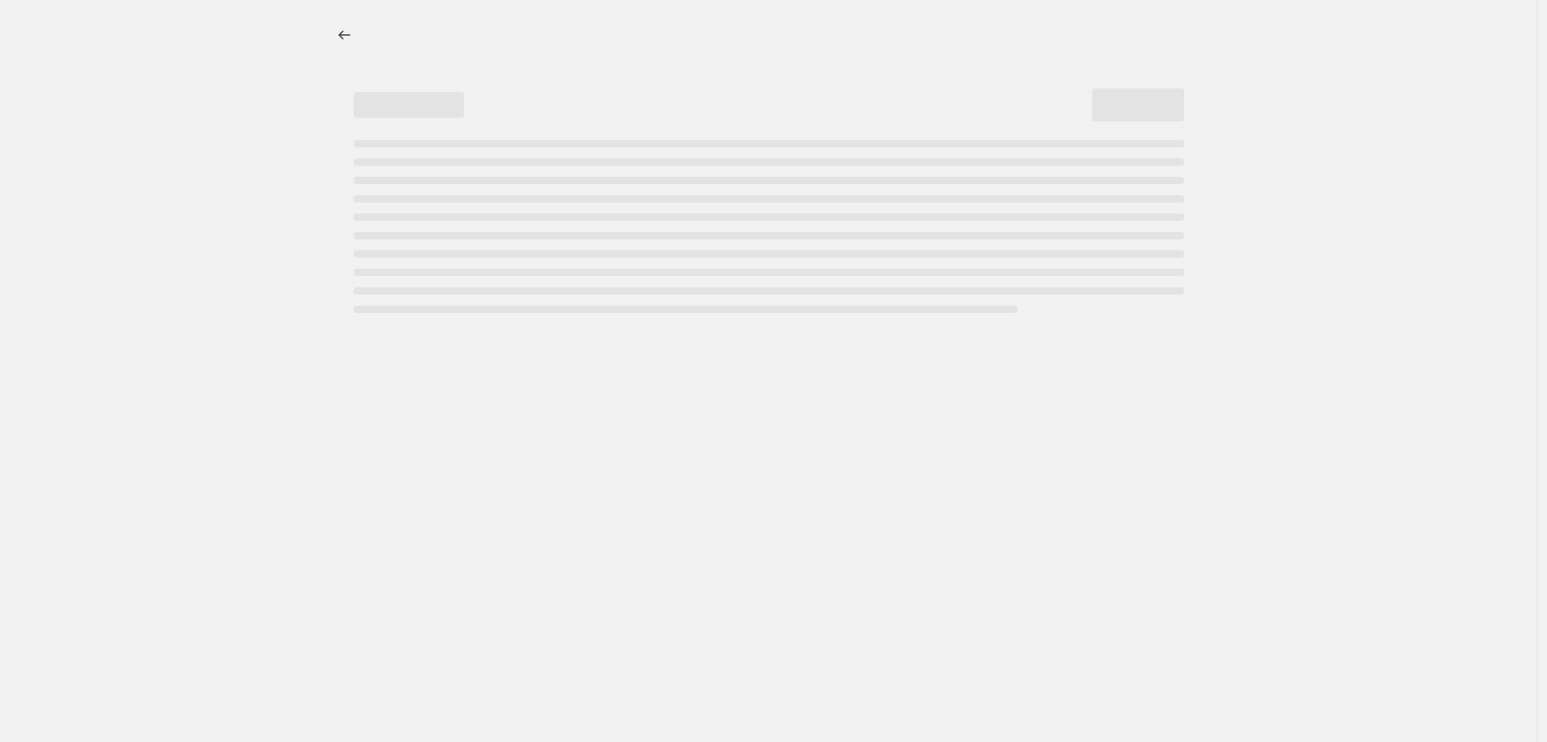
select select "percentage"
select select "tag"
select select "vendor"
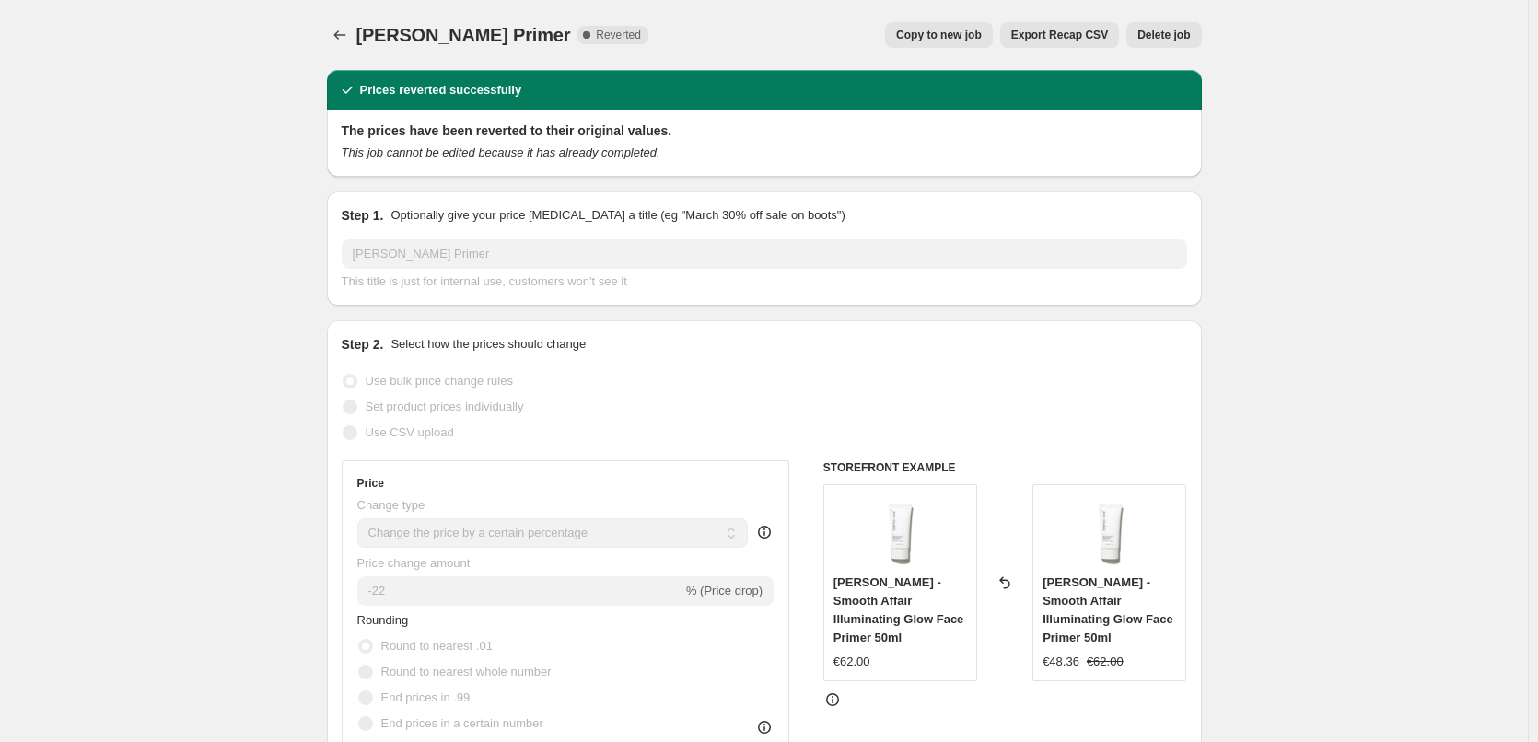
click at [954, 45] on button "Copy to new job" at bounding box center [939, 35] width 108 height 26
select select "percentage"
select select "tag"
select select "vendor"
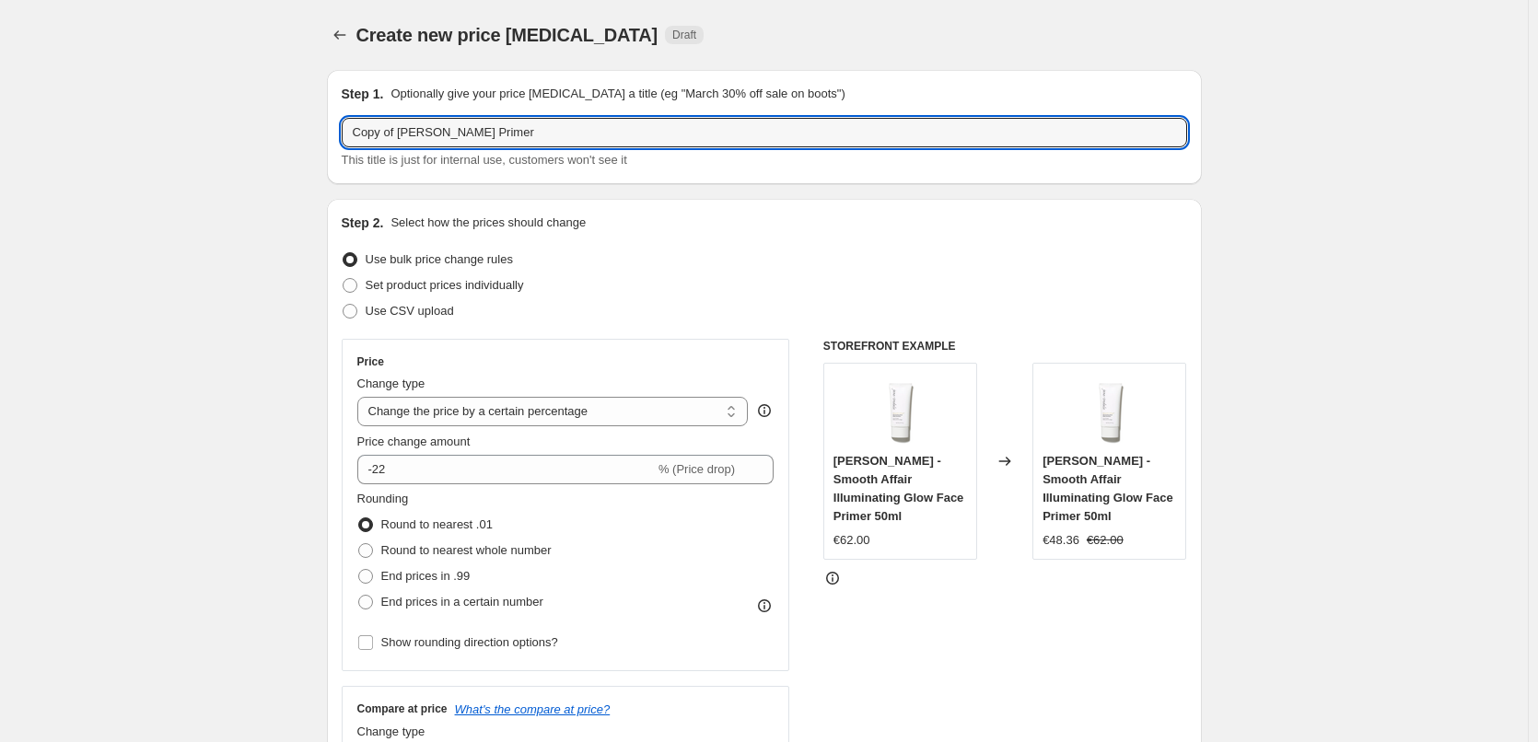
drag, startPoint x: 401, startPoint y: 134, endPoint x: 274, endPoint y: 144, distance: 127.4
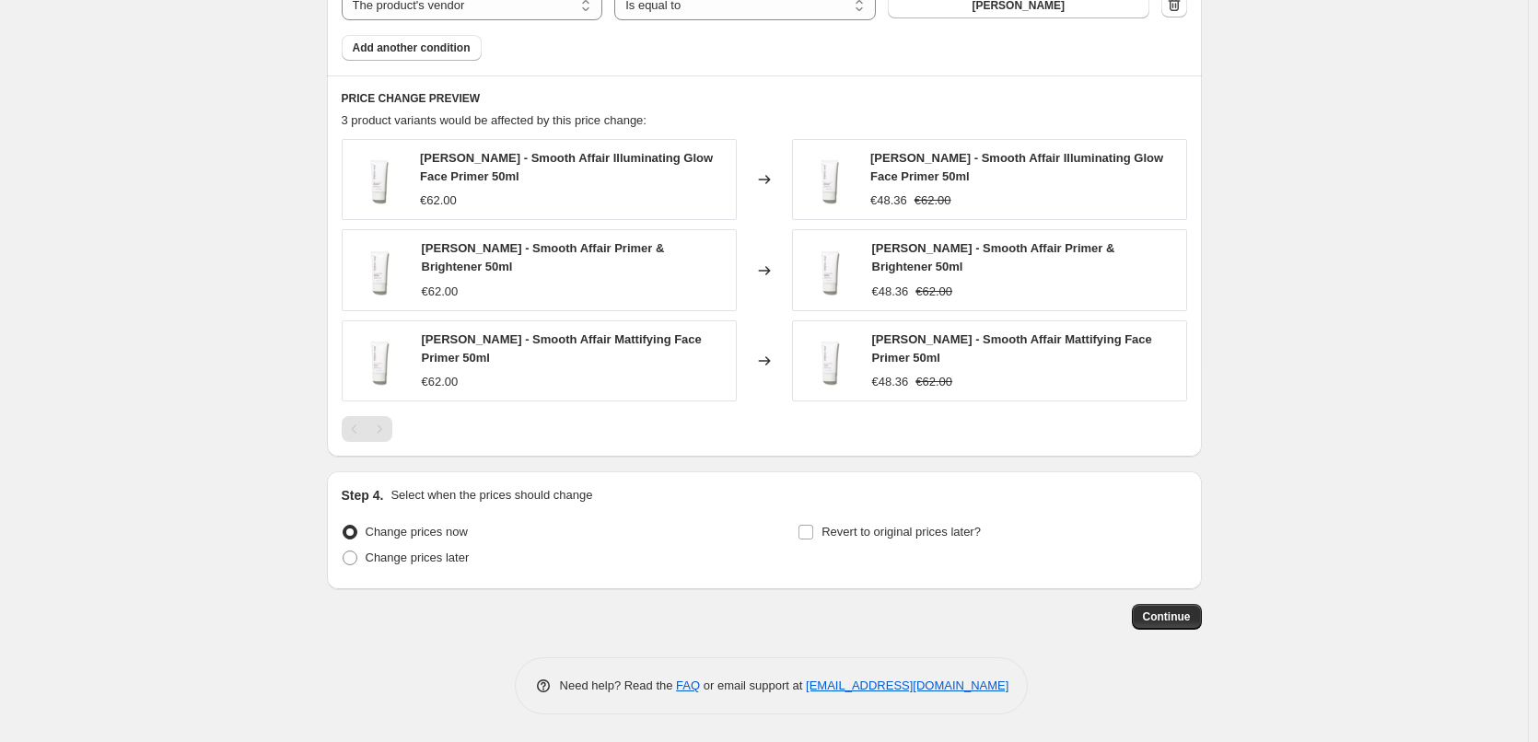
type input "[PERSON_NAME] Primer"
click at [878, 516] on div "Step 4. Select when the prices should change Change prices now Change prices la…" at bounding box center [764, 530] width 845 height 88
click at [880, 525] on span "Revert to original prices later?" at bounding box center [900, 532] width 159 height 14
click at [813, 525] on input "Revert to original prices later?" at bounding box center [805, 532] width 15 height 15
checkbox input "true"
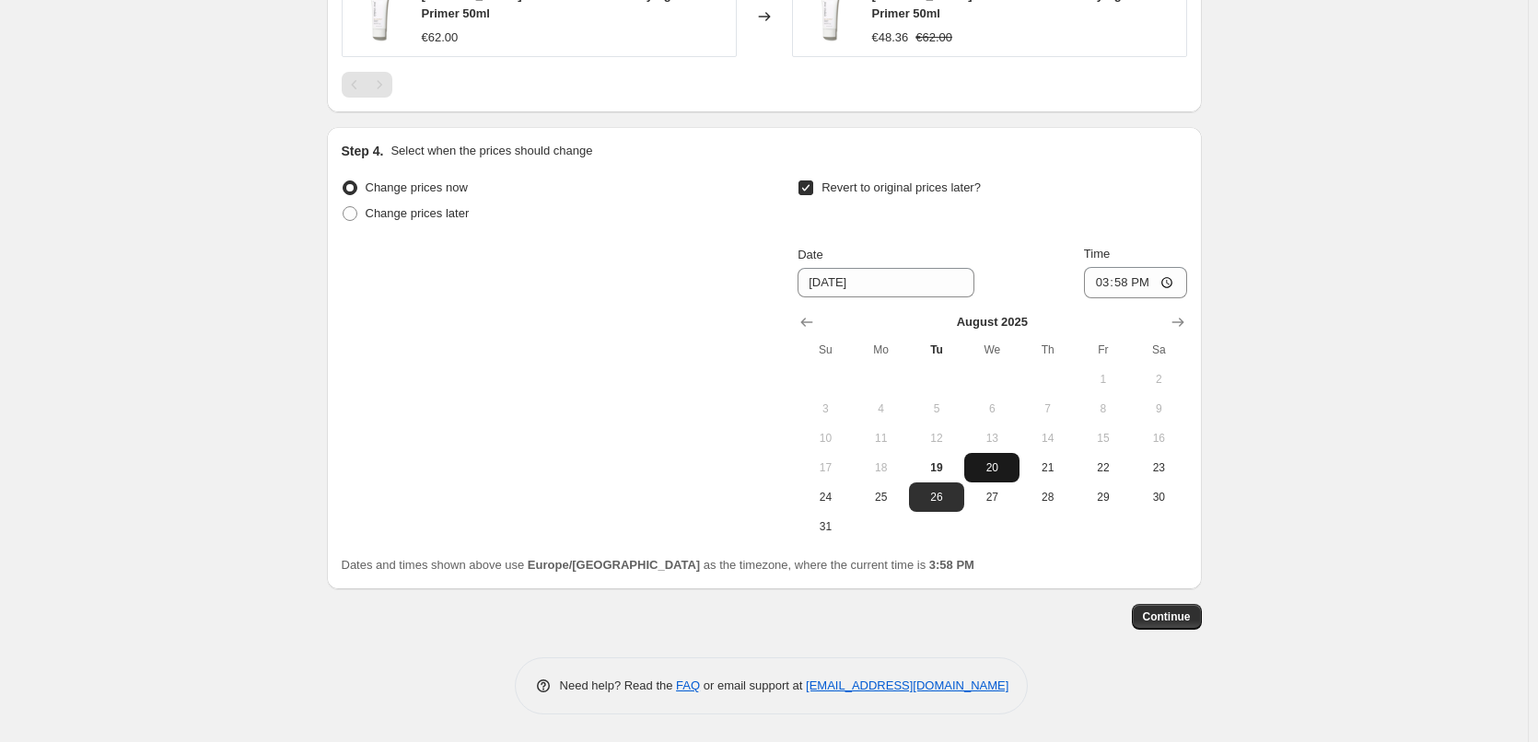
click at [988, 457] on button "20" at bounding box center [991, 467] width 55 height 29
type input "[DATE]"
click at [1109, 284] on input "15:58" at bounding box center [1135, 282] width 103 height 31
type input "03:00"
click at [1174, 610] on span "Continue" at bounding box center [1167, 617] width 48 height 15
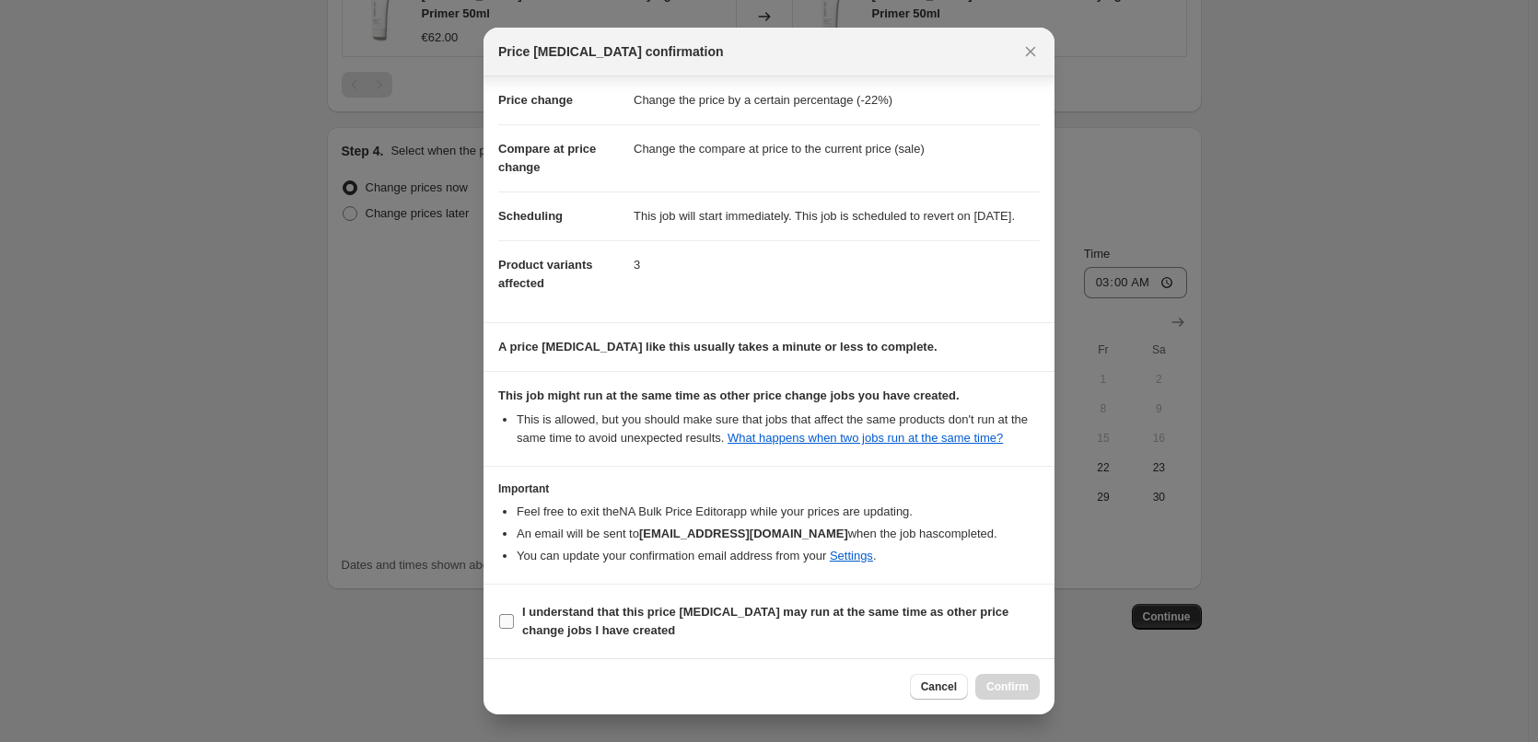
click at [563, 621] on span "I understand that this price [MEDICAL_DATA] may run at the same time as other p…" at bounding box center [780, 621] width 517 height 37
click at [514, 621] on input "I understand that this price [MEDICAL_DATA] may run at the same time as other p…" at bounding box center [506, 621] width 15 height 15
checkbox input "true"
click at [1007, 679] on button "Confirm" at bounding box center [1007, 687] width 64 height 26
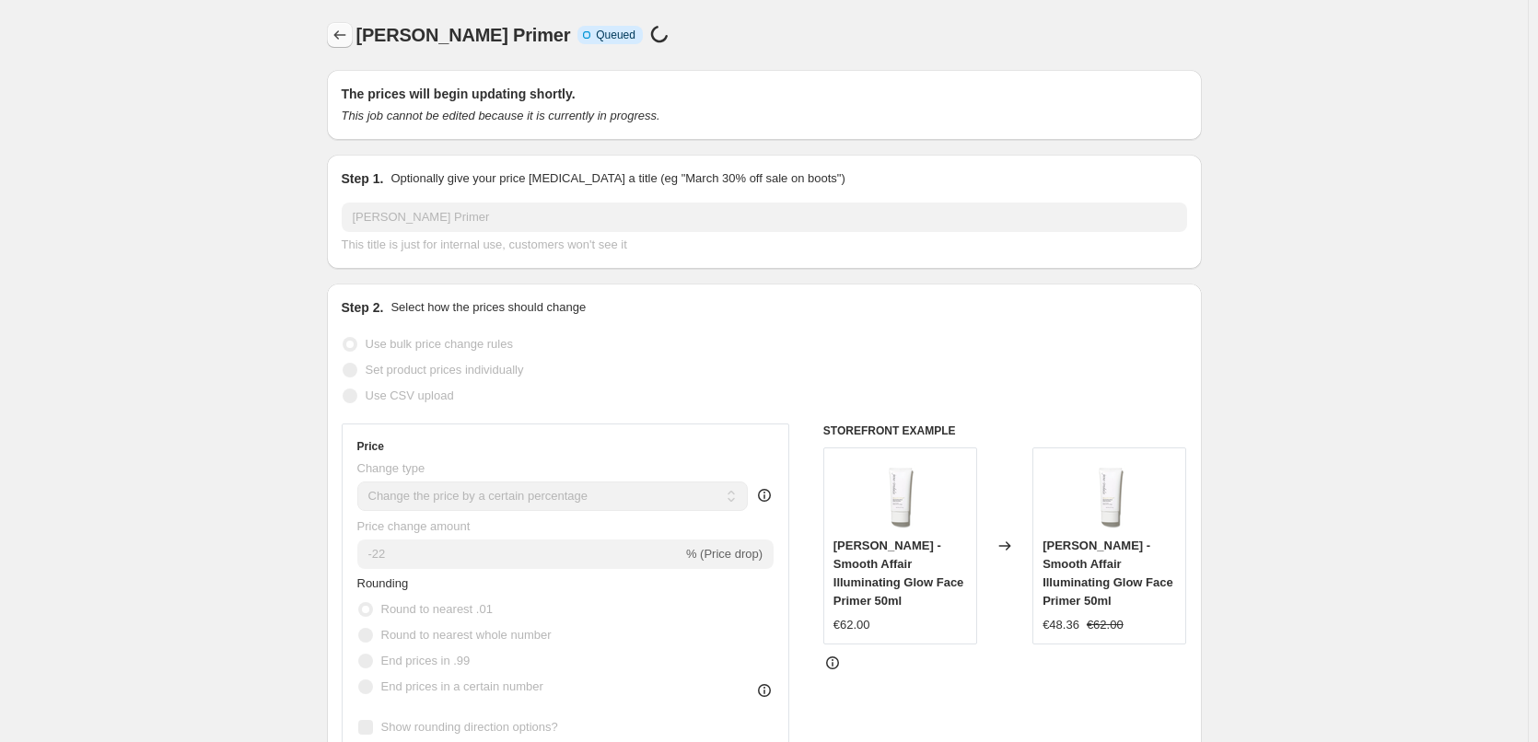
click at [353, 30] on button "Price change jobs" at bounding box center [340, 35] width 26 height 26
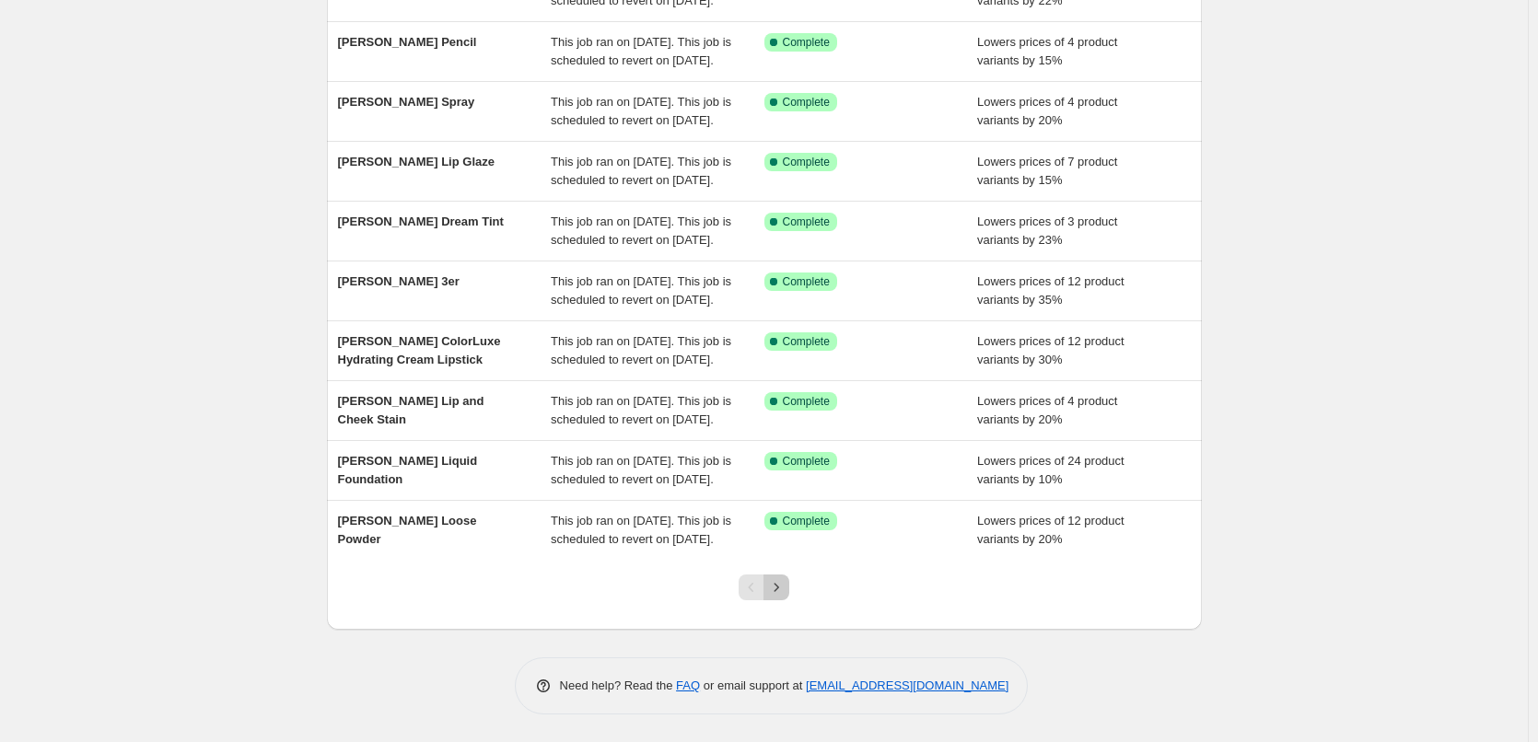
click at [782, 575] on button "Next" at bounding box center [776, 588] width 26 height 26
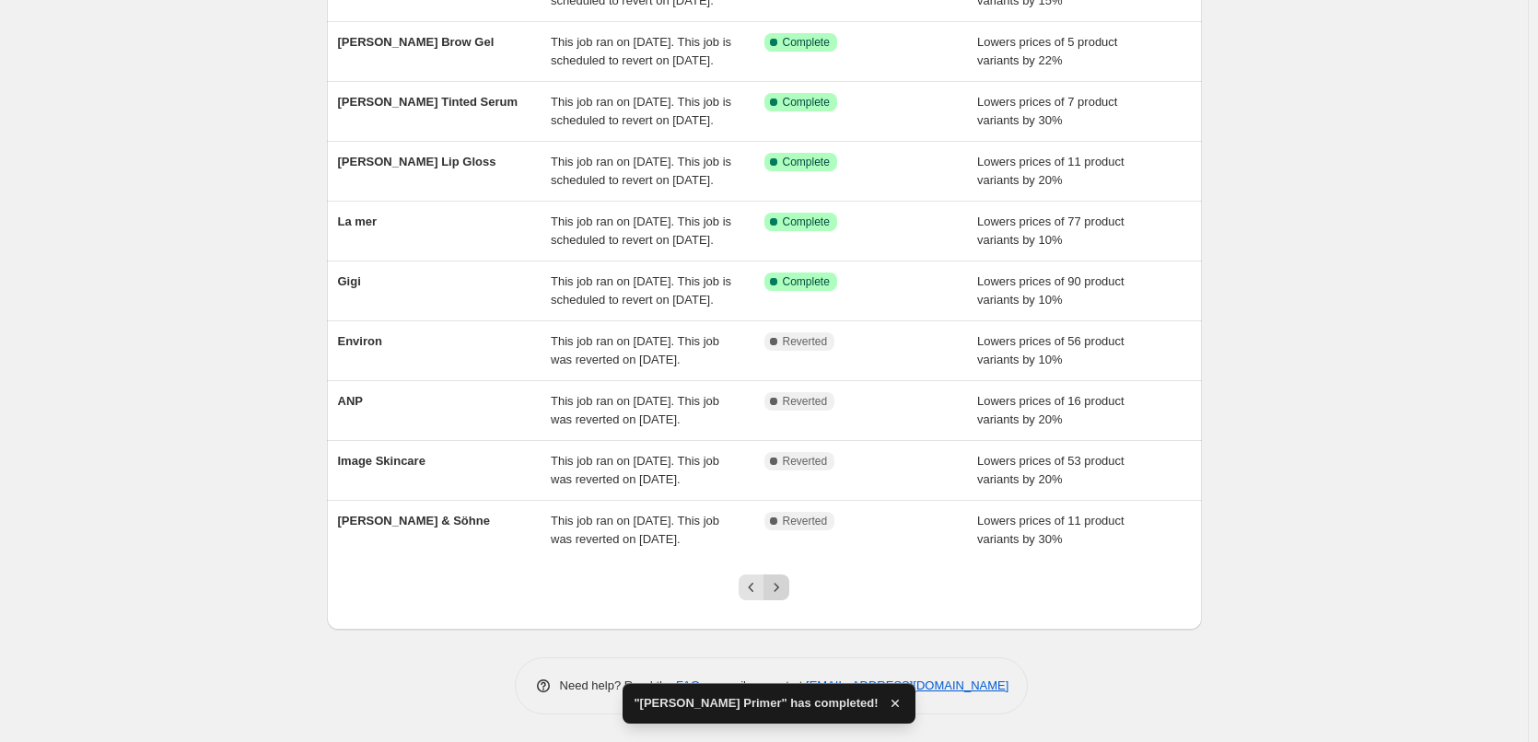
click at [785, 596] on icon "Next" at bounding box center [776, 587] width 18 height 18
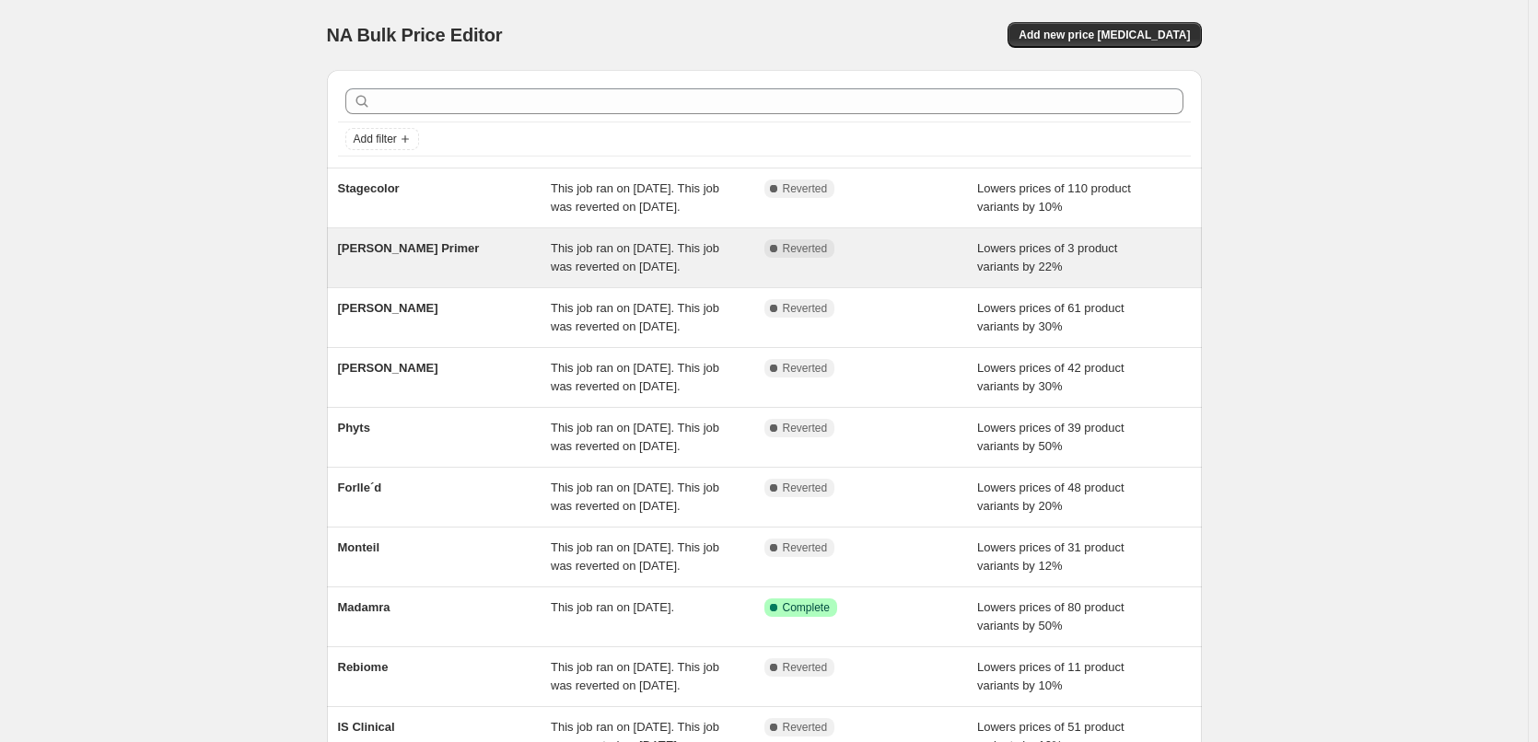
click at [424, 276] on div "[PERSON_NAME] Primer" at bounding box center [445, 257] width 214 height 37
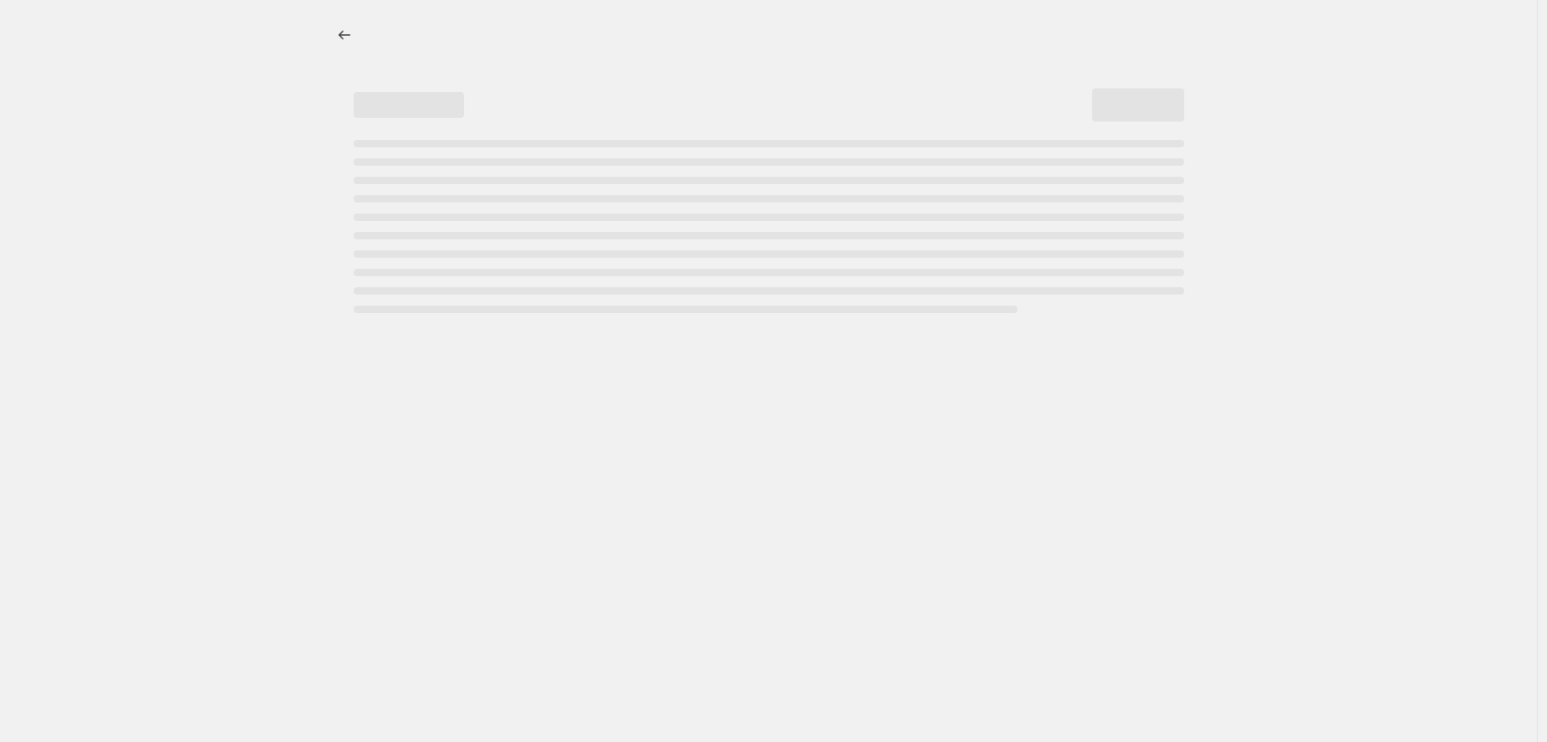
select select "percentage"
select select "tag"
select select "vendor"
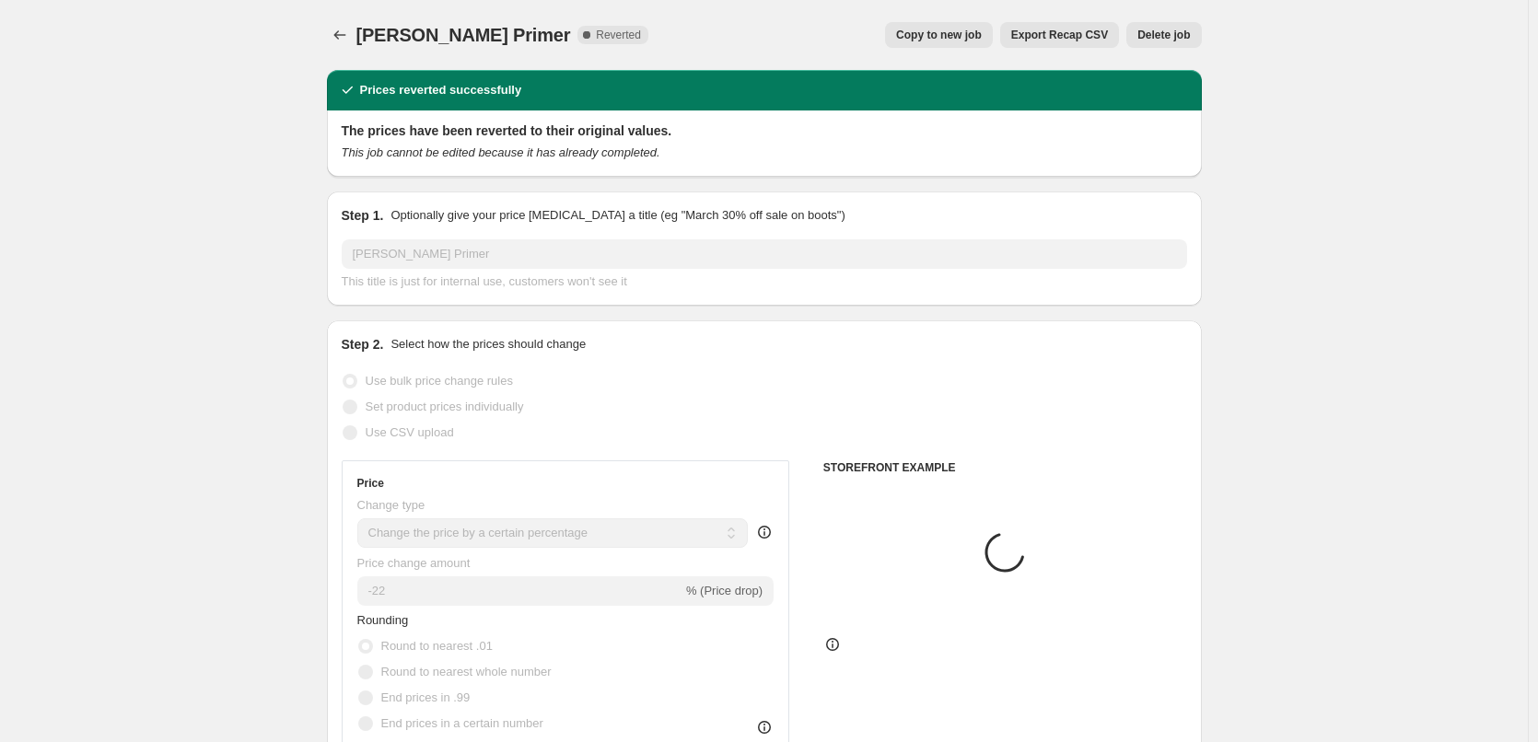
click at [1167, 39] on span "Delete job" at bounding box center [1163, 35] width 52 height 15
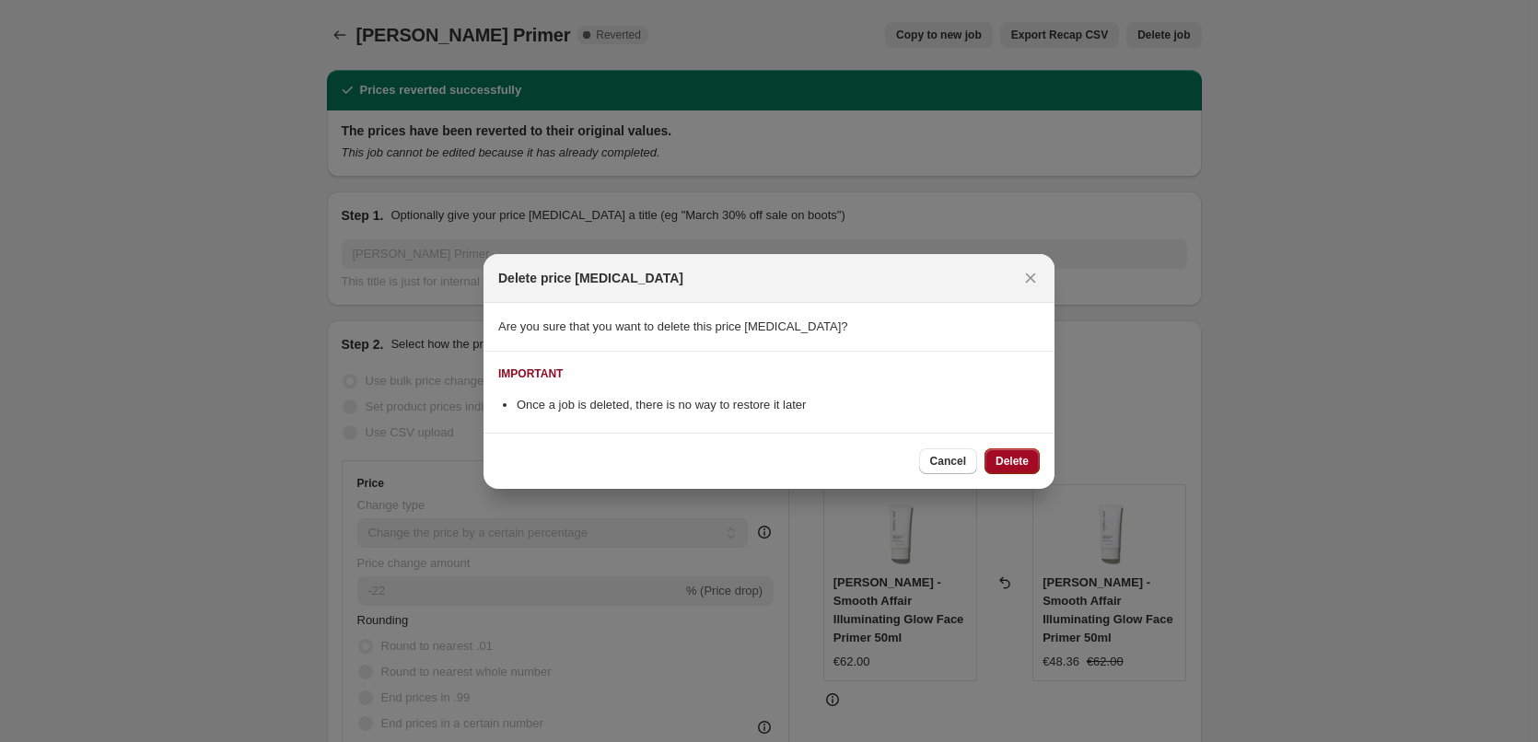
click at [1009, 470] on button "Delete" at bounding box center [1011, 461] width 55 height 26
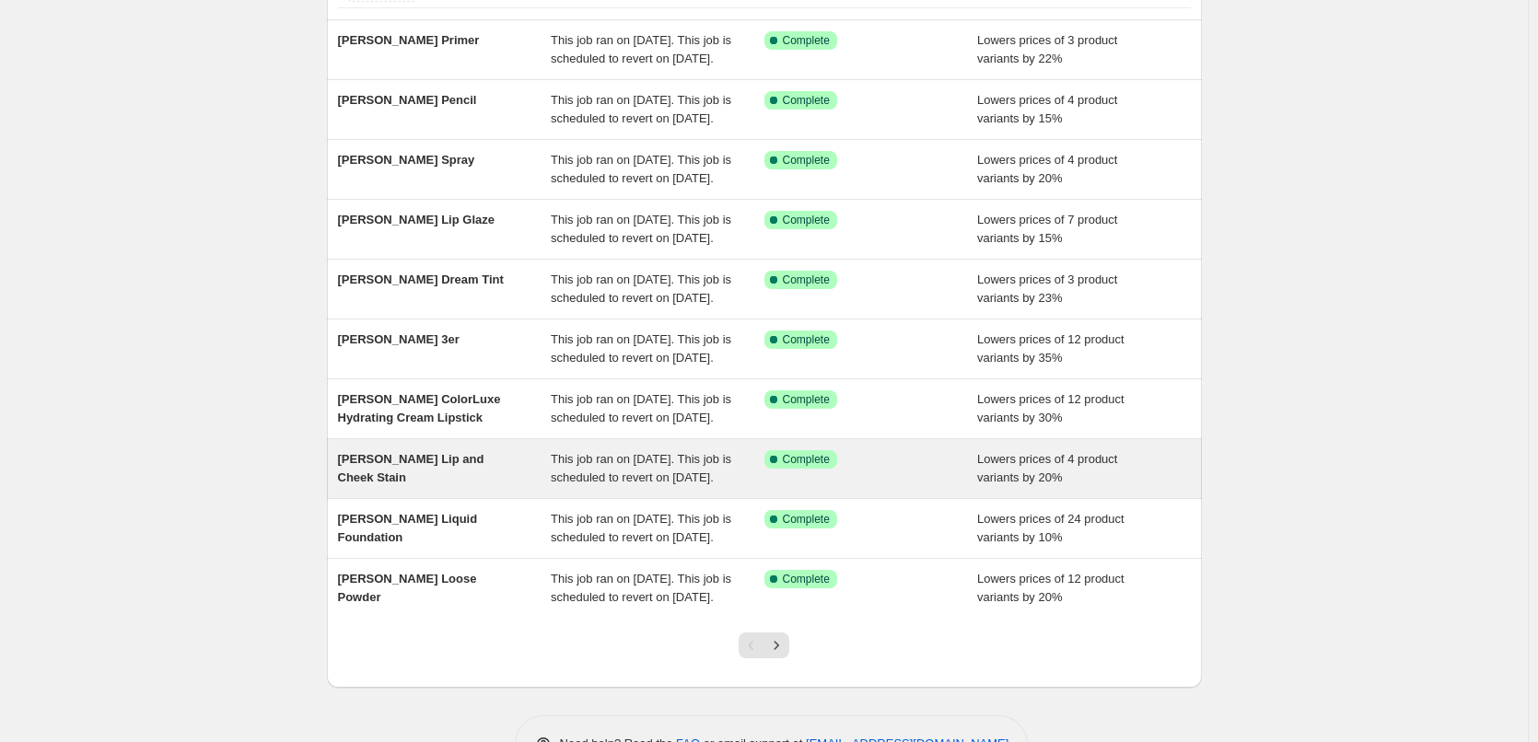
scroll to position [390, 0]
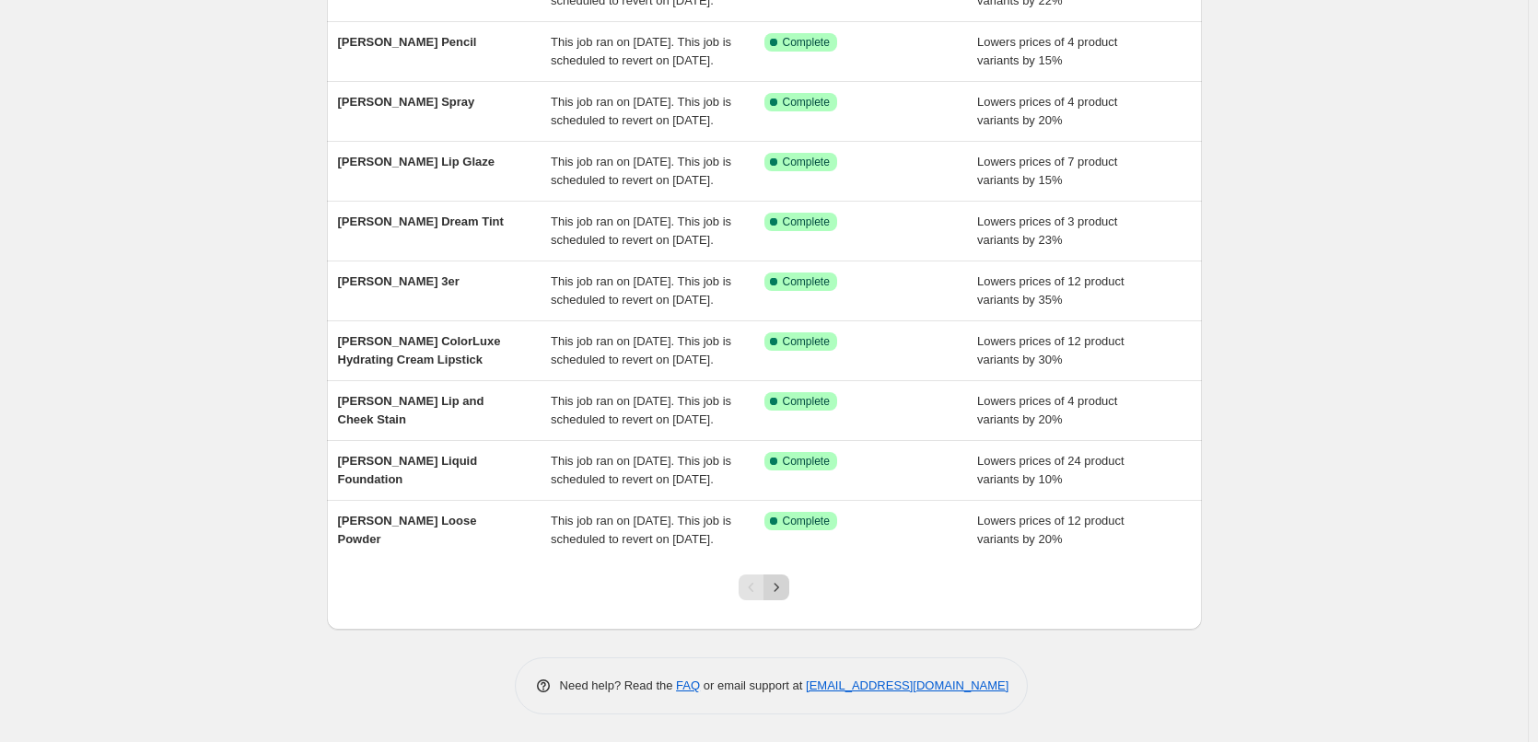
click at [775, 586] on icon "Next" at bounding box center [776, 587] width 18 height 18
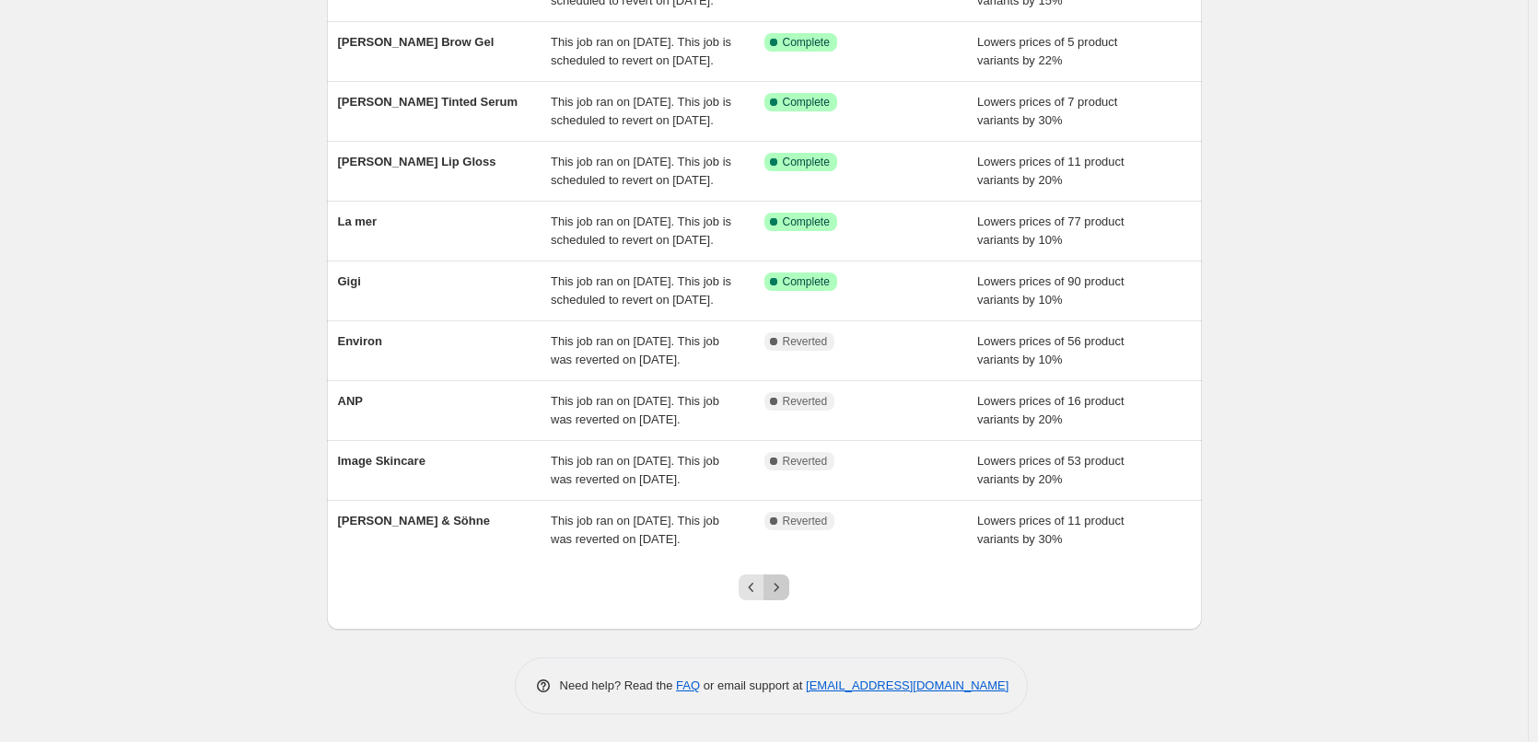
click at [775, 586] on icon "Next" at bounding box center [776, 587] width 18 height 18
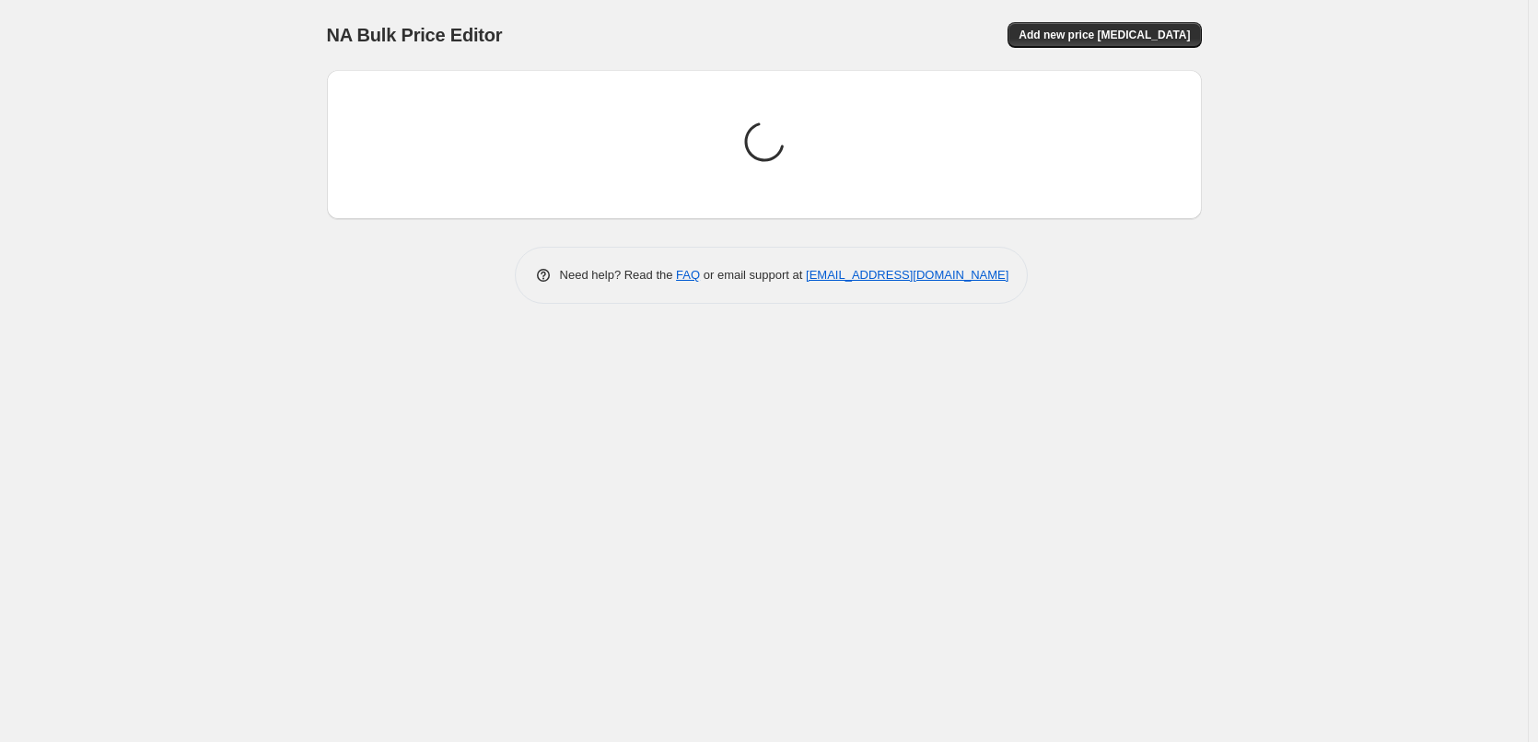
scroll to position [0, 0]
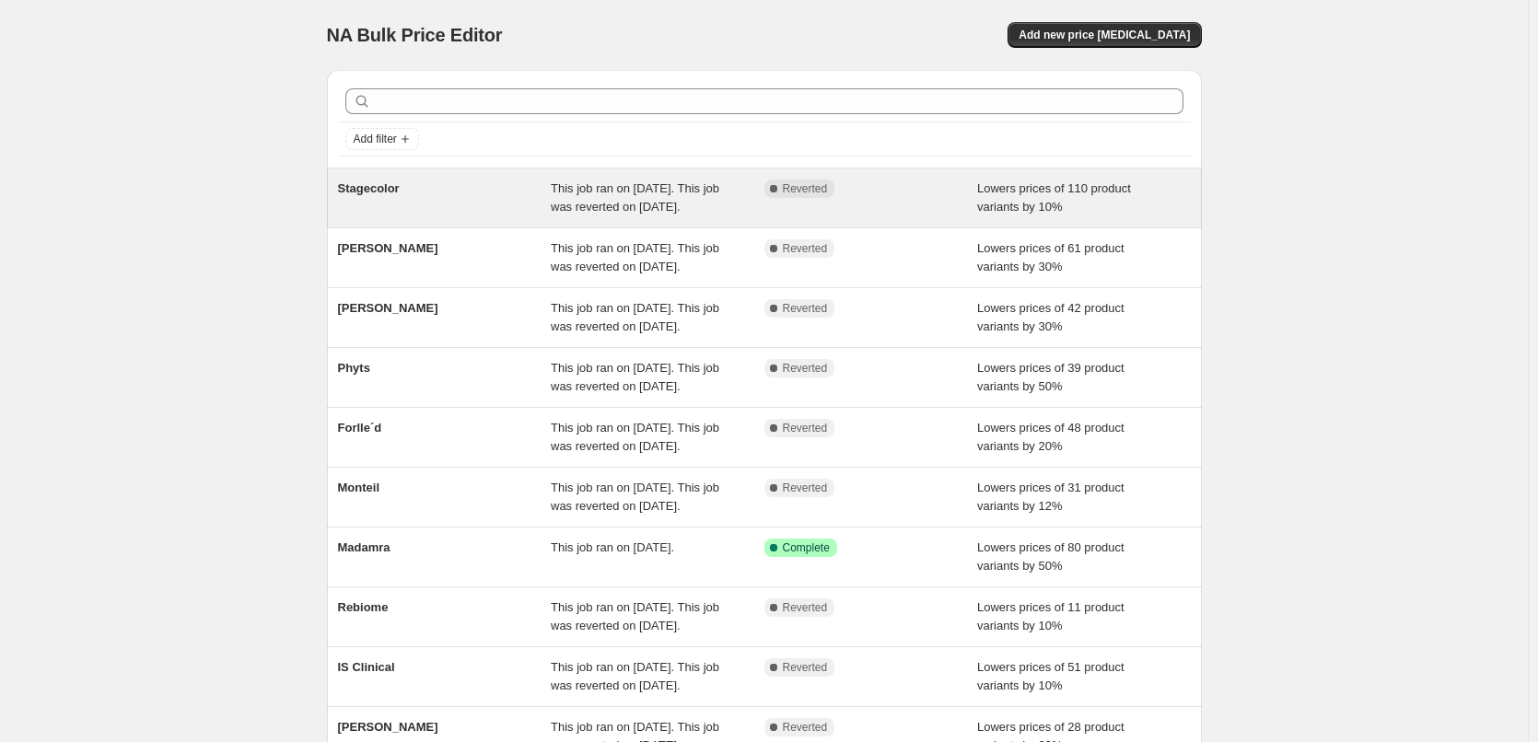
click at [358, 192] on span "Stagecolor" at bounding box center [369, 188] width 62 height 14
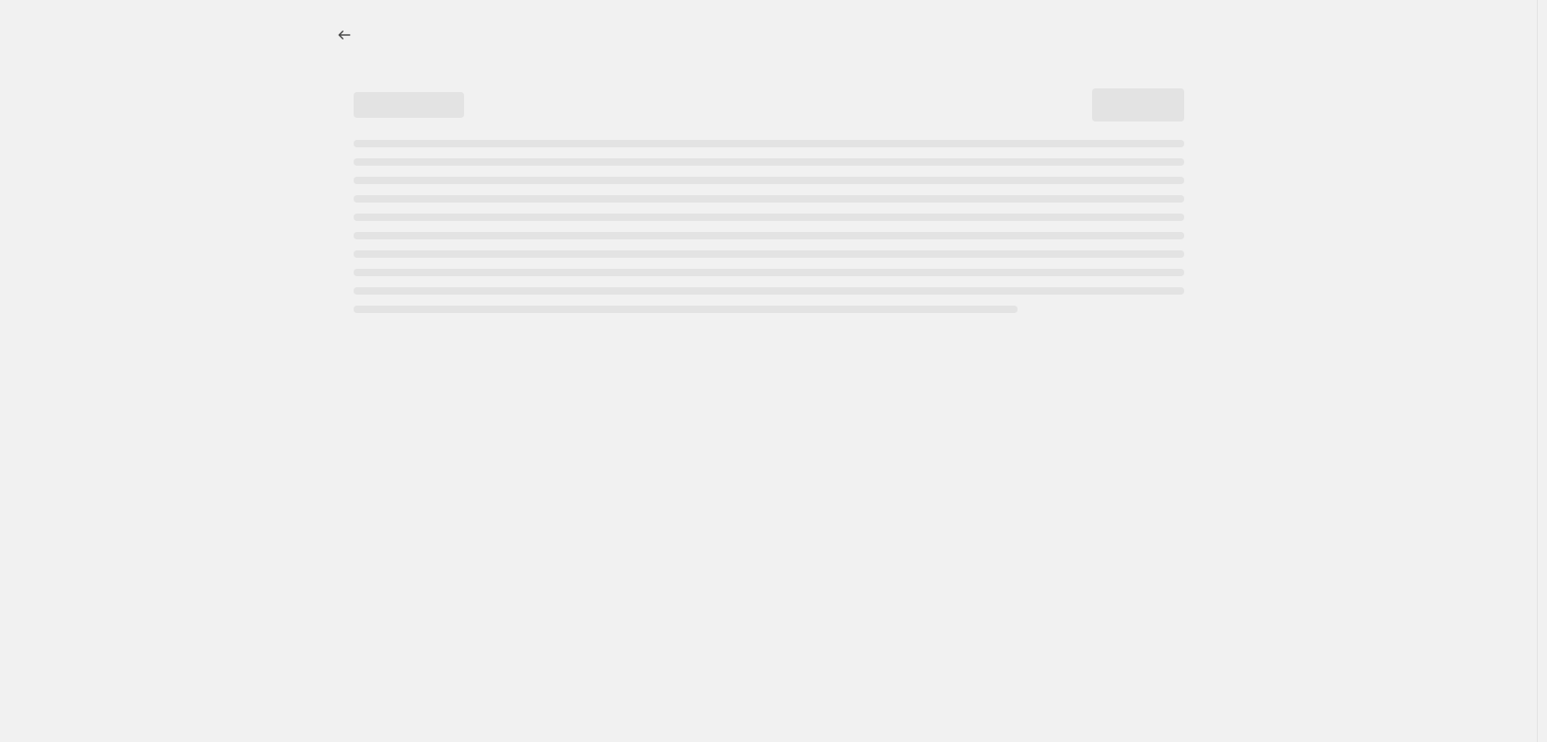
select select "percentage"
select select "vendor"
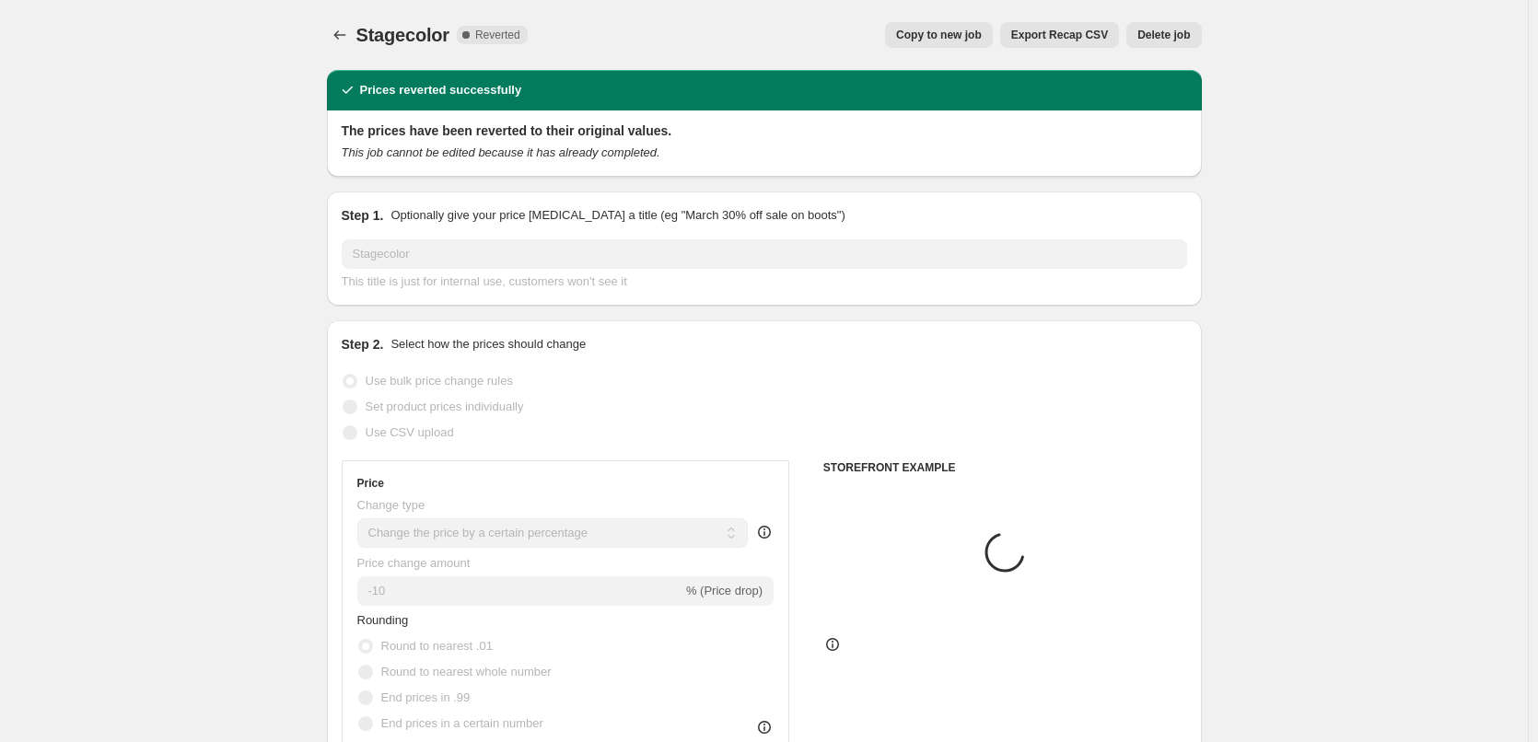
click at [990, 19] on div "Stagecolor. This page is ready Stagecolor Complete Reverted Copy to new job Exp…" at bounding box center [764, 35] width 875 height 70
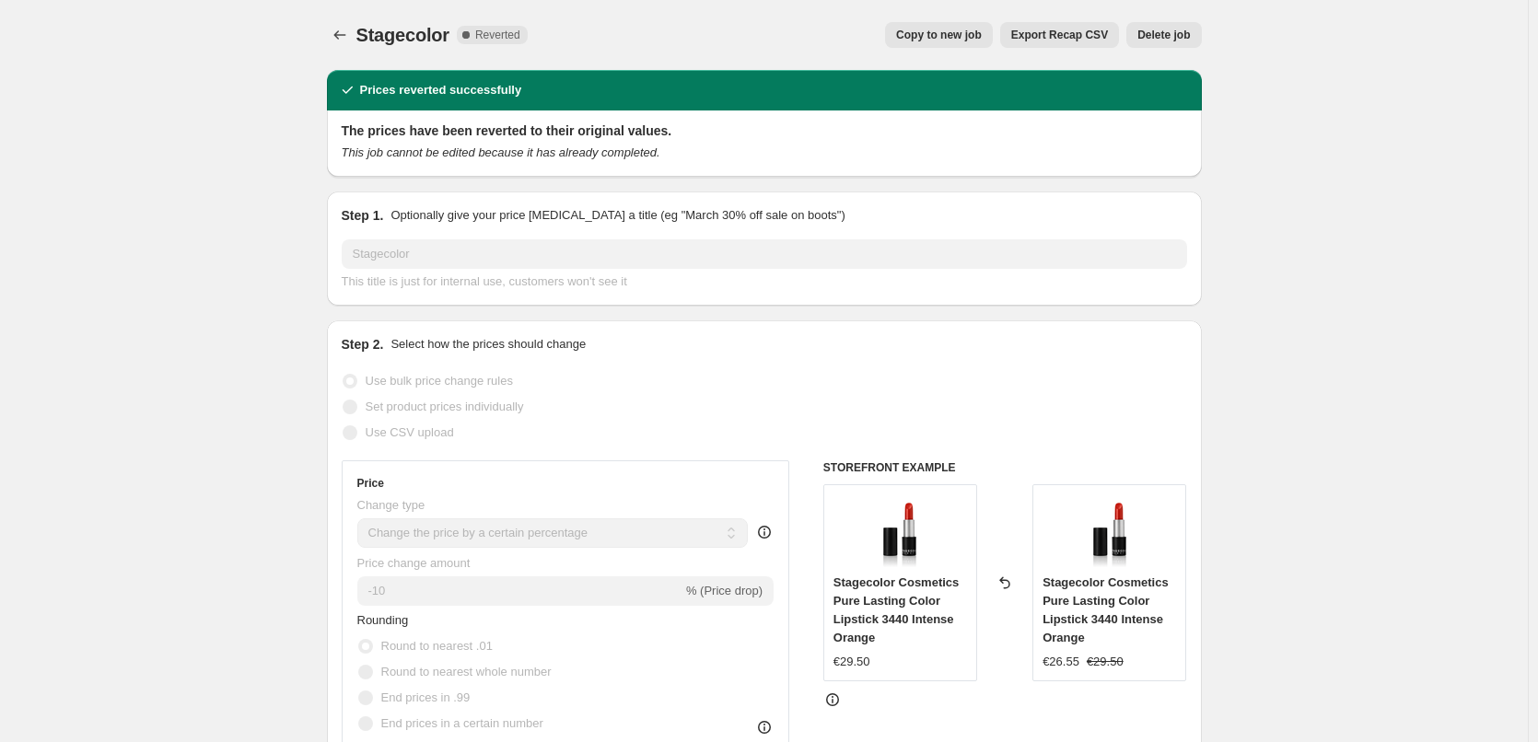
click at [981, 24] on button "Copy to new job" at bounding box center [939, 35] width 108 height 26
select select "percentage"
select select "vendor"
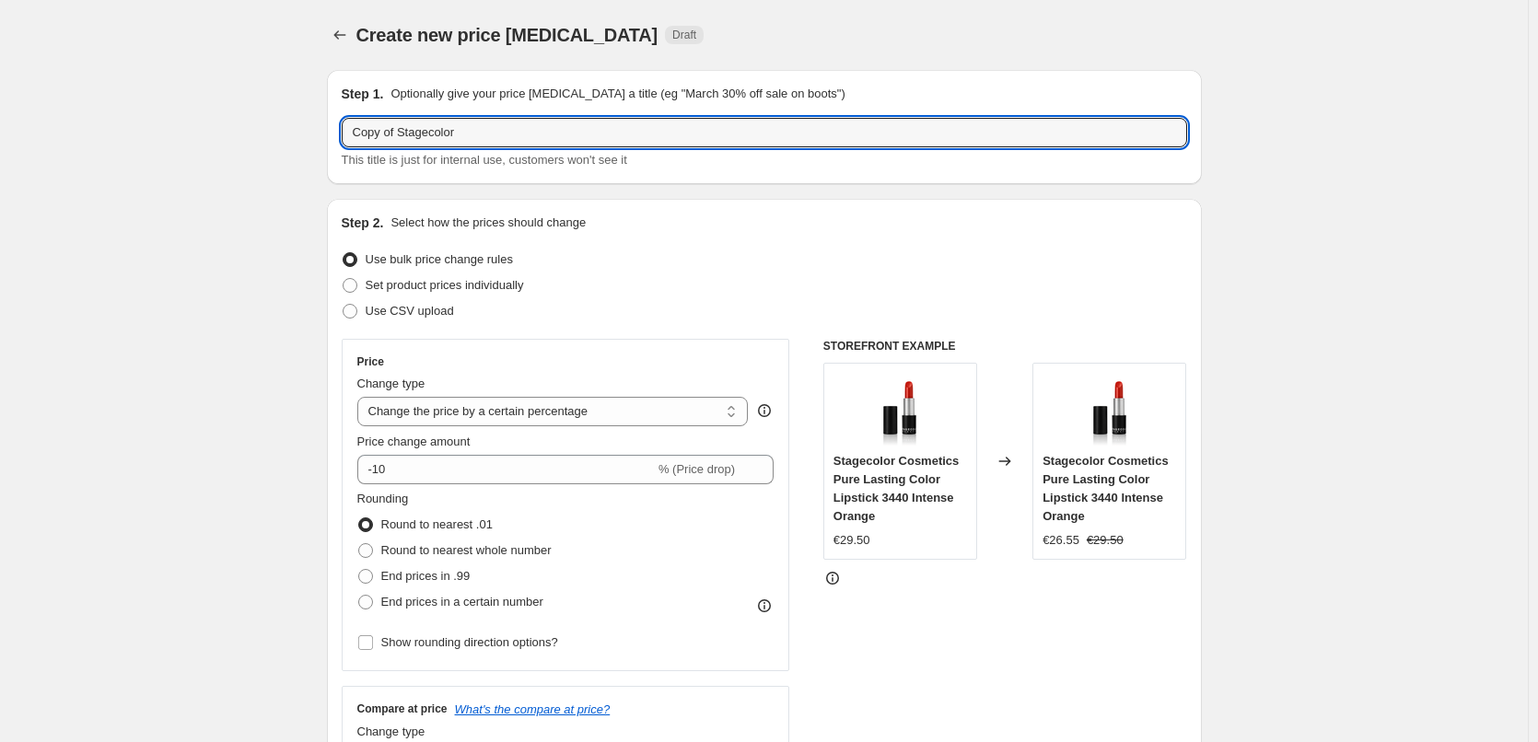
drag, startPoint x: 401, startPoint y: 132, endPoint x: 273, endPoint y: 129, distance: 128.0
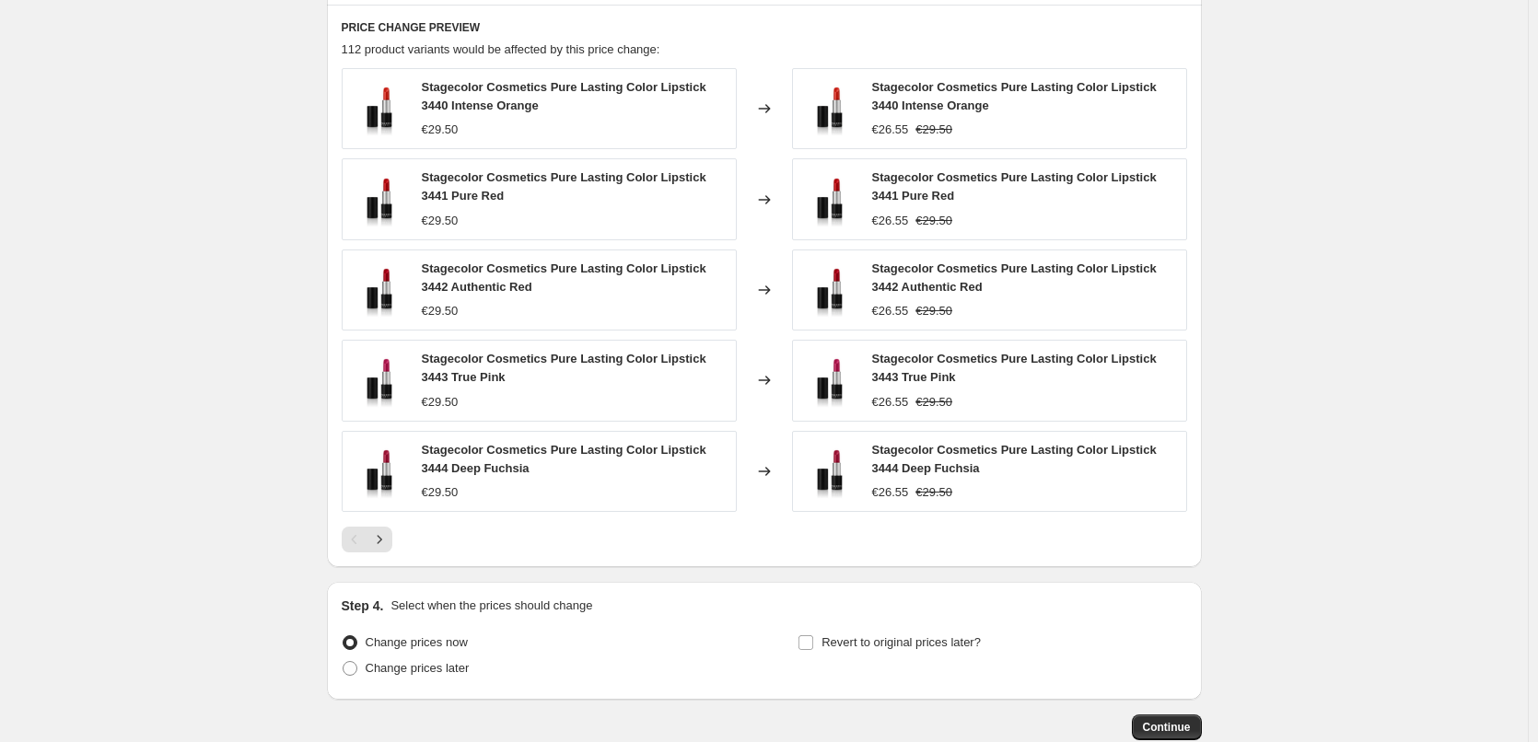
scroll to position [1336, 0]
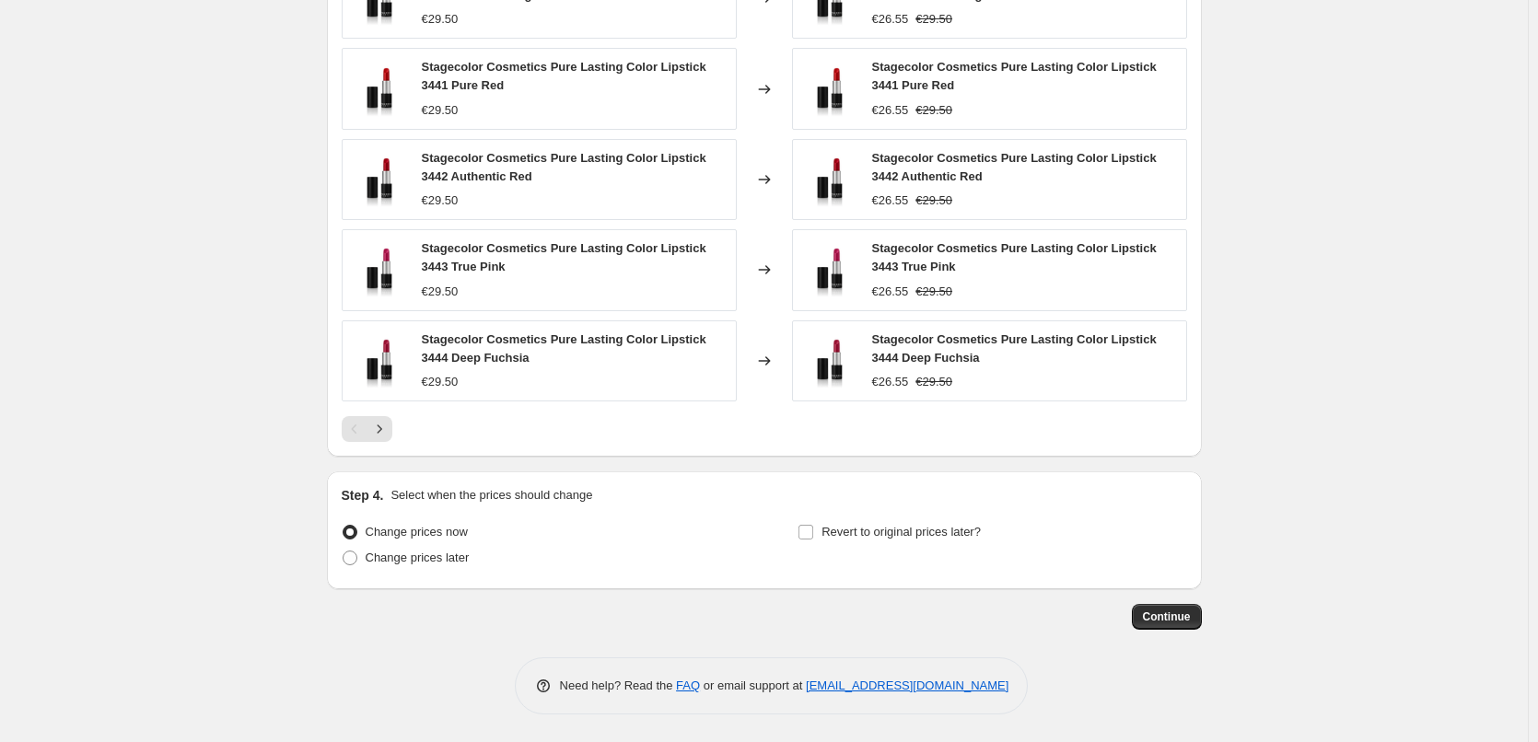
type input "Stagecolor"
click at [923, 550] on div "Revert to original prices later?" at bounding box center [991, 546] width 389 height 55
click at [925, 536] on span "Revert to original prices later?" at bounding box center [900, 532] width 159 height 14
click at [813, 536] on input "Revert to original prices later?" at bounding box center [805, 532] width 15 height 15
checkbox input "true"
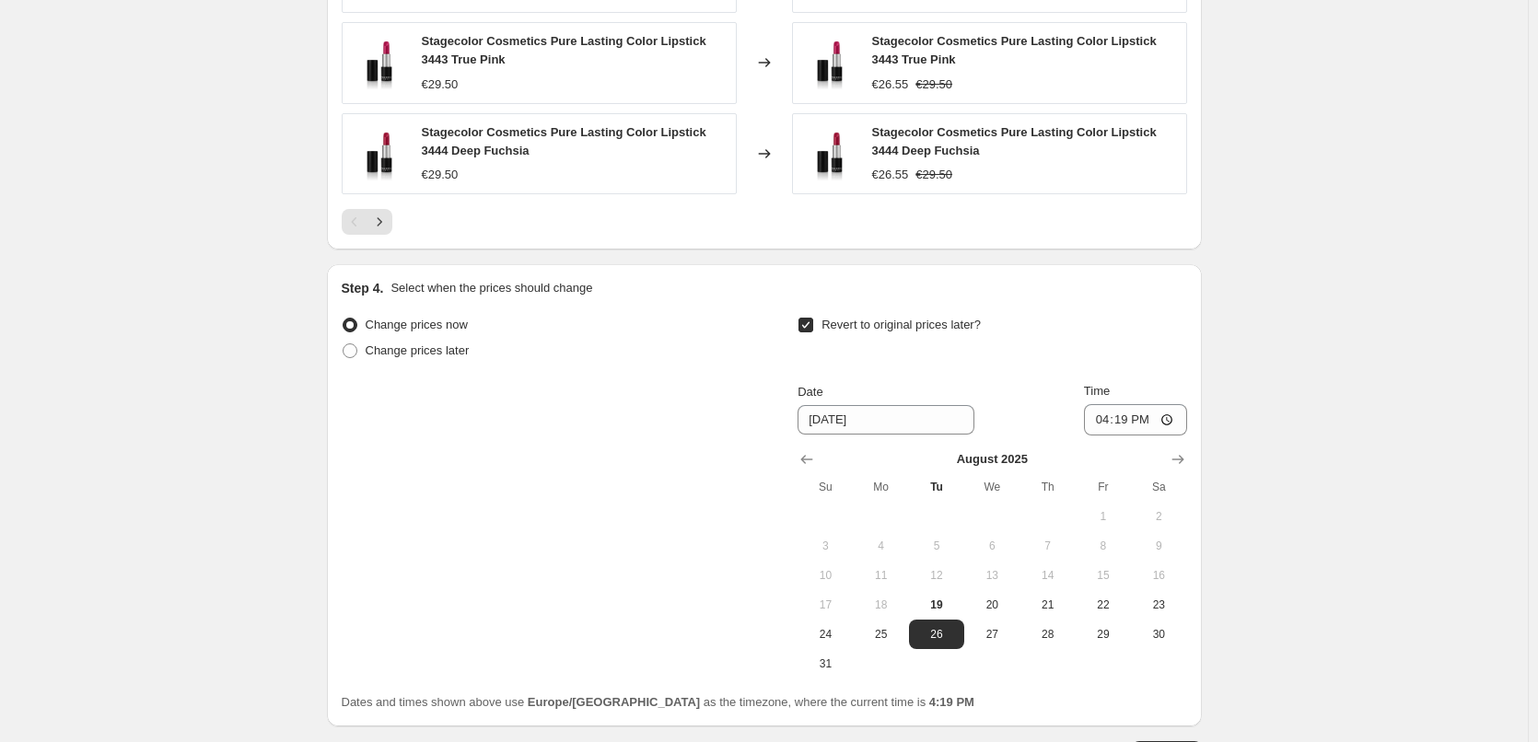
scroll to position [1680, 0]
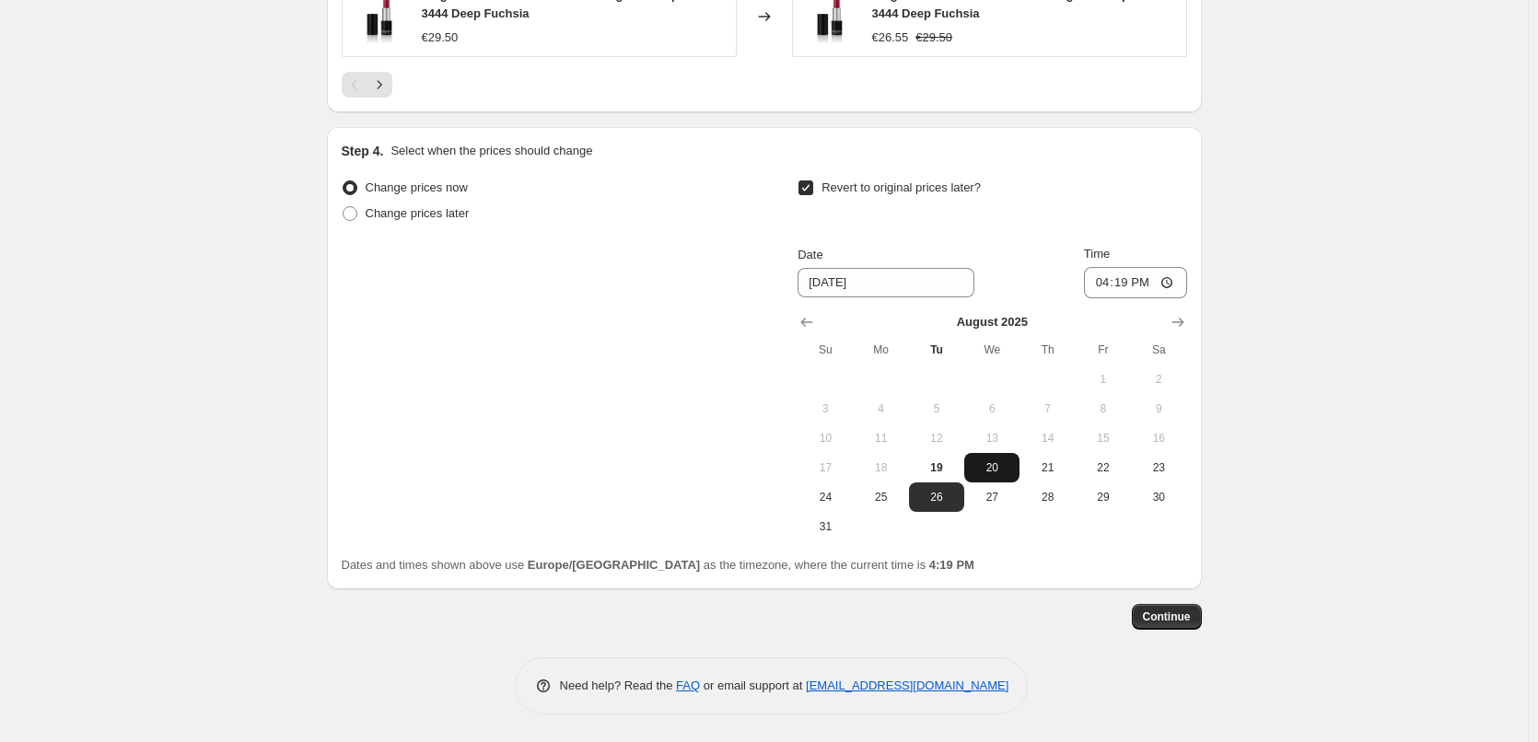
click at [999, 453] on button "20" at bounding box center [991, 467] width 55 height 29
type input "8/20/2025"
click at [1114, 288] on input "16:19" at bounding box center [1135, 282] width 103 height 31
type input "03:00"
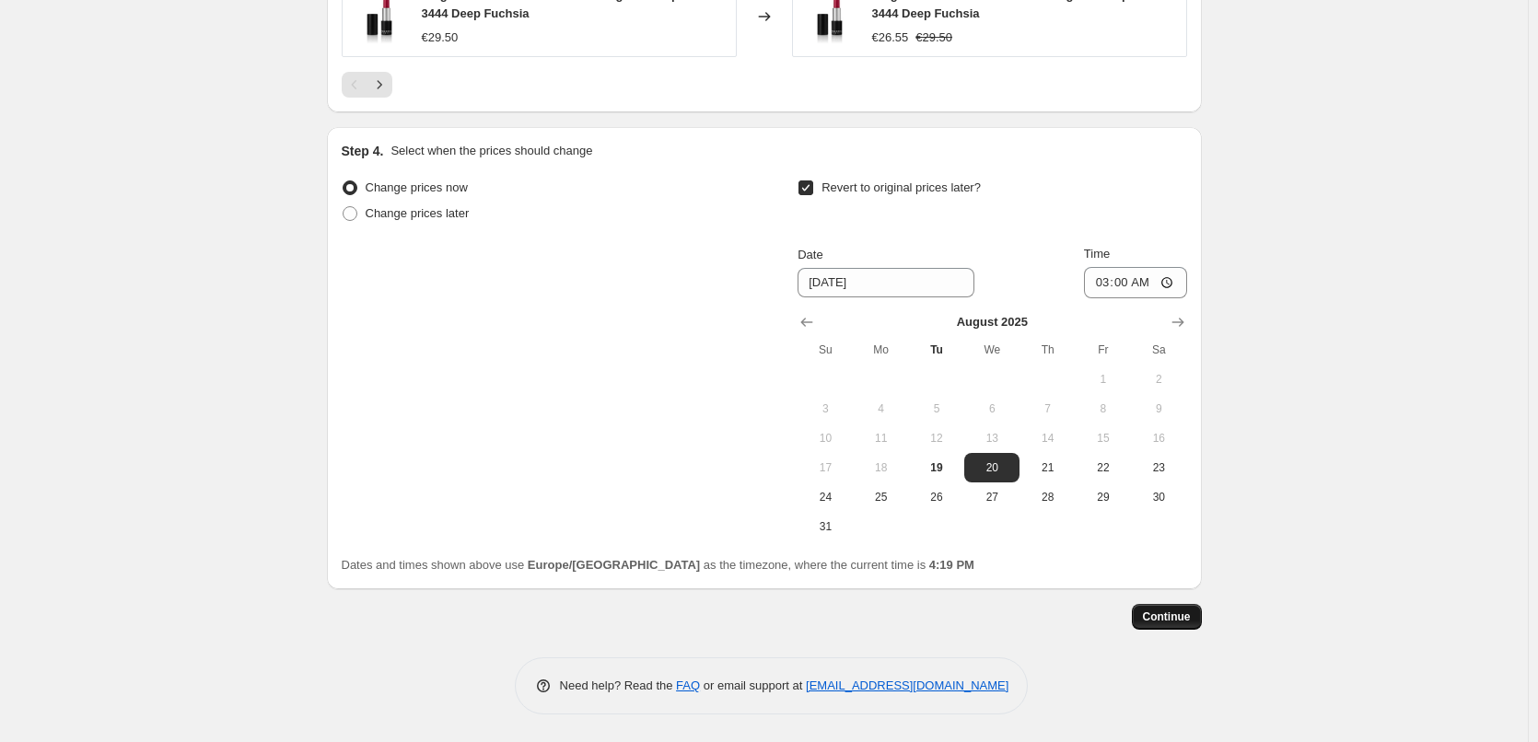
click at [1167, 616] on span "Continue" at bounding box center [1167, 617] width 48 height 15
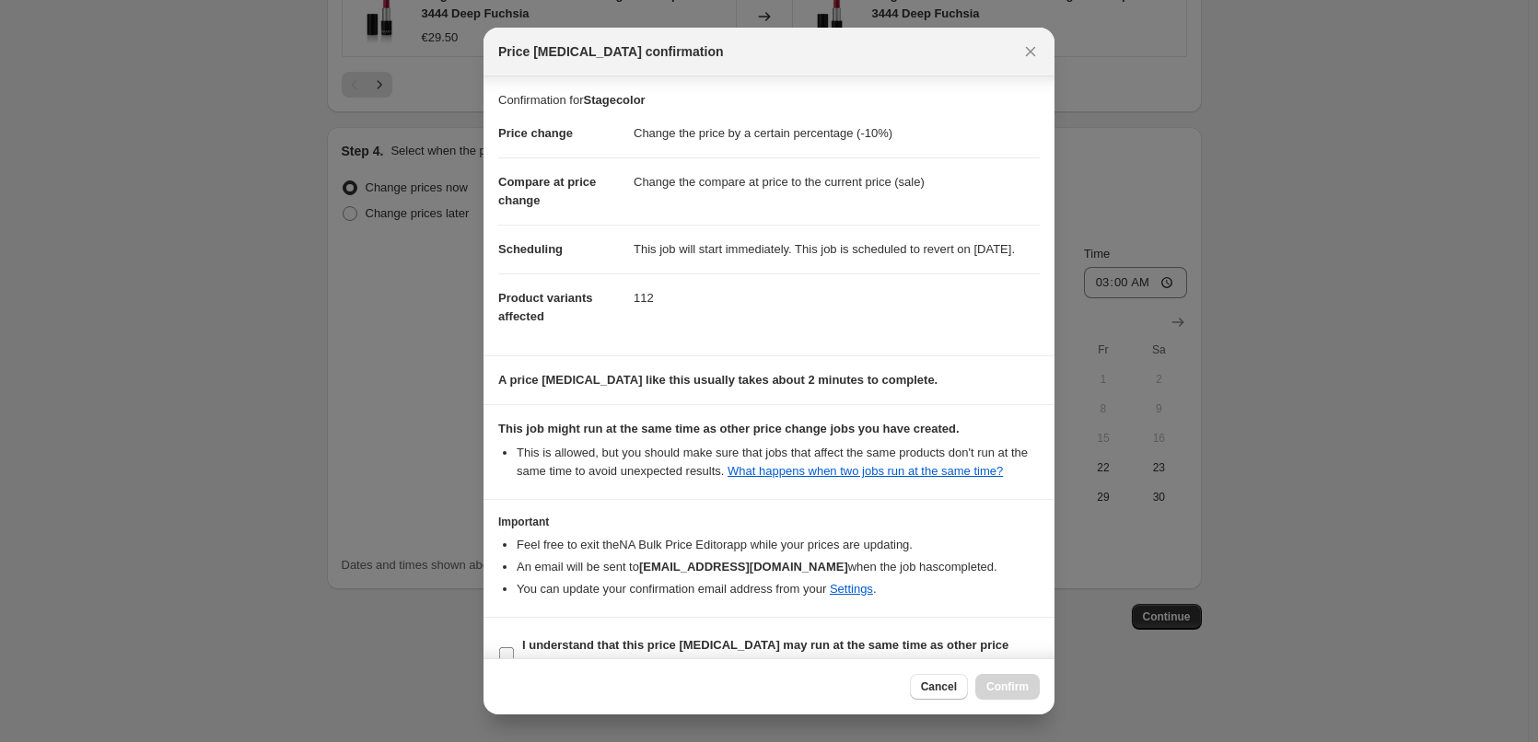
scroll to position [52, 0]
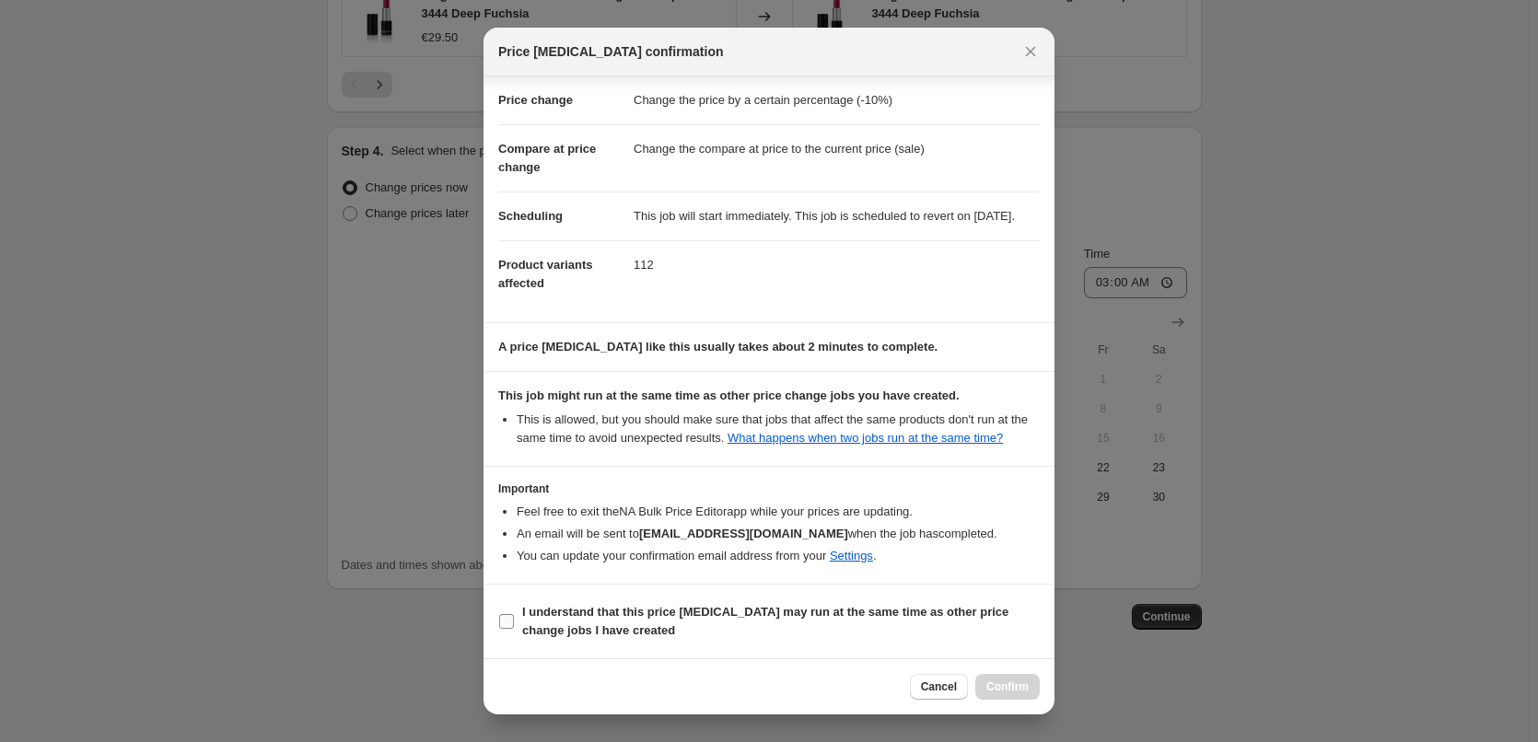
click at [575, 611] on b "I understand that this price change job may run at the same time as other price…" at bounding box center [765, 621] width 486 height 32
click at [514, 614] on input "I understand that this price change job may run at the same time as other price…" at bounding box center [506, 621] width 15 height 15
checkbox input "true"
click at [1026, 686] on span "Confirm" at bounding box center [1007, 686] width 42 height 15
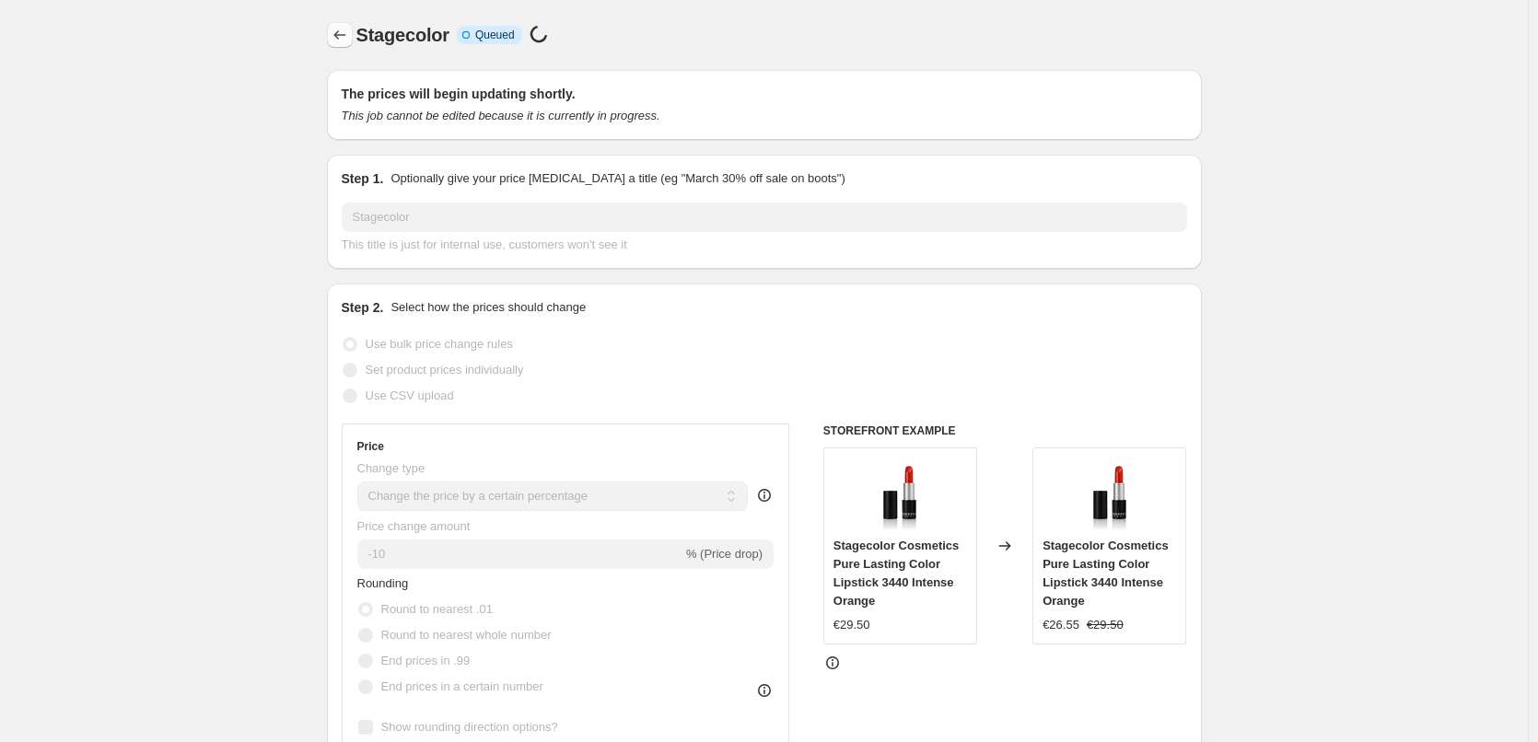
click at [338, 30] on icon "Price change jobs" at bounding box center [340, 35] width 18 height 18
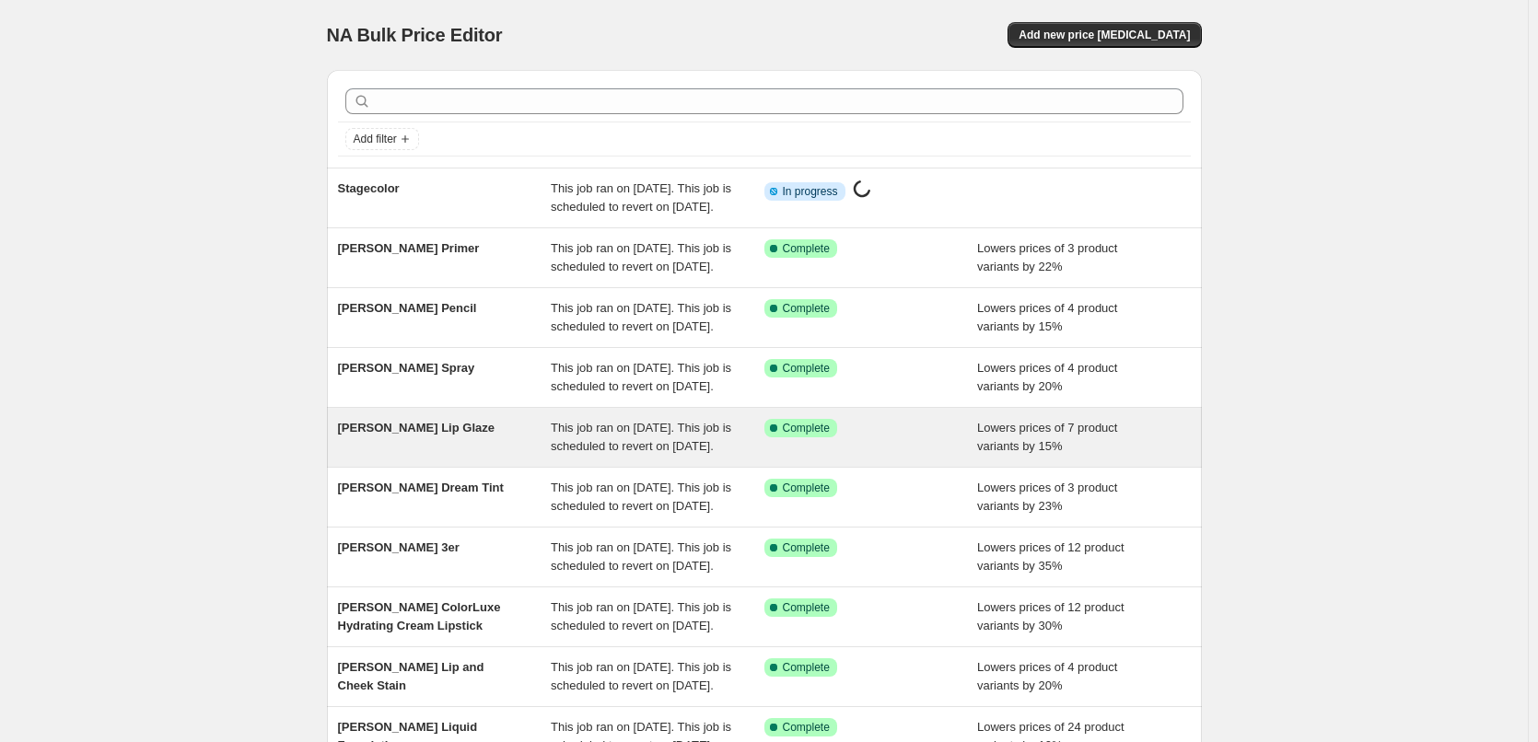
scroll to position [390, 0]
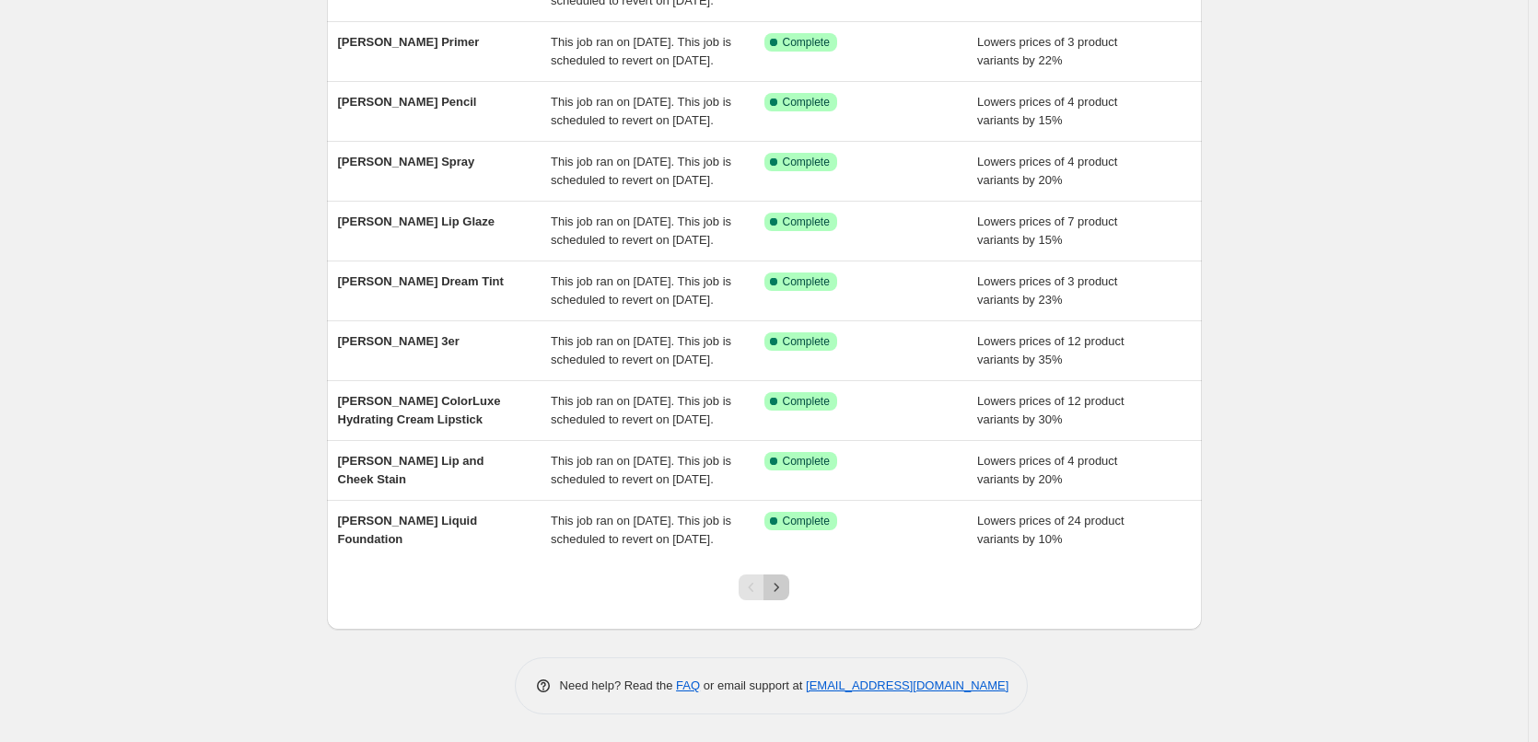
click at [777, 593] on icon "Next" at bounding box center [776, 587] width 18 height 18
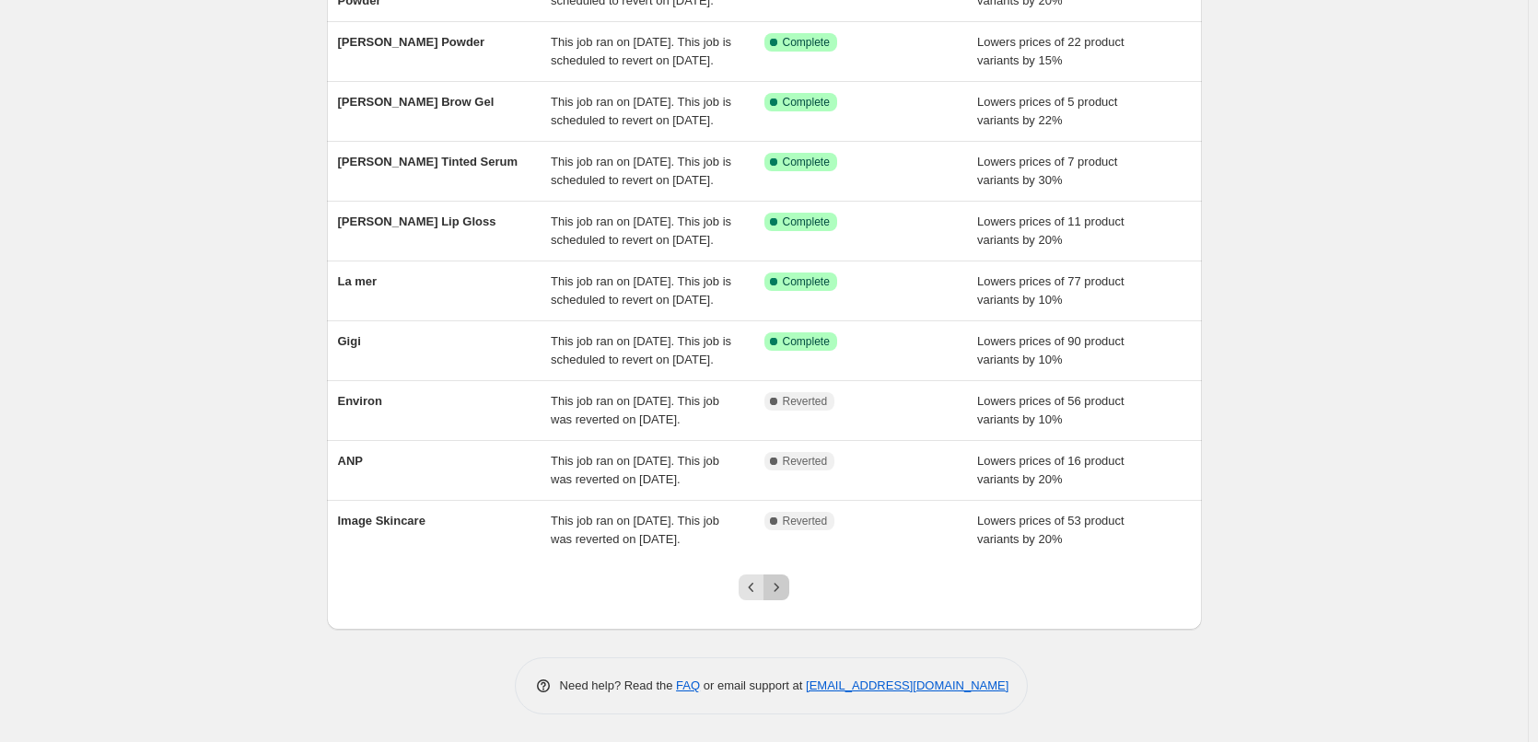
click at [777, 593] on icon "Next" at bounding box center [776, 587] width 18 height 18
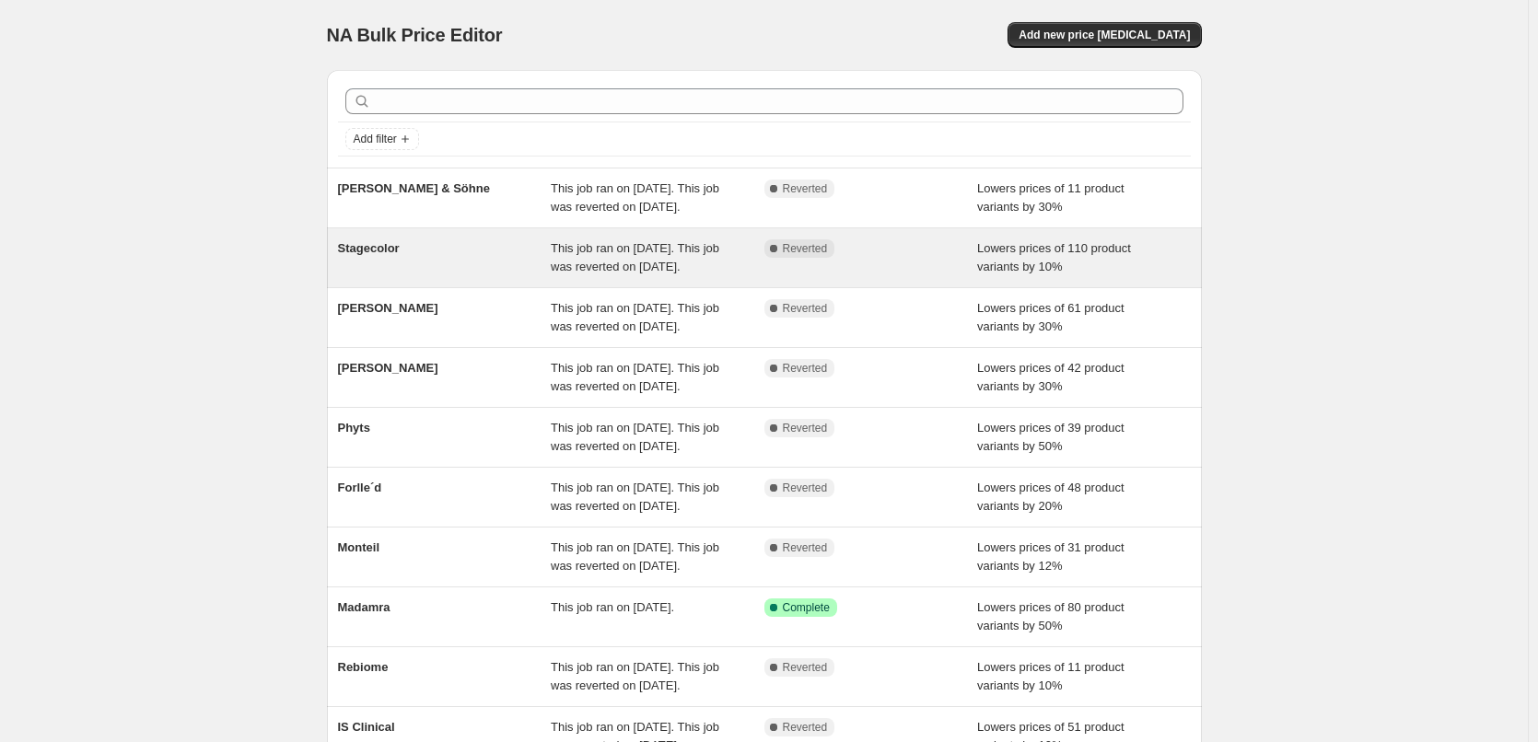
click at [389, 276] on div "Stagecolor" at bounding box center [445, 257] width 214 height 37
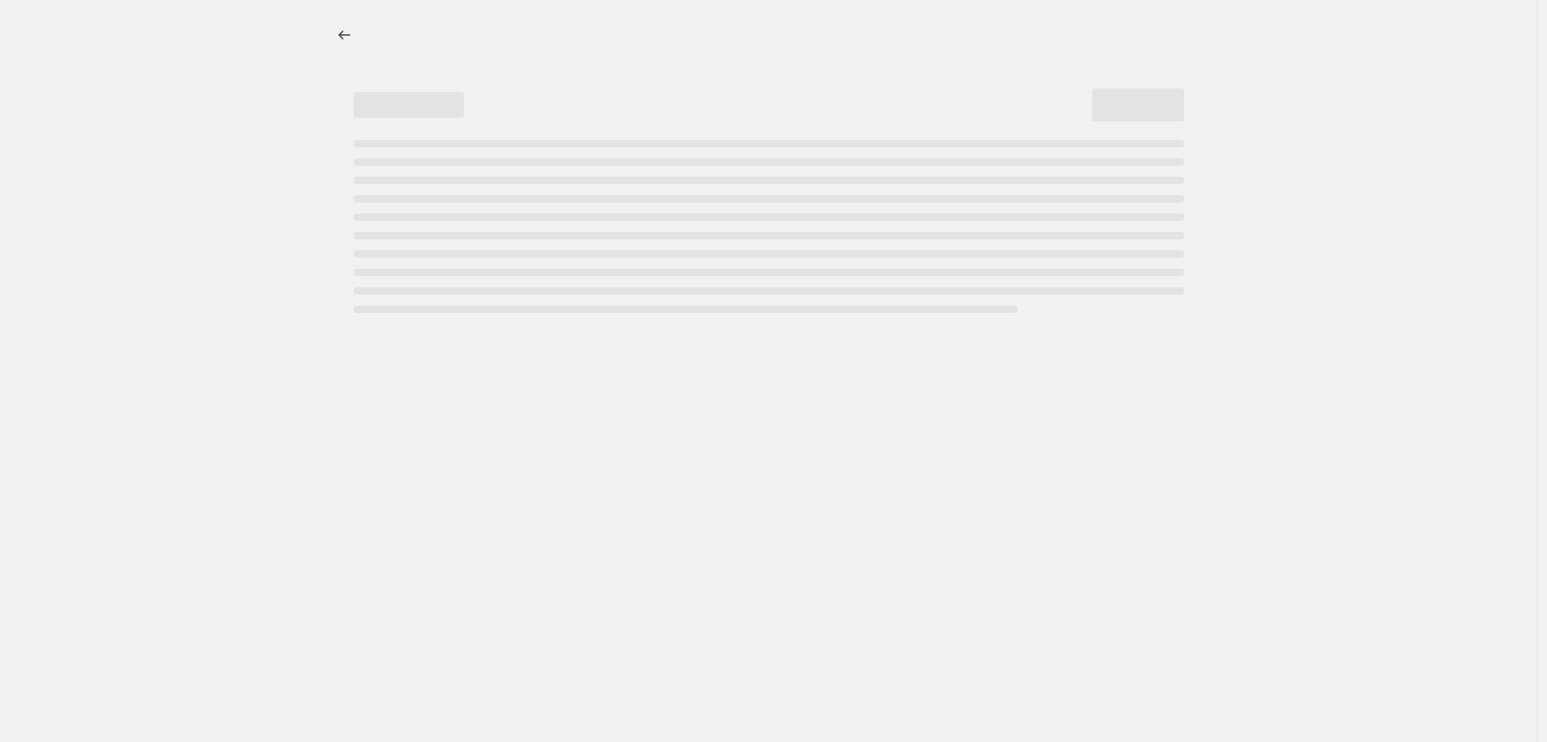
select select "percentage"
select select "vendor"
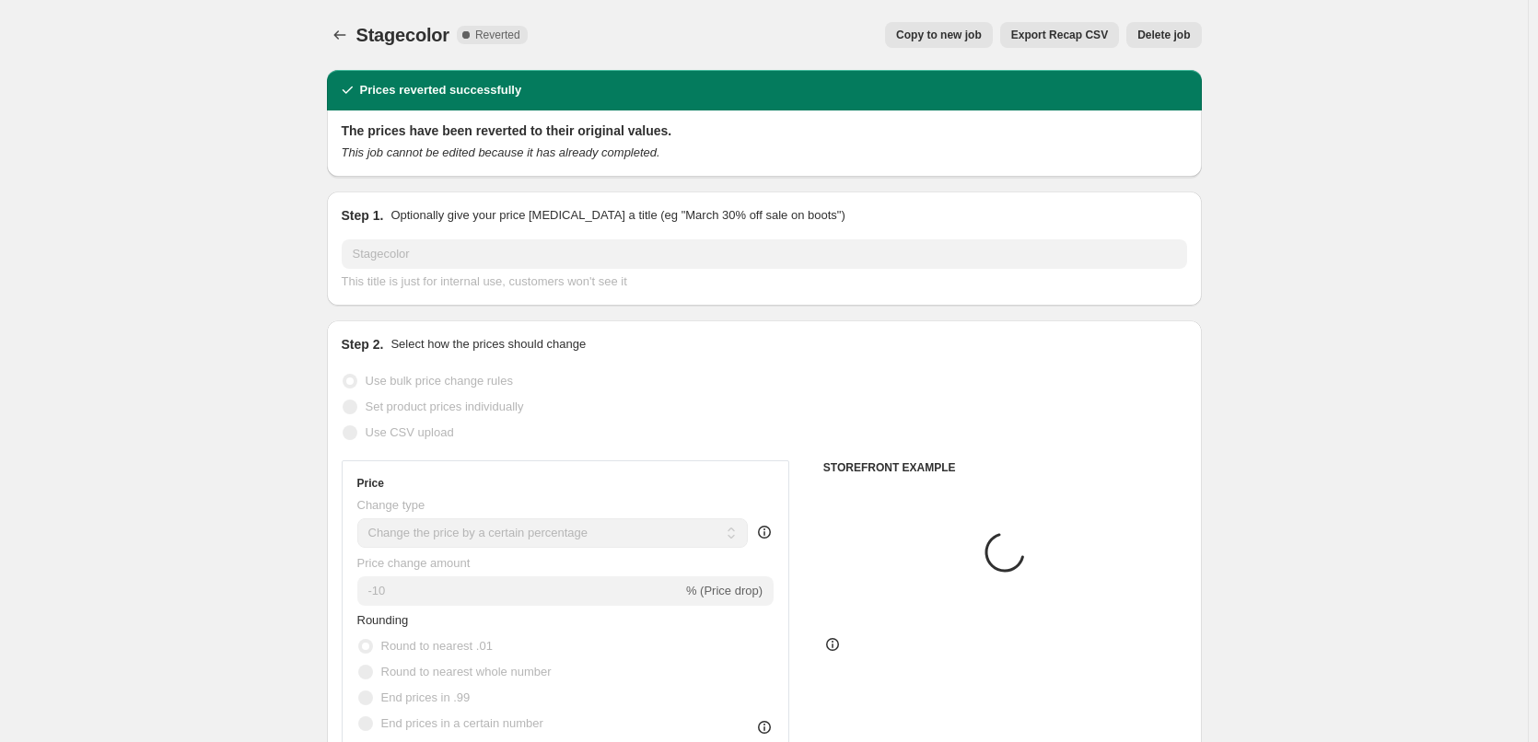
click at [1188, 39] on span "Delete job" at bounding box center [1163, 35] width 52 height 15
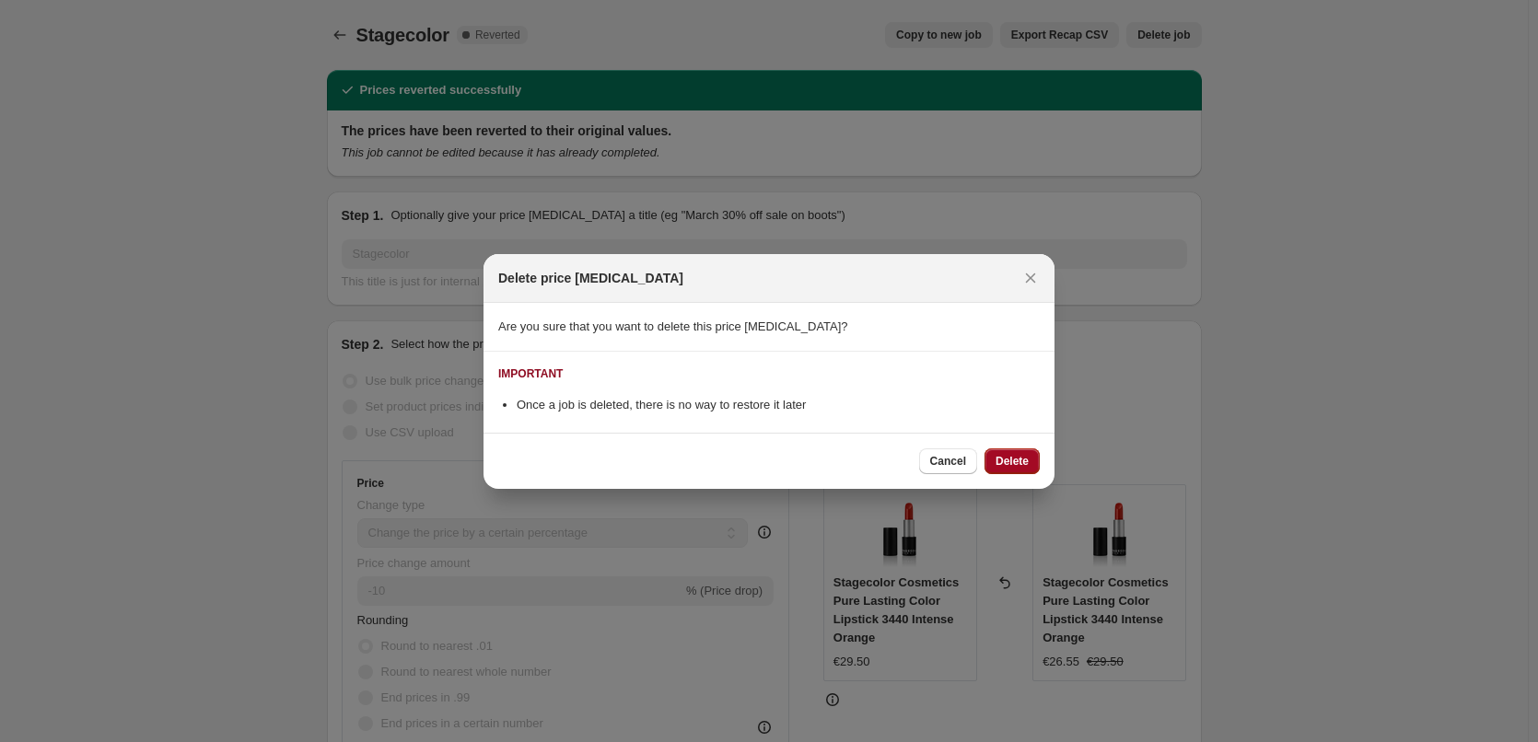
click at [1021, 452] on button "Delete" at bounding box center [1011, 461] width 55 height 26
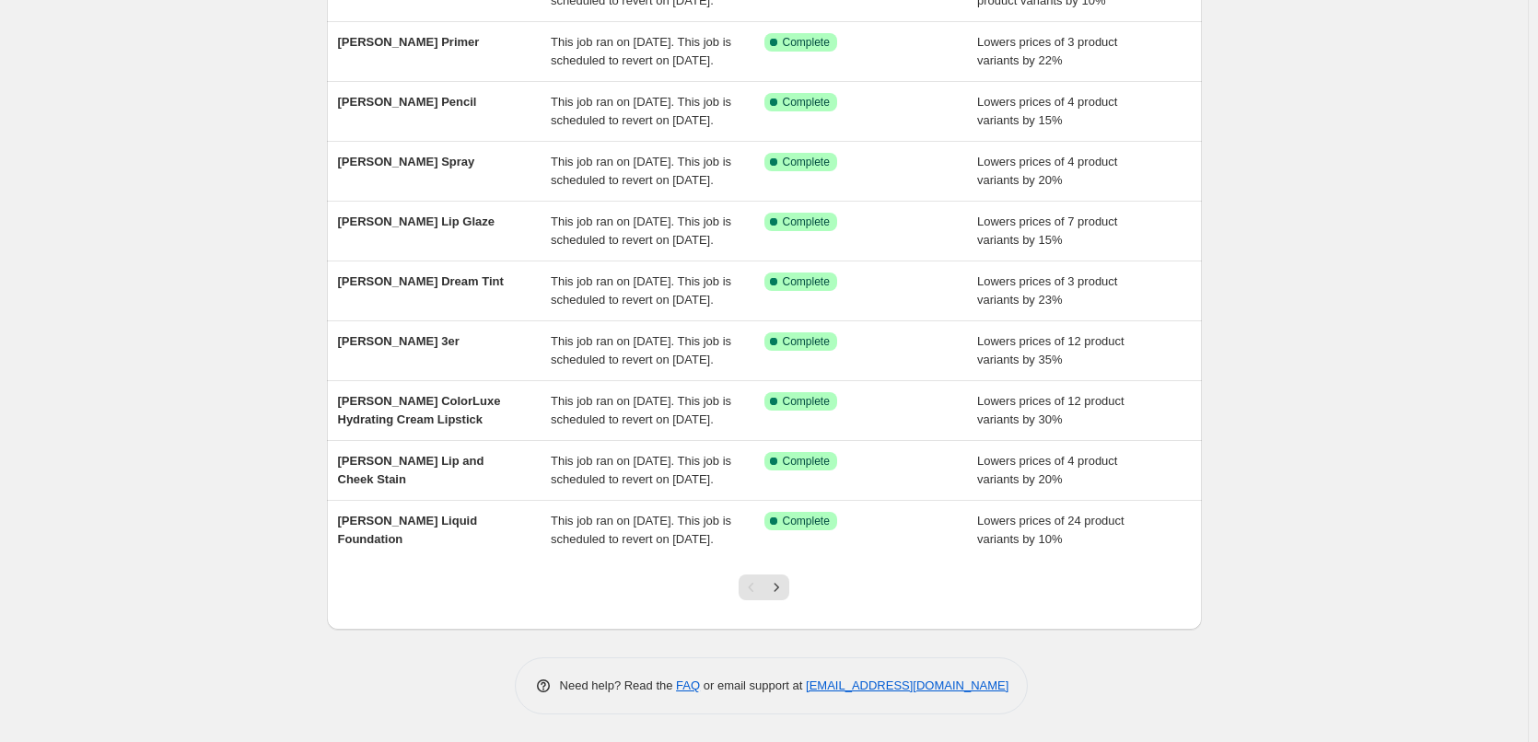
scroll to position [390, 0]
click at [775, 591] on icon "Next" at bounding box center [776, 587] width 18 height 18
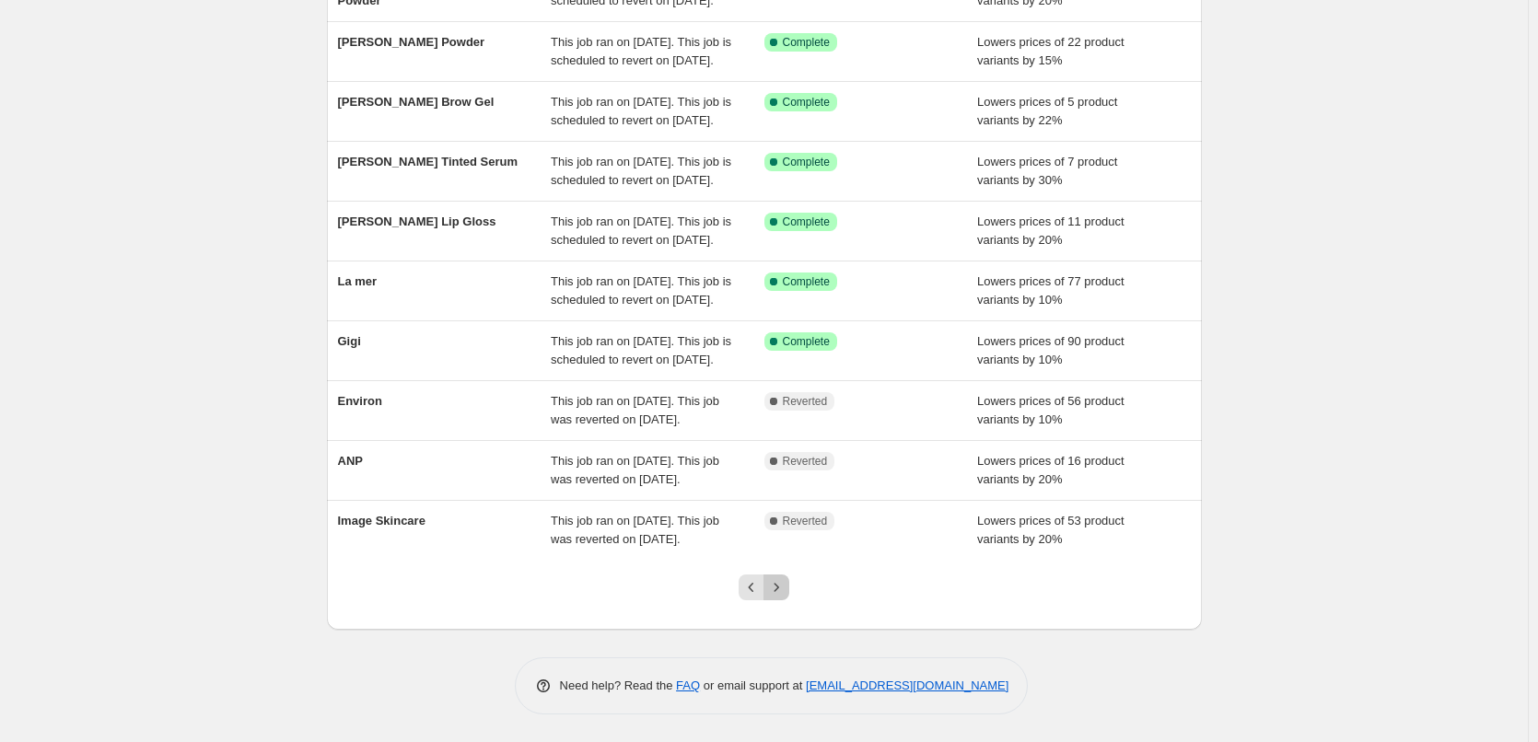
click at [775, 591] on icon "Next" at bounding box center [776, 587] width 18 height 18
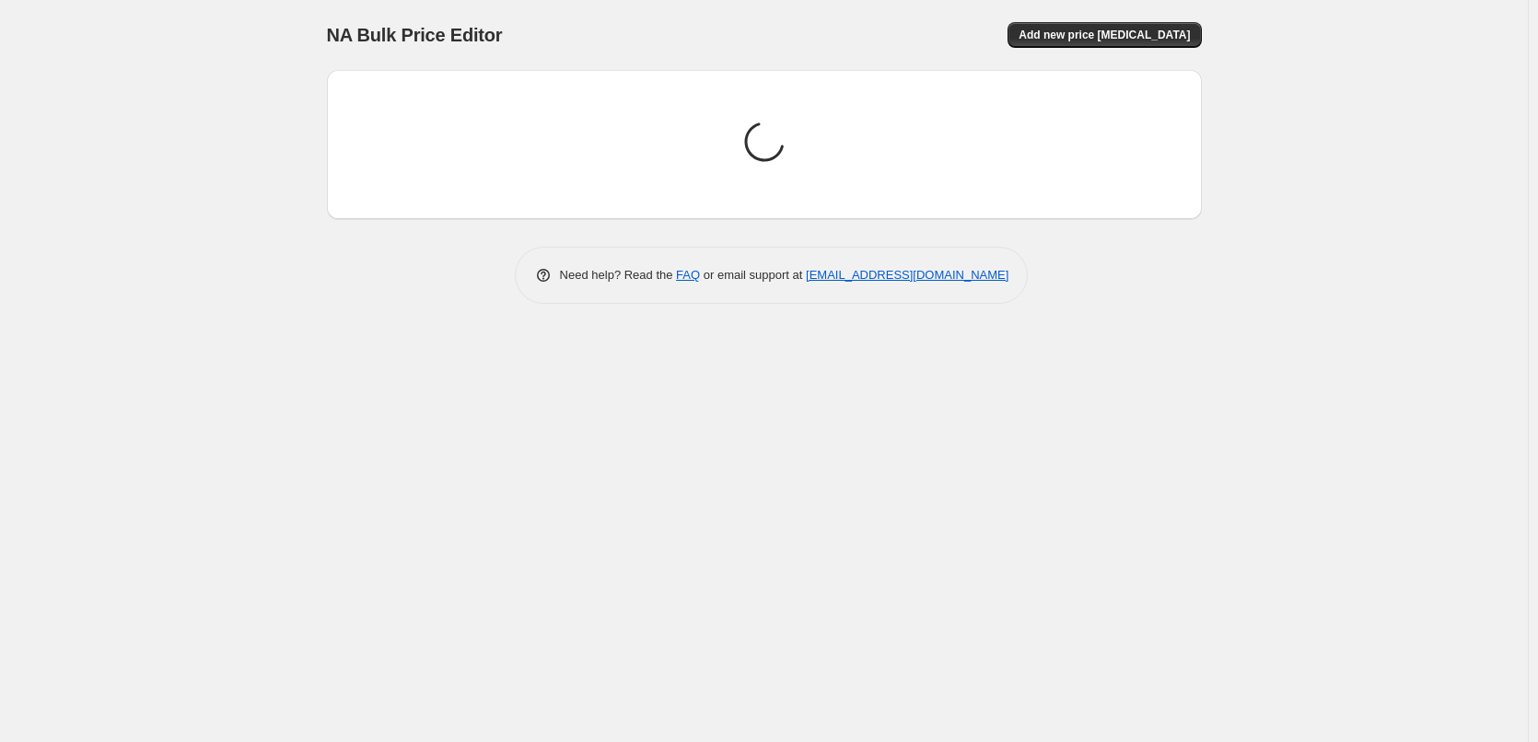
scroll to position [0, 0]
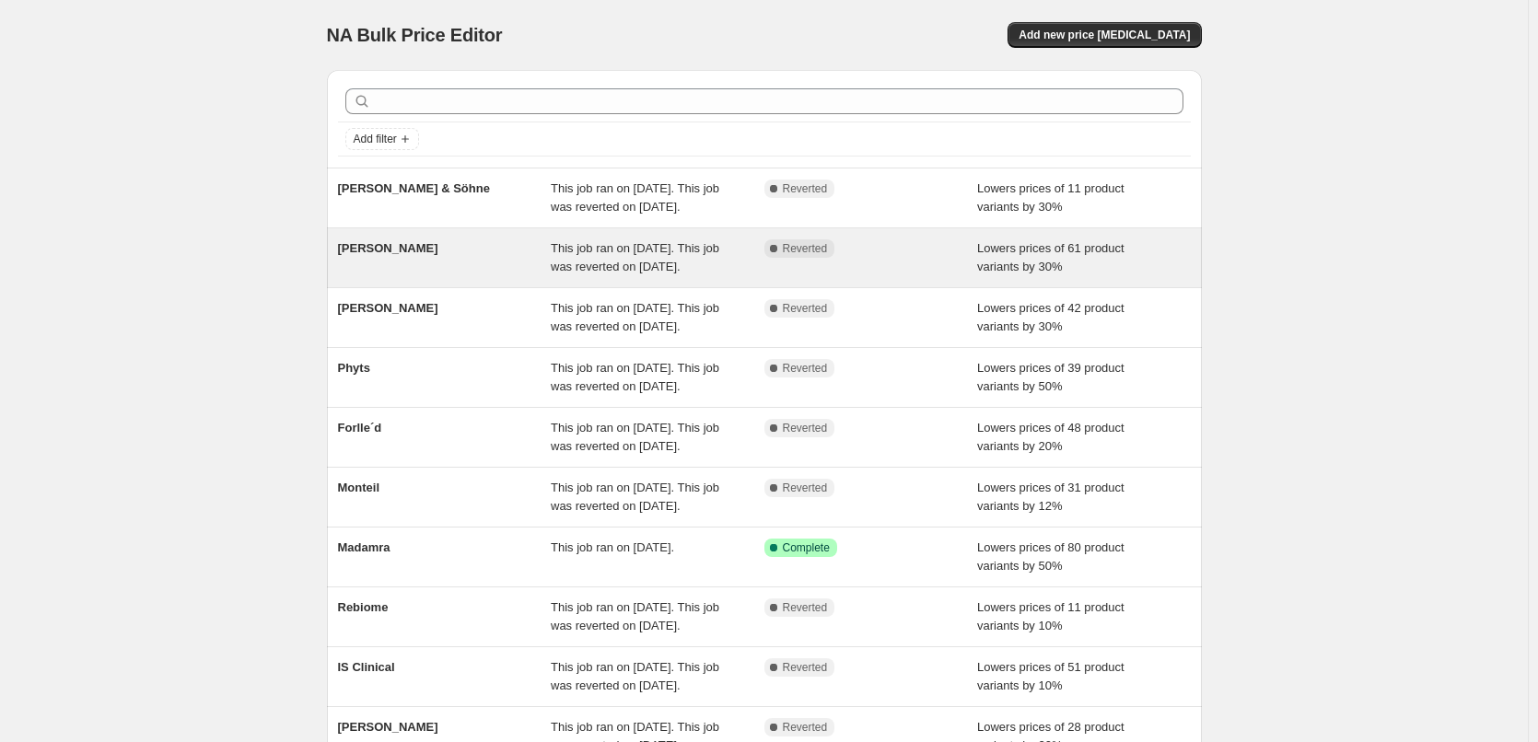
click at [404, 255] on span "[PERSON_NAME]" at bounding box center [388, 248] width 100 height 14
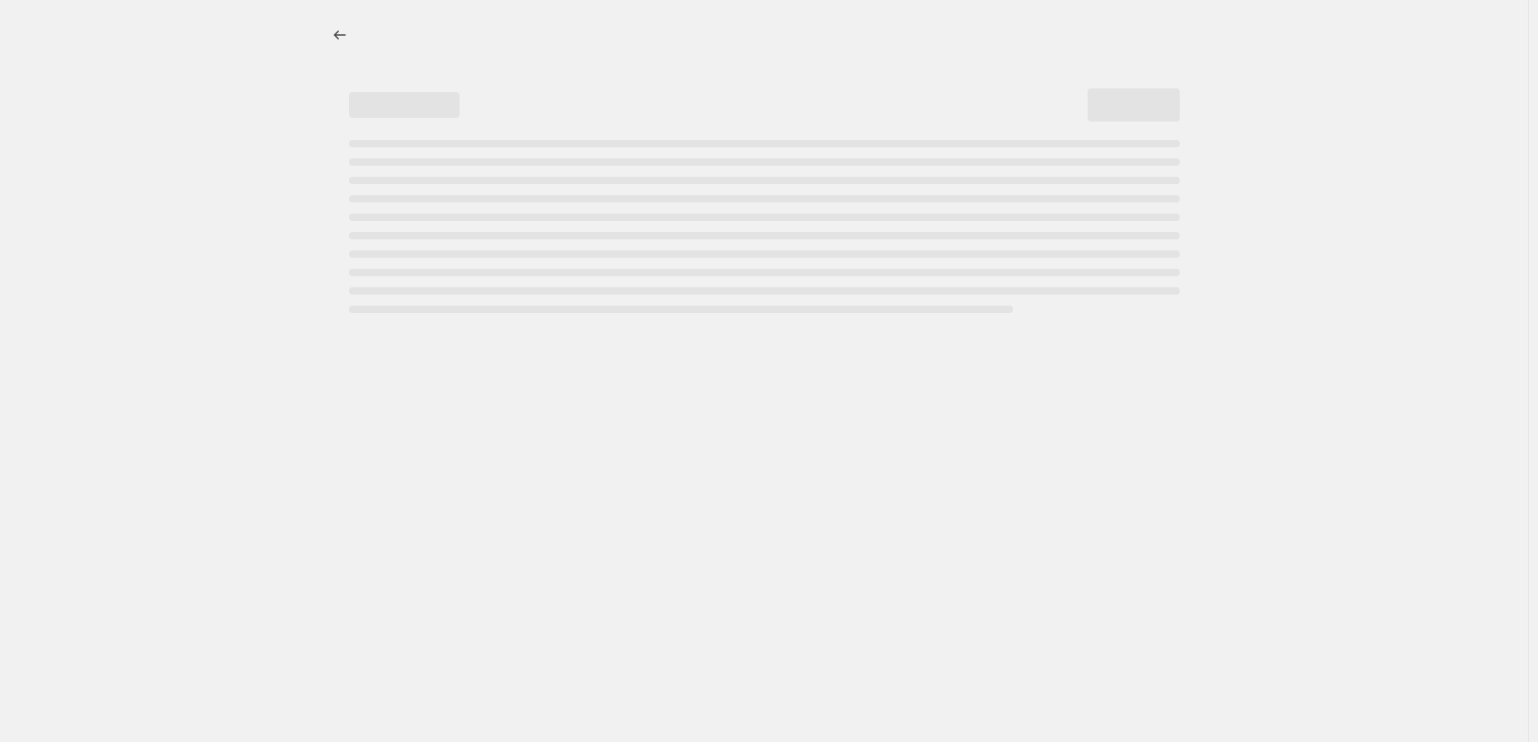
select select "percentage"
select select "vendor"
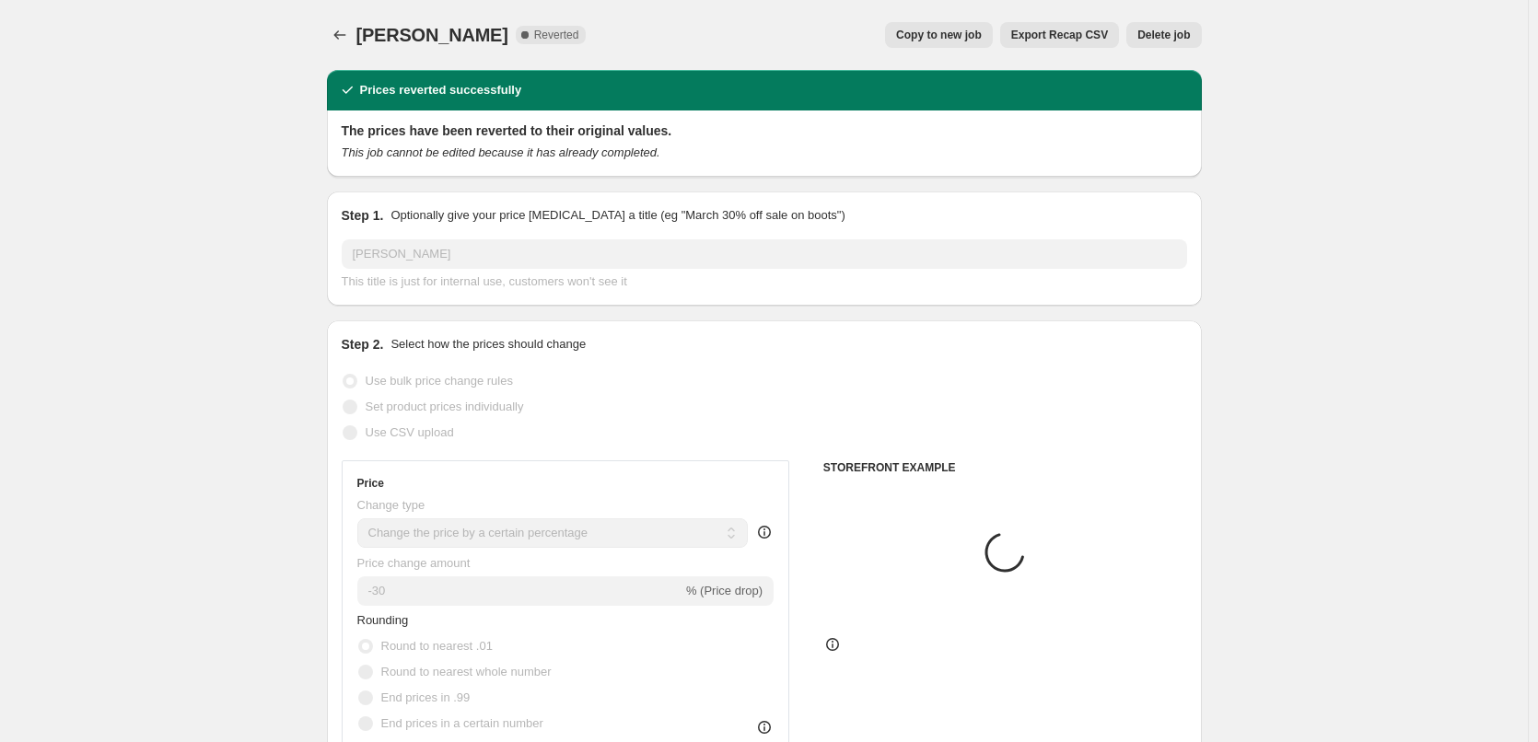
click at [977, 40] on span "Copy to new job" at bounding box center [939, 35] width 86 height 15
select select "percentage"
select select "vendor"
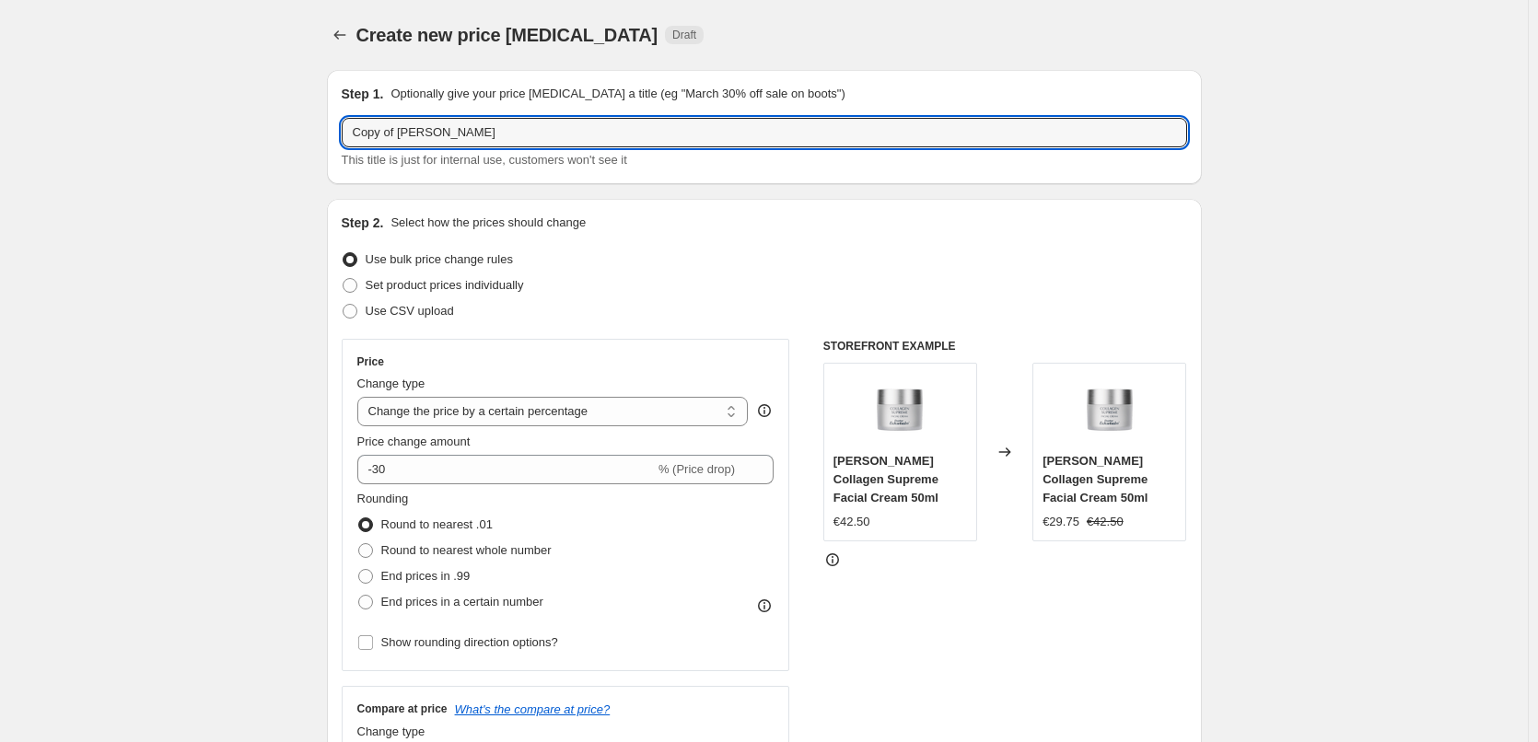
drag, startPoint x: 402, startPoint y: 132, endPoint x: 262, endPoint y: 140, distance: 140.2
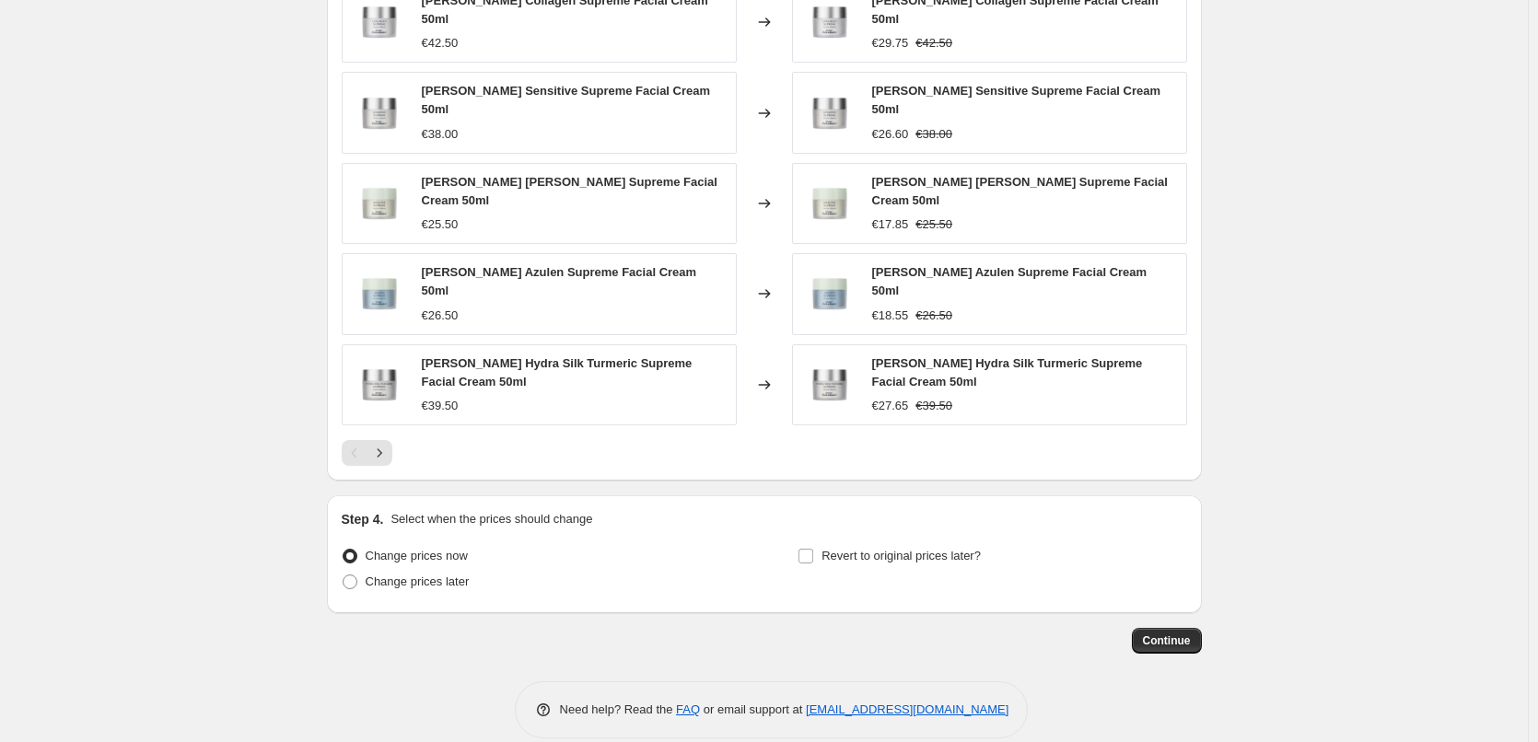
scroll to position [1312, 0]
type input "[PERSON_NAME]"
click at [880, 516] on div "Step 4. Select when the prices should change Change prices now Change prices la…" at bounding box center [764, 553] width 845 height 88
click at [879, 542] on label "Revert to original prices later?" at bounding box center [888, 555] width 183 height 26
click at [813, 548] on input "Revert to original prices later?" at bounding box center [805, 555] width 15 height 15
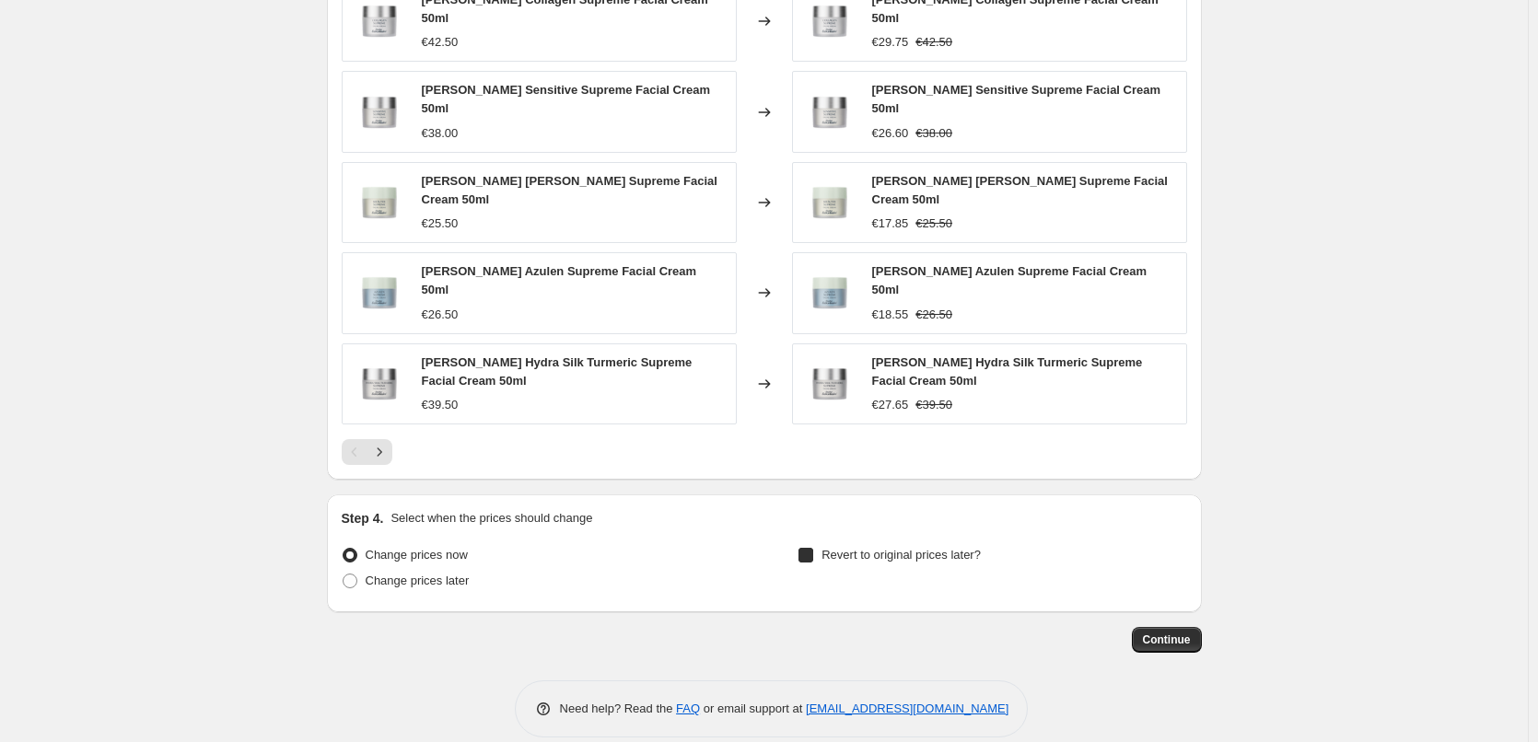
checkbox input "true"
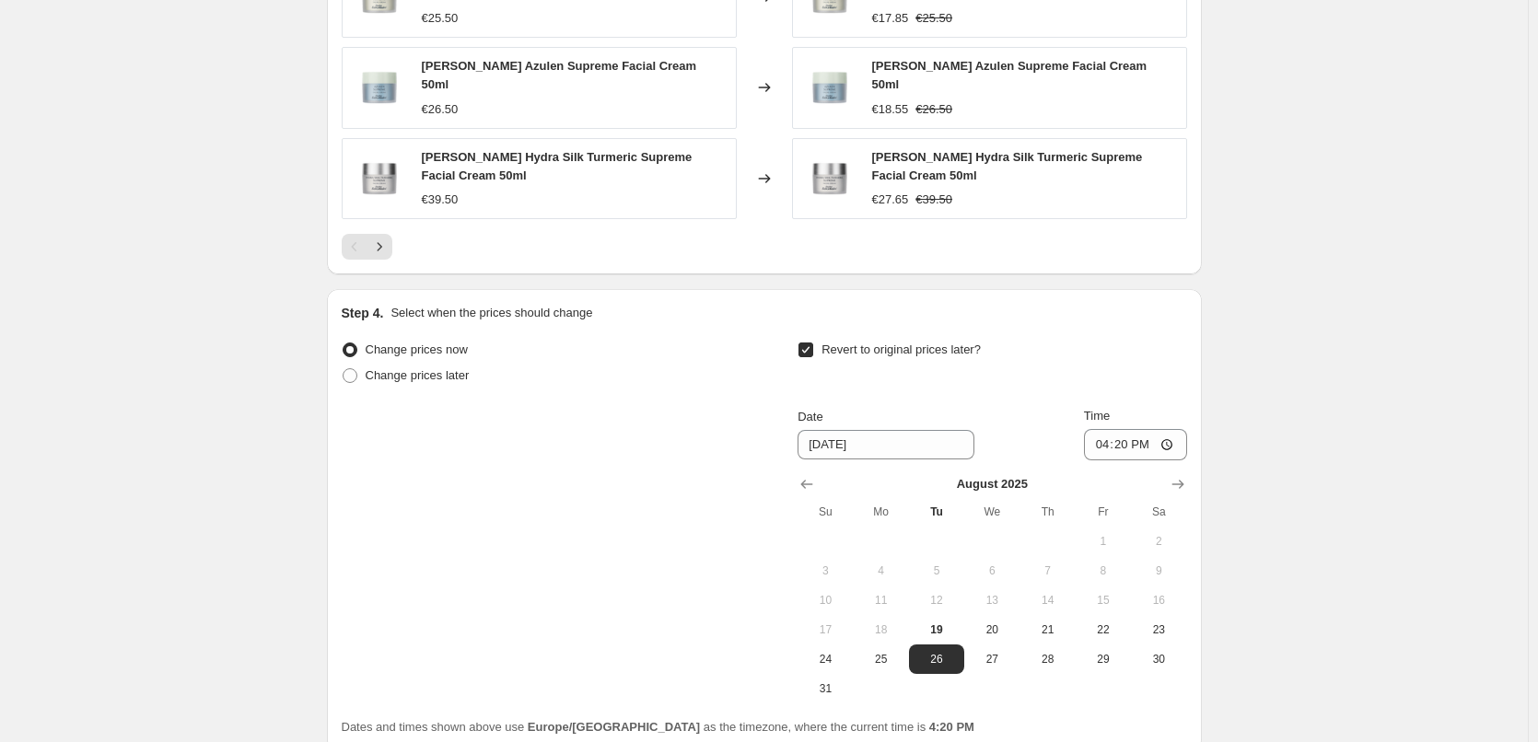
scroll to position [1656, 0]
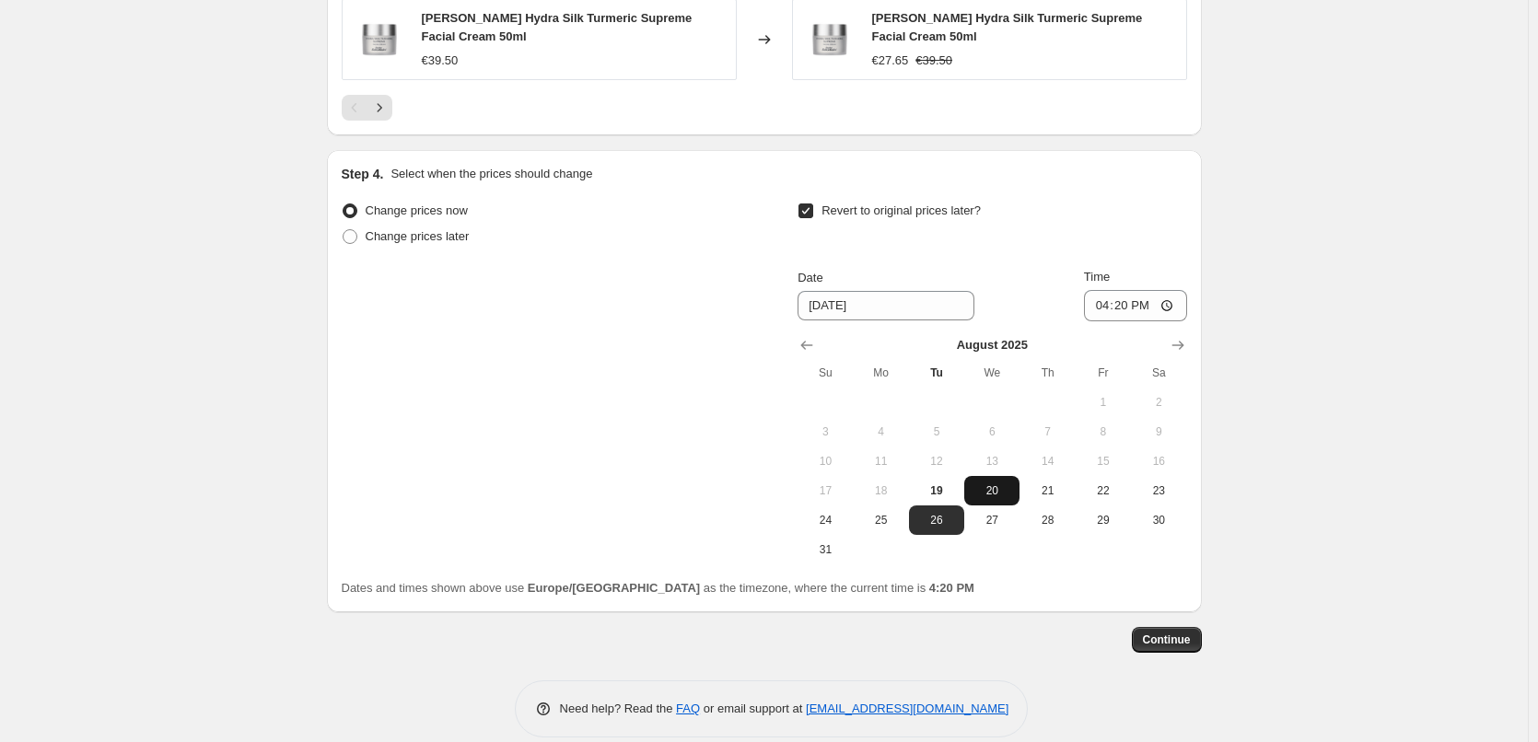
click at [996, 483] on span "20" at bounding box center [991, 490] width 41 height 15
type input "[DATE]"
click at [1106, 290] on input "16:20" at bounding box center [1135, 305] width 103 height 31
type input "03:00"
click at [1155, 633] on span "Continue" at bounding box center [1167, 640] width 48 height 15
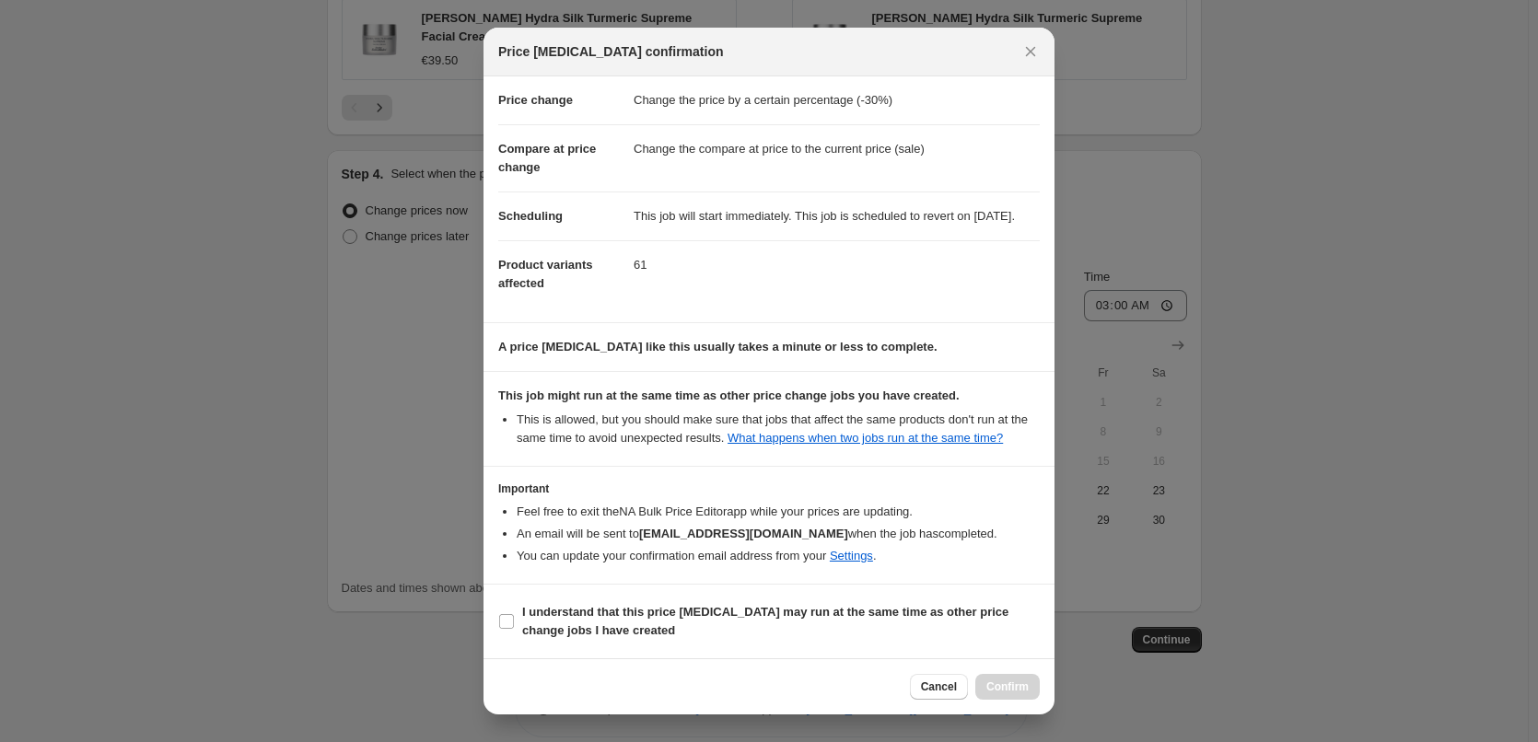
scroll to position [52, 0]
click at [560, 590] on section "I understand that this price [MEDICAL_DATA] may run at the same time as other p…" at bounding box center [768, 622] width 571 height 74
click at [570, 621] on b "I understand that this price [MEDICAL_DATA] may run at the same time as other p…" at bounding box center [765, 621] width 486 height 32
click at [514, 621] on input "I understand that this price [MEDICAL_DATA] may run at the same time as other p…" at bounding box center [506, 621] width 15 height 15
checkbox input "true"
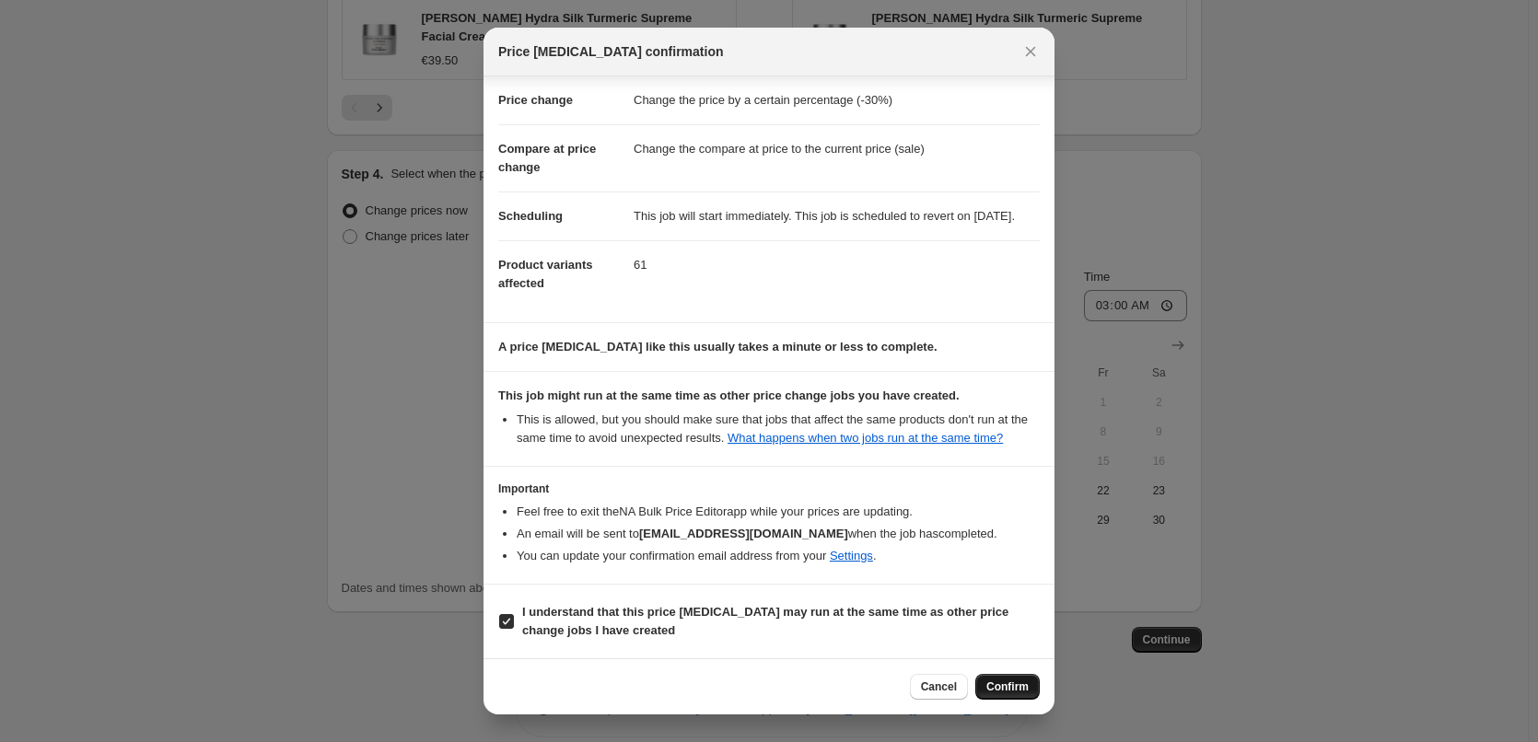
click at [981, 674] on button "Confirm" at bounding box center [1007, 687] width 64 height 26
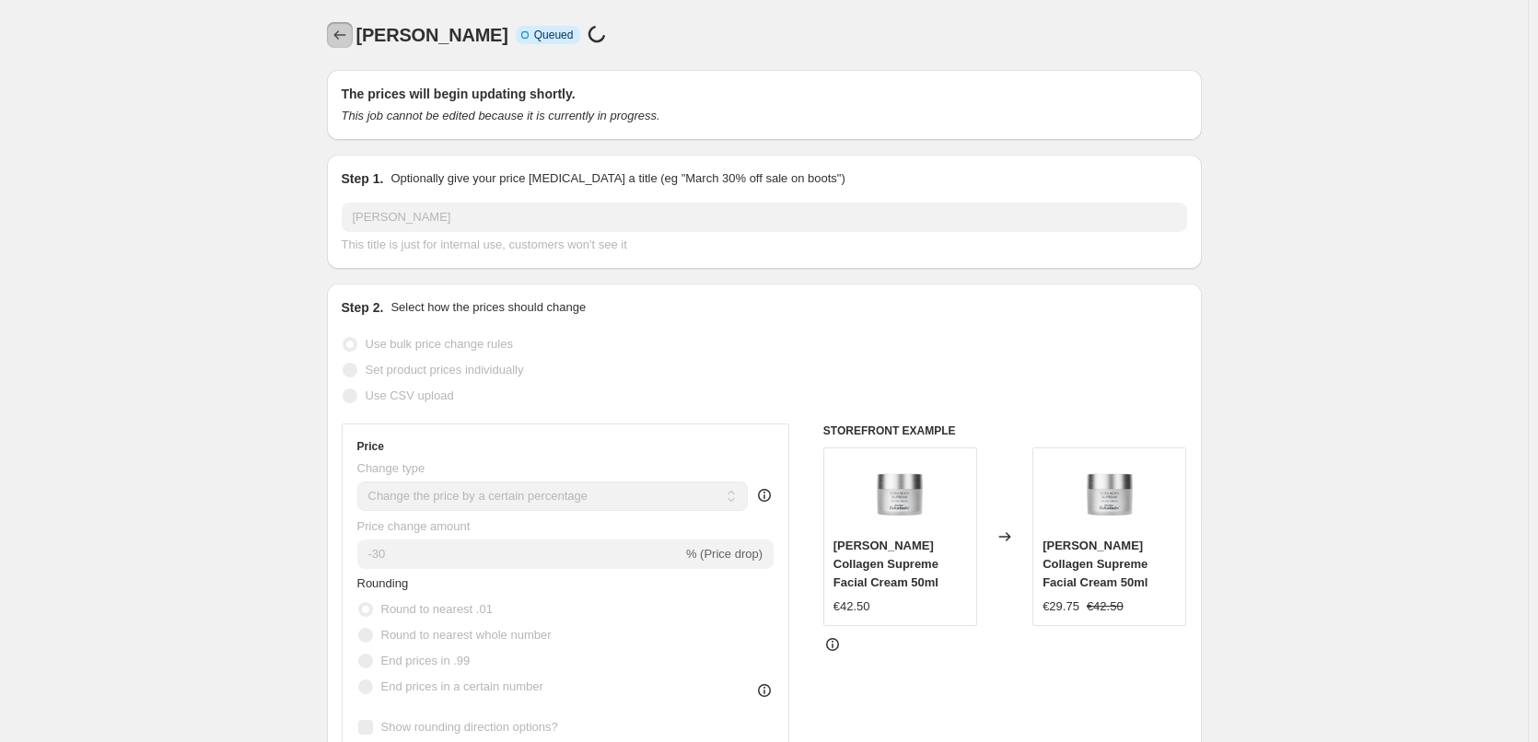
click at [349, 37] on icon "Price change jobs" at bounding box center [340, 35] width 18 height 18
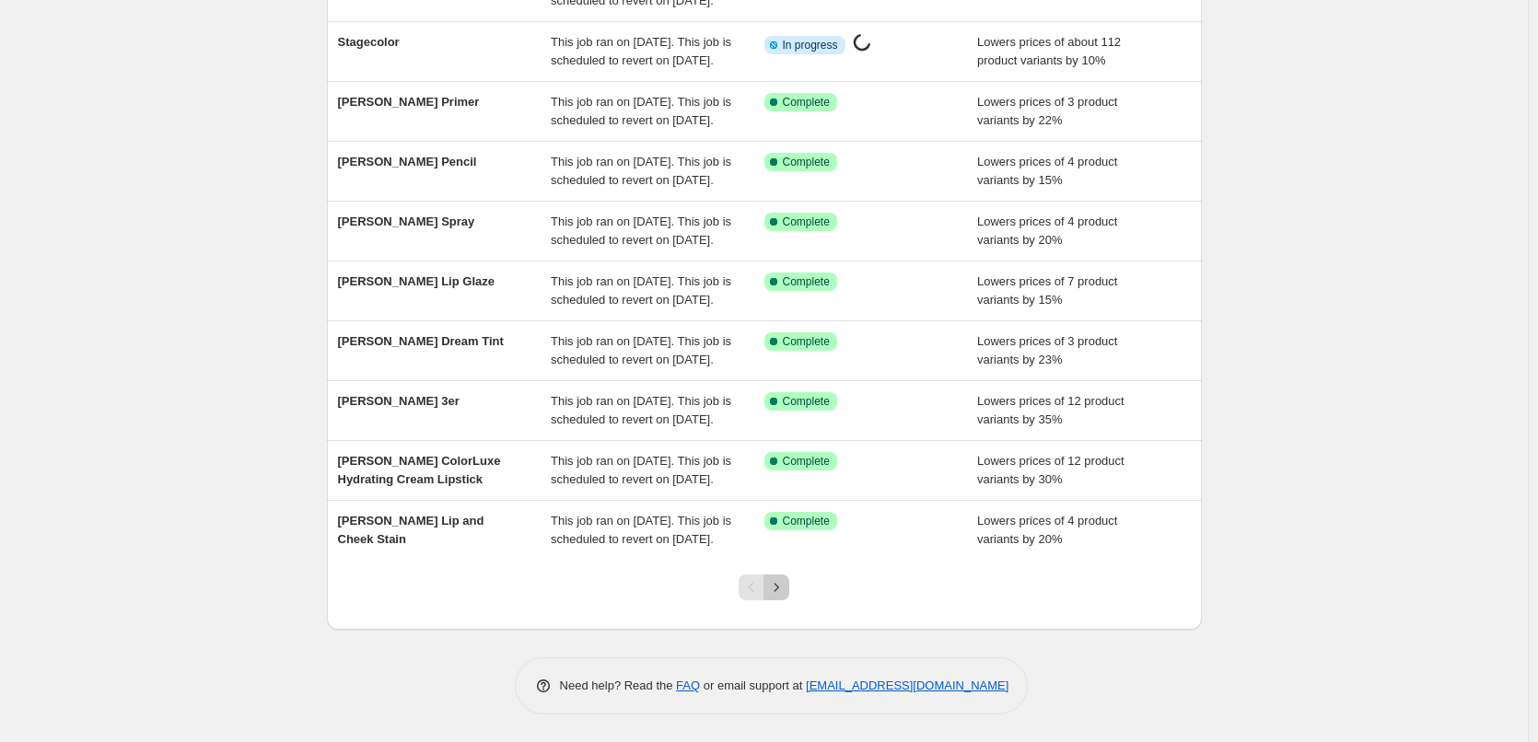
click at [772, 585] on icon "Next" at bounding box center [776, 587] width 18 height 18
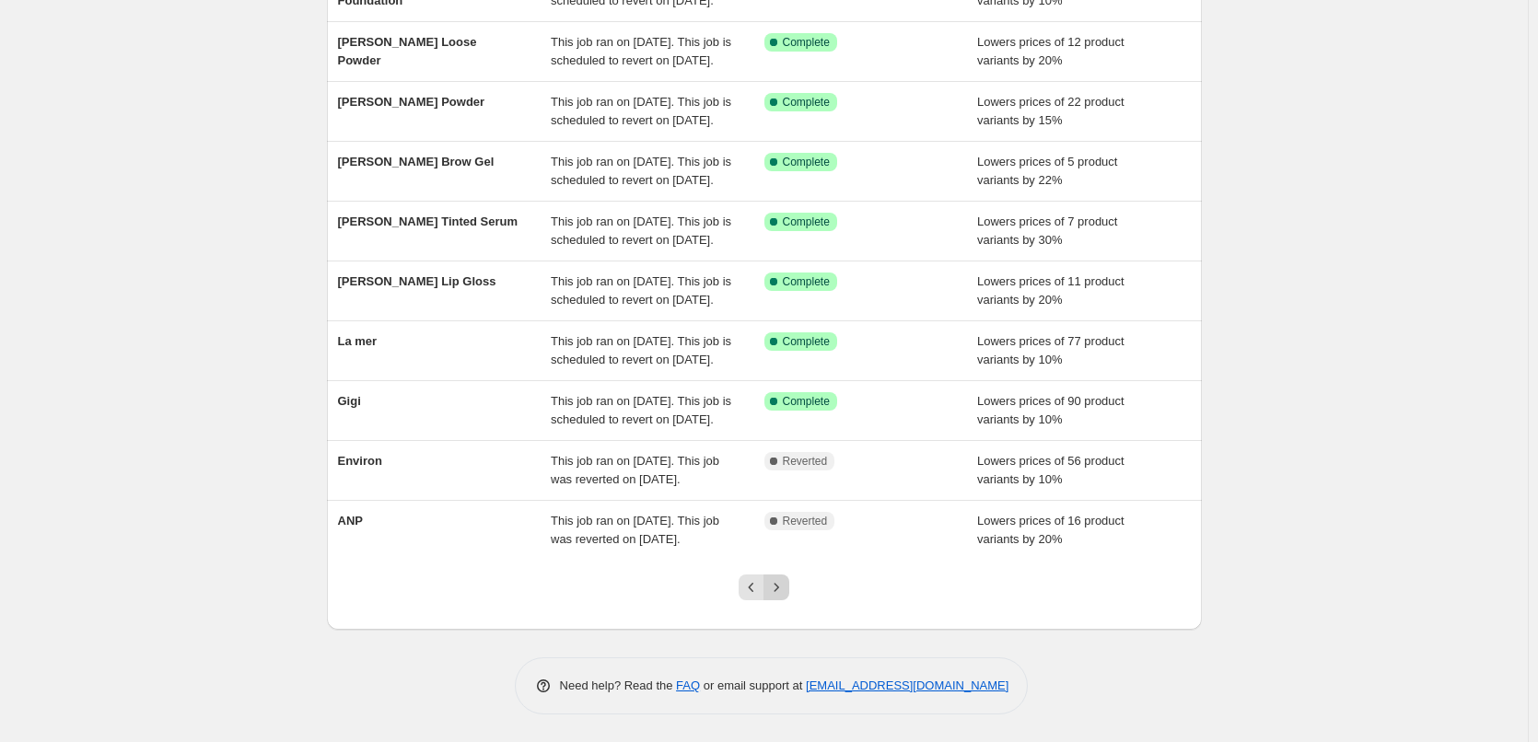
click at [784, 581] on icon "Next" at bounding box center [776, 587] width 18 height 18
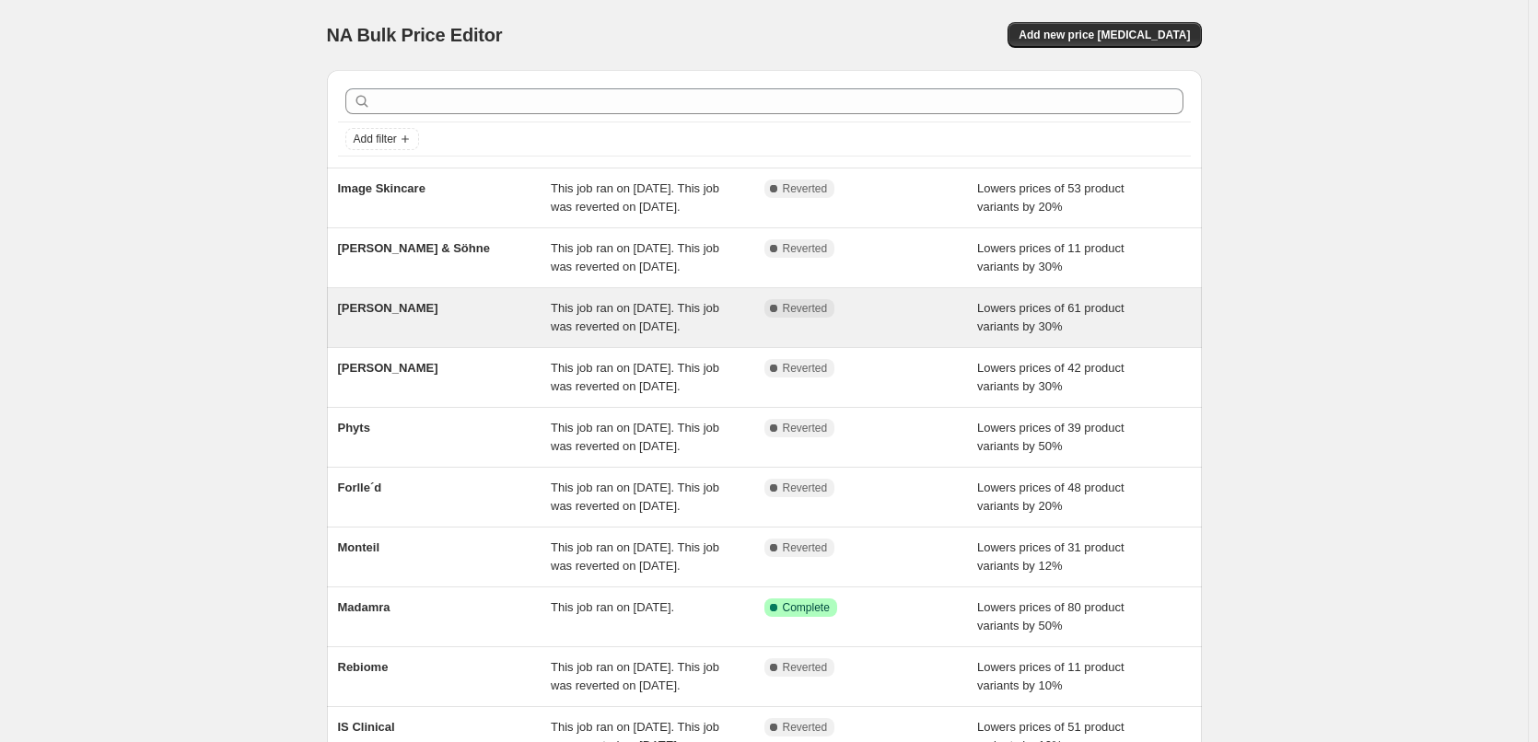
click at [401, 315] on span "[PERSON_NAME]" at bounding box center [388, 308] width 100 height 14
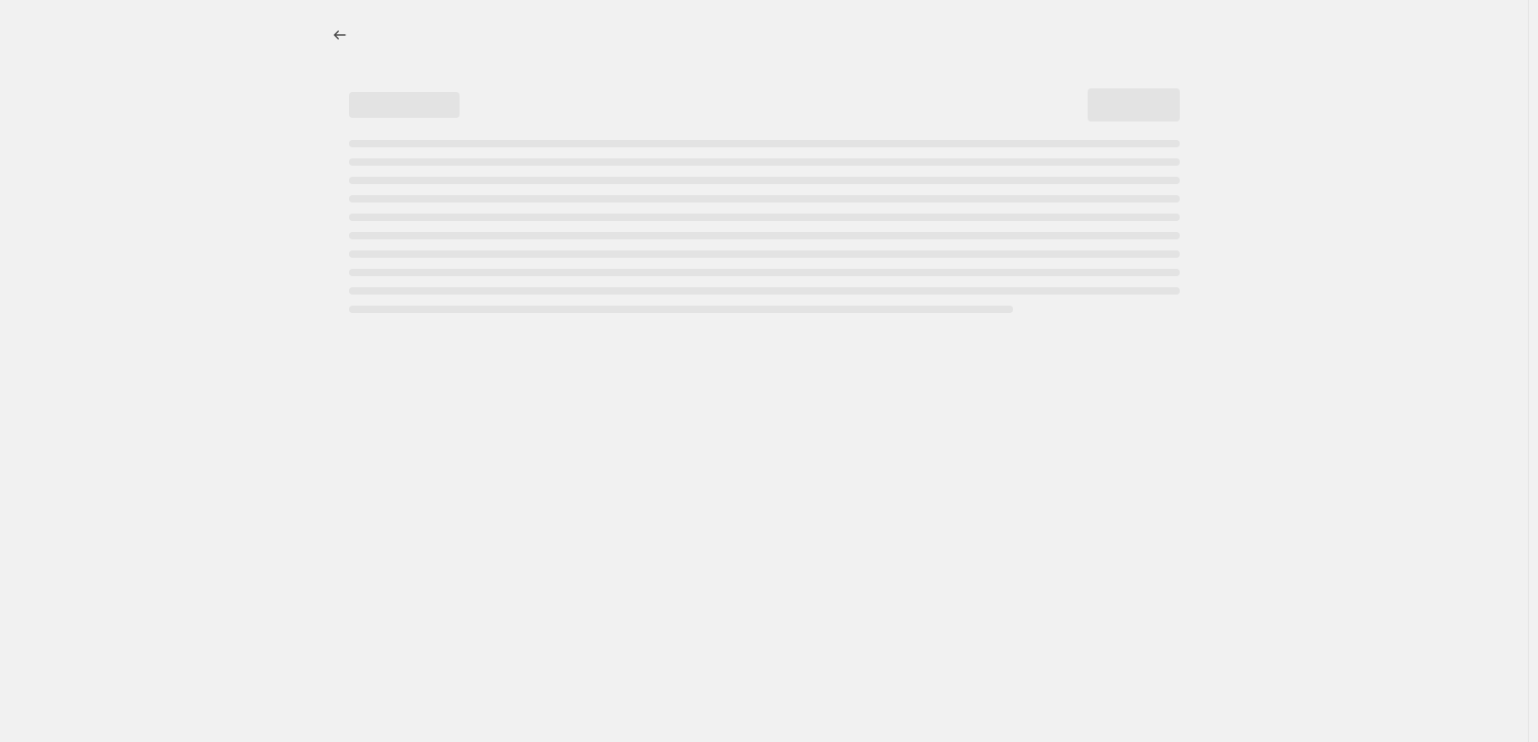
select select "percentage"
select select "vendor"
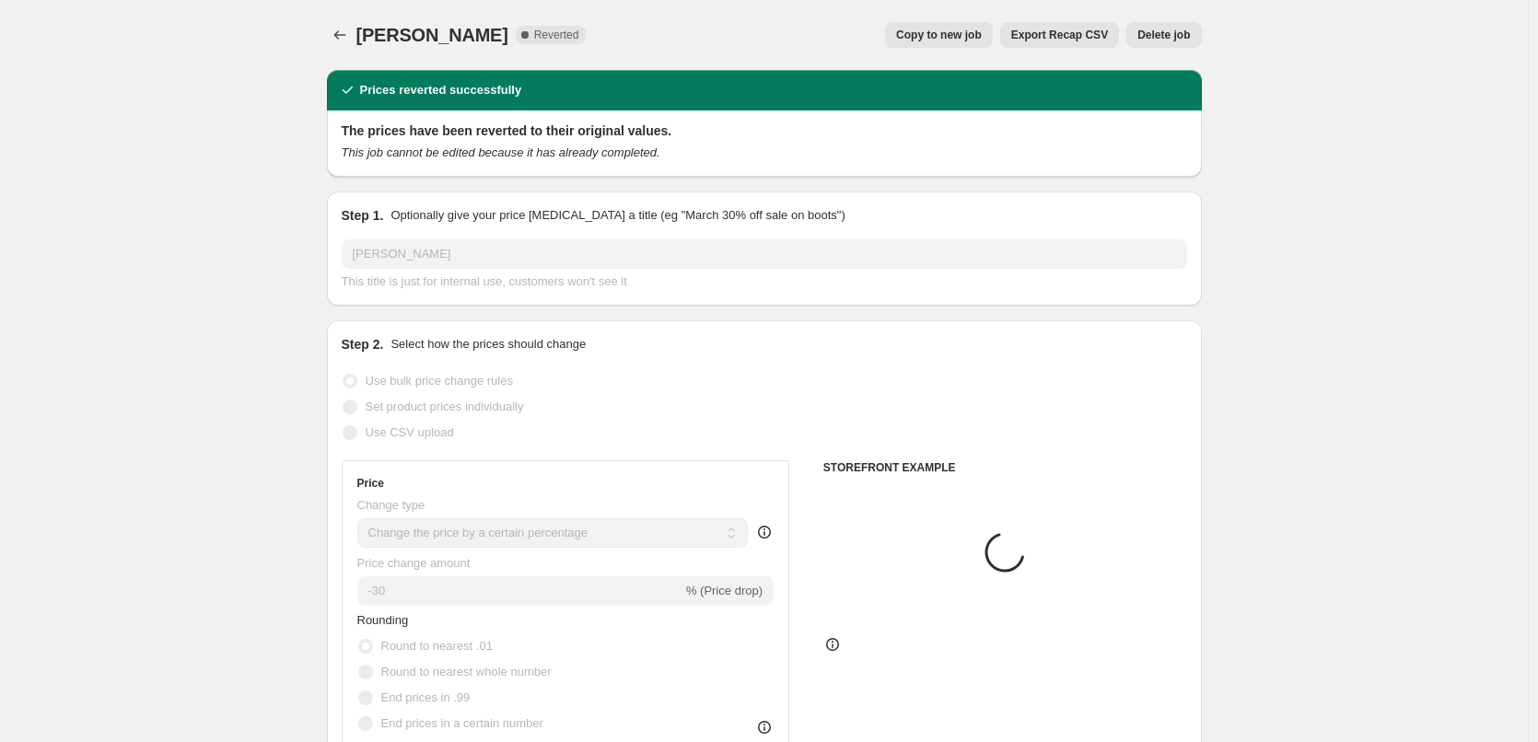
click at [1181, 36] on span "Delete job" at bounding box center [1163, 35] width 52 height 15
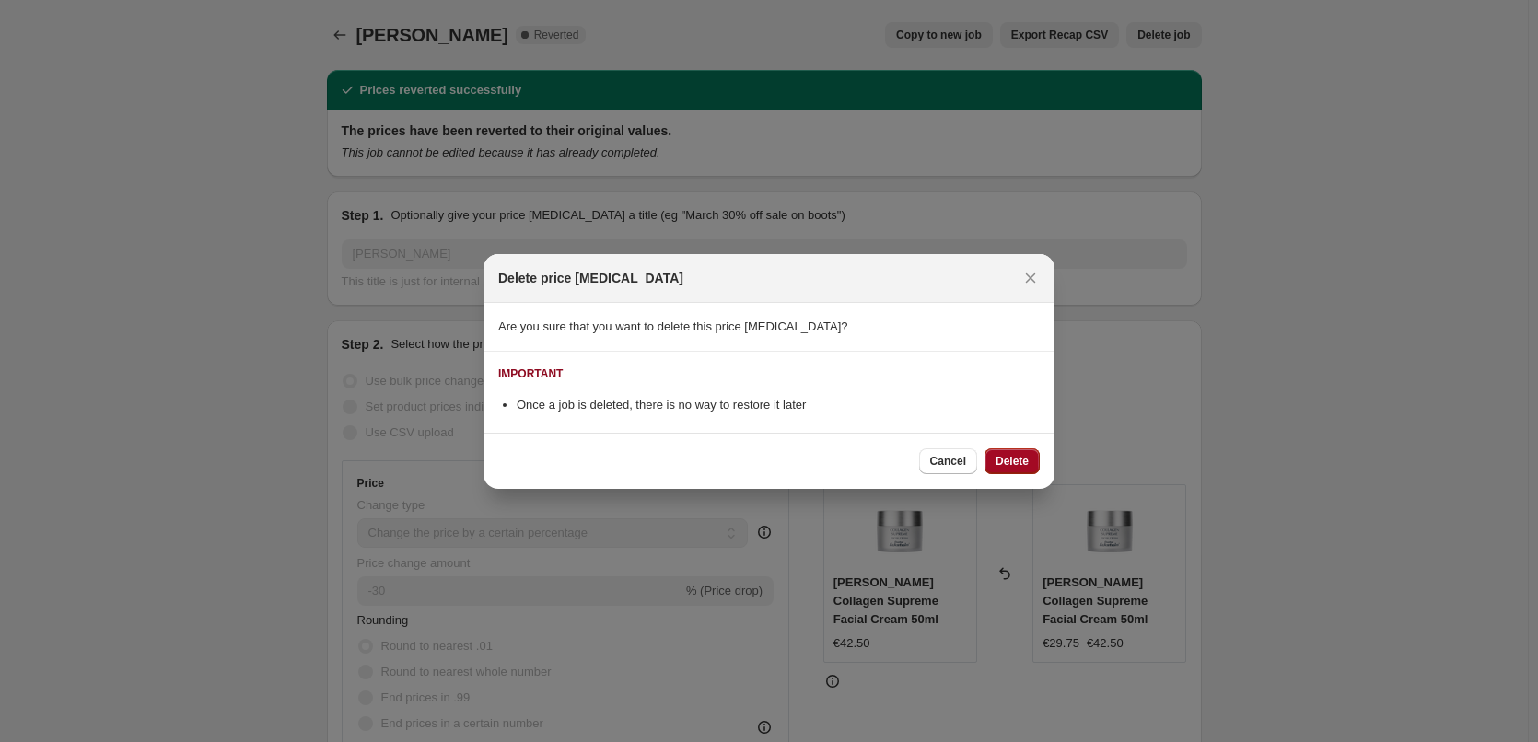
click at [1021, 458] on span "Delete" at bounding box center [1011, 461] width 33 height 15
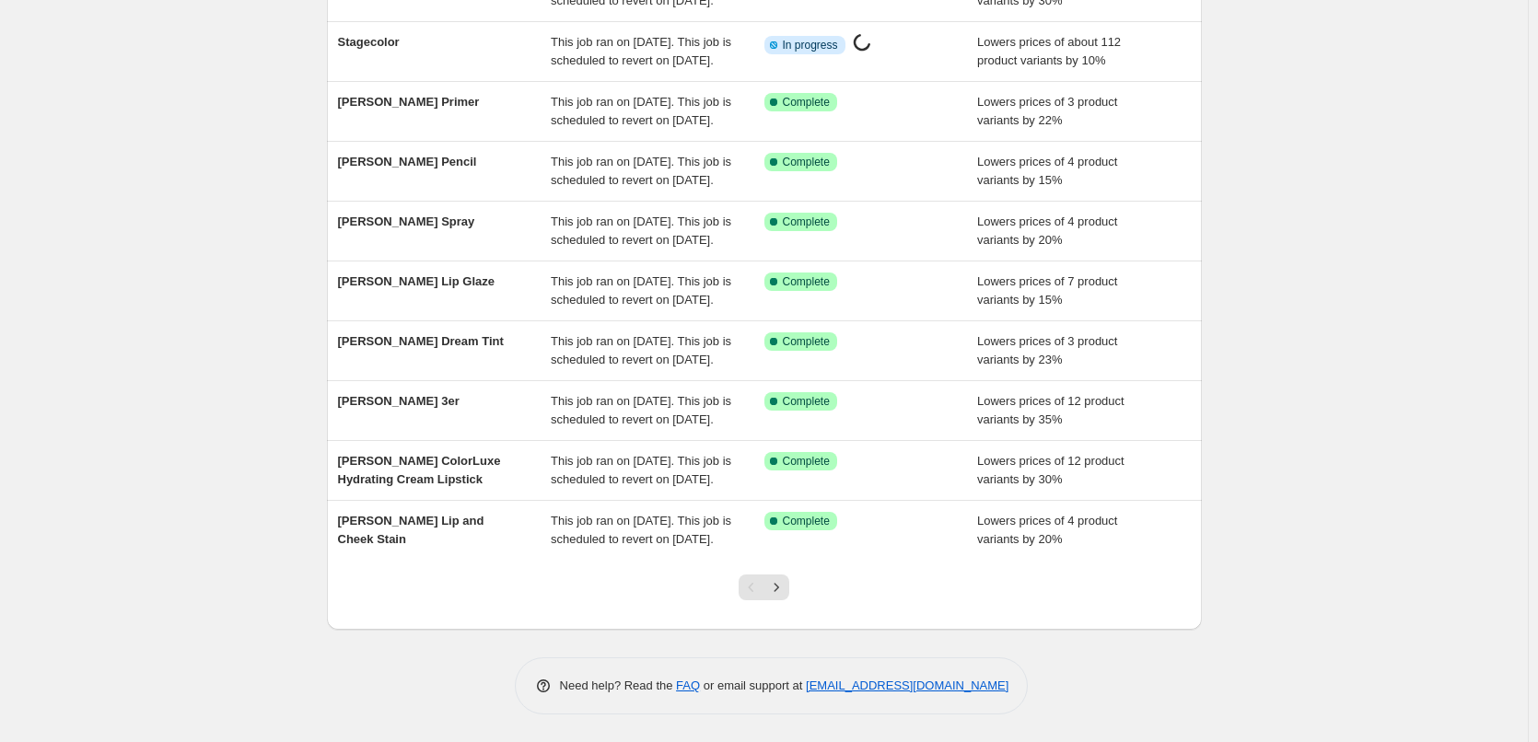
click at [789, 572] on div at bounding box center [763, 595] width 75 height 70
click at [785, 582] on icon "Next" at bounding box center [776, 587] width 18 height 18
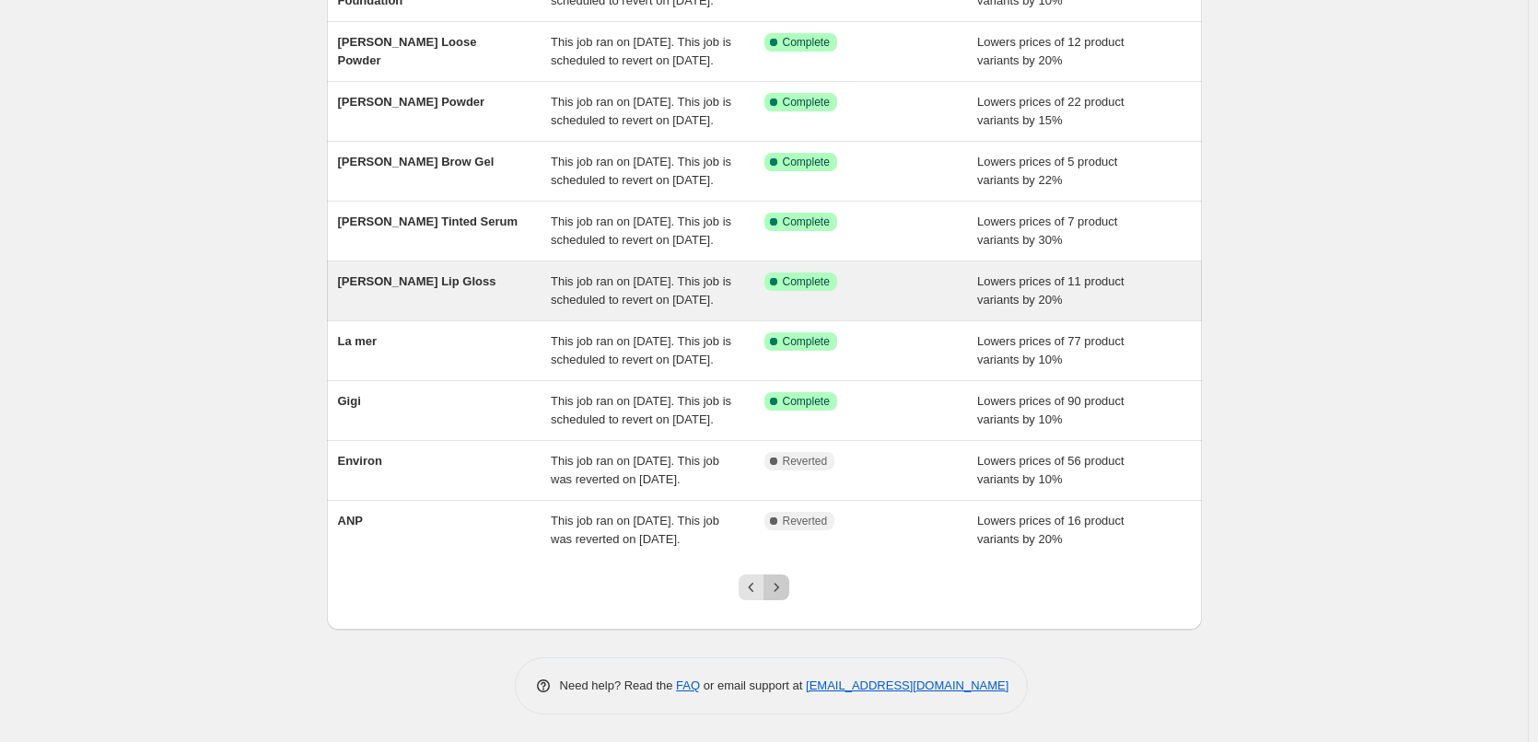
click at [783, 585] on icon "Next" at bounding box center [776, 587] width 18 height 18
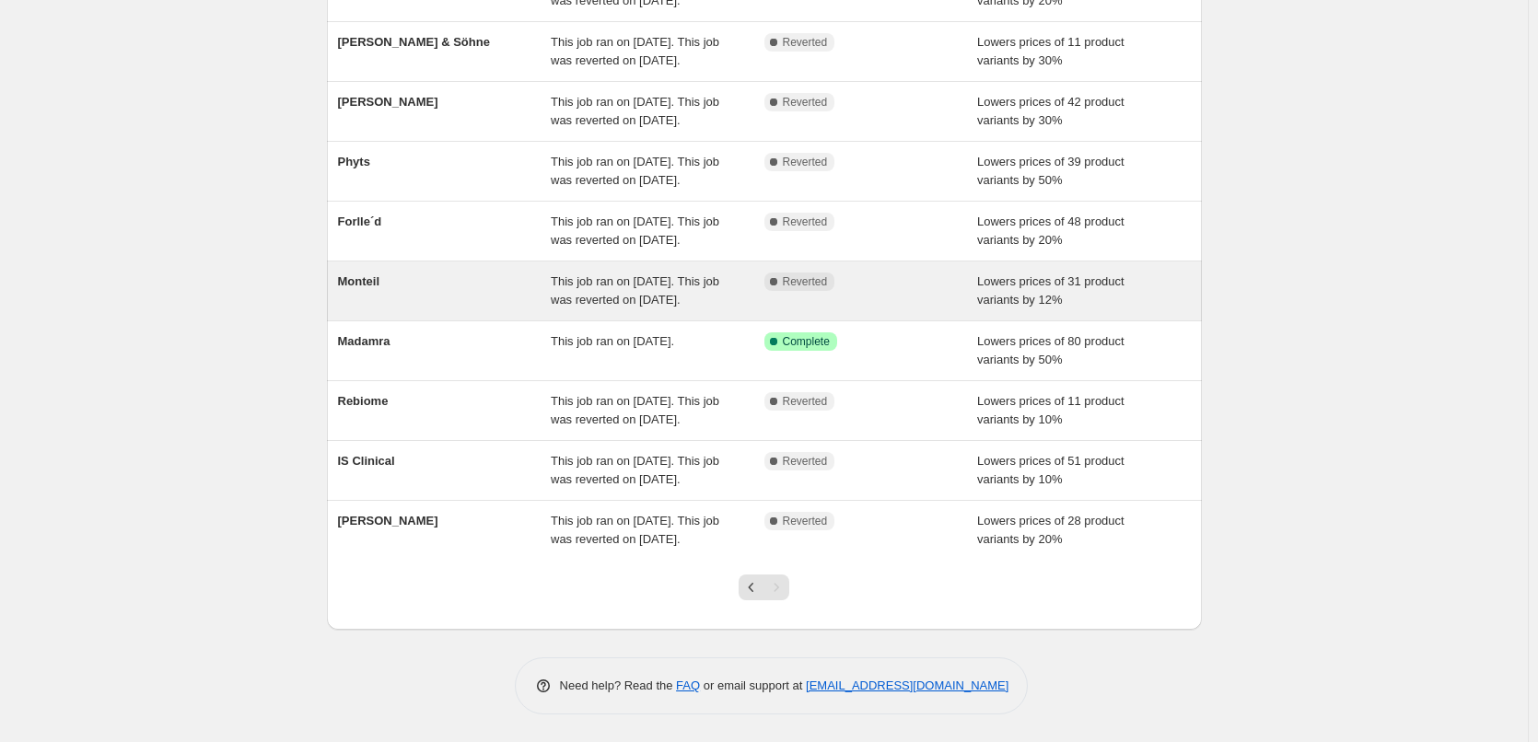
click at [772, 587] on div "Pagination" at bounding box center [776, 588] width 26 height 26
